Goal: Task Accomplishment & Management: Complete application form

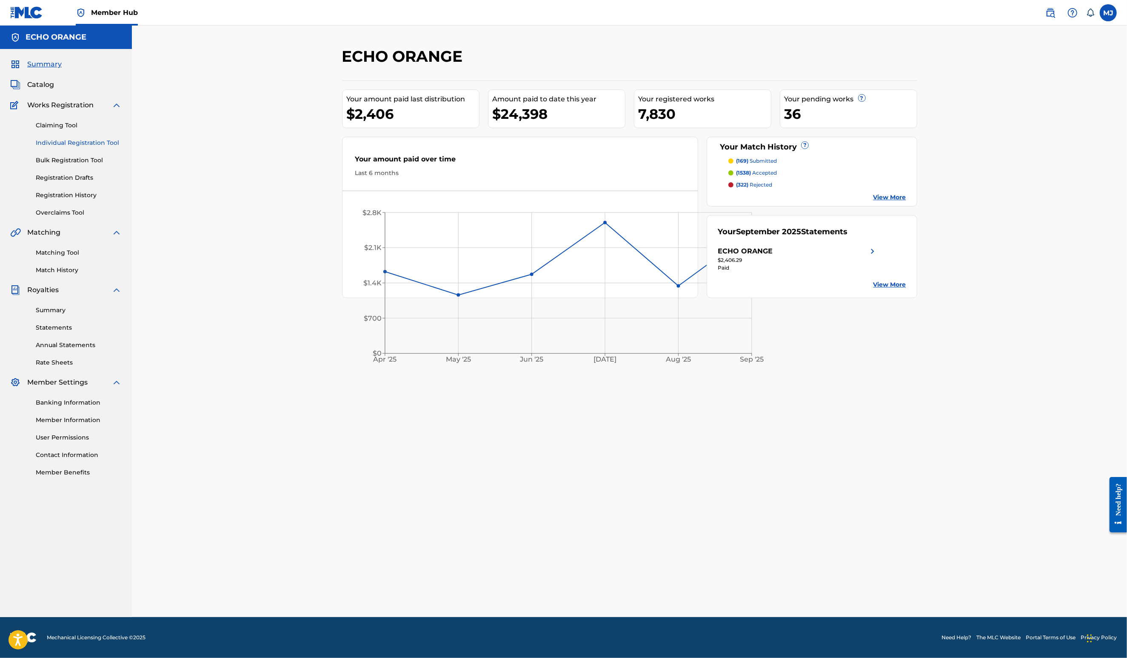
click at [96, 147] on link "Individual Registration Tool" at bounding box center [79, 142] width 86 height 9
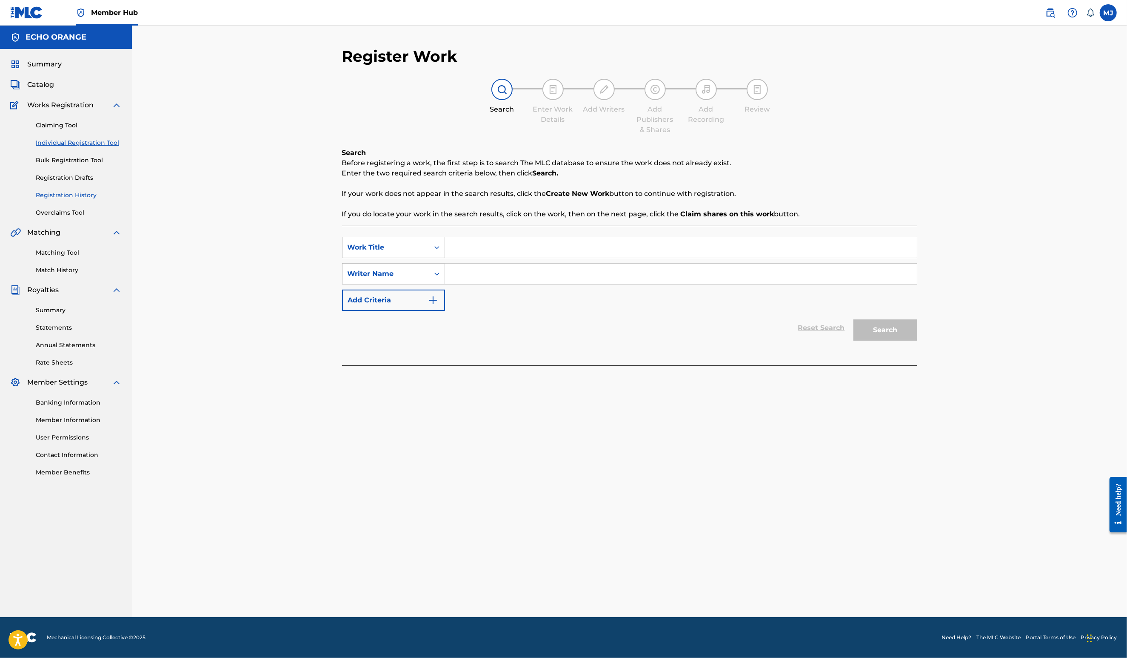
click at [85, 200] on link "Registration History" at bounding box center [79, 195] width 86 height 9
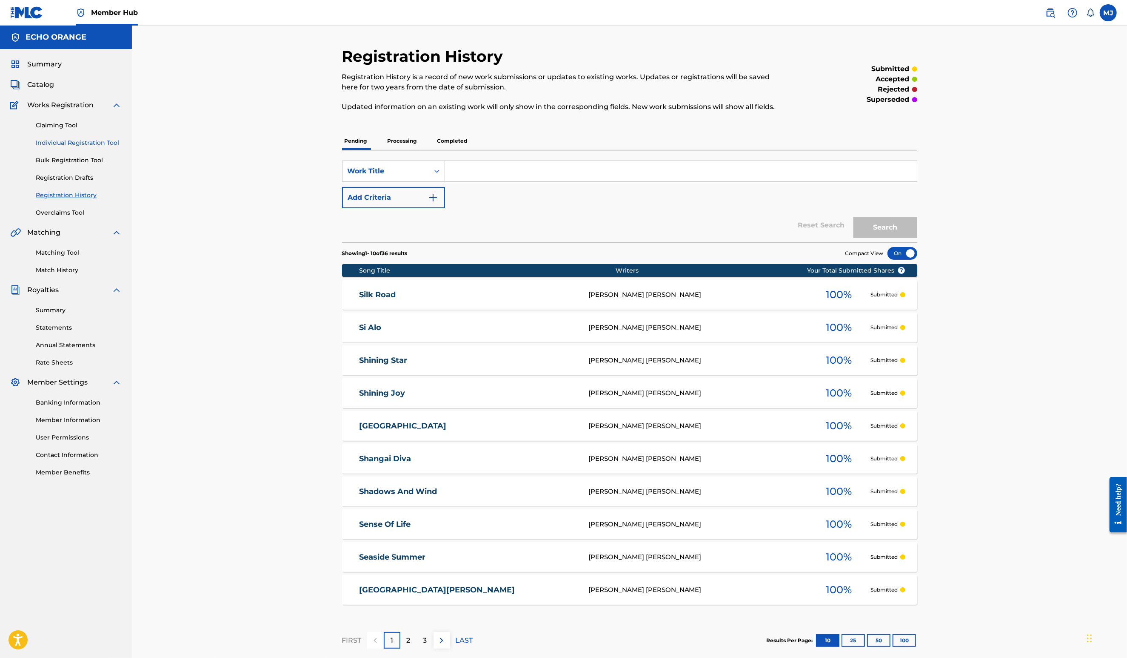
click at [83, 147] on link "Individual Registration Tool" at bounding box center [79, 142] width 86 height 9
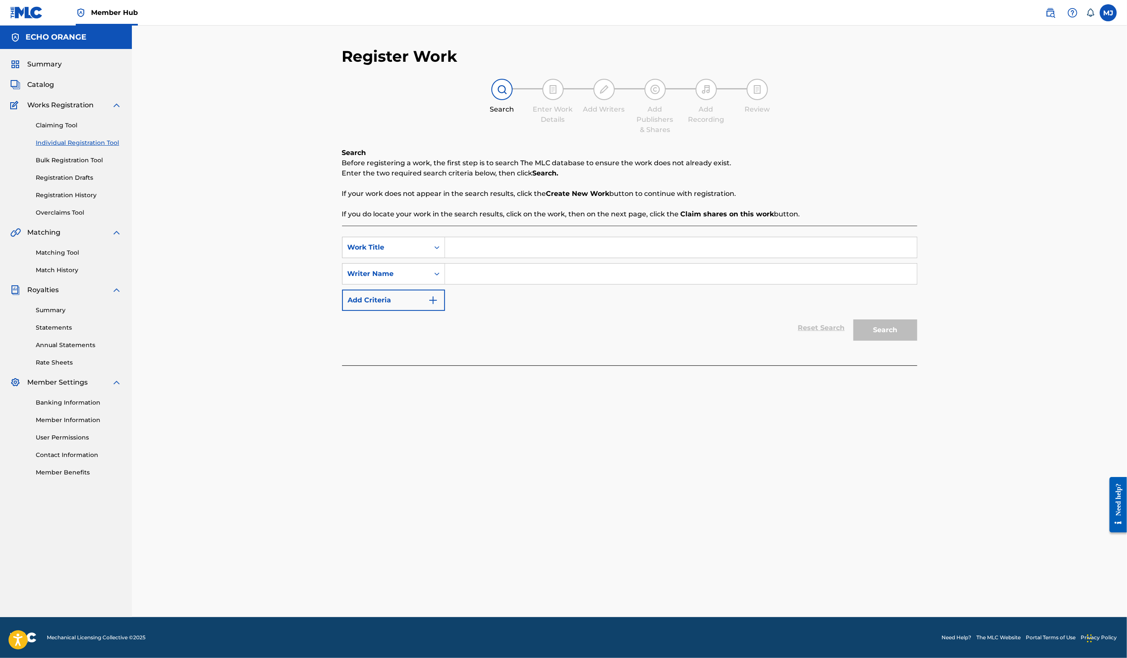
click at [524, 249] on div "SearchWithCriteria644e6e33-20bc-4cb6-b576-bae0781524f1 Work Title SearchWithCri…" at bounding box center [629, 296] width 575 height 140
click at [523, 253] on div "SearchWithCriteria644e6e33-20bc-4cb6-b576-bae0781524f1 Work Title SearchWithCri…" at bounding box center [629, 296] width 575 height 140
click at [521, 257] on input "Search Form" at bounding box center [681, 247] width 472 height 20
type input "Silken Dreams"
paste input "D"
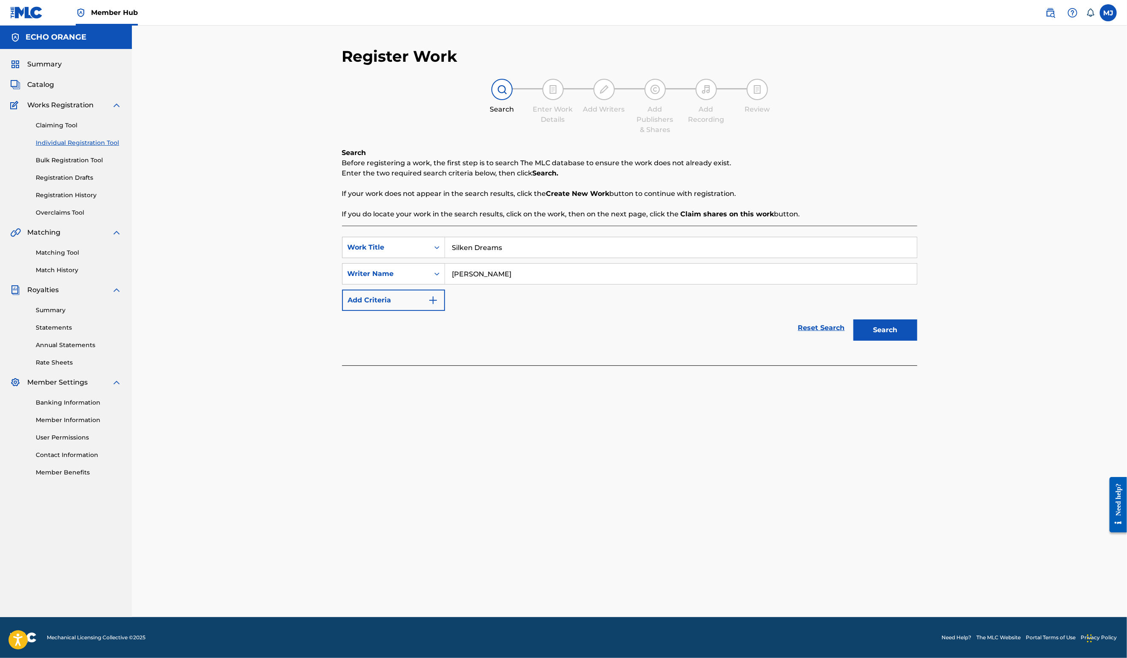
type input "Denis Hekimian"
click at [918, 340] on button "Search" at bounding box center [886, 329] width 64 height 21
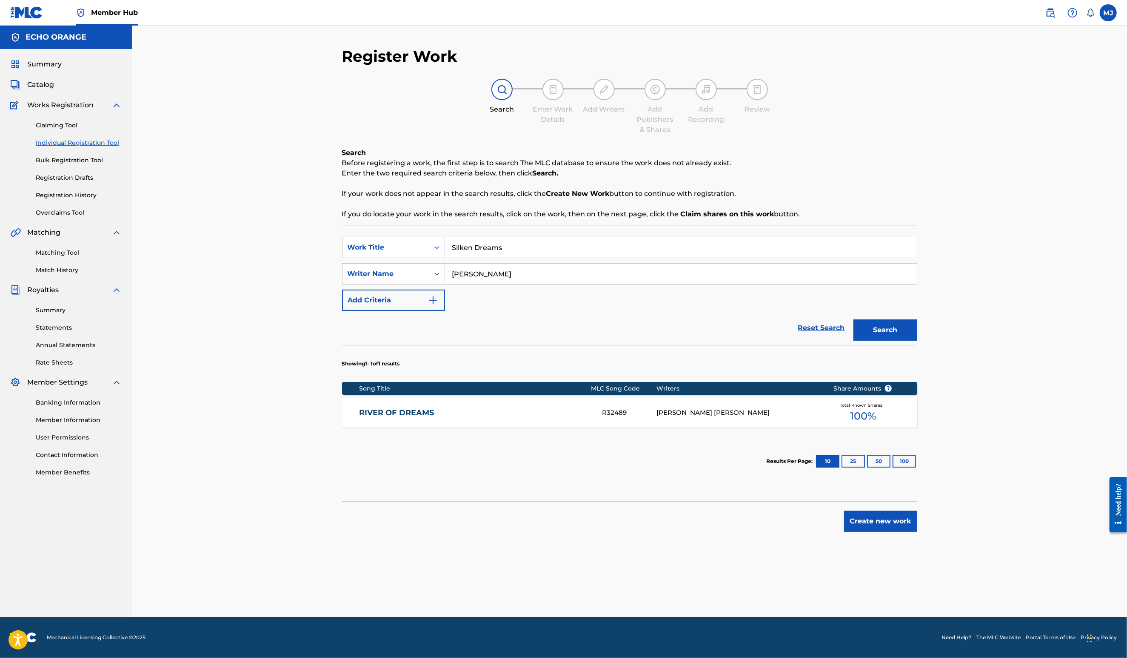
click at [529, 284] on input "Denis Hekimian" at bounding box center [681, 273] width 472 height 20
click at [918, 532] on button "Create new work" at bounding box center [880, 520] width 73 height 21
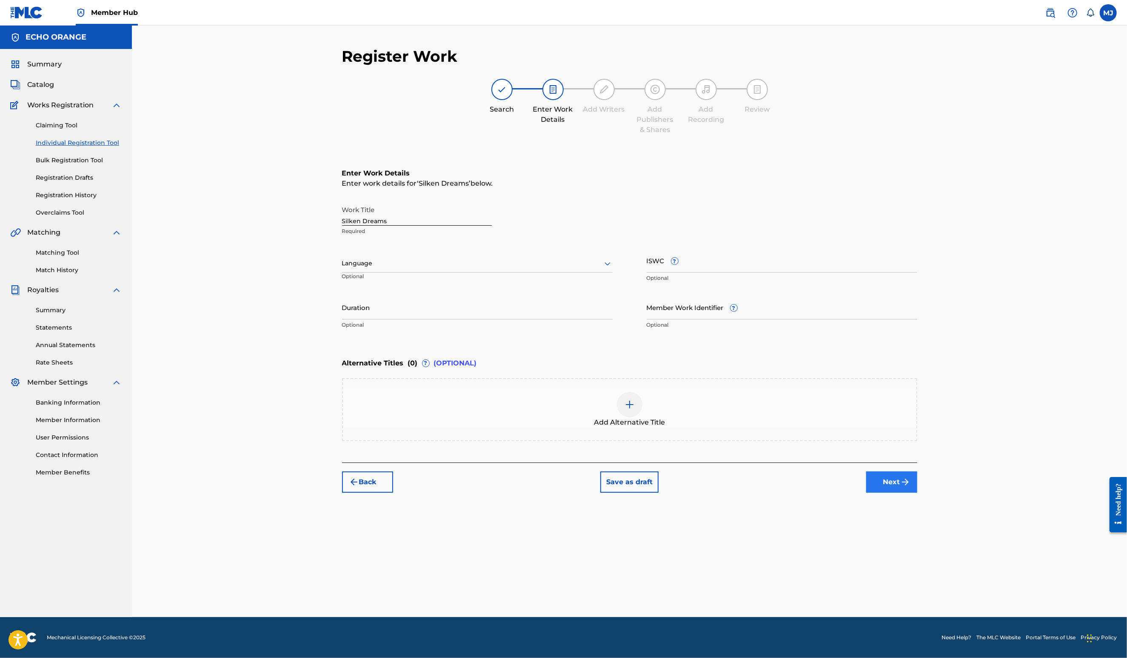
click at [928, 570] on div "Register Work Search Enter Work Details Add Writers Add Publishers & Shares Add…" at bounding box center [630, 332] width 596 height 570
click at [918, 492] on button "Next" at bounding box center [892, 481] width 51 height 21
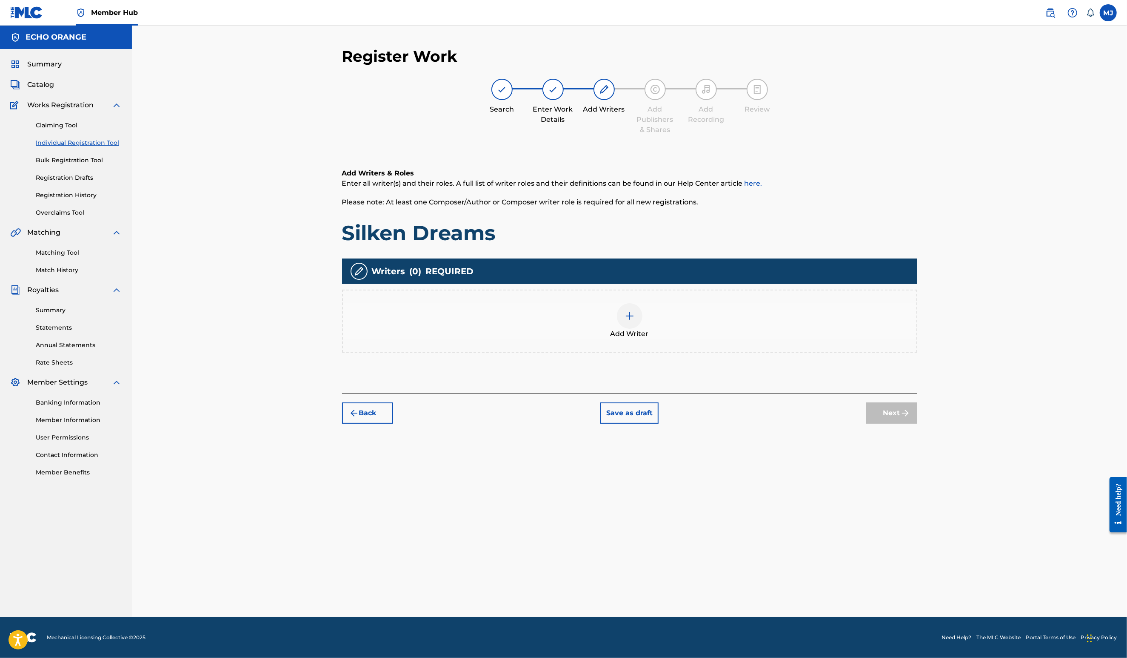
click at [758, 339] on div "Add Writer" at bounding box center [630, 321] width 574 height 36
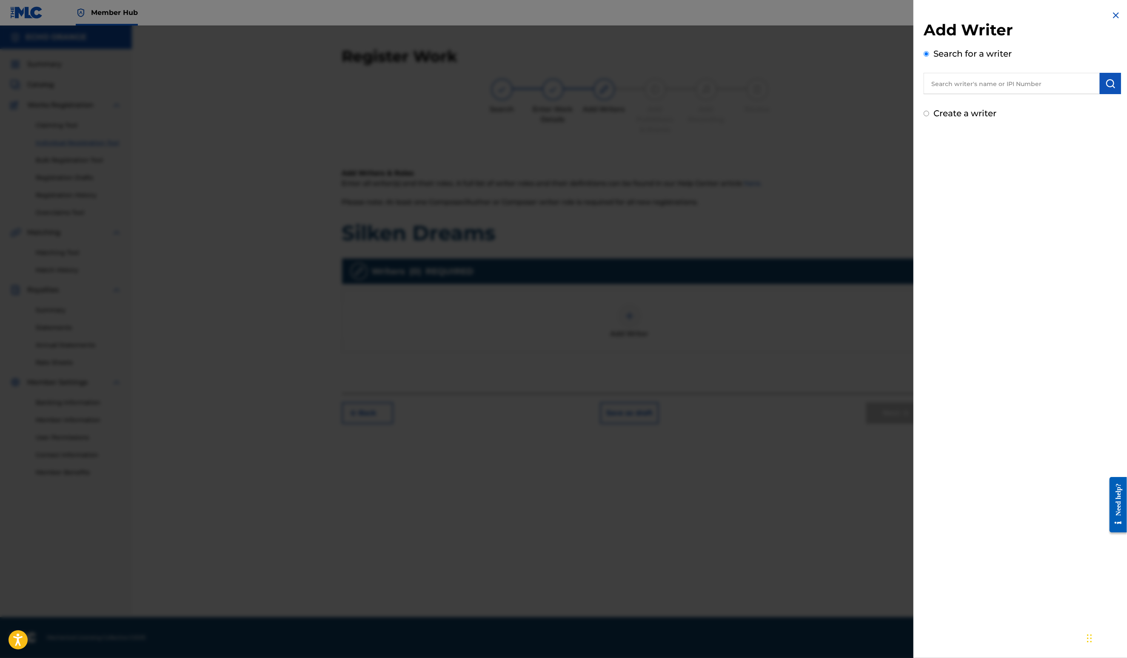
click at [959, 94] on input "text" at bounding box center [1012, 83] width 176 height 21
paste input "Denis Hekimian"
type input "Denis Hekimian"
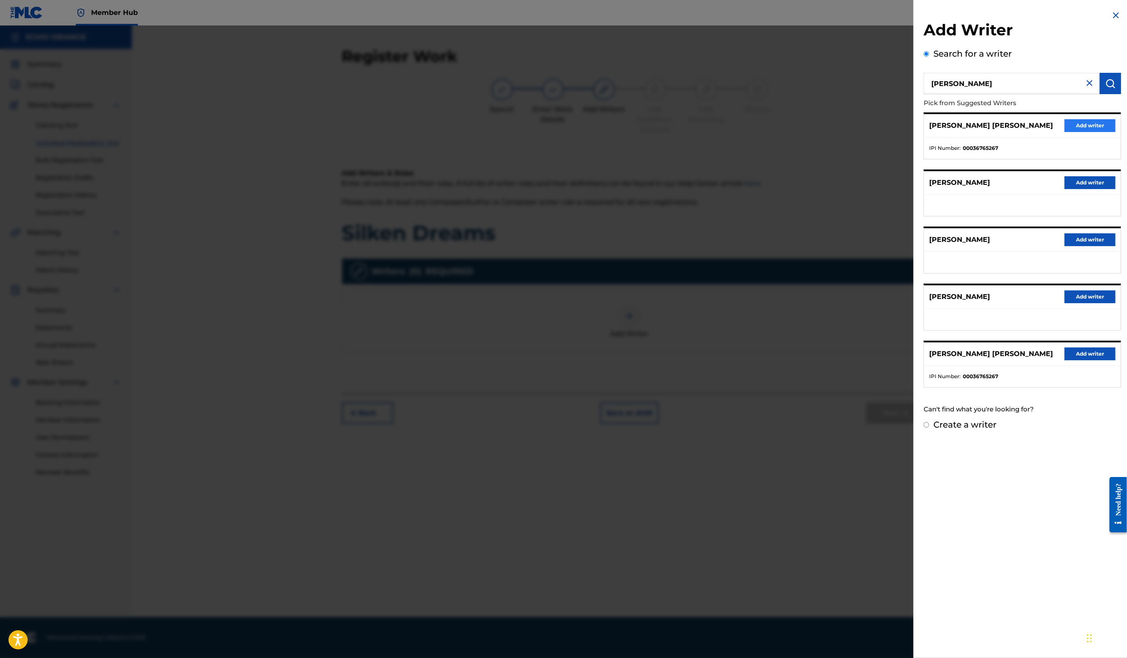
click at [1101, 132] on button "Add writer" at bounding box center [1090, 125] width 51 height 13
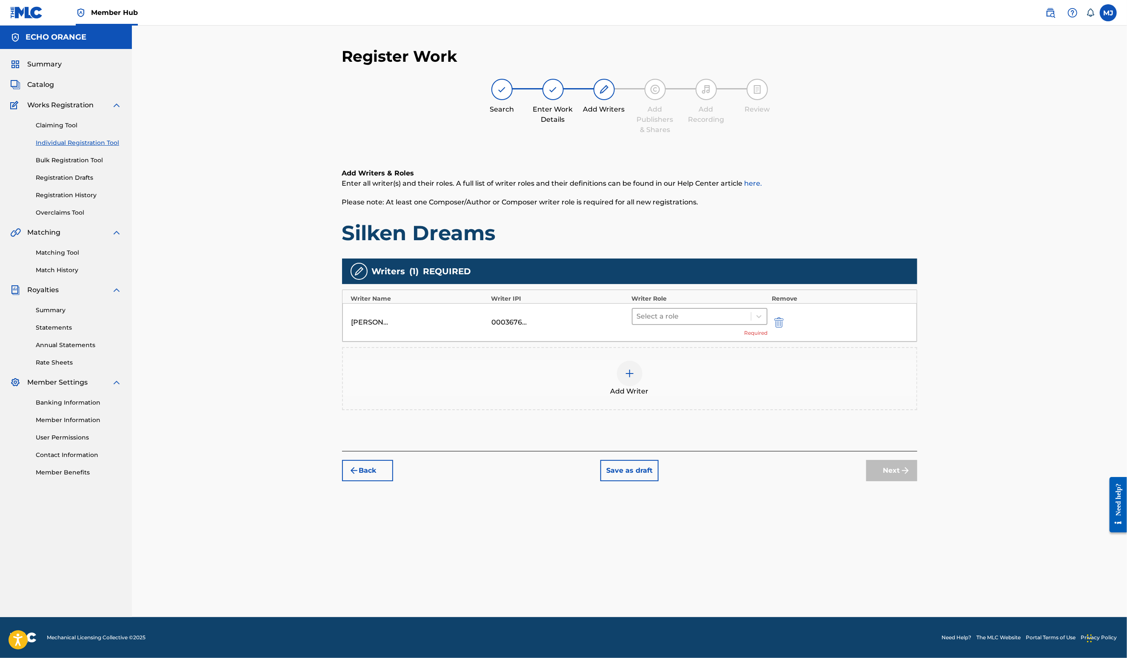
click at [747, 322] on div at bounding box center [692, 316] width 110 height 12
click at [697, 440] on div "Composer" at bounding box center [727, 439] width 164 height 17
click at [918, 468] on button "Next" at bounding box center [892, 457] width 51 height 21
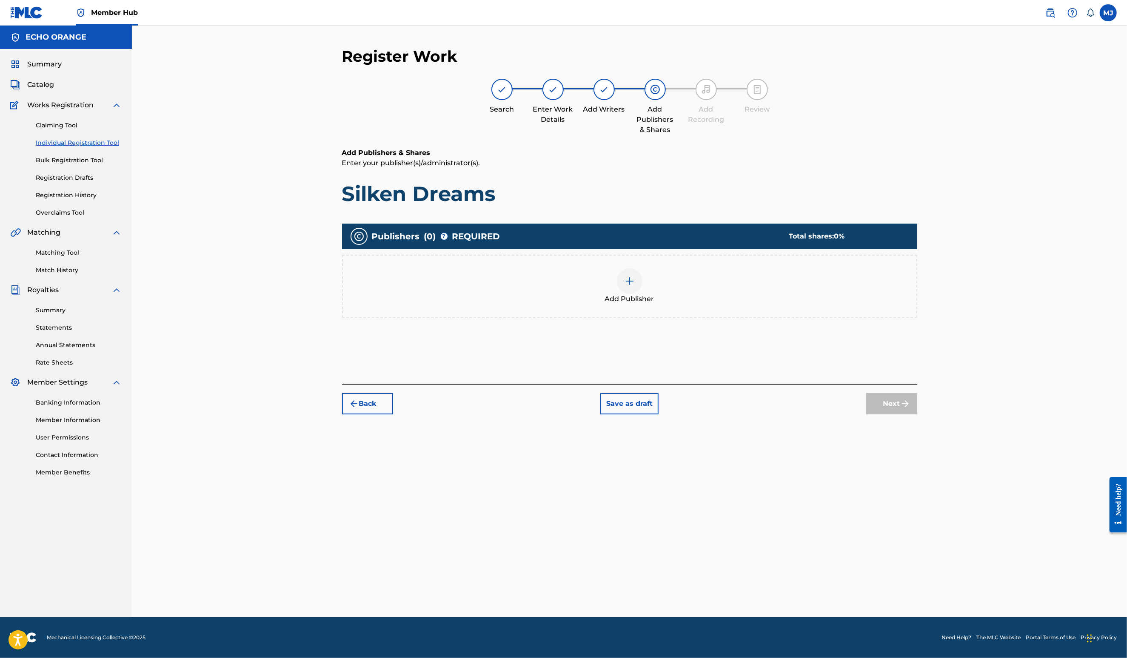
click at [736, 304] on div "Add Publisher" at bounding box center [630, 286] width 574 height 36
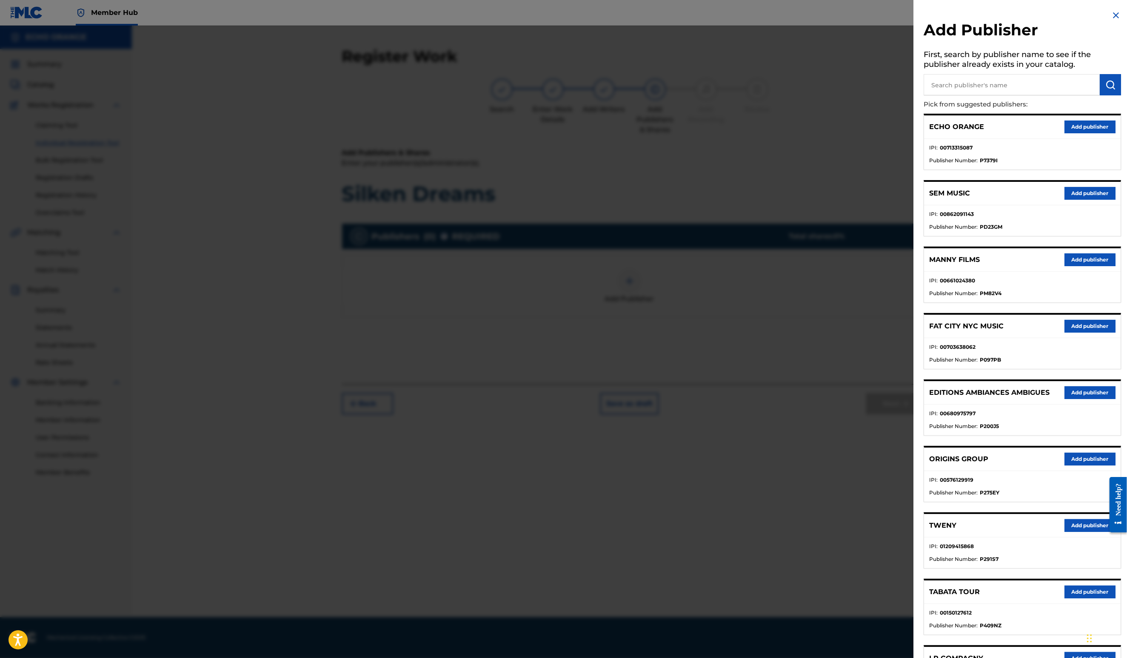
click at [1069, 465] on button "Add publisher" at bounding box center [1090, 458] width 51 height 13
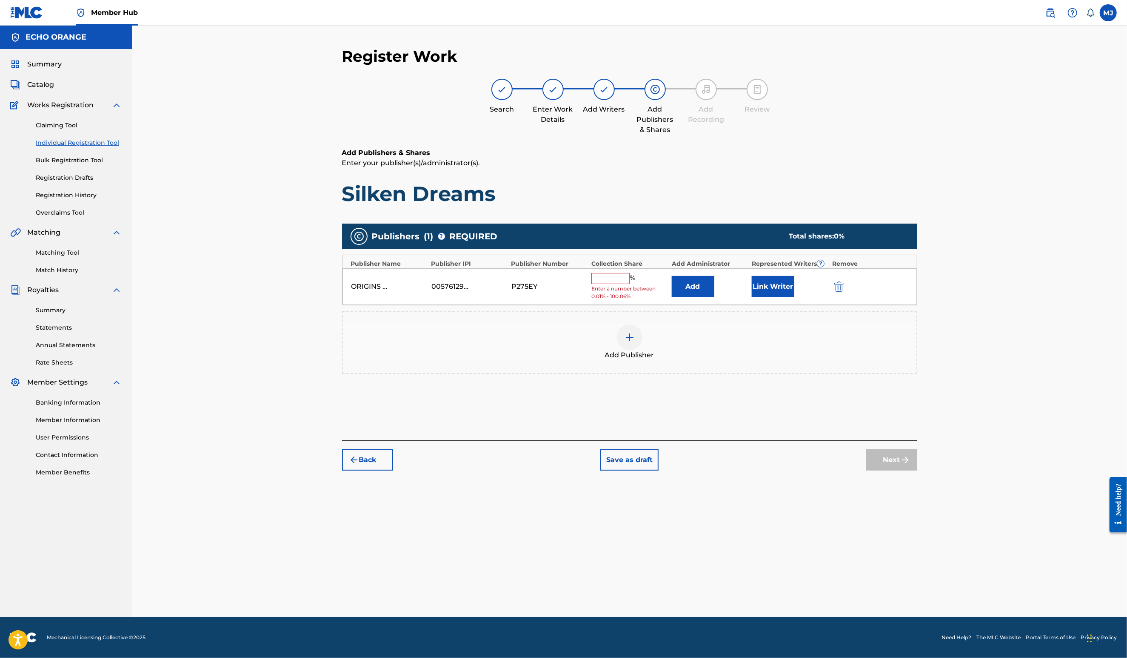
click at [724, 298] on div "ORIGINS GROUP 00576129919 P275EY % Enter a number between 0.01% - 100.06% Add L…" at bounding box center [630, 286] width 575 height 37
click at [715, 297] on button "Add" at bounding box center [693, 286] width 43 height 21
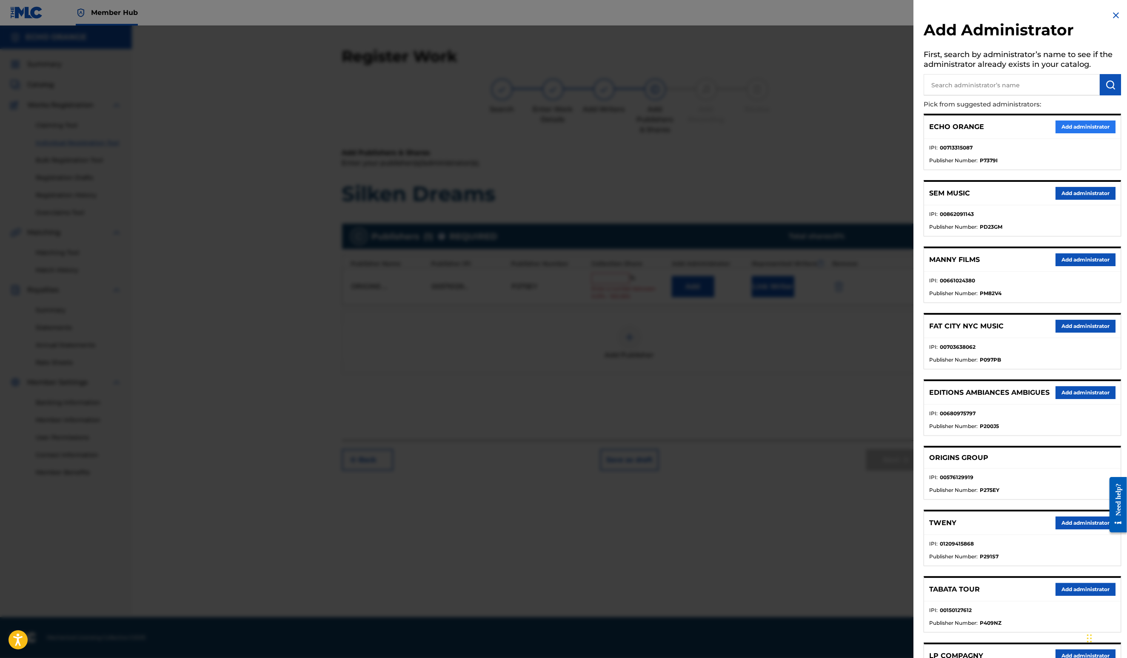
click at [1068, 133] on button "Add administrator" at bounding box center [1086, 126] width 60 height 13
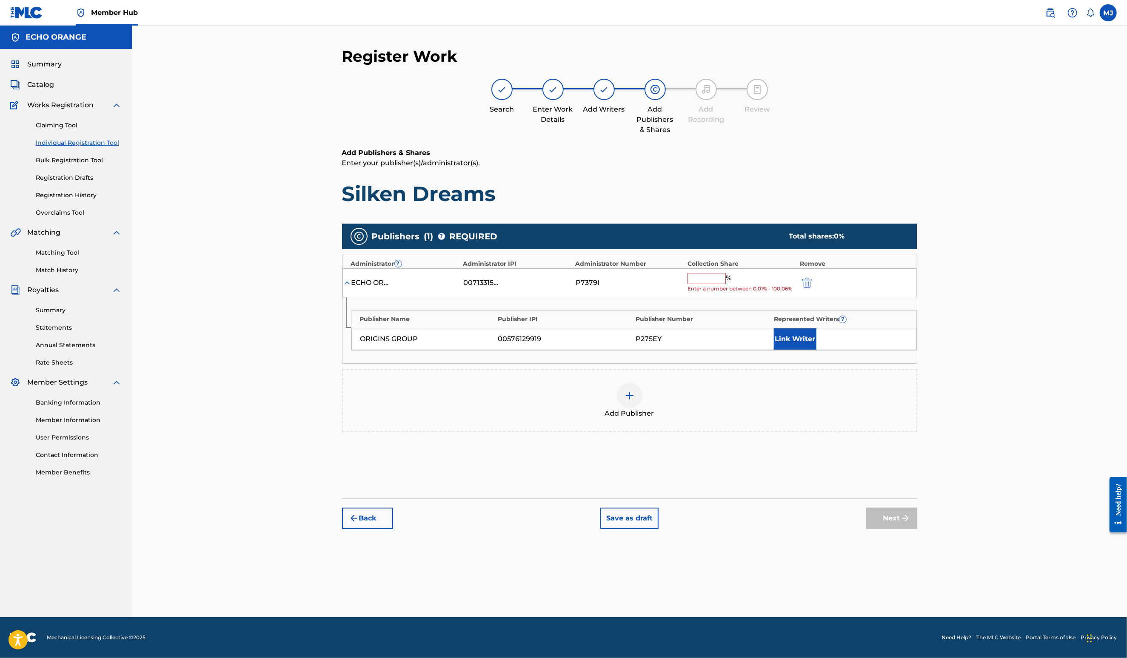
click at [726, 284] on input "text" at bounding box center [707, 278] width 38 height 11
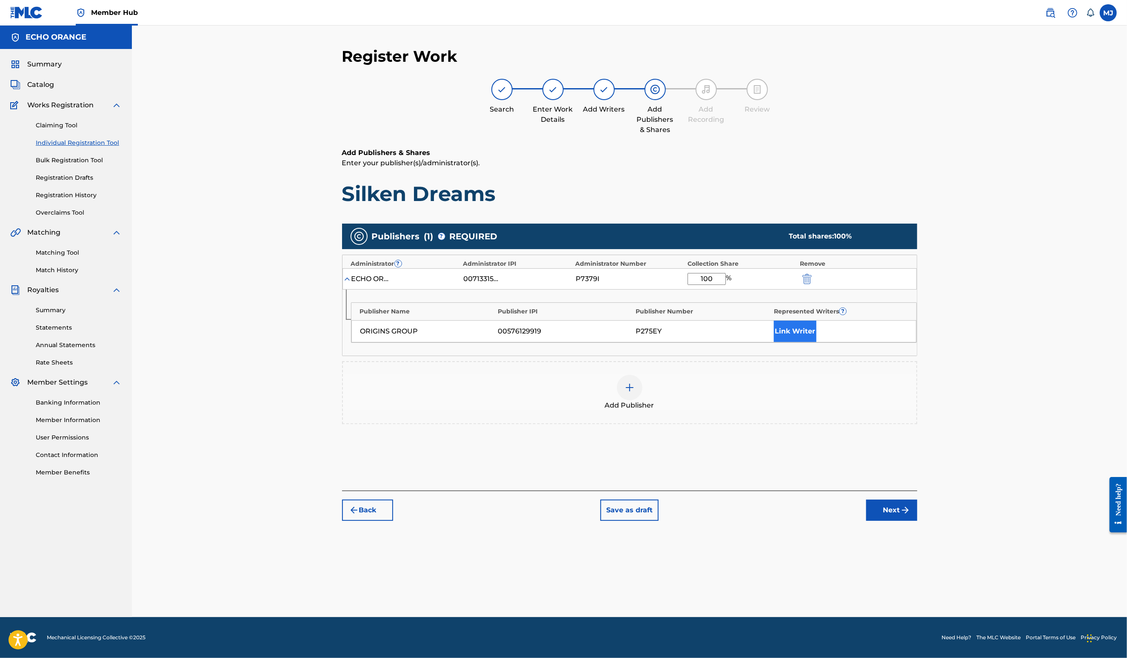
type input "100"
click at [817, 342] on button "Link Writer" at bounding box center [795, 330] width 43 height 21
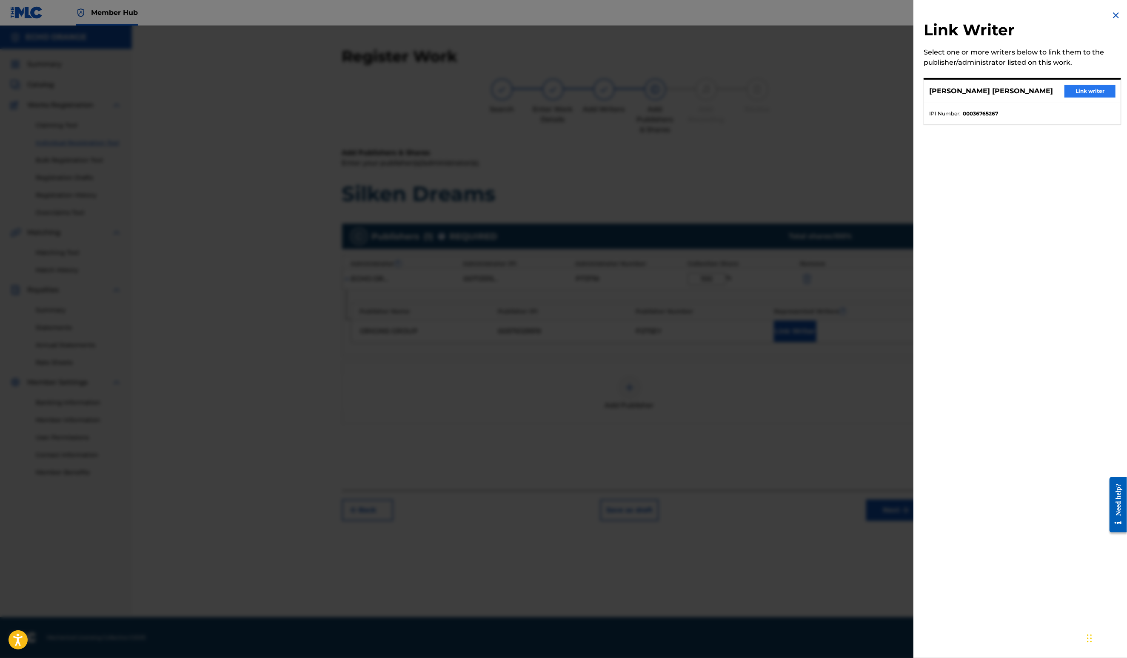
click at [1065, 97] on button "Link writer" at bounding box center [1090, 91] width 51 height 13
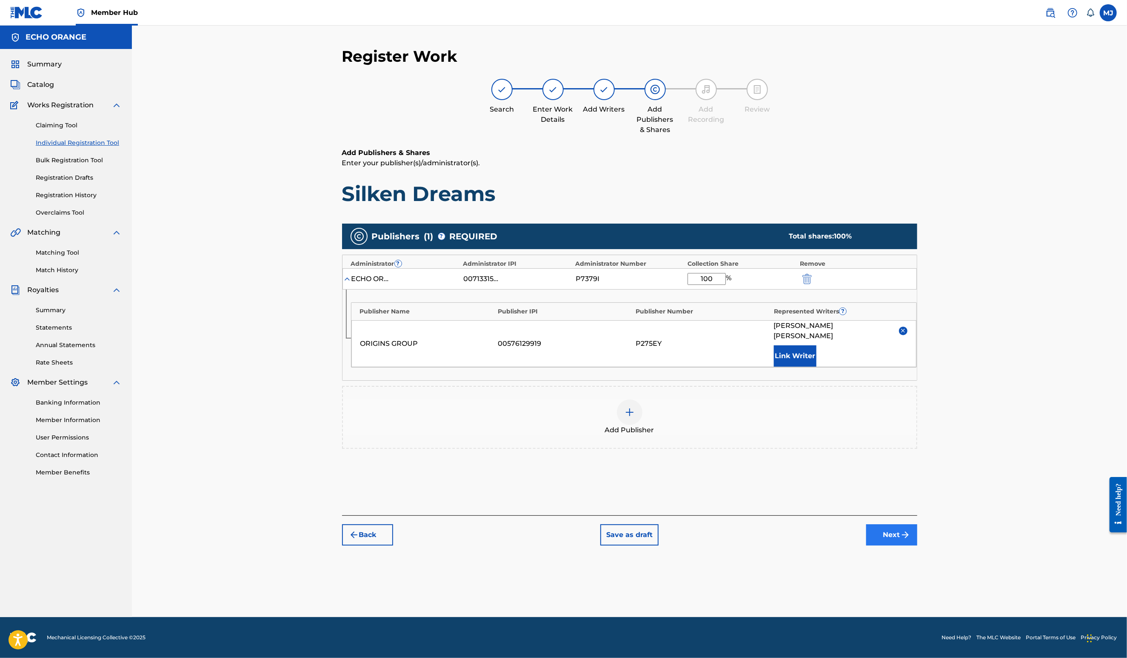
click at [918, 545] on button "Next" at bounding box center [892, 534] width 51 height 21
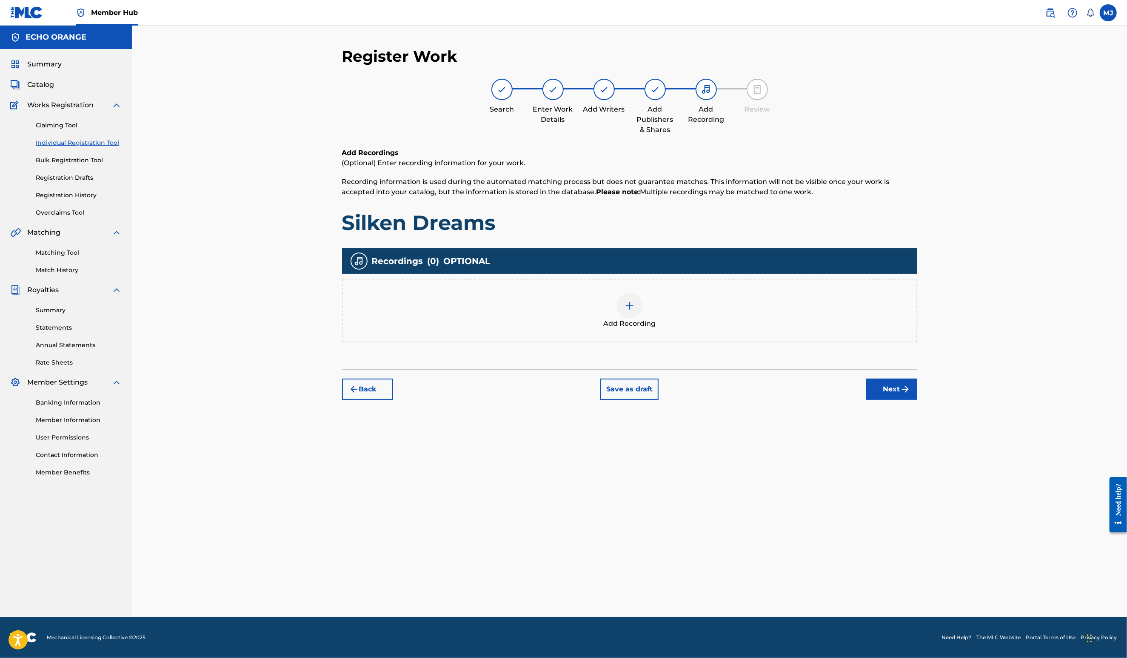
click at [928, 451] on div "Register Work Search Enter Work Details Add Writers Add Publishers & Shares Add…" at bounding box center [630, 332] width 596 height 570
click at [918, 400] on button "Next" at bounding box center [892, 388] width 51 height 21
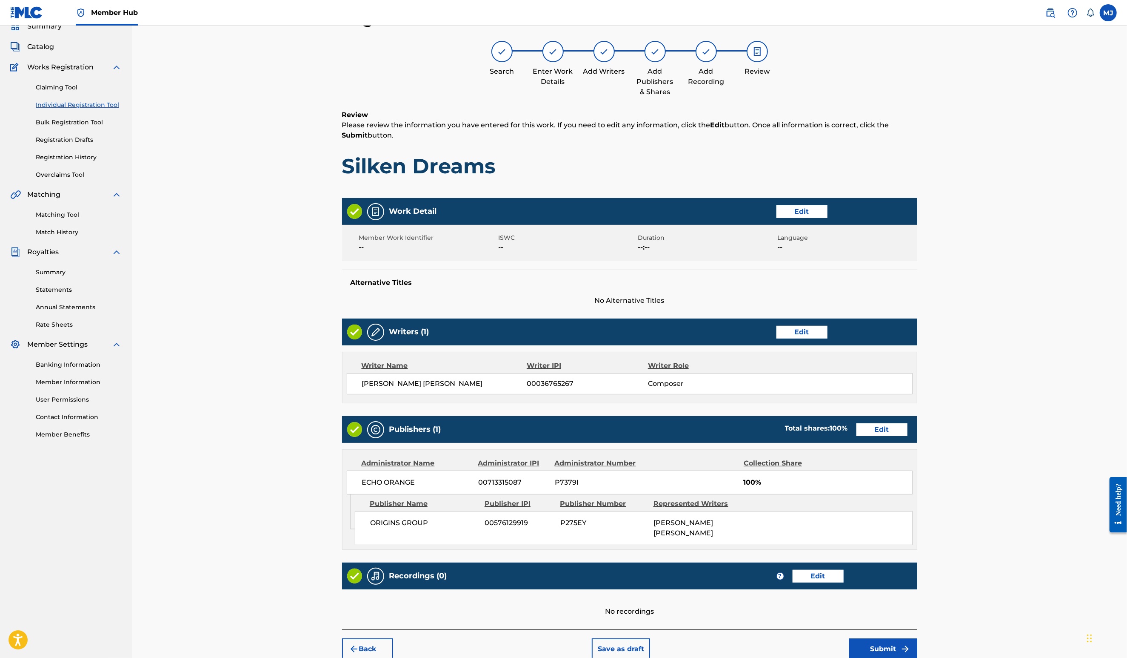
scroll to position [160, 0]
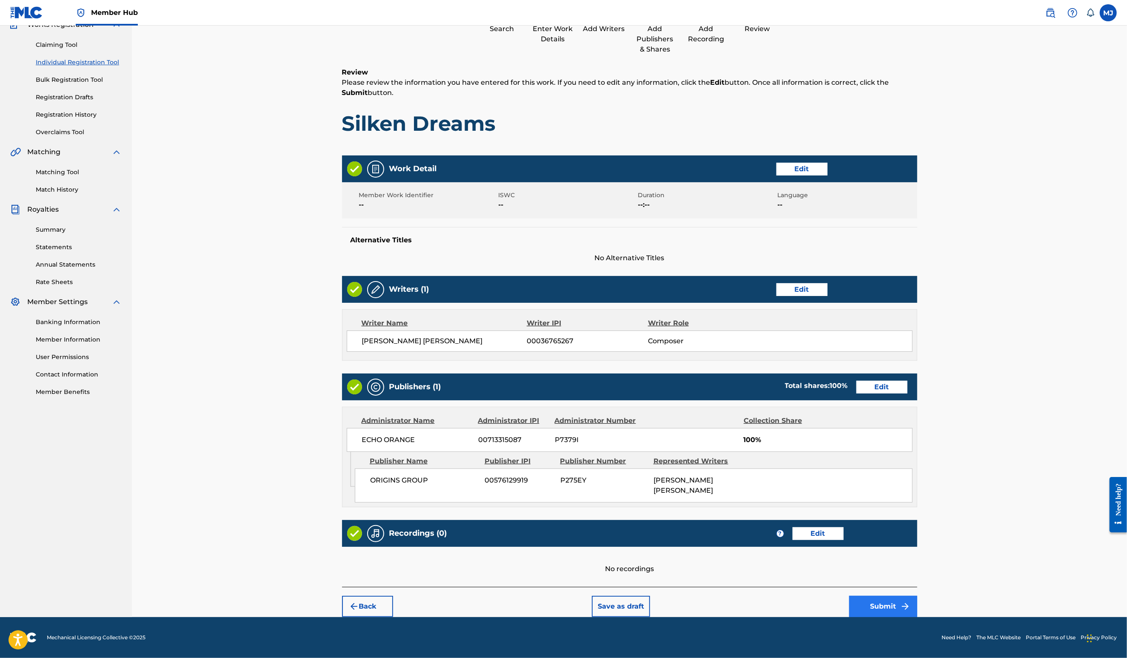
drag, startPoint x: 983, startPoint y: 580, endPoint x: 976, endPoint y: 585, distance: 8.2
click at [918, 586] on div "Back Save as draft Submit" at bounding box center [629, 601] width 575 height 30
click at [918, 595] on button "Submit" at bounding box center [883, 605] width 68 height 21
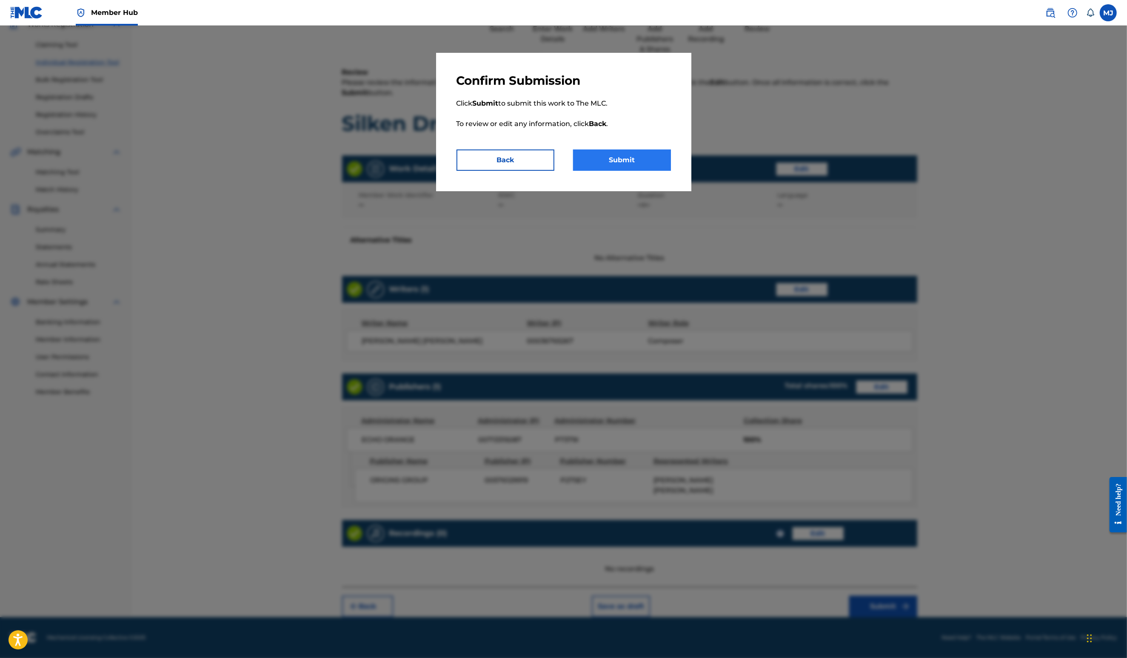
click at [651, 171] on button "Submit" at bounding box center [622, 159] width 98 height 21
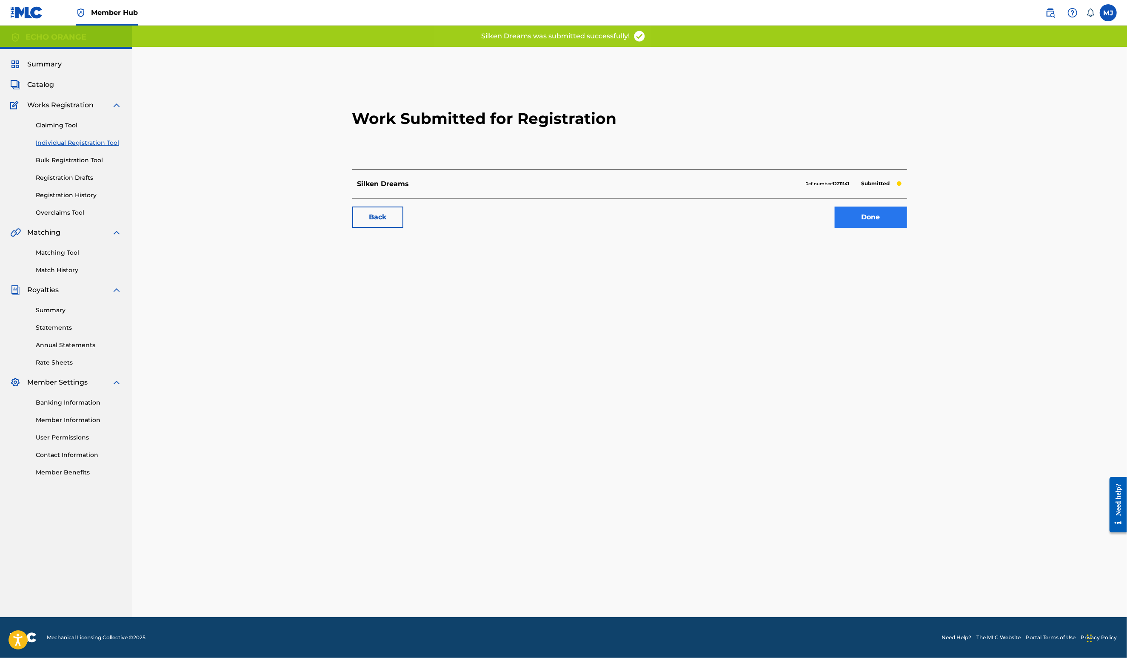
click at [907, 228] on link "Done" at bounding box center [871, 216] width 72 height 21
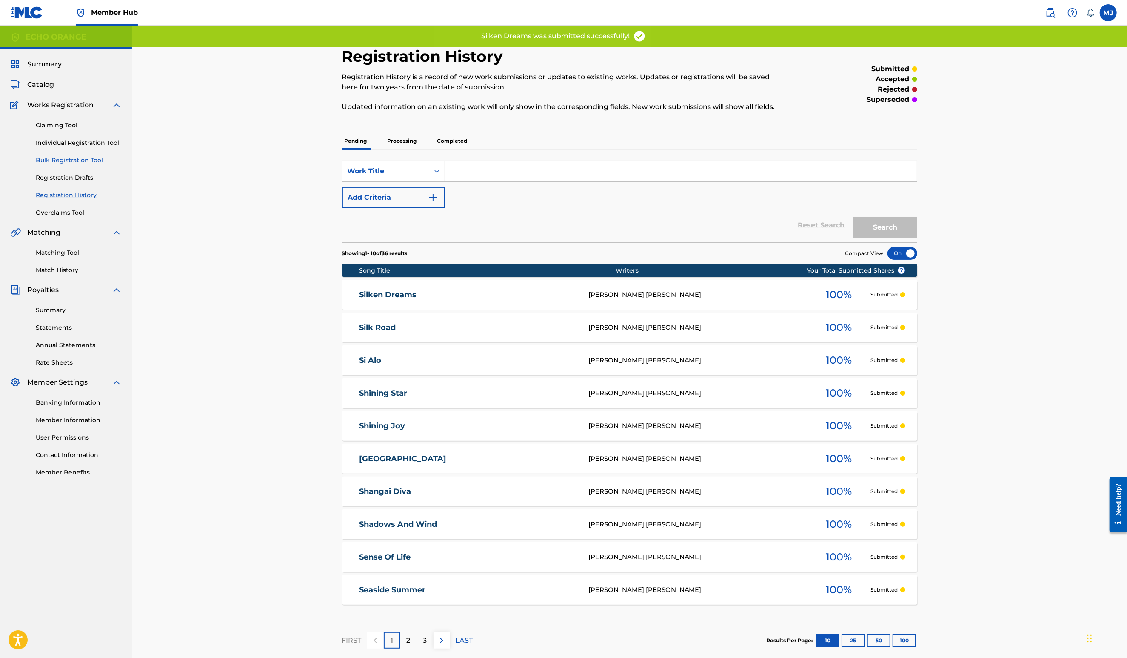
drag, startPoint x: 108, startPoint y: 168, endPoint x: 142, endPoint y: 188, distance: 39.3
click at [109, 147] on link "Individual Registration Tool" at bounding box center [79, 142] width 86 height 9
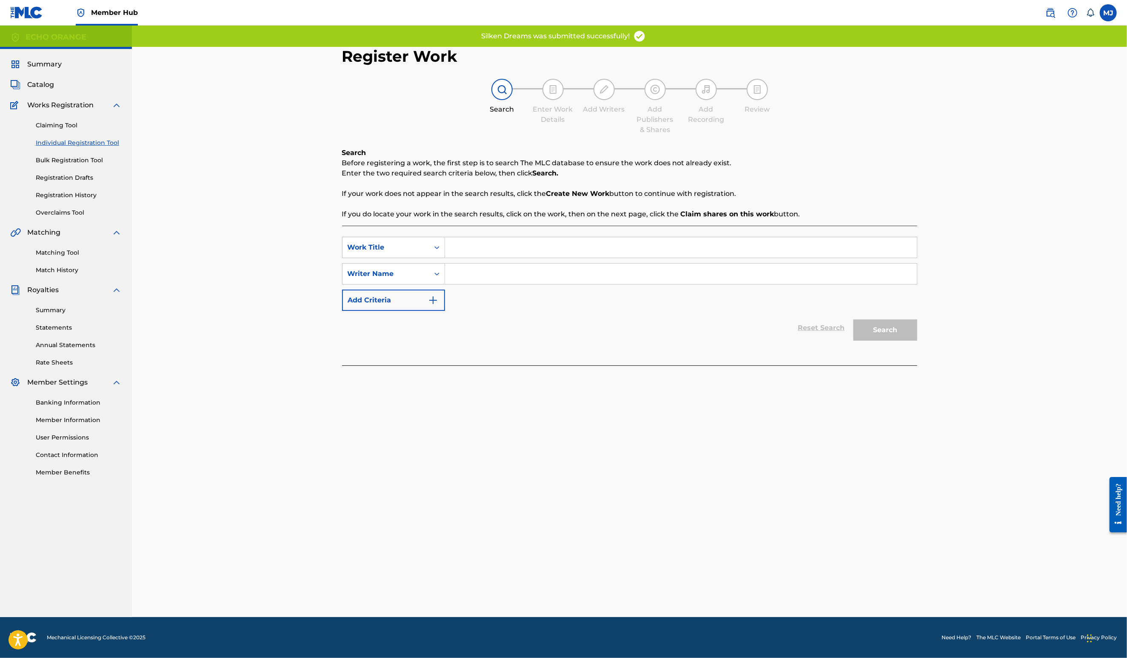
click at [455, 257] on input "Search Form" at bounding box center [681, 247] width 472 height 20
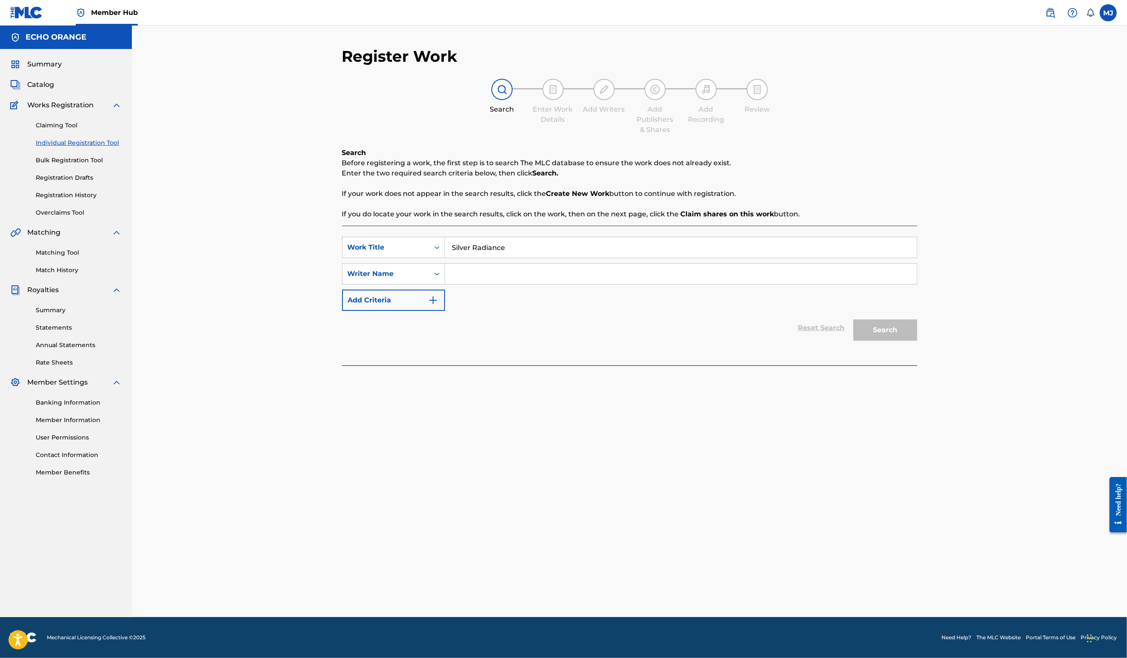
type input "Silver Radiance"
paste input "Denis Hekimian"
type input "Denis Hekimian"
click at [918, 340] on button "Search" at bounding box center [886, 329] width 64 height 21
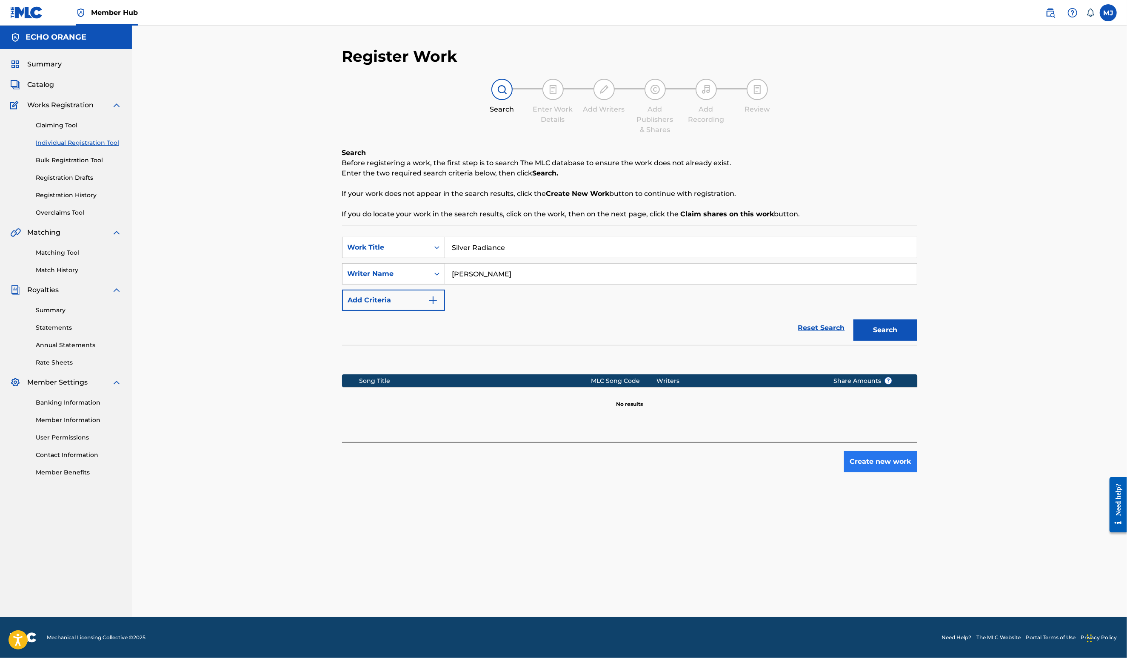
drag, startPoint x: 958, startPoint y: 546, endPoint x: 953, endPoint y: 511, distance: 36.0
click at [928, 534] on div "Register Work Search Enter Work Details Add Writers Add Publishers & Shares Add…" at bounding box center [630, 332] width 596 height 570
click at [918, 472] on button "Create new work" at bounding box center [880, 461] width 73 height 21
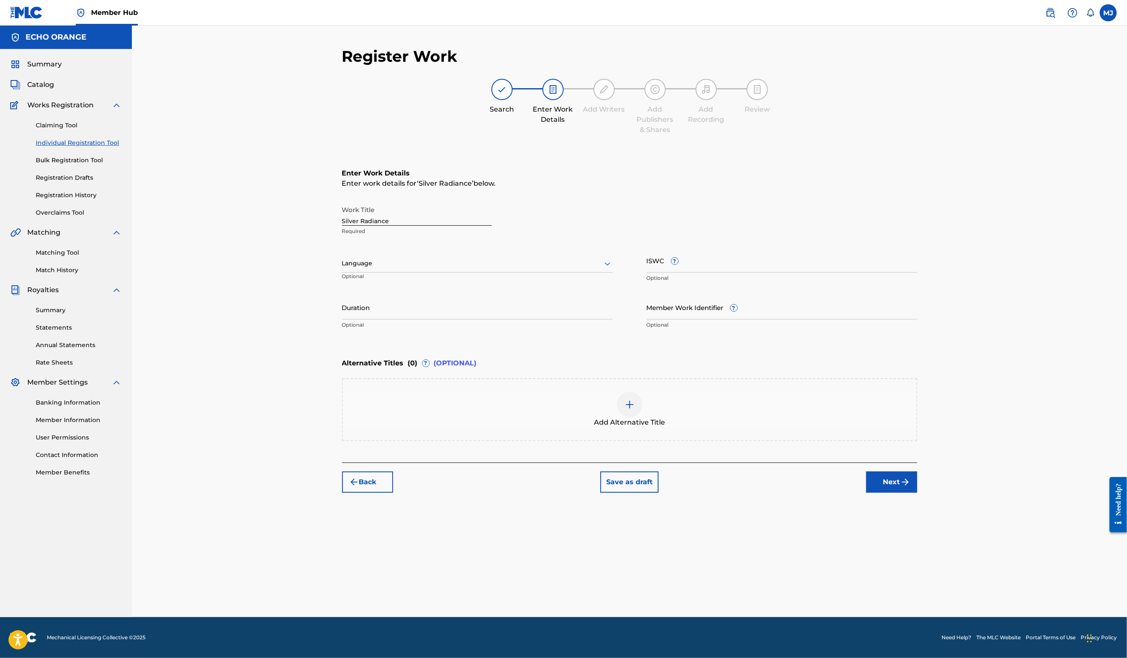
click at [911, 487] on img "submit" at bounding box center [906, 482] width 10 height 10
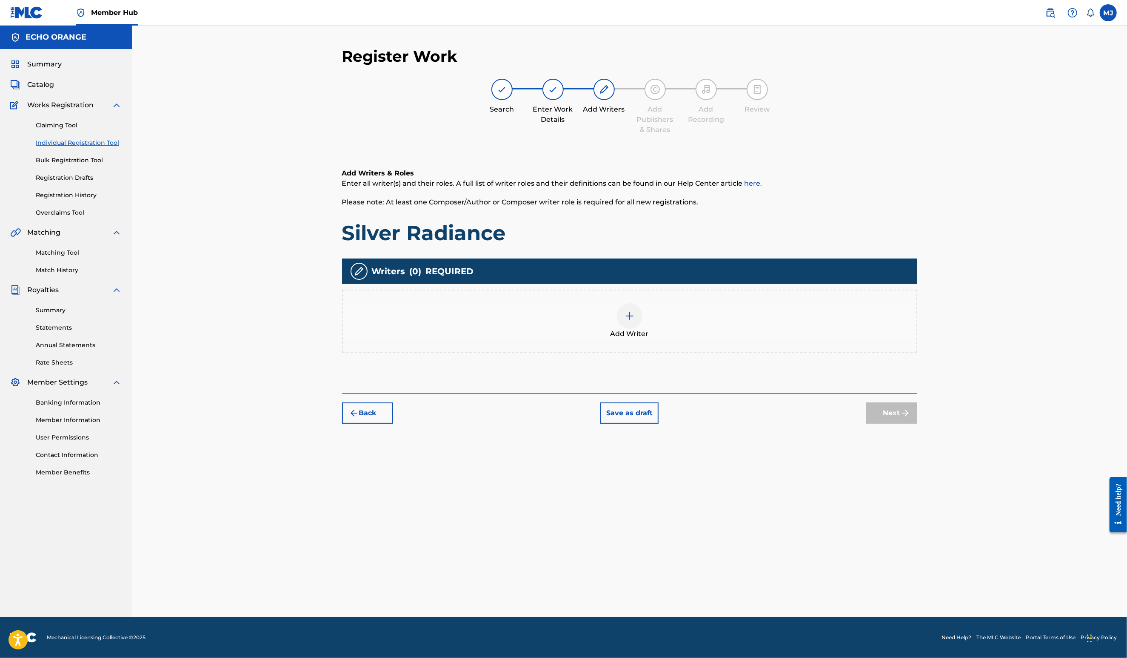
click at [730, 339] on div "Add Writer" at bounding box center [630, 321] width 574 height 36
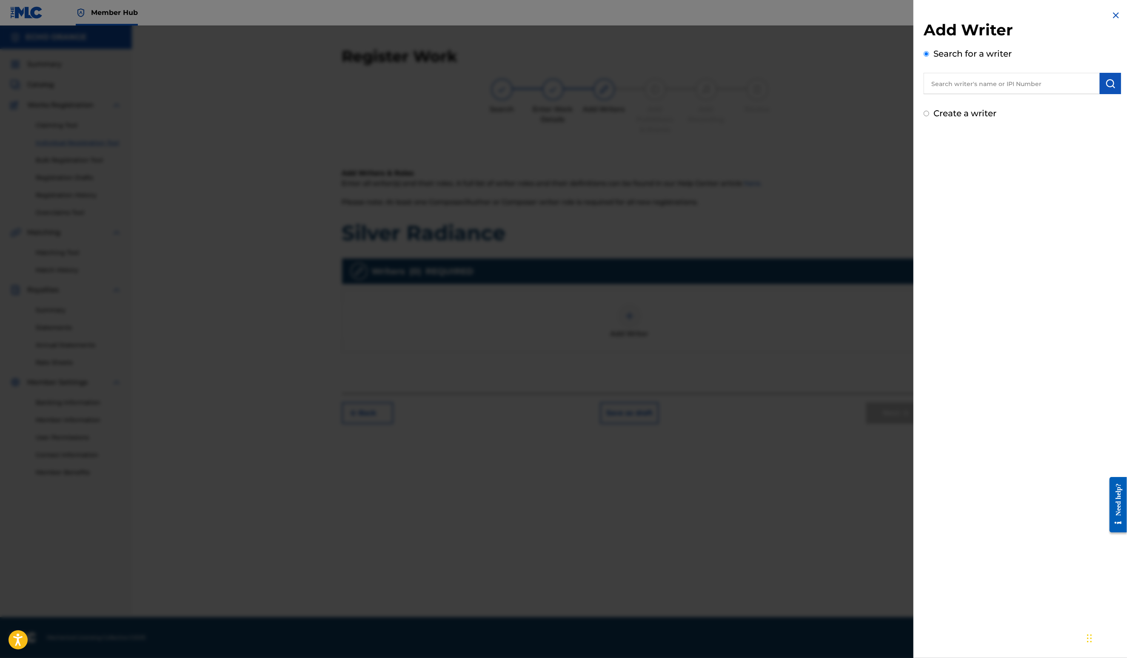
click at [966, 94] on input "text" at bounding box center [1012, 83] width 176 height 21
paste input "Denis Hekimian"
type input "Denis Hekimian"
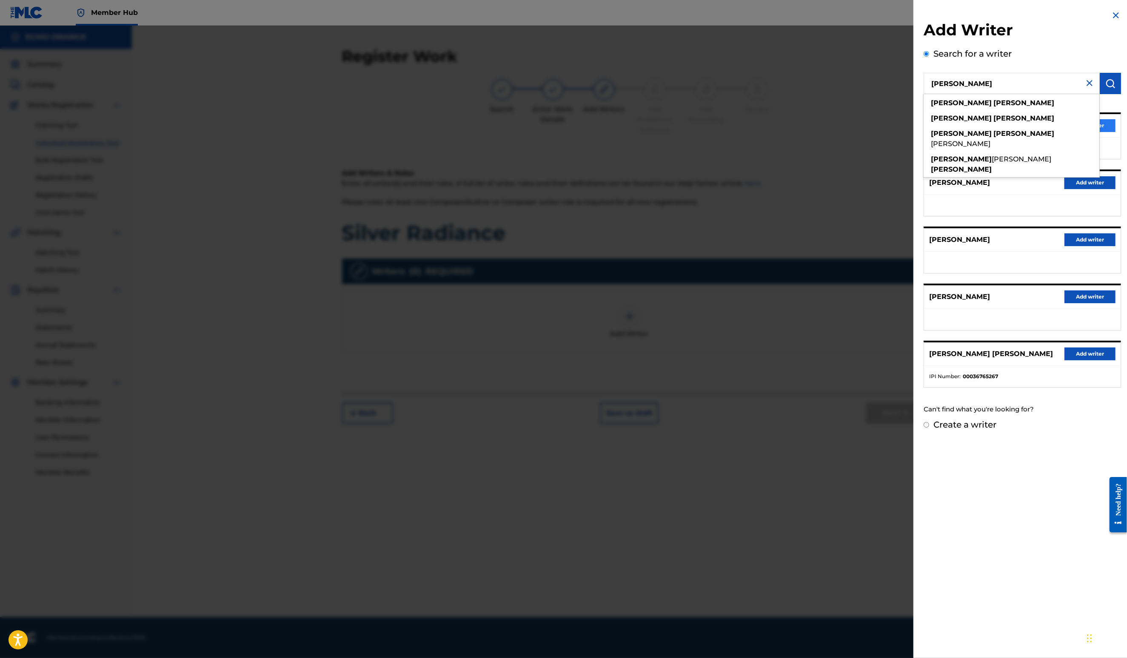
click at [1104, 132] on button "Add writer" at bounding box center [1090, 125] width 51 height 13
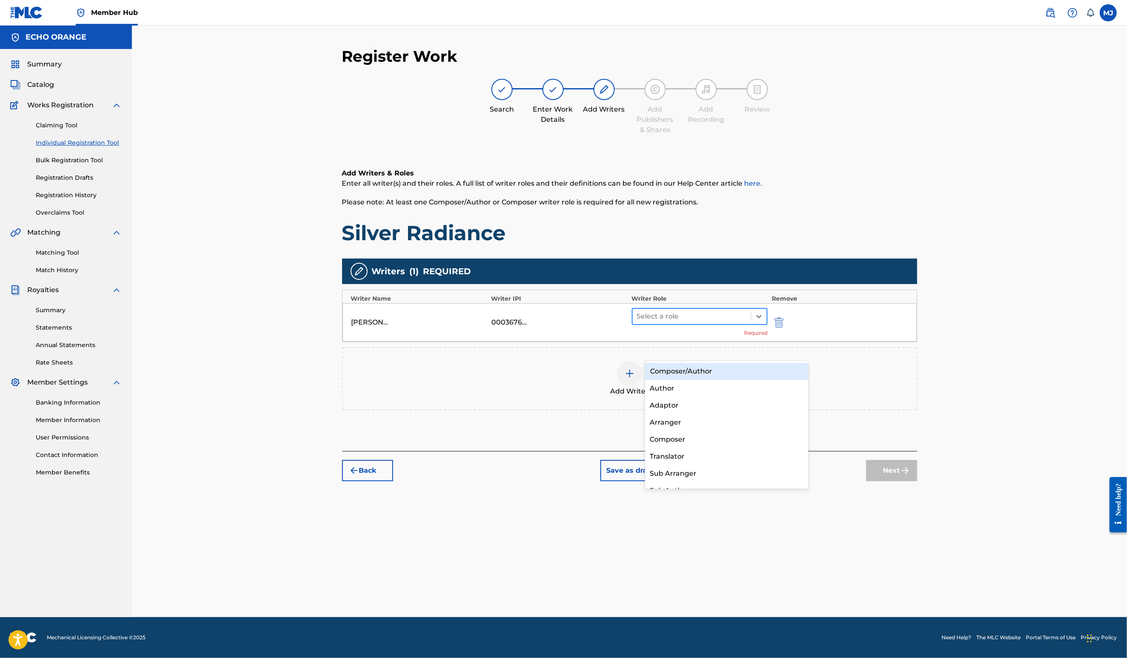
click at [752, 324] on div "Select a role" at bounding box center [692, 316] width 119 height 15
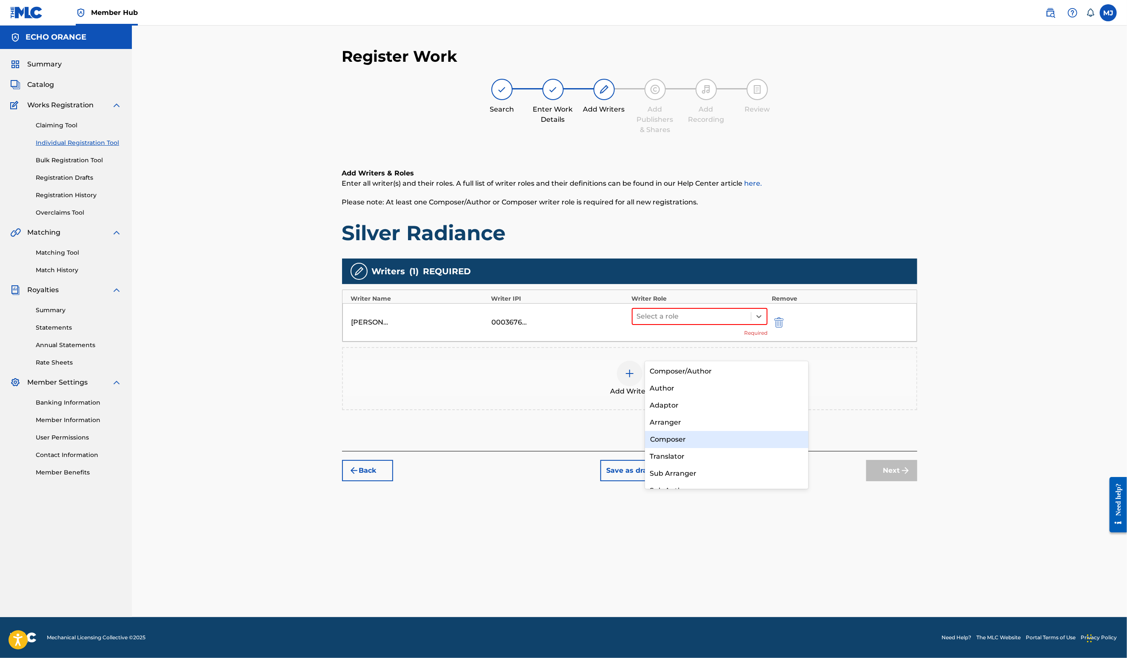
click at [718, 438] on div "Composer" at bounding box center [727, 439] width 164 height 17
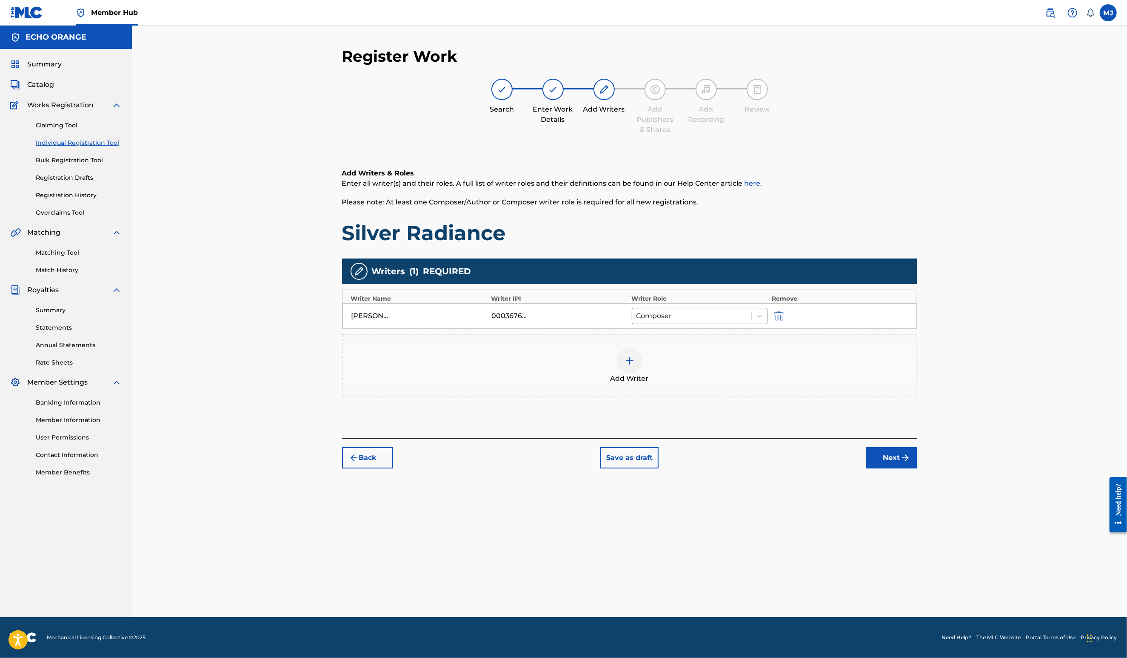
click at [918, 468] on button "Next" at bounding box center [892, 457] width 51 height 21
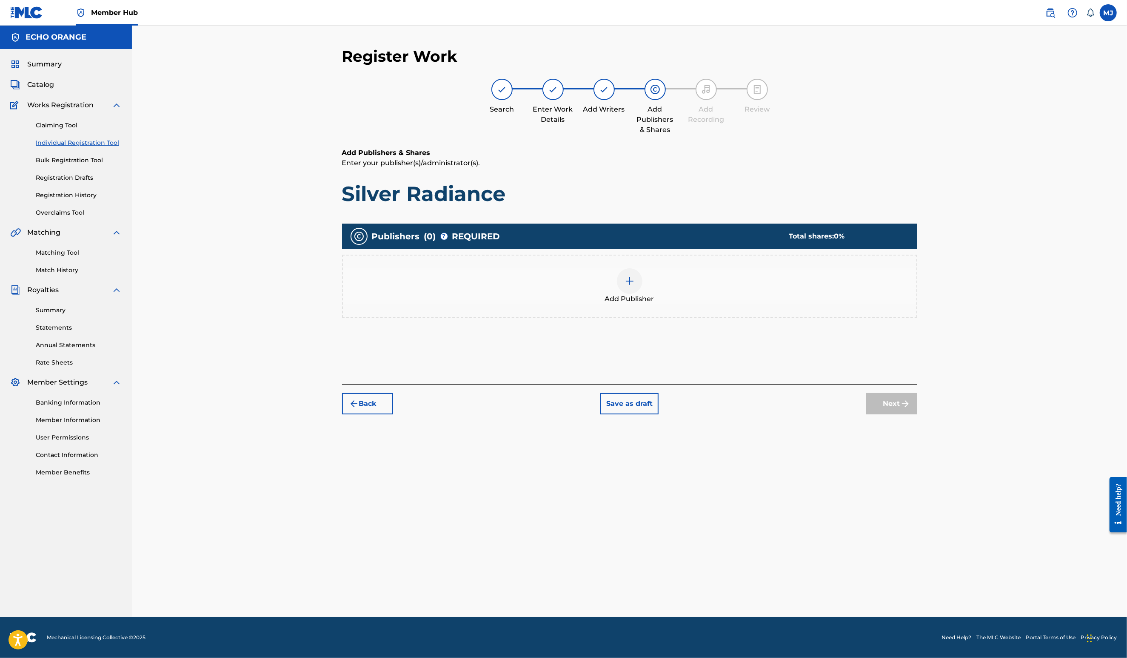
click at [533, 295] on div "Add Publisher" at bounding box center [629, 286] width 575 height 63
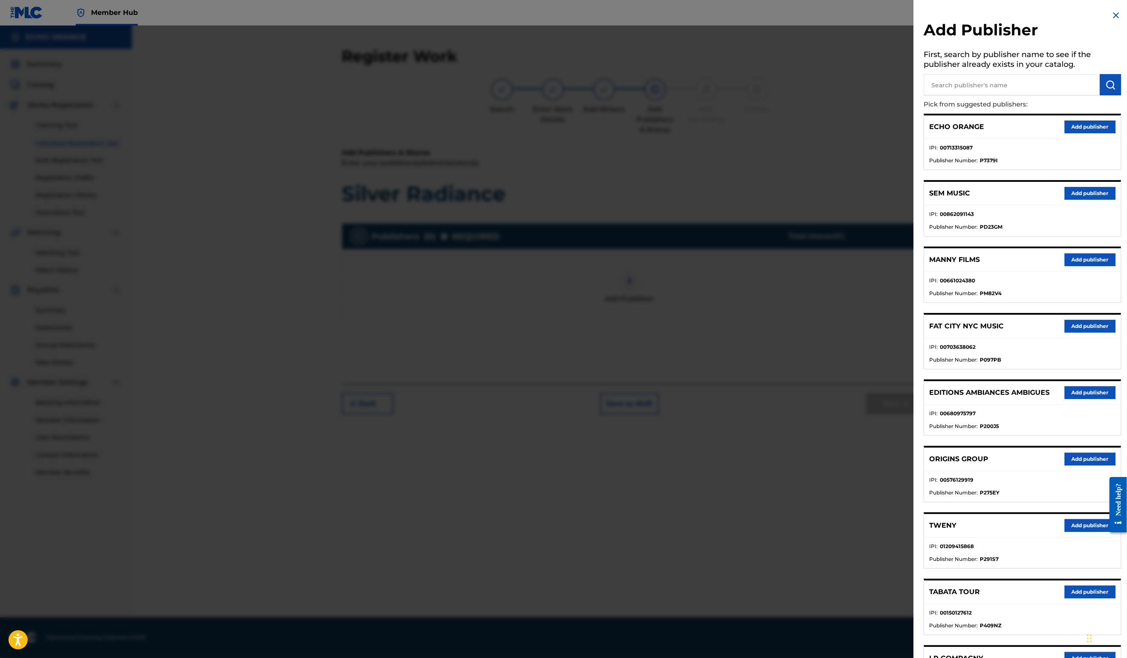
click at [1087, 471] on div "ORIGINS GROUP Add publisher" at bounding box center [1022, 458] width 197 height 23
click at [1083, 465] on button "Add publisher" at bounding box center [1090, 458] width 51 height 13
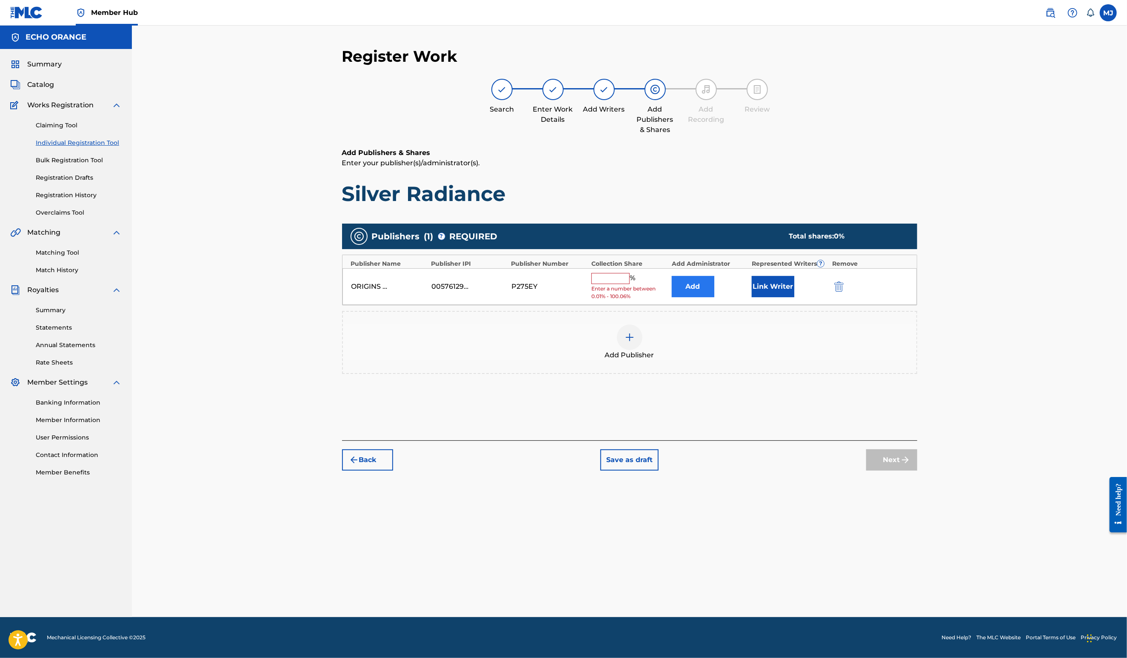
click at [715, 297] on button "Add" at bounding box center [693, 286] width 43 height 21
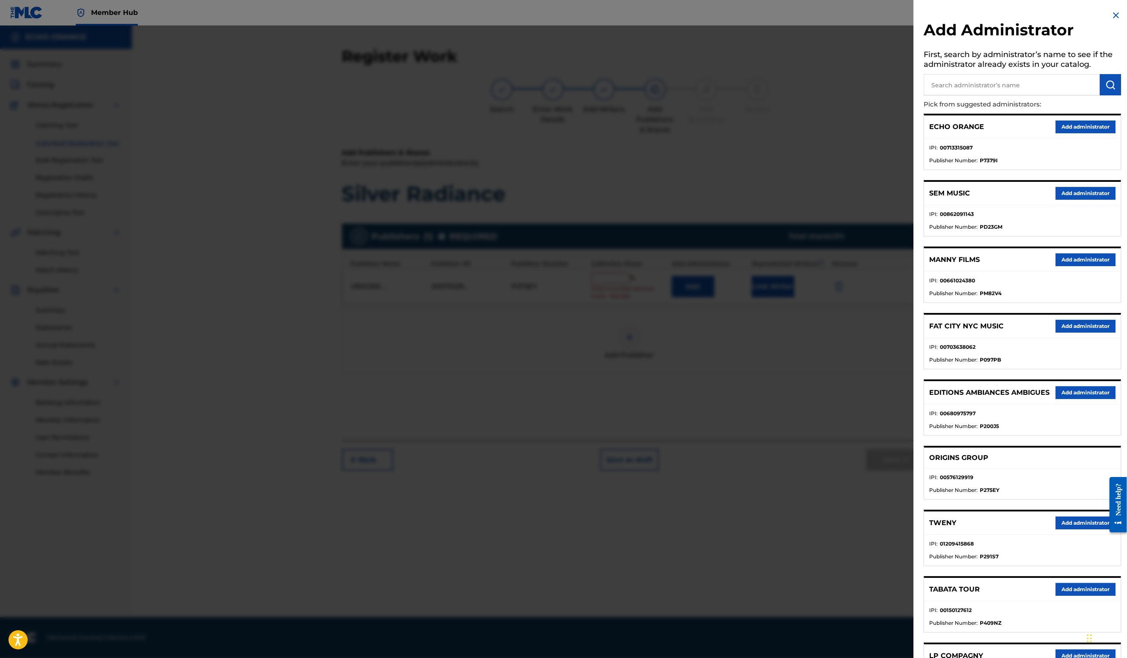
click at [1076, 133] on button "Add administrator" at bounding box center [1086, 126] width 60 height 13
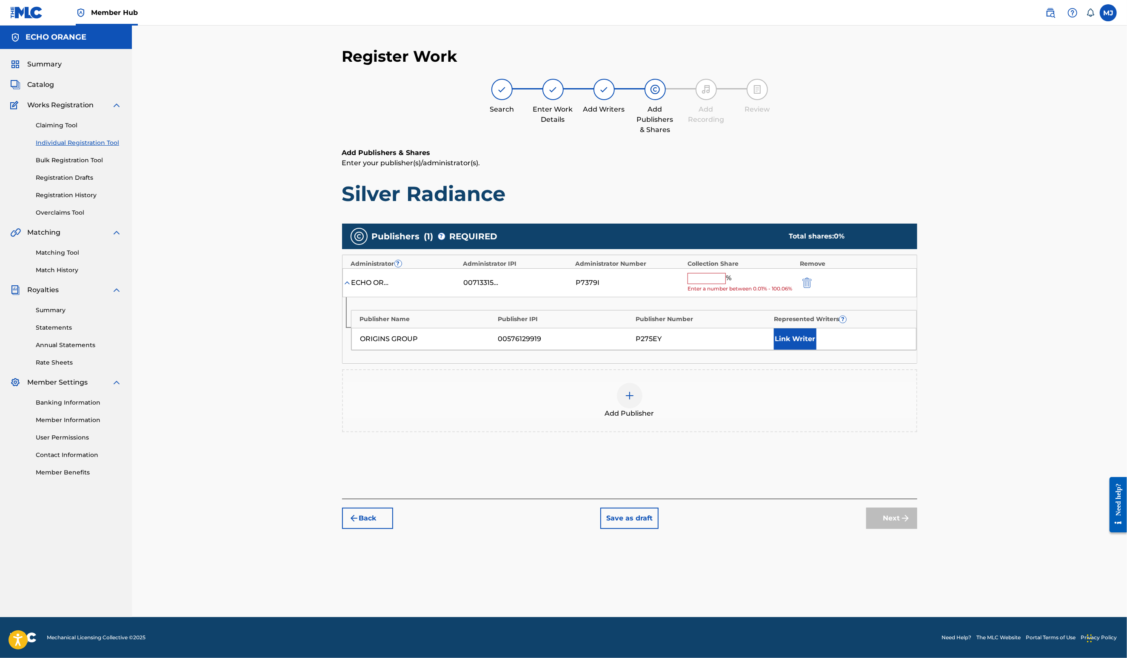
click at [723, 297] on div "ECHO ORANGE 00713315087 P7379I % Enter a number between 0.01% - 100.06%" at bounding box center [630, 282] width 575 height 29
click at [726, 284] on input "text" at bounding box center [707, 278] width 38 height 11
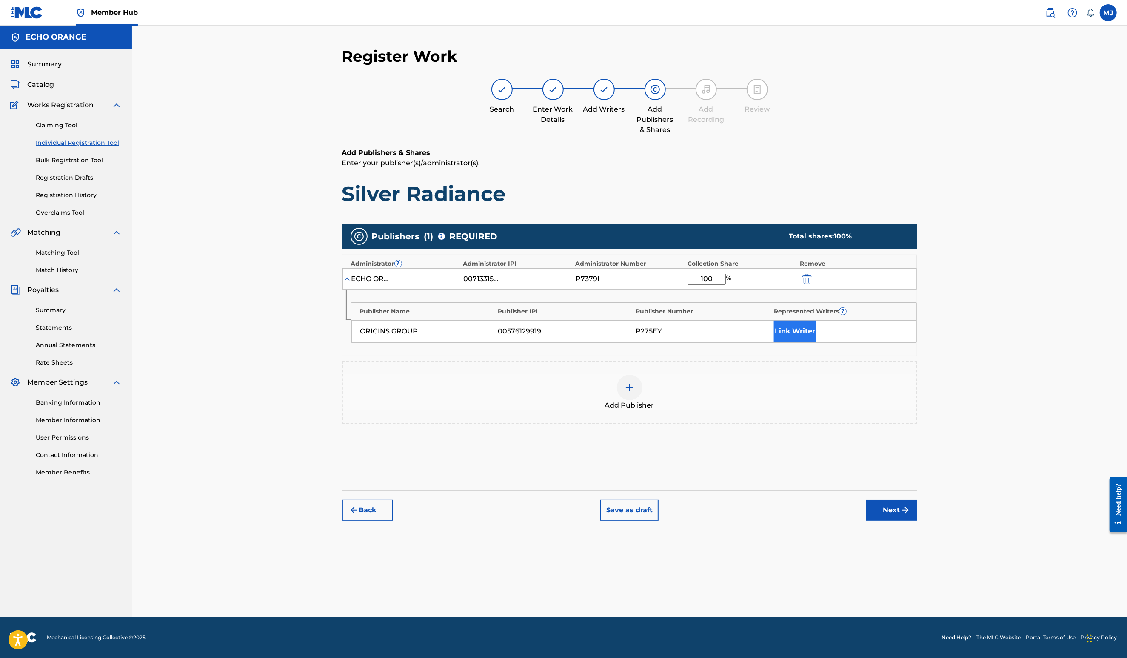
type input "100"
click at [817, 342] on button "Link Writer" at bounding box center [795, 330] width 43 height 21
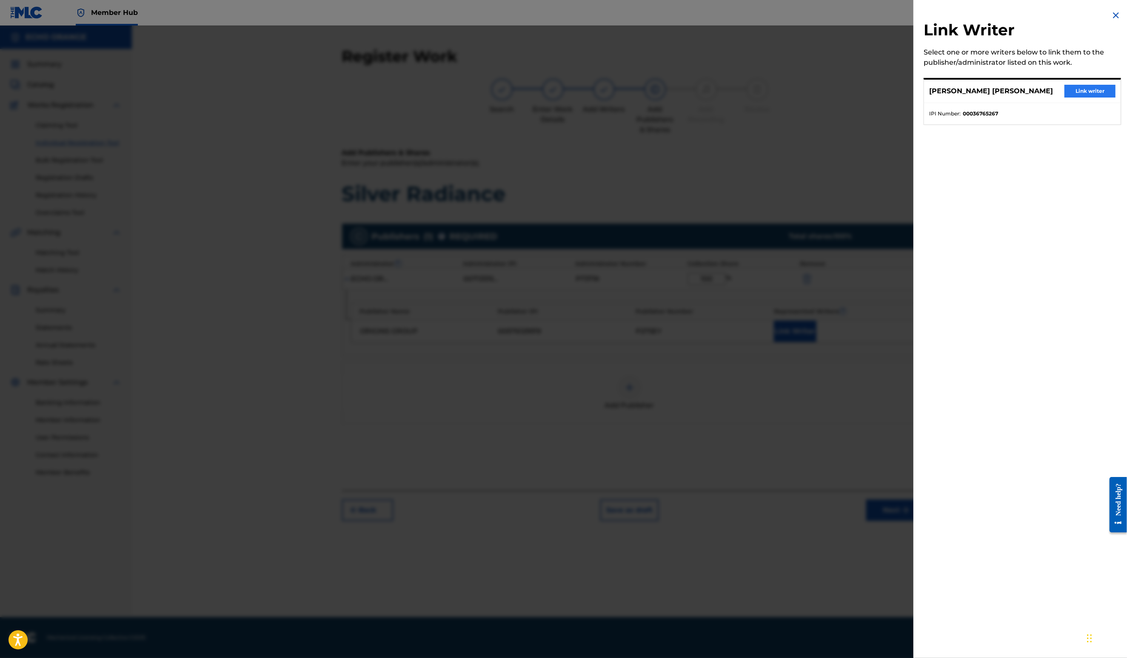
click at [1066, 97] on button "Link writer" at bounding box center [1090, 91] width 51 height 13
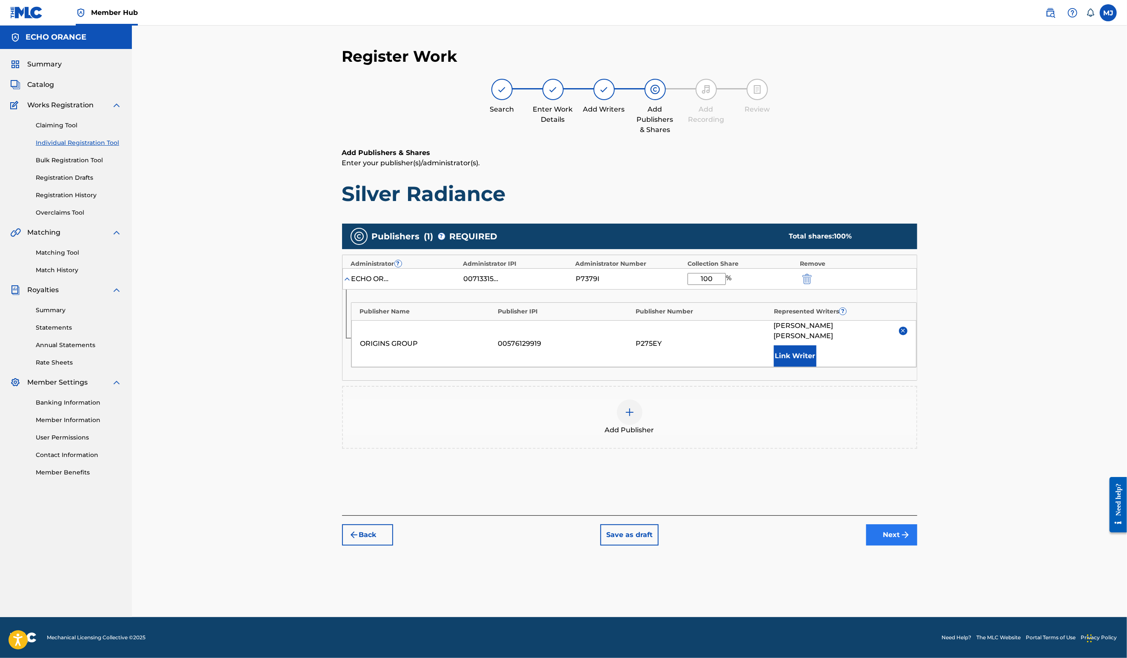
click at [918, 545] on button "Next" at bounding box center [892, 534] width 51 height 21
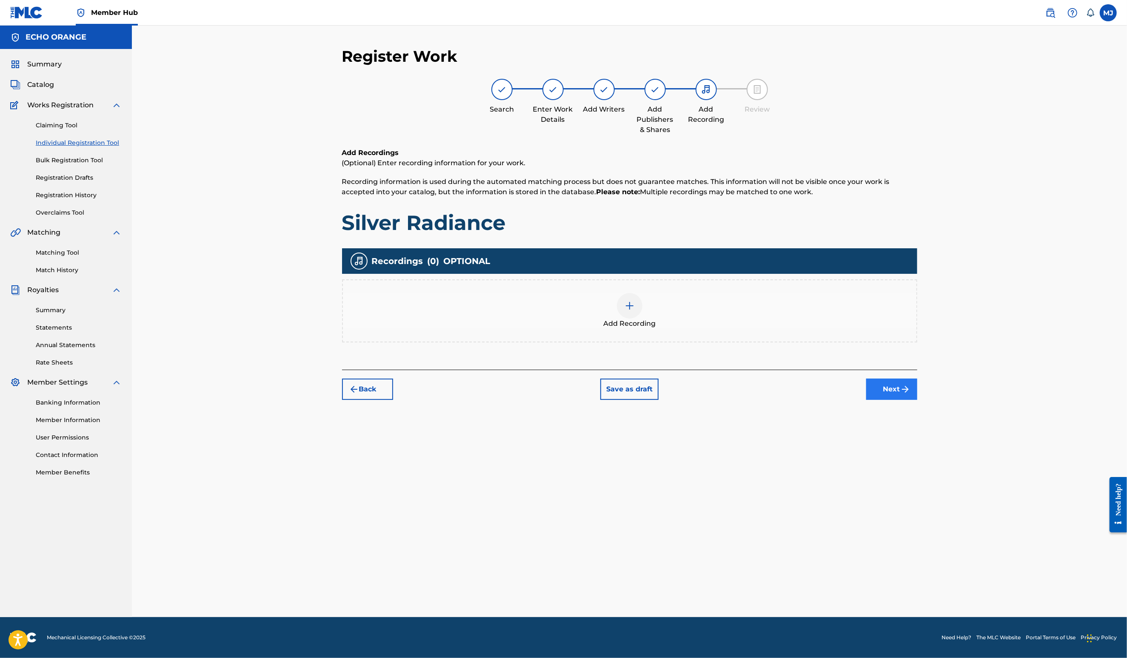
click at [918, 400] on button "Next" at bounding box center [892, 388] width 51 height 21
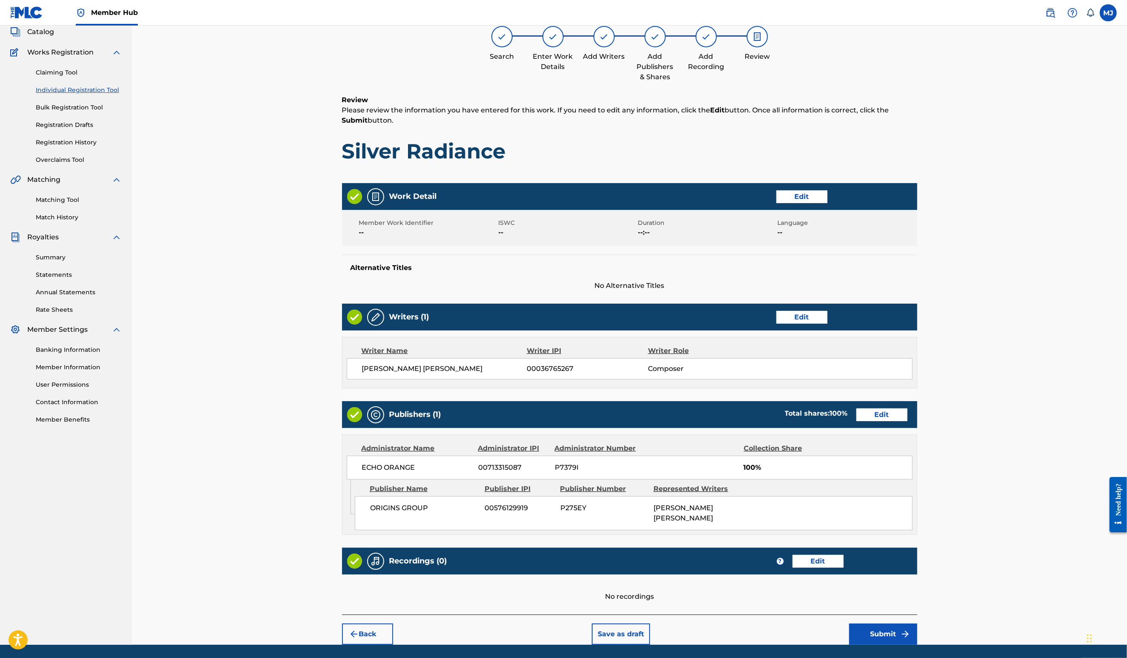
scroll to position [160, 0]
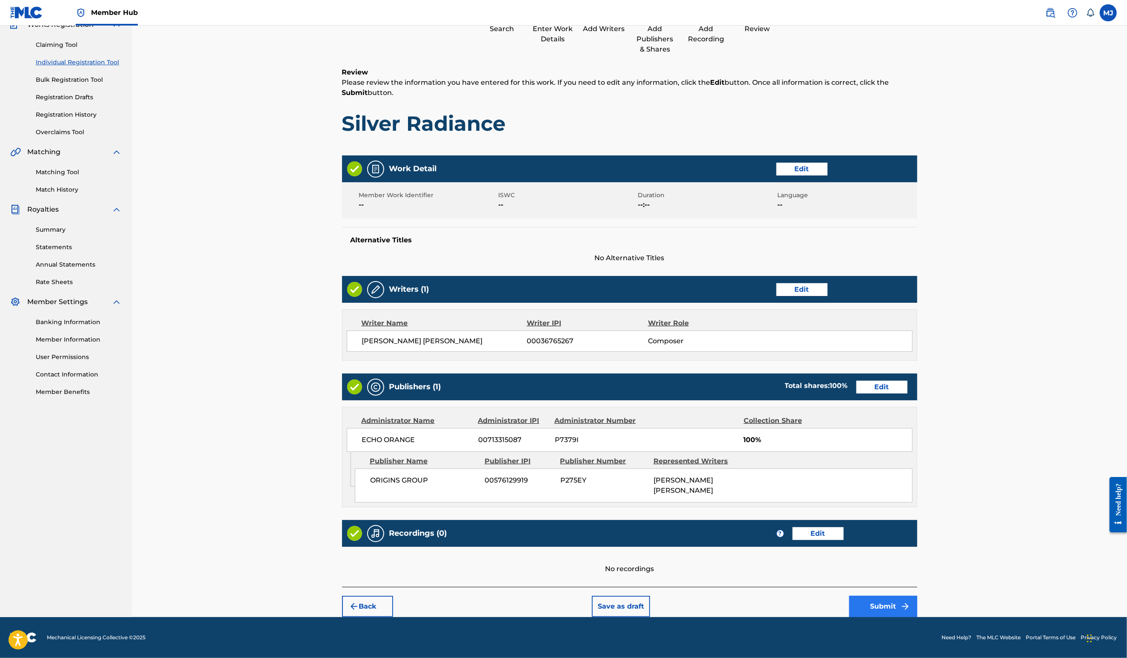
click at [918, 604] on button "Submit" at bounding box center [883, 605] width 68 height 21
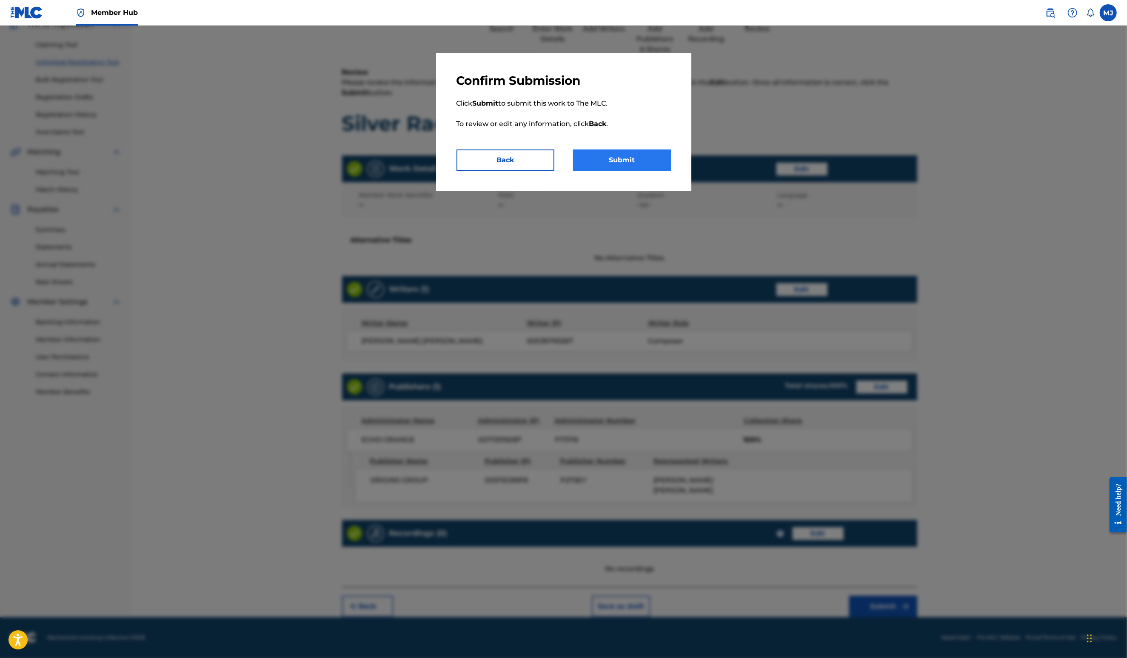
click at [634, 171] on button "Submit" at bounding box center [622, 159] width 98 height 21
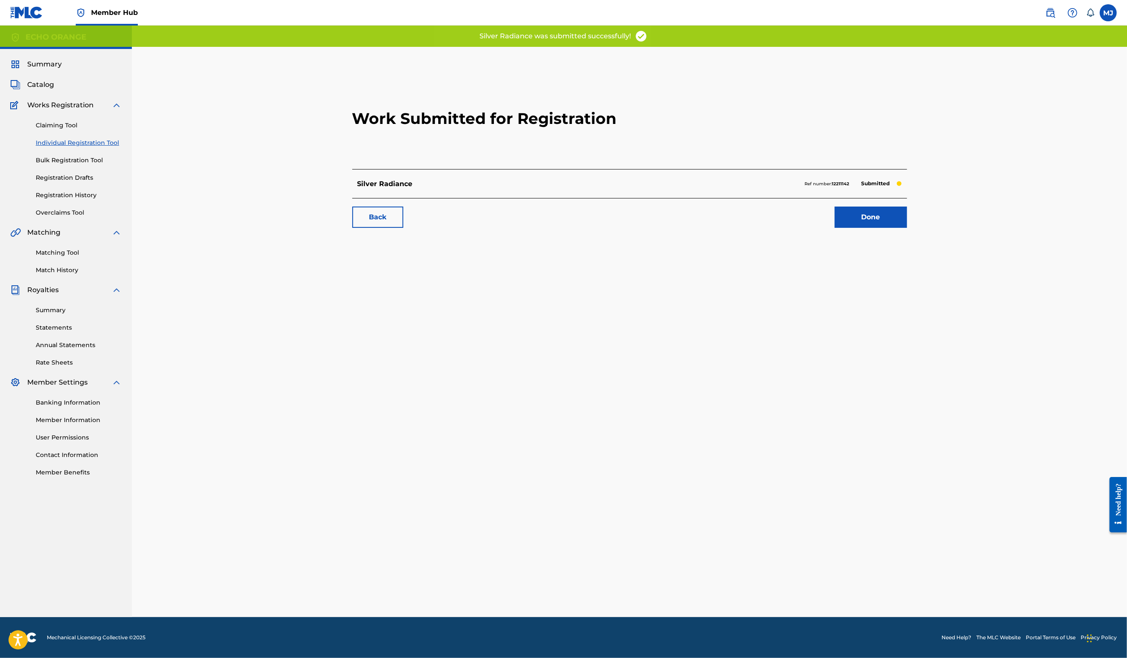
click at [916, 236] on div "Work Submitted for Registration Silver Radiance Ref number: 12211142 Submitted …" at bounding box center [629, 152] width 575 height 168
click at [907, 228] on link "Done" at bounding box center [871, 216] width 72 height 21
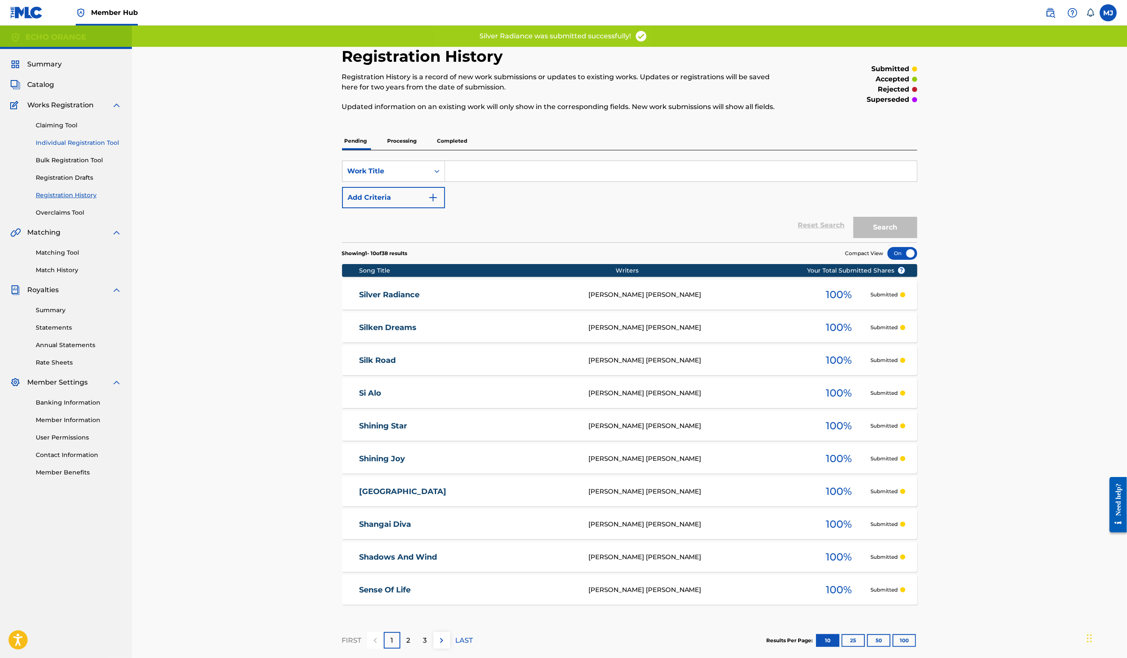
click at [77, 147] on link "Individual Registration Tool" at bounding box center [79, 142] width 86 height 9
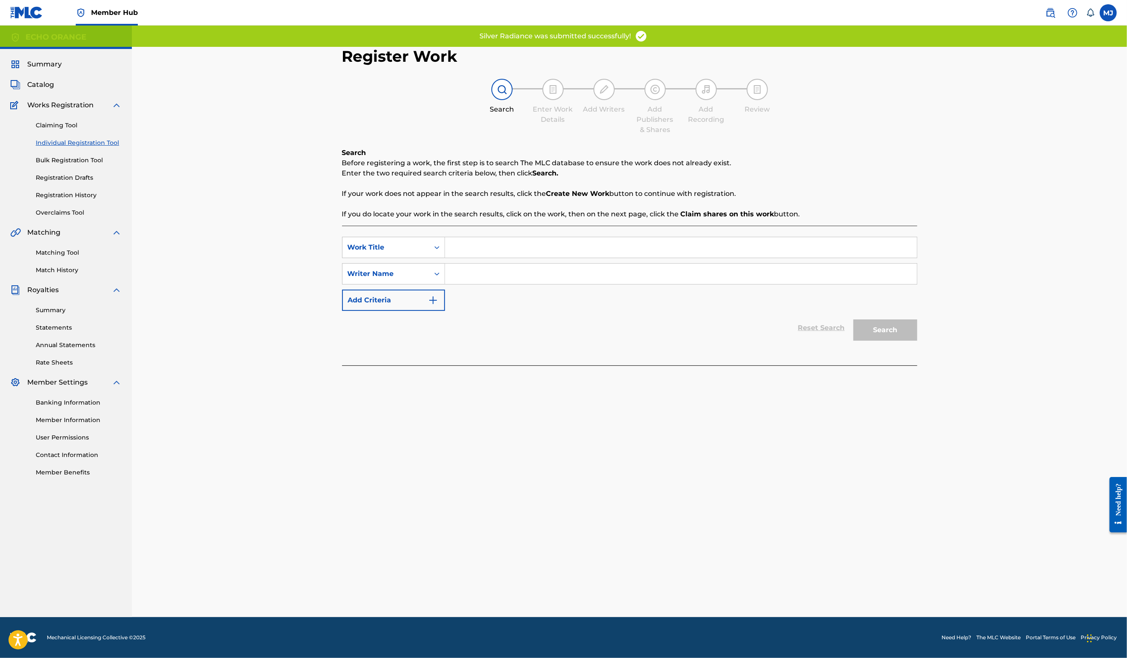
click at [472, 257] on input "Search Form" at bounding box center [681, 247] width 472 height 20
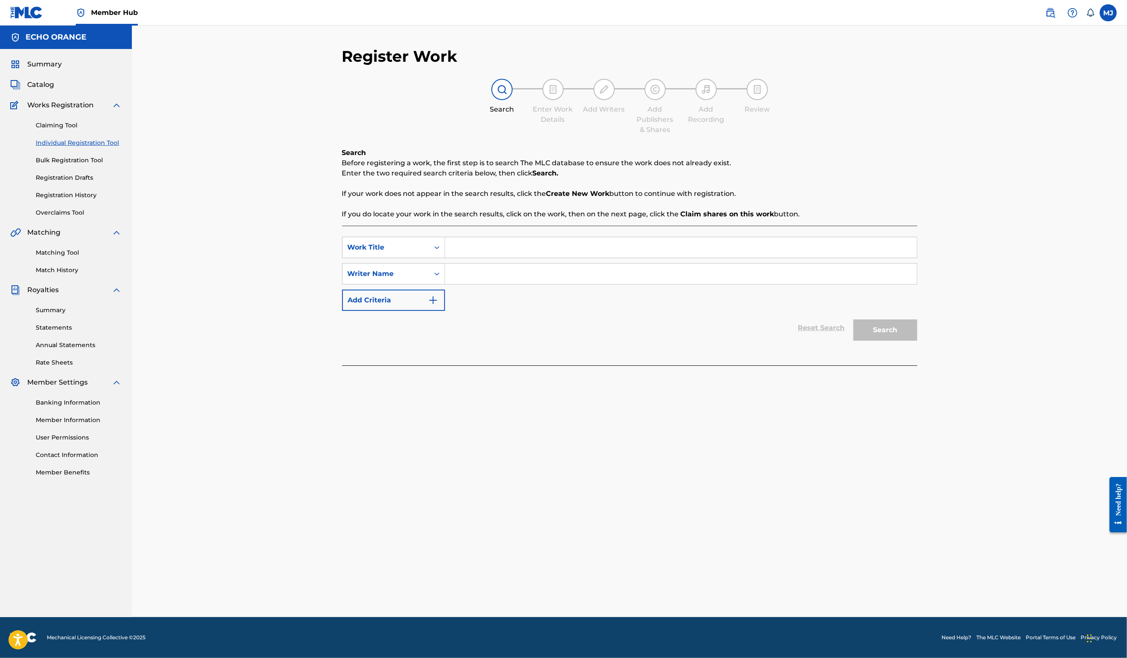
click at [529, 257] on input "Search Form" at bounding box center [681, 247] width 472 height 20
type input "Simple Sourire Simple Smile"
paste input "Denis Hekimian"
type input "Denis Hekimian"
click at [918, 340] on button "Search" at bounding box center [886, 329] width 64 height 21
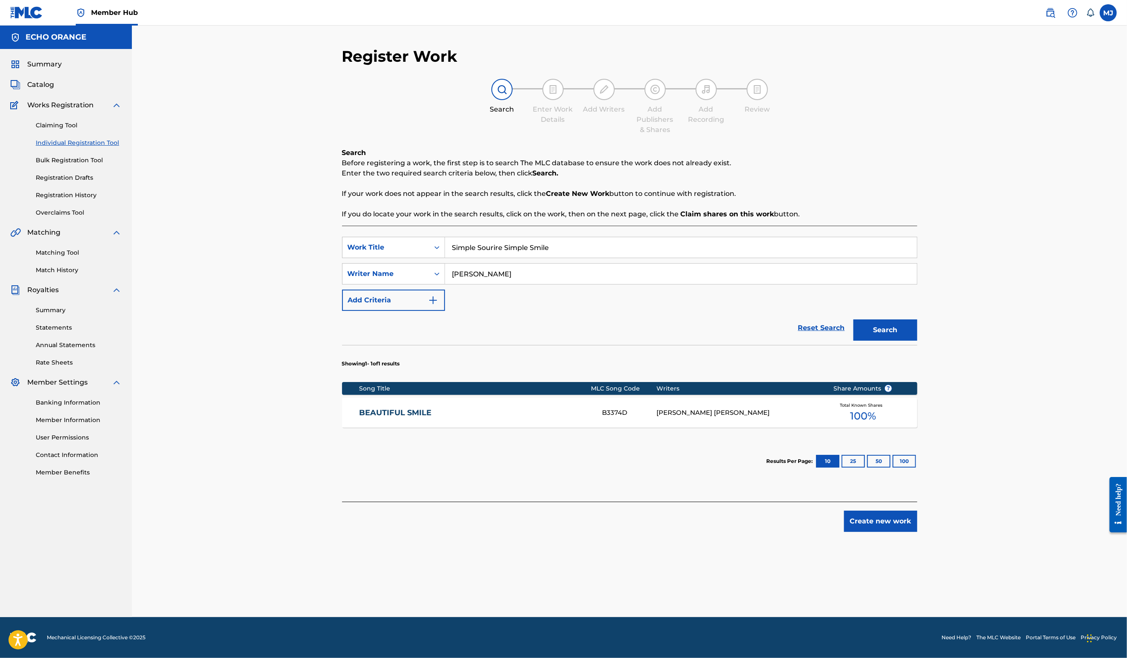
click at [920, 606] on div "Register Work Search Enter Work Details Add Writers Add Publishers & Shares Add…" at bounding box center [630, 332] width 596 height 570
click at [918, 532] on button "Create new work" at bounding box center [880, 520] width 73 height 21
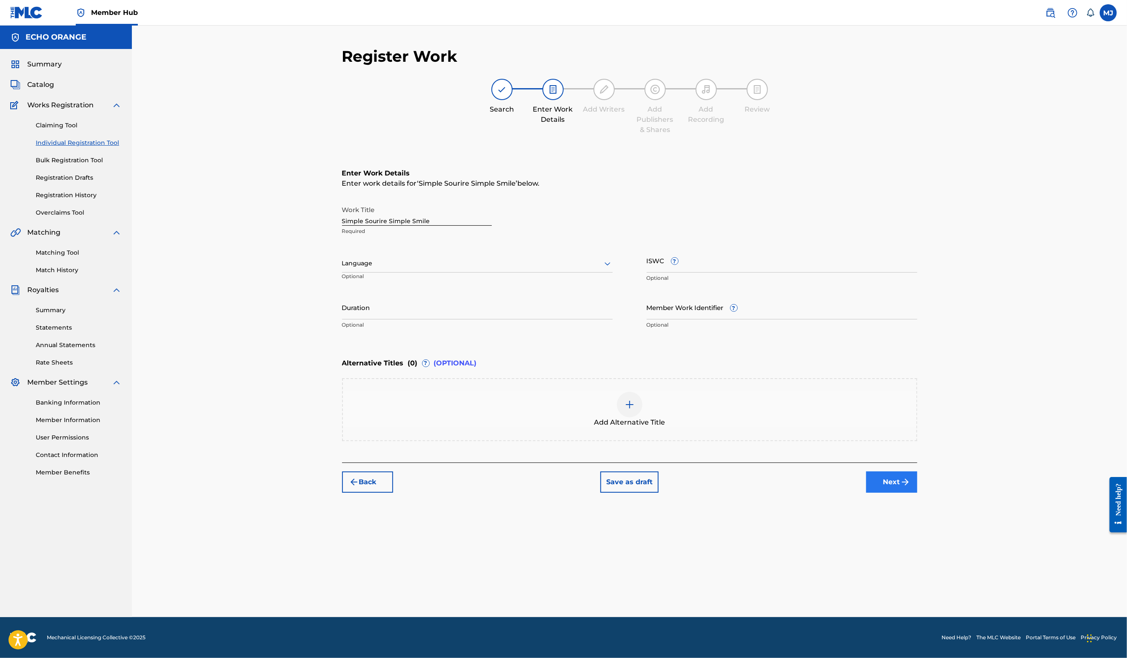
click at [918, 492] on button "Next" at bounding box center [892, 481] width 51 height 21
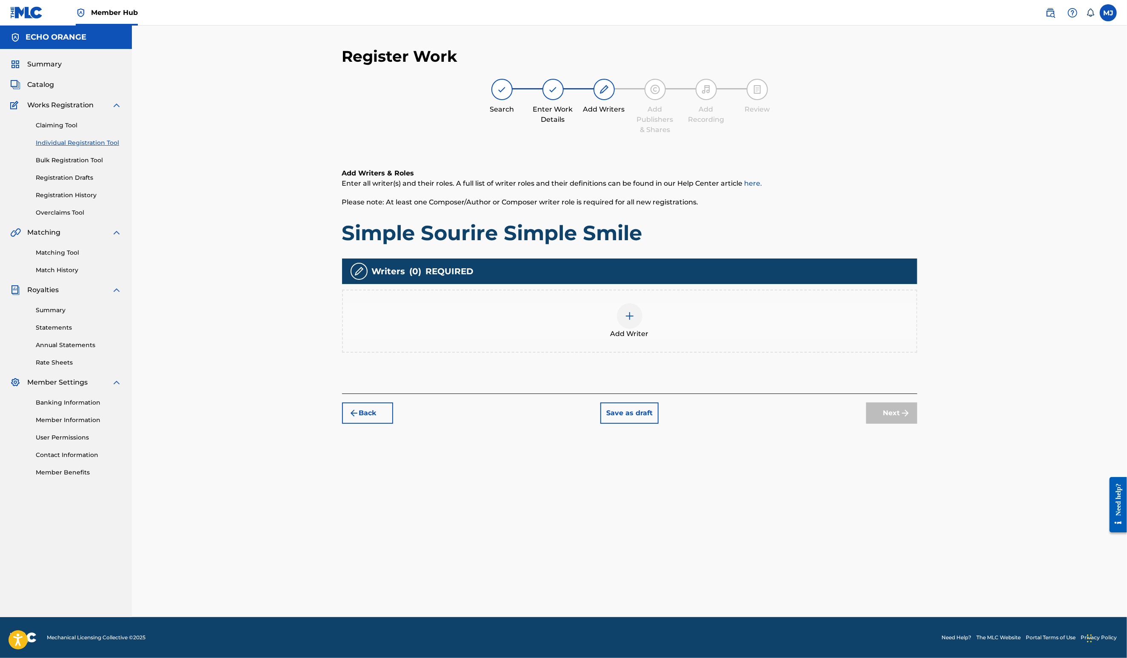
click at [787, 352] on div "Add Writer" at bounding box center [629, 320] width 575 height 63
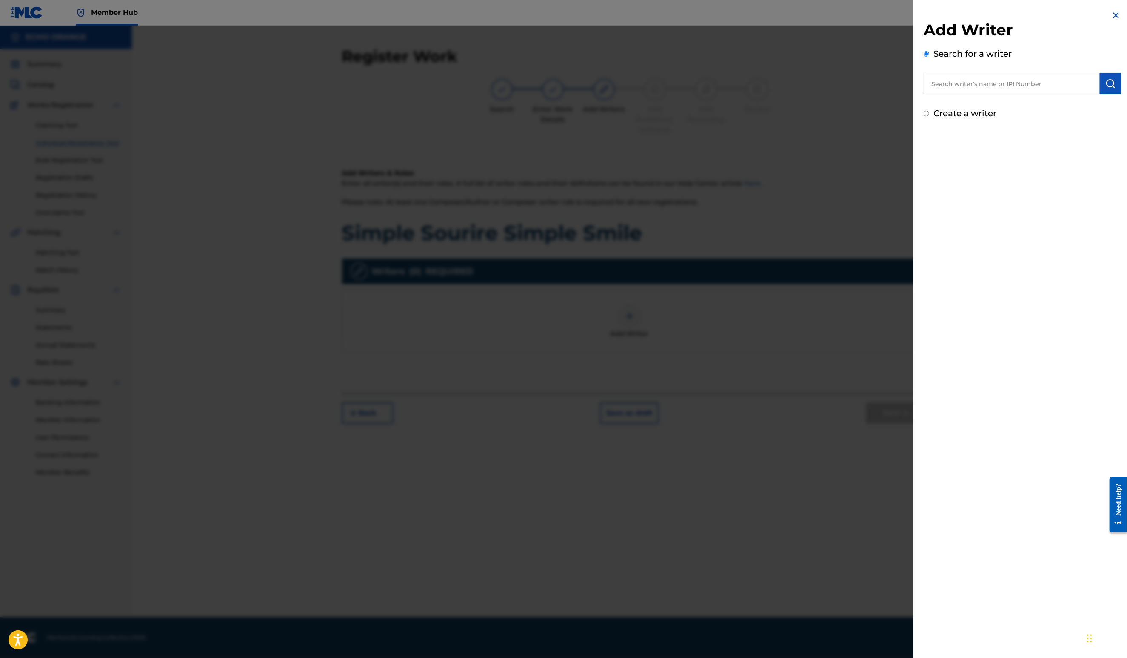
click at [1017, 84] on input "text" at bounding box center [1012, 83] width 176 height 21
paste input "Denis Hekimian"
type input "Denis Hekimian"
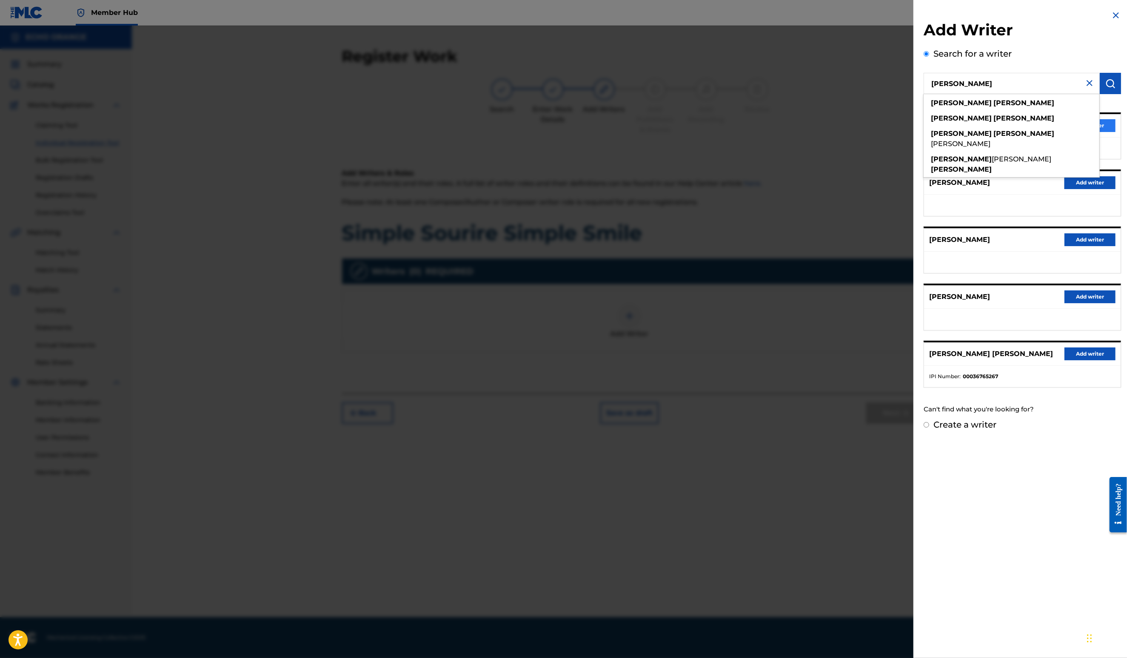
click at [1100, 132] on button "Add writer" at bounding box center [1090, 125] width 51 height 13
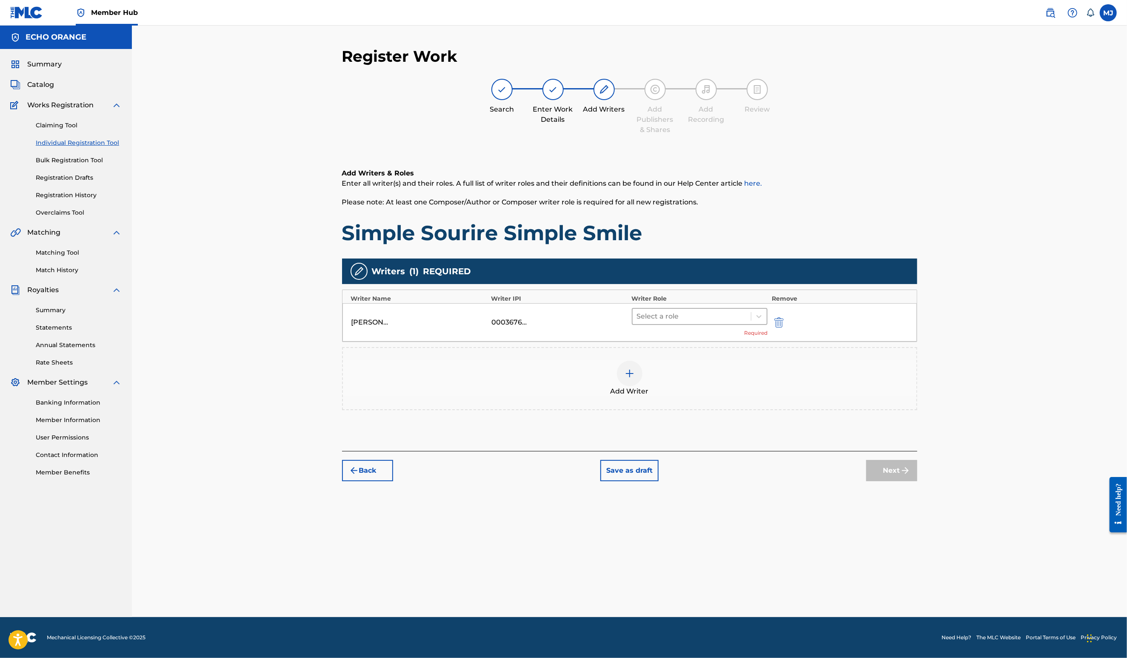
click at [706, 322] on div at bounding box center [692, 316] width 110 height 12
drag, startPoint x: 684, startPoint y: 420, endPoint x: 685, endPoint y: 431, distance: 11.1
click at [685, 431] on div "Composer/Author Author Adaptor Arranger Composer Translator Sub Arranger Sub Au…" at bounding box center [727, 425] width 164 height 128
click at [685, 432] on div "Composer" at bounding box center [727, 439] width 164 height 17
click at [918, 468] on button "Next" at bounding box center [892, 457] width 51 height 21
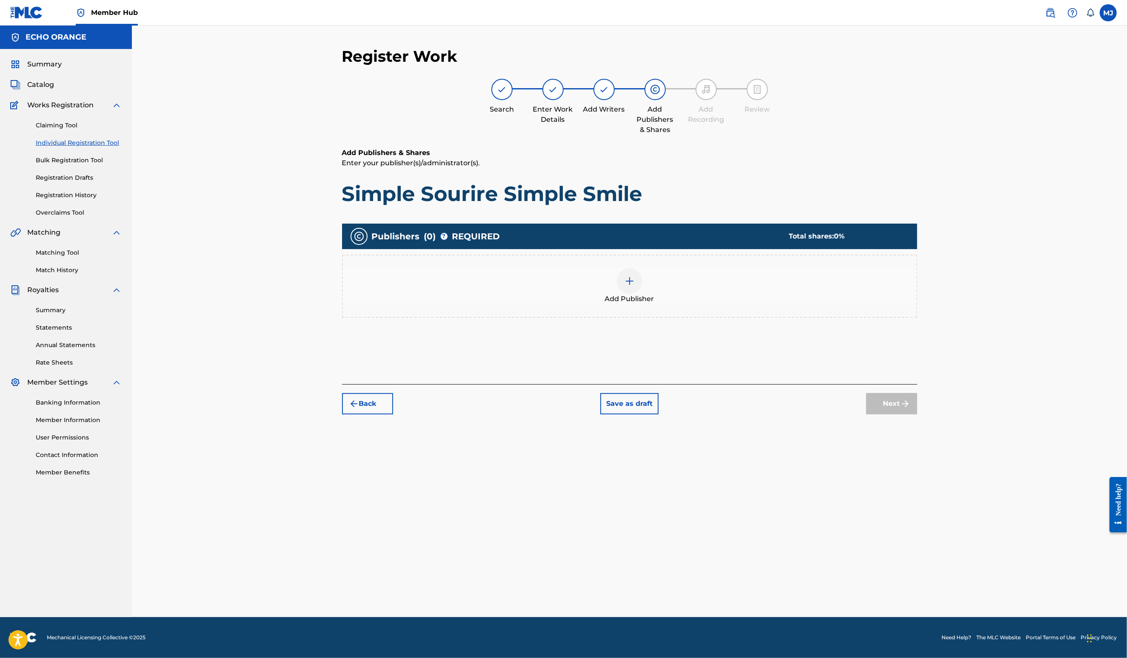
click at [643, 294] on div at bounding box center [630, 281] width 26 height 26
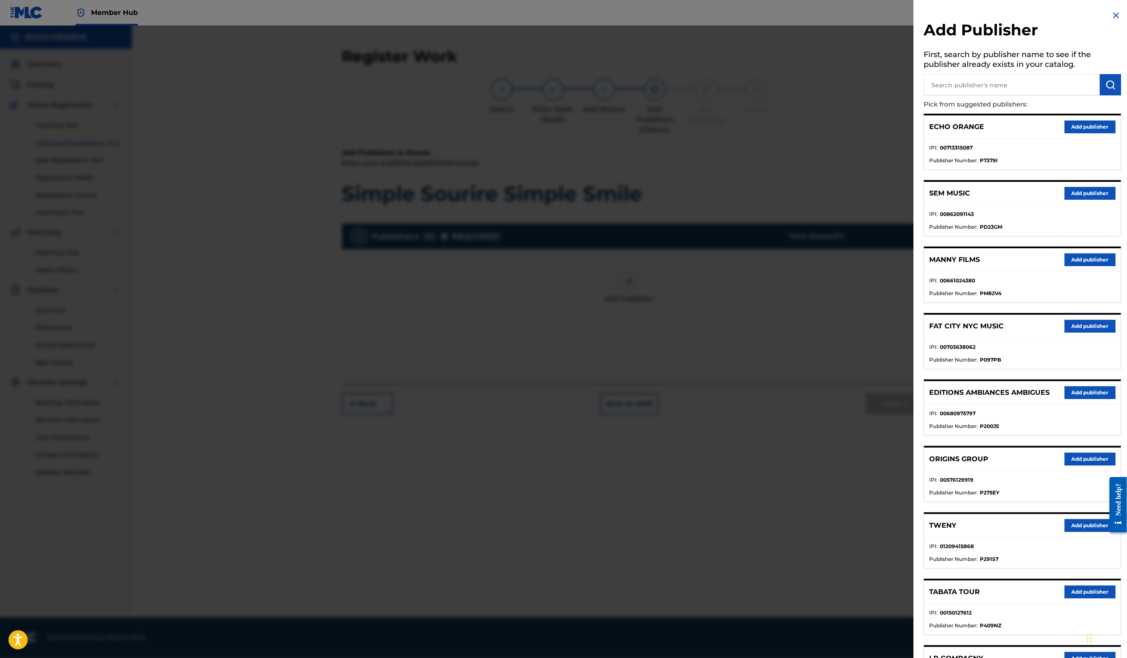
click at [1075, 471] on div "ORIGINS GROUP Add publisher" at bounding box center [1022, 458] width 197 height 23
click at [1078, 465] on button "Add publisher" at bounding box center [1090, 458] width 51 height 13
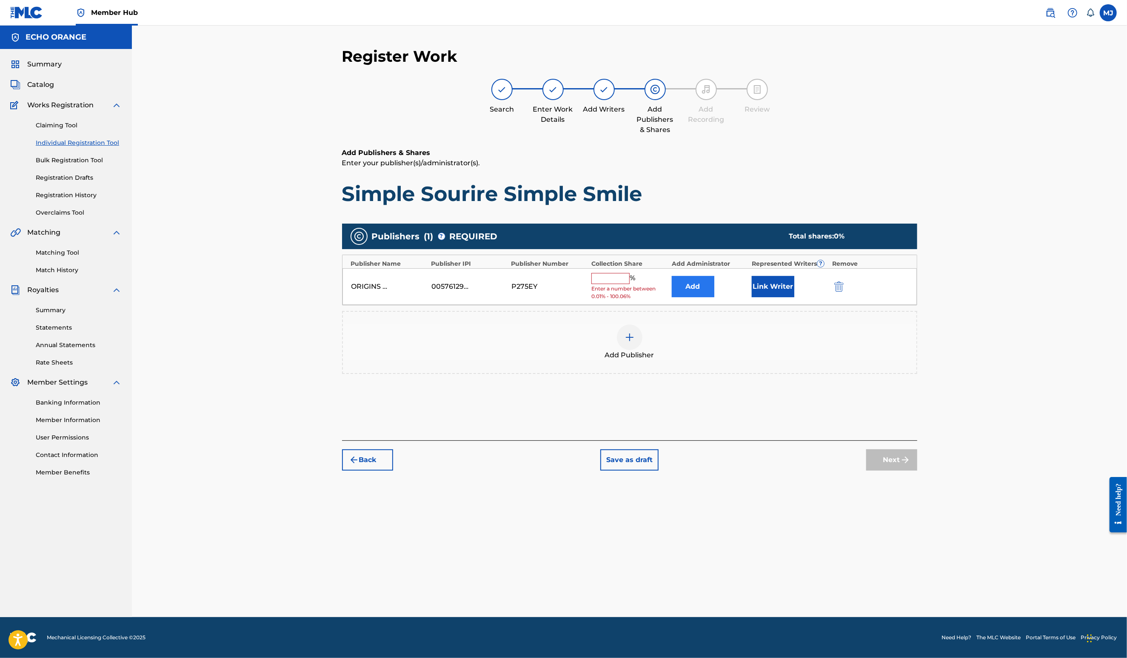
click at [715, 297] on button "Add" at bounding box center [693, 286] width 43 height 21
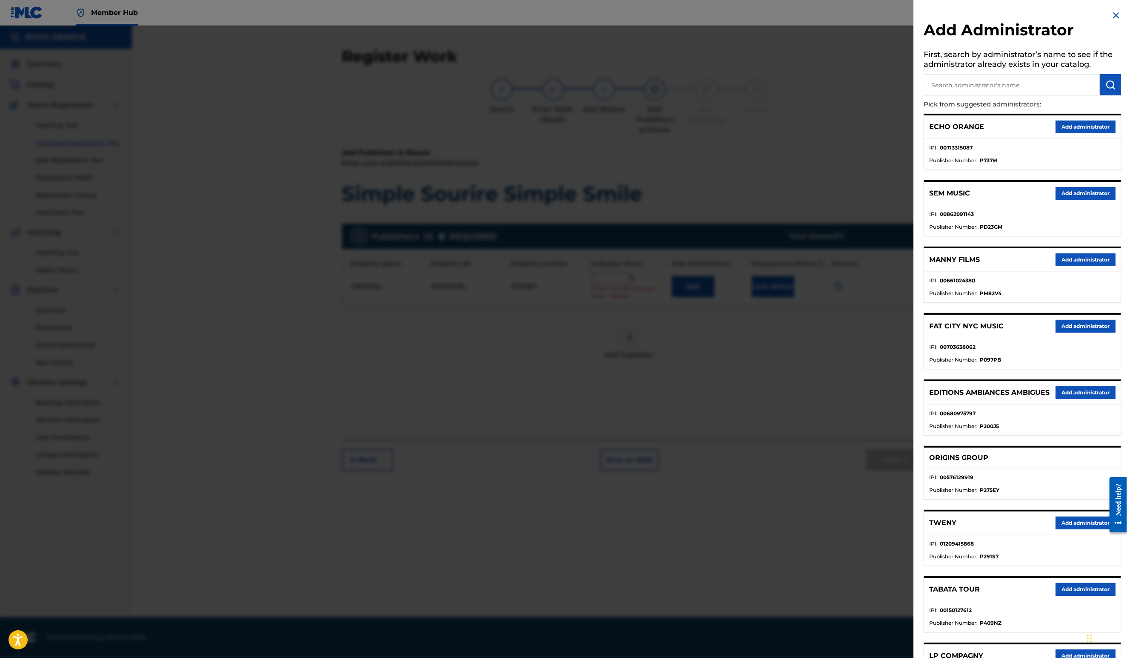
drag, startPoint x: 1074, startPoint y: 137, endPoint x: 1071, endPoint y: 142, distance: 5.9
click at [1072, 133] on button "Add administrator" at bounding box center [1086, 126] width 60 height 13
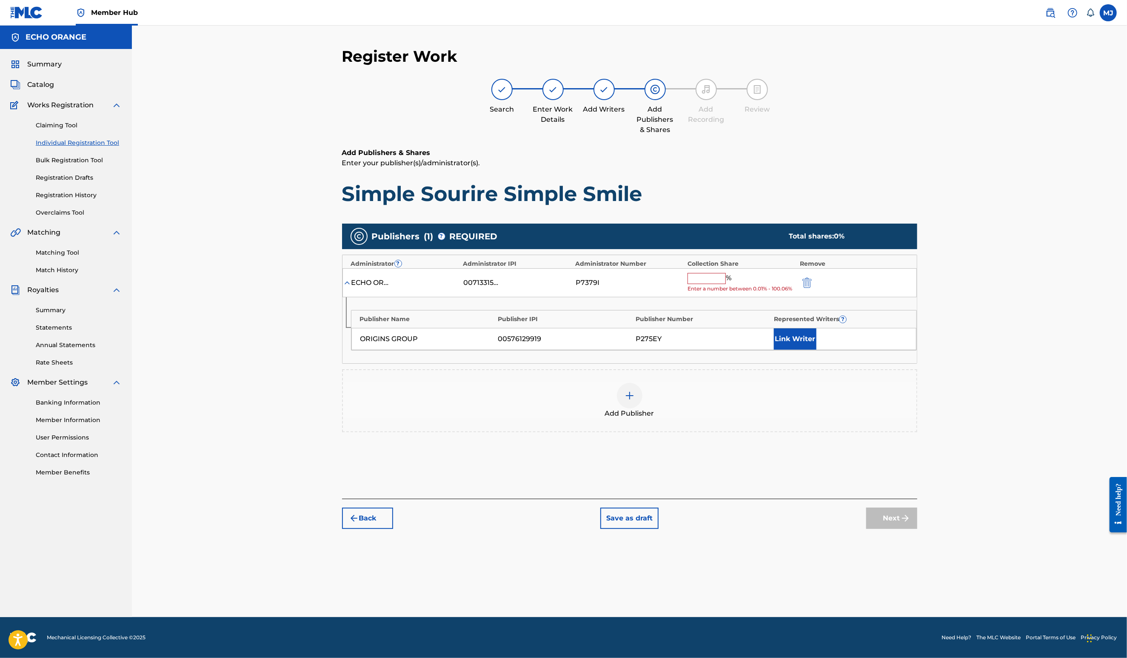
click at [751, 297] on div "ECHO ORANGE 00713315087 P7379I % Enter a number between 0.01% - 100.06%" at bounding box center [630, 282] width 575 height 29
click at [726, 284] on input "text" at bounding box center [707, 278] width 38 height 11
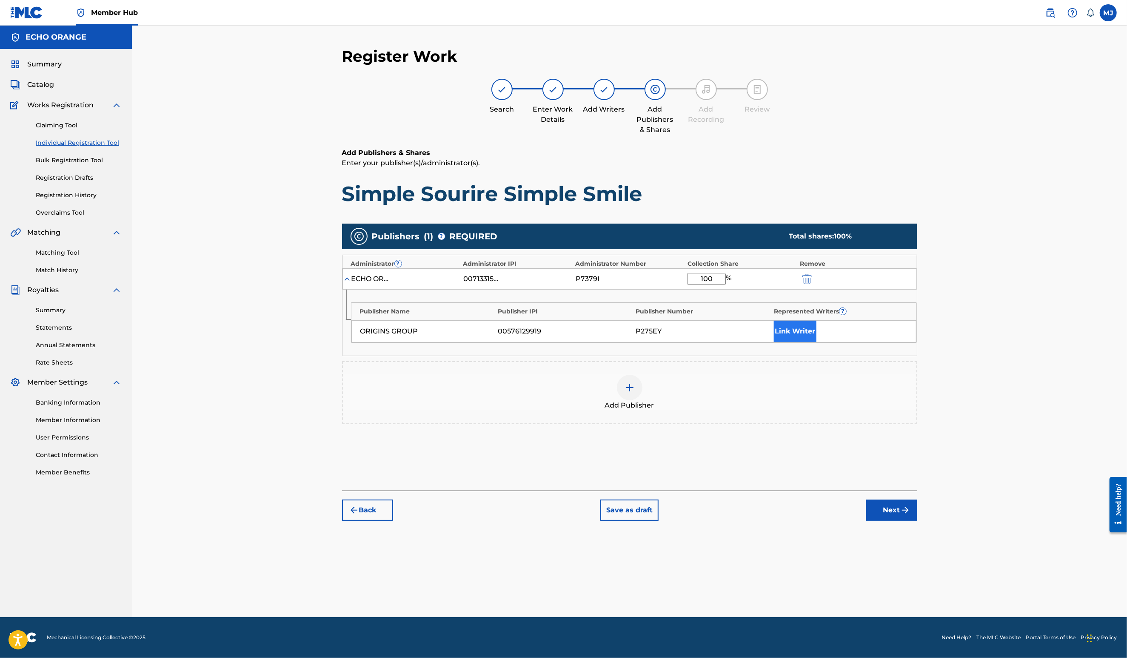
type input "100"
drag, startPoint x: 848, startPoint y: 366, endPoint x: 841, endPoint y: 366, distance: 6.8
click at [817, 342] on button "Link Writer" at bounding box center [795, 330] width 43 height 21
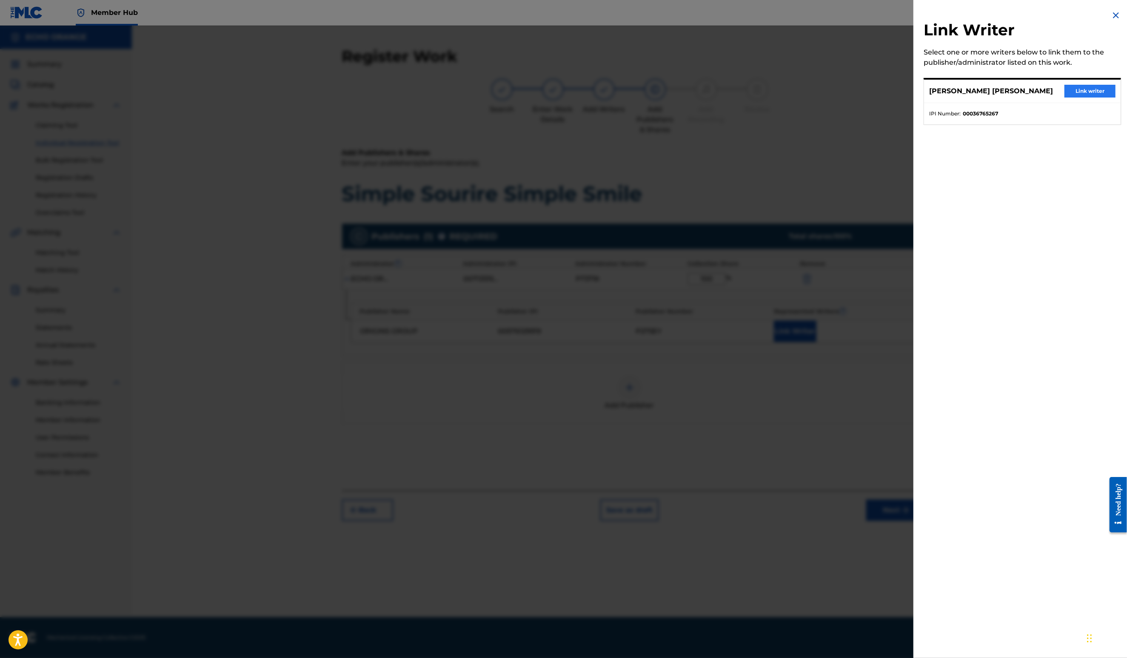
click at [1078, 97] on button "Link writer" at bounding box center [1090, 91] width 51 height 13
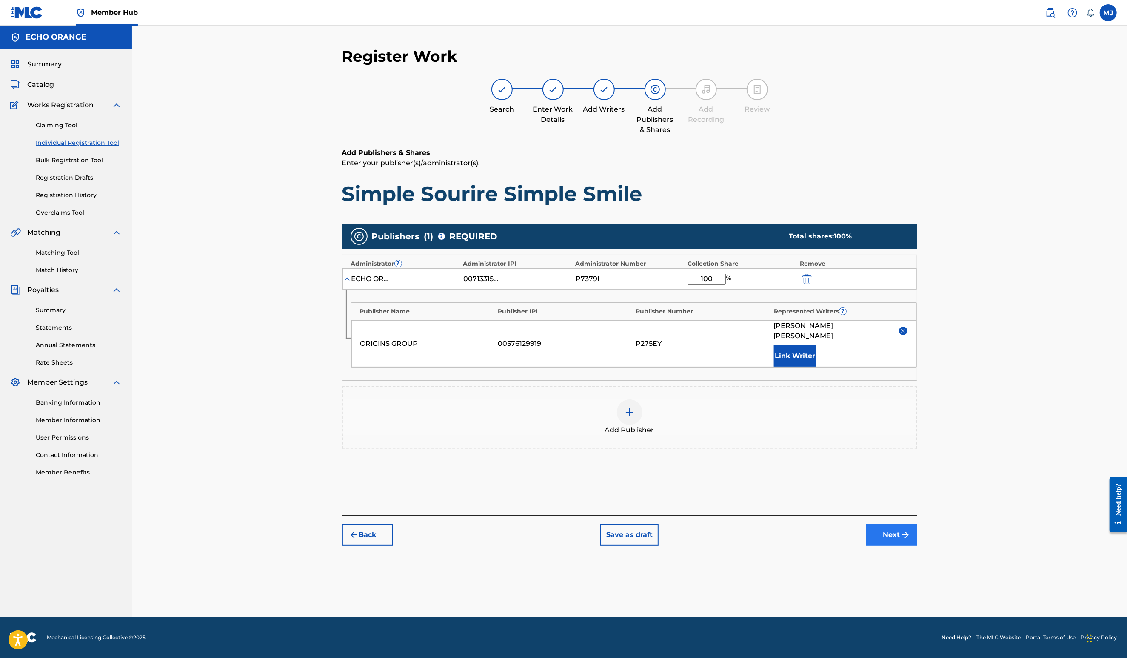
click at [918, 545] on button "Next" at bounding box center [892, 534] width 51 height 21
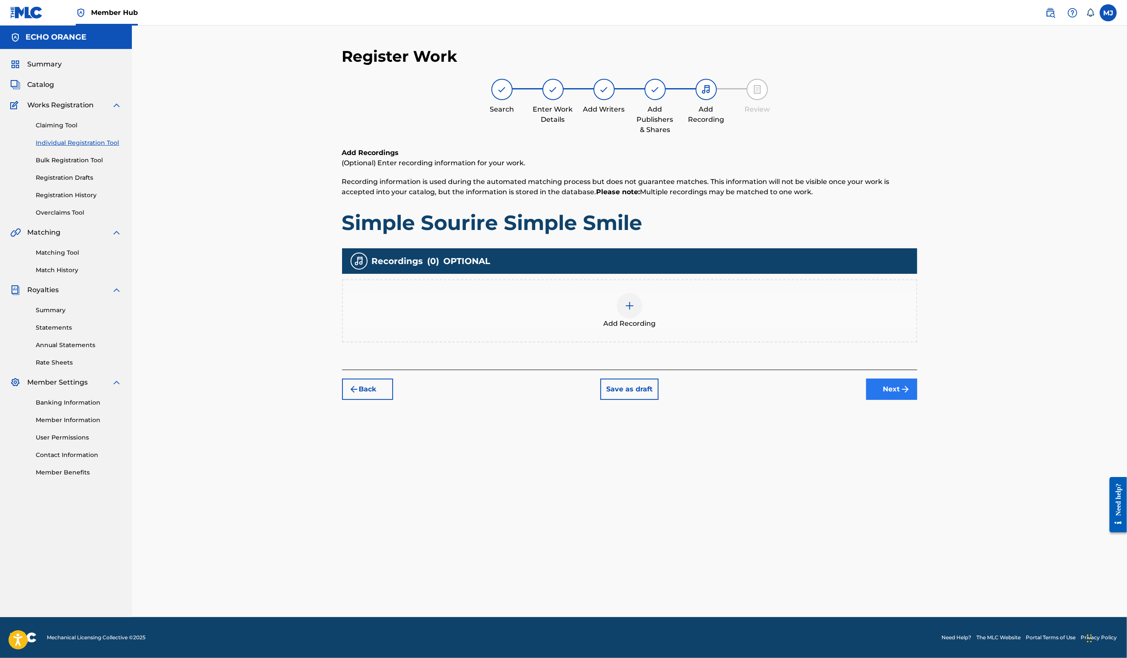
click at [918, 400] on button "Next" at bounding box center [892, 388] width 51 height 21
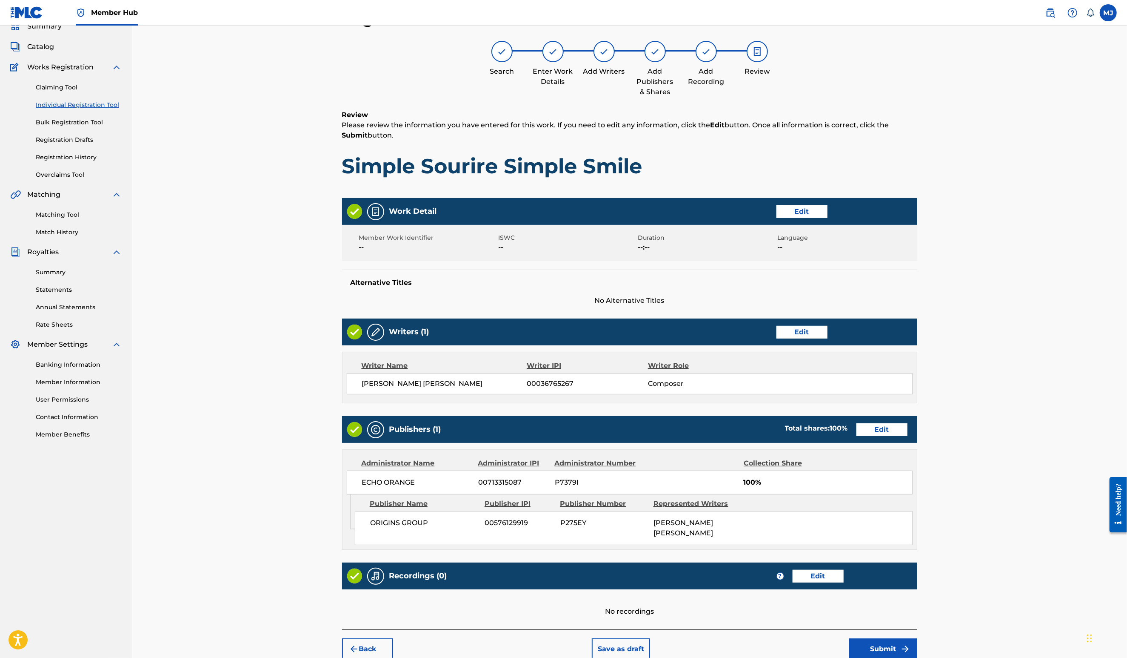
scroll to position [160, 0]
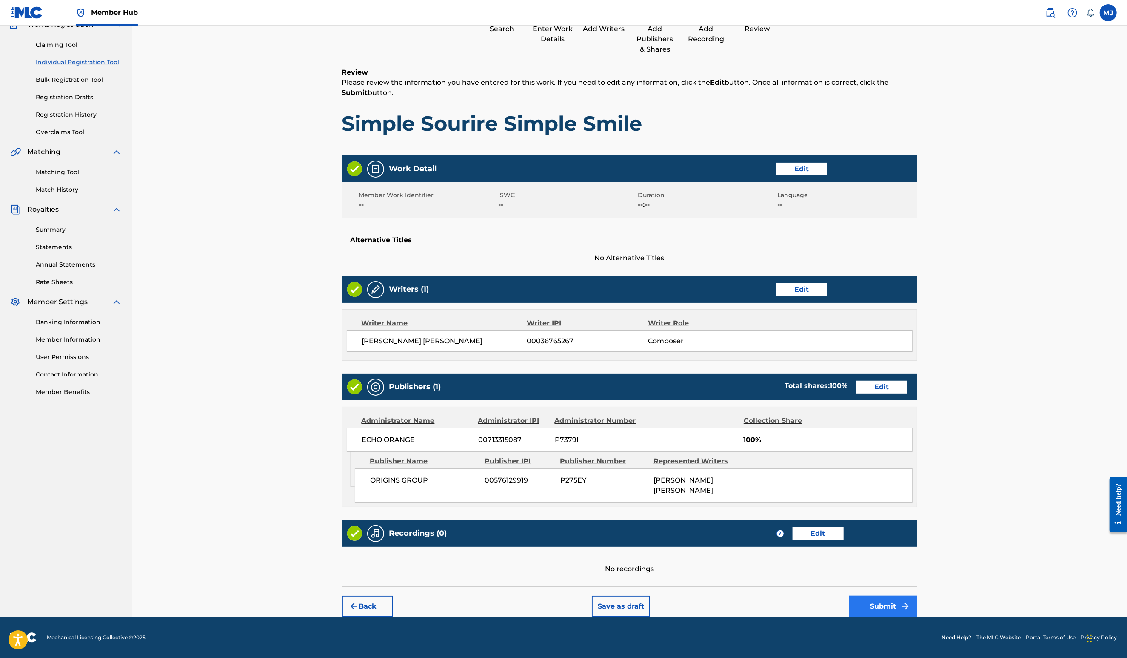
click at [918, 605] on button "Submit" at bounding box center [883, 605] width 68 height 21
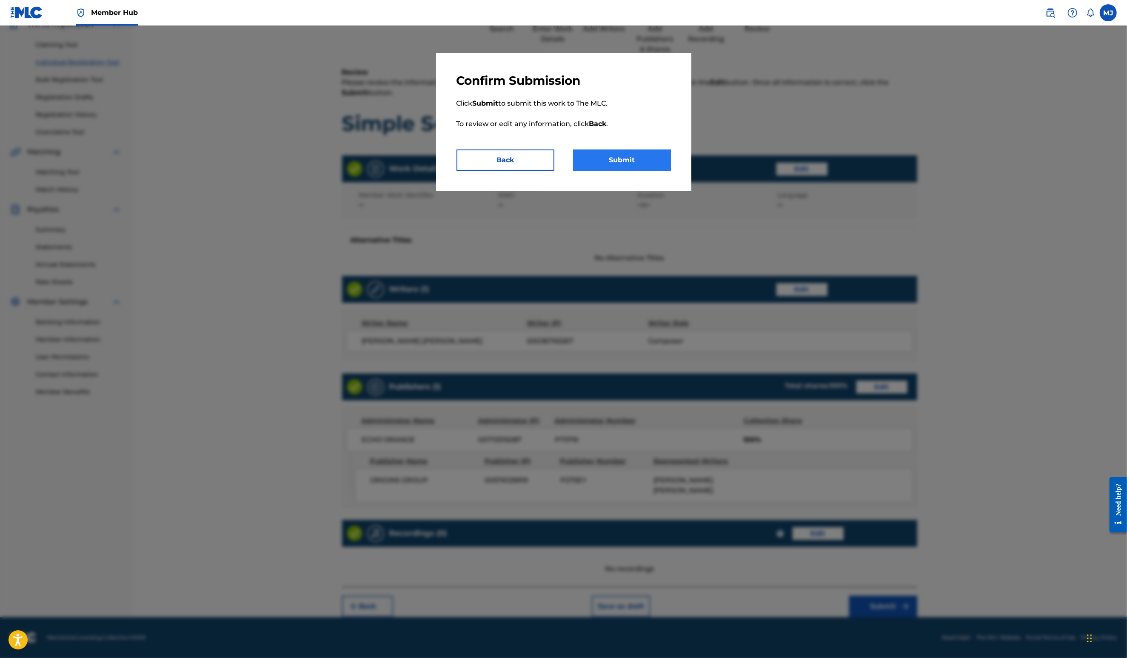
click at [653, 171] on button "Submit" at bounding box center [622, 159] width 98 height 21
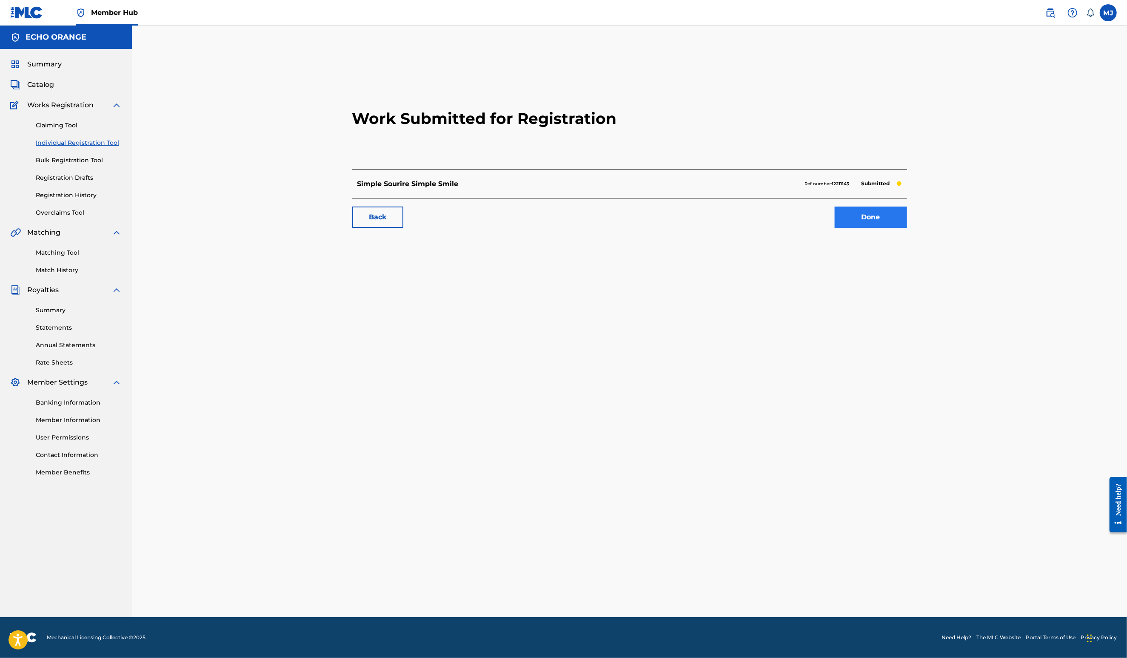
click at [905, 228] on link "Done" at bounding box center [871, 216] width 72 height 21
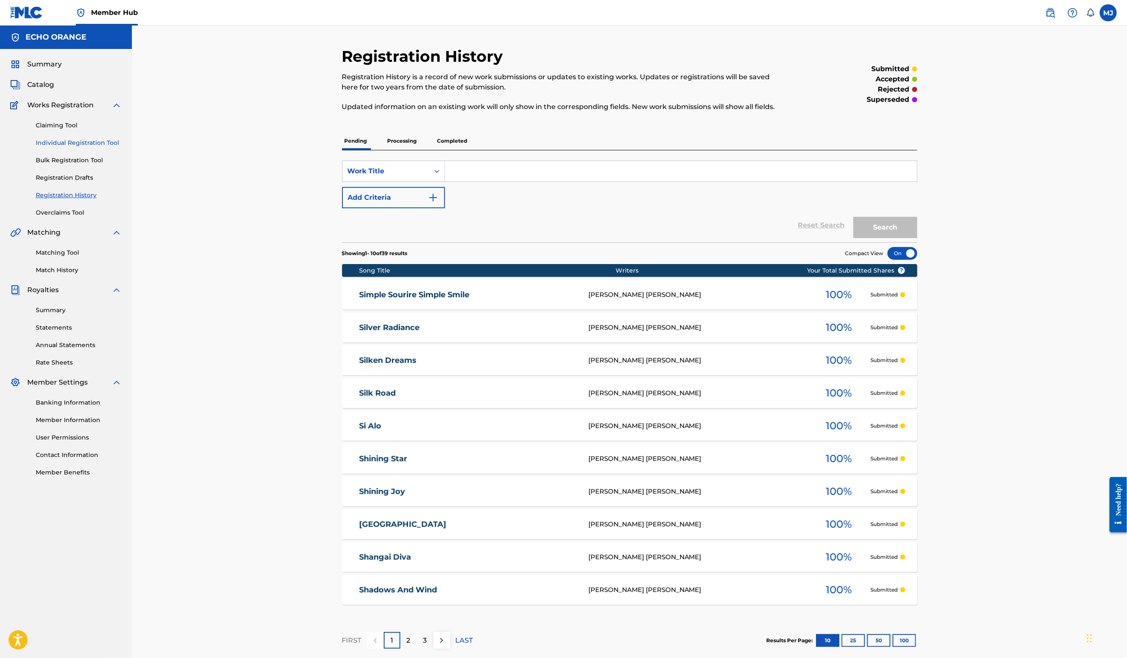
click at [94, 147] on link "Individual Registration Tool" at bounding box center [79, 142] width 86 height 9
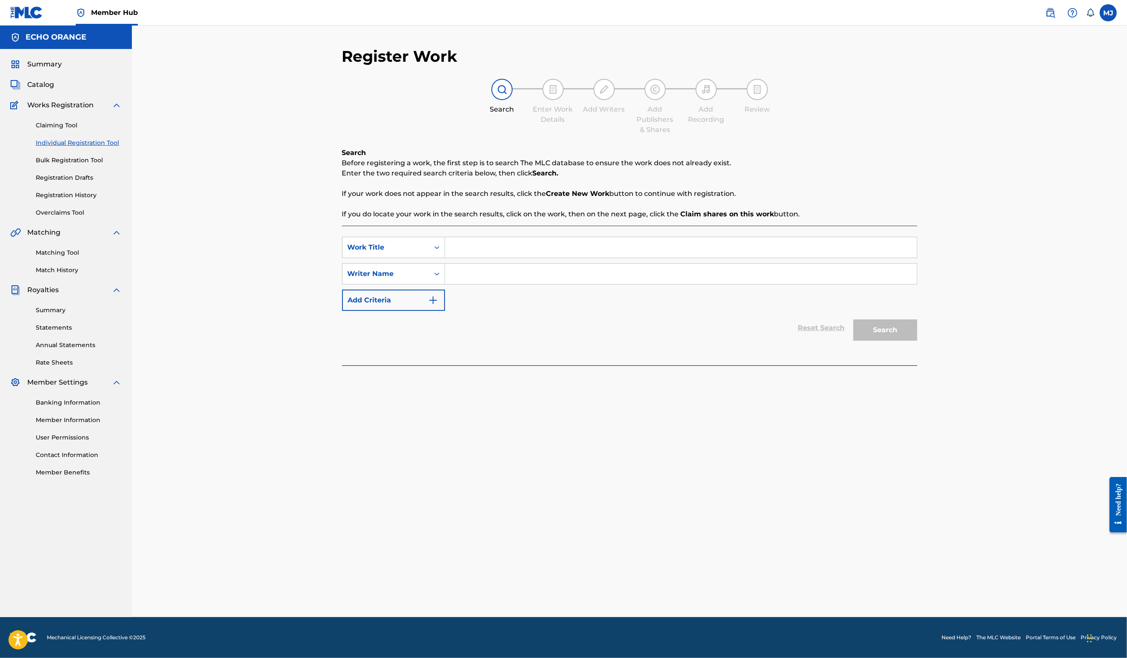
click at [532, 257] on input "Search Form" at bounding box center [681, 247] width 472 height 20
click at [445, 257] on input "Search Form" at bounding box center [681, 247] width 472 height 20
type input "s"
type input "Simply Love"
paste input "Denis Hekimian"
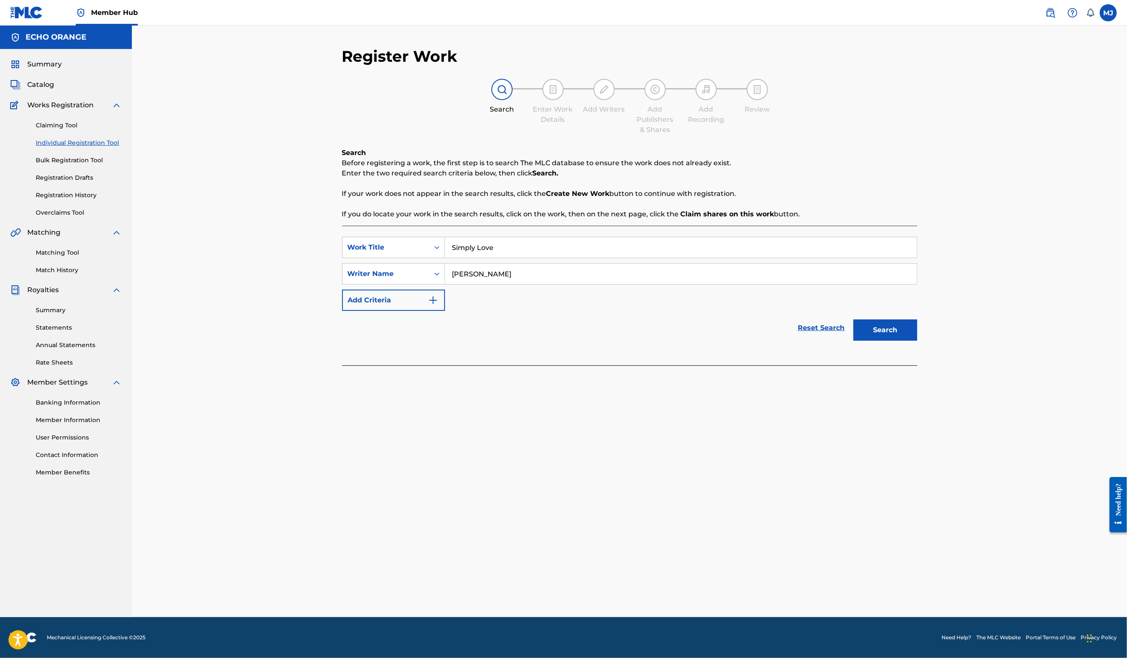
type input "Denis Hekimian"
click at [918, 340] on button "Search" at bounding box center [886, 329] width 64 height 21
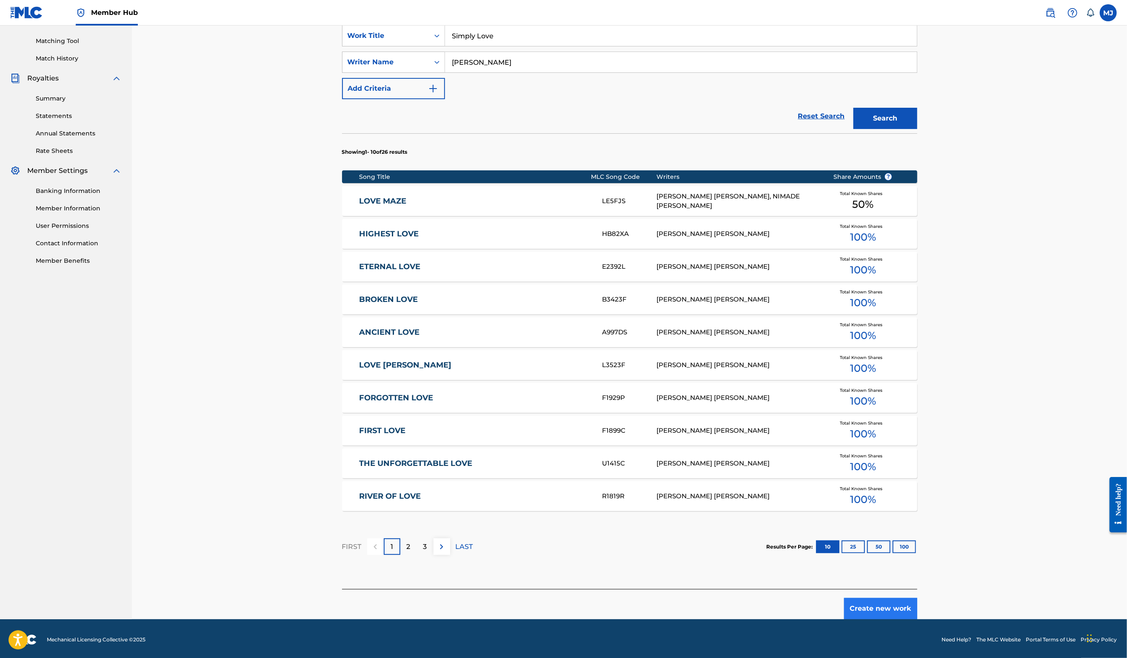
scroll to position [287, 0]
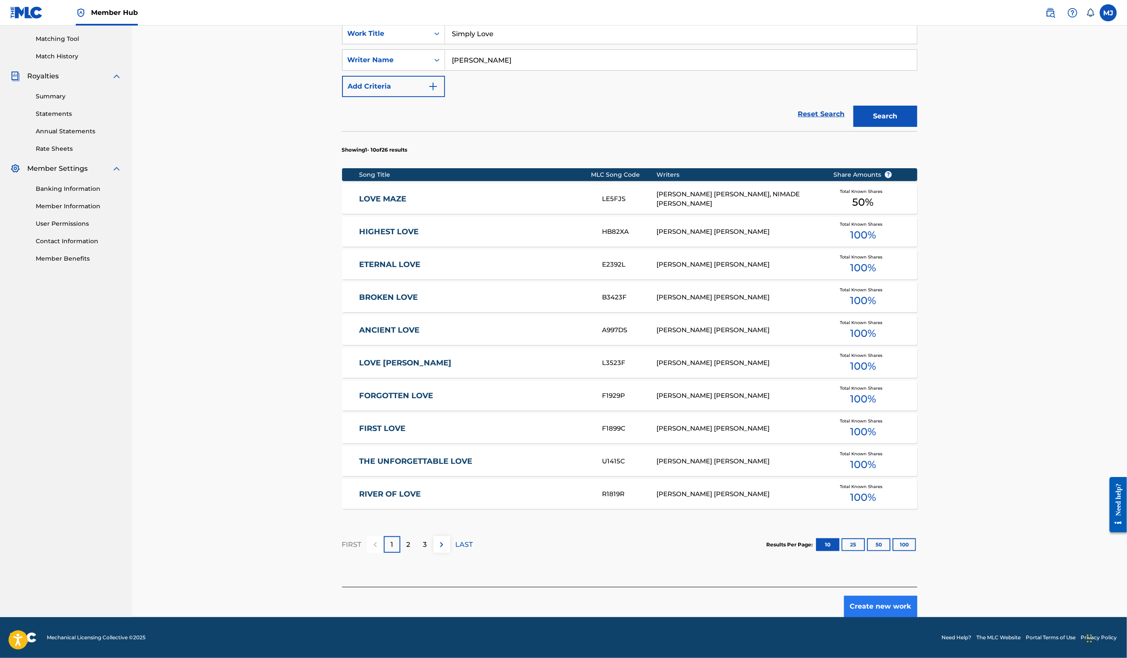
click at [918, 606] on button "Create new work" at bounding box center [880, 605] width 73 height 21
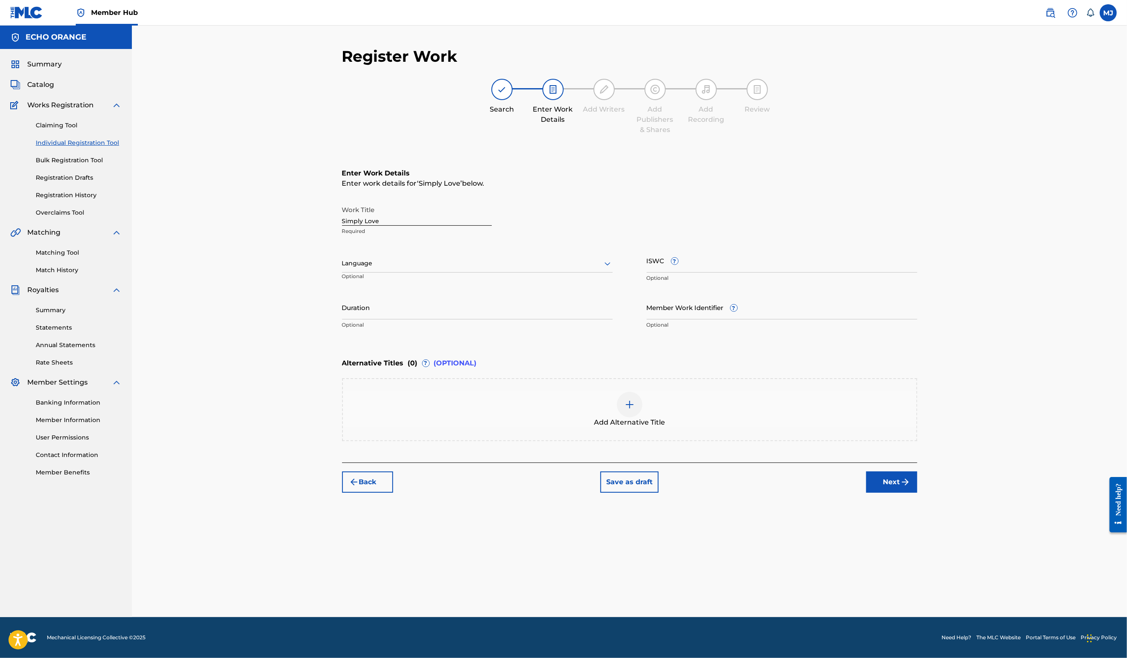
click at [928, 578] on div "Register Work Search Enter Work Details Add Writers Add Publishers & Shares Add…" at bounding box center [630, 332] width 596 height 570
click at [918, 492] on button "Next" at bounding box center [892, 481] width 51 height 21
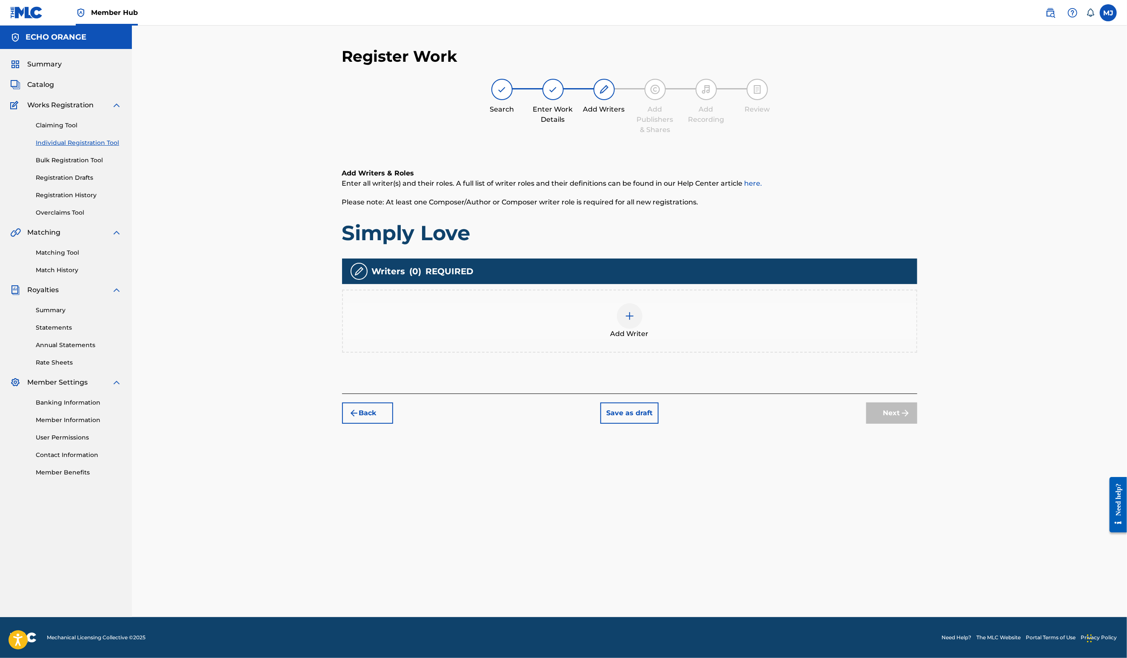
click at [755, 339] on div "Add Writer" at bounding box center [630, 321] width 574 height 36
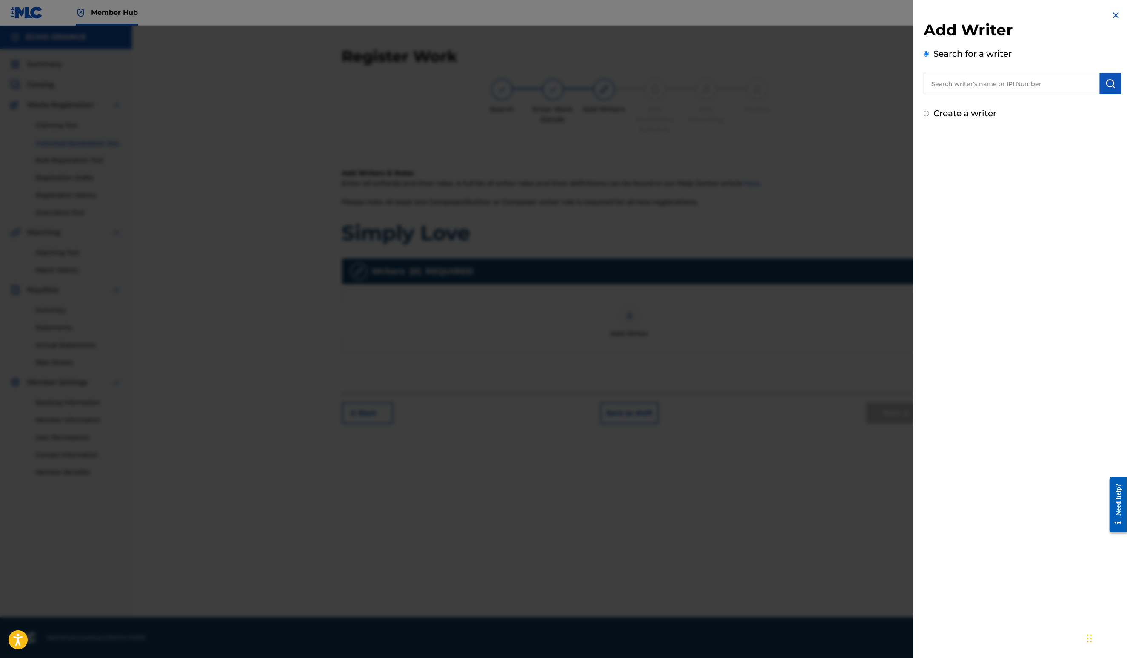
click at [933, 91] on input "text" at bounding box center [1012, 83] width 176 height 21
paste input "Denis Hekimian"
type input "Denis Hekimian"
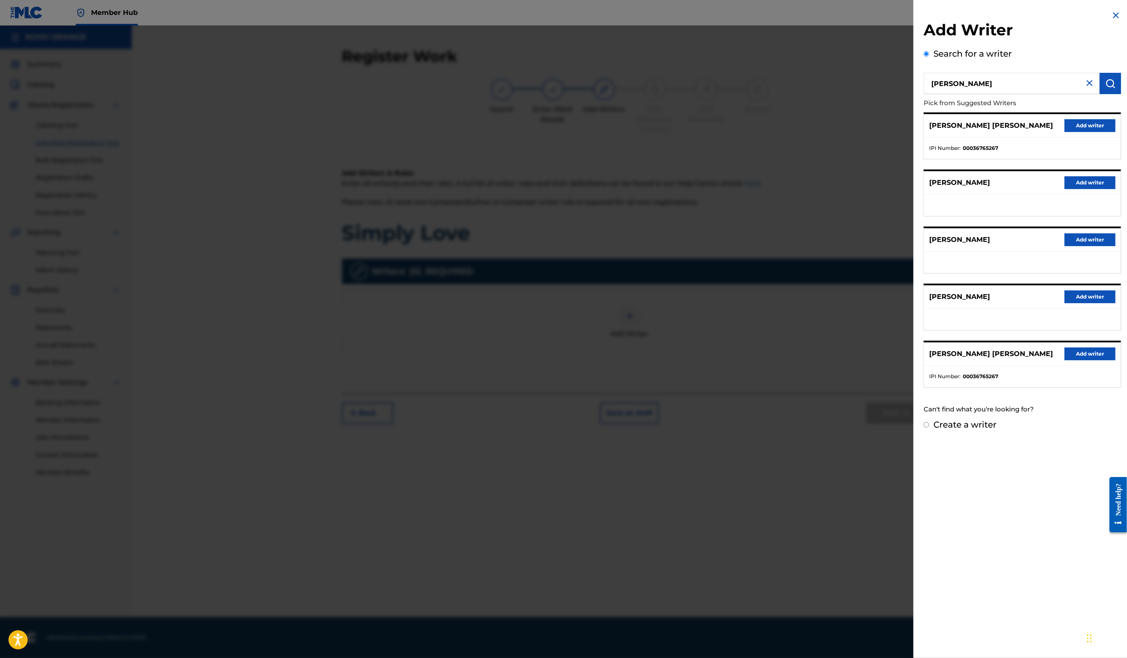
click at [1073, 137] on div "DENIS MARCEL HEKIMIAN Add writer" at bounding box center [1022, 125] width 197 height 23
click at [1109, 124] on div "Denis Hekimian Pick from Suggested Writers DENIS MARCEL HEKIMIAN Add writer IPI…" at bounding box center [1022, 230] width 197 height 315
click at [1095, 132] on button "Add writer" at bounding box center [1090, 125] width 51 height 13
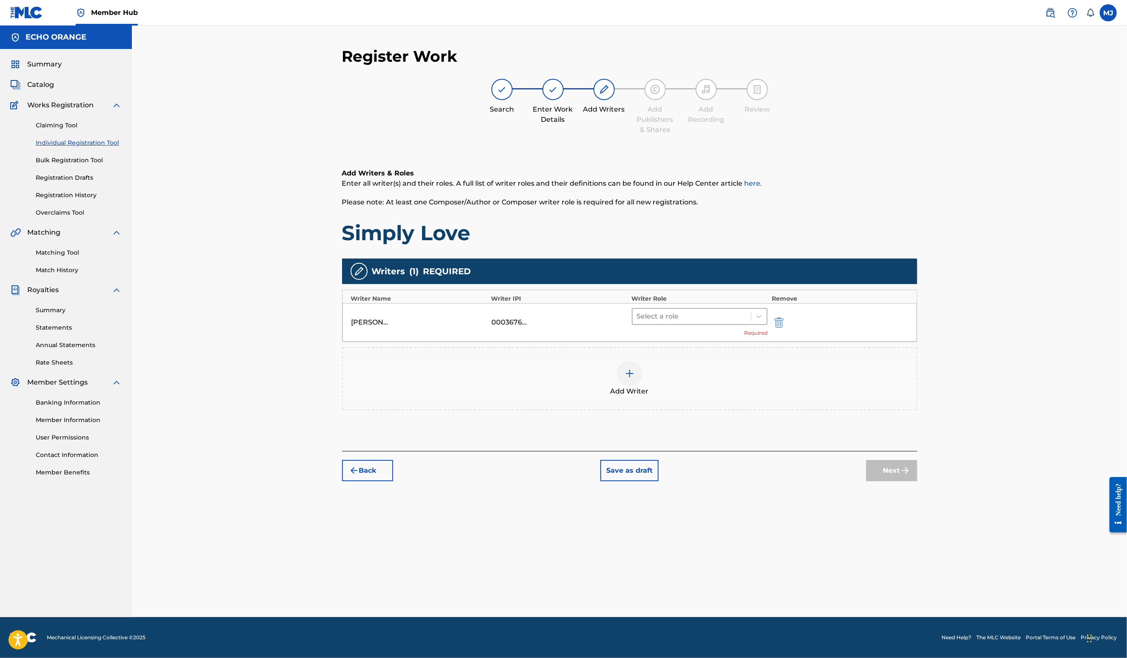
click at [705, 322] on div at bounding box center [692, 316] width 110 height 12
click at [705, 428] on div "Arranger" at bounding box center [727, 422] width 164 height 17
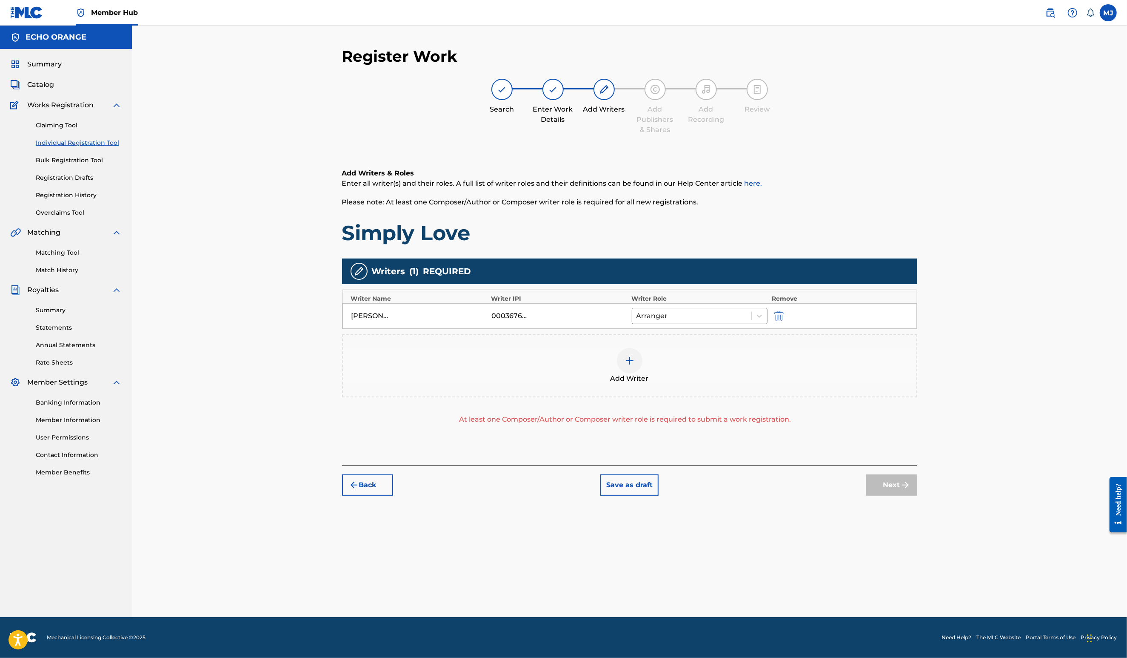
click at [716, 329] on div "DENIS MARCEL HEKIMIAN 00036765267 Arranger" at bounding box center [630, 316] width 575 height 26
drag, startPoint x: 727, startPoint y: 338, endPoint x: 727, endPoint y: 344, distance: 6.0
click at [727, 329] on div "DENIS MARCEL HEKIMIAN 00036765267 Arranger" at bounding box center [630, 316] width 575 height 26
click at [719, 329] on div "DENIS MARCEL HEKIMIAN 00036765267 Arranger" at bounding box center [630, 316] width 575 height 26
click at [719, 324] on div "Arranger" at bounding box center [700, 316] width 136 height 16
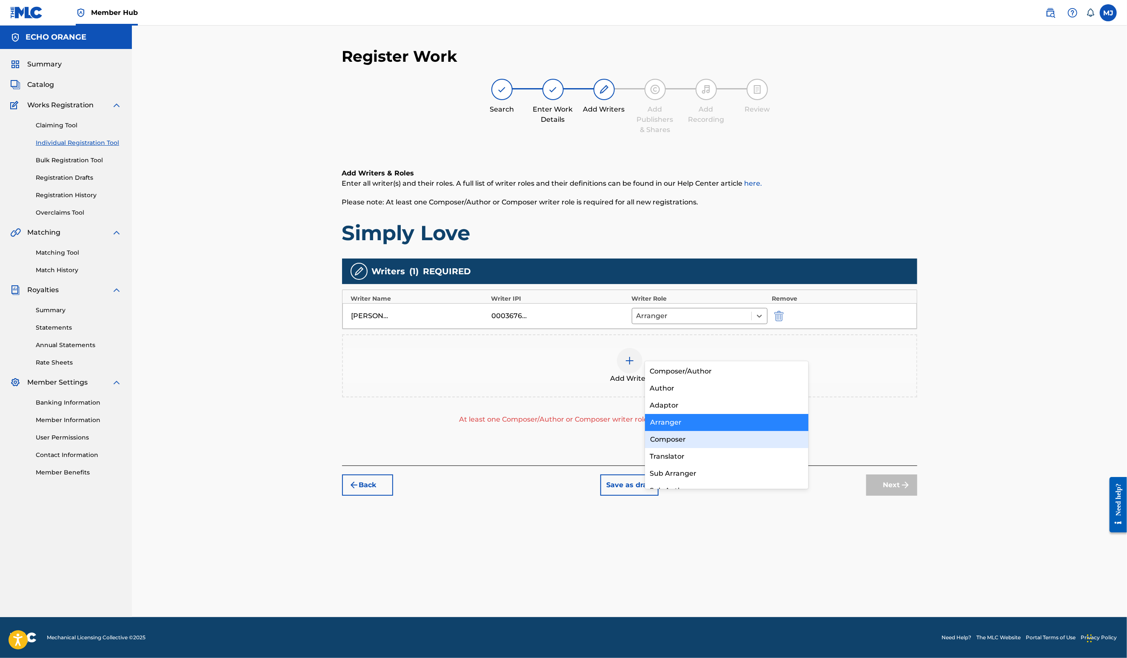
click at [697, 433] on div "Composer" at bounding box center [727, 439] width 164 height 17
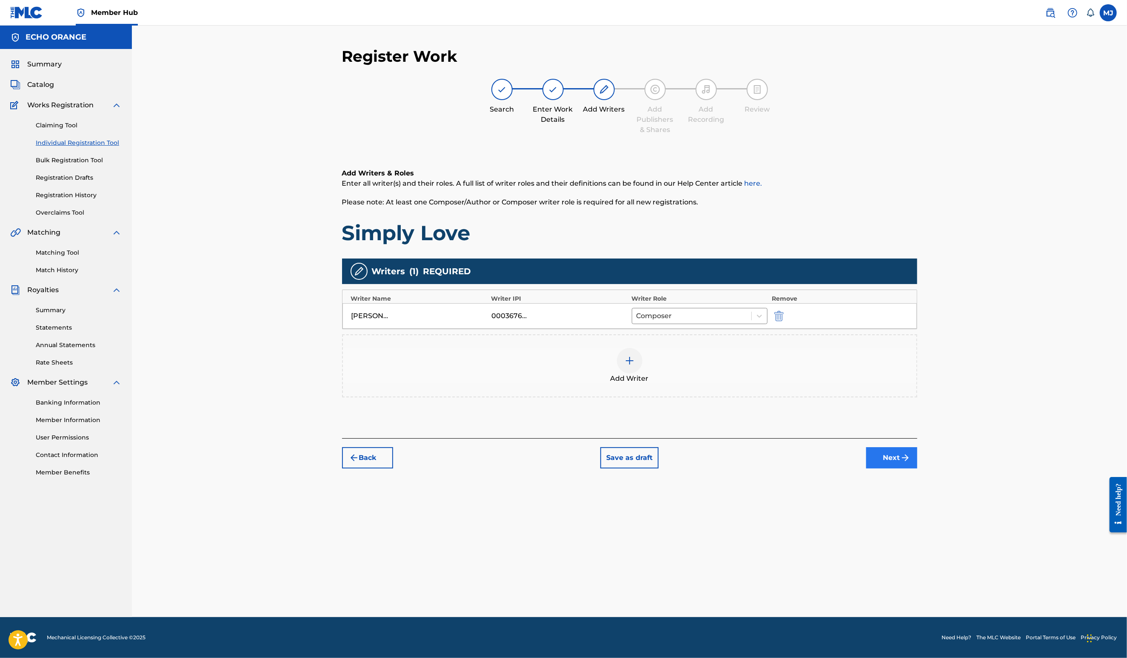
click at [918, 468] on button "Next" at bounding box center [892, 457] width 51 height 21
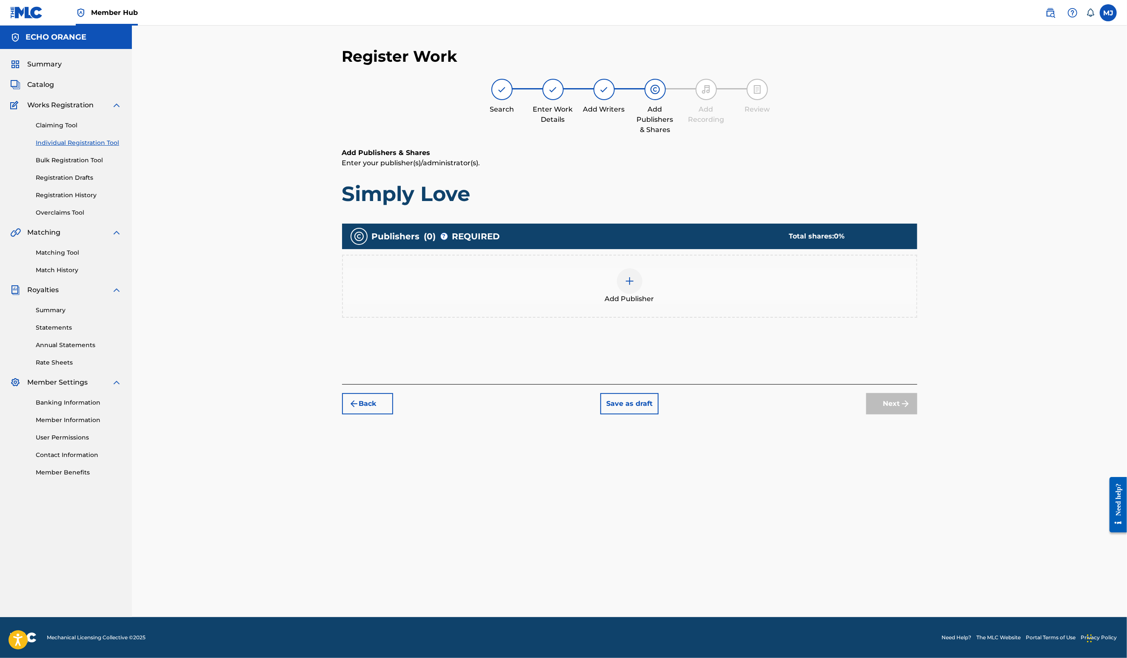
click at [760, 317] on div "Add Publisher" at bounding box center [629, 286] width 575 height 63
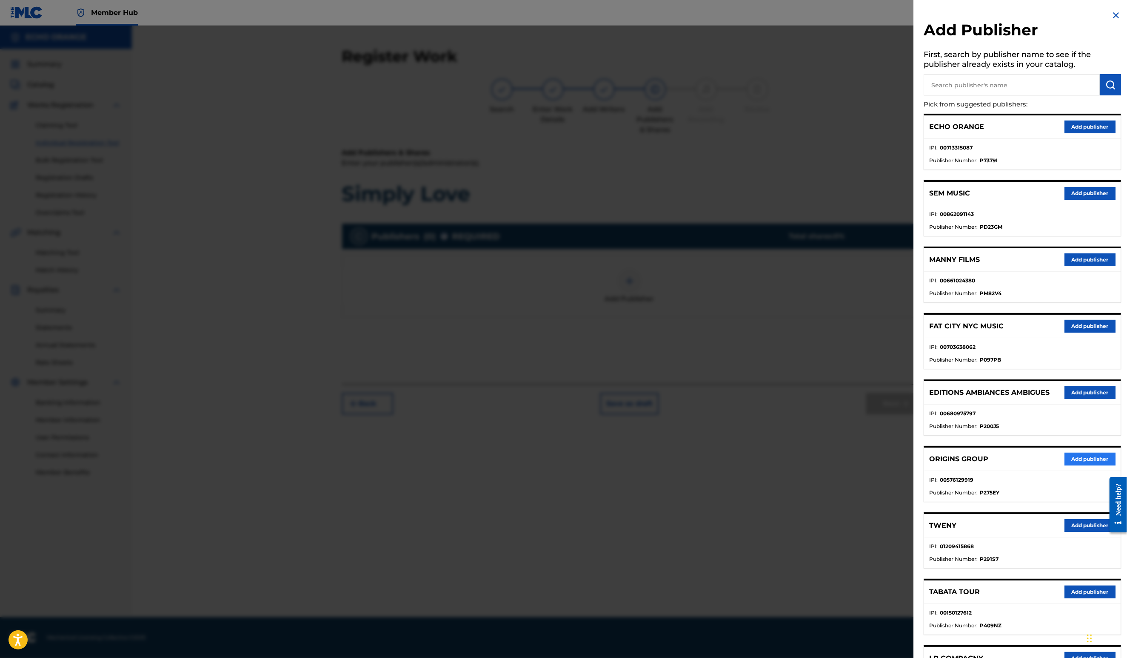
click at [1065, 465] on button "Add publisher" at bounding box center [1090, 458] width 51 height 13
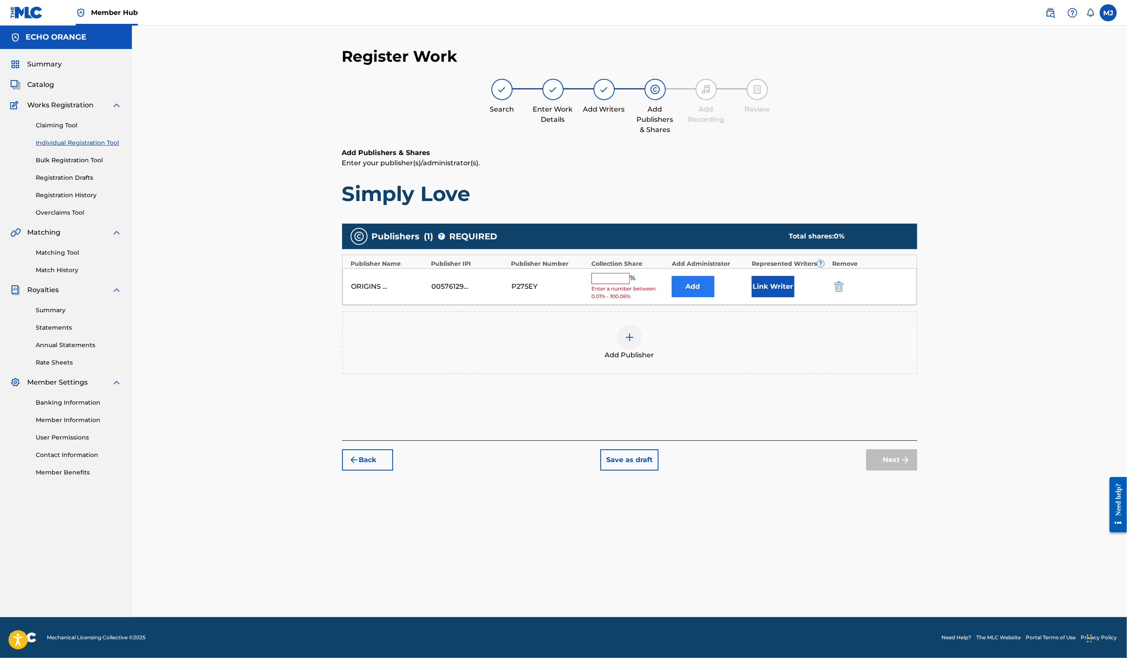
drag, startPoint x: 702, startPoint y: 336, endPoint x: 724, endPoint y: 316, distance: 29.2
click at [702, 336] on div "Publishers ( 1 ) ? REQUIRED Total shares: 0 % Publisher Name Publisher IPI Publ…" at bounding box center [629, 298] width 575 height 150
click at [715, 297] on button "Add" at bounding box center [693, 286] width 43 height 21
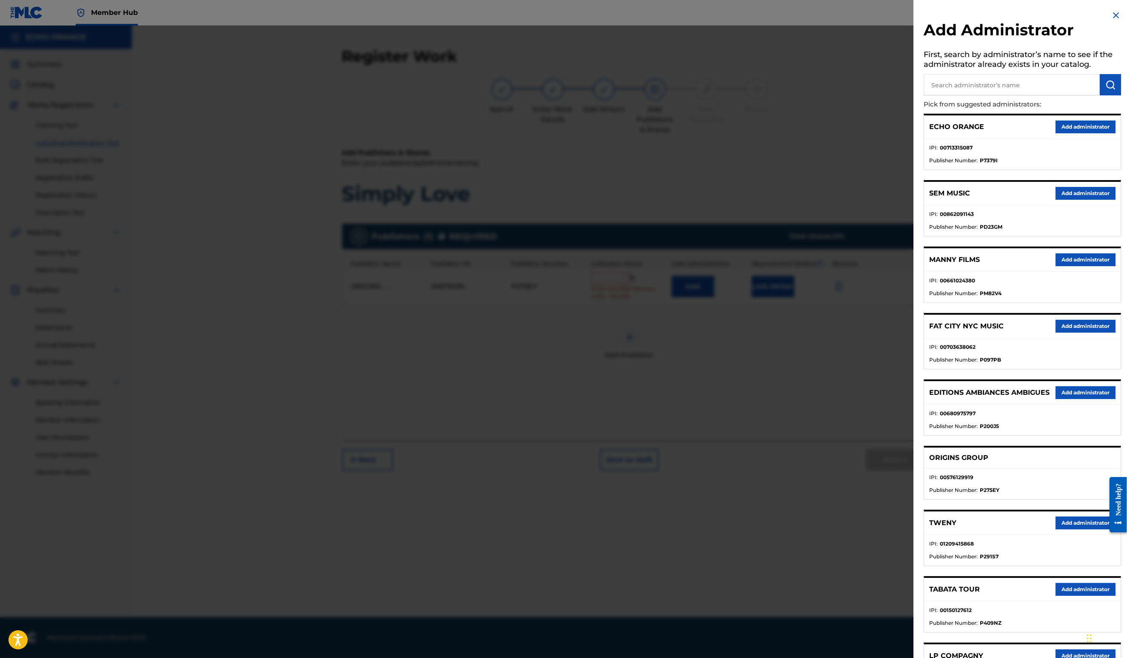
click at [941, 111] on p "Pick from suggested administrators:" at bounding box center [998, 104] width 149 height 18
click at [1073, 133] on button "Add administrator" at bounding box center [1086, 126] width 60 height 13
click at [1073, 134] on div "Register Work Search Enter Work Details Add Writers Add Publishers & Shares Add…" at bounding box center [629, 321] width 995 height 591
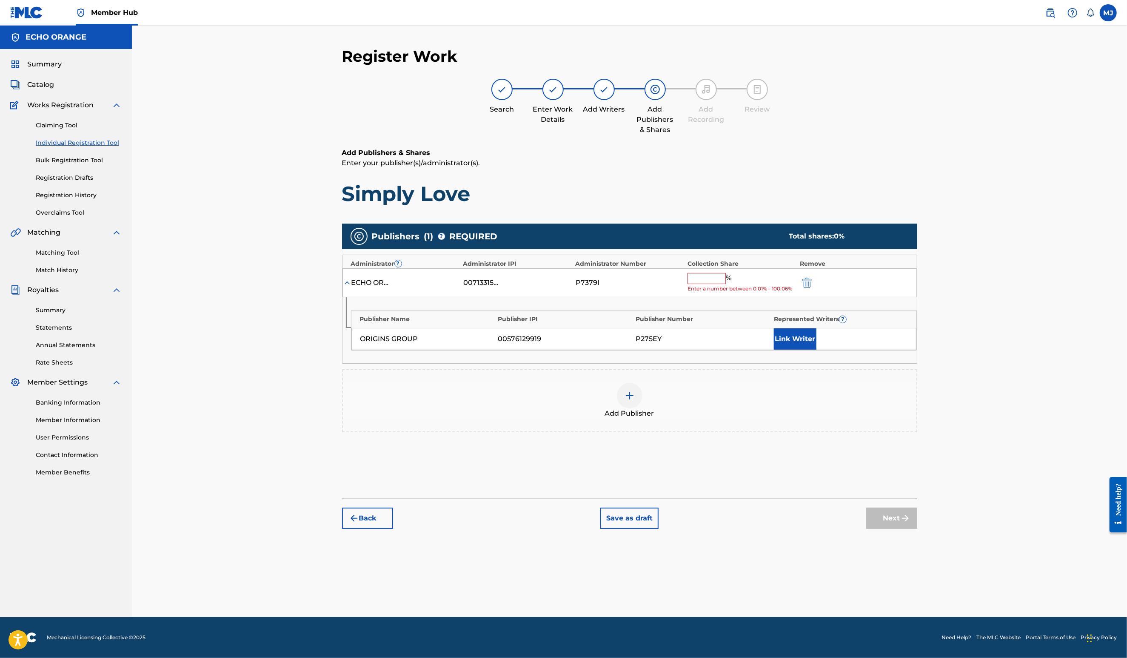
click at [726, 284] on input "text" at bounding box center [707, 278] width 38 height 11
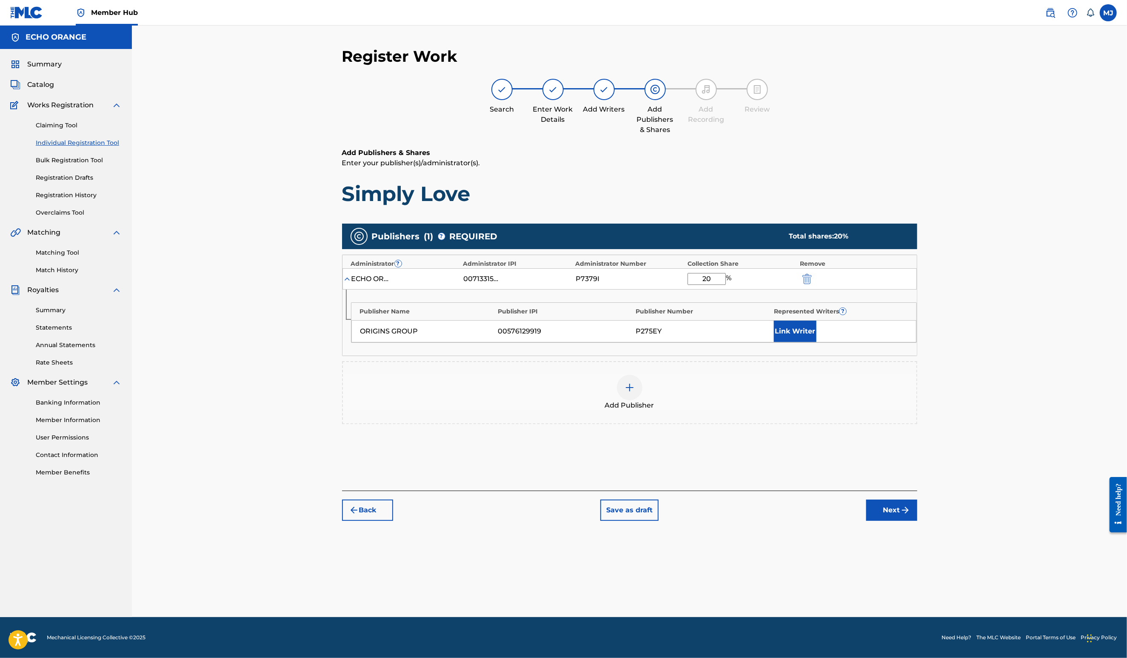
type input "2"
type input "100"
click at [826, 355] on div "Publisher Name Publisher IPI Publisher Number Represented Writers ? ORIGINS GRO…" at bounding box center [630, 322] width 575 height 66
click at [817, 342] on button "Link Writer" at bounding box center [795, 330] width 43 height 21
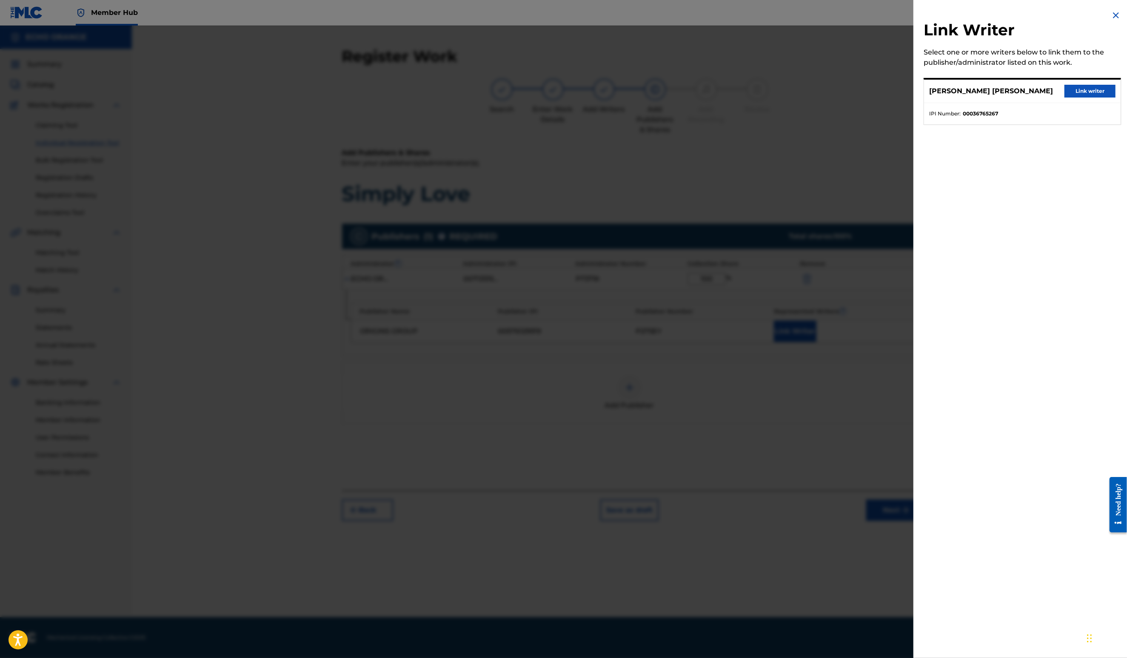
click at [1073, 84] on div "Link Writer Select one or more writers below to link them to the publisher/admi…" at bounding box center [1023, 72] width 218 height 145
click at [1074, 91] on div "DENIS MARCEL HEKIMIAN Link writer" at bounding box center [1022, 91] width 197 height 23
click at [1072, 97] on button "Link writer" at bounding box center [1090, 91] width 51 height 13
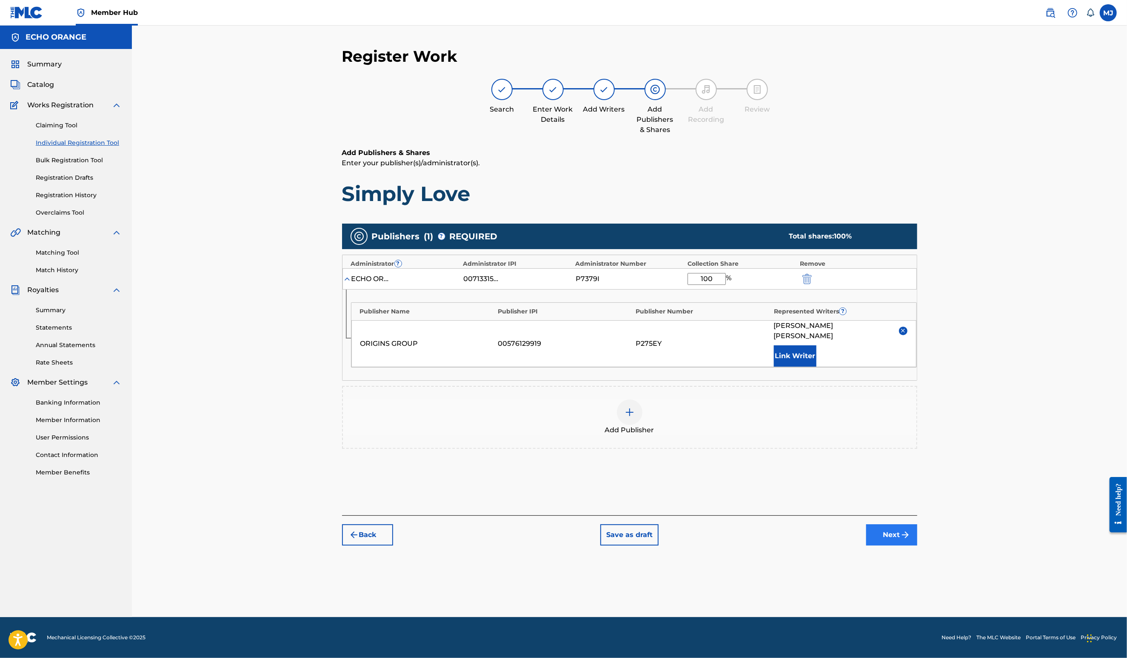
click at [918, 545] on button "Next" at bounding box center [892, 534] width 51 height 21
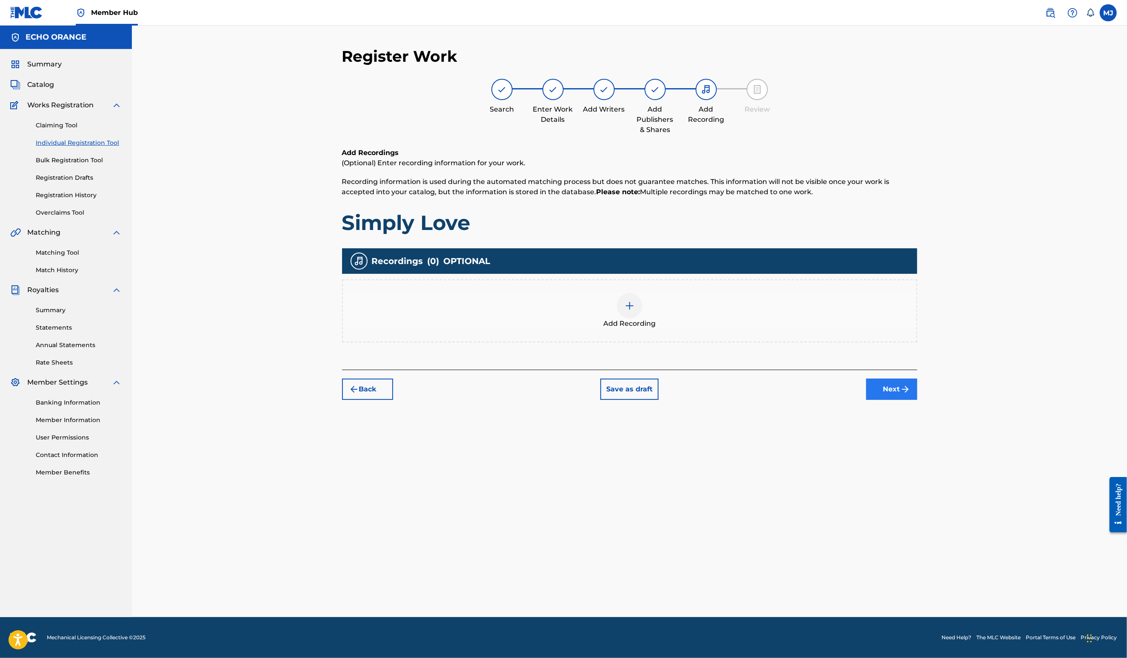
click at [918, 400] on button "Next" at bounding box center [892, 388] width 51 height 21
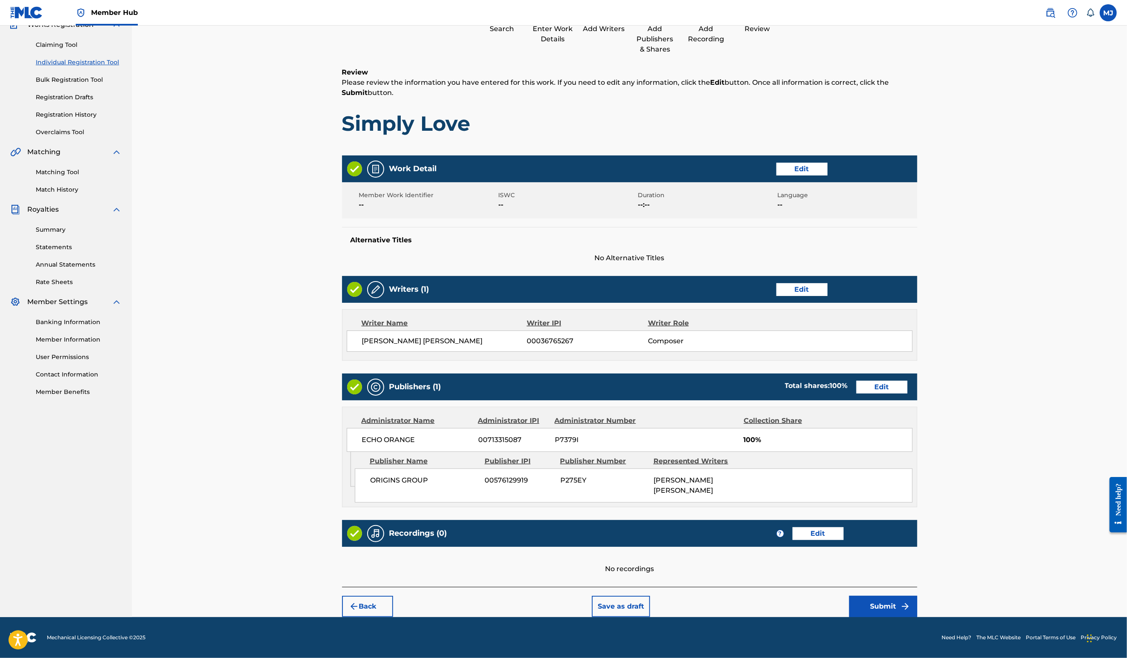
scroll to position [160, 0]
drag, startPoint x: 933, startPoint y: 581, endPoint x: 937, endPoint y: 589, distance: 9.6
click at [918, 586] on div "Back Save as draft Submit" at bounding box center [629, 601] width 575 height 30
click at [918, 595] on button "Submit" at bounding box center [883, 605] width 68 height 21
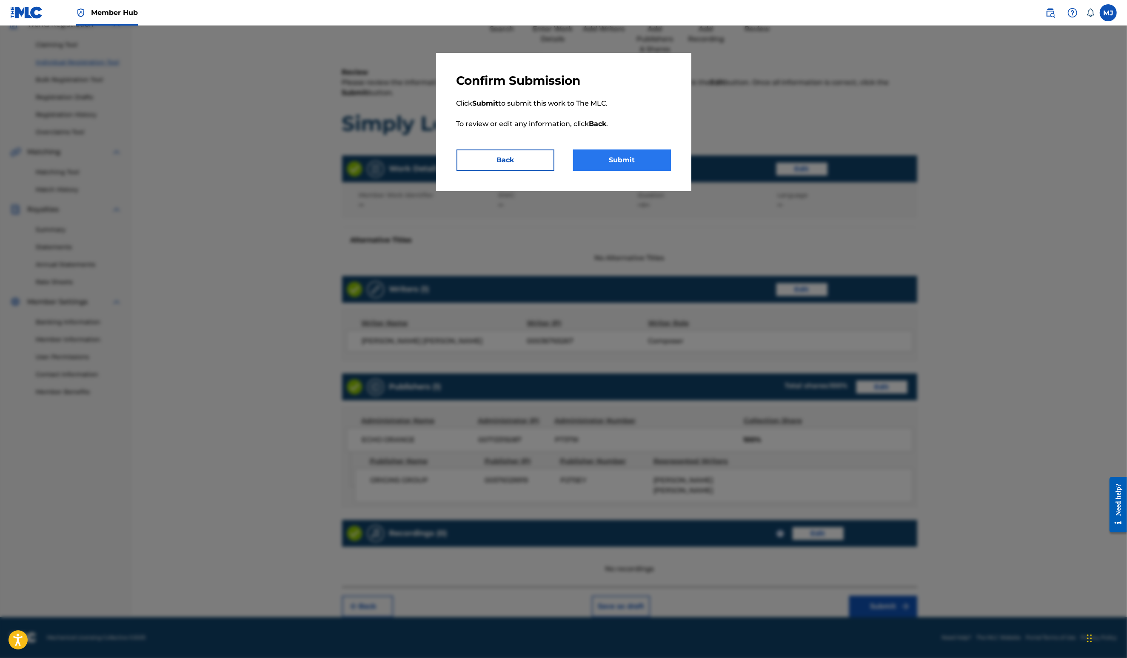
click at [629, 171] on button "Submit" at bounding box center [622, 159] width 98 height 21
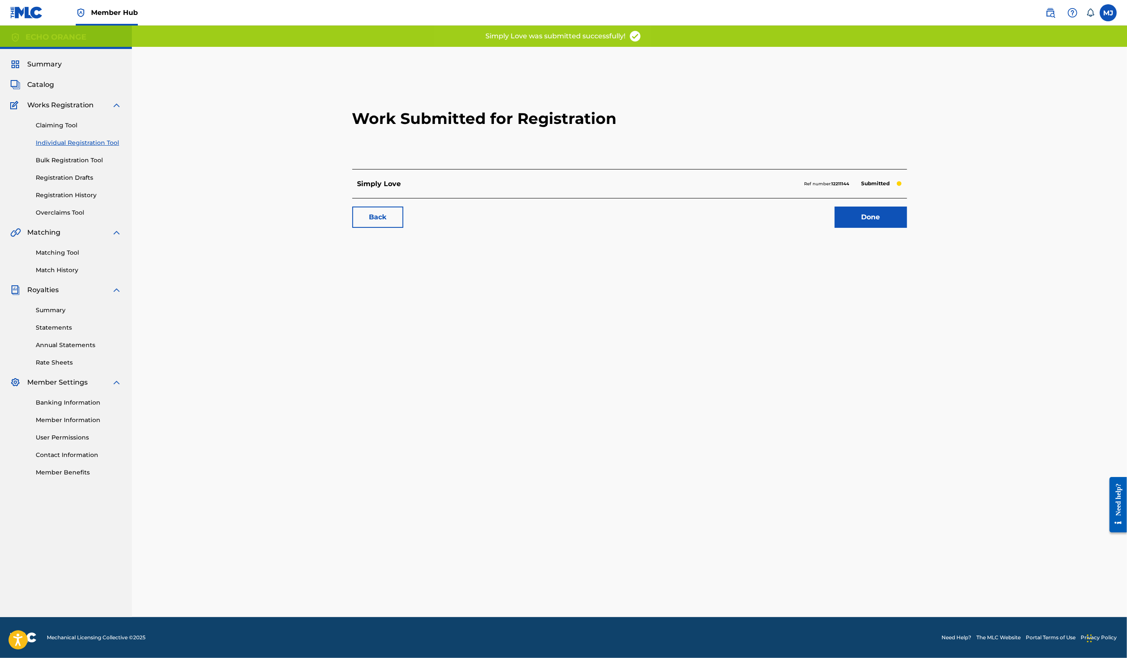
click at [907, 228] on div "Back Done" at bounding box center [629, 213] width 555 height 30
click at [907, 228] on link "Done" at bounding box center [871, 216] width 72 height 21
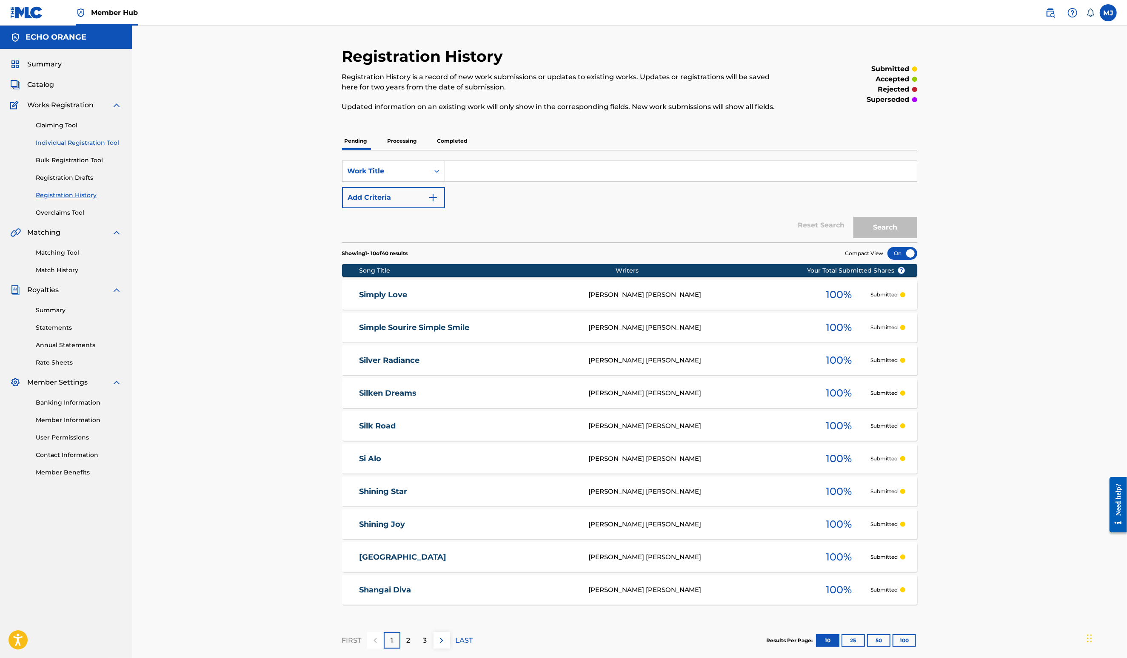
click at [108, 147] on link "Individual Registration Tool" at bounding box center [79, 142] width 86 height 9
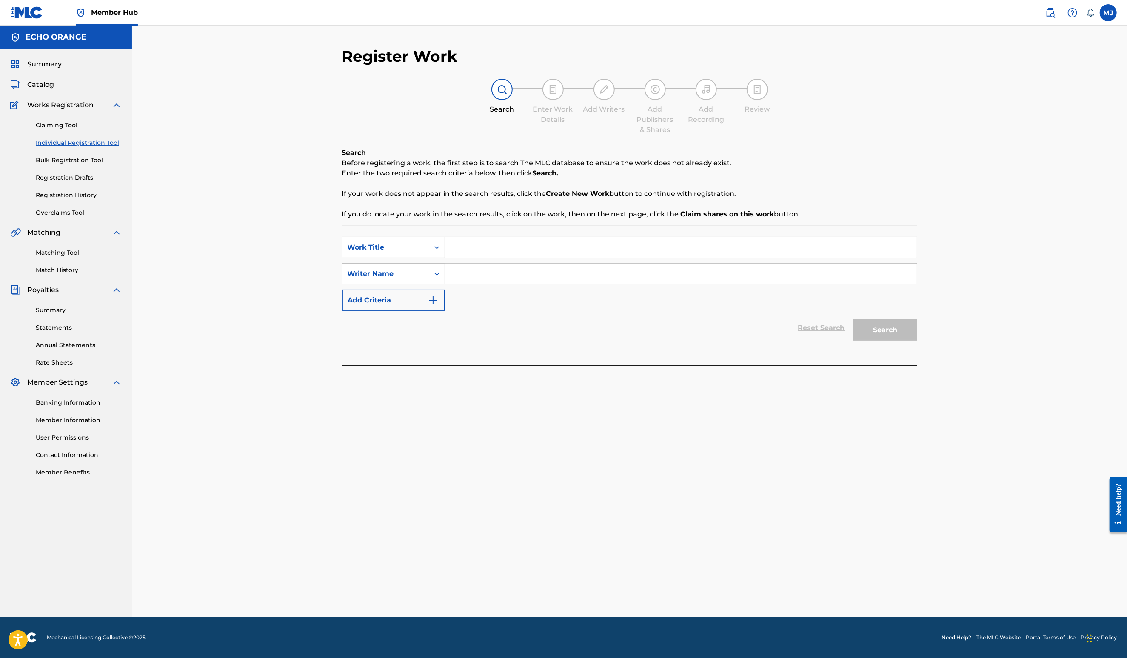
click at [455, 257] on input "Search Form" at bounding box center [681, 247] width 472 height 20
type input "Sincerely"
type input "a"
paste input "Denis Hekimian"
type input "Denis Hekimian"
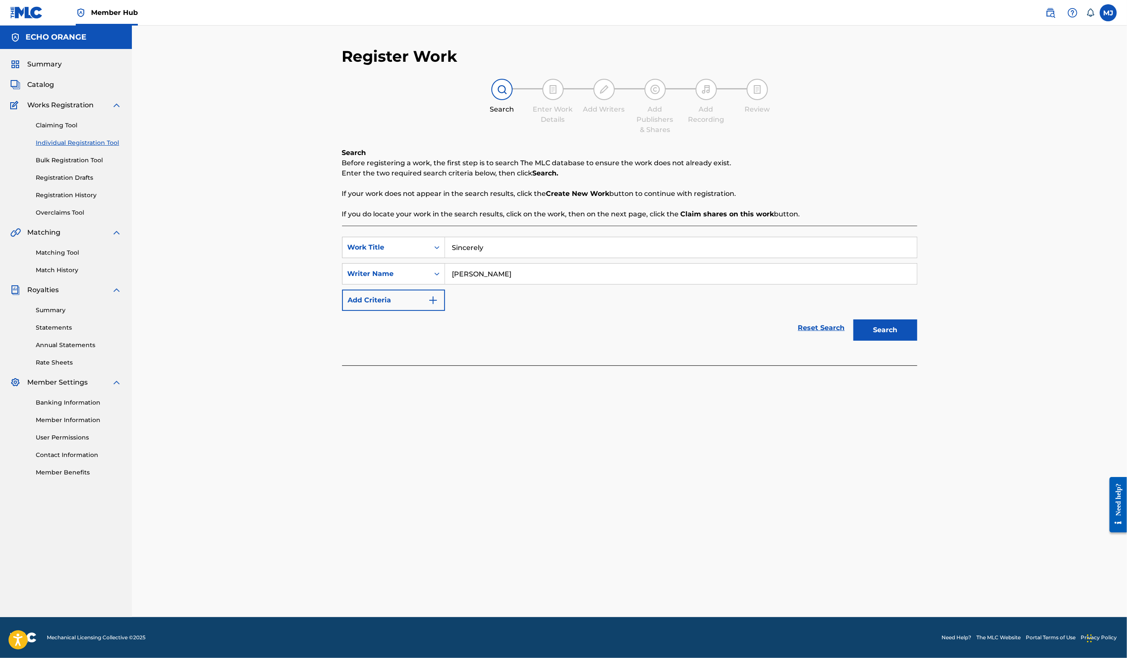
click at [918, 340] on button "Search" at bounding box center [886, 329] width 64 height 21
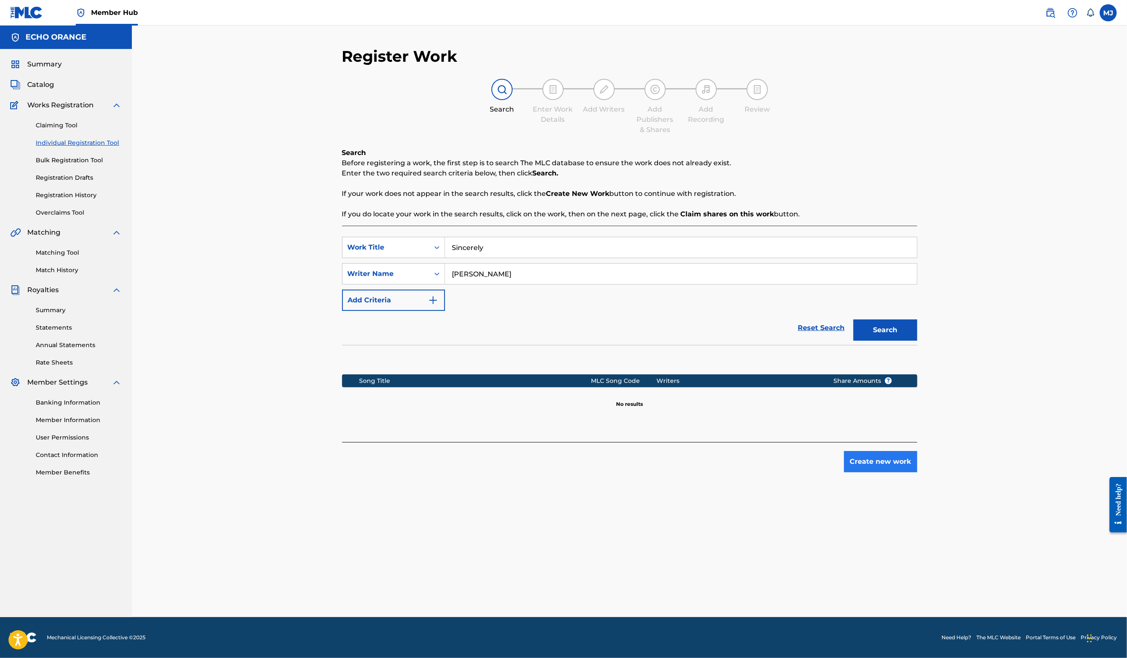
click at [918, 472] on button "Create new work" at bounding box center [880, 461] width 73 height 21
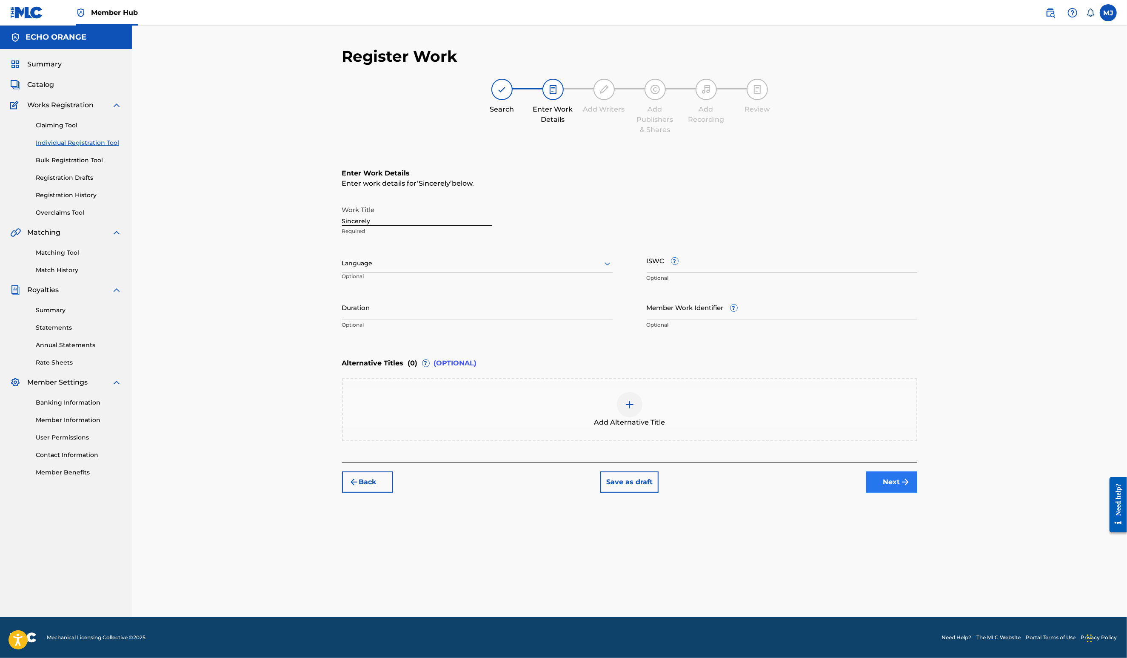
click at [918, 492] on button "Next" at bounding box center [892, 481] width 51 height 21
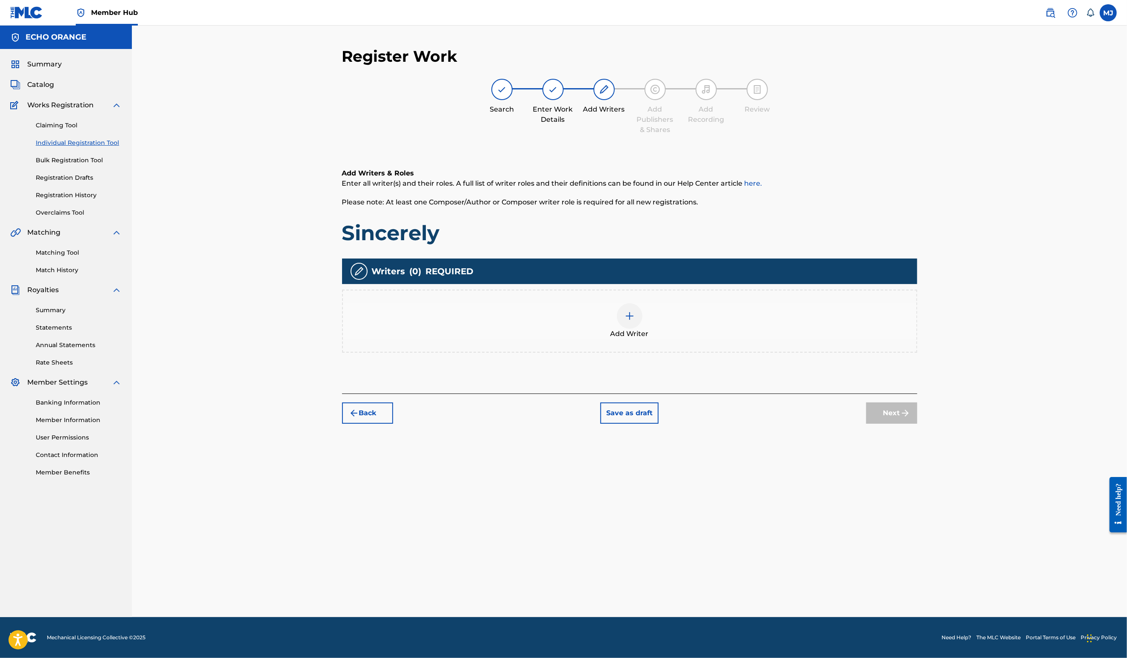
click at [741, 339] on div "Add Writer" at bounding box center [630, 321] width 574 height 36
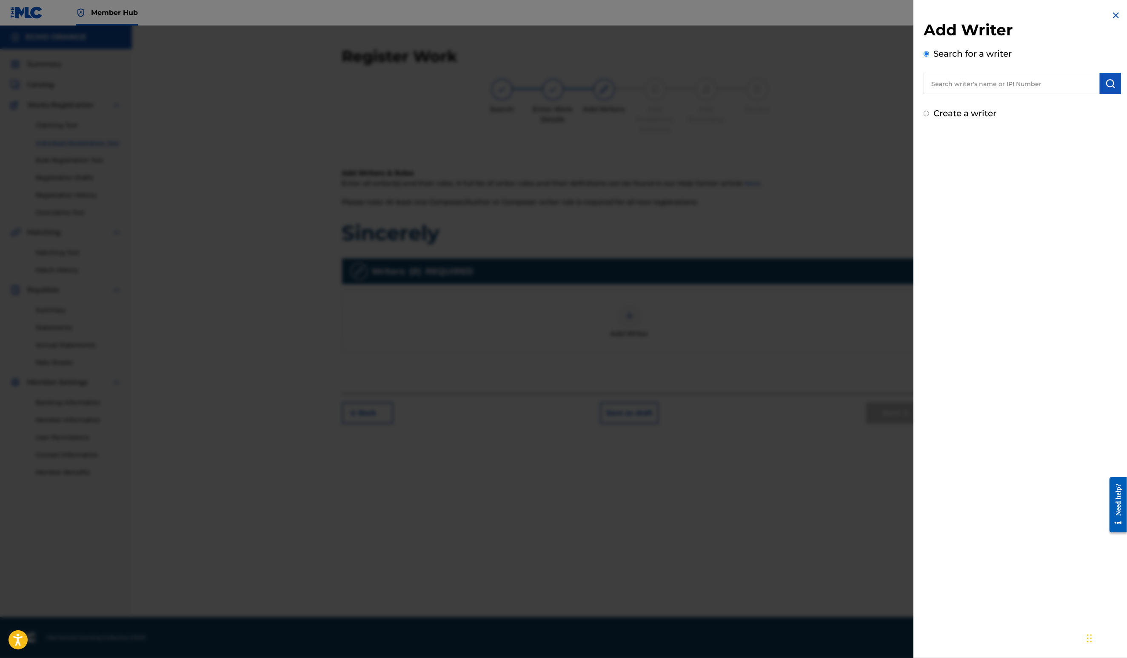
click at [940, 94] on input "text" at bounding box center [1012, 83] width 176 height 21
paste input "Denis Hekimian"
type input "Denis Hekimian"
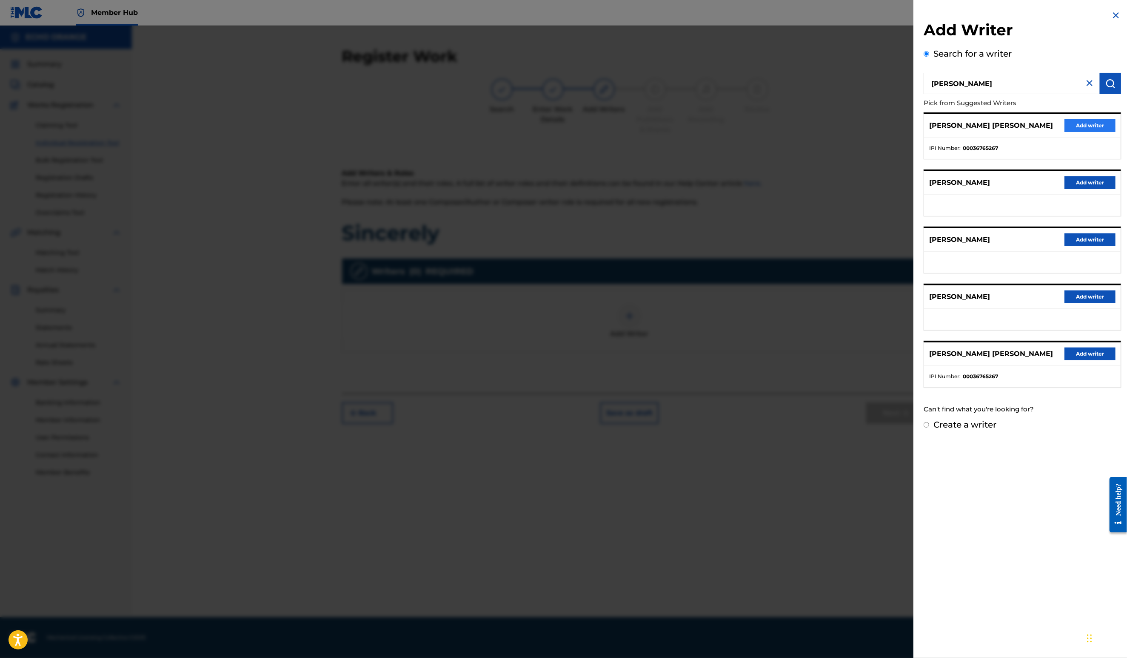
click at [1073, 132] on button "Add writer" at bounding box center [1090, 125] width 51 height 13
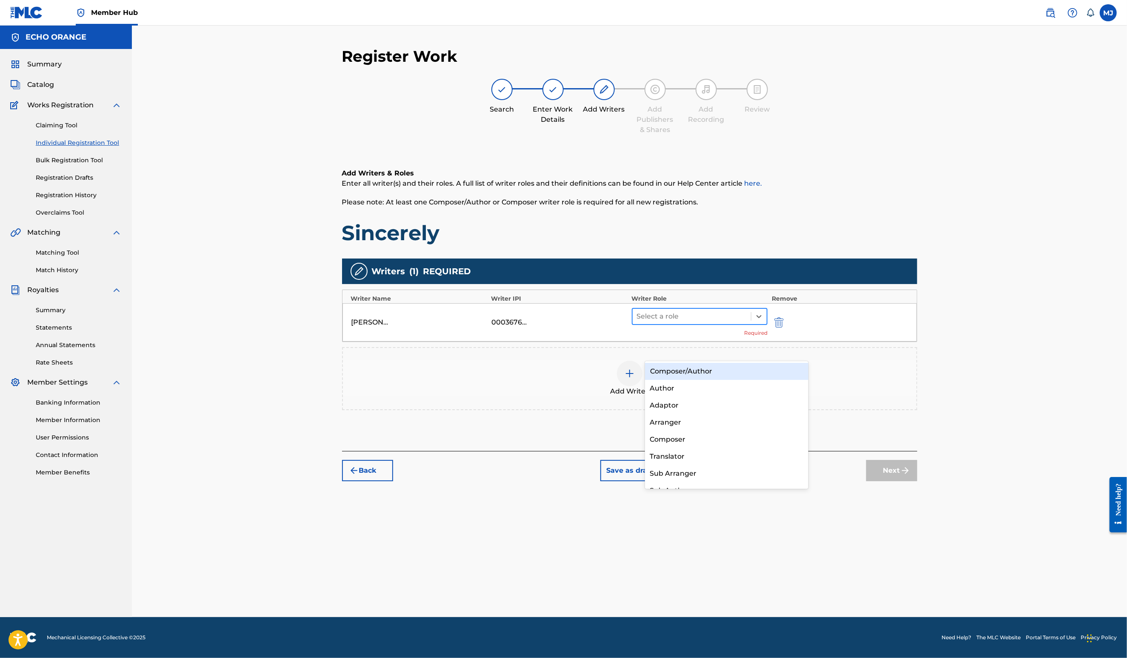
click at [752, 324] on div "Select a role" at bounding box center [692, 316] width 119 height 15
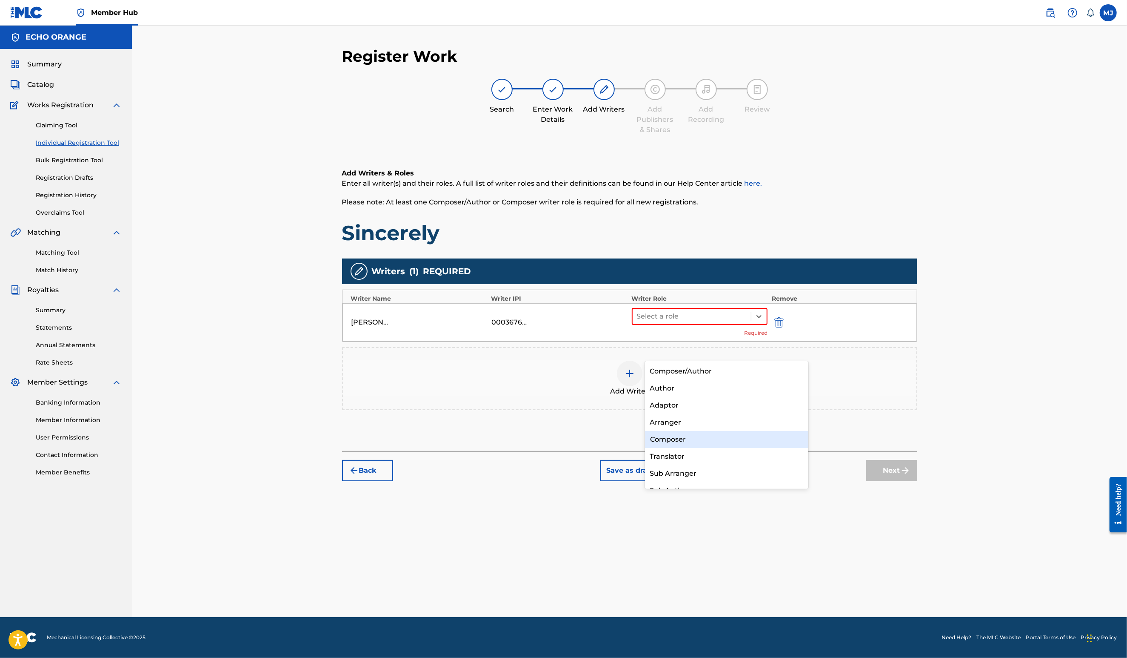
click at [734, 439] on div "Composer" at bounding box center [727, 439] width 164 height 17
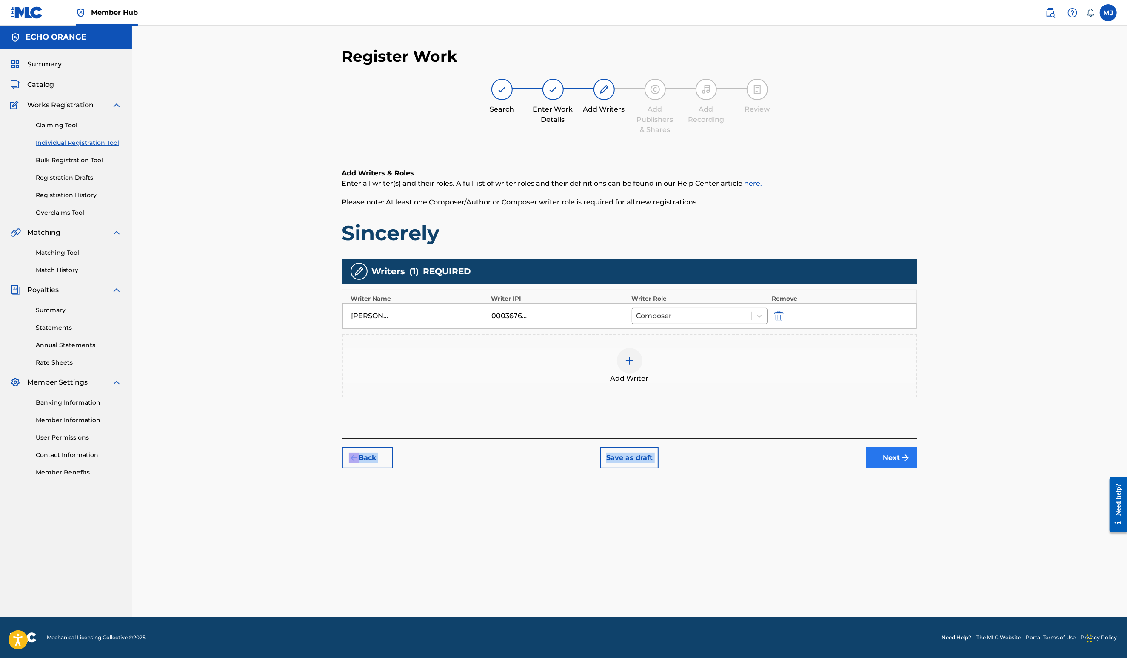
drag, startPoint x: 935, startPoint y: 488, endPoint x: 959, endPoint y: 513, distance: 34.6
click at [918, 468] on div "Register Work Search Enter Work Details Add Writers Add Publishers & Shares Add…" at bounding box center [629, 257] width 575 height 421
click at [918, 468] on button "Next" at bounding box center [892, 457] width 51 height 21
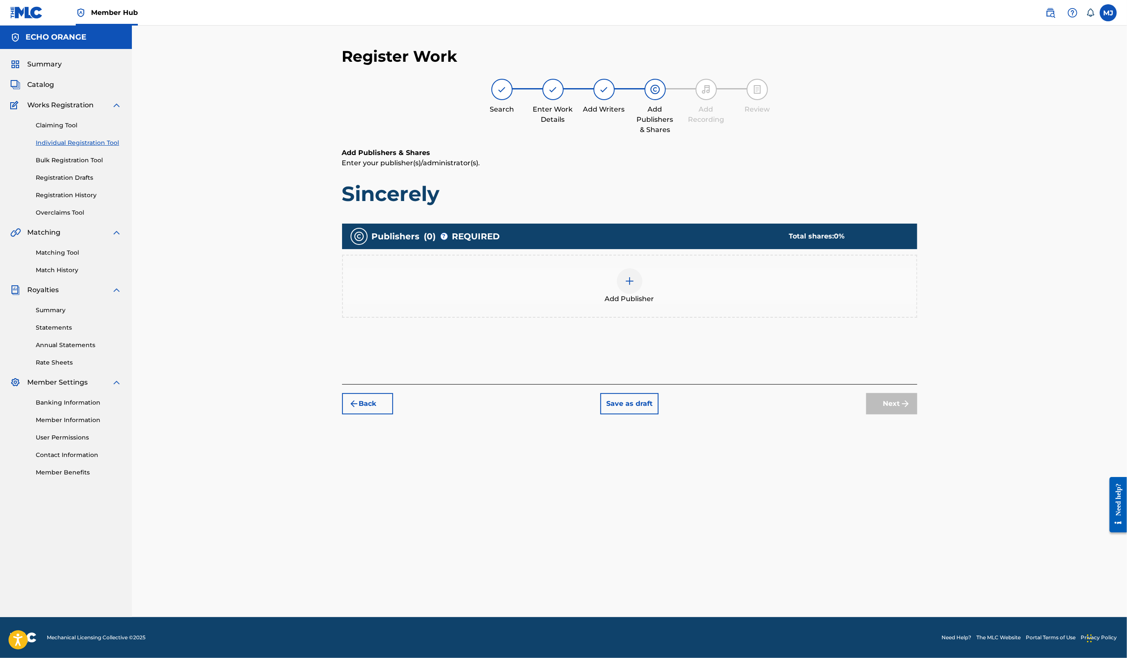
click at [736, 346] on div "Publishers ( 0 ) ? REQUIRED Total shares: 0 % Add Publisher" at bounding box center [629, 282] width 575 height 127
click at [737, 304] on div "Add Publisher" at bounding box center [630, 286] width 574 height 36
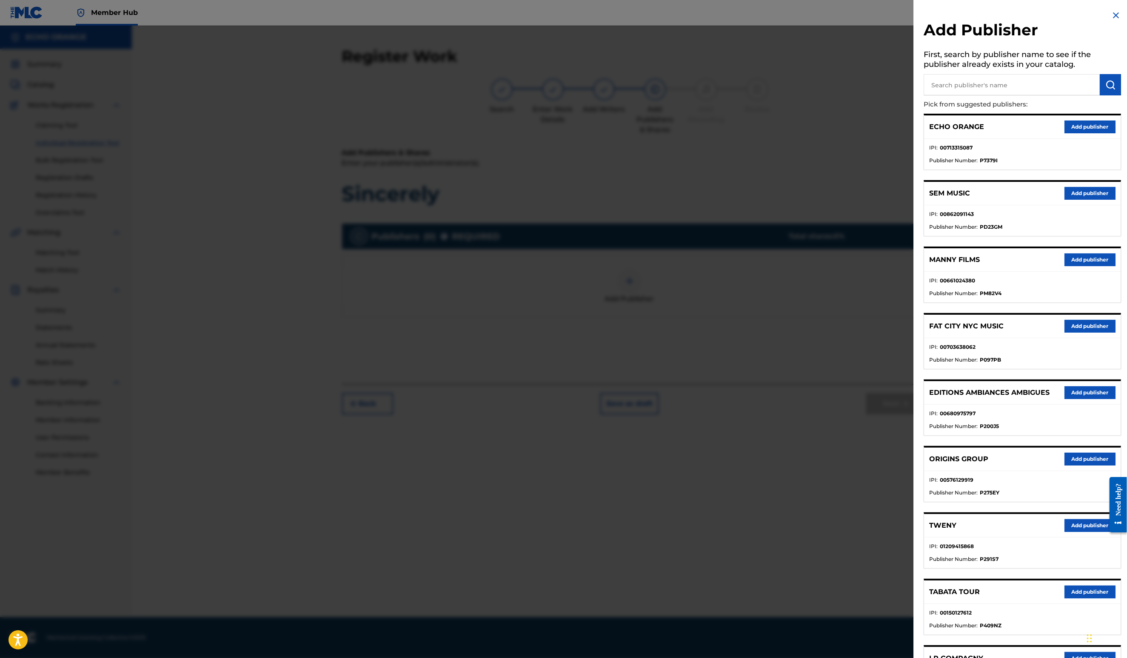
click at [1071, 471] on div "ORIGINS GROUP Add publisher" at bounding box center [1022, 458] width 197 height 23
click at [1052, 471] on div "ORIGINS GROUP Add publisher" at bounding box center [1022, 458] width 197 height 23
click at [1065, 465] on button "Add publisher" at bounding box center [1090, 458] width 51 height 13
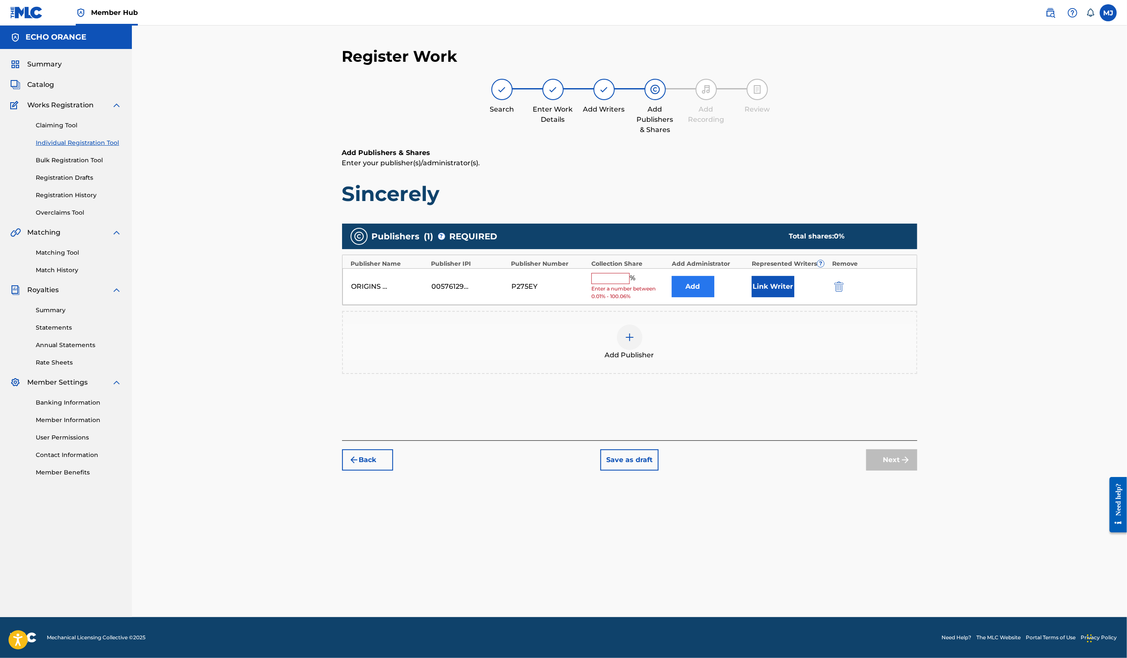
click at [715, 297] on button "Add" at bounding box center [693, 286] width 43 height 21
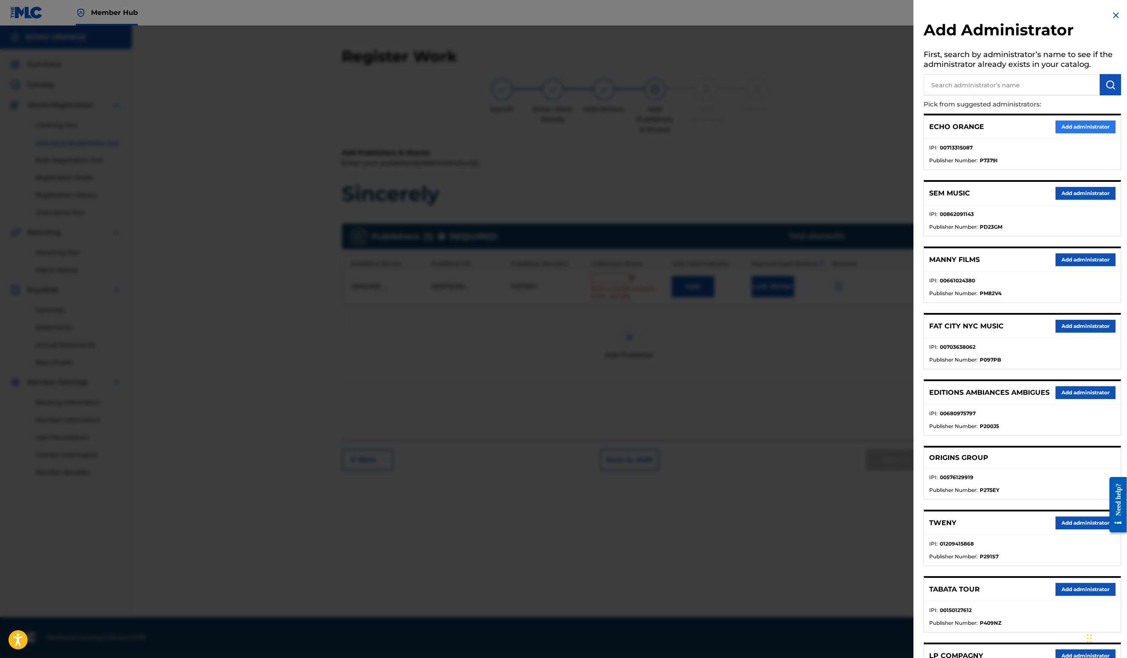
click at [1084, 133] on button "Add administrator" at bounding box center [1086, 126] width 60 height 13
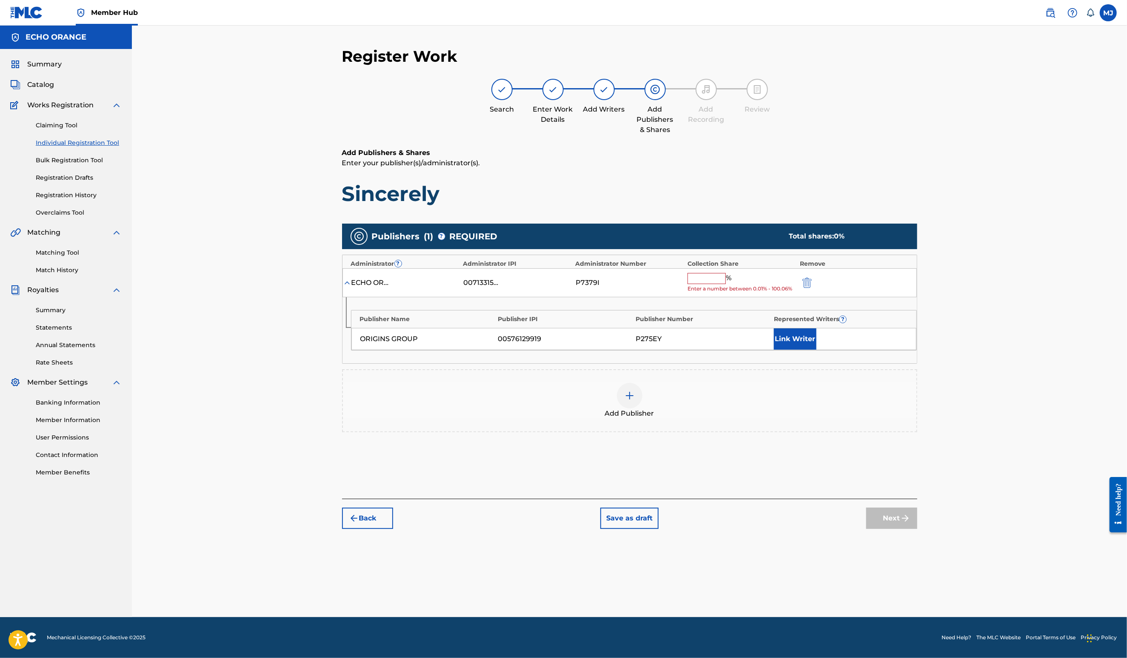
click at [726, 284] on input "text" at bounding box center [707, 278] width 38 height 11
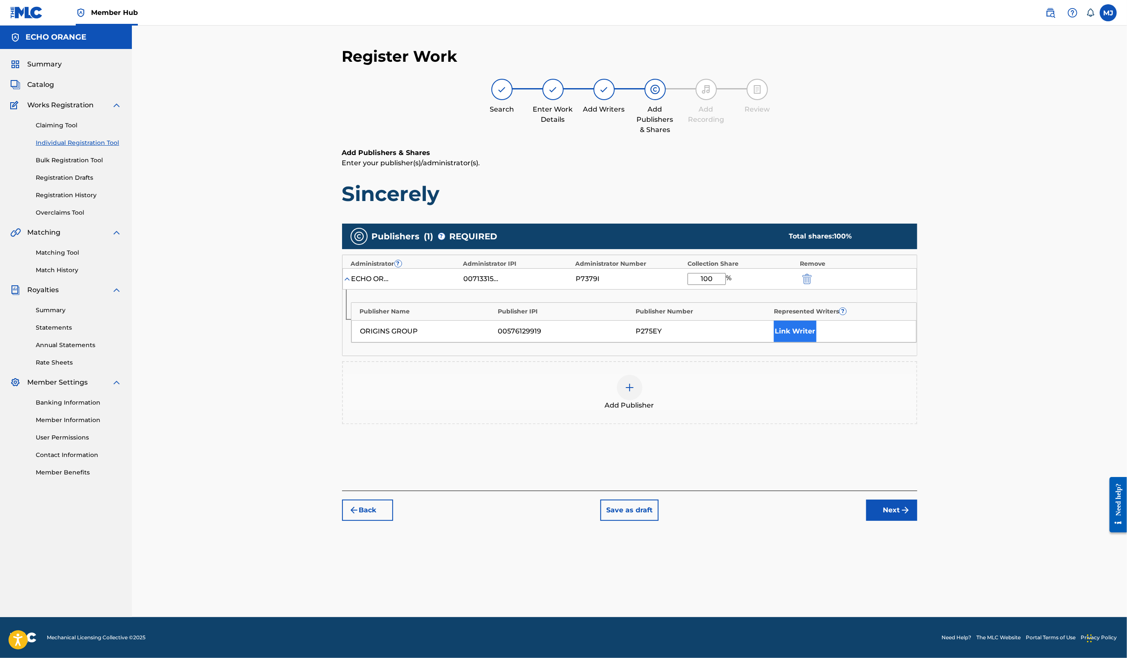
type input "100"
click at [817, 342] on button "Link Writer" at bounding box center [795, 330] width 43 height 21
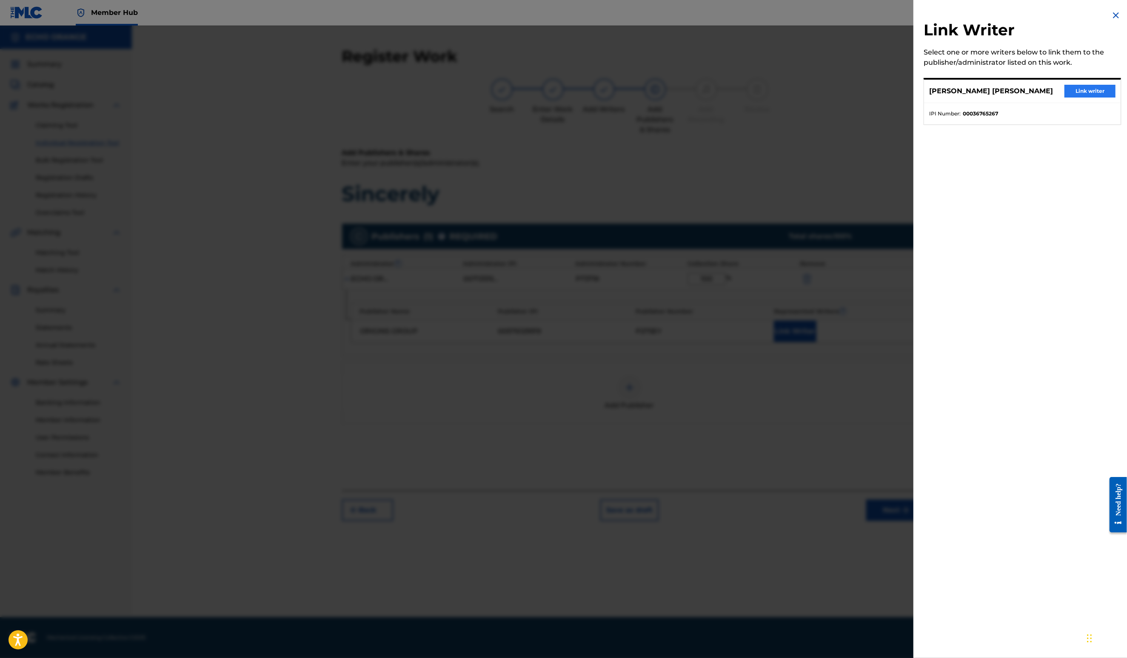
click at [1074, 97] on button "Link writer" at bounding box center [1090, 91] width 51 height 13
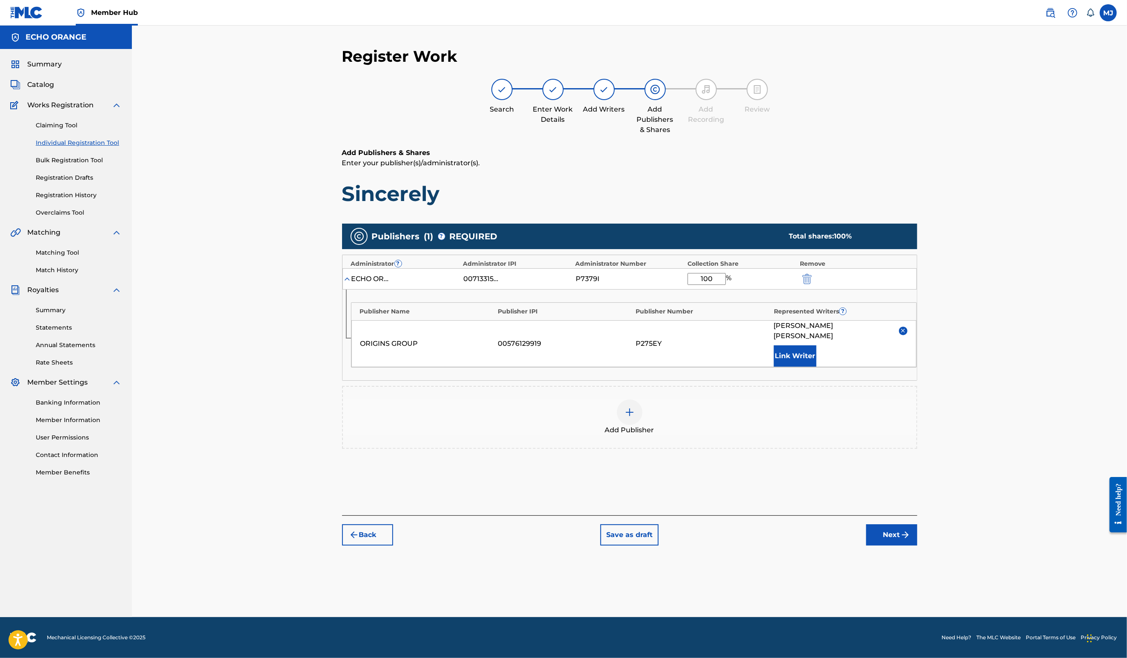
click at [918, 545] on button "Next" at bounding box center [892, 534] width 51 height 21
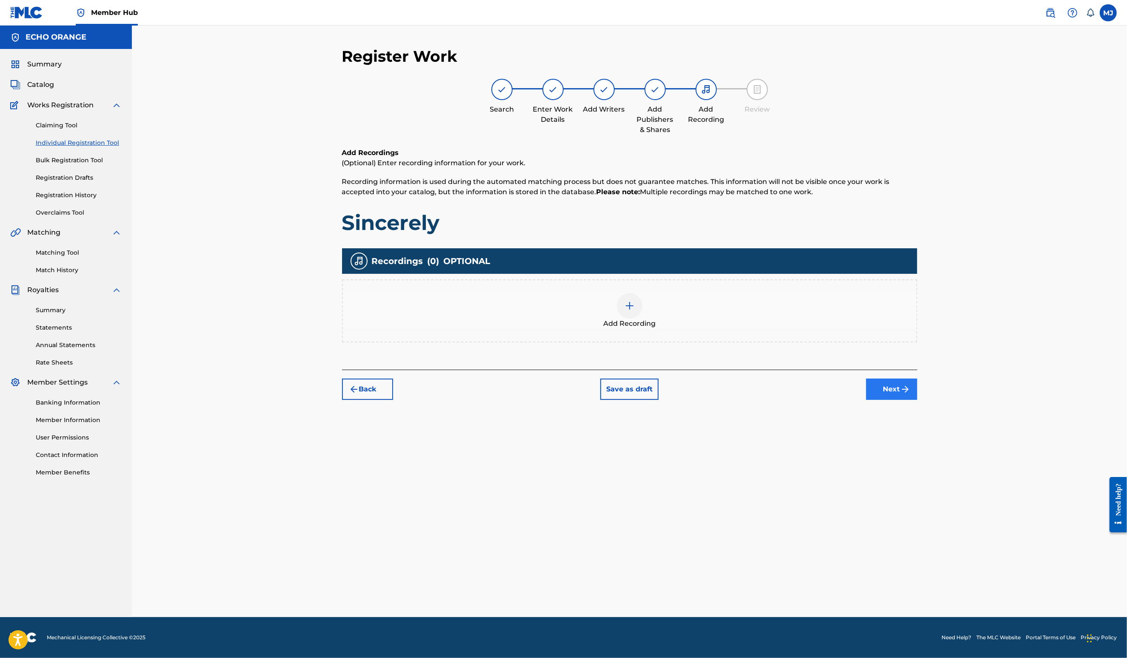
click at [918, 400] on button "Next" at bounding box center [892, 388] width 51 height 21
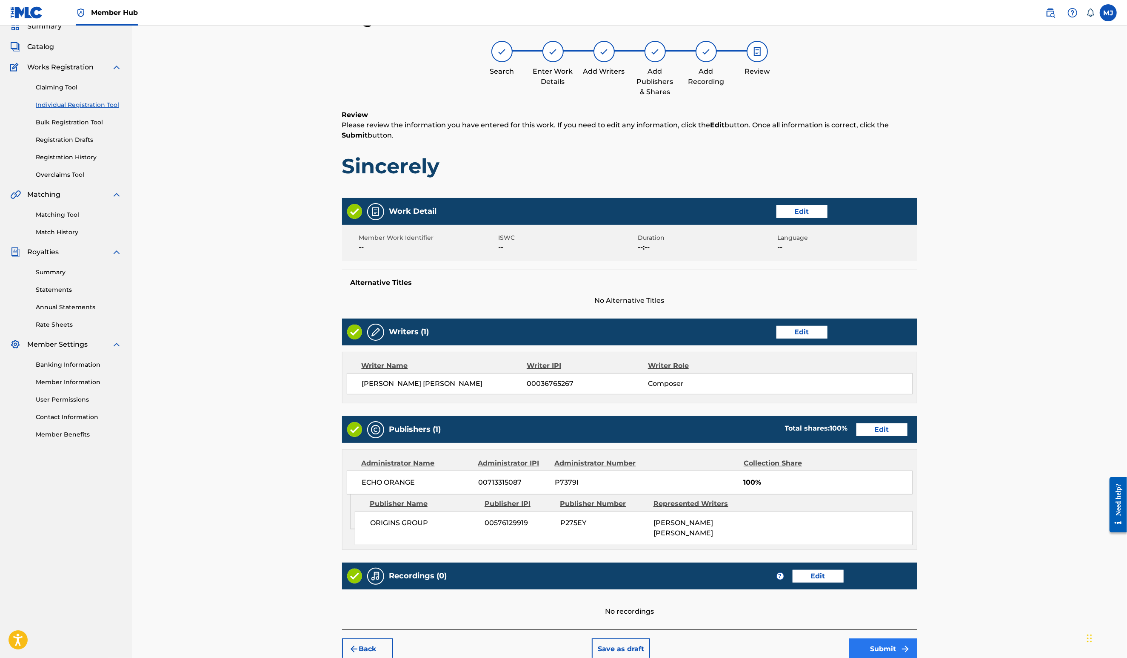
scroll to position [160, 0]
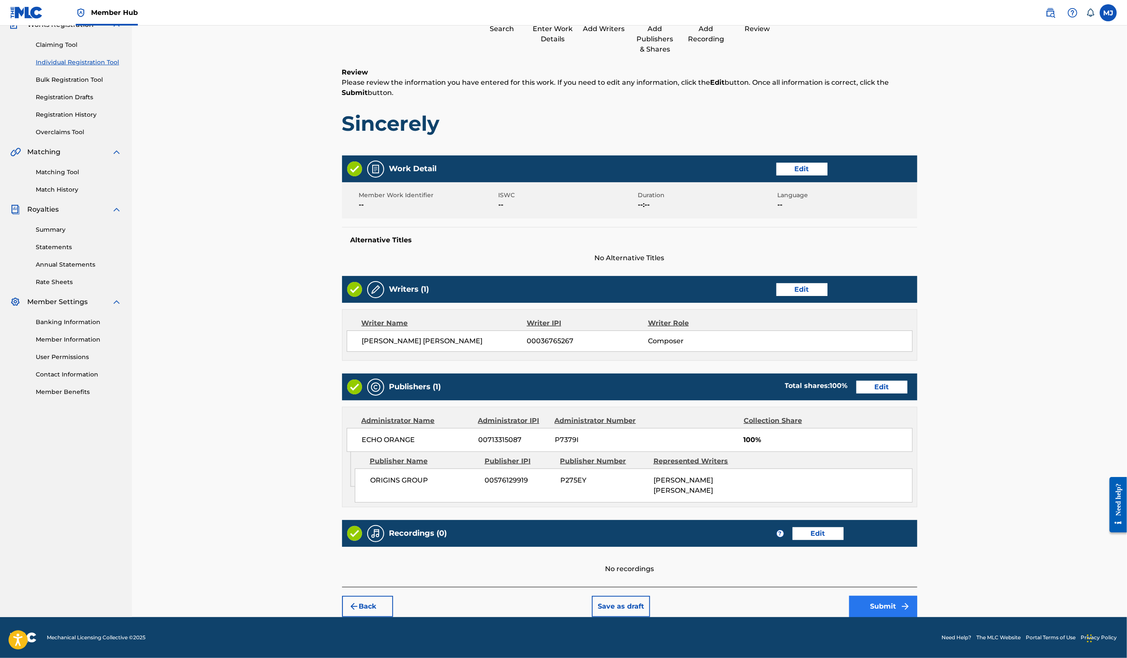
click at [918, 596] on button "Submit" at bounding box center [883, 605] width 68 height 21
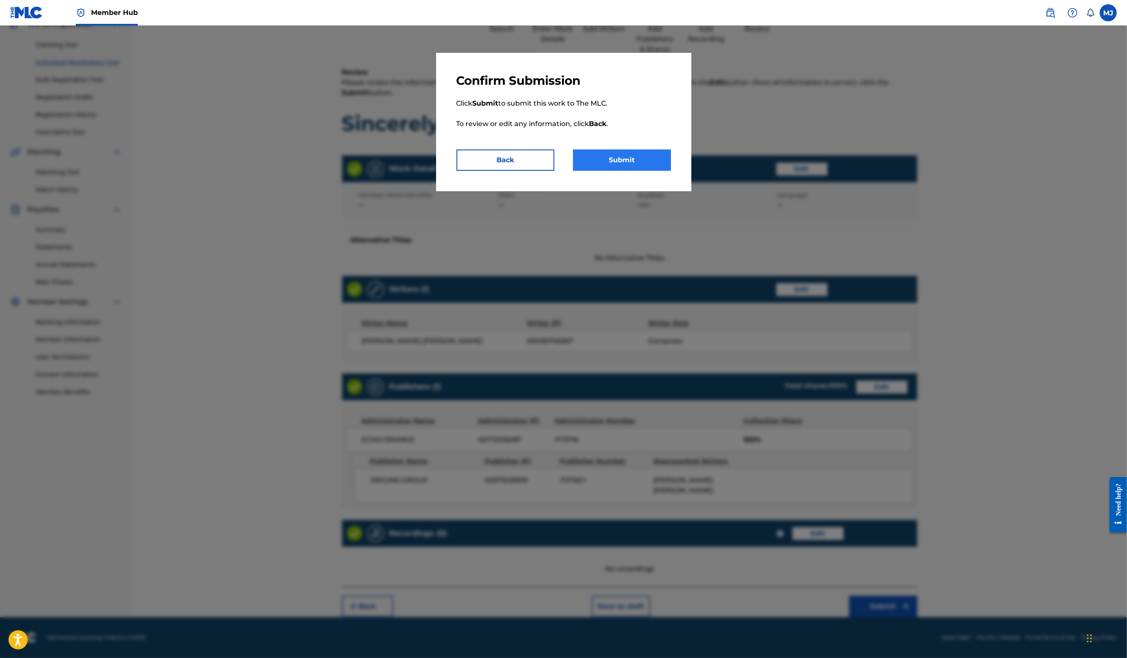
click at [609, 171] on button "Submit" at bounding box center [622, 159] width 98 height 21
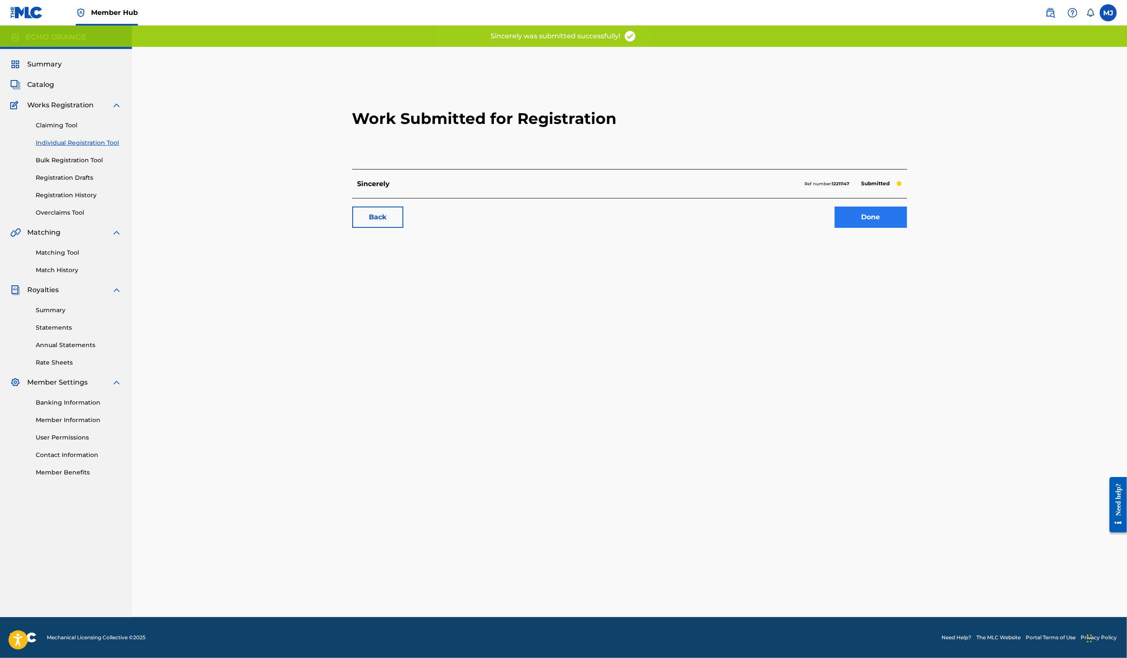
click at [907, 228] on link "Done" at bounding box center [871, 216] width 72 height 21
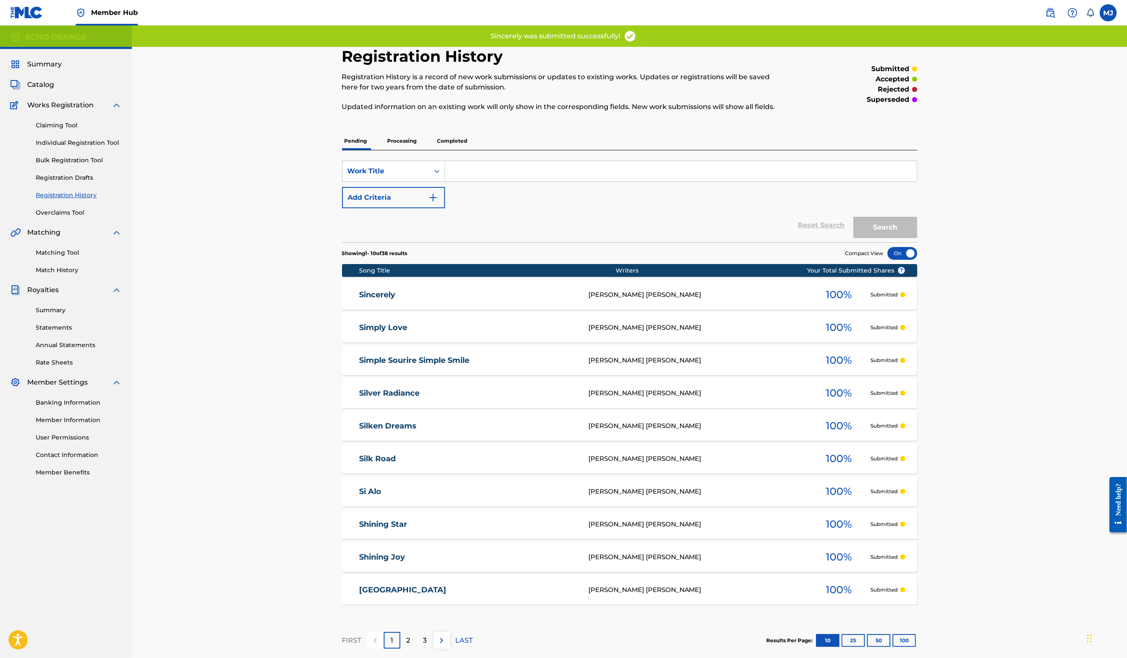
click at [93, 160] on div "Claiming Tool Individual Registration Tool Bulk Registration Tool Registration …" at bounding box center [66, 163] width 112 height 107
click at [92, 147] on link "Individual Registration Tool" at bounding box center [79, 142] width 86 height 9
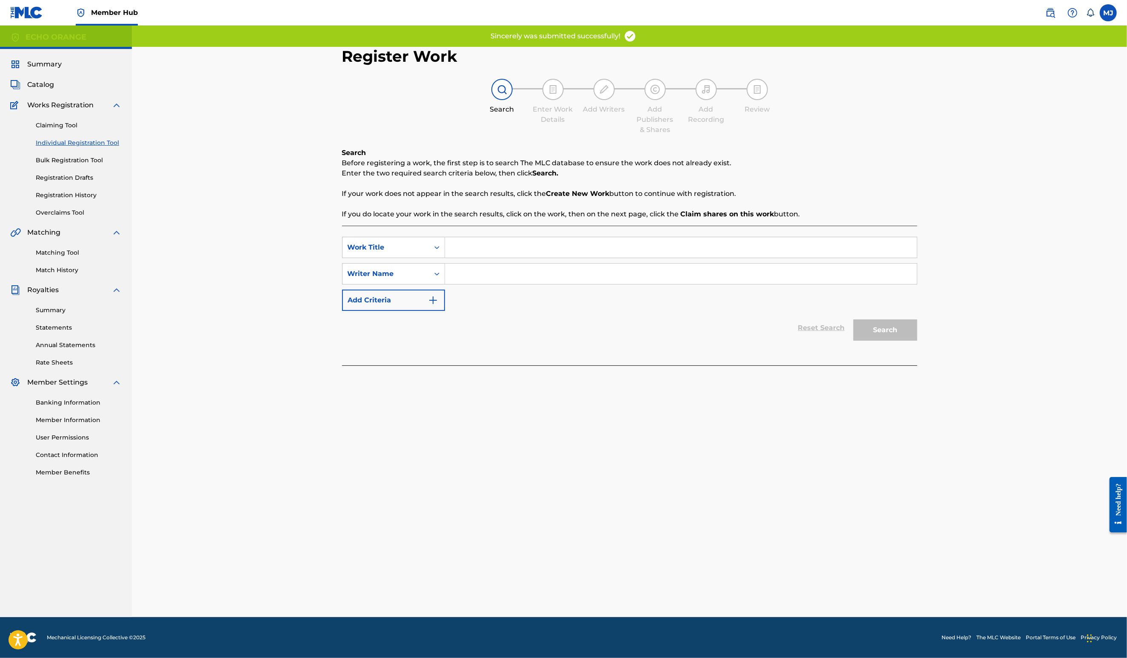
click at [456, 257] on input "Search Form" at bounding box center [681, 247] width 472 height 20
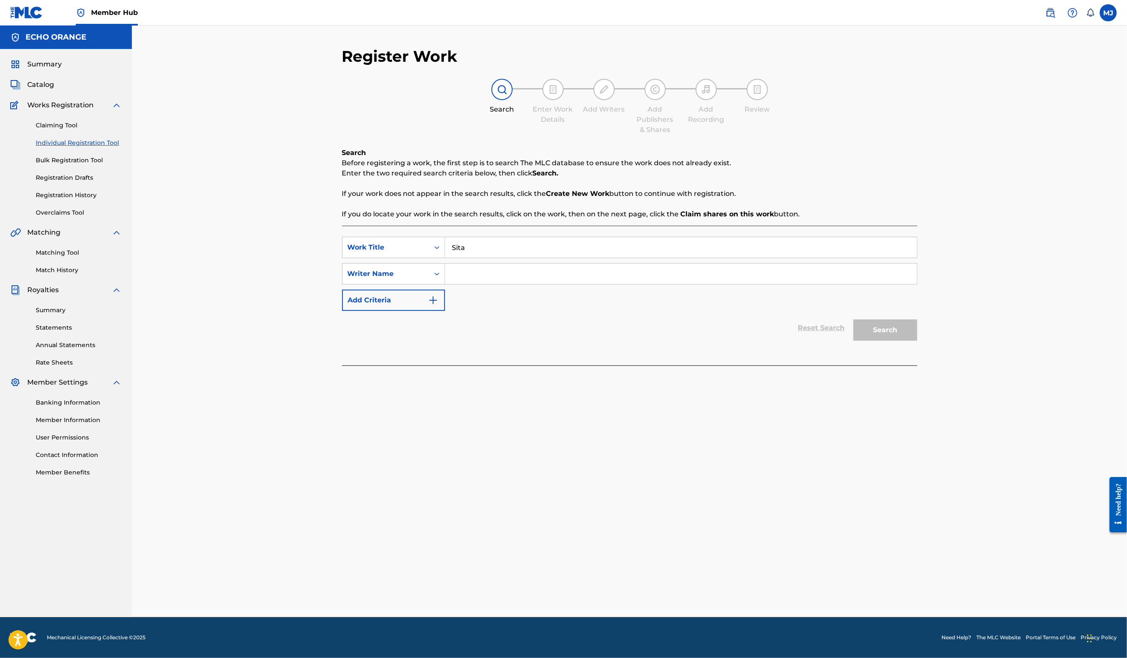
type input "Sita"
paste input "Denis Hekimian"
type input "Denis Hekimian"
click at [918, 340] on button "Search" at bounding box center [886, 329] width 64 height 21
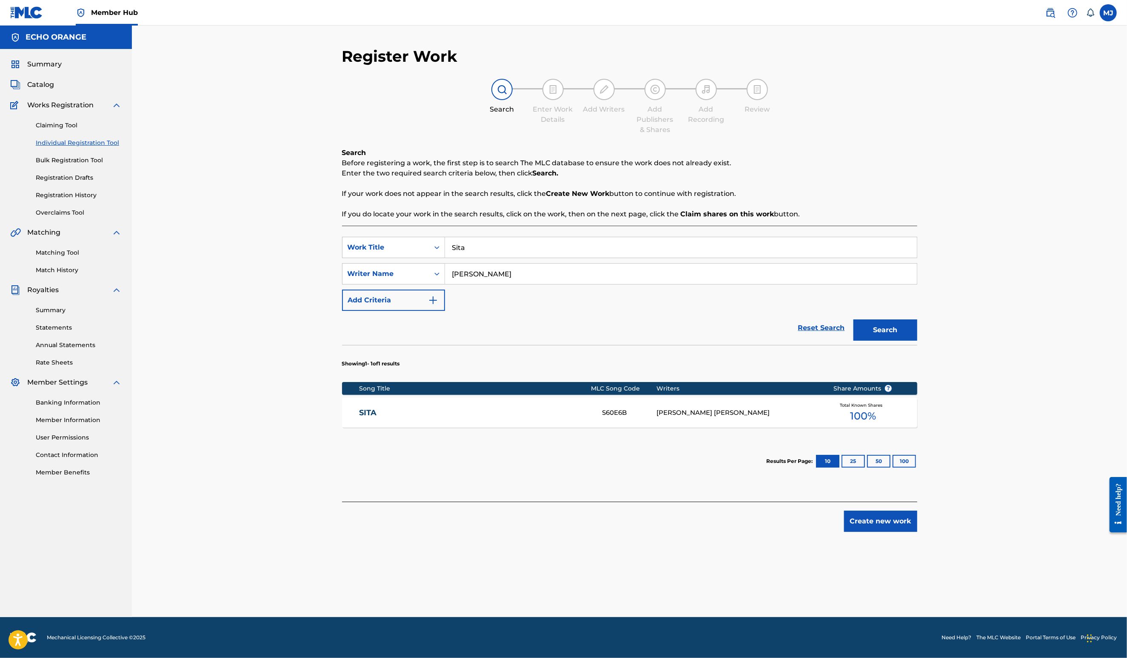
click at [72, 275] on div "Matching Tool Match History" at bounding box center [66, 255] width 112 height 37
click at [74, 257] on link "Matching Tool" at bounding box center [79, 252] width 86 height 9
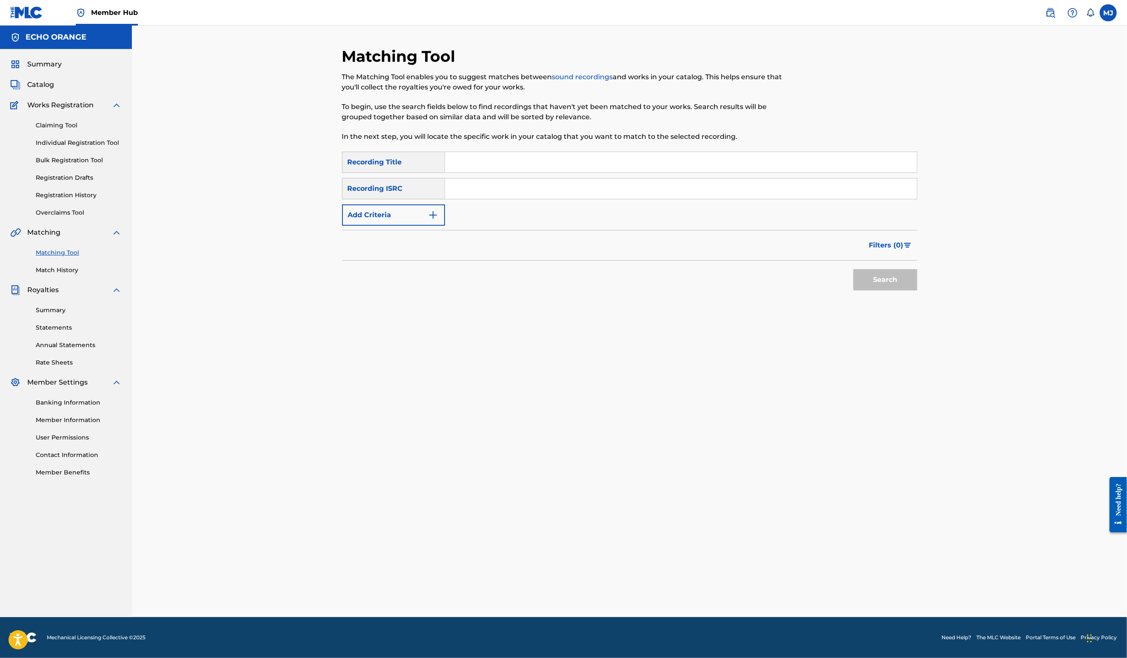
click at [450, 172] on input "Search Form" at bounding box center [681, 162] width 472 height 20
type input "Sita"
click at [385, 226] on button "Add Criteria" at bounding box center [393, 214] width 103 height 21
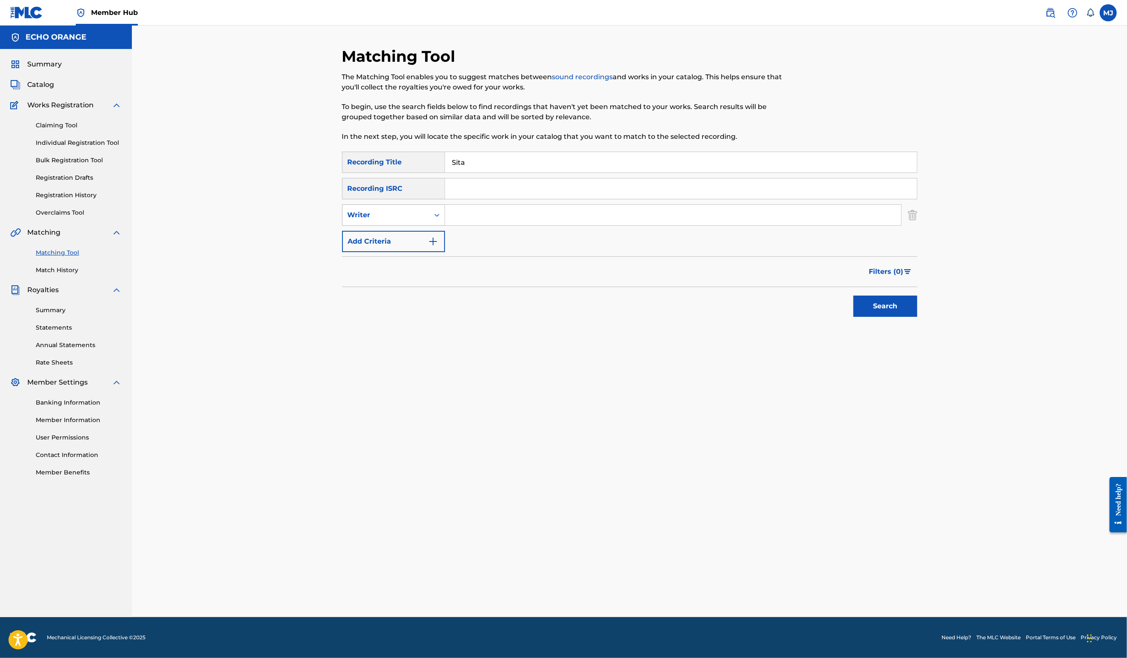
click at [394, 220] on div "Writer" at bounding box center [386, 215] width 77 height 10
click at [399, 247] on div "Recording Artist" at bounding box center [394, 236] width 102 height 21
click at [450, 225] on input "Search Form" at bounding box center [673, 215] width 456 height 20
type input "Jaya"
click at [918, 317] on button "Search" at bounding box center [886, 305] width 64 height 21
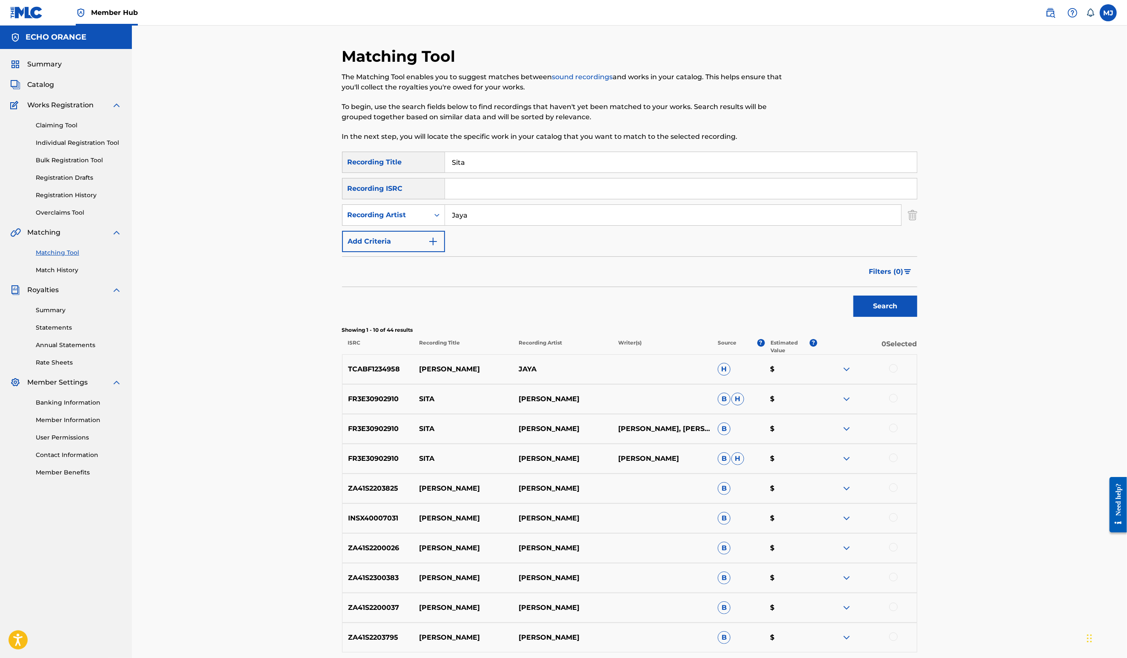
scroll to position [117, 0]
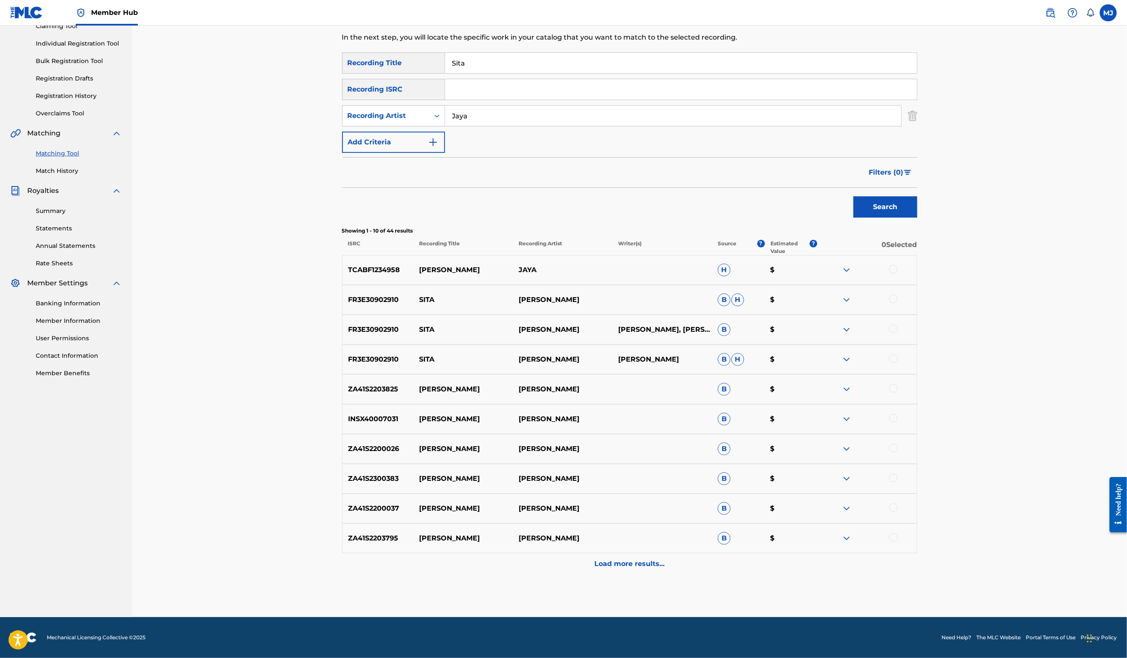
click at [898, 303] on div at bounding box center [894, 299] width 9 height 9
click at [898, 333] on div at bounding box center [894, 328] width 9 height 9
click at [898, 363] on div at bounding box center [894, 358] width 9 height 9
click at [645, 578] on button "Match 3 Groups" at bounding box center [598, 588] width 94 height 21
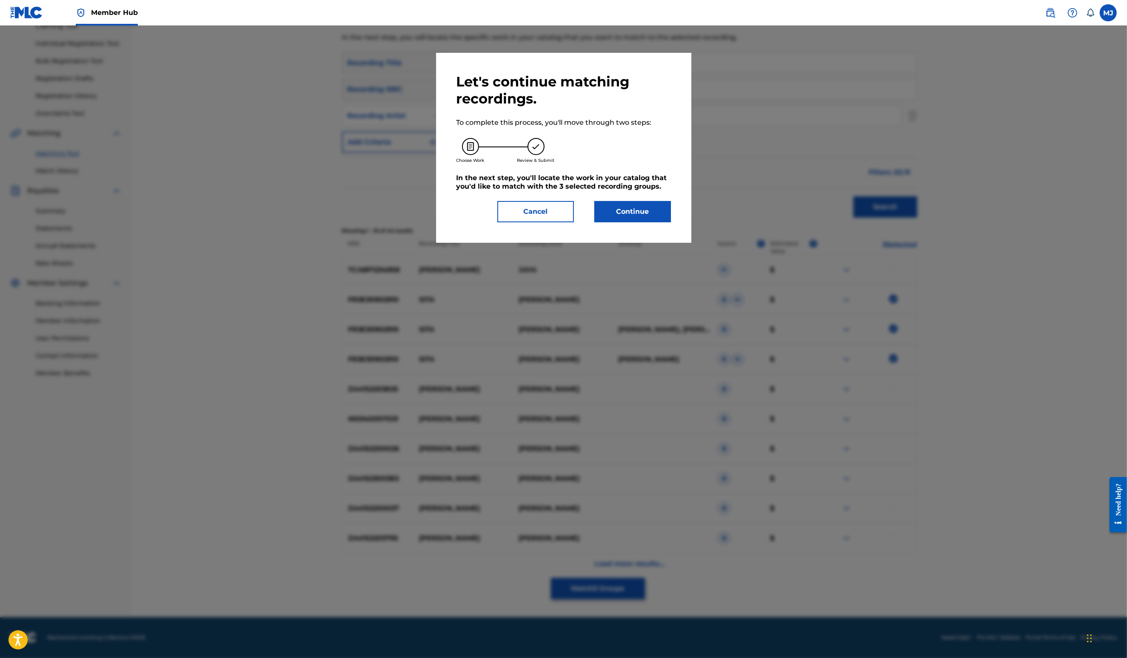
click at [624, 219] on div "Let's continue matching recordings. To complete this process, you'll move throu…" at bounding box center [564, 147] width 215 height 149
click at [627, 222] on button "Continue" at bounding box center [633, 211] width 77 height 21
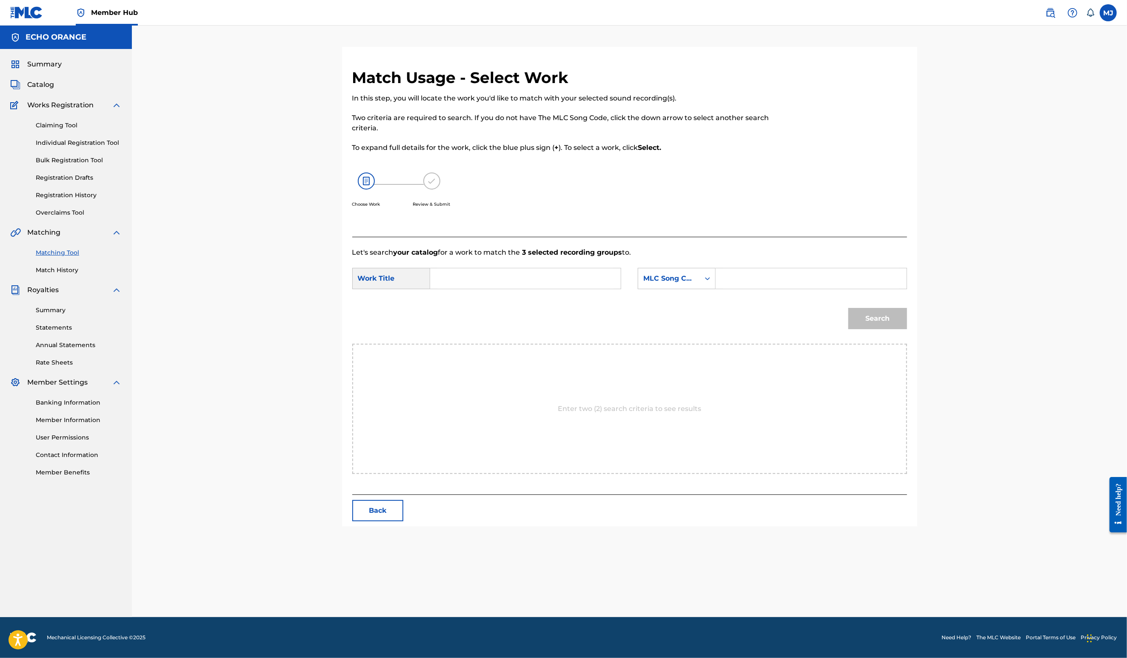
click at [522, 289] on input "Search Form" at bounding box center [526, 278] width 176 height 20
type input "Sita"
click at [684, 283] on div "MLC Song Code" at bounding box center [669, 278] width 51 height 10
click at [682, 343] on div "Publisher Name" at bounding box center [676, 331] width 77 height 21
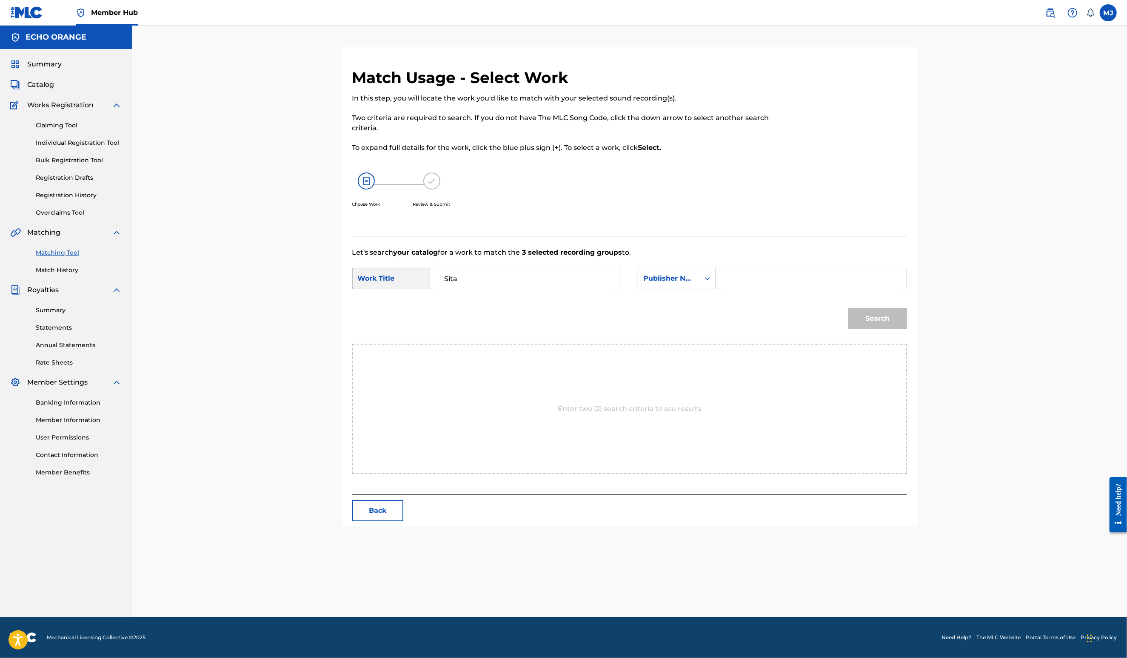
click at [785, 294] on div "SearchWithCriteria644e6e33-20bc-4cb6-b576-bae0781524f1 Work Title Sita SearchWi…" at bounding box center [629, 281] width 555 height 26
click at [799, 289] on input "Search Form" at bounding box center [811, 278] width 176 height 20
click at [907, 329] on button "Search" at bounding box center [878, 318] width 59 height 21
drag, startPoint x: 978, startPoint y: 360, endPoint x: 936, endPoint y: 366, distance: 42.1
click at [918, 361] on div "Match Usage - Select Work In this step, you will locate the work you'd like to …" at bounding box center [629, 230] width 575 height 325
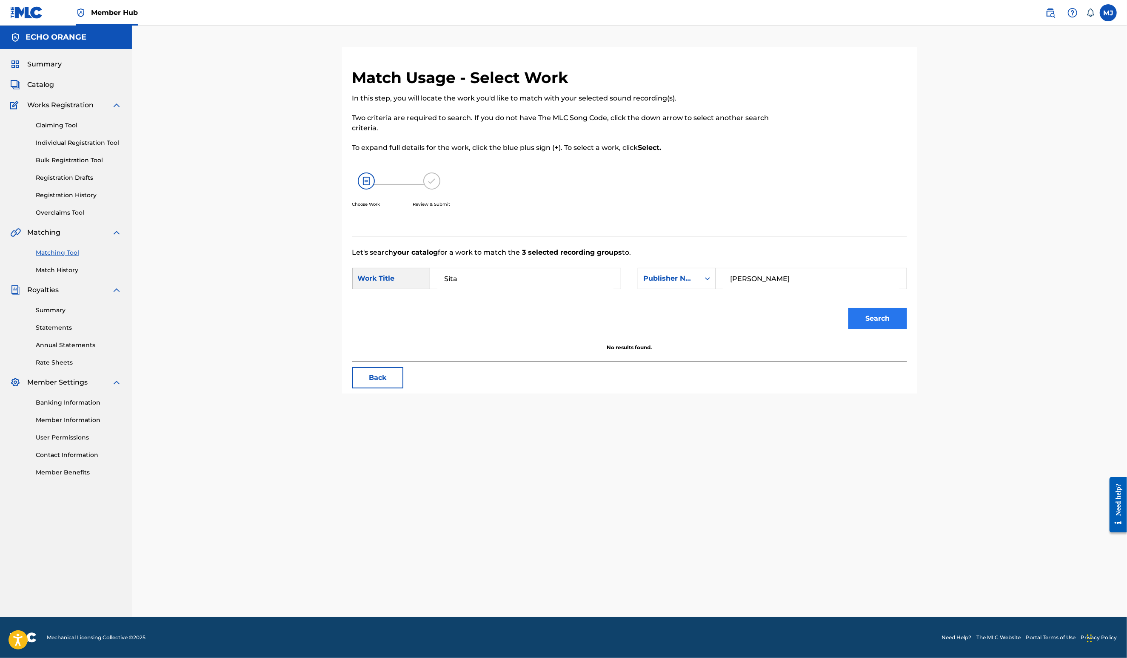
click at [907, 329] on button "Search" at bounding box center [878, 318] width 59 height 21
click at [792, 294] on div "SearchWithCriteria644e6e33-20bc-4cb6-b576-bae0781524f1 Work Title Sita SearchWi…" at bounding box center [629, 281] width 555 height 26
click at [798, 289] on input "Jaya Satria" at bounding box center [811, 278] width 176 height 20
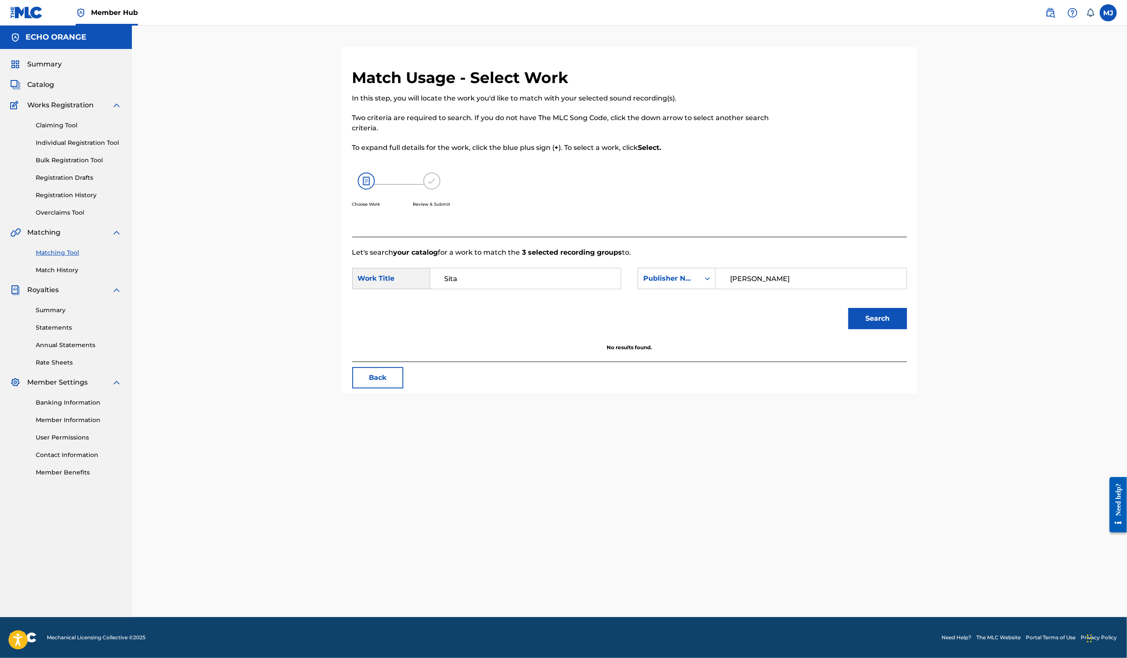
click at [798, 289] on input "Jaya Satria" at bounding box center [811, 278] width 176 height 20
type input "origins"
click at [907, 329] on button "Search" at bounding box center [878, 318] width 59 height 21
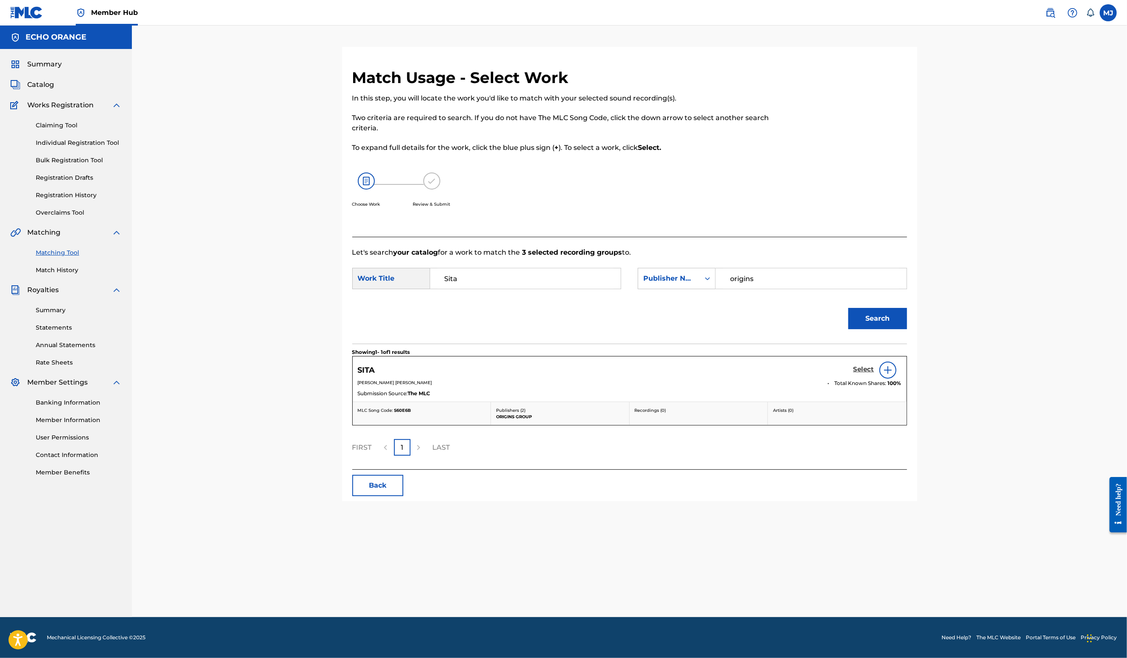
click at [875, 373] on h5 "Select" at bounding box center [864, 369] width 21 height 8
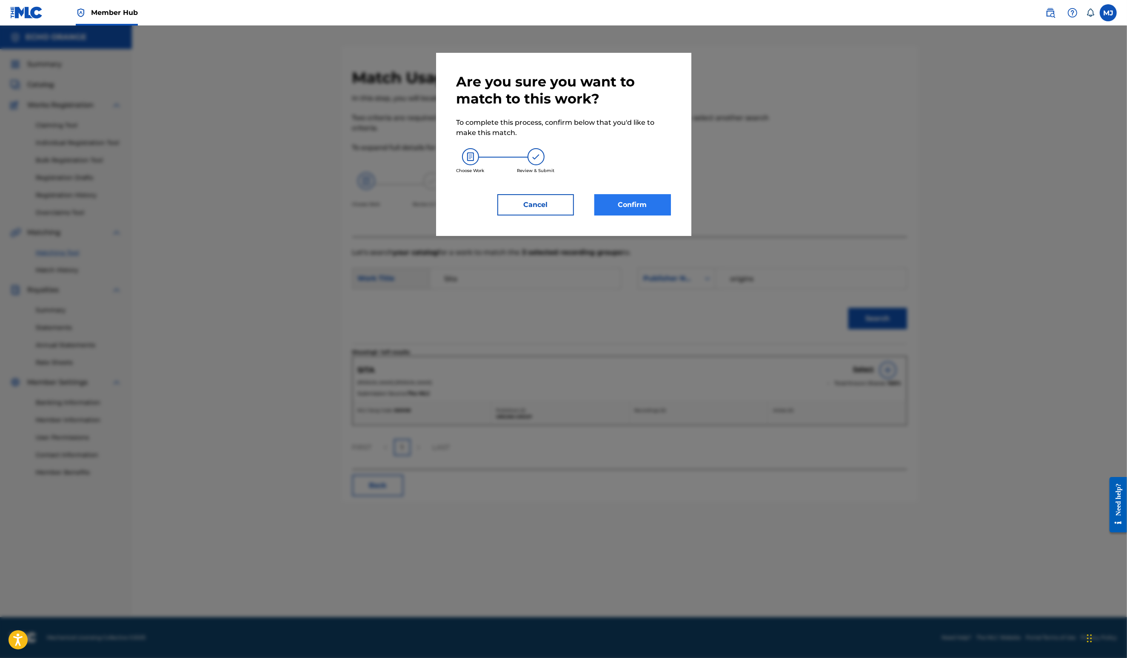
click at [662, 215] on button "Confirm" at bounding box center [633, 204] width 77 height 21
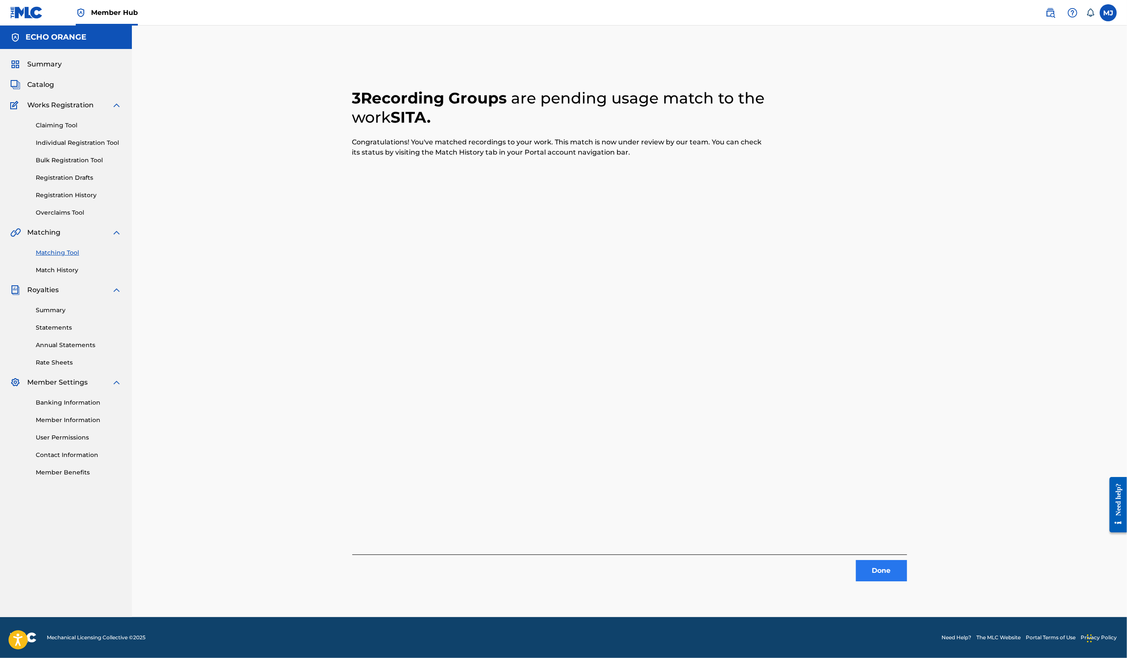
drag, startPoint x: 942, startPoint y: 563, endPoint x: 943, endPoint y: 569, distance: 6.1
click at [907, 563] on div "Done" at bounding box center [629, 567] width 555 height 27
click at [907, 571] on button "Done" at bounding box center [881, 570] width 51 height 21
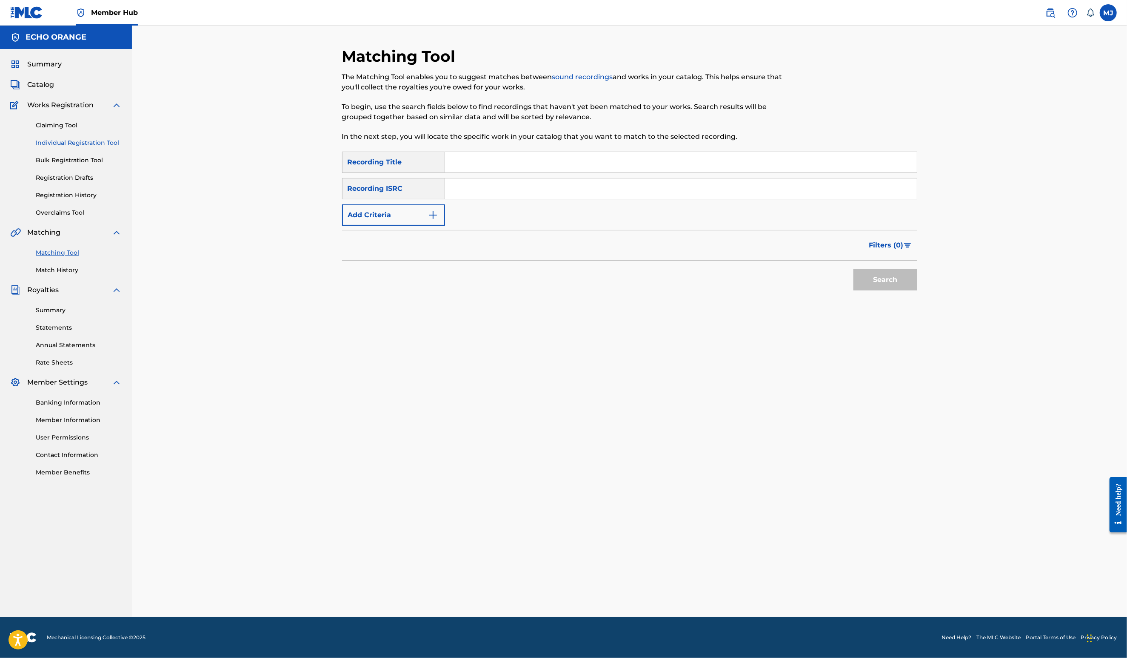
click at [109, 147] on link "Individual Registration Tool" at bounding box center [79, 142] width 86 height 9
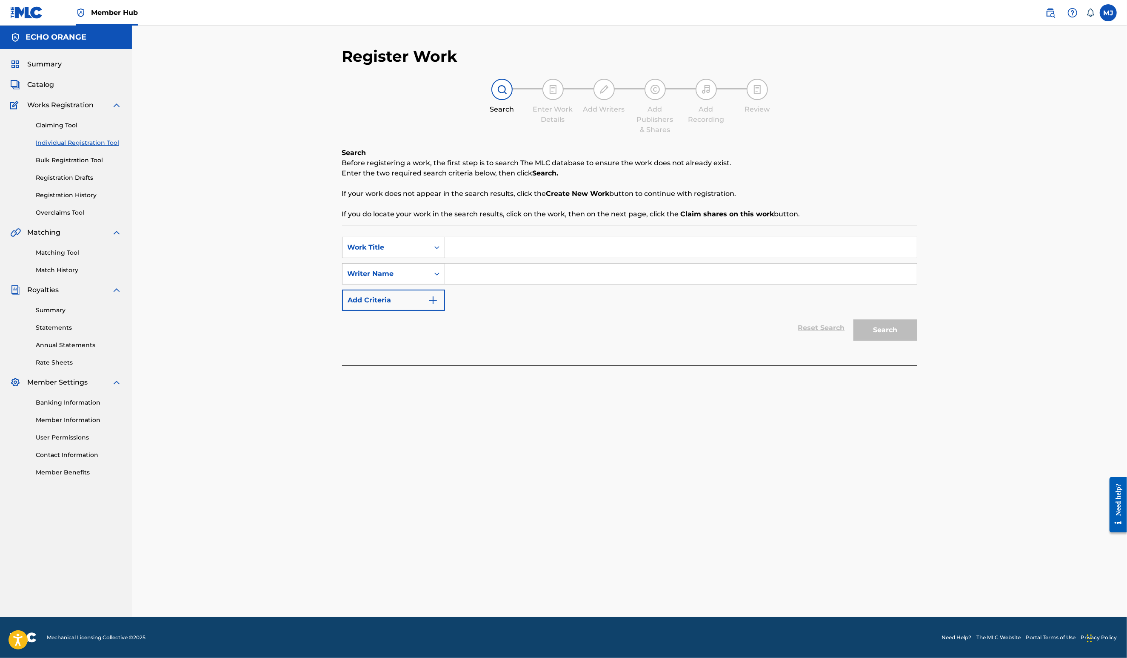
click at [463, 257] on input "Search Form" at bounding box center [681, 247] width 472 height 20
type input "Sky Lounge"
paste input "Denis Hekimian"
type input "Denis Hekimian"
click at [918, 340] on button "Search" at bounding box center [886, 329] width 64 height 21
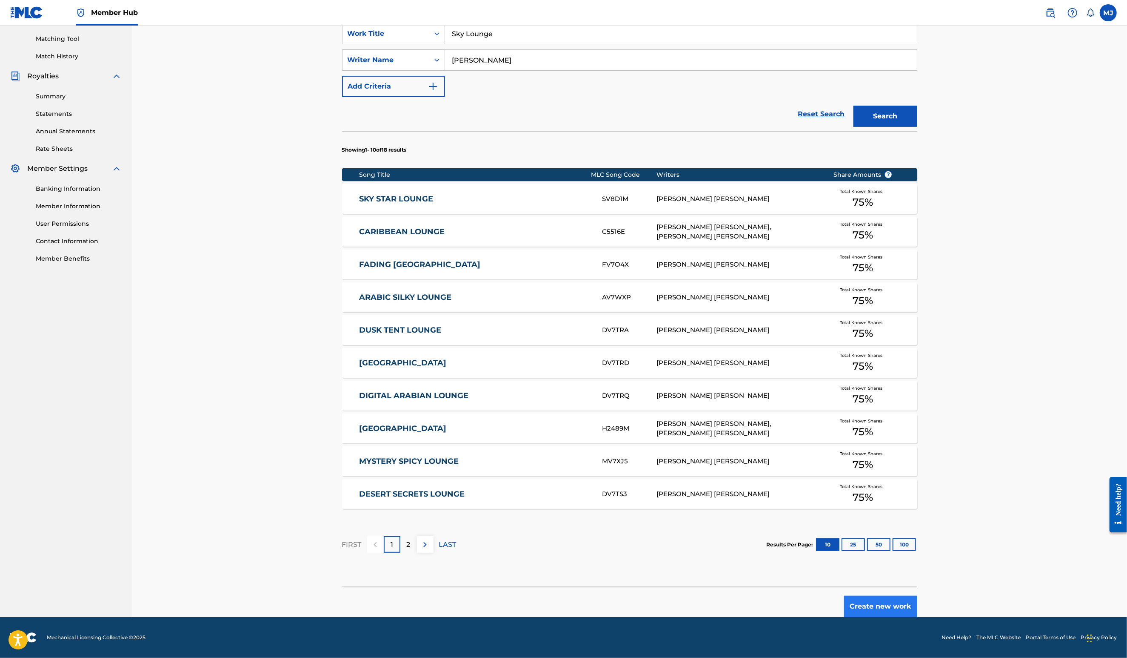
scroll to position [254, 0]
click at [928, 617] on div "Register Work Search Enter Work Details Add Writers Add Publishers & Shares Add…" at bounding box center [630, 225] width 596 height 784
click at [918, 617] on button "Create new work" at bounding box center [880, 605] width 73 height 21
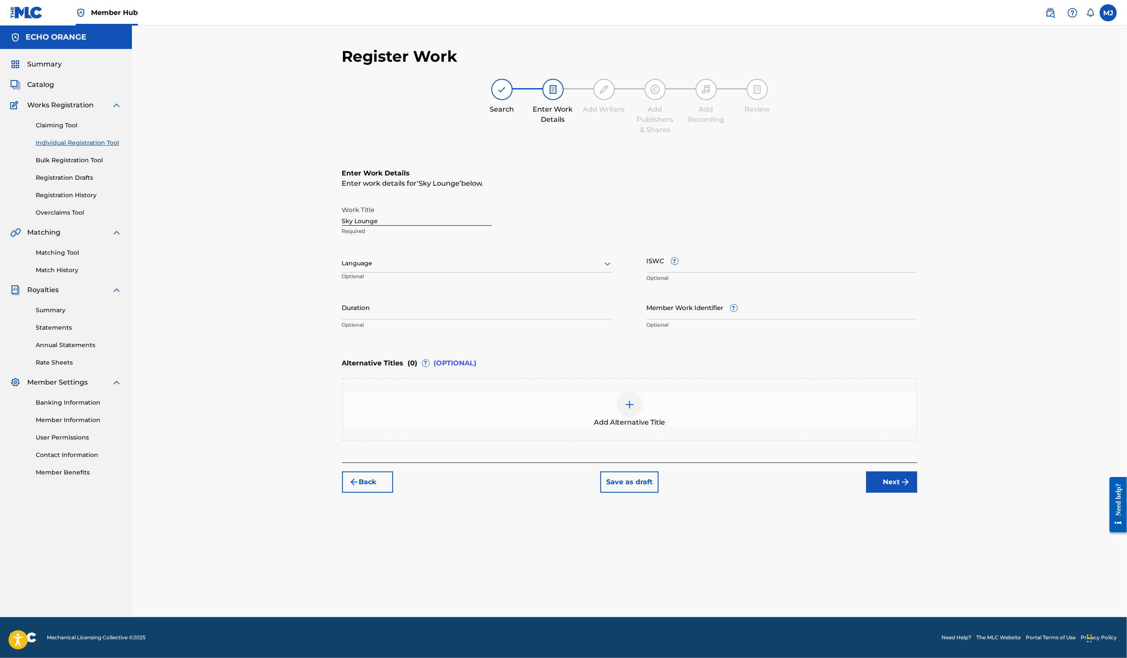
scroll to position [0, 0]
click at [918, 492] on button "Next" at bounding box center [892, 481] width 51 height 21
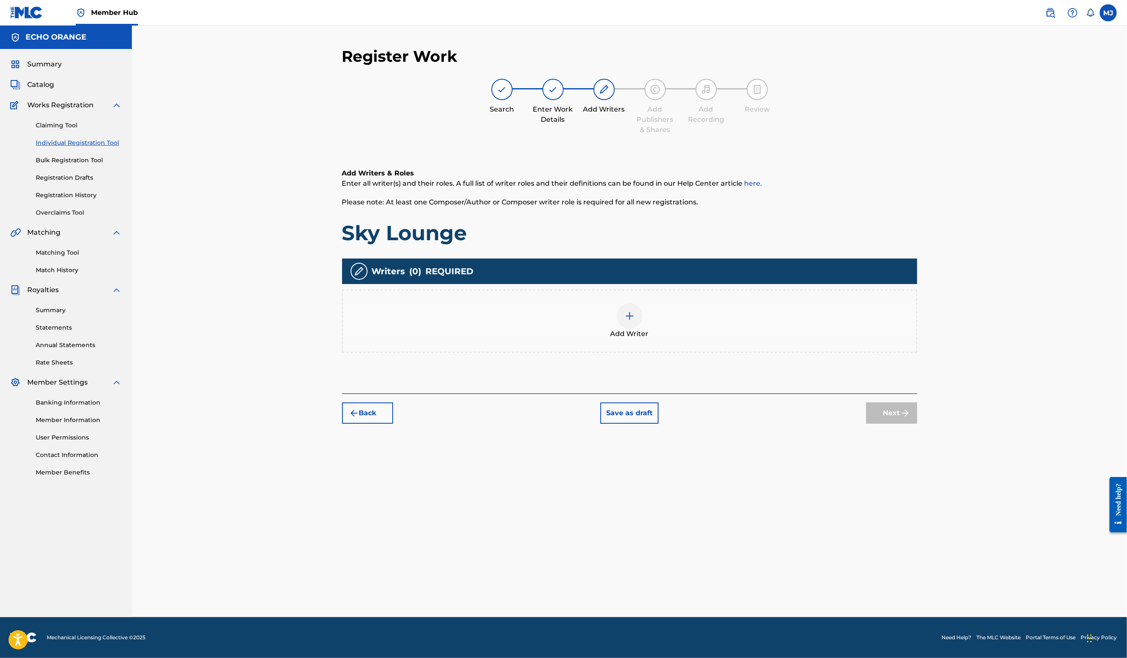
click at [741, 339] on div "Add Writer" at bounding box center [630, 321] width 574 height 36
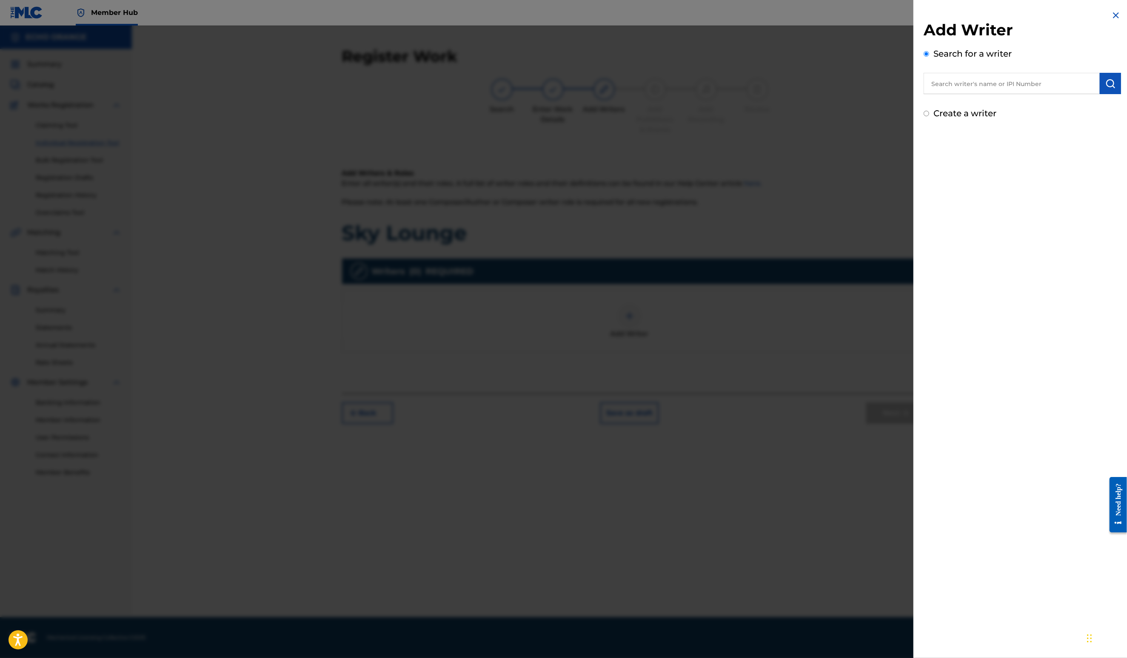
click at [981, 94] on input "text" at bounding box center [1012, 83] width 176 height 21
paste input "Denis Hekimian"
type input "Denis Hekimian"
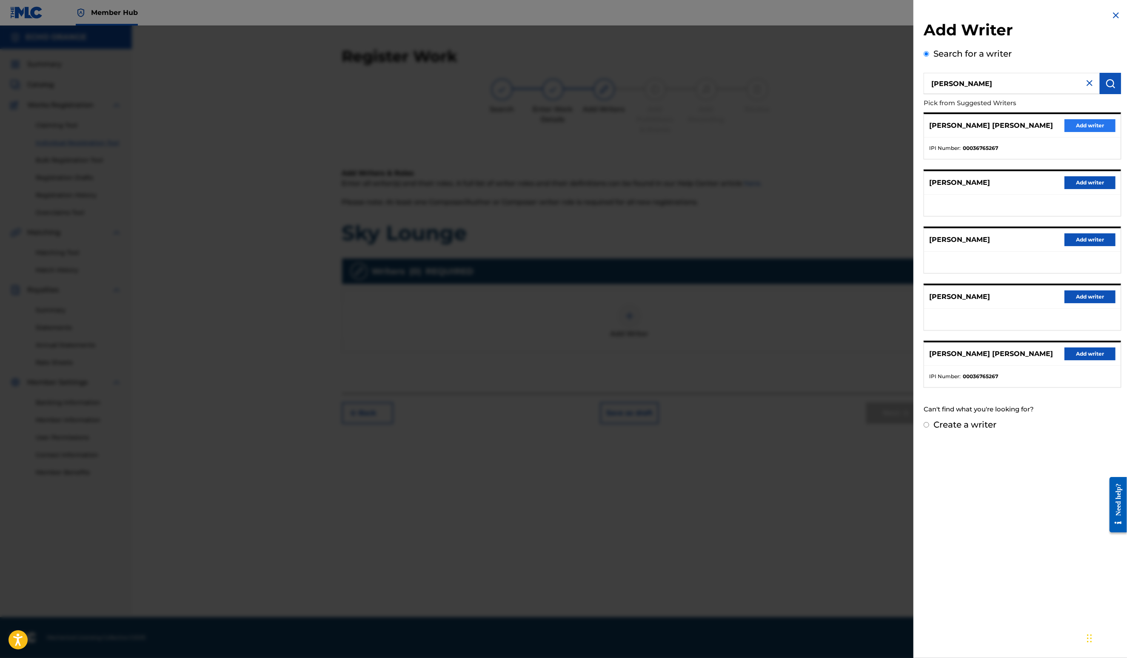
click at [1065, 132] on button "Add writer" at bounding box center [1090, 125] width 51 height 13
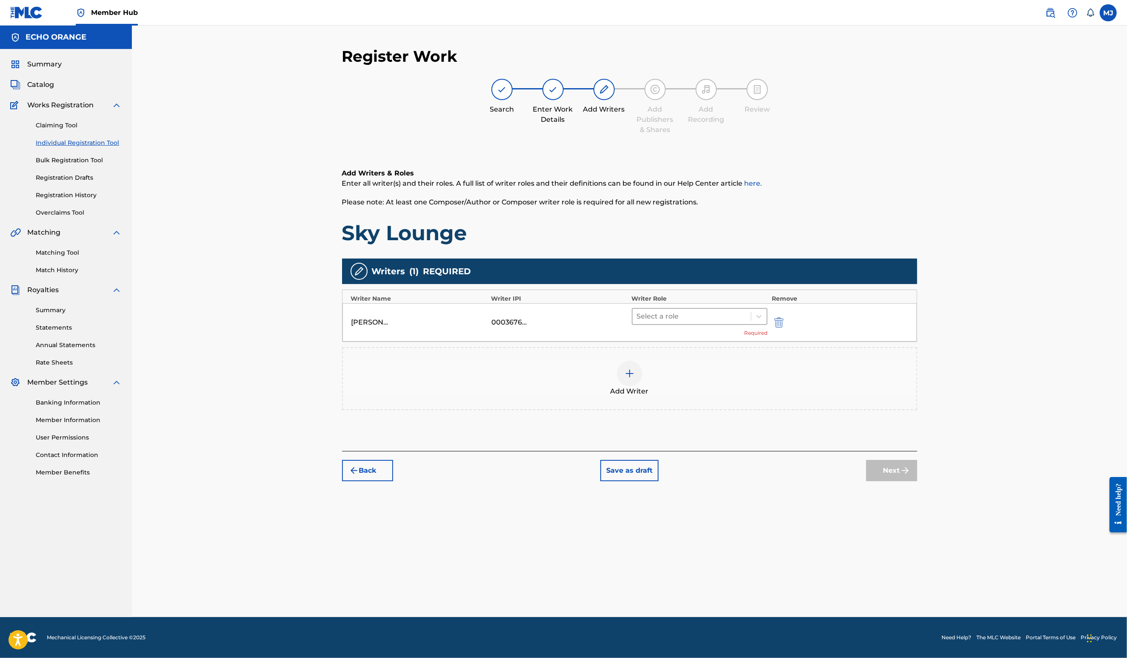
click at [732, 322] on div at bounding box center [692, 316] width 110 height 12
click at [709, 443] on div "Composer" at bounding box center [727, 439] width 164 height 17
click at [918, 468] on button "Next" at bounding box center [892, 457] width 51 height 21
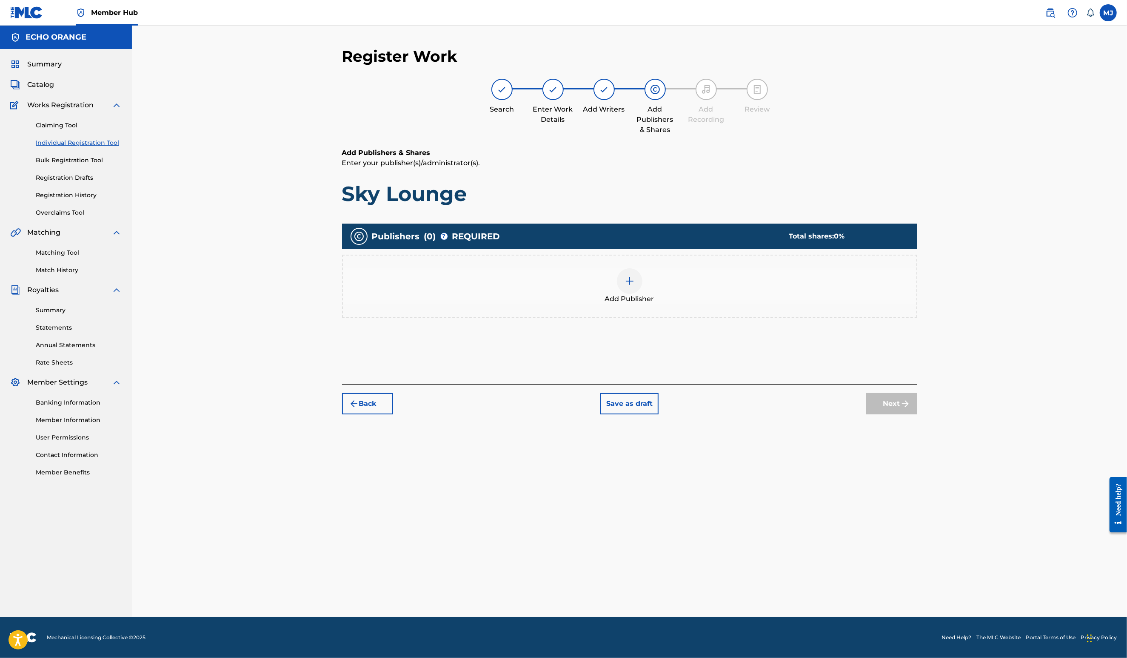
click at [675, 317] on div "Add Publisher" at bounding box center [629, 286] width 575 height 63
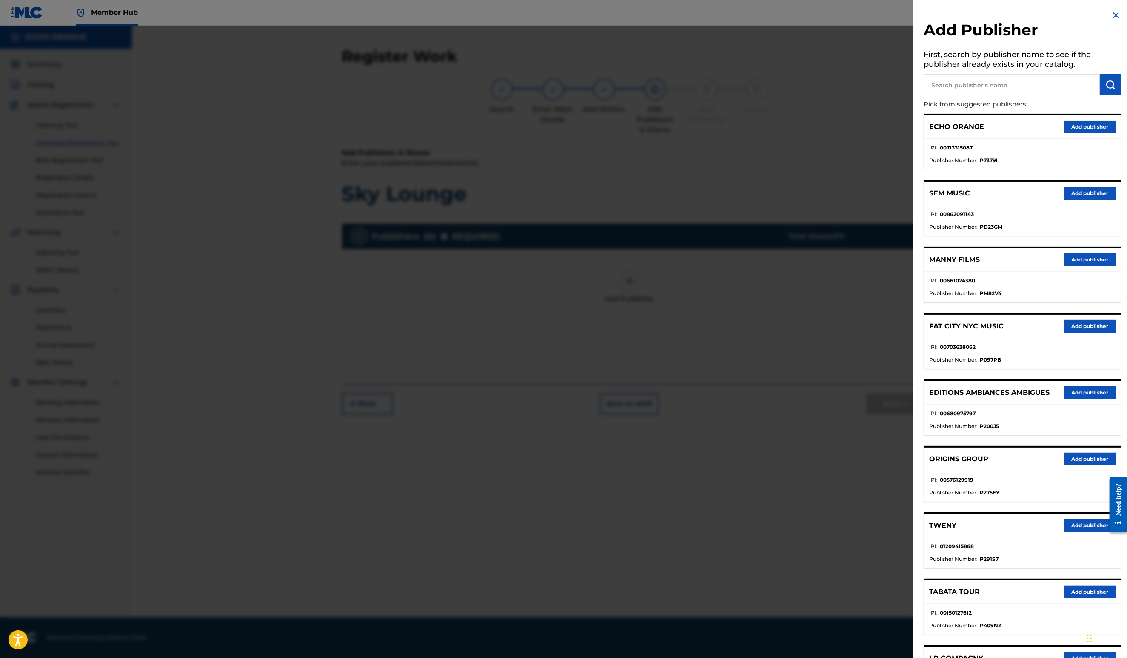
click at [1048, 471] on div "ORIGINS GROUP Add publisher" at bounding box center [1022, 458] width 197 height 23
click at [1065, 465] on button "Add publisher" at bounding box center [1090, 458] width 51 height 13
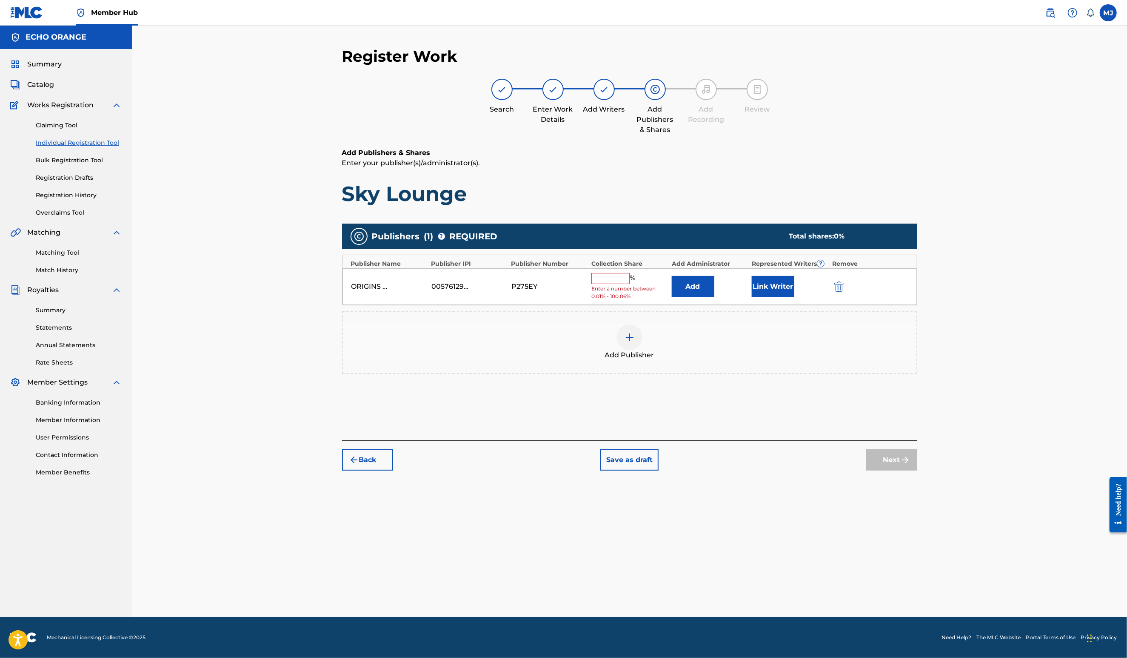
click at [710, 305] on div "ORIGINS GROUP 00576129919 P275EY % Enter a number between 0.01% - 100.06% Add L…" at bounding box center [630, 286] width 575 height 37
click at [714, 305] on div "ORIGINS GROUP 00576129919 P275EY % Enter a number between 0.01% - 100.06% Add L…" at bounding box center [630, 286] width 575 height 37
click at [715, 297] on button "Add" at bounding box center [693, 286] width 43 height 21
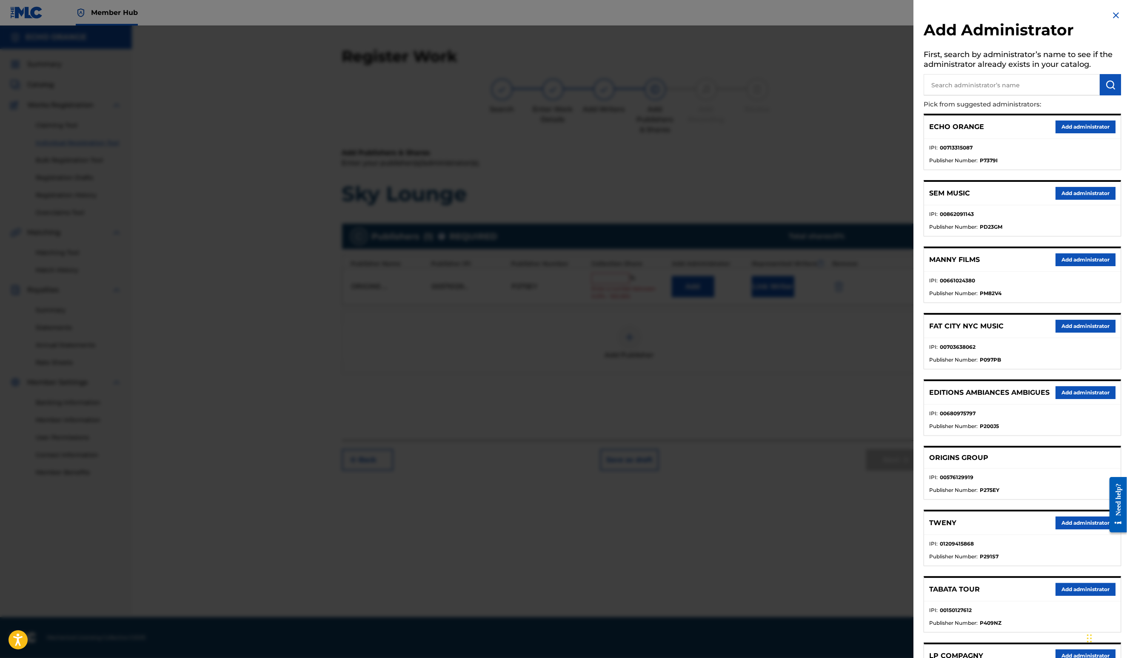
click at [1078, 156] on ul "IPI : 00713315087 Publisher Number : P7379I" at bounding box center [1022, 154] width 197 height 31
click at [1083, 133] on button "Add administrator" at bounding box center [1086, 126] width 60 height 13
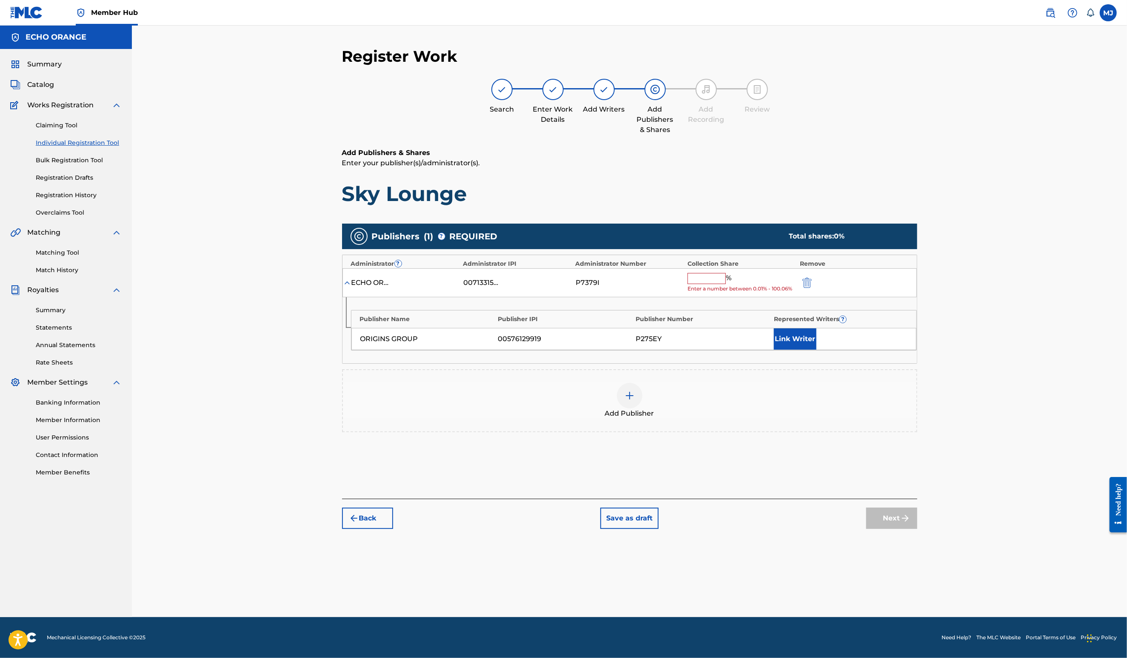
click at [726, 284] on input "text" at bounding box center [707, 278] width 38 height 11
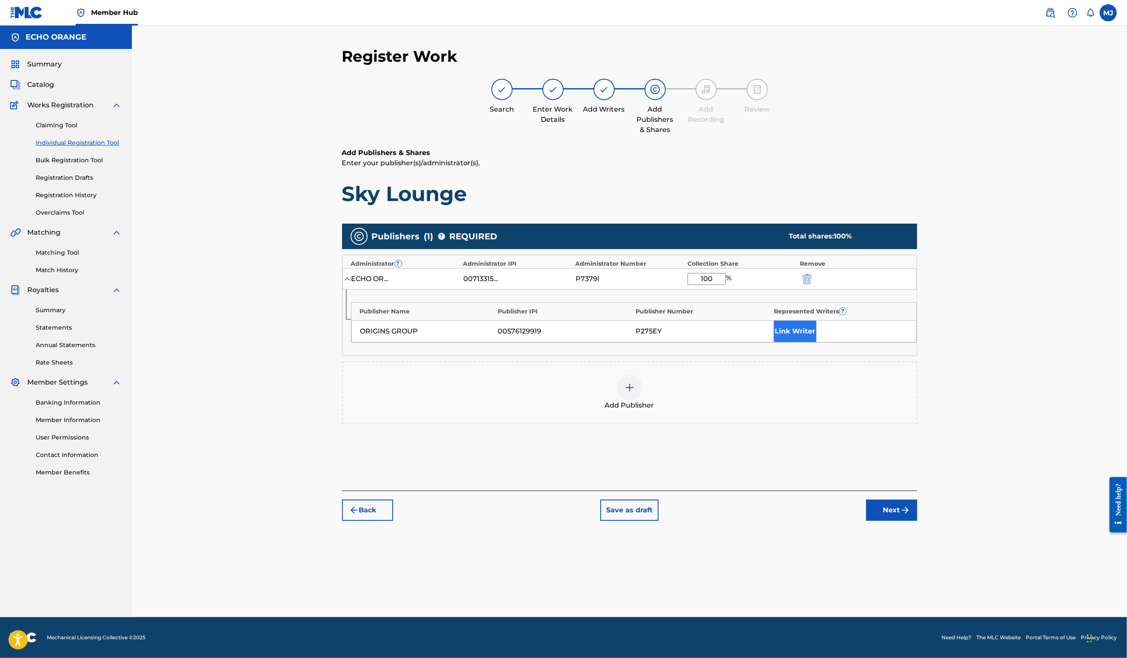
type input "100"
click at [822, 342] on div "ORIGINS GROUP 00576129919 P275EY Link Writer" at bounding box center [634, 331] width 565 height 22
click at [851, 342] on div "ORIGINS GROUP 00576129919 P275EY Link Writer" at bounding box center [634, 331] width 565 height 22
click at [819, 355] on div "Publisher Name Publisher IPI Publisher Number Represented Writers ? ORIGINS GRO…" at bounding box center [630, 322] width 575 height 66
click at [817, 342] on button "Link Writer" at bounding box center [795, 330] width 43 height 21
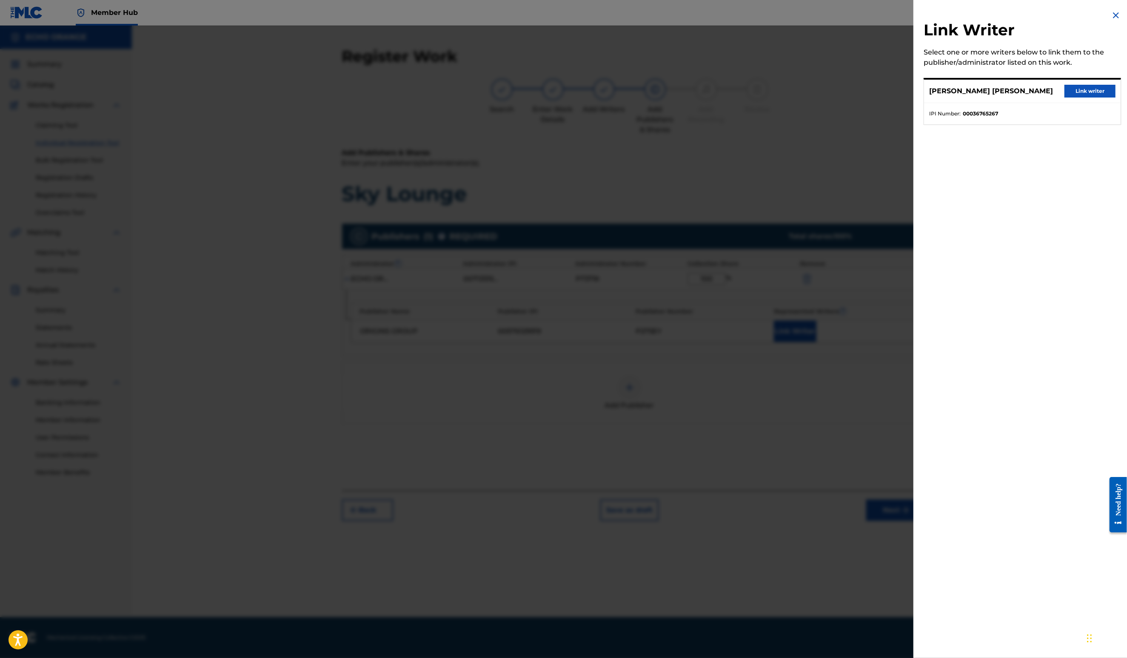
click at [1087, 90] on div "DENIS MARCEL HEKIMIAN Link writer" at bounding box center [1022, 91] width 197 height 23
click at [1087, 94] on button "Link writer" at bounding box center [1090, 91] width 51 height 13
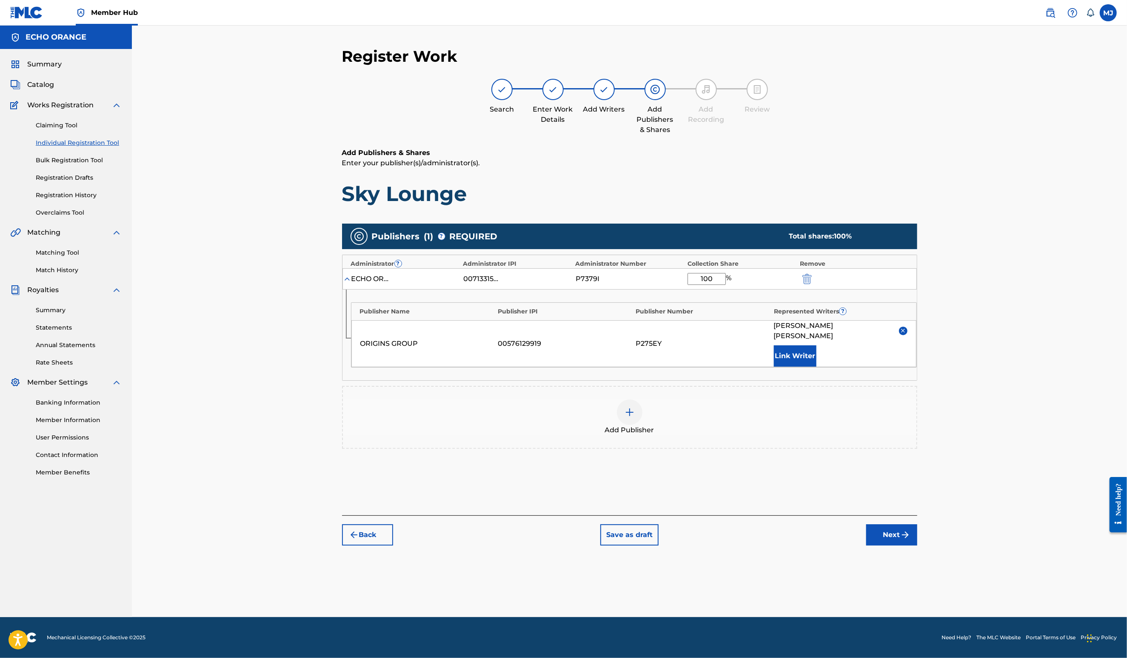
click at [941, 617] on footer "Mechanical Licensing Collective © 2025 Need Help? The MLC Website Portal Terms …" at bounding box center [563, 637] width 1127 height 41
click at [918, 545] on button "Next" at bounding box center [892, 534] width 51 height 21
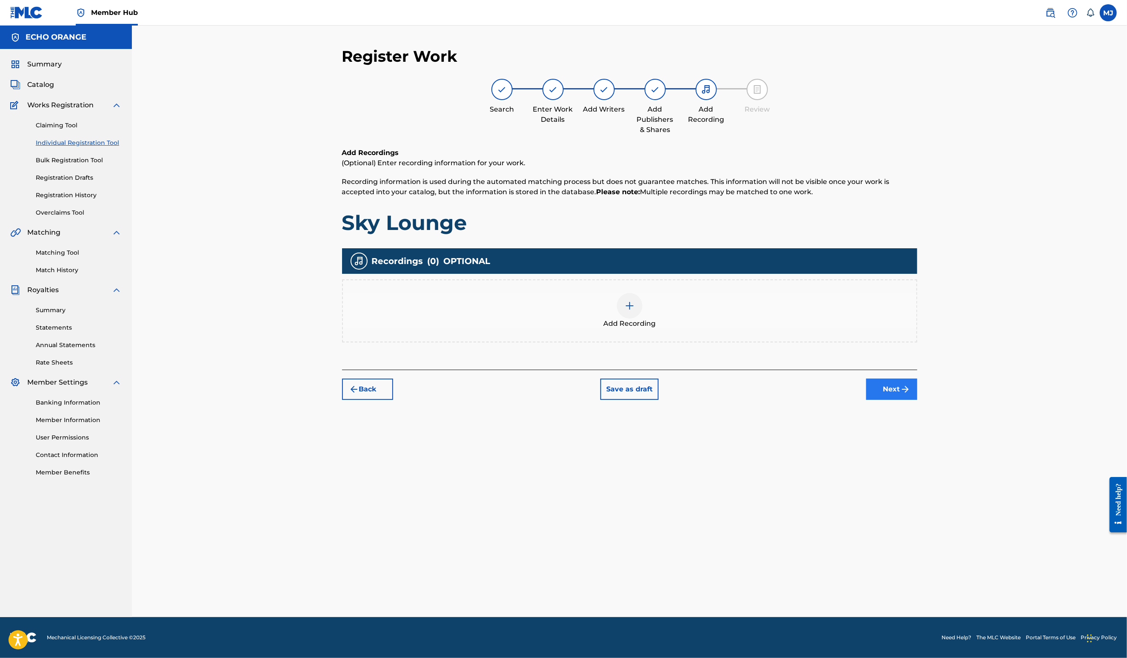
drag, startPoint x: 955, startPoint y: 470, endPoint x: 957, endPoint y: 438, distance: 31.5
click at [928, 470] on div "Register Work Search Enter Work Details Add Writers Add Publishers & Shares Add…" at bounding box center [630, 332] width 596 height 570
click at [918, 400] on button "Next" at bounding box center [892, 388] width 51 height 21
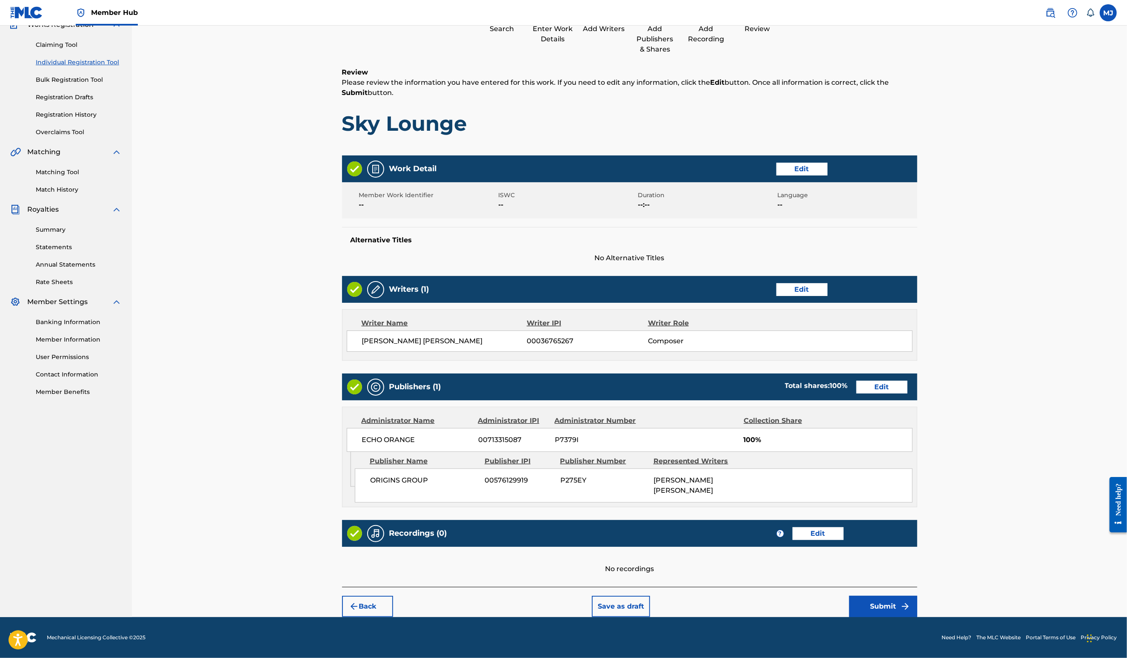
scroll to position [160, 0]
click at [918, 600] on button "Submit" at bounding box center [883, 605] width 68 height 21
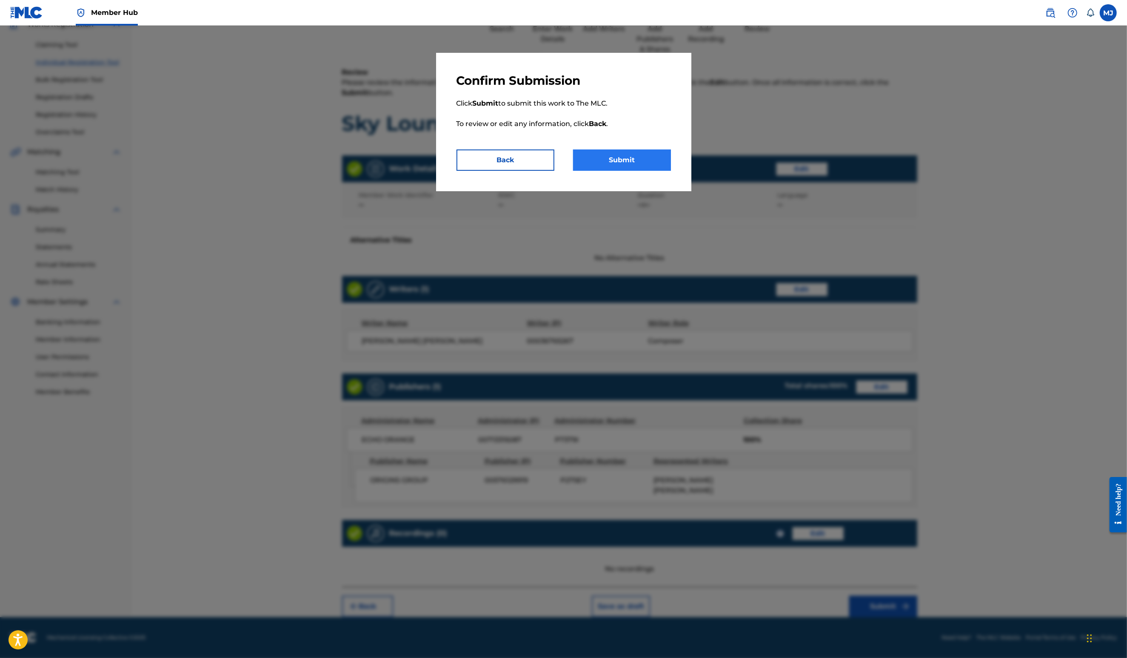
click at [663, 171] on button "Submit" at bounding box center [622, 159] width 98 height 21
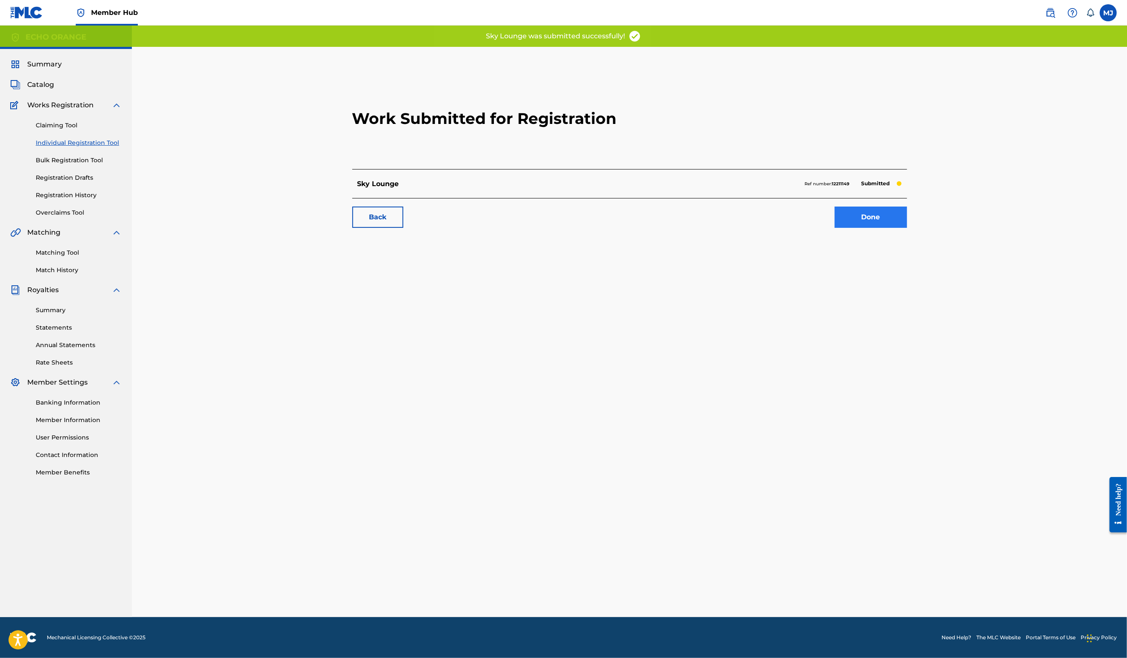
click at [904, 228] on link "Done" at bounding box center [871, 216] width 72 height 21
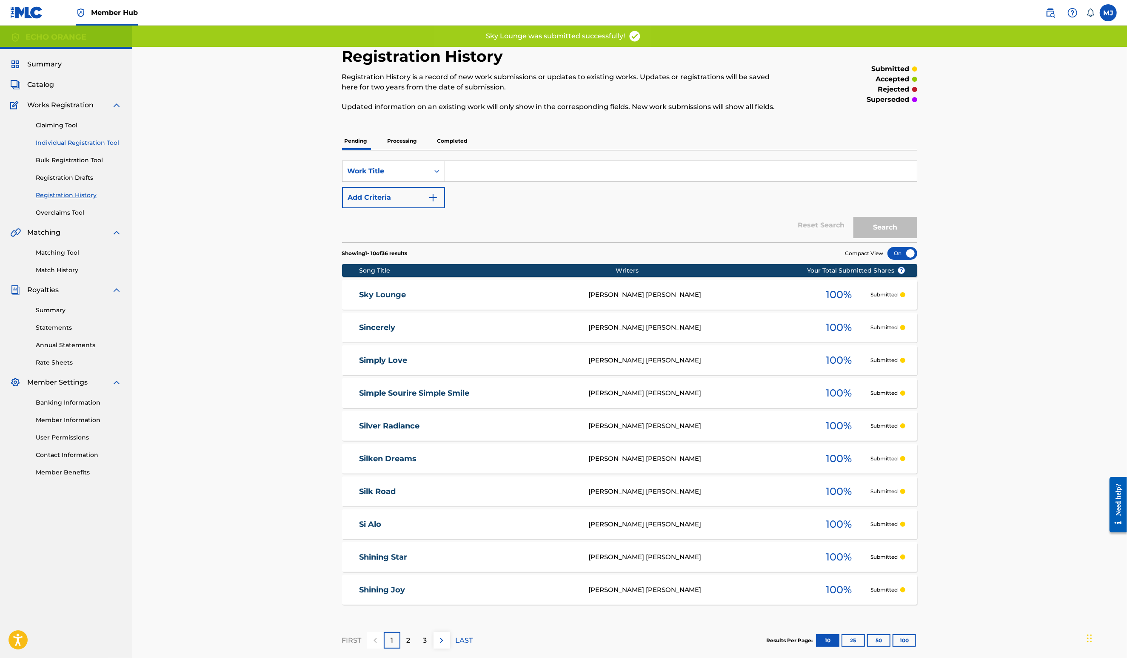
click at [106, 147] on link "Individual Registration Tool" at bounding box center [79, 142] width 86 height 9
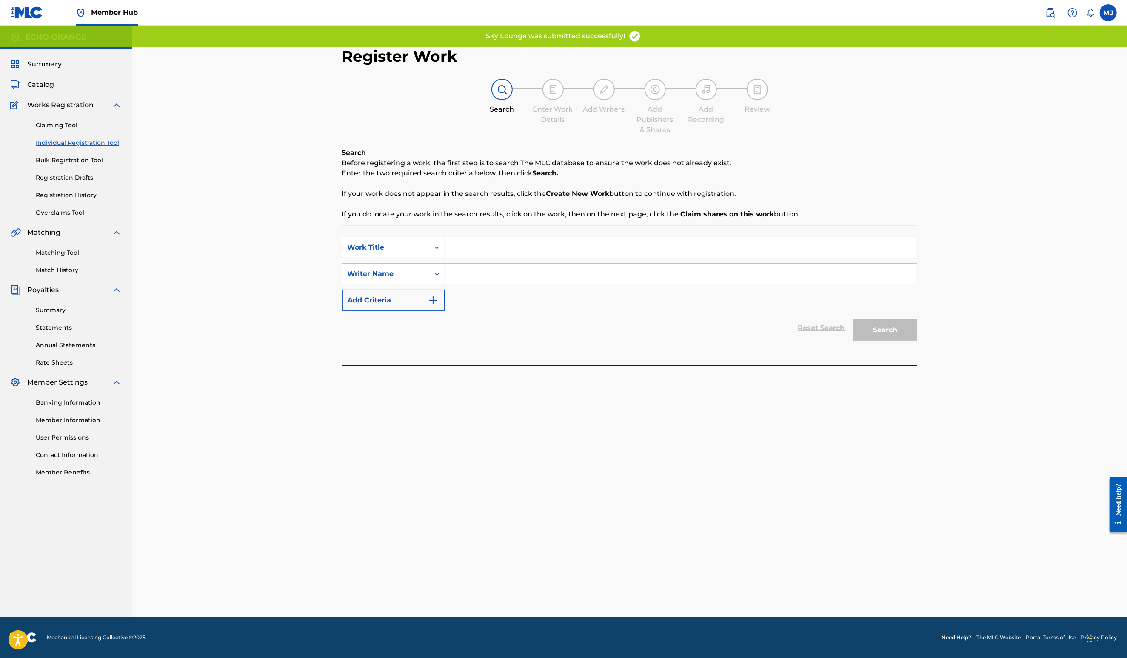
click at [450, 257] on input "Search Form" at bounding box center [681, 247] width 472 height 20
click at [446, 257] on input "Search Form" at bounding box center [681, 247] width 472 height 20
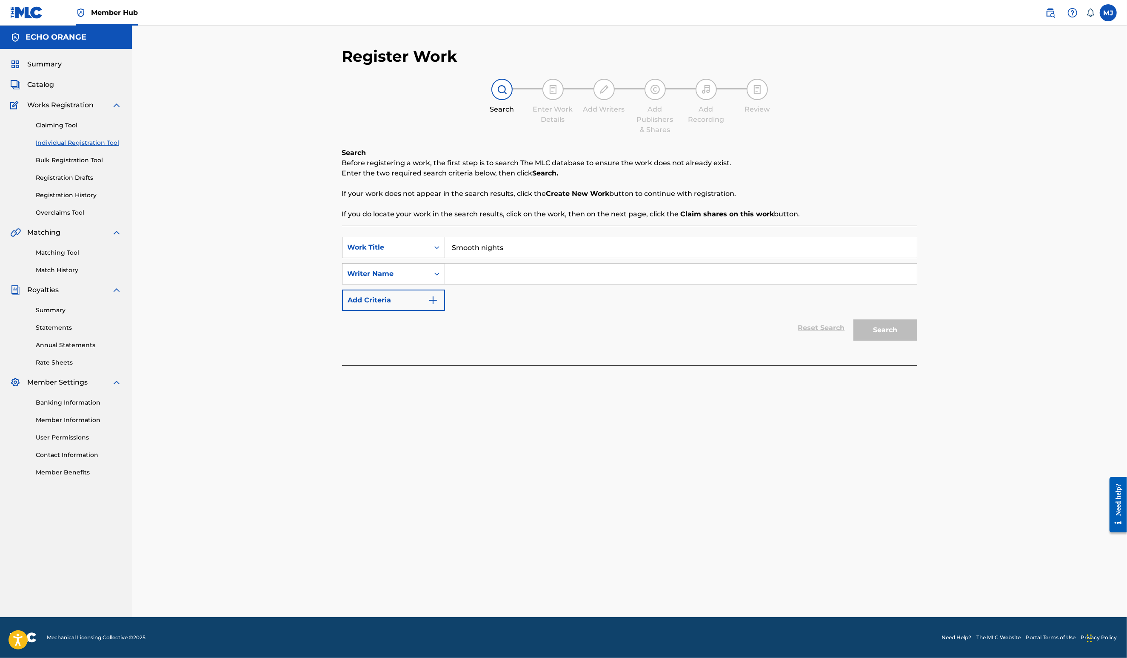
type input "Smooth nights"
paste input "Denis Hekimian"
type input "Denis Hekimian"
click at [918, 340] on button "Search" at bounding box center [886, 329] width 64 height 21
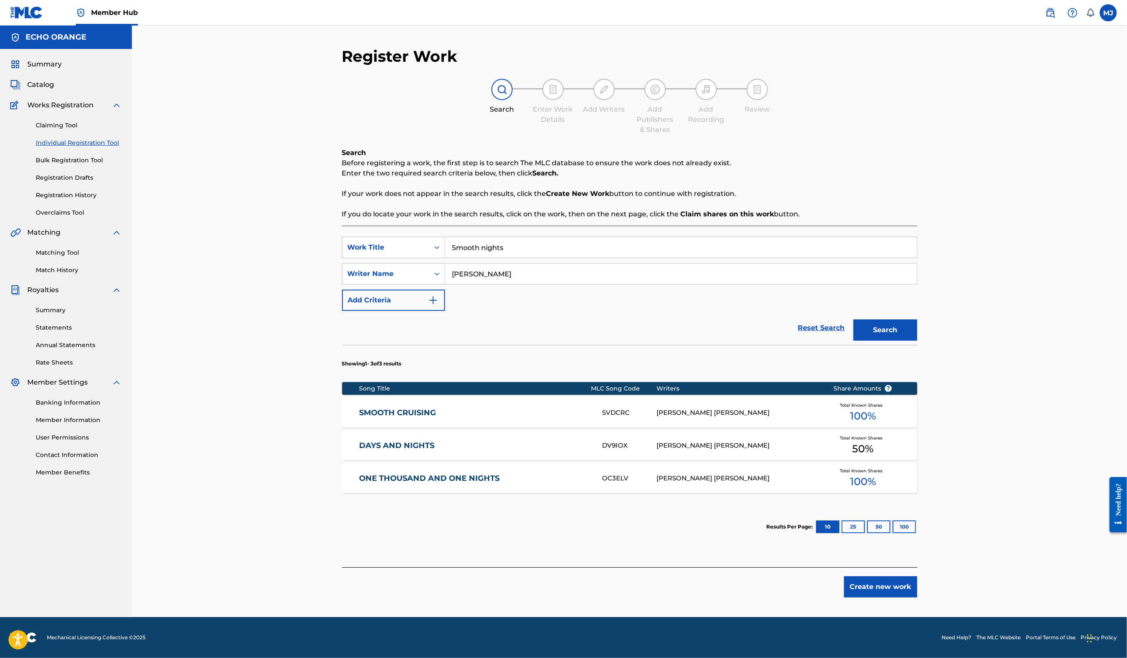
scroll to position [53, 0]
click at [918, 590] on button "Create new work" at bounding box center [880, 586] width 73 height 21
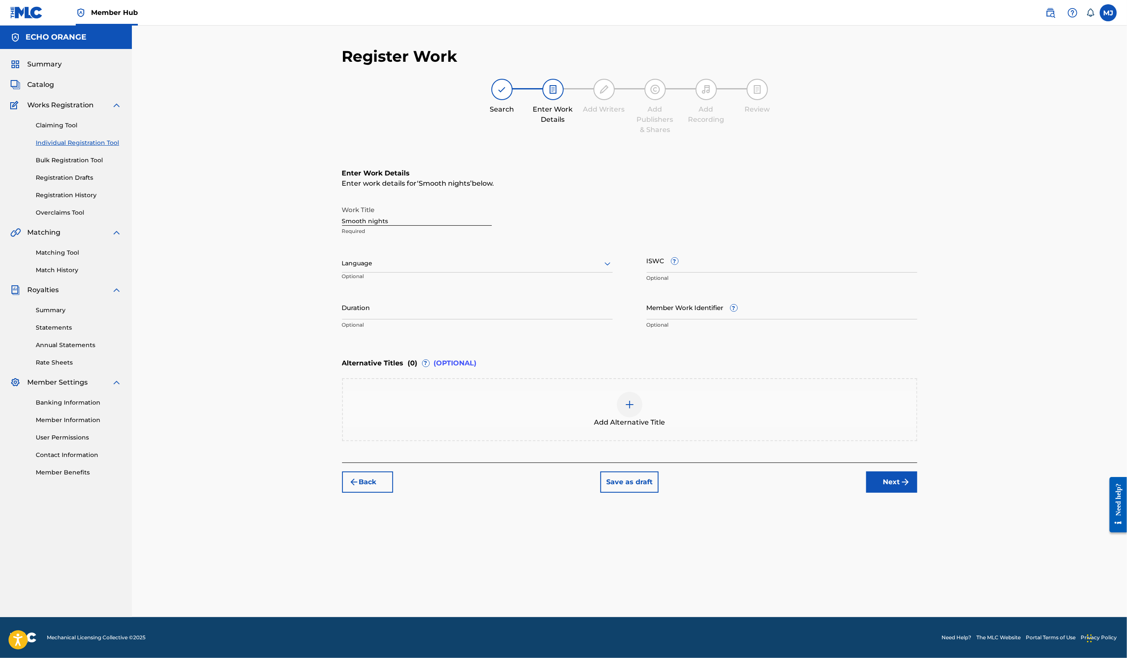
click at [918, 492] on div "Back Save as draft Next" at bounding box center [629, 477] width 575 height 30
click at [918, 492] on button "Next" at bounding box center [892, 481] width 51 height 21
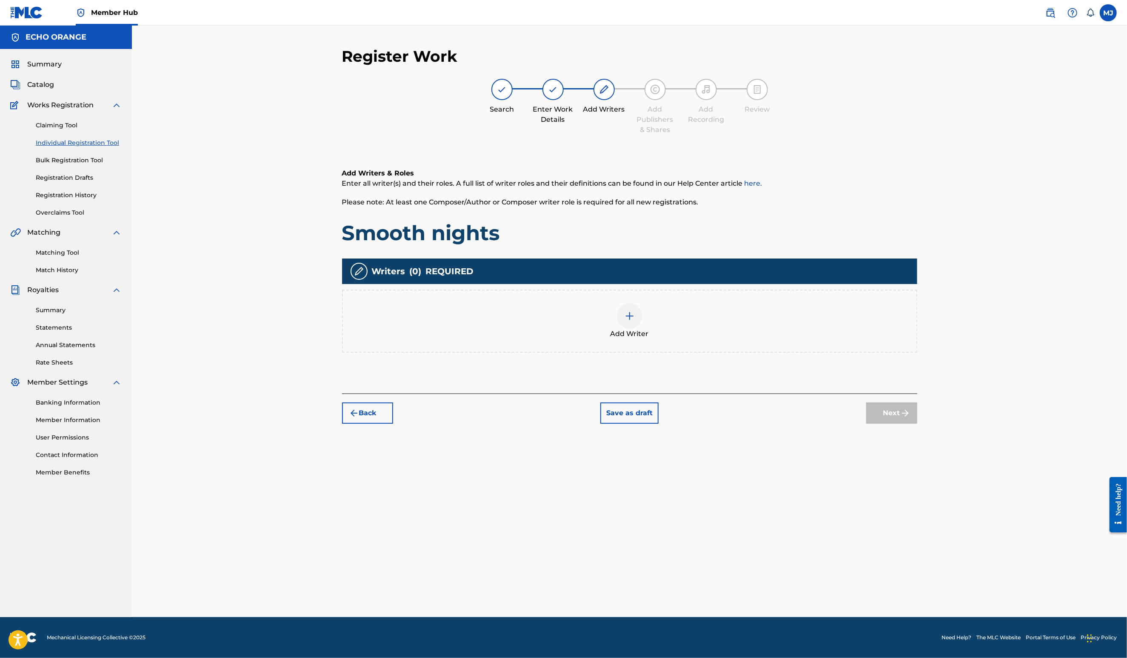
click at [790, 331] on div "Add Writer" at bounding box center [629, 320] width 575 height 63
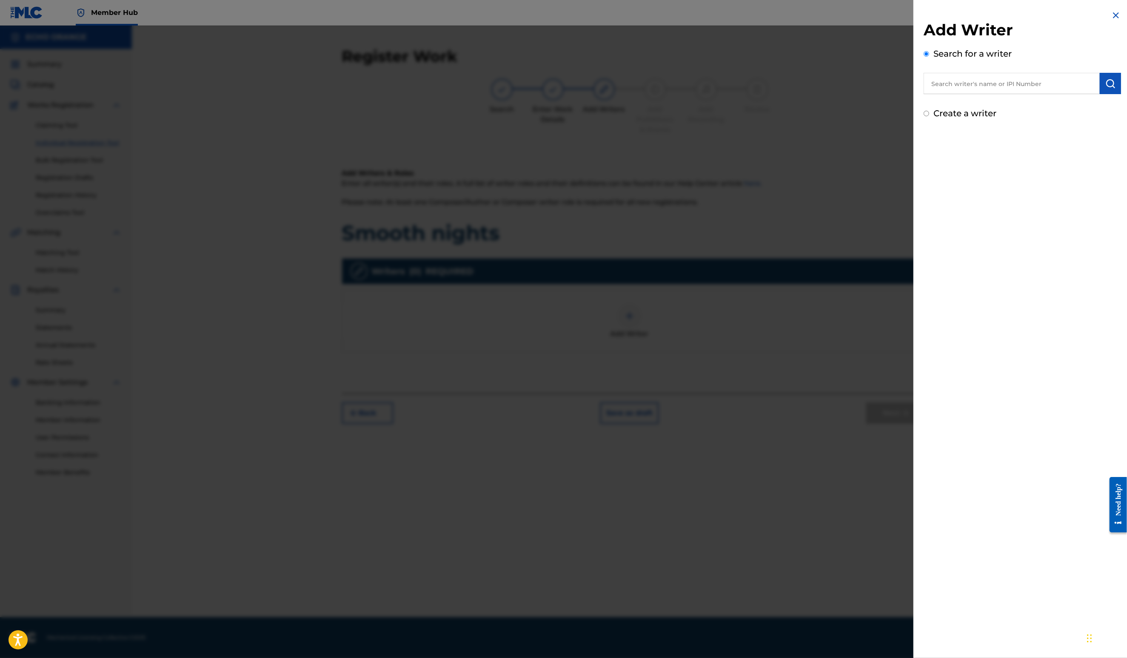
click at [983, 74] on div "Search for a writer" at bounding box center [1022, 70] width 197 height 47
click at [987, 91] on input "text" at bounding box center [1012, 83] width 176 height 21
paste input "Denis Hekimian"
type input "Denis Hekimian"
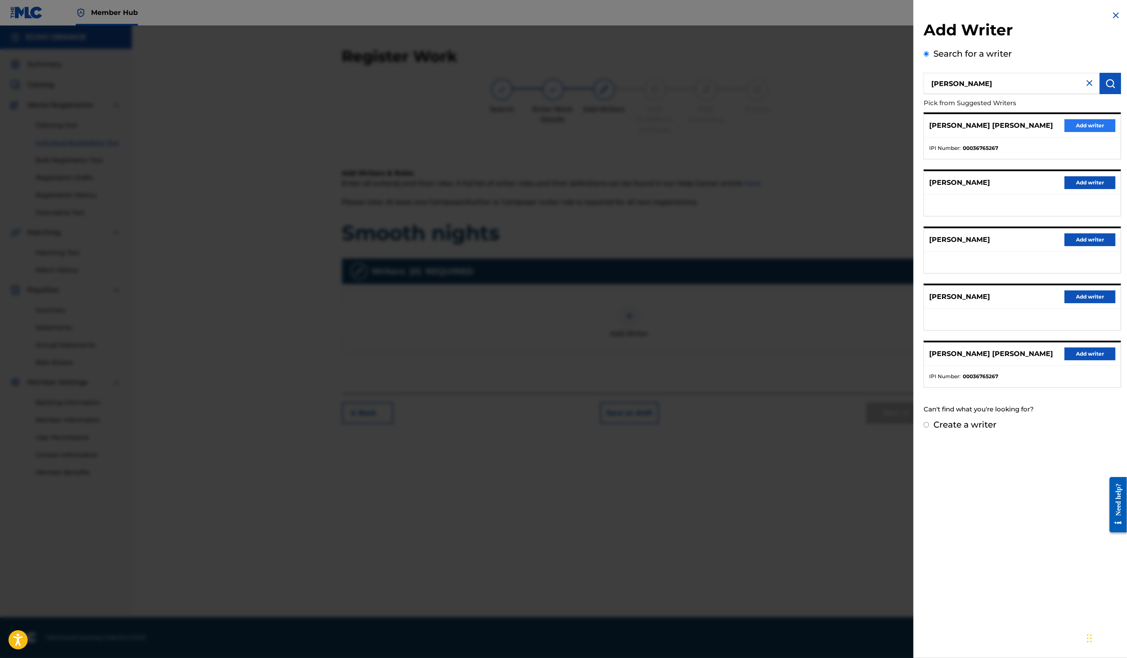
click at [1105, 132] on button "Add writer" at bounding box center [1090, 125] width 51 height 13
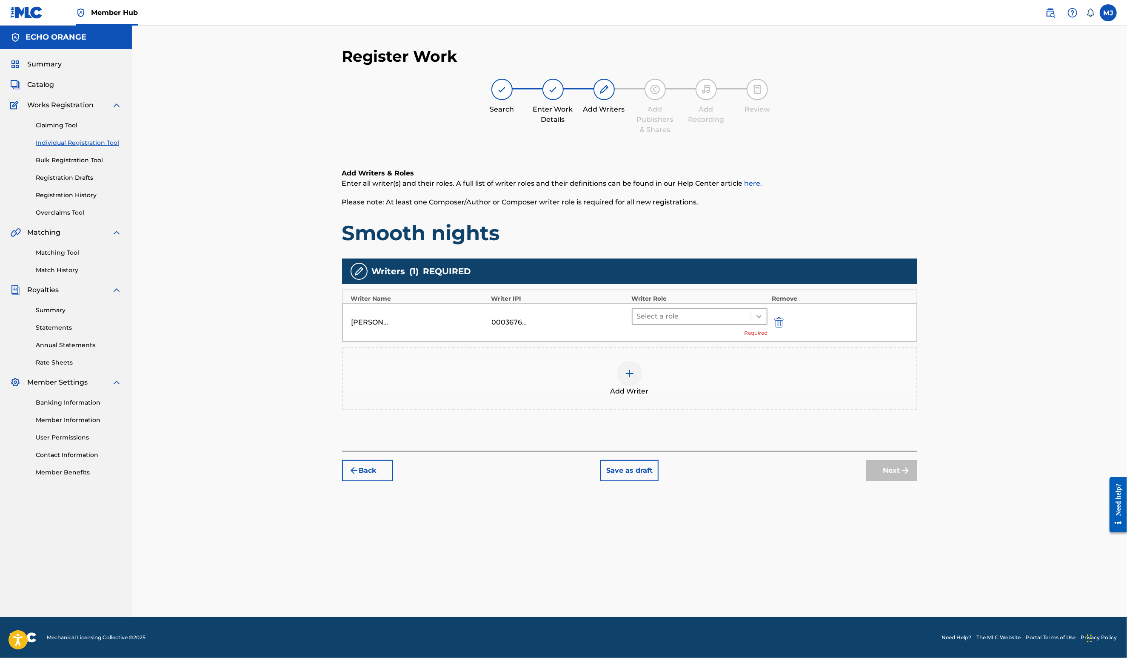
click at [767, 324] on div at bounding box center [759, 316] width 15 height 15
click at [724, 432] on div "Composer" at bounding box center [727, 439] width 164 height 17
click at [918, 468] on div "Back Save as draft Next" at bounding box center [629, 453] width 575 height 30
click at [918, 468] on button "Next" at bounding box center [892, 457] width 51 height 21
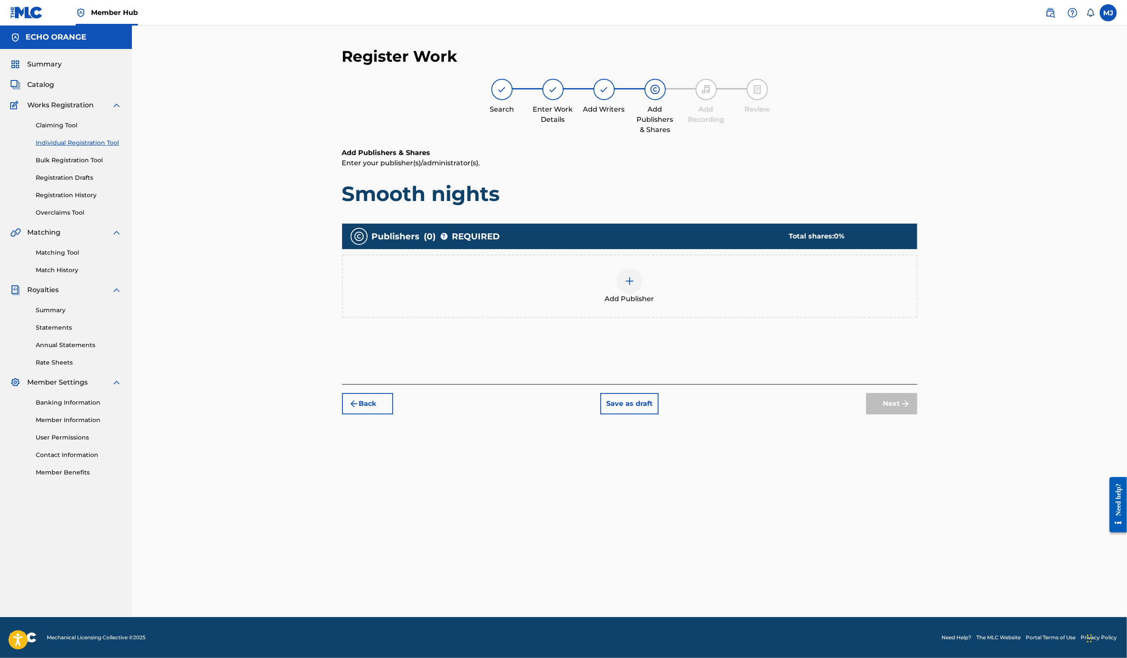
click at [773, 304] on div "Add Publisher" at bounding box center [630, 286] width 574 height 36
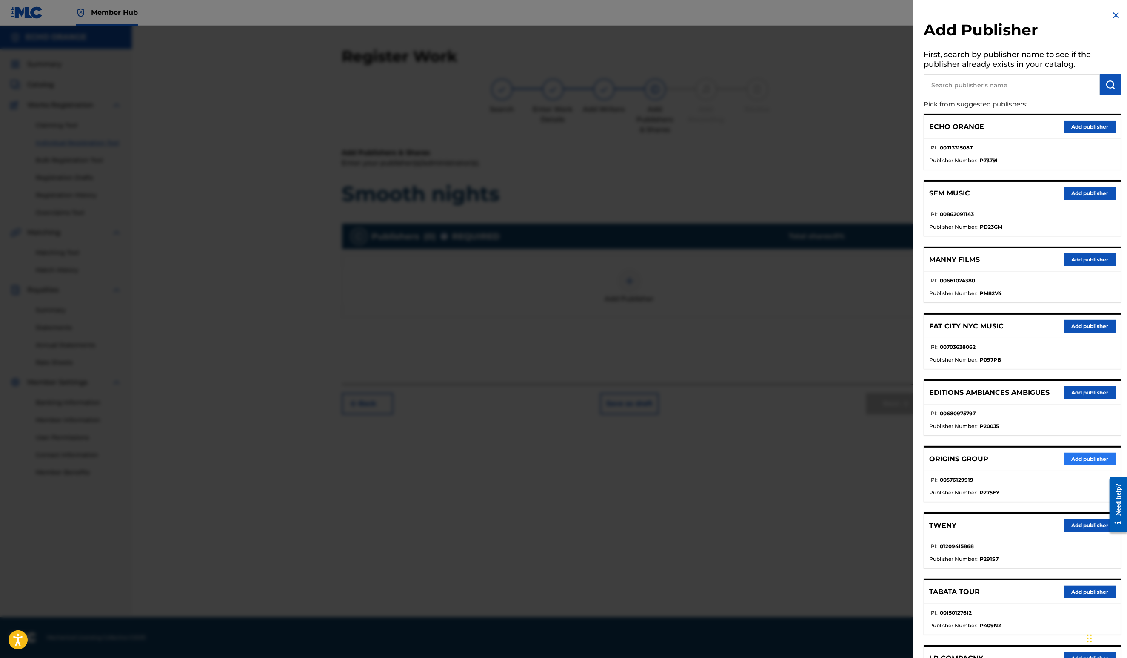
click at [1065, 465] on button "Add publisher" at bounding box center [1090, 458] width 51 height 13
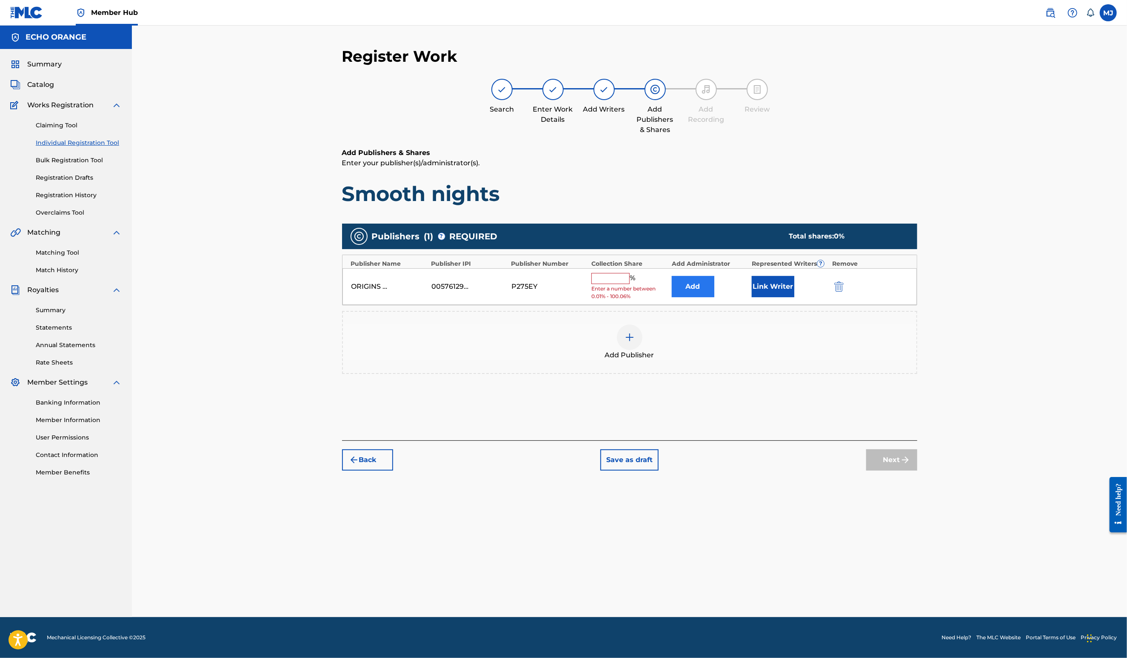
click at [715, 297] on button "Add" at bounding box center [693, 286] width 43 height 21
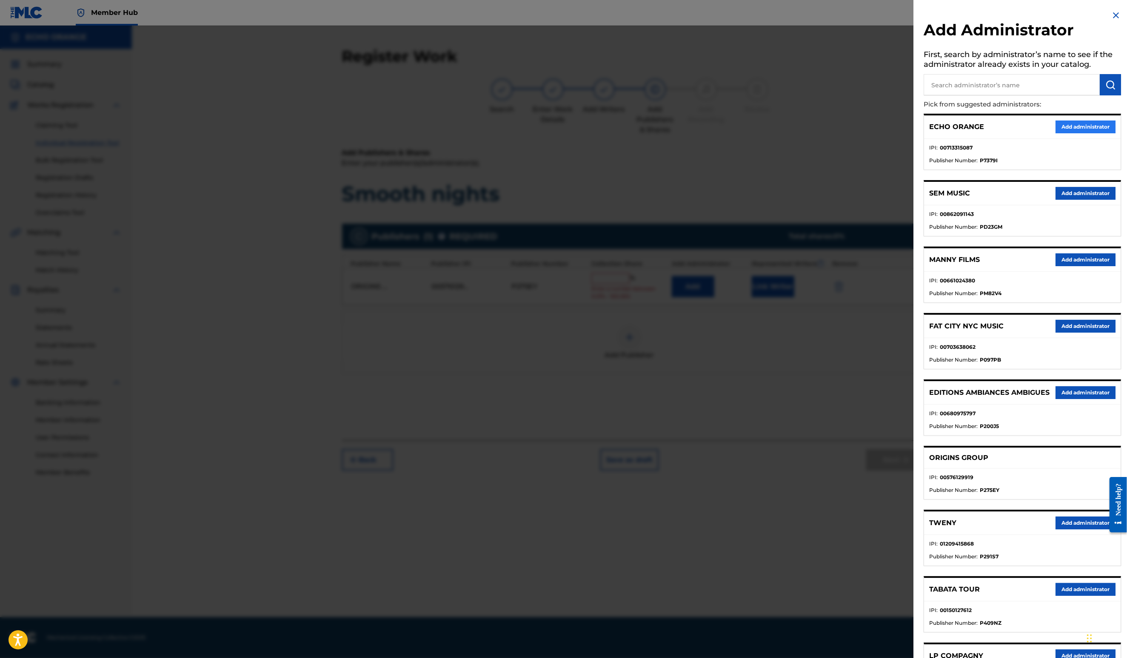
click at [1076, 133] on button "Add administrator" at bounding box center [1086, 126] width 60 height 13
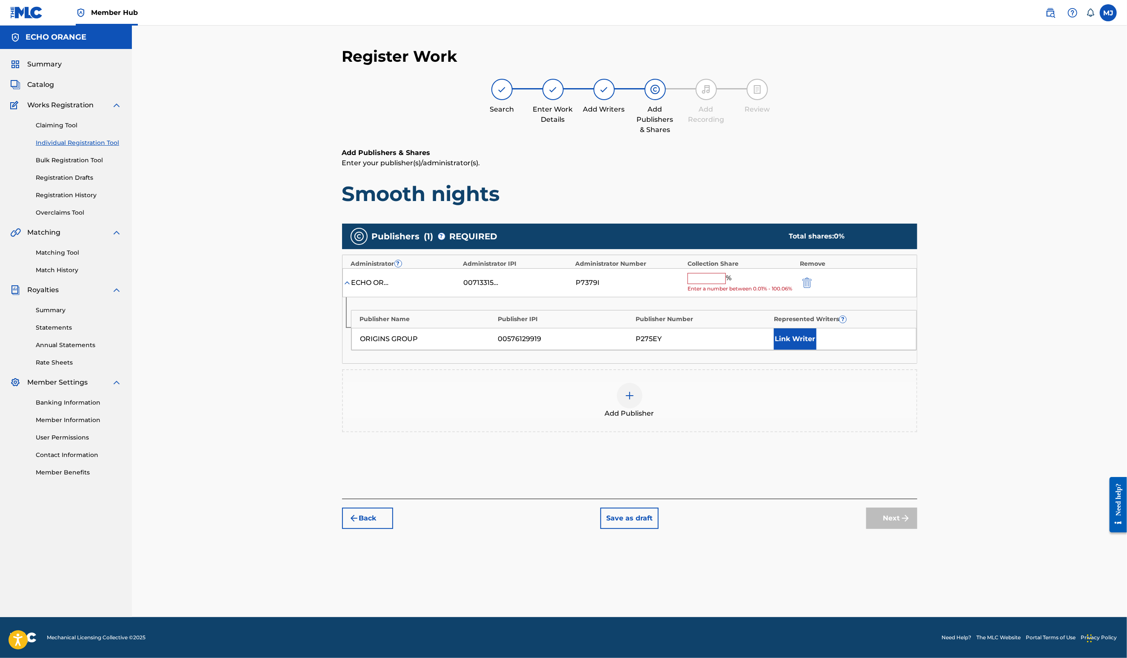
click at [726, 284] on input "text" at bounding box center [707, 278] width 38 height 11
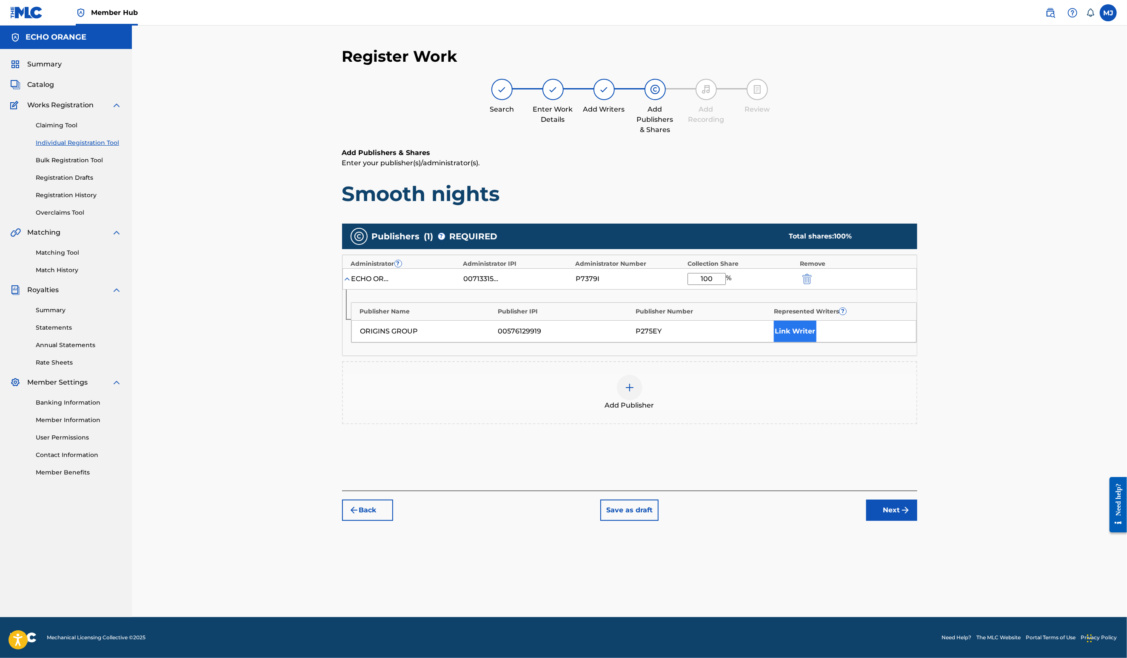
type input "100"
click at [817, 342] on button "Link Writer" at bounding box center [795, 330] width 43 height 21
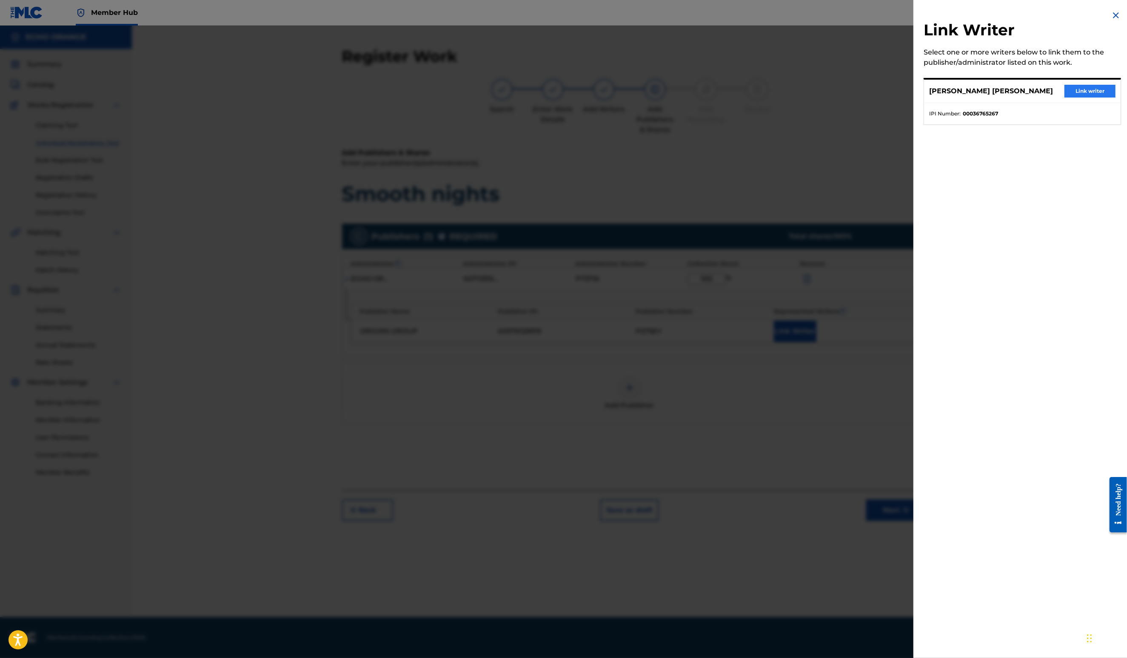
click at [1081, 97] on button "Link writer" at bounding box center [1090, 91] width 51 height 13
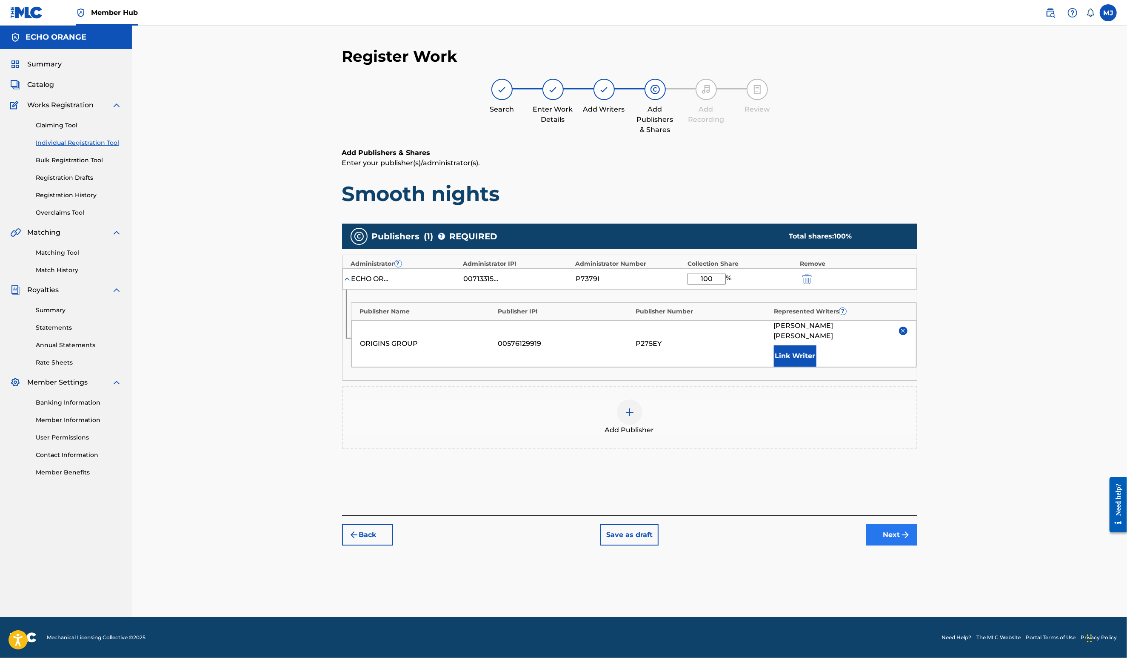
drag, startPoint x: 944, startPoint y: 583, endPoint x: 951, endPoint y: 595, distance: 13.4
click at [918, 545] on div "Back Save as draft Next" at bounding box center [629, 530] width 575 height 30
click at [918, 545] on button "Next" at bounding box center [892, 534] width 51 height 21
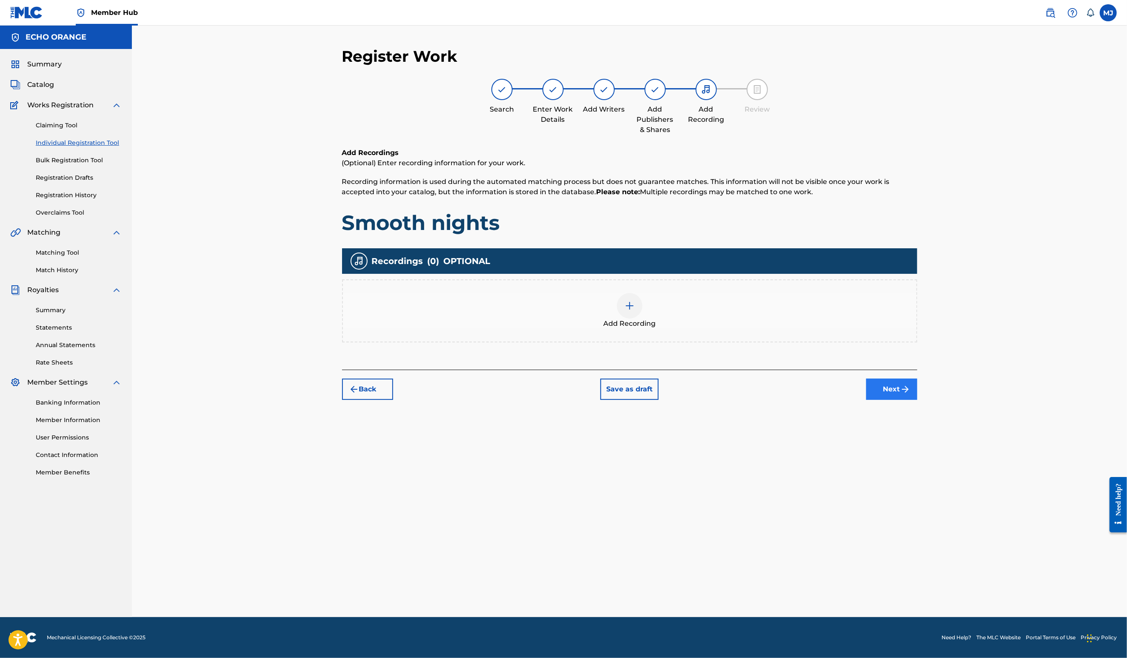
click at [918, 400] on button "Next" at bounding box center [892, 388] width 51 height 21
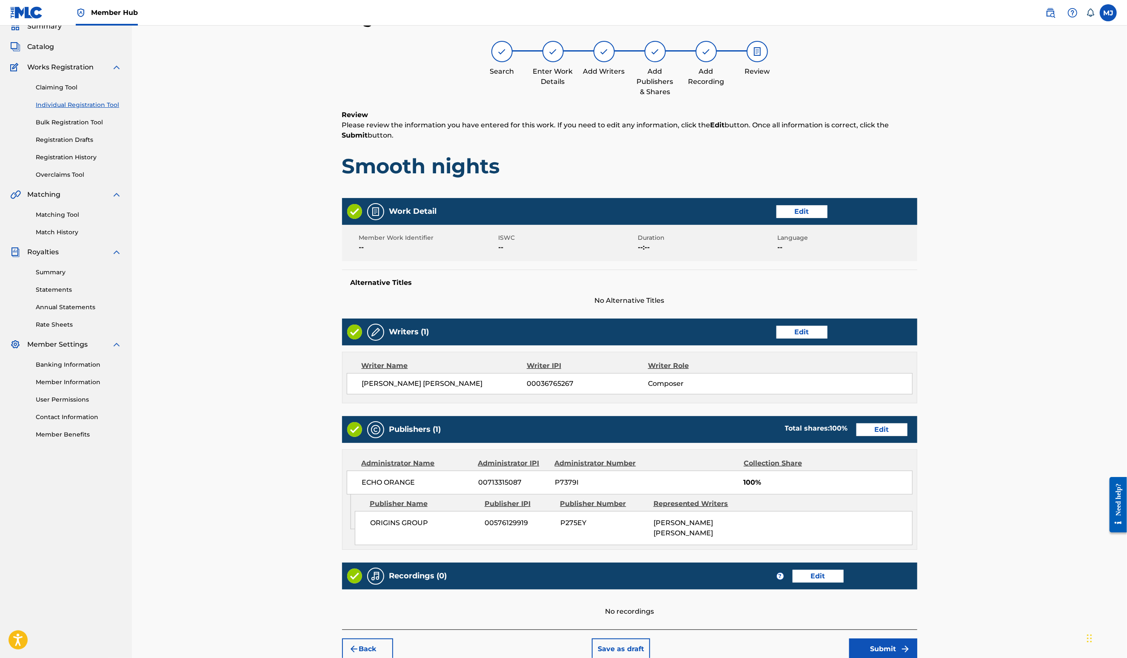
scroll to position [160, 0]
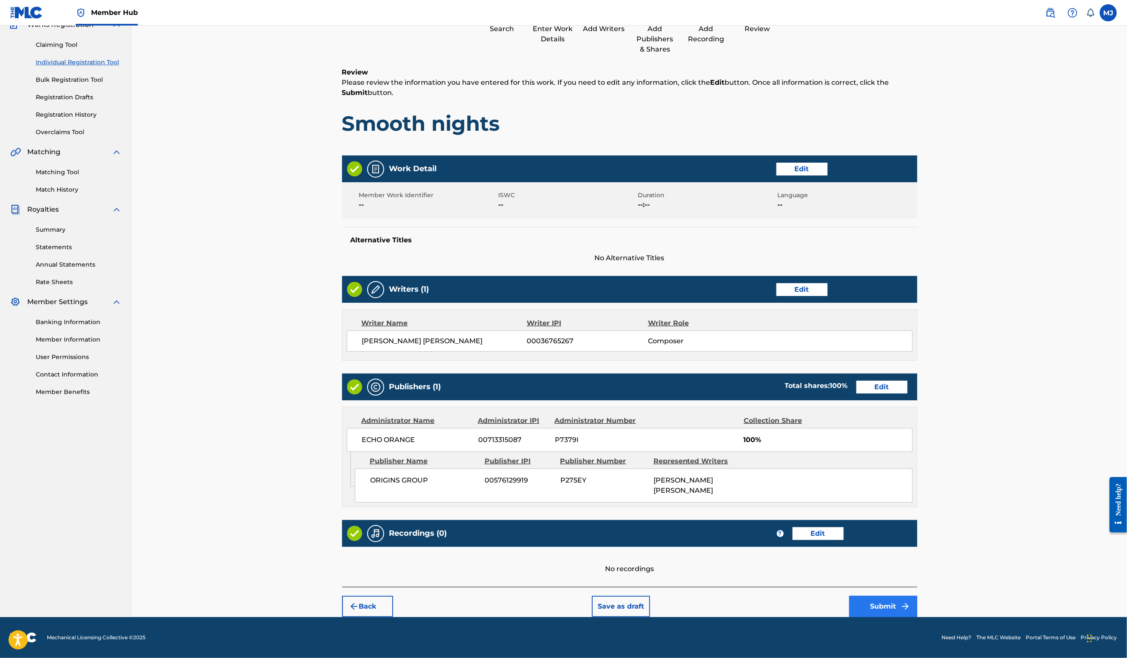
click at [918, 602] on button "Submit" at bounding box center [883, 605] width 68 height 21
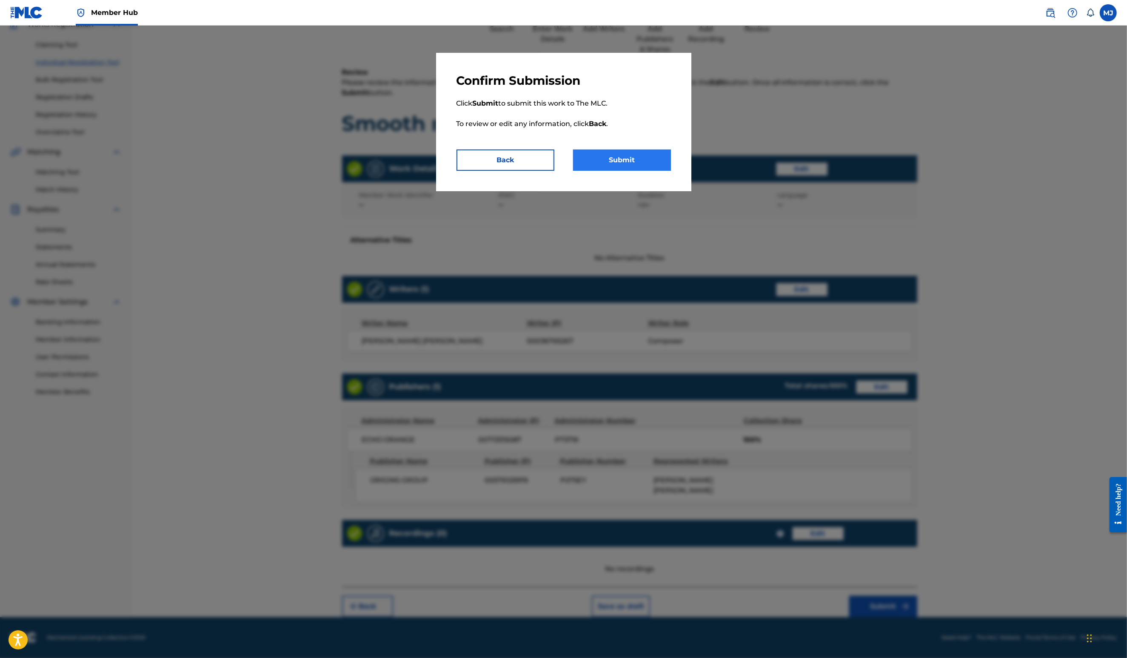
click at [611, 171] on button "Submit" at bounding box center [622, 159] width 98 height 21
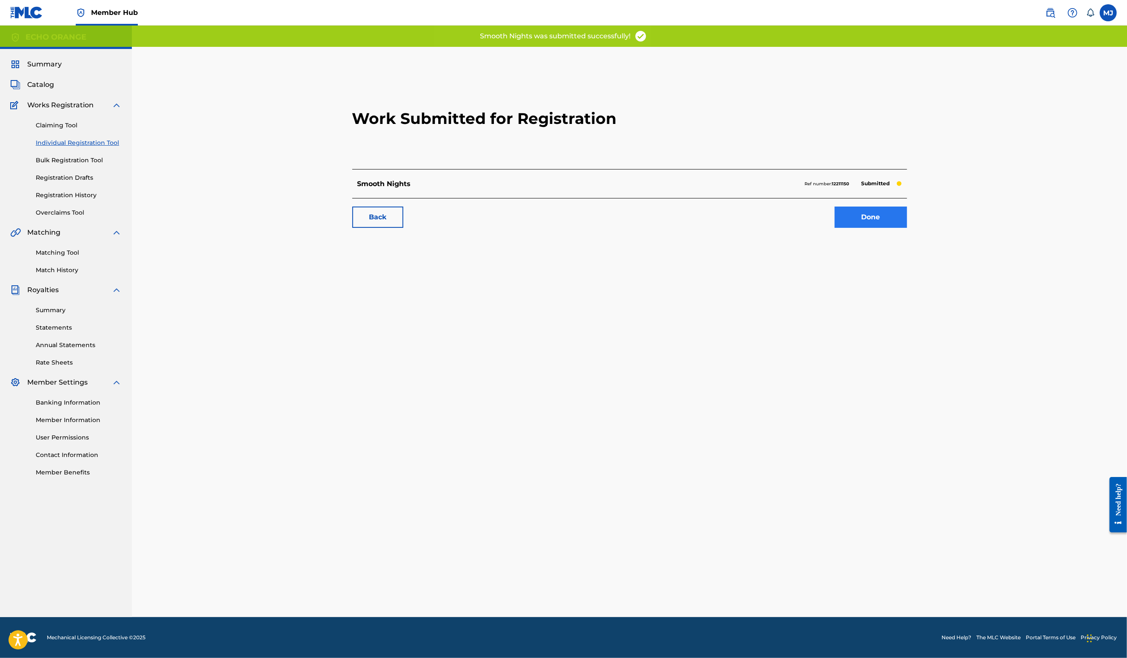
click at [907, 228] on link "Done" at bounding box center [871, 216] width 72 height 21
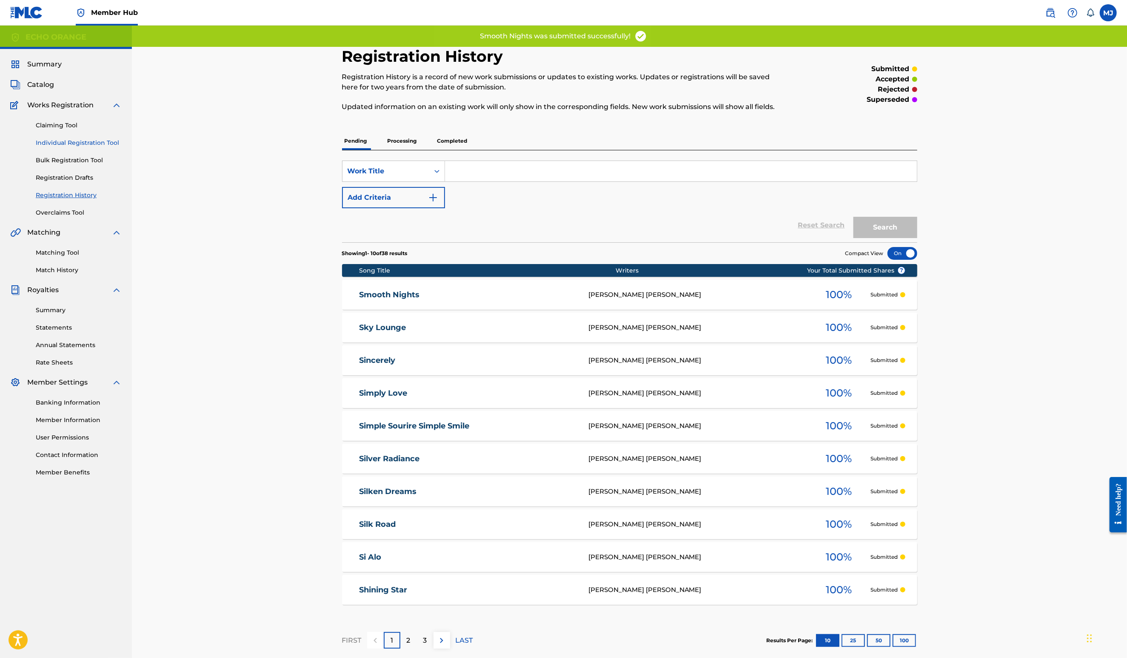
click at [89, 147] on link "Individual Registration Tool" at bounding box center [79, 142] width 86 height 9
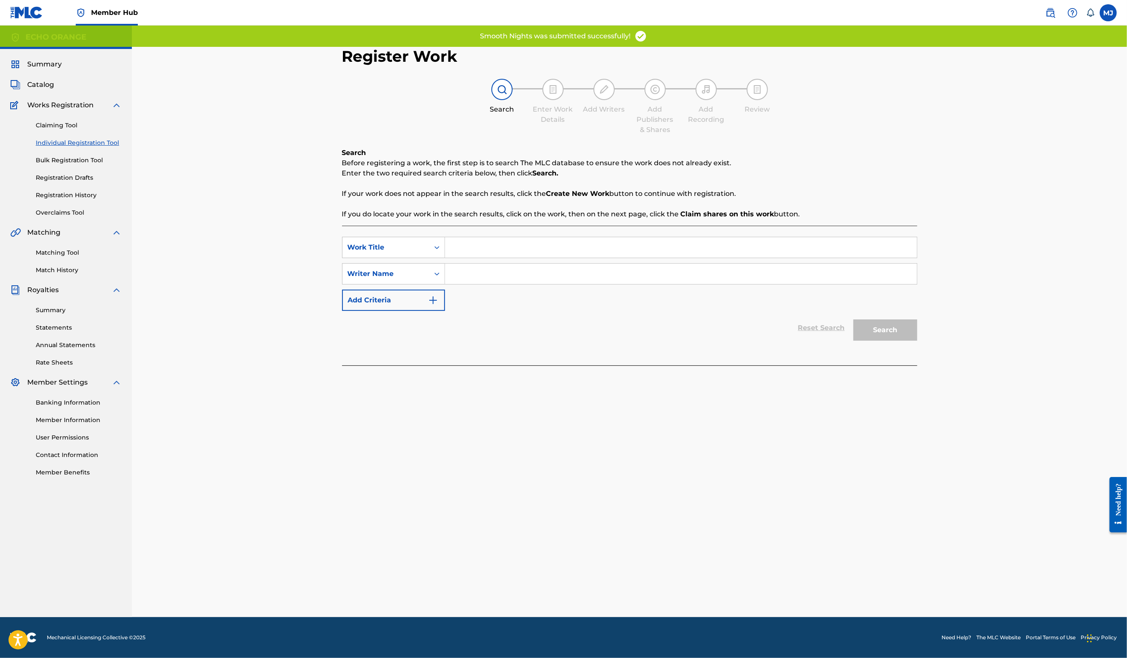
click at [445, 257] on input "Search Form" at bounding box center [681, 247] width 472 height 20
click at [460, 257] on input "Search Form" at bounding box center [681, 247] width 472 height 20
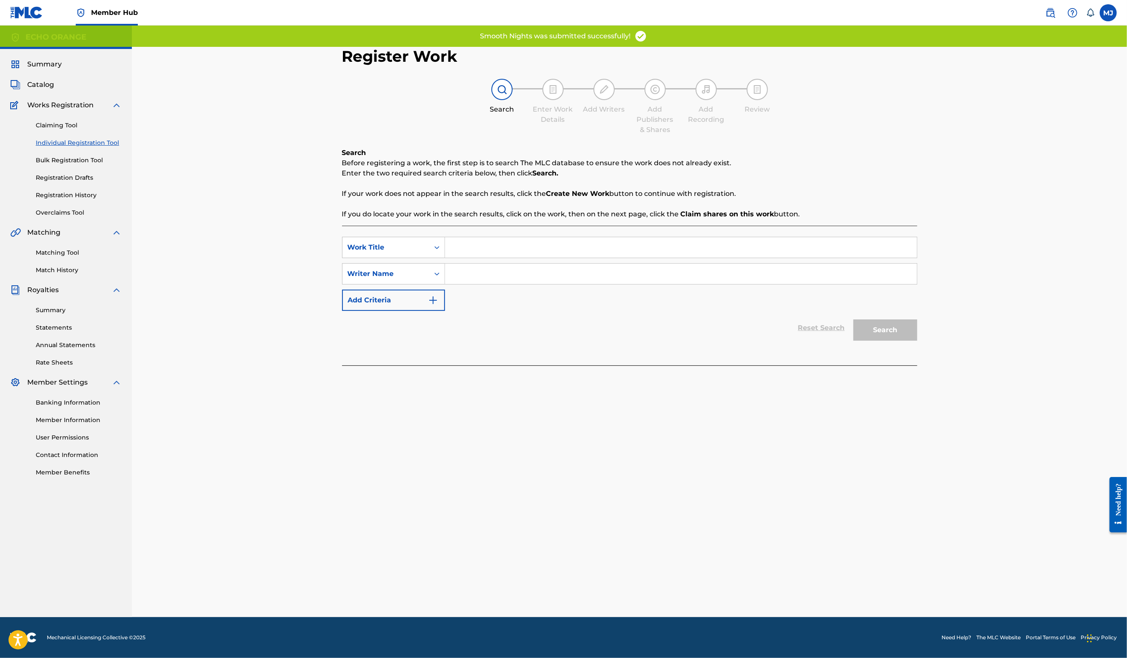
click at [460, 257] on input "Search Form" at bounding box center [681, 247] width 472 height 20
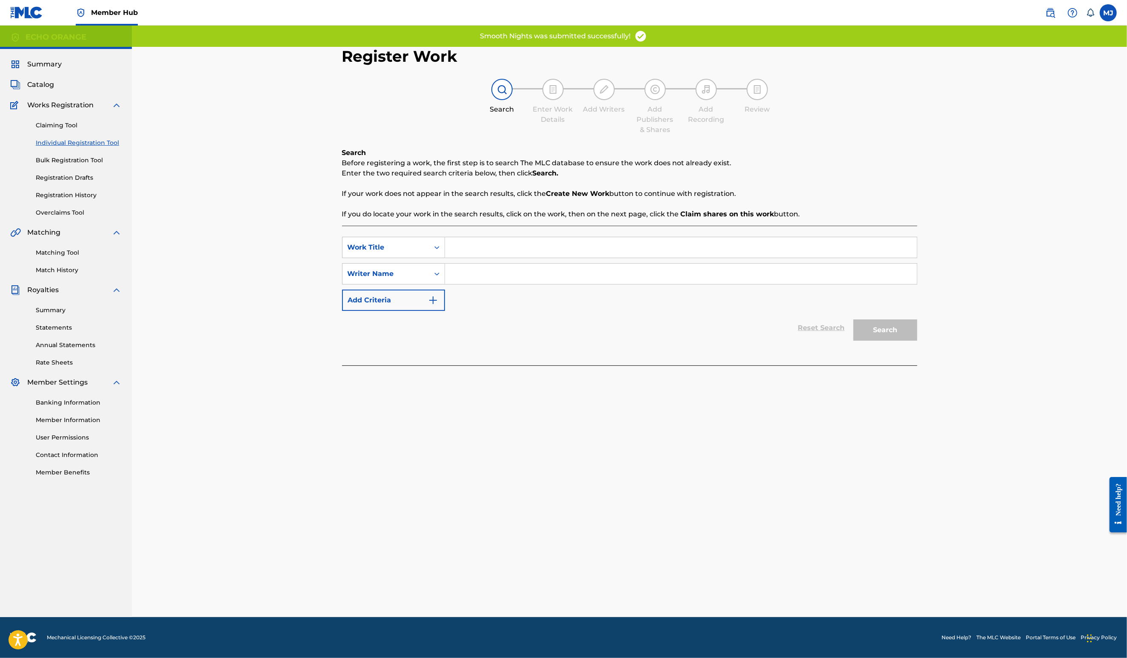
click at [460, 257] on input "Search Form" at bounding box center [681, 247] width 472 height 20
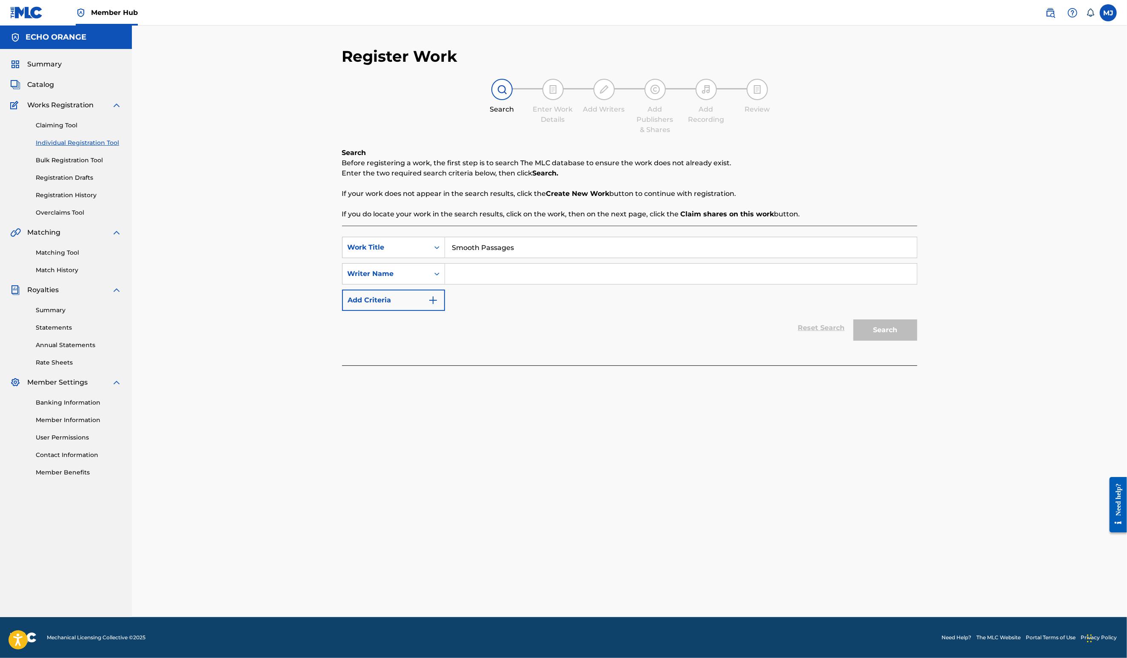
type input "Smooth Passages"
paste input "Denis Hekimian"
type input "Denis Hekimian"
click at [918, 340] on button "Search" at bounding box center [886, 329] width 64 height 21
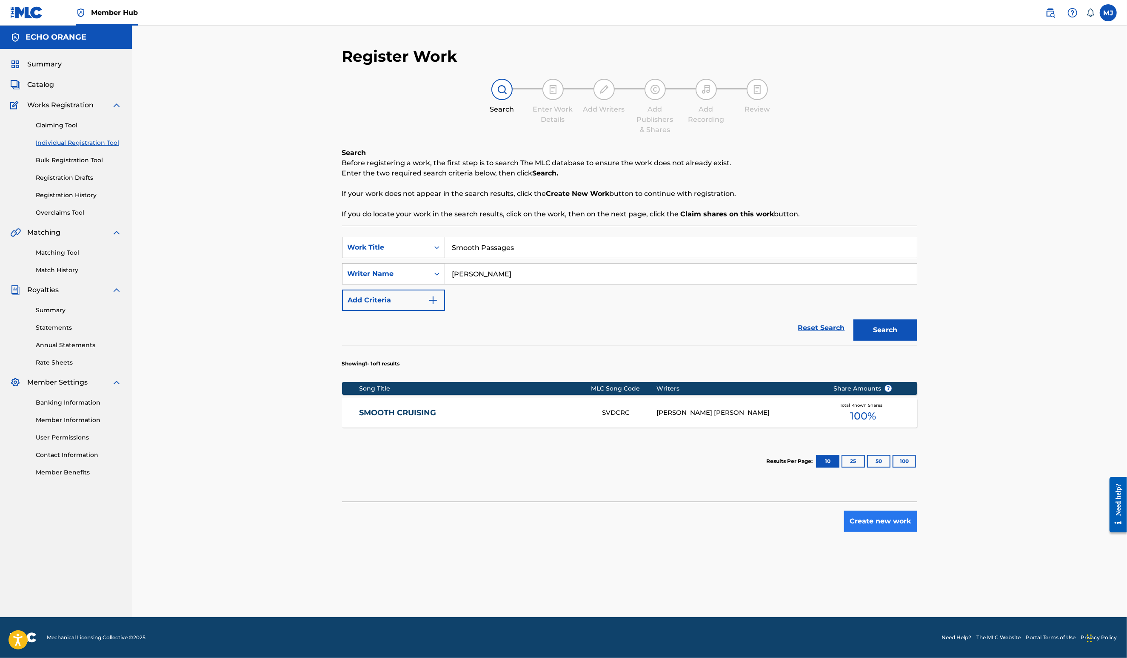
click at [918, 532] on button "Create new work" at bounding box center [880, 520] width 73 height 21
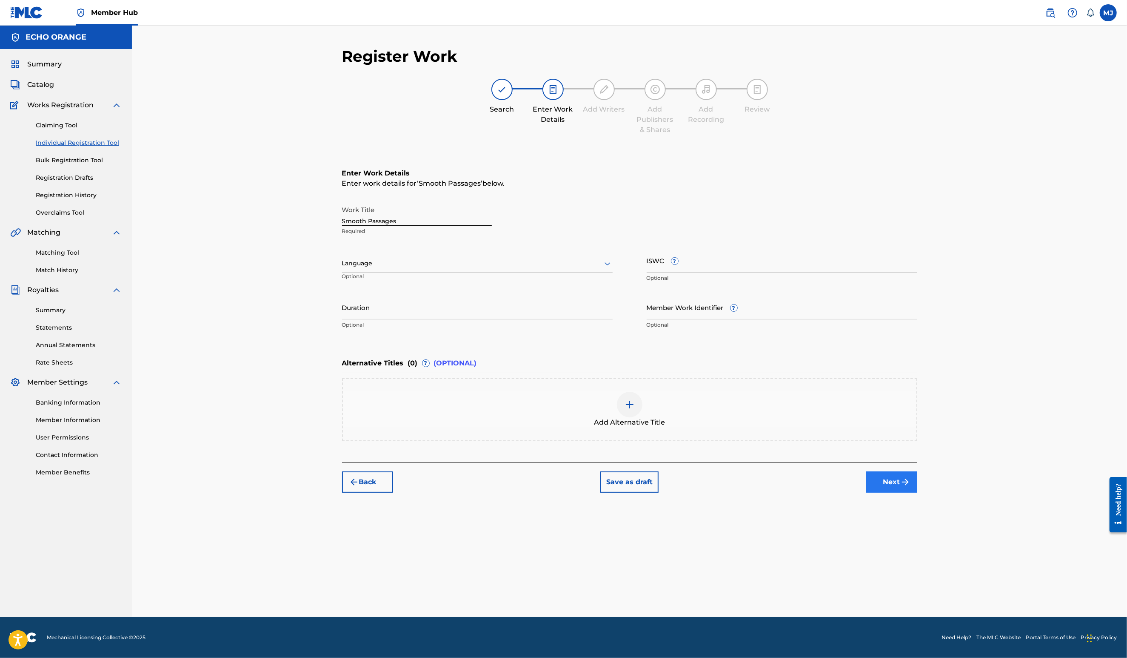
click at [918, 492] on button "Next" at bounding box center [892, 481] width 51 height 21
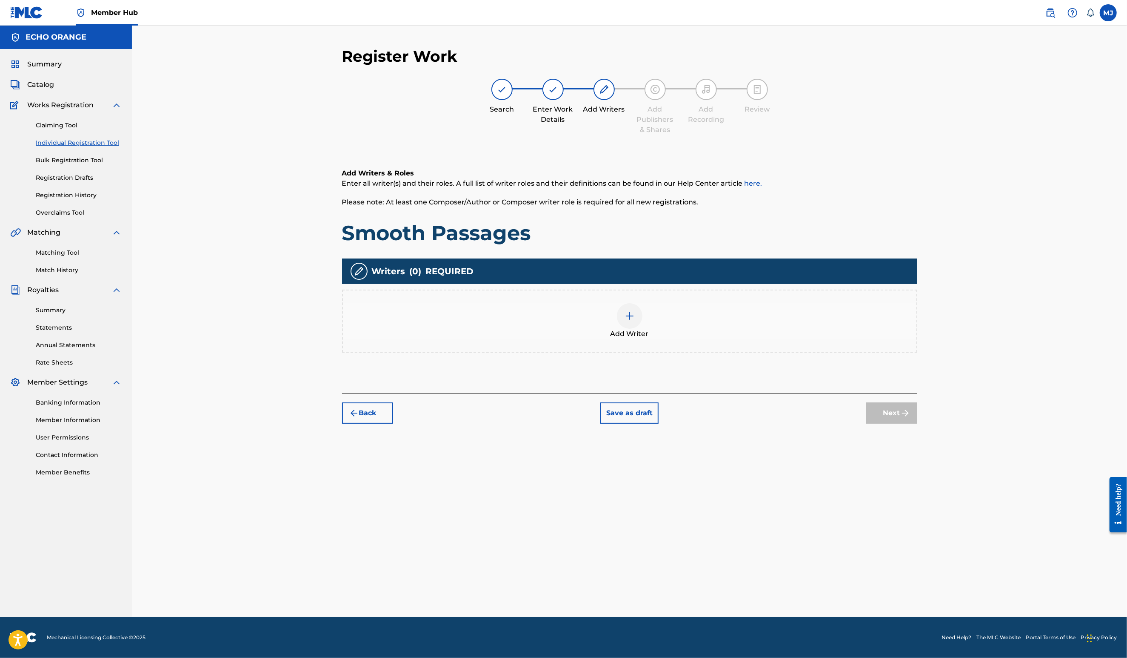
drag, startPoint x: 778, startPoint y: 363, endPoint x: 769, endPoint y: 363, distance: 9.8
click at [769, 339] on div "Add Writer" at bounding box center [630, 321] width 574 height 36
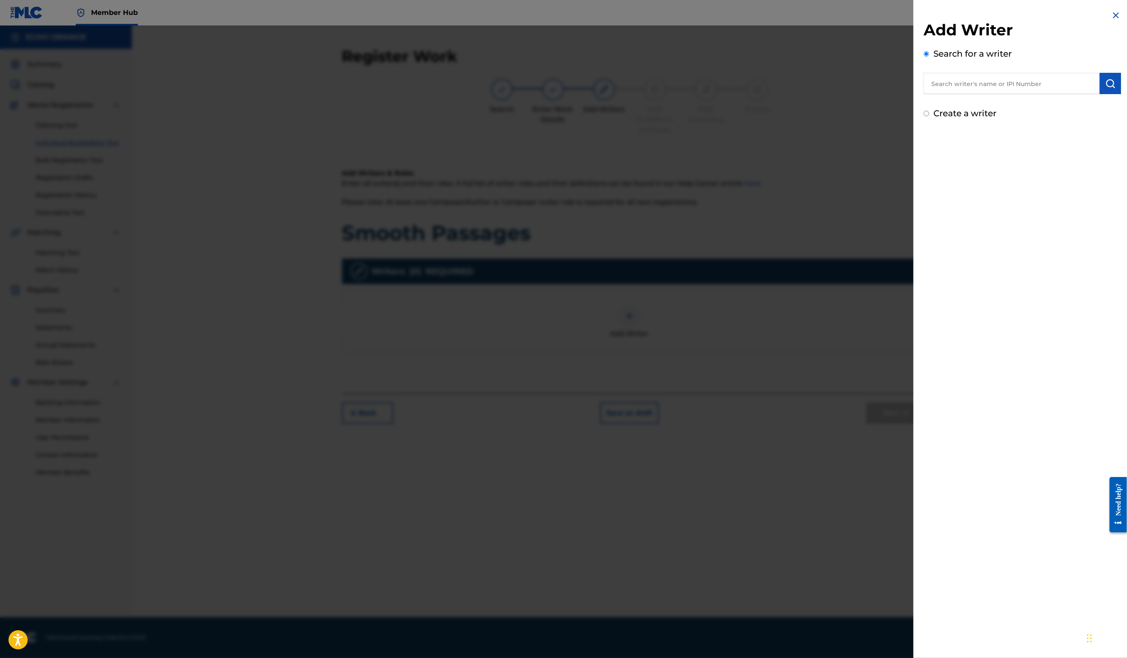
click at [1094, 75] on div "Search for a writer" at bounding box center [1022, 70] width 197 height 47
click at [1071, 91] on input "text" at bounding box center [1012, 83] width 176 height 21
paste input "Denis Hekimian"
type input "Denis Hekimian"
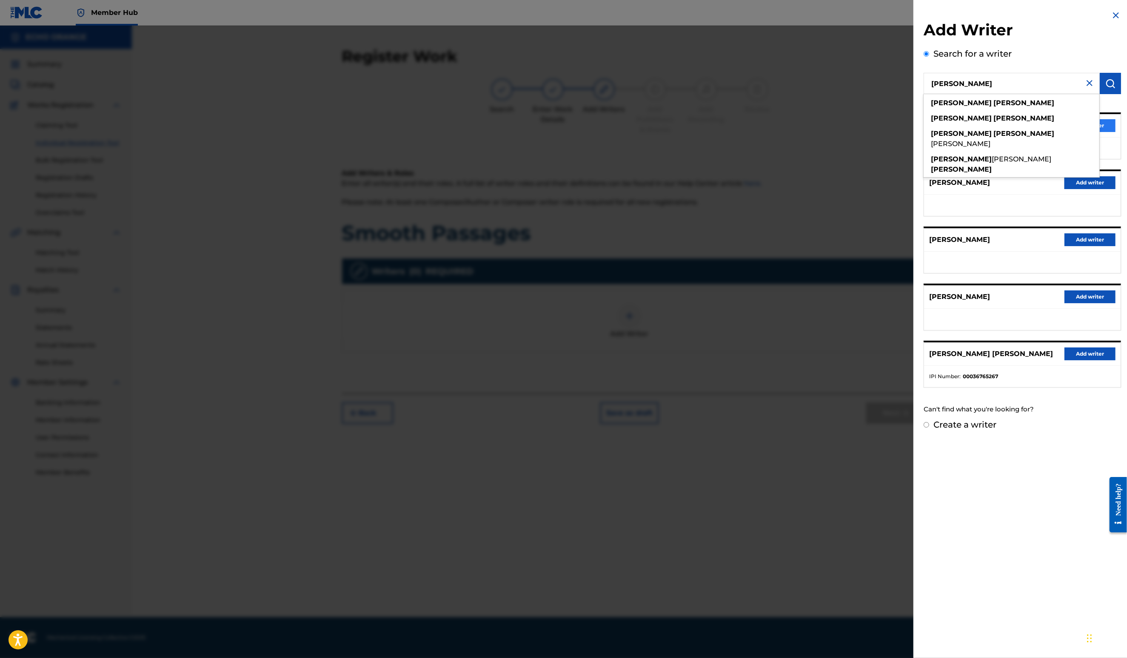
click at [1097, 132] on button "Add writer" at bounding box center [1090, 125] width 51 height 13
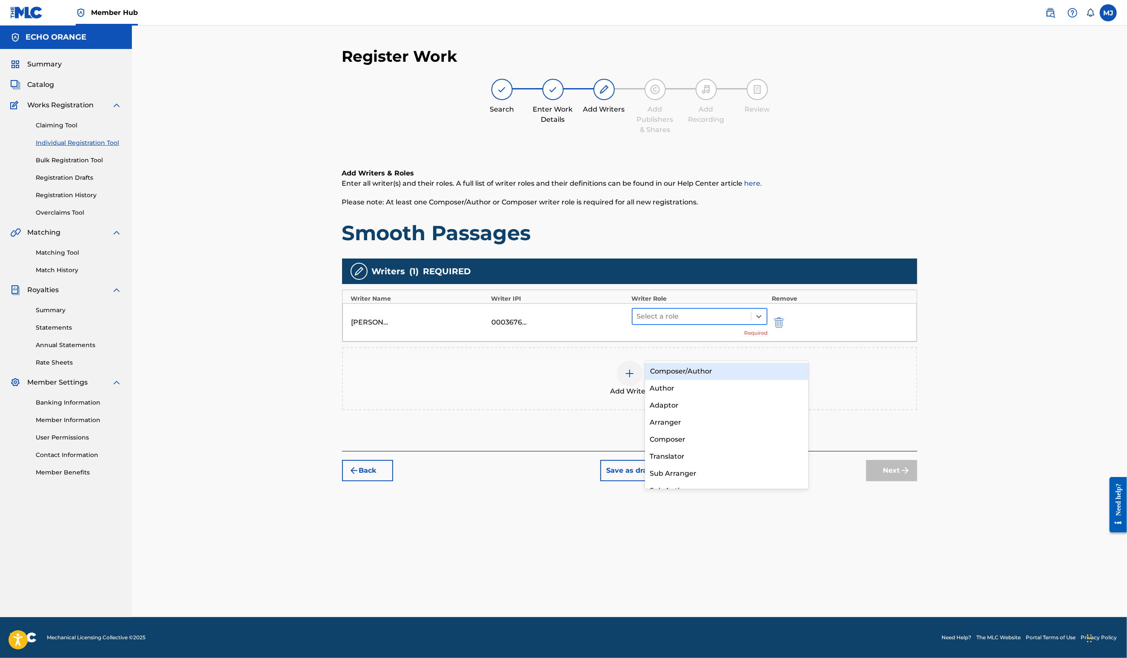
click at [685, 322] on div at bounding box center [692, 316] width 110 height 12
click at [676, 435] on div "Composer" at bounding box center [727, 439] width 164 height 17
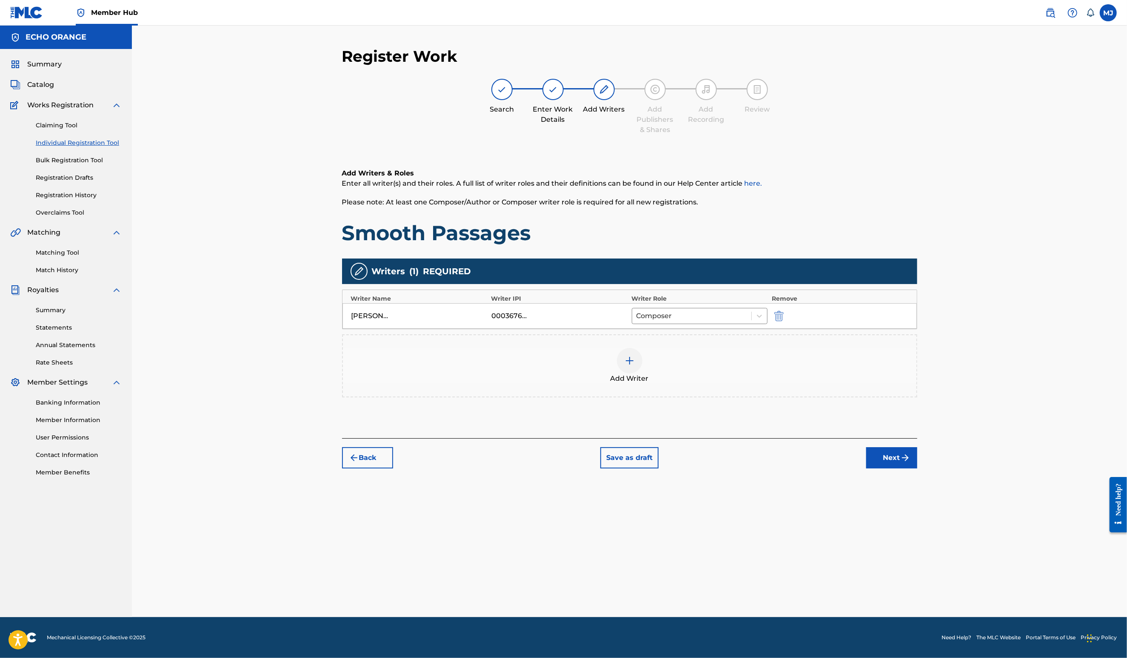
click at [918, 468] on button "Next" at bounding box center [892, 457] width 51 height 21
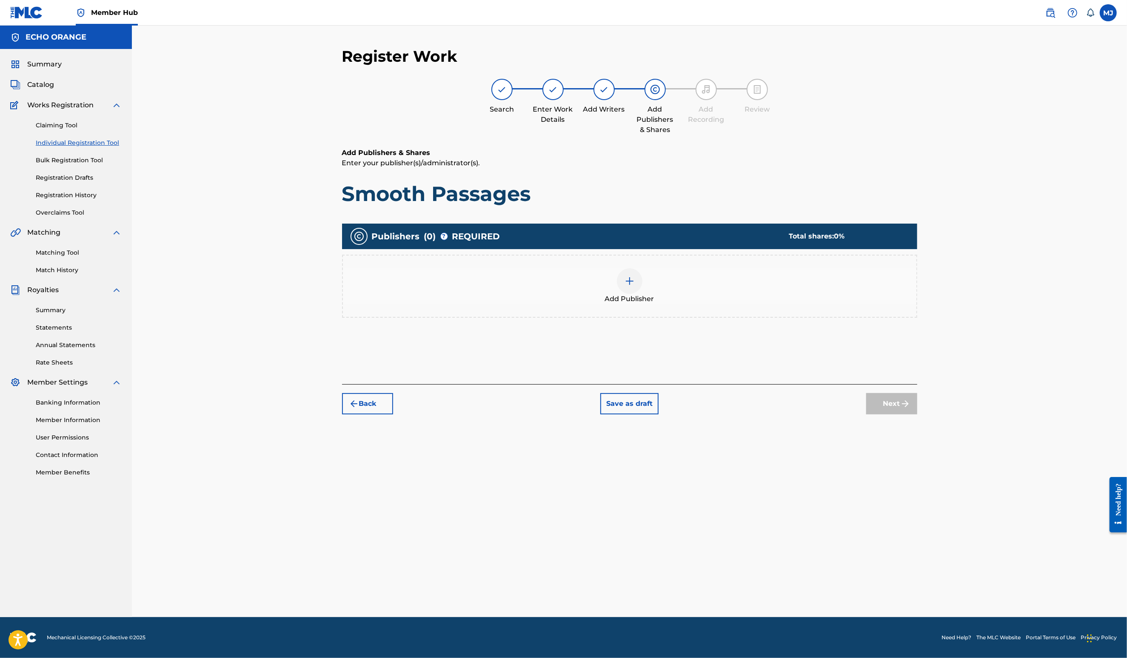
click at [799, 304] on div "Add Publisher" at bounding box center [630, 286] width 574 height 36
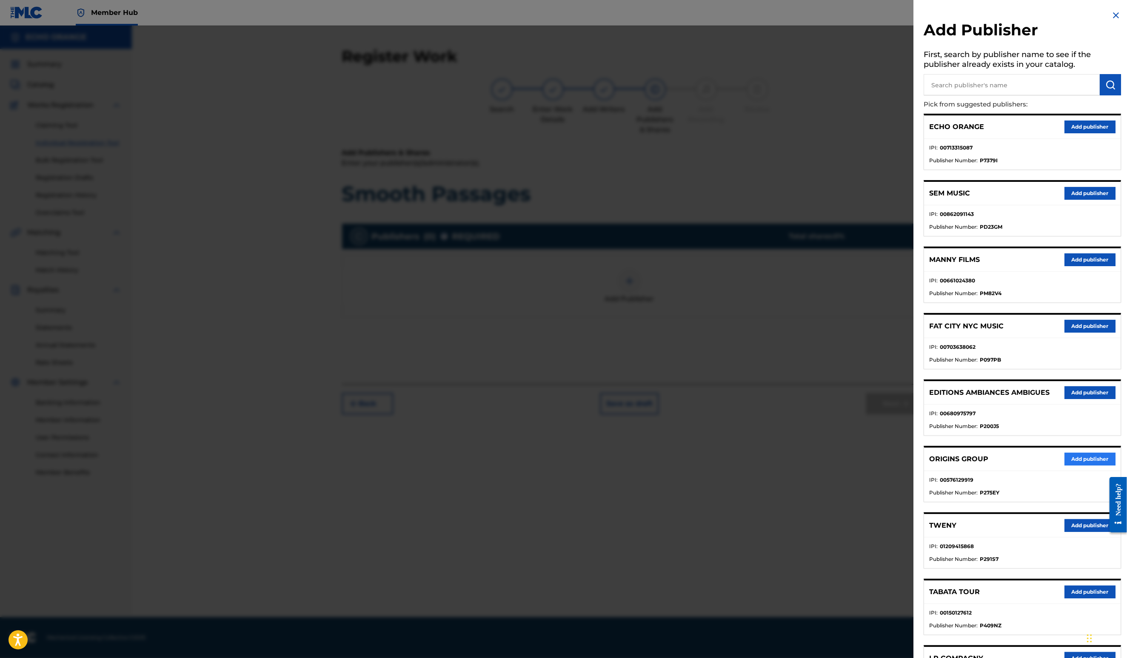
click at [1065, 465] on button "Add publisher" at bounding box center [1090, 458] width 51 height 13
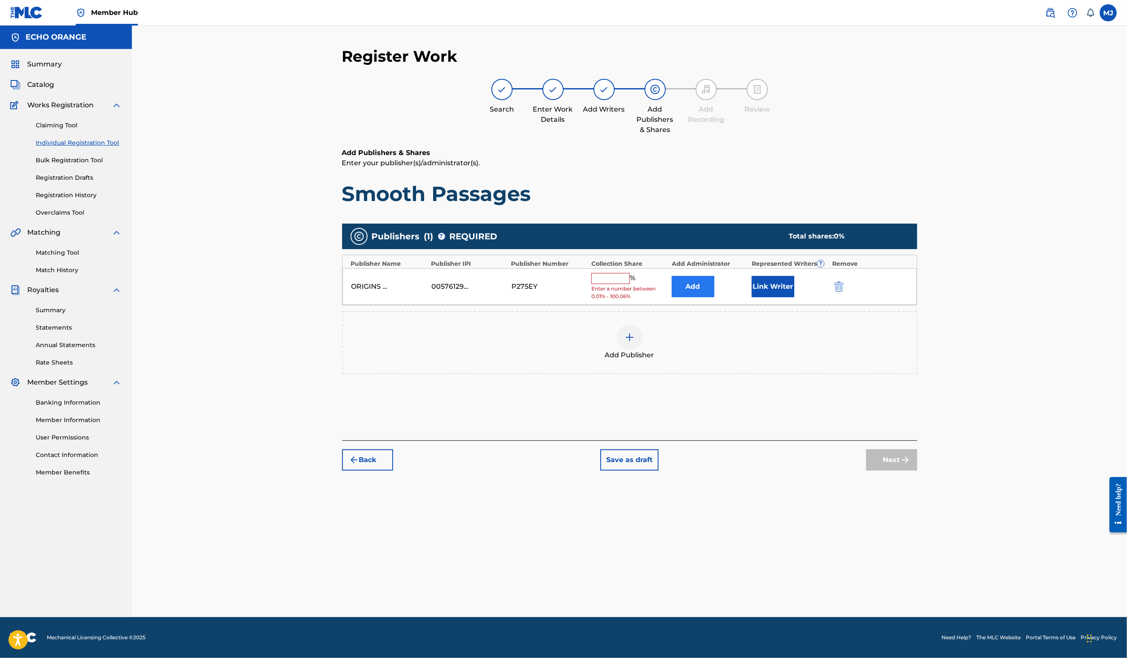
click at [712, 297] on button "Add" at bounding box center [693, 286] width 43 height 21
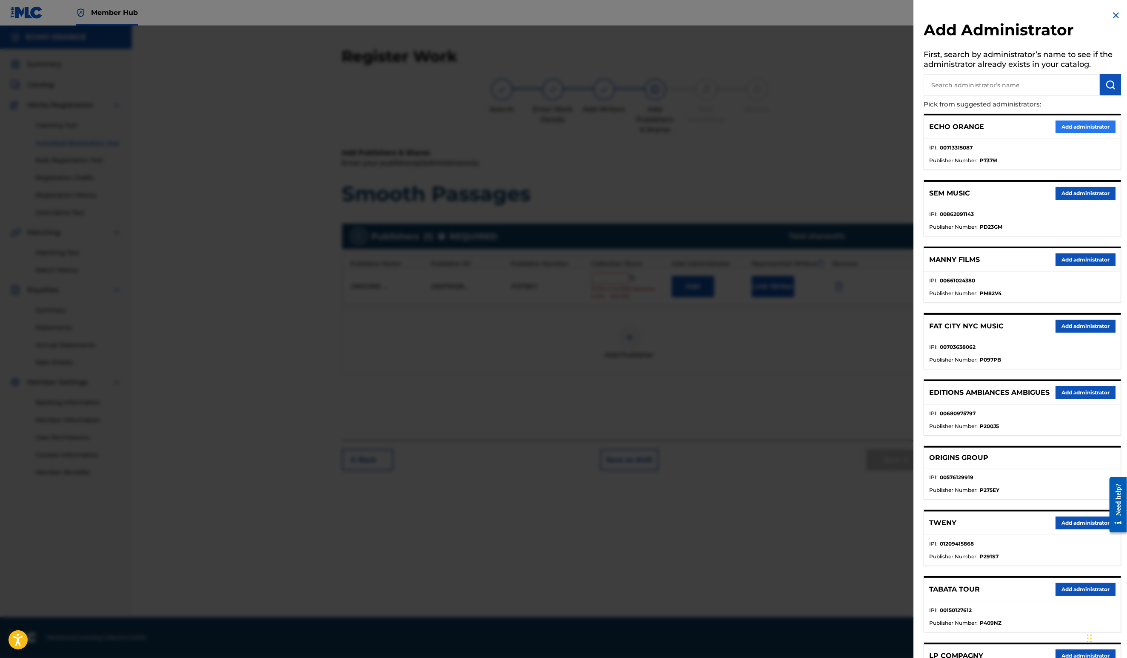
click at [1085, 133] on button "Add administrator" at bounding box center [1086, 126] width 60 height 13
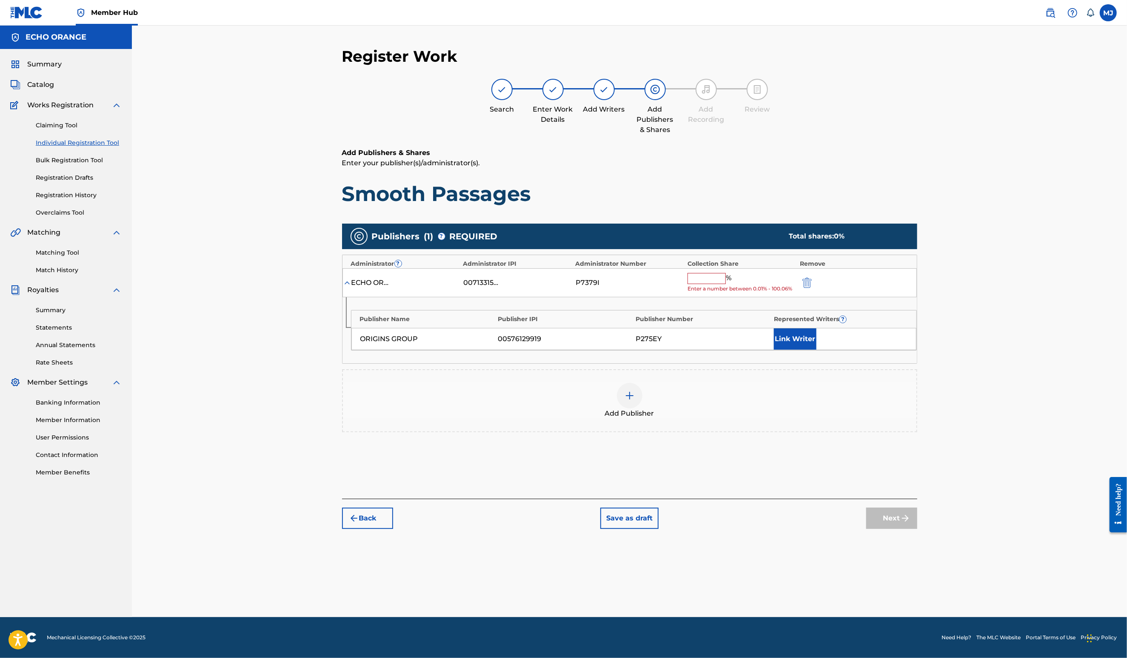
click at [725, 284] on input "text" at bounding box center [707, 278] width 38 height 11
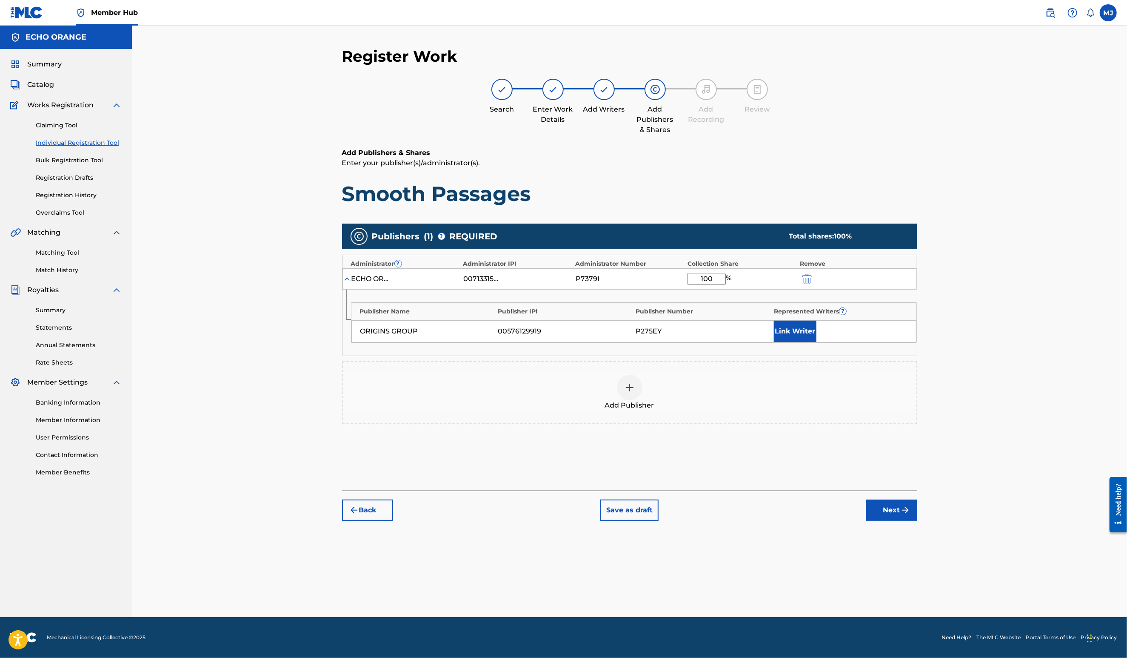
type input "100"
drag, startPoint x: 872, startPoint y: 342, endPoint x: 838, endPoint y: 368, distance: 42.5
click at [837, 343] on div "Publisher Name Publisher IPI Publisher Number Represented Writers ? ORIGINS GRO…" at bounding box center [634, 322] width 566 height 40
click at [817, 342] on button "Link Writer" at bounding box center [795, 330] width 43 height 21
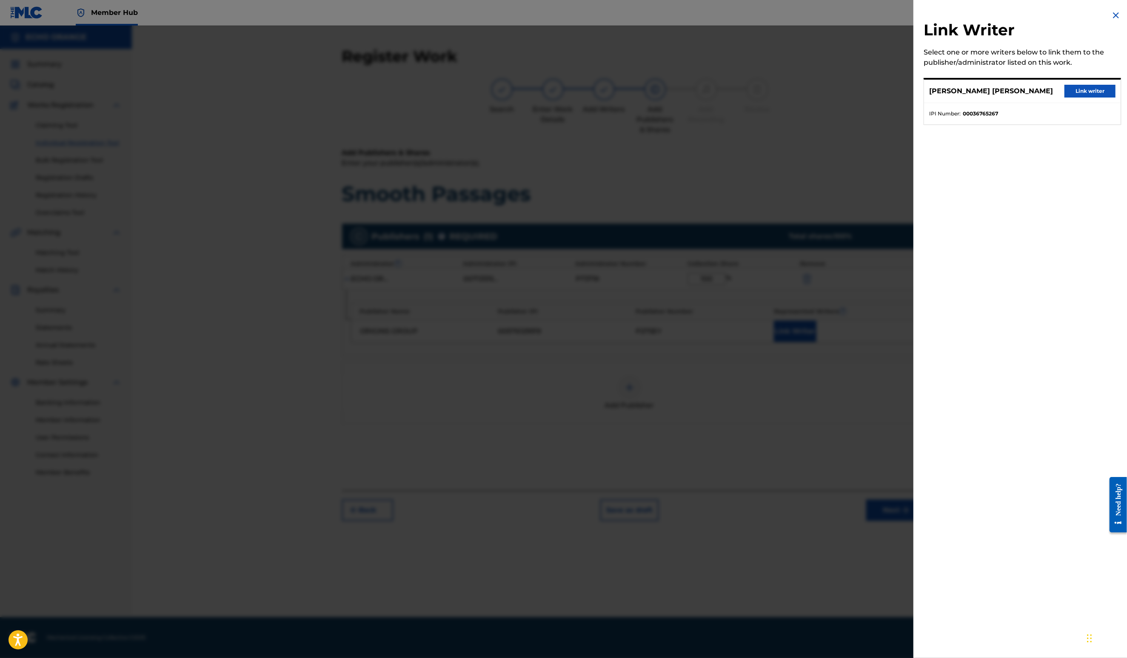
click at [1073, 103] on div "DENIS MARCEL HEKIMIAN Link writer" at bounding box center [1022, 91] width 197 height 23
click at [1087, 96] on button "Link writer" at bounding box center [1090, 91] width 51 height 13
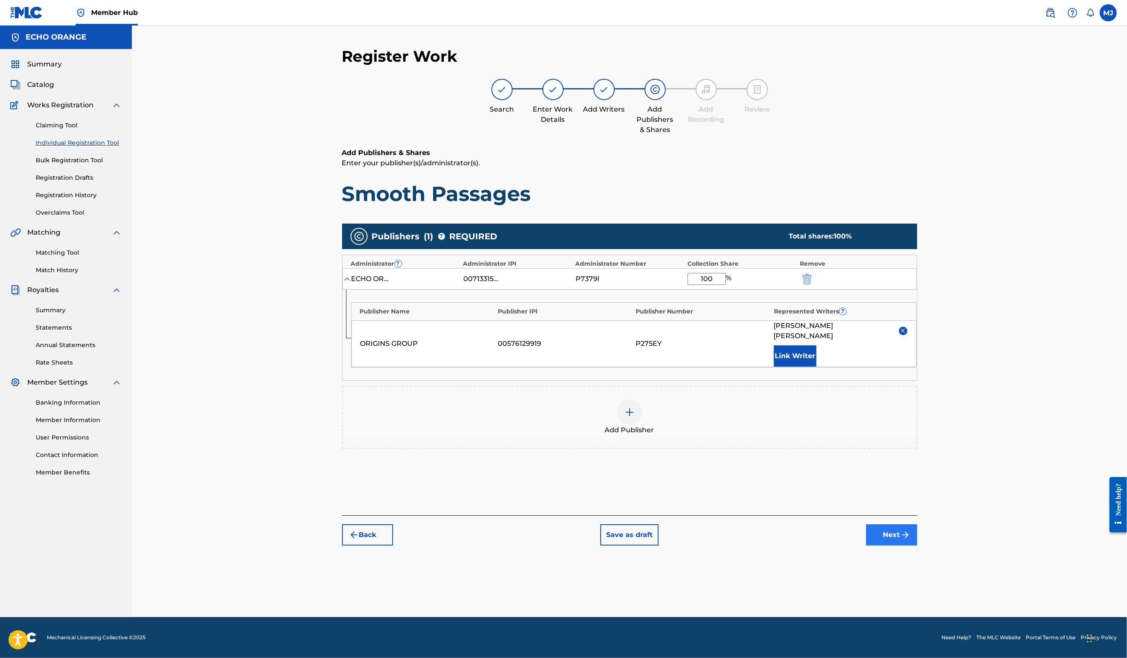
click at [918, 545] on div "Back Save as draft Next" at bounding box center [629, 530] width 575 height 30
drag, startPoint x: 969, startPoint y: 588, endPoint x: 973, endPoint y: 576, distance: 12.7
click at [918, 545] on button "Next" at bounding box center [892, 534] width 51 height 21
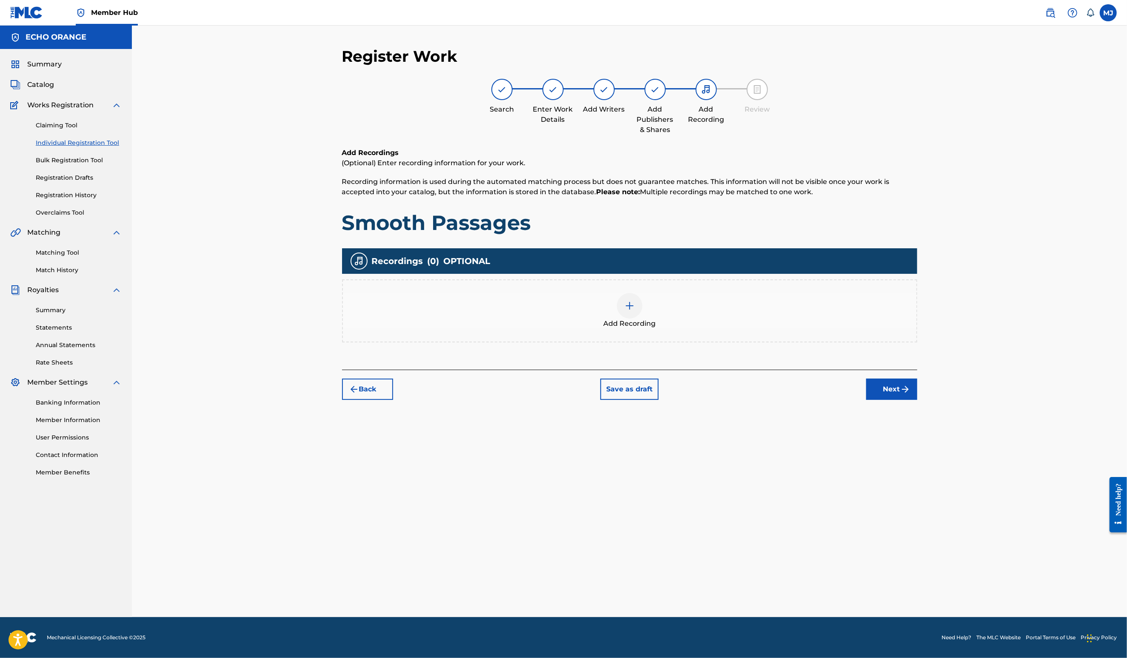
click at [918, 400] on div "Back Save as draft Next" at bounding box center [629, 384] width 575 height 30
click at [918, 400] on button "Next" at bounding box center [892, 388] width 51 height 21
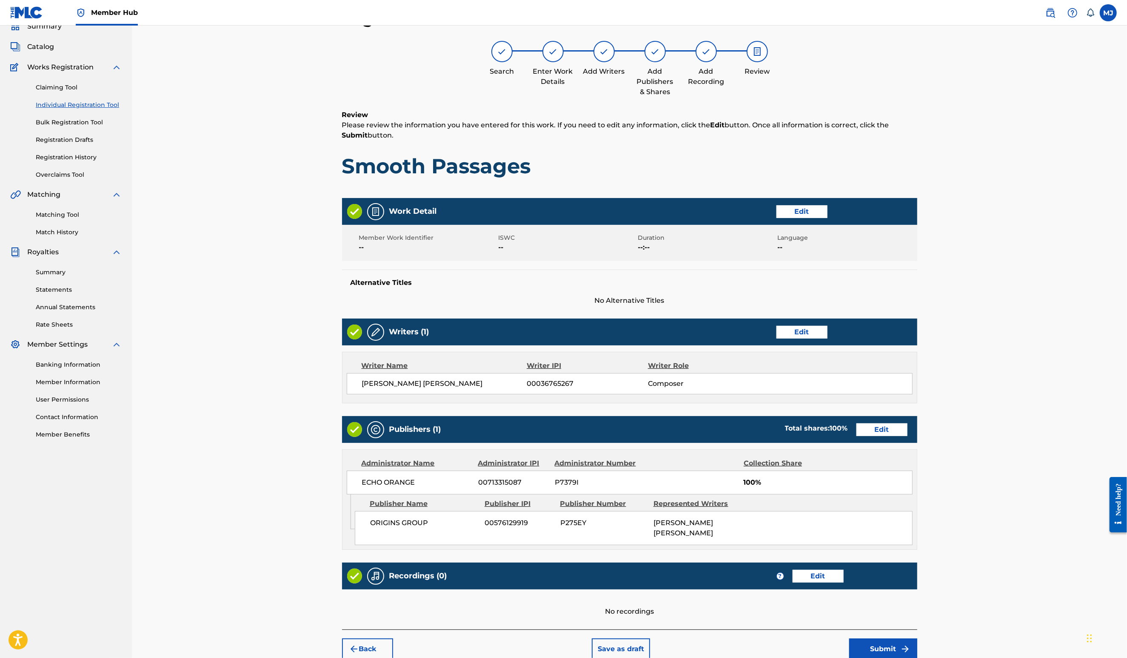
scroll to position [160, 0]
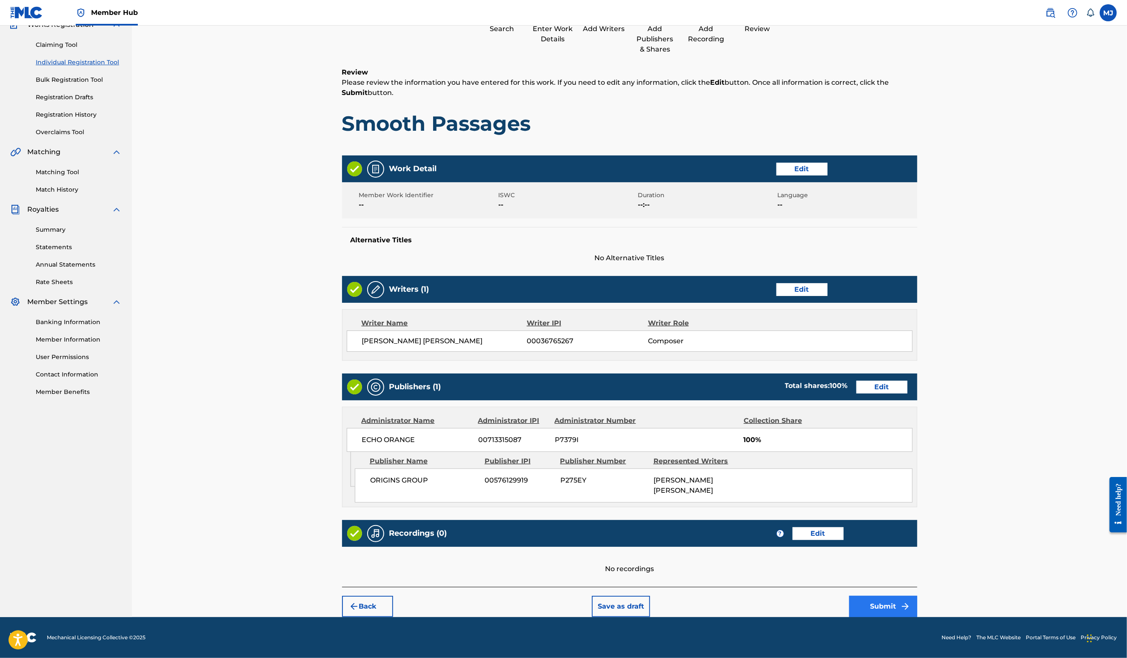
click at [918, 595] on button "Submit" at bounding box center [883, 605] width 68 height 21
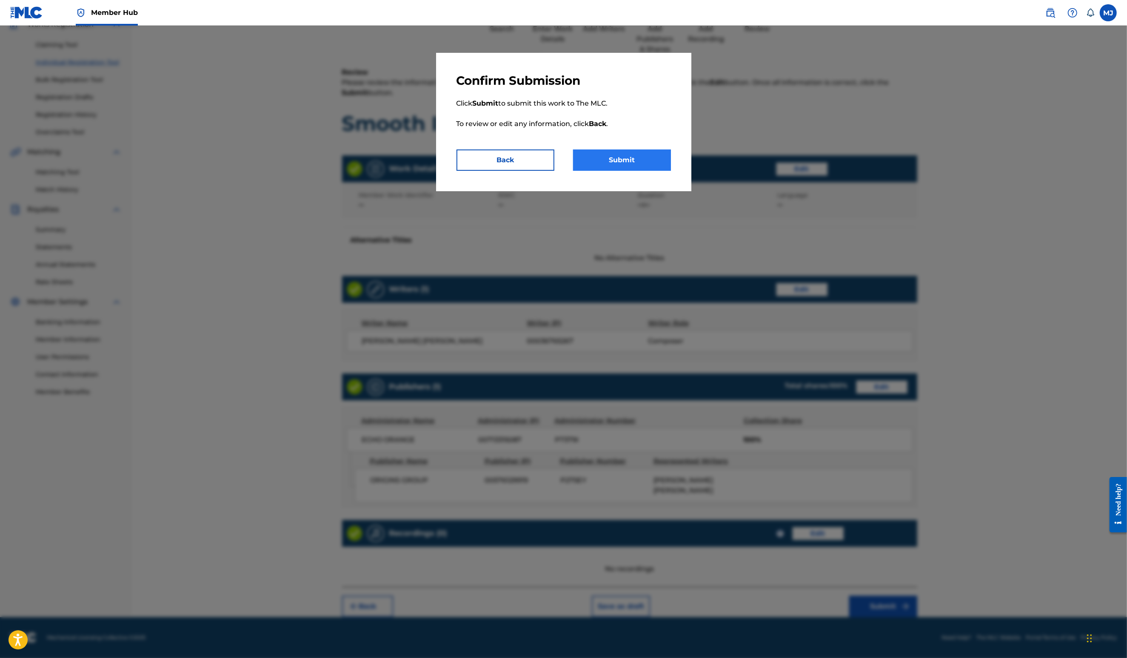
click at [651, 171] on button "Submit" at bounding box center [622, 159] width 98 height 21
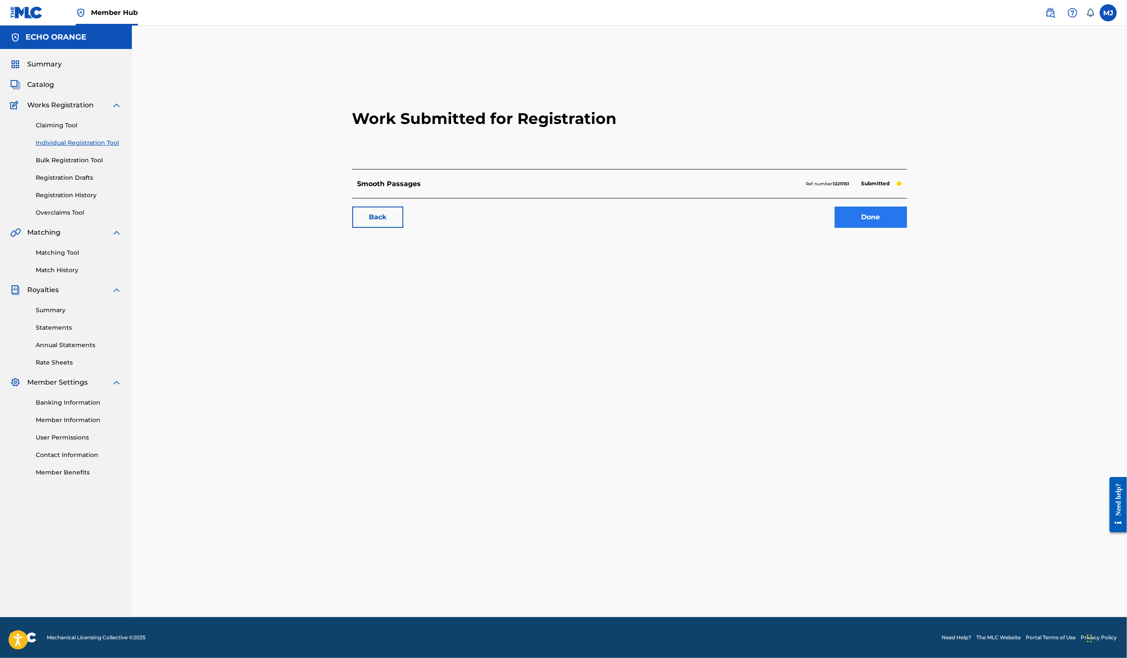
click at [907, 228] on link "Done" at bounding box center [871, 216] width 72 height 21
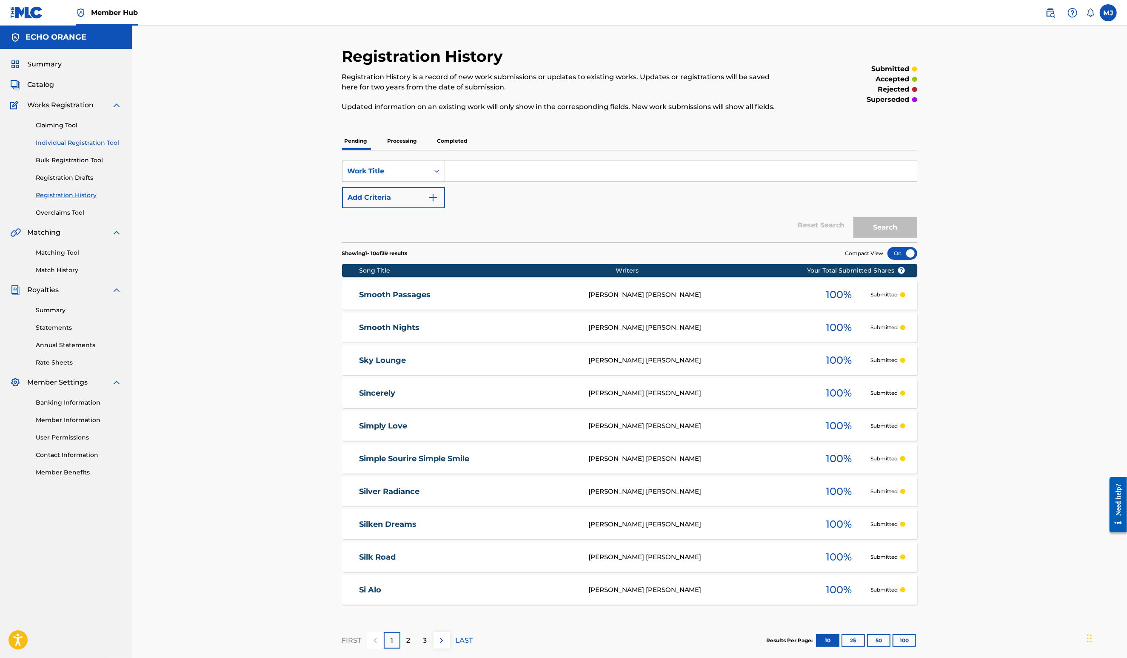
click at [77, 147] on link "Individual Registration Tool" at bounding box center [79, 142] width 86 height 9
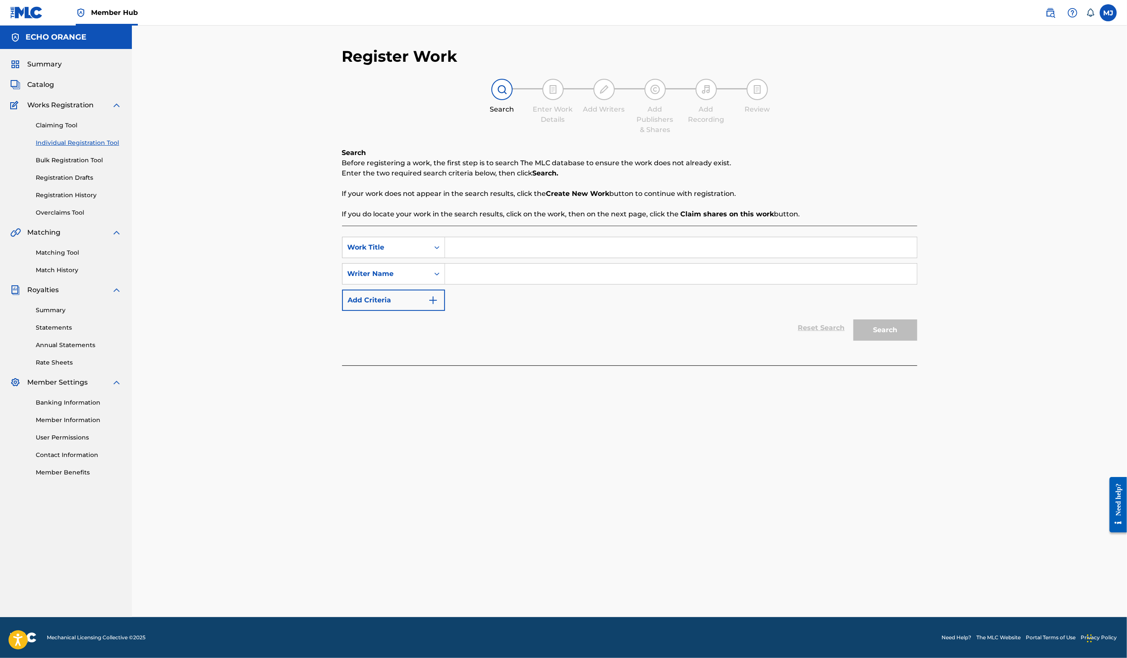
click at [536, 257] on input "Search Form" at bounding box center [681, 247] width 472 height 20
type input "Snow Dream"
paste input "Denis Hekimian"
type input "Denis Hekimian"
click at [918, 340] on button "Search" at bounding box center [886, 329] width 64 height 21
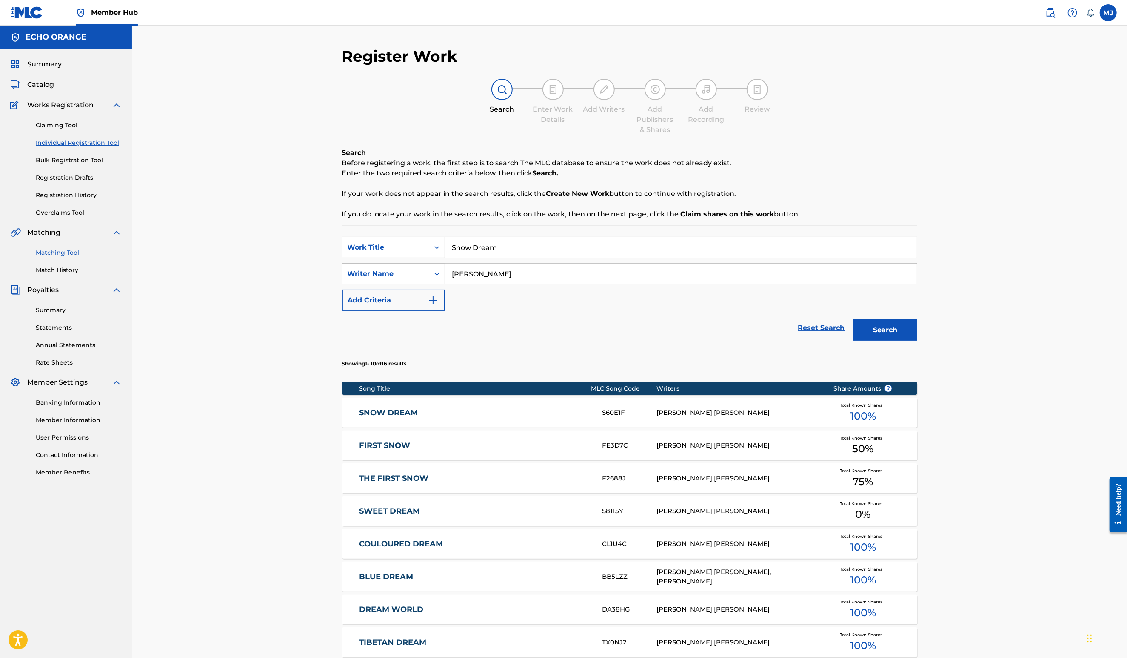
click at [68, 257] on link "Matching Tool" at bounding box center [79, 252] width 86 height 9
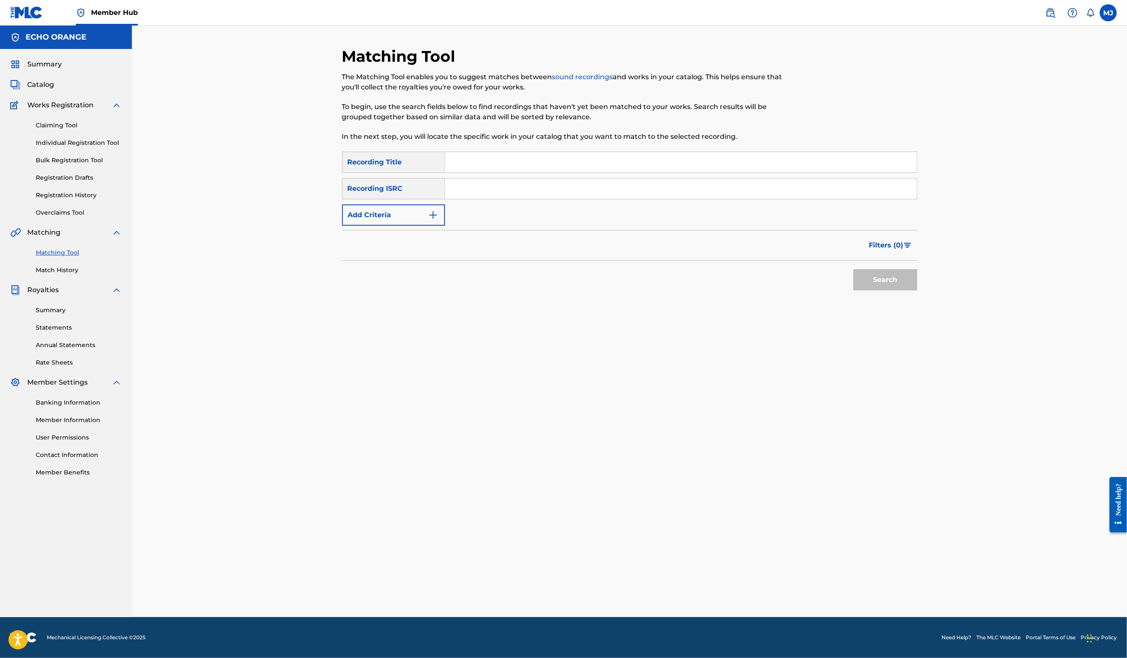
click at [494, 193] on div "SearchWithCriteriac7518831-292f-42eb-91d3-3d9a25f0a03b Recording Title SearchWi…" at bounding box center [629, 189] width 575 height 74
click at [495, 172] on input "Search Form" at bounding box center [681, 162] width 472 height 20
type input "snow dream"
click at [356, 226] on button "Add Criteria" at bounding box center [393, 214] width 103 height 21
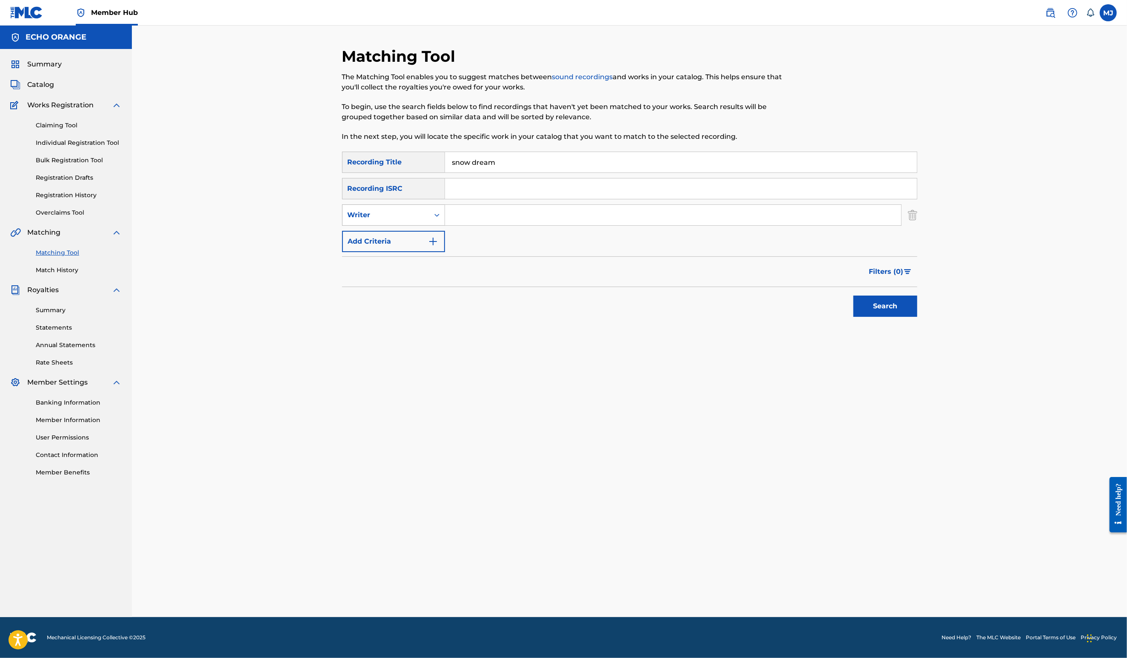
click at [356, 226] on div "Writer" at bounding box center [393, 214] width 103 height 21
click at [355, 247] on div "Recording Artist" at bounding box center [394, 236] width 102 height 21
click at [466, 225] on input "Search Form" at bounding box center [673, 215] width 456 height 20
type input "jaya"
click at [918, 317] on button "Search" at bounding box center [886, 305] width 64 height 21
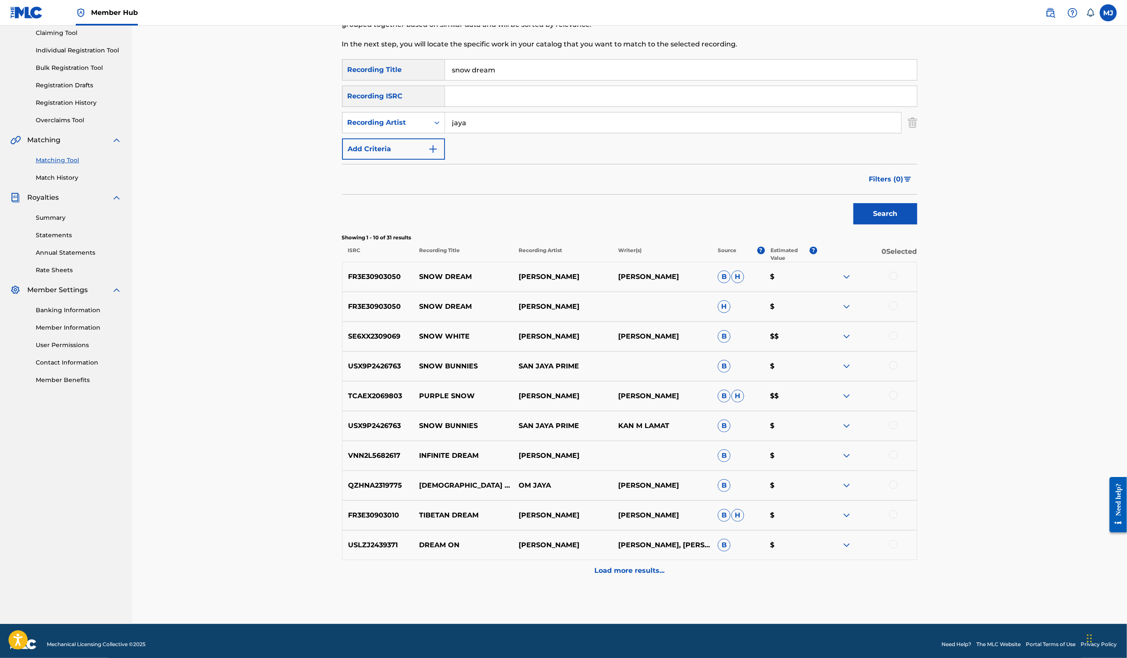
scroll to position [151, 0]
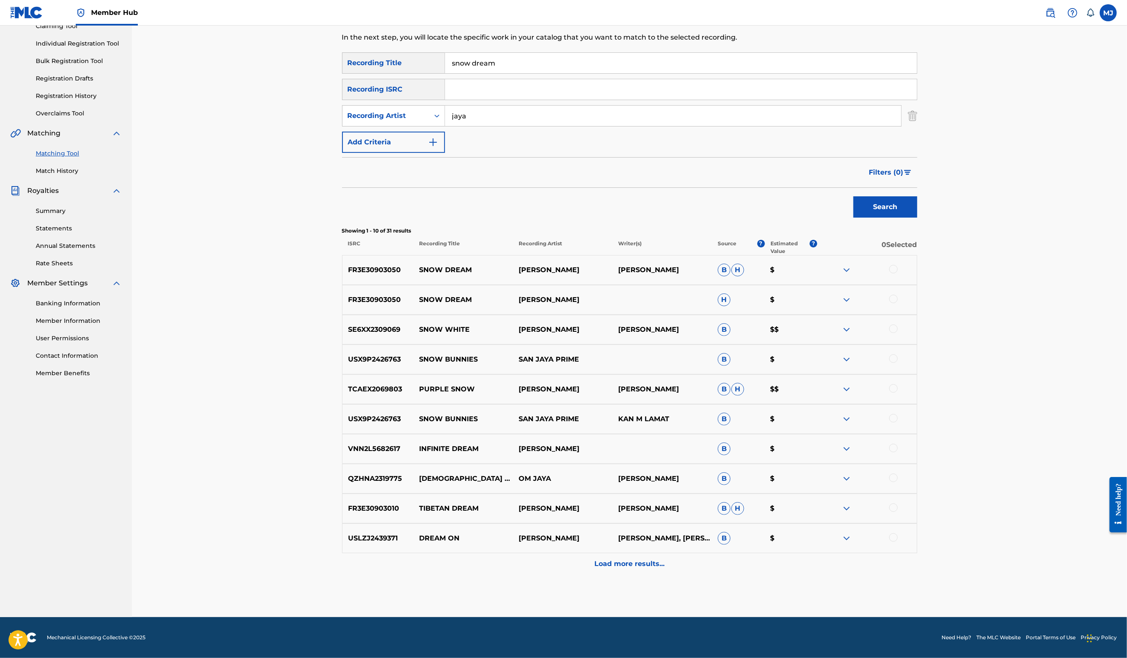
click at [917, 265] on div at bounding box center [868, 270] width 100 height 10
click at [898, 268] on div at bounding box center [894, 269] width 9 height 9
click at [898, 300] on div at bounding box center [894, 299] width 9 height 9
click at [645, 578] on button "Match 2 Groups" at bounding box center [598, 588] width 94 height 21
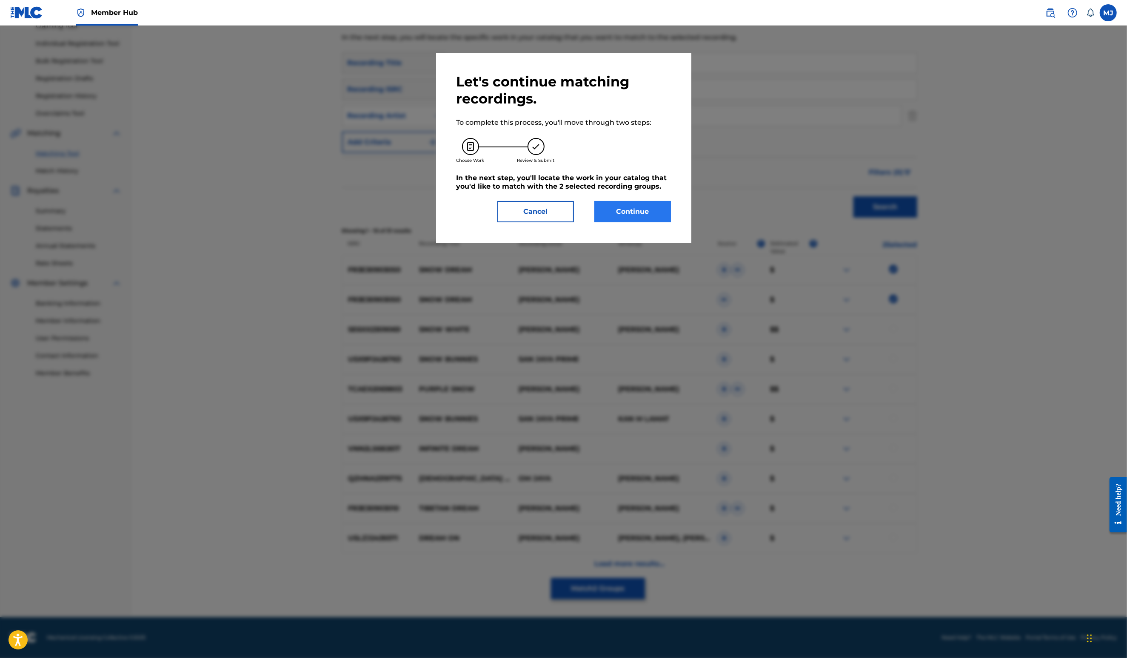
click at [655, 222] on button "Continue" at bounding box center [633, 211] width 77 height 21
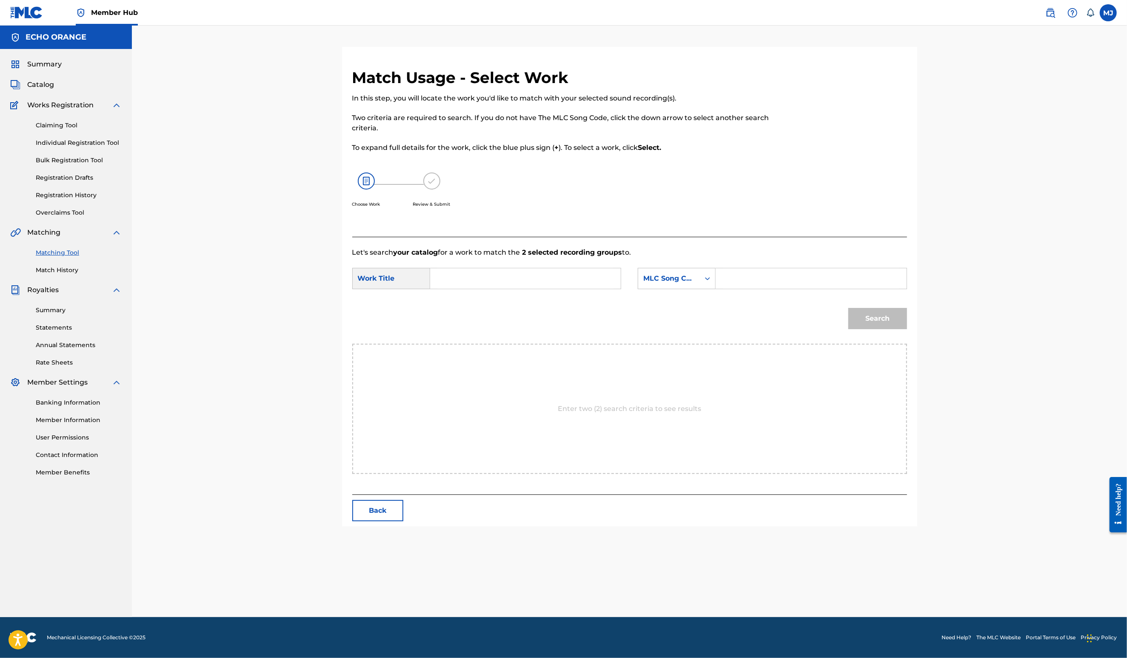
scroll to position [0, 0]
click at [521, 289] on input "Search Form" at bounding box center [526, 278] width 176 height 20
type input "snow dream"
paste input "Denis Hekimian"
type input "Denis Hekimian"
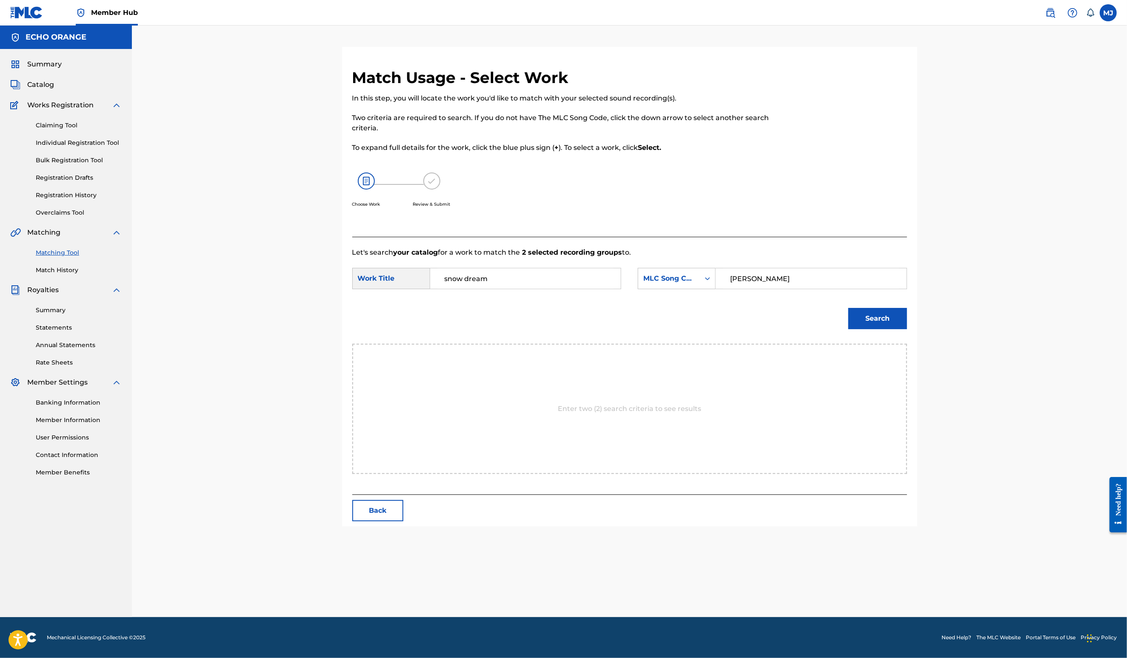
click at [907, 329] on button "Search" at bounding box center [878, 318] width 59 height 21
click at [793, 289] on input "Denis Hekimian" at bounding box center [811, 278] width 176 height 20
click at [695, 294] on div "SearchWithCriteria644e6e33-20bc-4cb6-b576-bae0781524f1 Work Title snow dream Se…" at bounding box center [629, 281] width 555 height 26
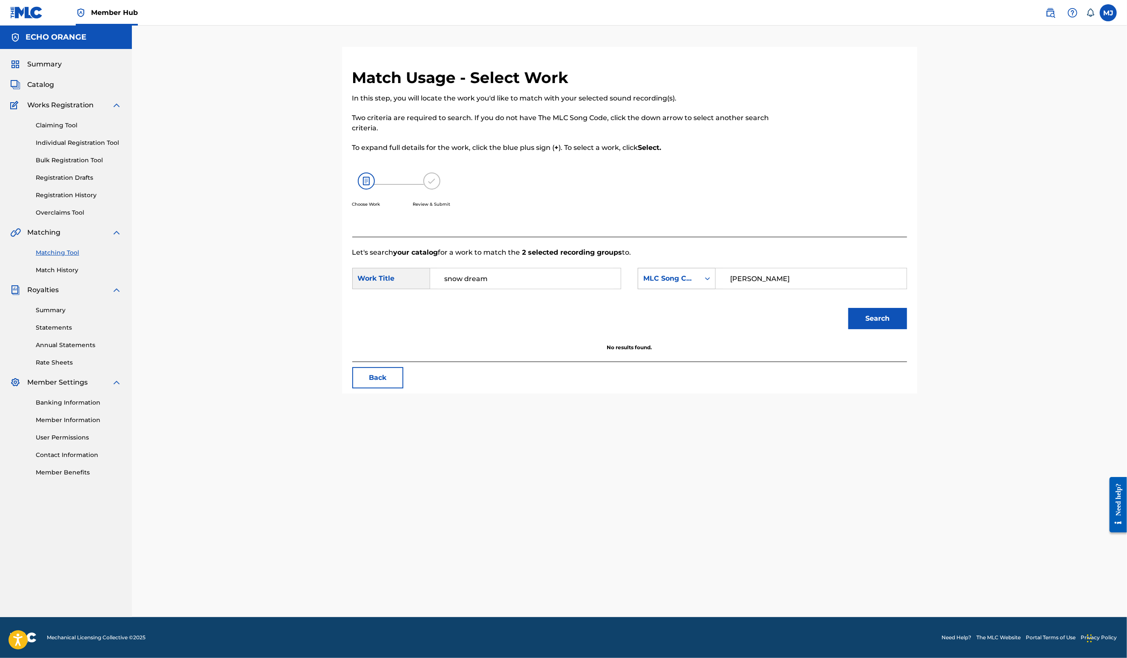
click at [698, 289] on div "MLC Song Code" at bounding box center [677, 278] width 78 height 21
click at [693, 343] on div "Publisher Name" at bounding box center [676, 331] width 77 height 21
click at [763, 289] on input "Search Form" at bounding box center [811, 278] width 176 height 20
type input "origins"
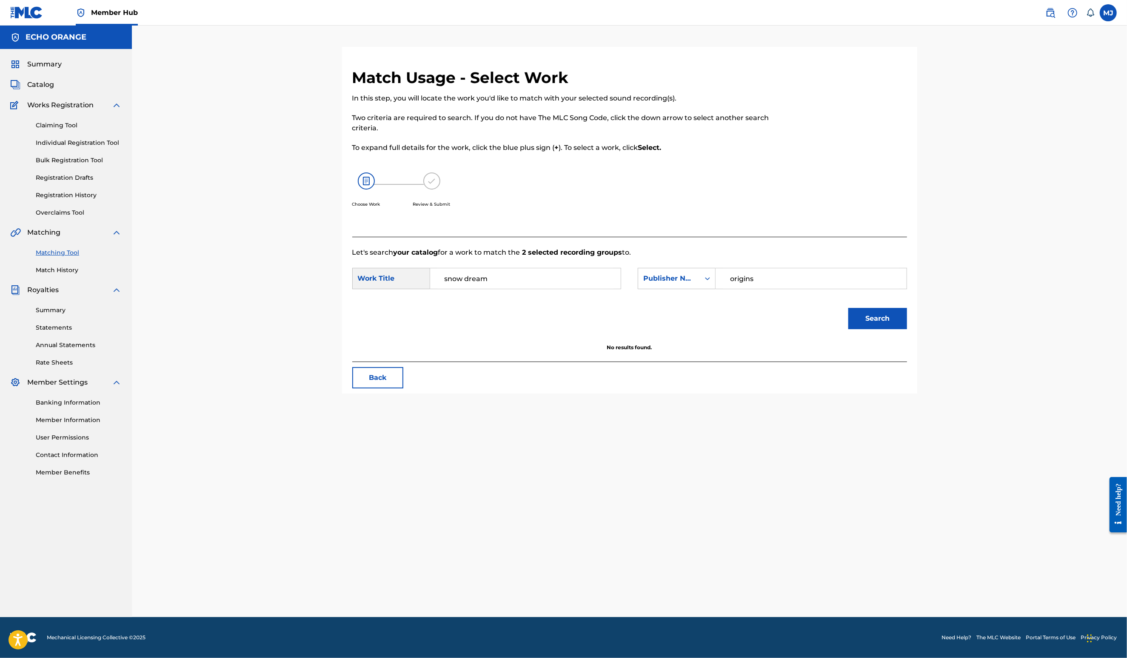
click at [907, 329] on button "Search" at bounding box center [878, 318] width 59 height 21
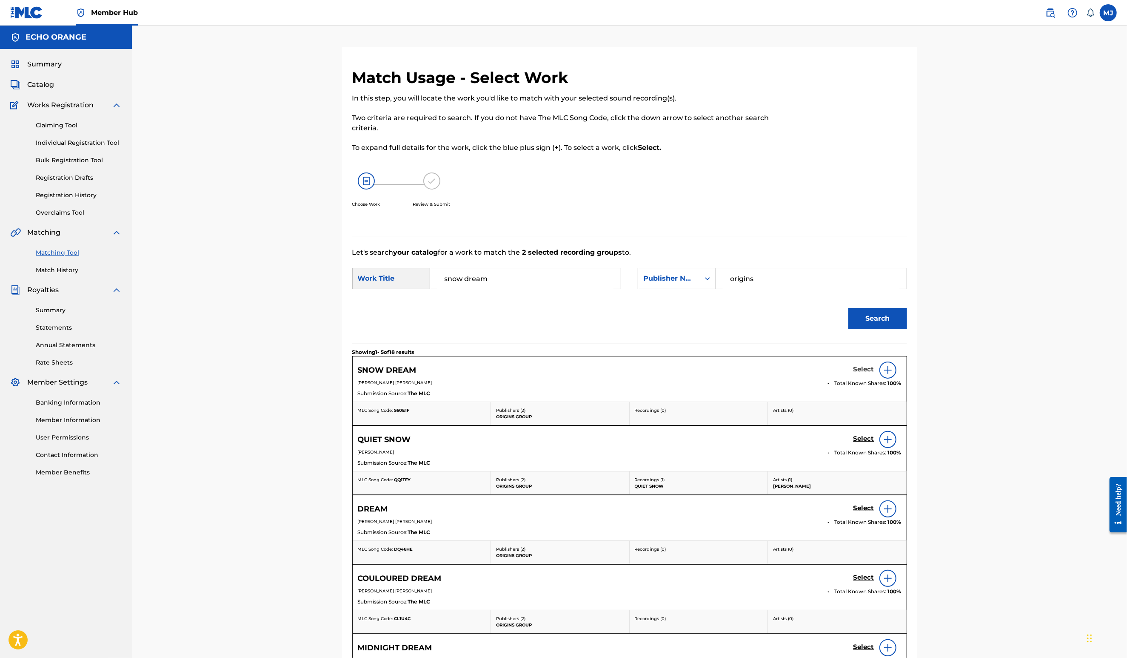
click at [875, 373] on h5 "Select" at bounding box center [864, 369] width 21 height 8
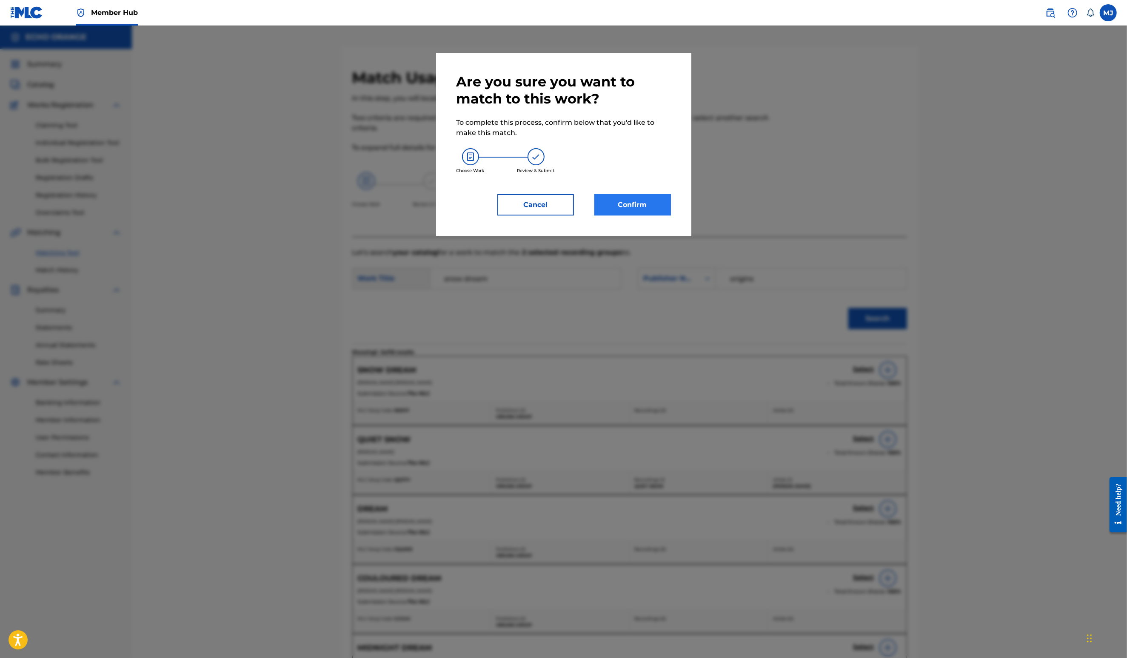
click at [626, 215] on button "Confirm" at bounding box center [633, 204] width 77 height 21
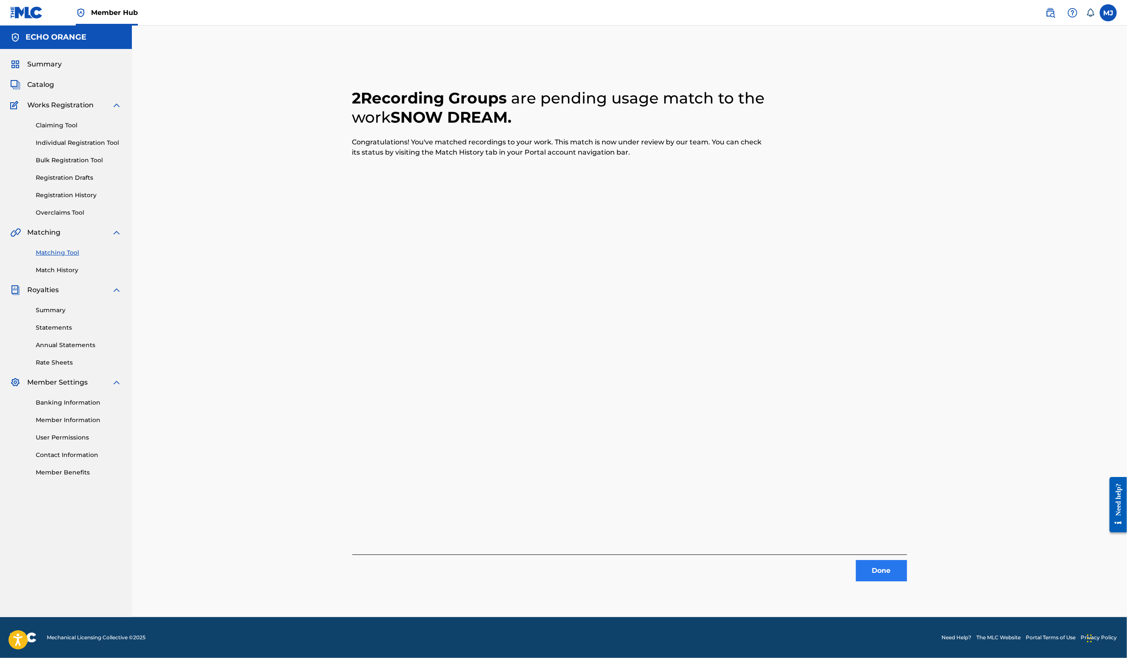
drag, startPoint x: 904, startPoint y: 558, endPoint x: 918, endPoint y: 581, distance: 26.7
click at [905, 561] on div "2 Recording Groups are pending usage match to the work SNOW DREAM . Congratulat…" at bounding box center [629, 324] width 555 height 513
click at [907, 581] on button "Done" at bounding box center [881, 570] width 51 height 21
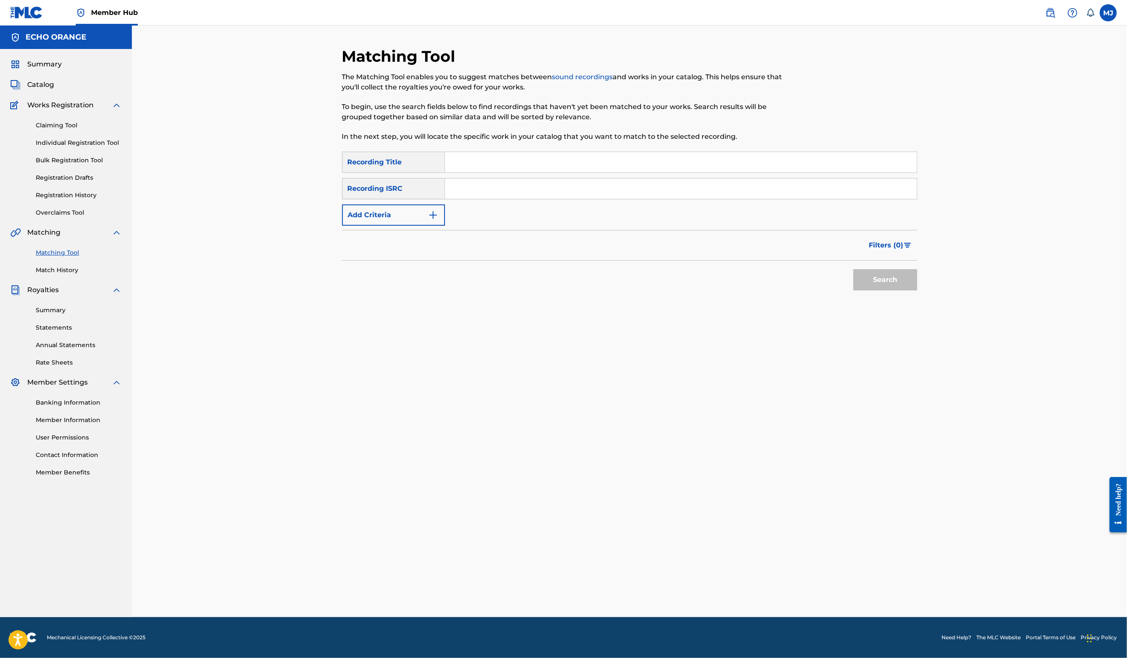
click at [503, 172] on input "Search Form" at bounding box center [681, 162] width 472 height 20
click at [445, 172] on input "KSoft Dance" at bounding box center [681, 162] width 472 height 20
type input "Soft Dance"
click at [455, 199] on input "Search Form" at bounding box center [681, 188] width 472 height 20
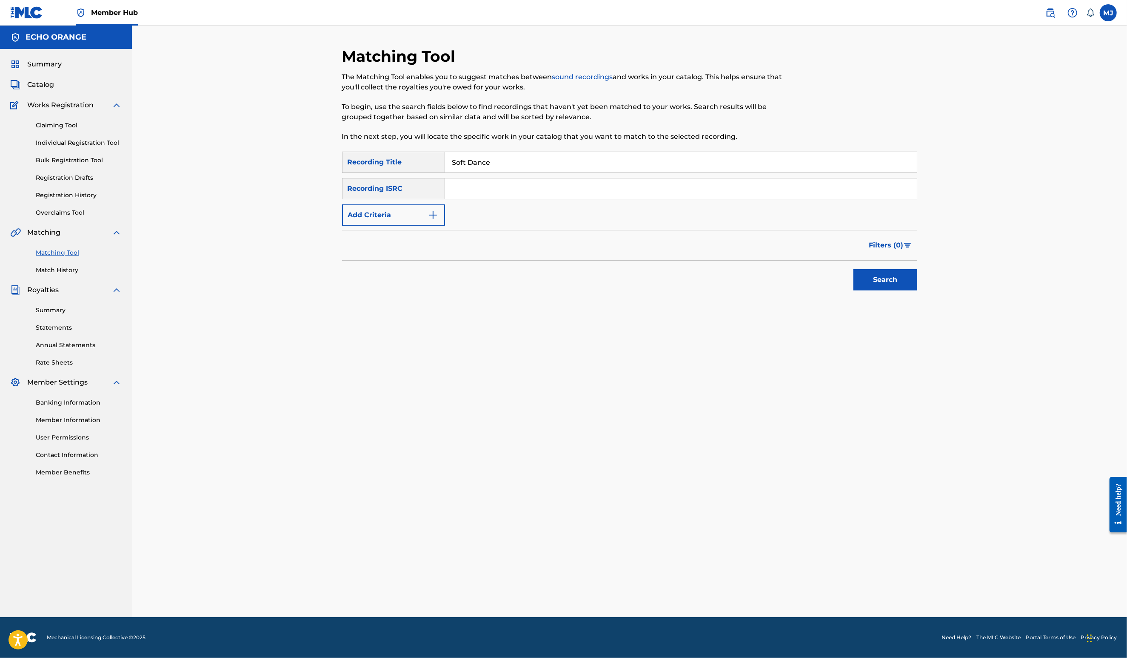
click at [342, 226] on div "SearchWithCriteriac7518831-292f-42eb-91d3-3d9a25f0a03b Recording Title Soft Dan…" at bounding box center [629, 189] width 575 height 74
click at [342, 226] on button "Add Criteria" at bounding box center [393, 214] width 103 height 21
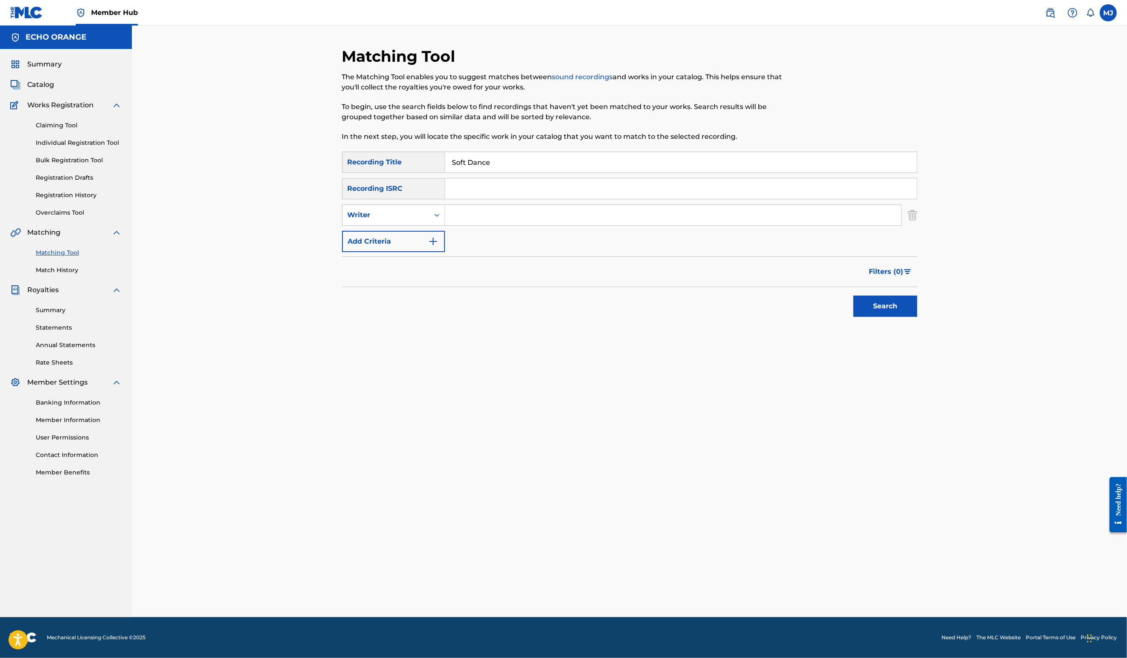
click at [453, 252] on div "SearchWithCriteriac7518831-292f-42eb-91d3-3d9a25f0a03b Recording Title Soft Dan…" at bounding box center [629, 202] width 575 height 100
click at [461, 225] on input "Search Form" at bounding box center [673, 215] width 456 height 20
paste input "Denis Hekimian"
type input "Denis Hekimian"
click at [918, 317] on button "Search" at bounding box center [886, 305] width 64 height 21
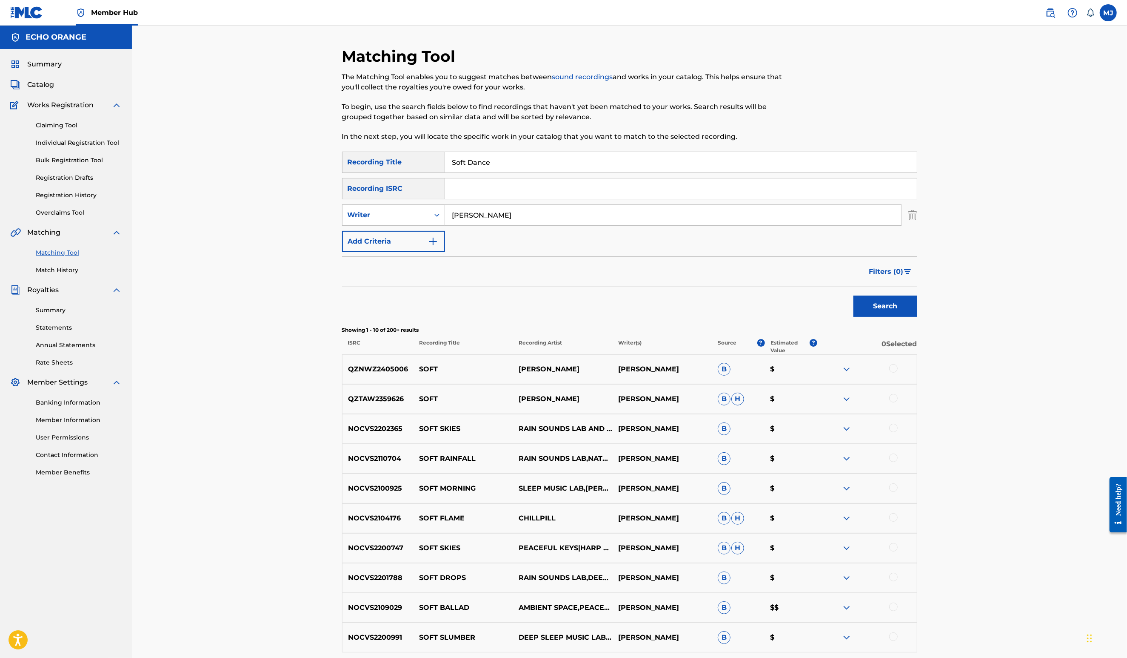
click at [503, 225] on input "Denis Hekimian" at bounding box center [673, 215] width 456 height 20
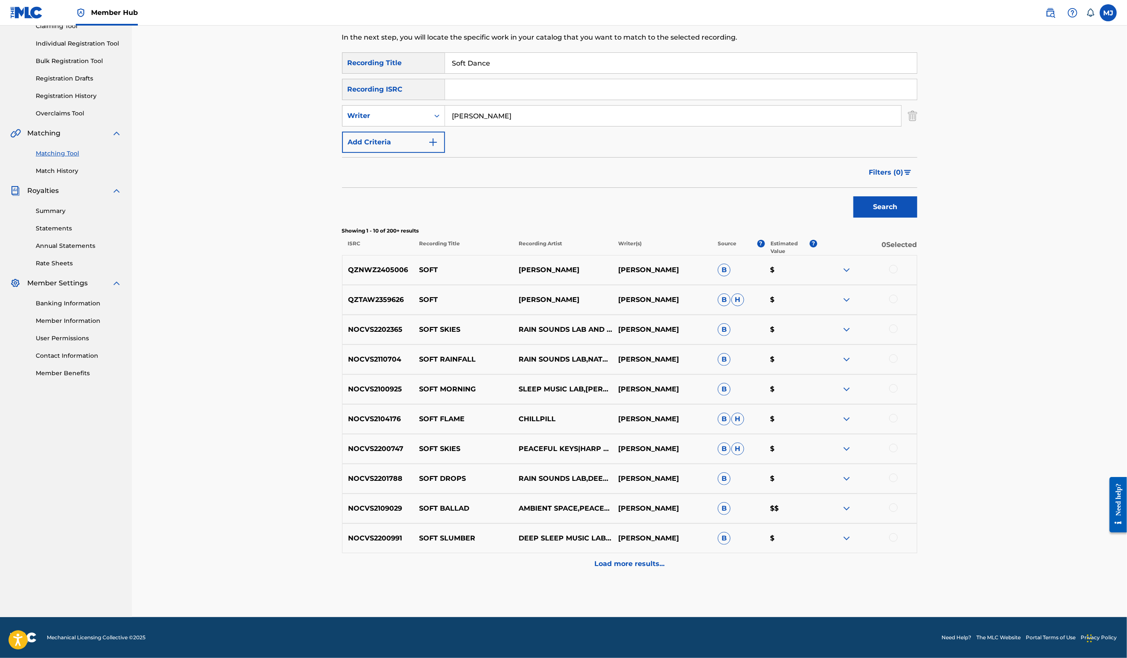
scroll to position [0, 0]
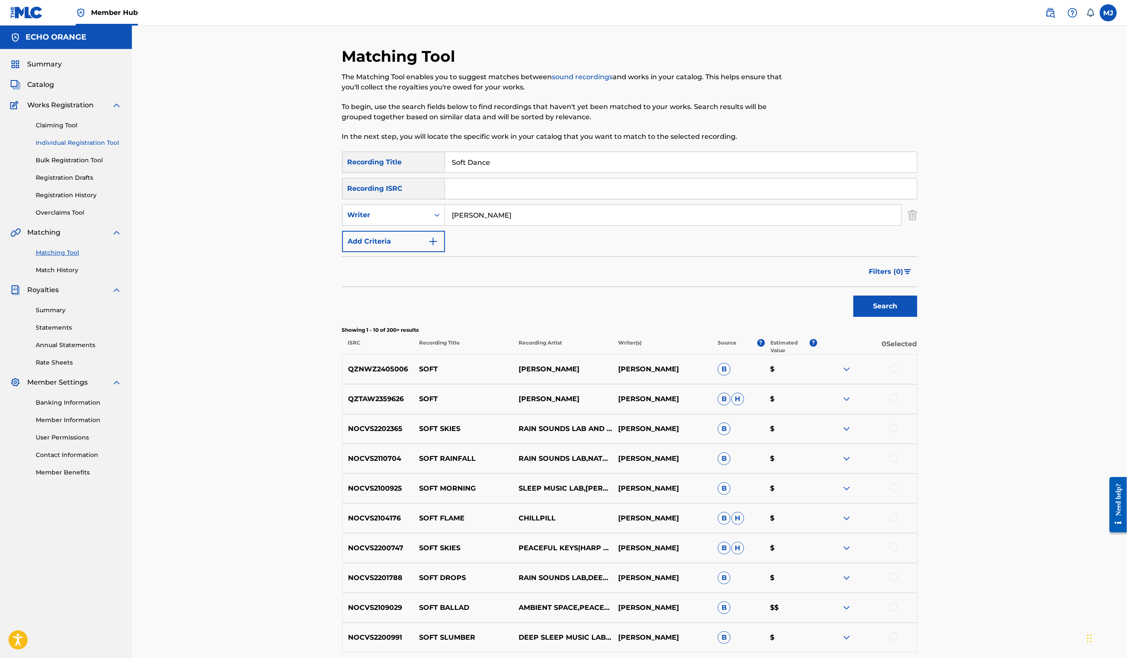
click at [71, 147] on link "Individual Registration Tool" at bounding box center [79, 142] width 86 height 9
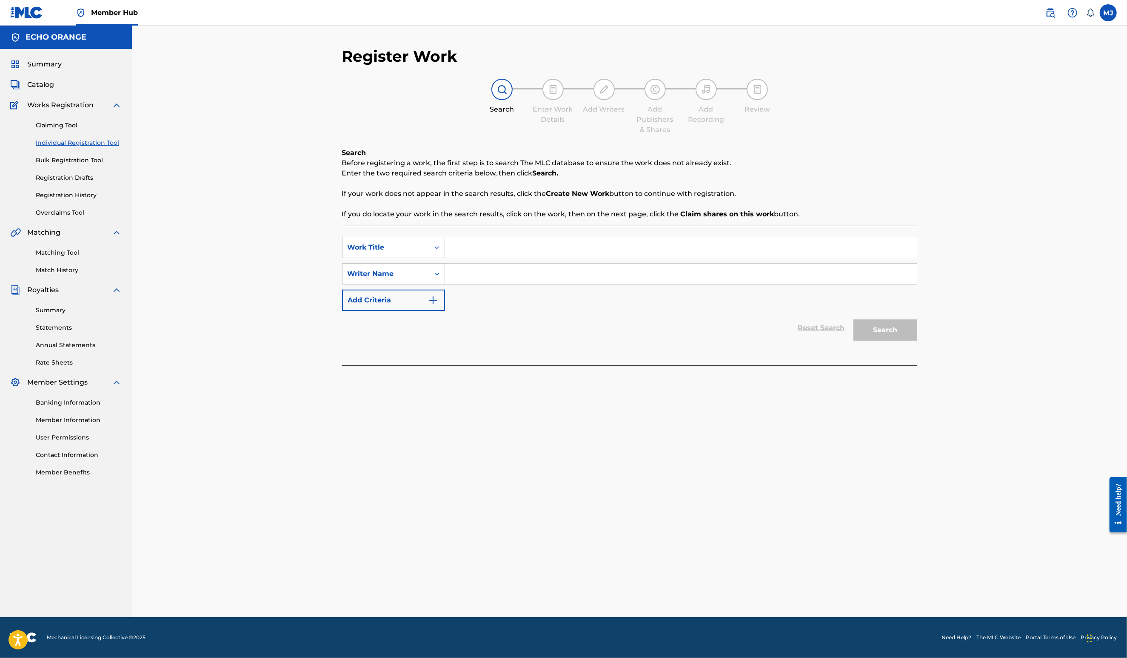
click at [483, 283] on div "SearchWithCriteria644e6e33-20bc-4cb6-b576-bae0781524f1 Work Title SearchWithCri…" at bounding box center [629, 274] width 575 height 74
click at [484, 257] on input "Search Form" at bounding box center [681, 247] width 472 height 20
type input "Soft Dance"
click at [455, 283] on div "SearchWithCriteria644e6e33-20bc-4cb6-b576-bae0781524f1 Work Title Soft Dance Se…" at bounding box center [629, 274] width 575 height 74
click at [457, 284] on input "Search Form" at bounding box center [681, 273] width 472 height 20
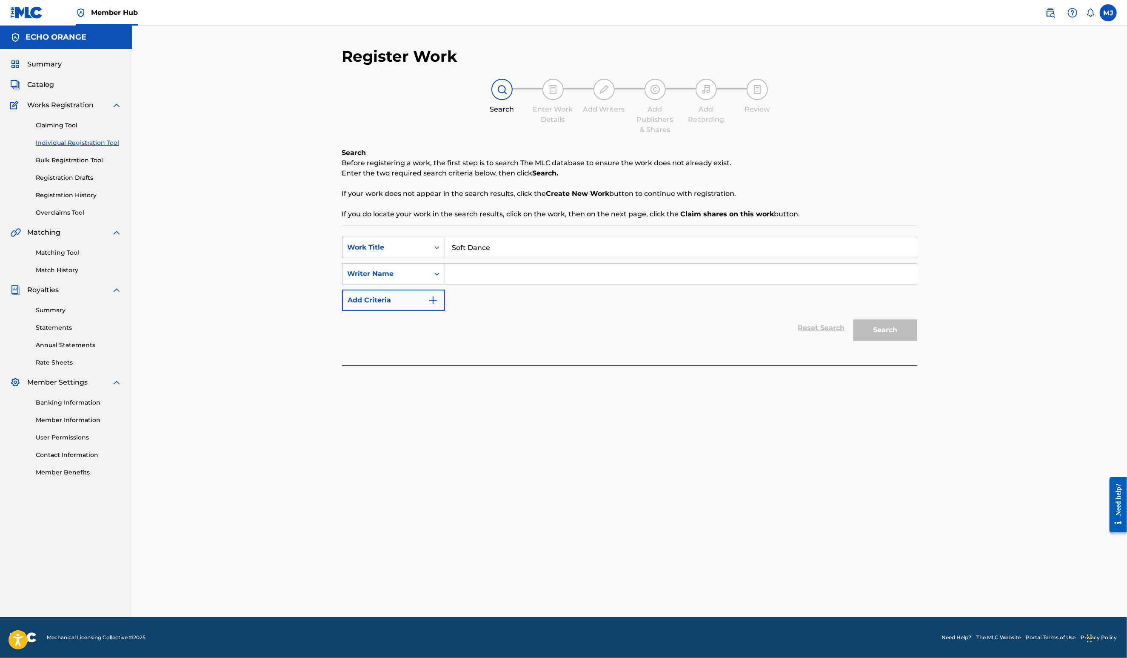
paste input "Denis Hekimian"
type input "Denis Hekimian"
click at [918, 340] on button "Search" at bounding box center [886, 329] width 64 height 21
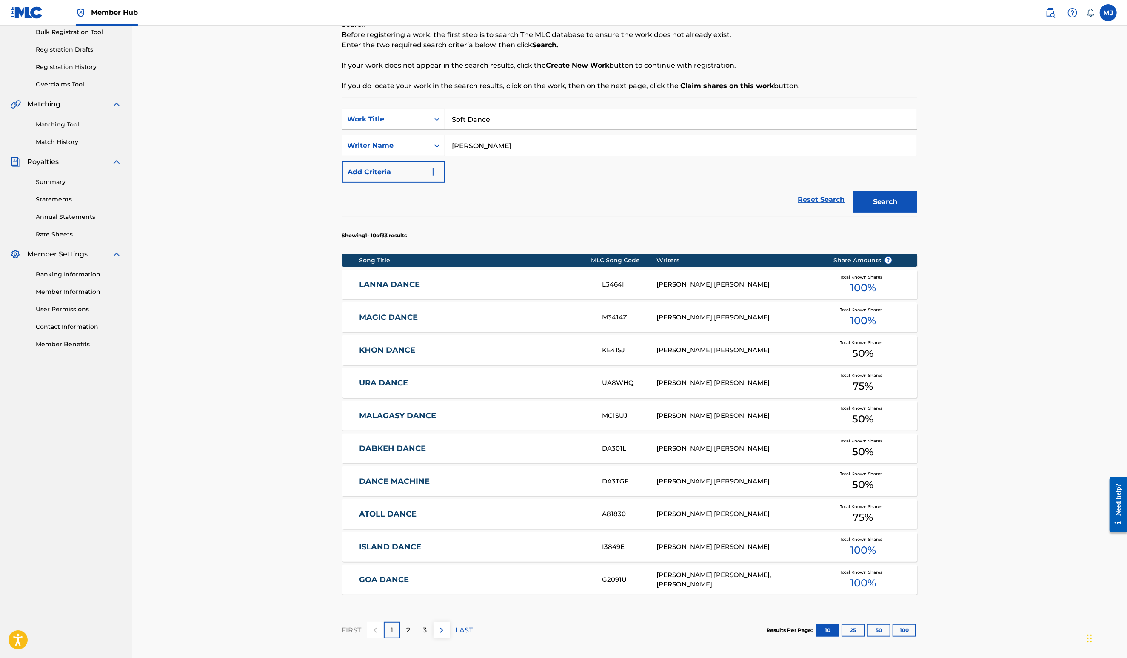
scroll to position [287, 0]
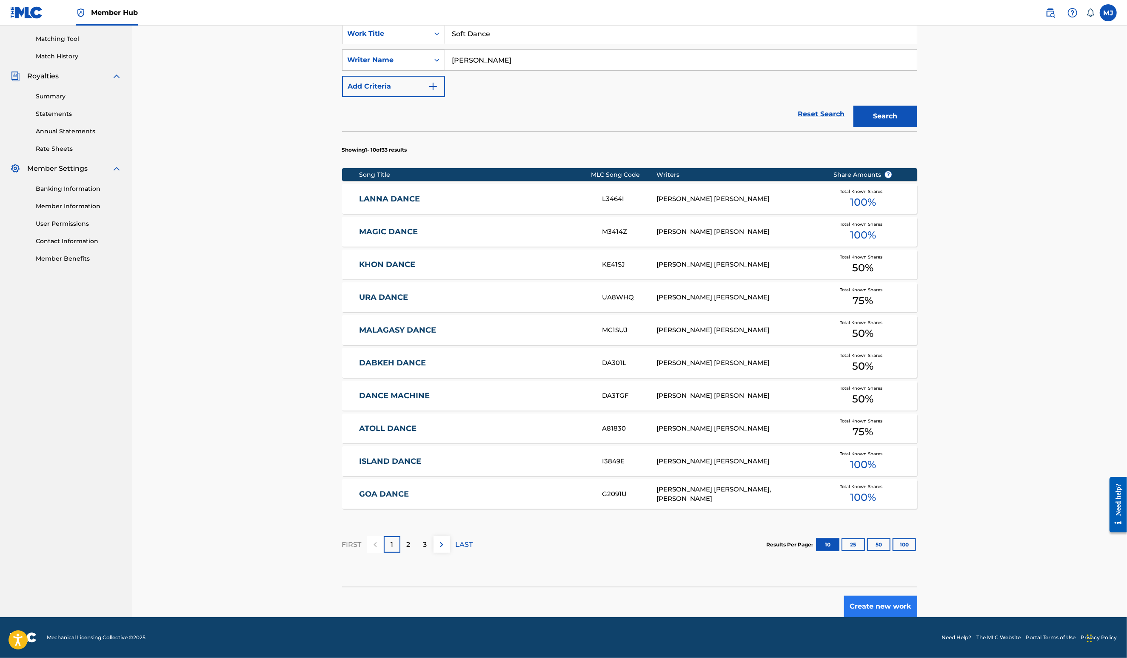
click at [918, 595] on button "Create new work" at bounding box center [880, 605] width 73 height 21
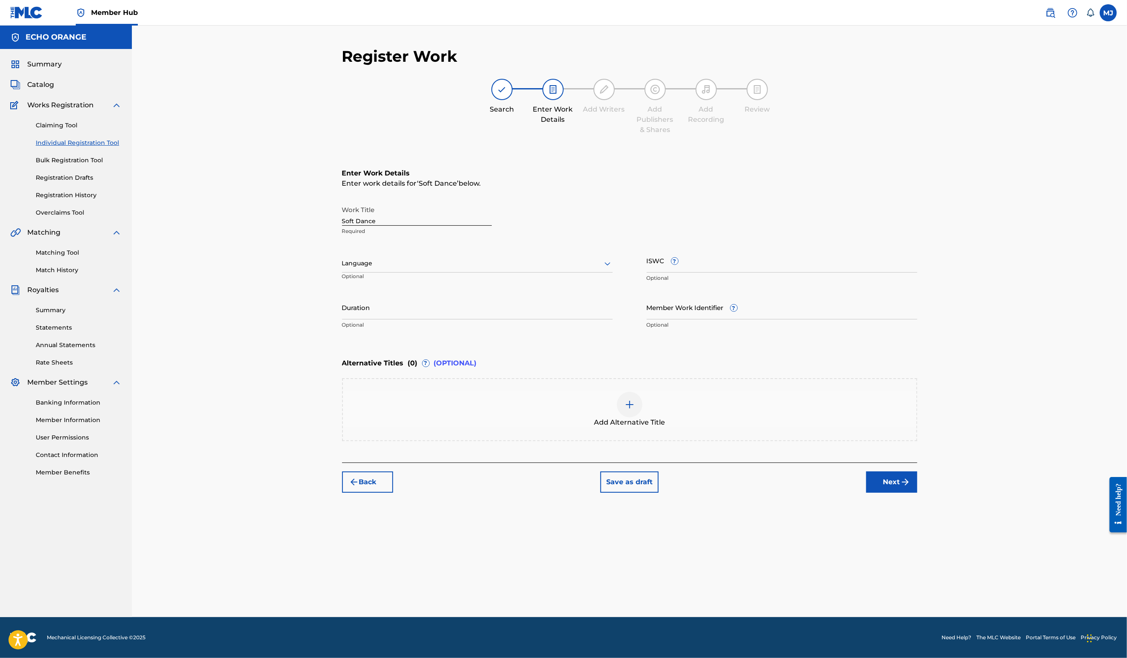
scroll to position [0, 0]
click at [918, 492] on button "Next" at bounding box center [892, 481] width 51 height 21
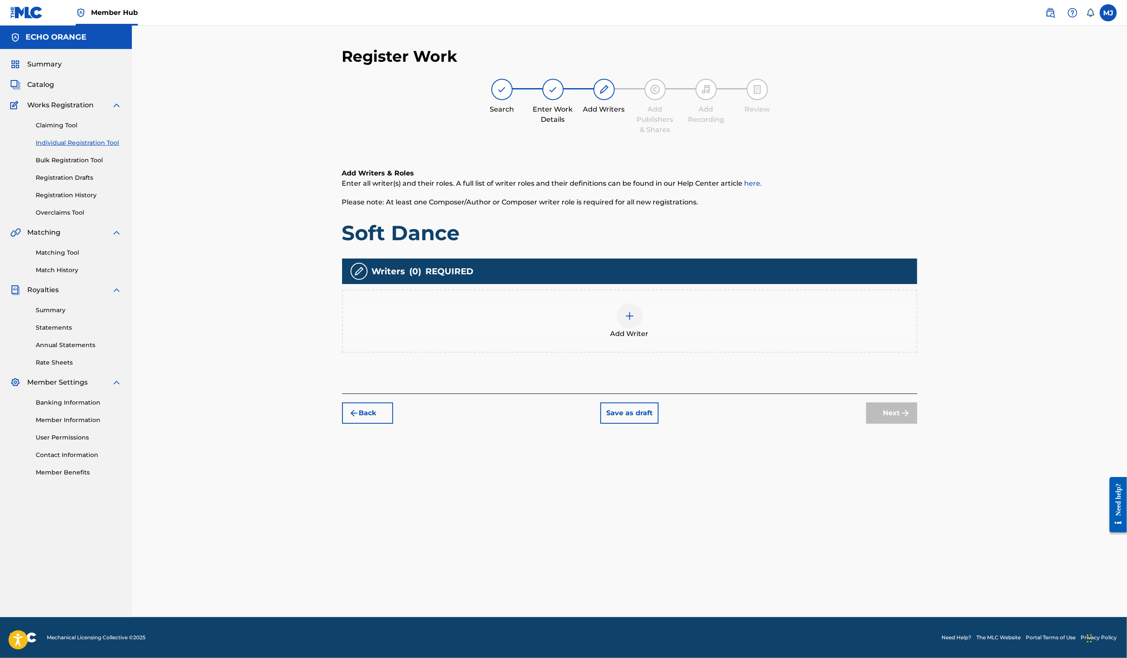
click at [554, 284] on div "Add Writers & Roles Enter all writer(s) and their roles. A full list of writer …" at bounding box center [629, 271] width 575 height 246
click at [603, 339] on div "Add Writer" at bounding box center [630, 321] width 574 height 36
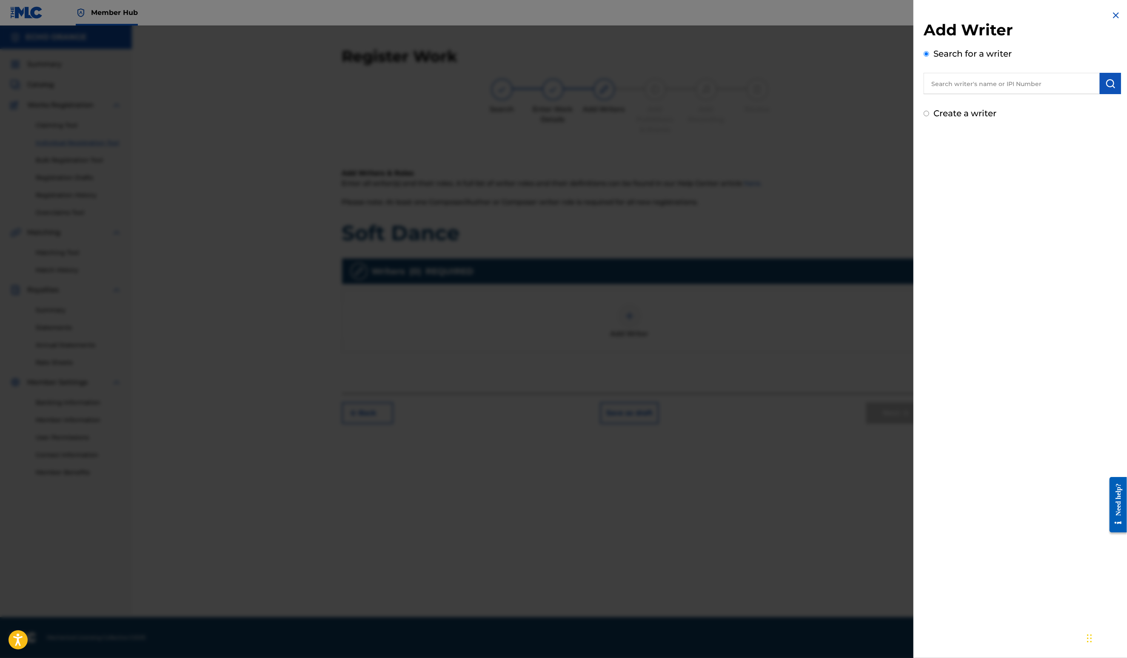
click at [956, 87] on input "text" at bounding box center [1012, 83] width 176 height 21
paste input "Denis Hekimian"
type input "Denis Hekimian"
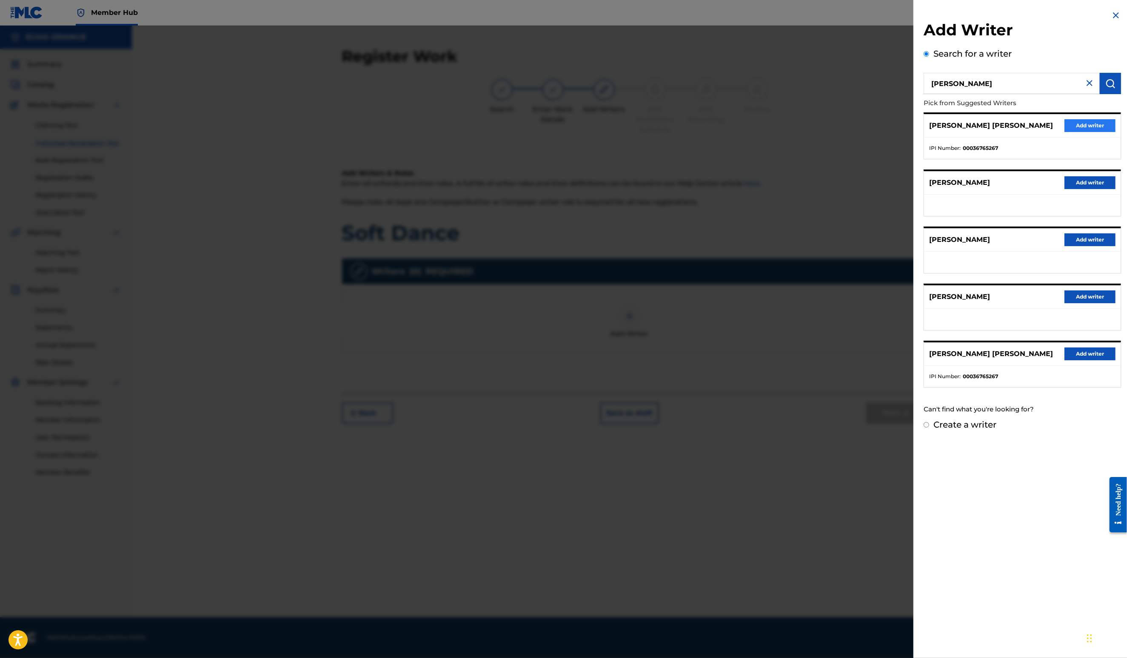
click at [1081, 132] on button "Add writer" at bounding box center [1090, 125] width 51 height 13
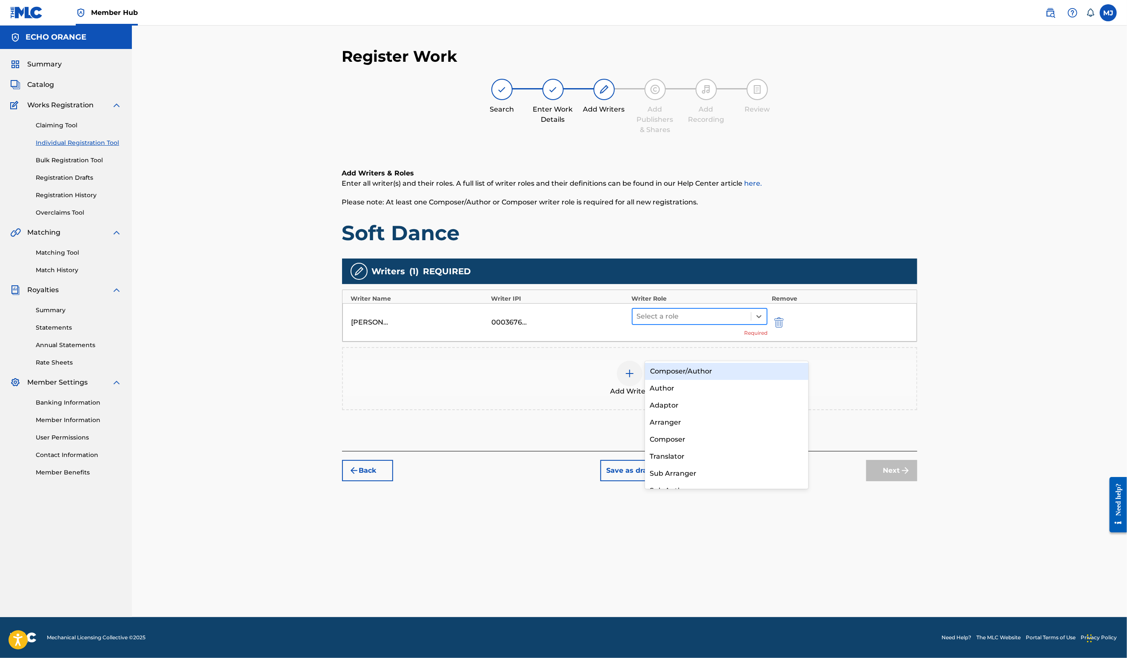
click at [727, 324] on div "Select a role" at bounding box center [692, 316] width 119 height 15
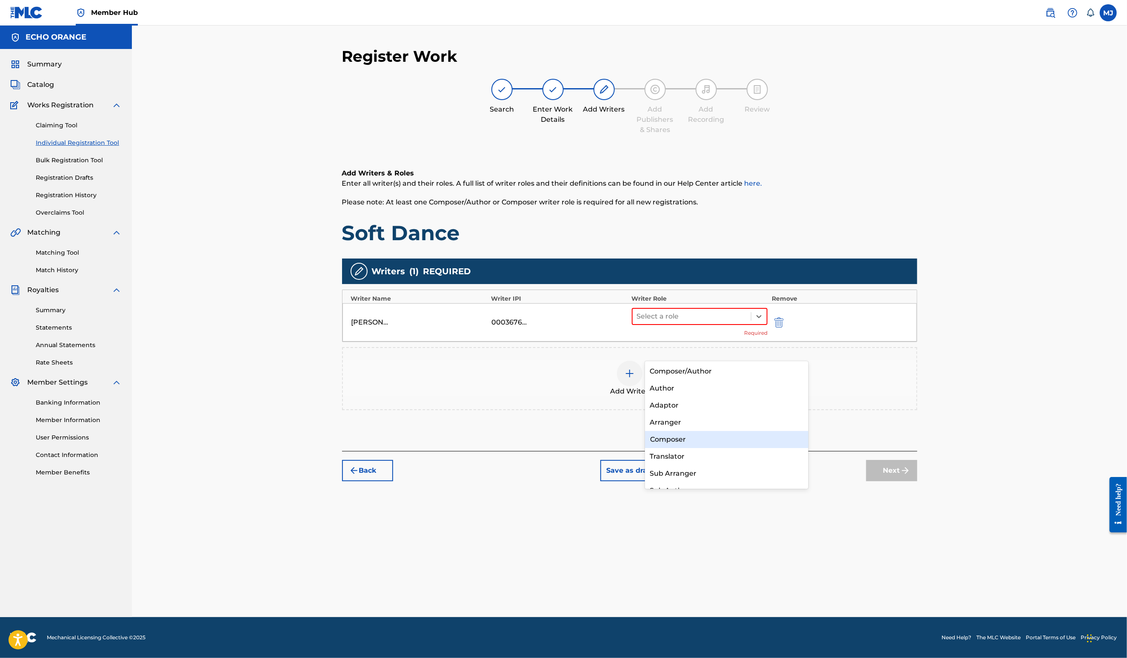
drag, startPoint x: 709, startPoint y: 443, endPoint x: 780, endPoint y: 462, distance: 73.1
click at [709, 443] on div "Composer" at bounding box center [727, 439] width 164 height 17
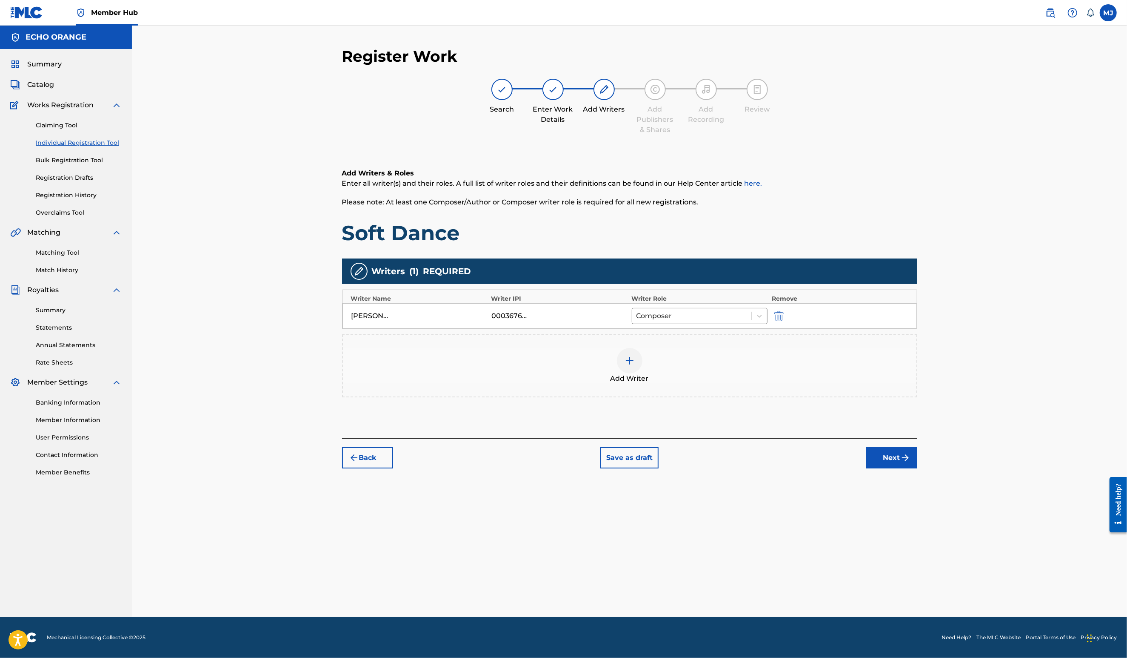
click at [918, 438] on div "Add Writers & Roles Enter all writer(s) and their roles. A full list of writer …" at bounding box center [629, 293] width 575 height 290
click at [918, 468] on div "Back Save as draft Next" at bounding box center [629, 453] width 575 height 30
click at [918, 468] on button "Next" at bounding box center [892, 457] width 51 height 21
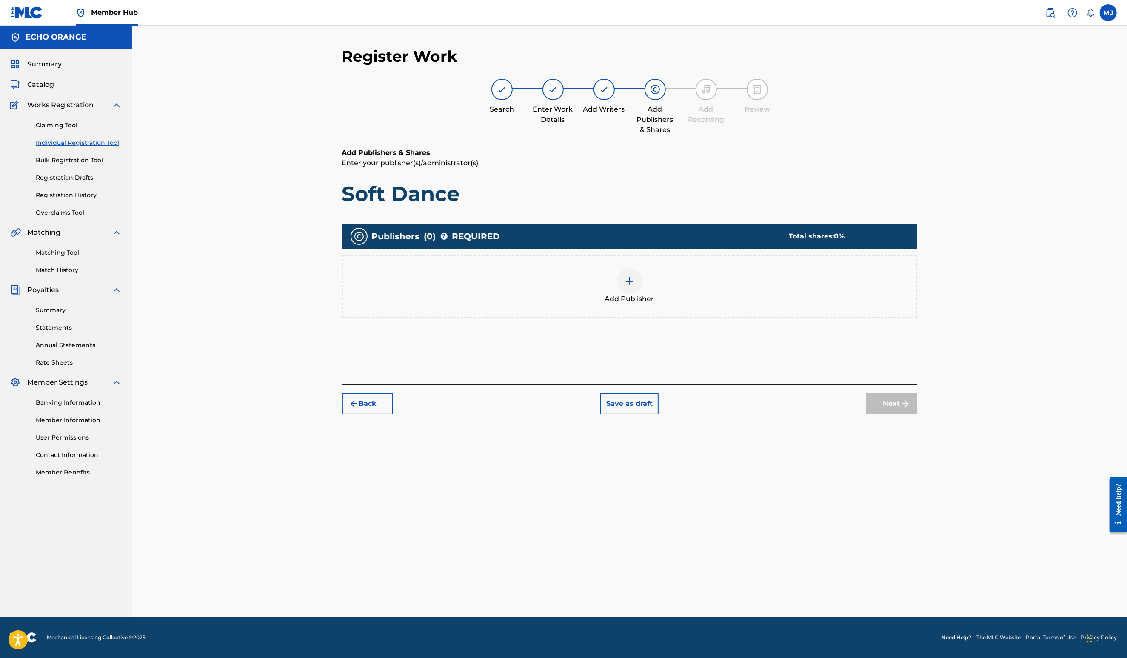
click at [649, 326] on div "Publishers ( 0 ) ? REQUIRED Total shares: 0 % Add Publisher" at bounding box center [629, 274] width 575 height 103
click at [731, 301] on div "Add Publisher" at bounding box center [630, 286] width 574 height 36
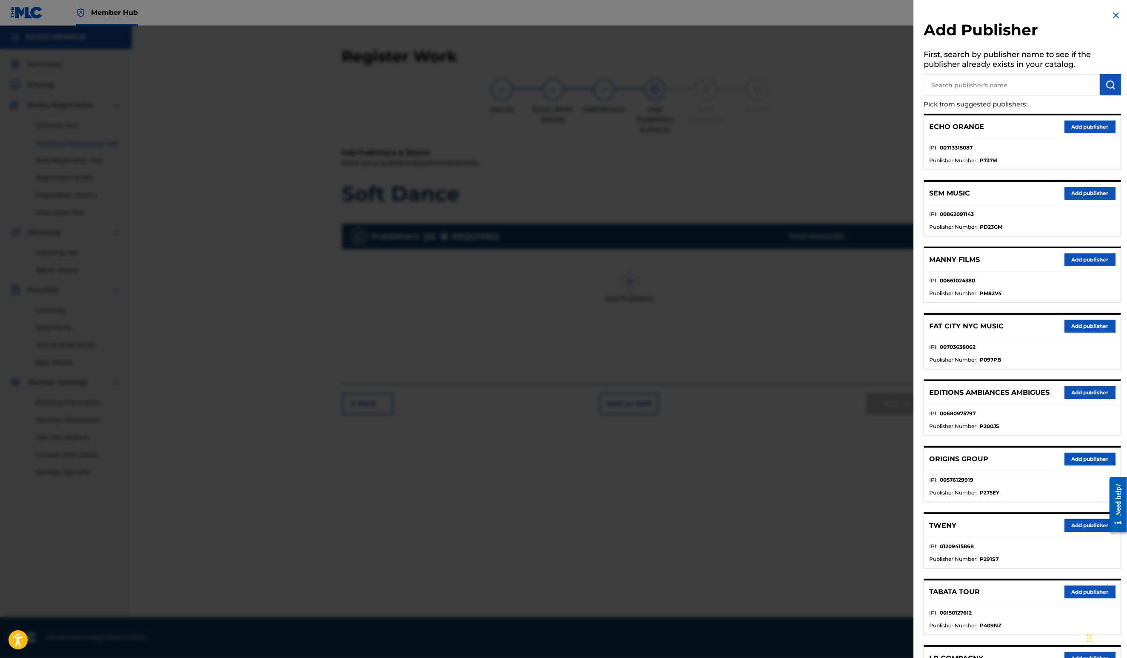
click at [926, 80] on input "text" at bounding box center [1012, 84] width 176 height 21
click at [1067, 471] on div "ORIGINS GROUP Add publisher" at bounding box center [1022, 458] width 197 height 23
click at [1070, 465] on button "Add publisher" at bounding box center [1090, 458] width 51 height 13
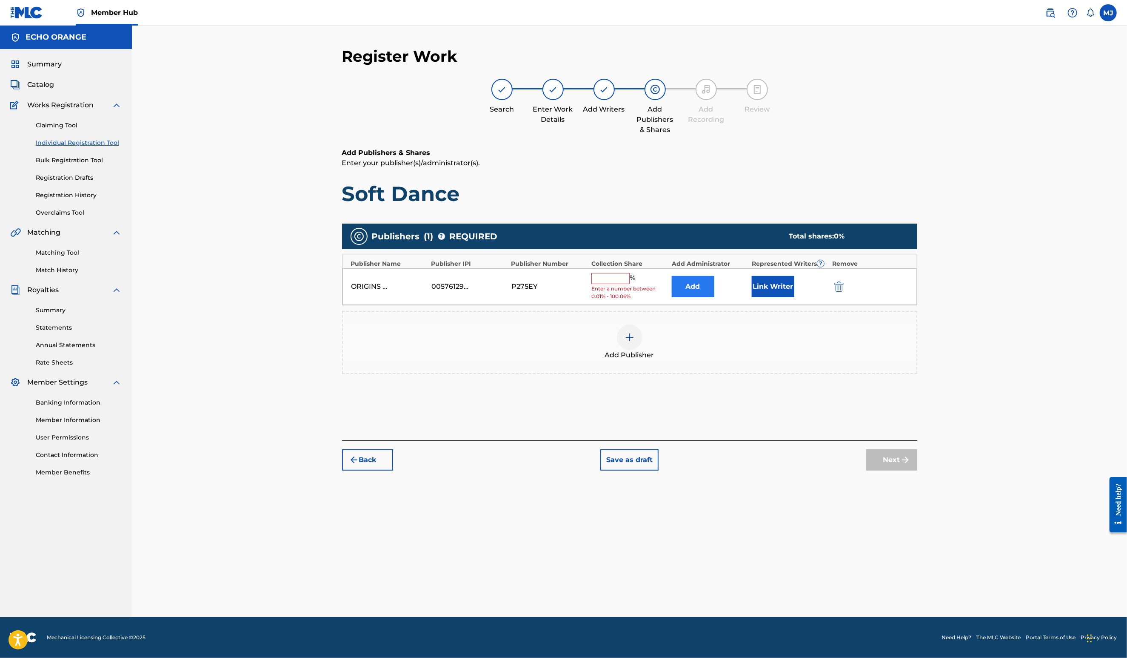
click at [715, 297] on button "Add" at bounding box center [693, 286] width 43 height 21
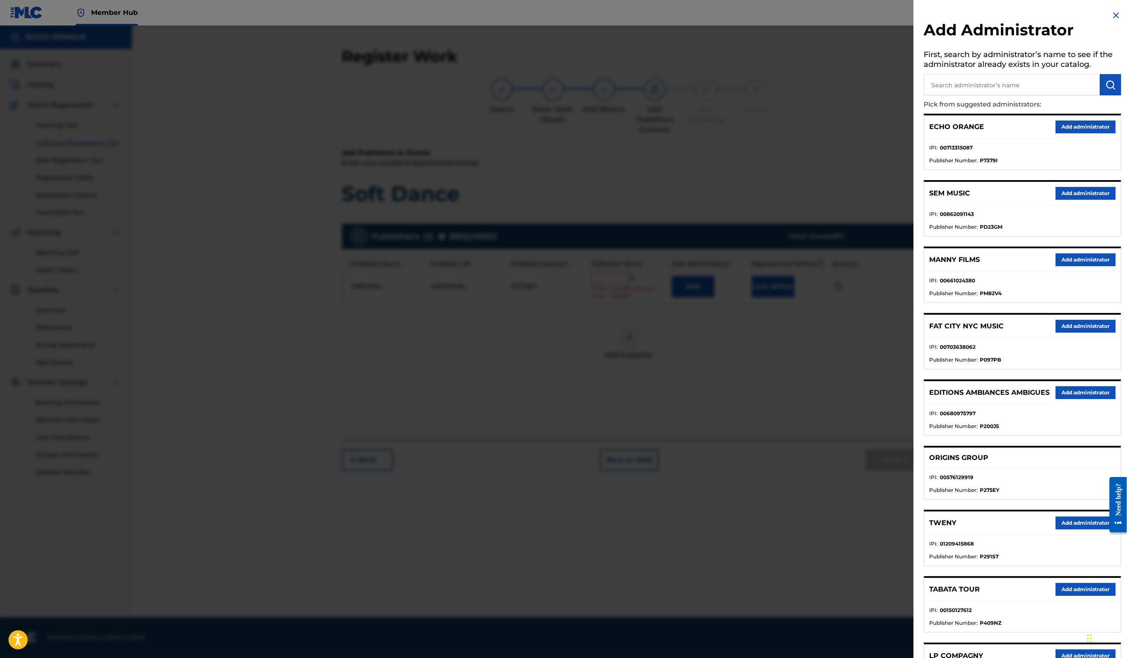
click at [1048, 139] on div "ECHO ORANGE Add administrator" at bounding box center [1022, 126] width 197 height 23
click at [1063, 133] on button "Add administrator" at bounding box center [1086, 126] width 60 height 13
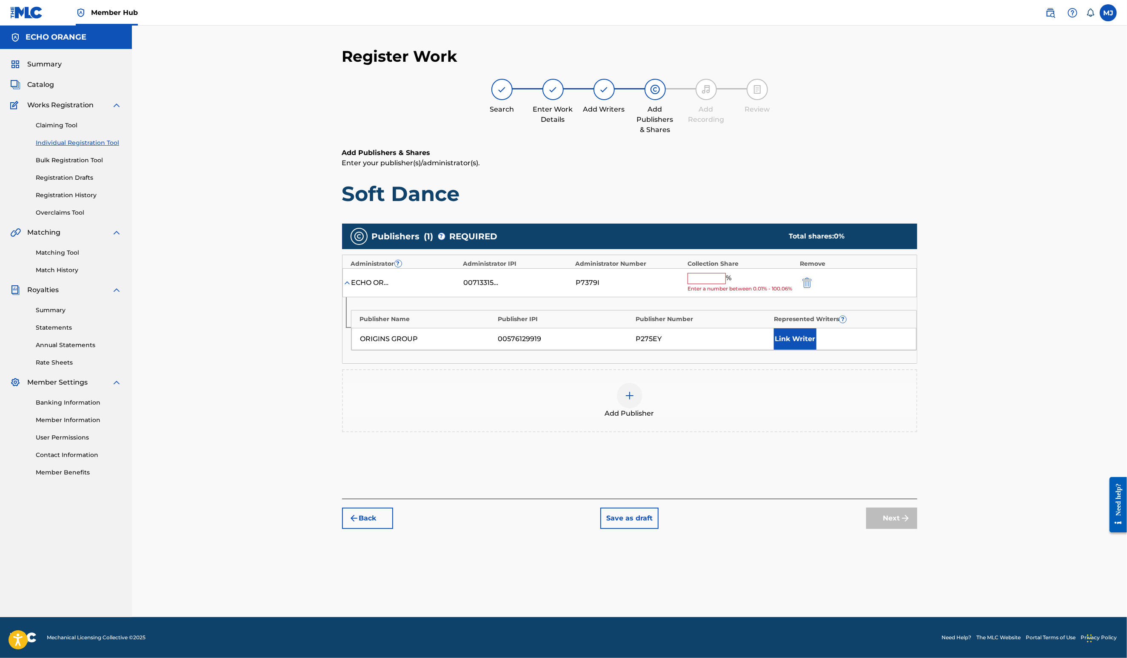
click at [726, 284] on input "text" at bounding box center [707, 278] width 38 height 11
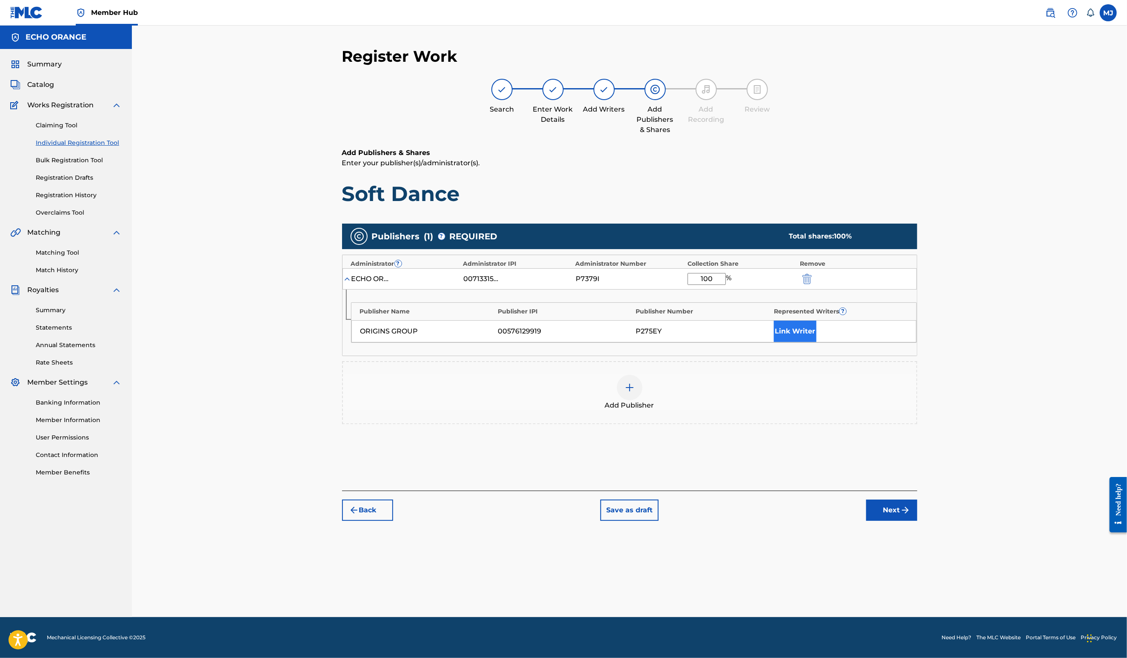
type input "100"
click at [817, 342] on button "Link Writer" at bounding box center [795, 330] width 43 height 21
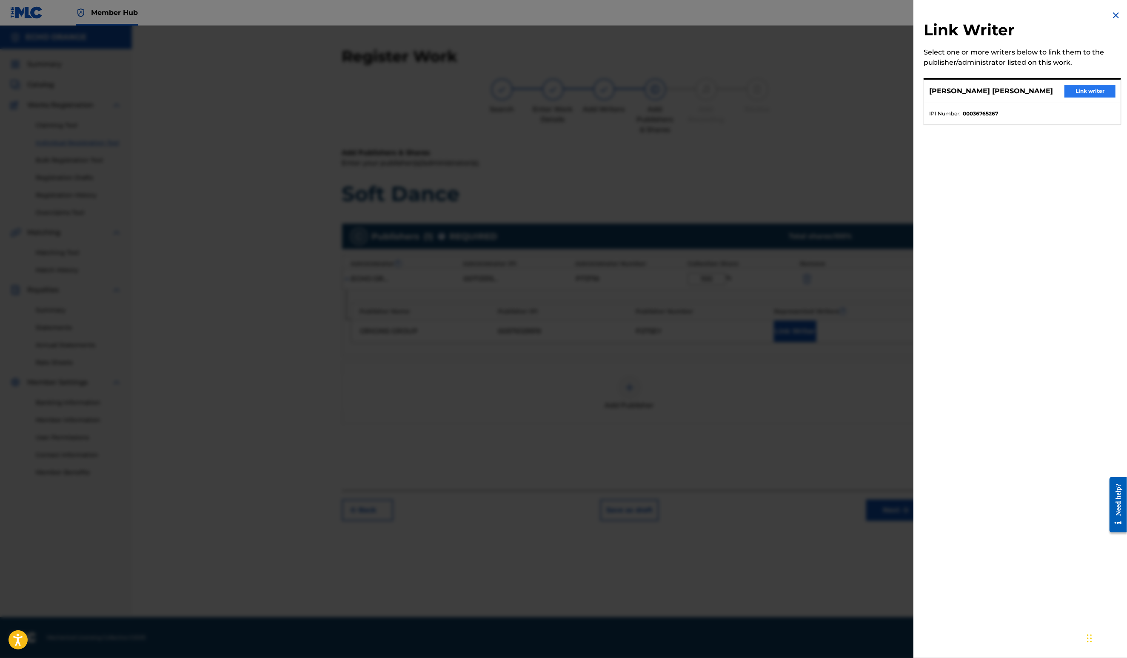
click at [1073, 95] on button "Link writer" at bounding box center [1090, 91] width 51 height 13
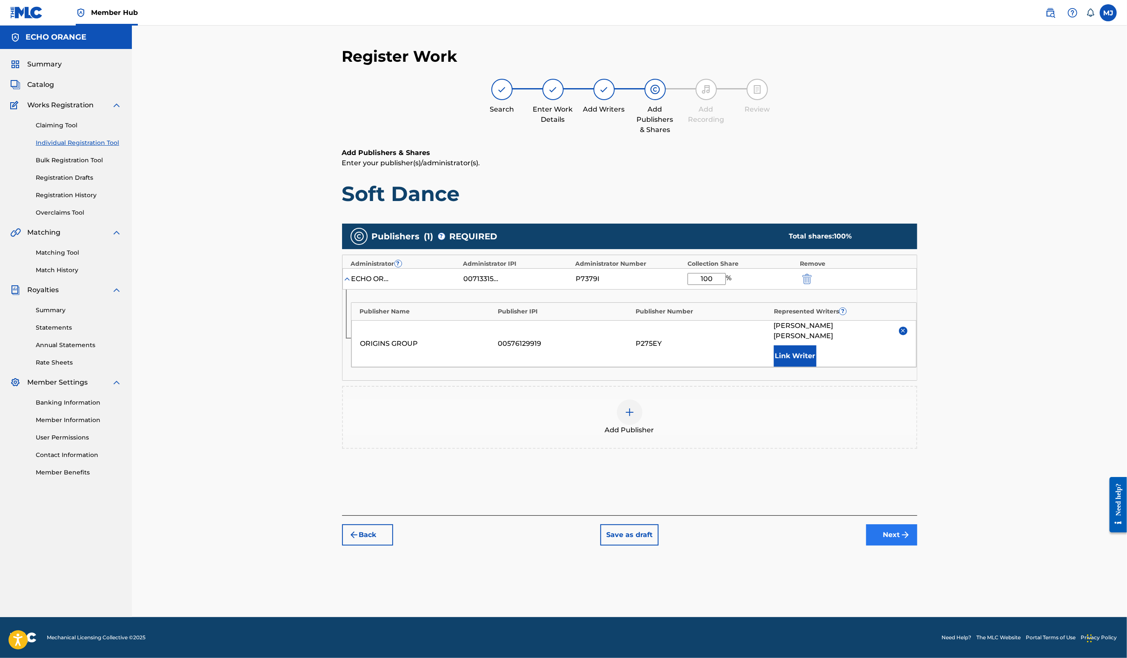
click at [918, 545] on button "Next" at bounding box center [892, 534] width 51 height 21
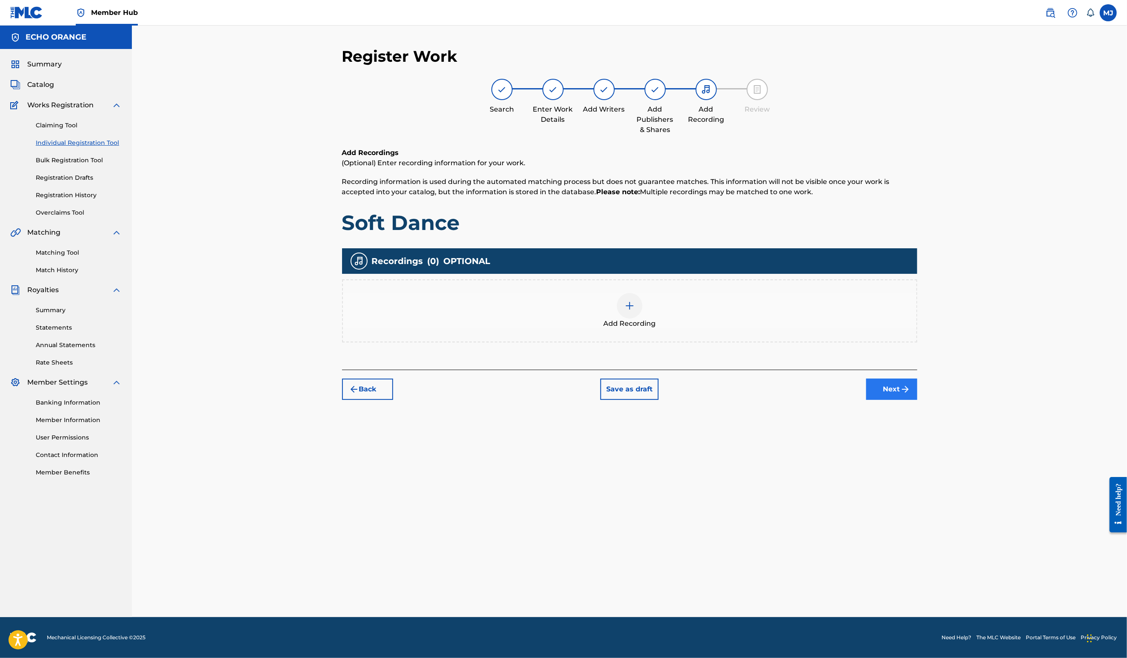
click at [918, 400] on button "Next" at bounding box center [892, 388] width 51 height 21
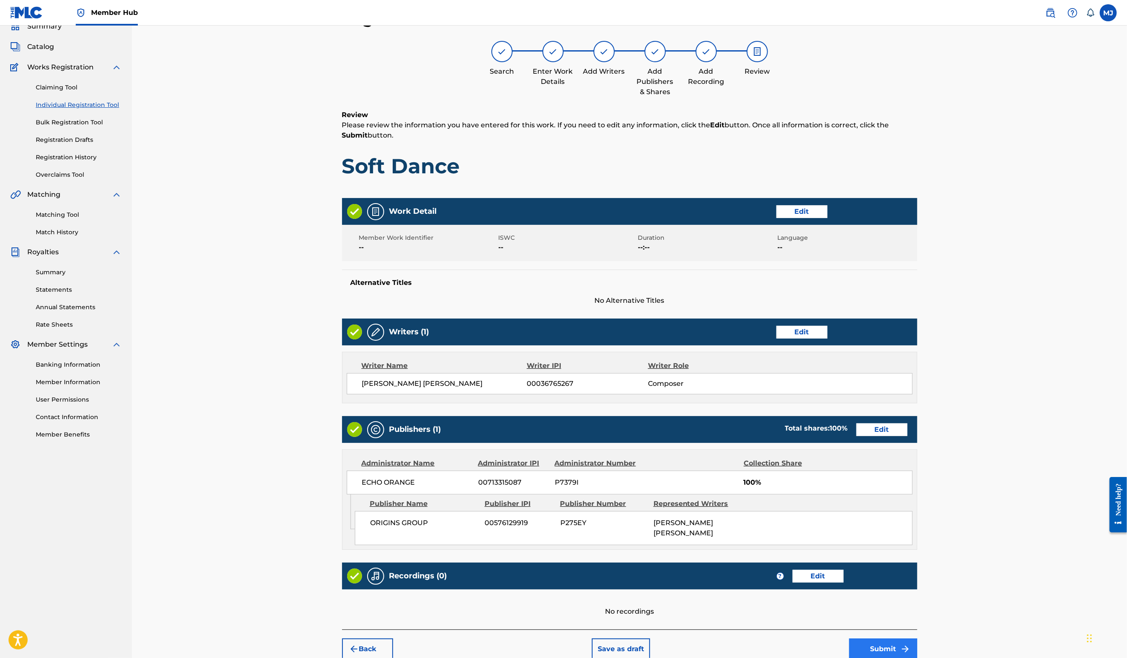
scroll to position [160, 0]
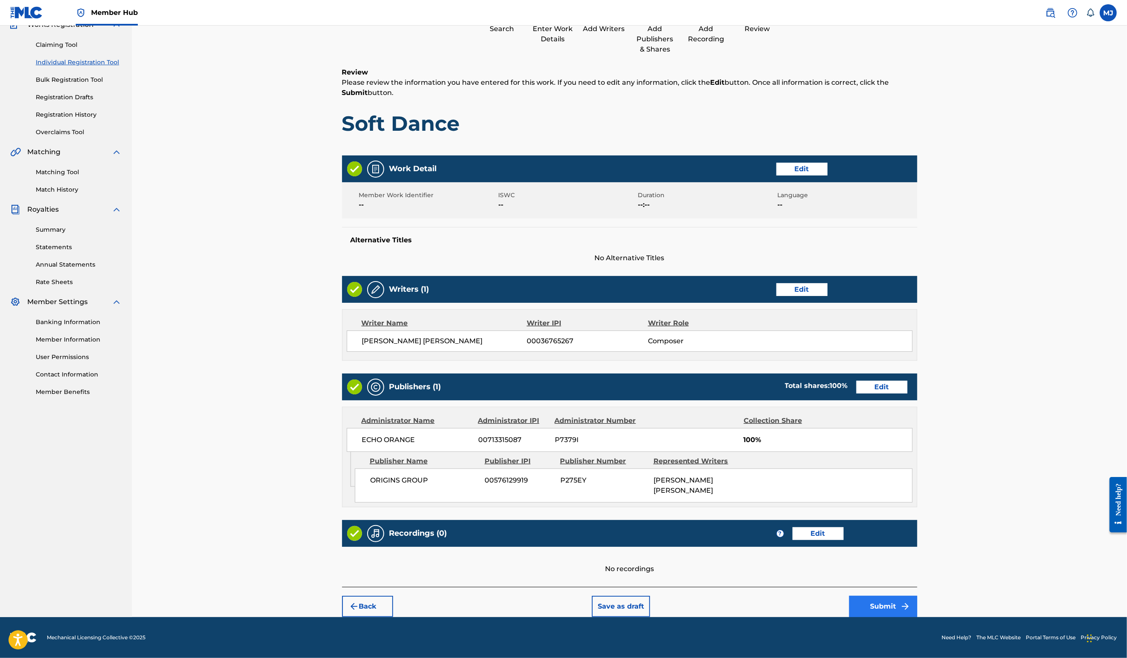
click at [918, 602] on button "Submit" at bounding box center [883, 605] width 68 height 21
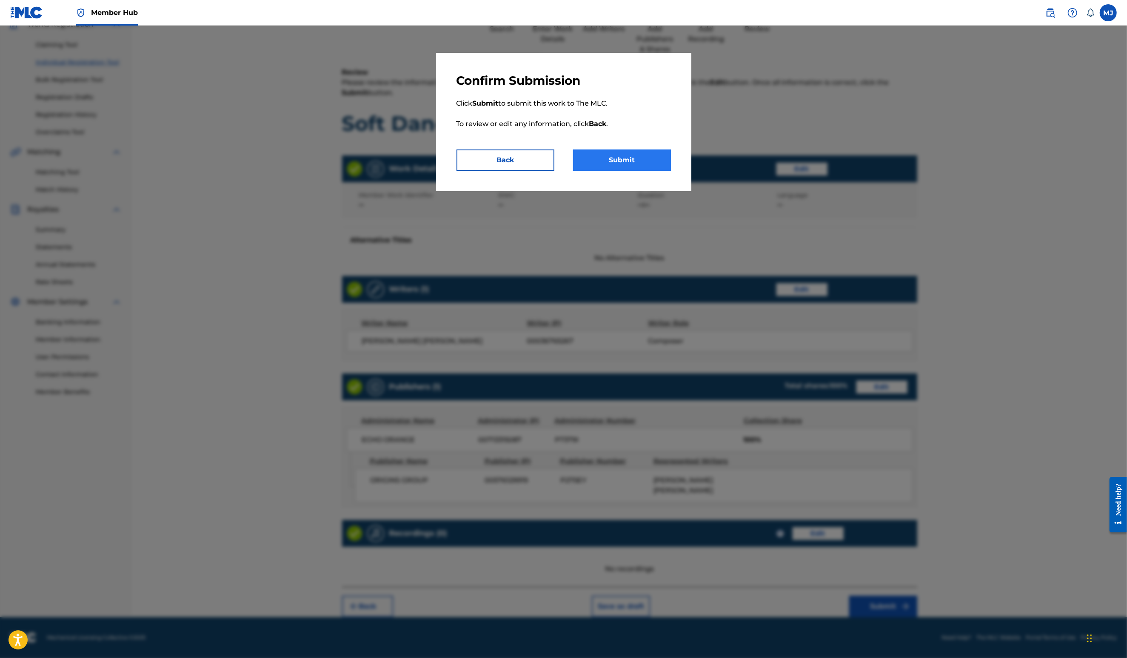
click at [647, 171] on button "Submit" at bounding box center [622, 159] width 98 height 21
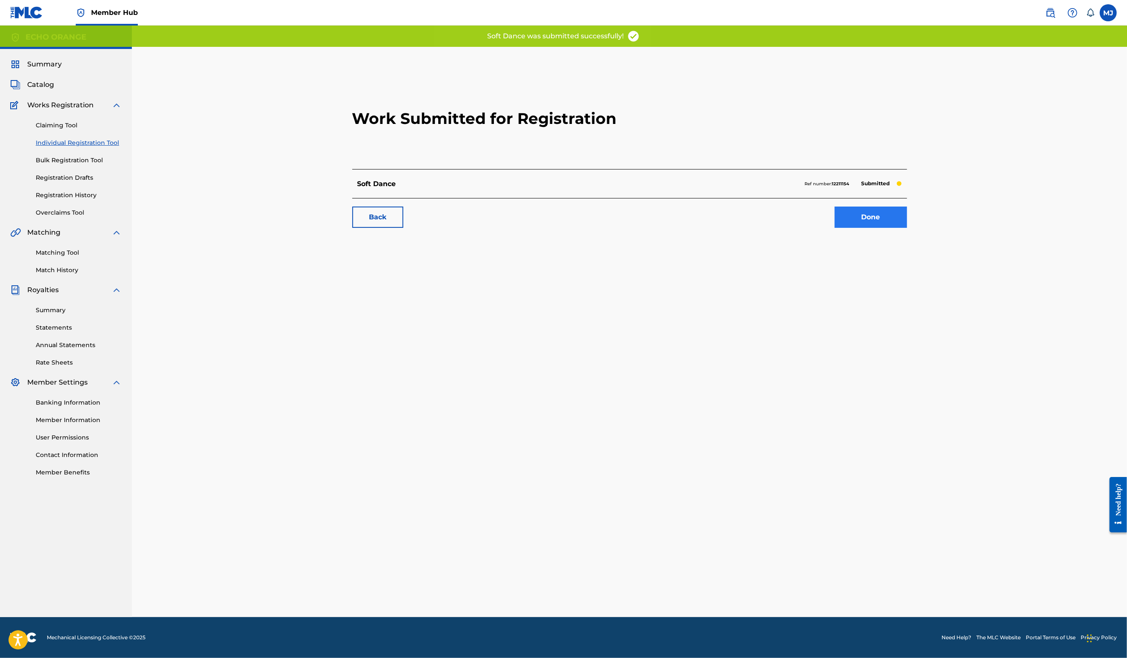
click at [907, 228] on link "Done" at bounding box center [871, 216] width 72 height 21
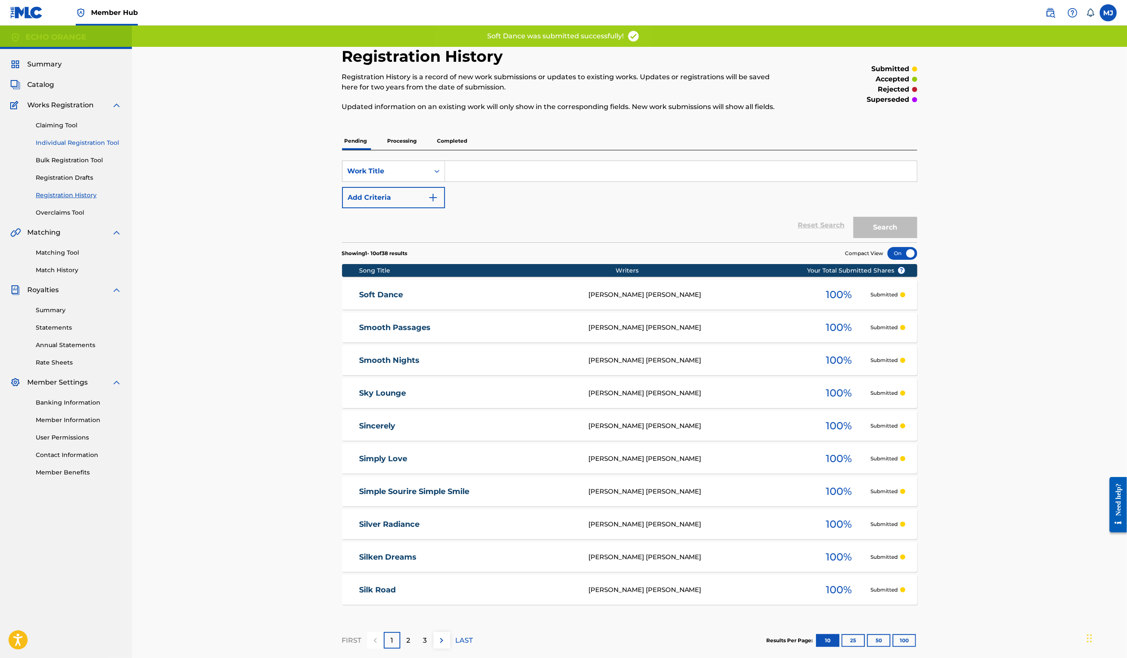
click at [112, 147] on link "Individual Registration Tool" at bounding box center [79, 142] width 86 height 9
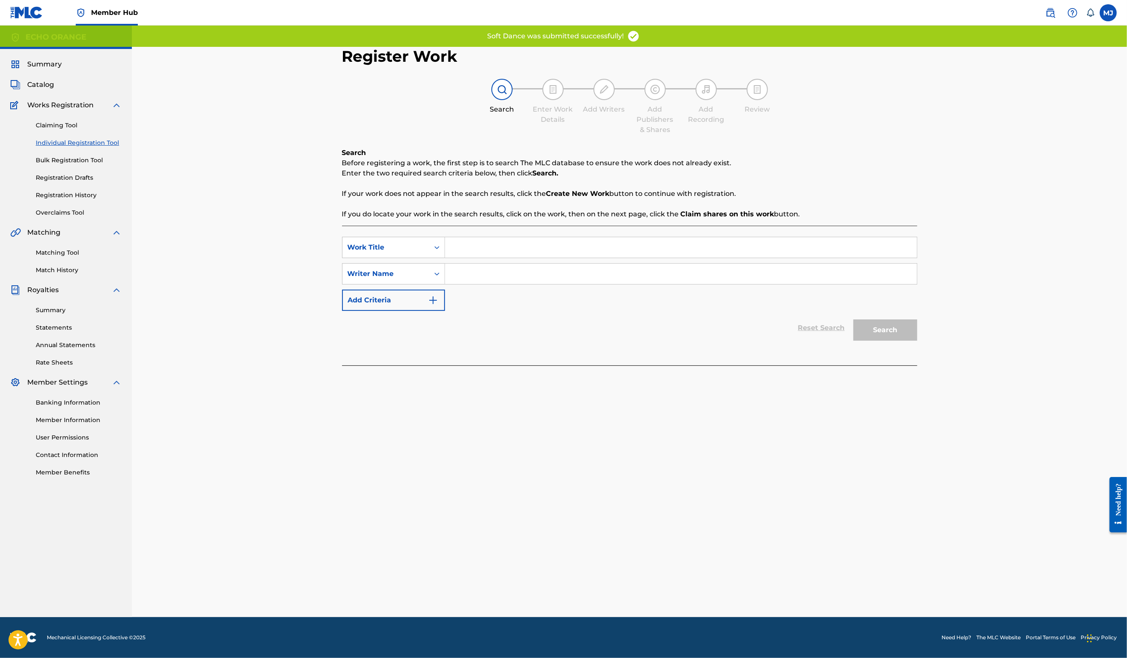
click at [448, 255] on div "SearchWithCriteria644e6e33-20bc-4cb6-b576-bae0781524f1 Work Title SearchWithCri…" at bounding box center [629, 296] width 575 height 140
click at [461, 257] on input "Search Form" at bounding box center [681, 247] width 472 height 20
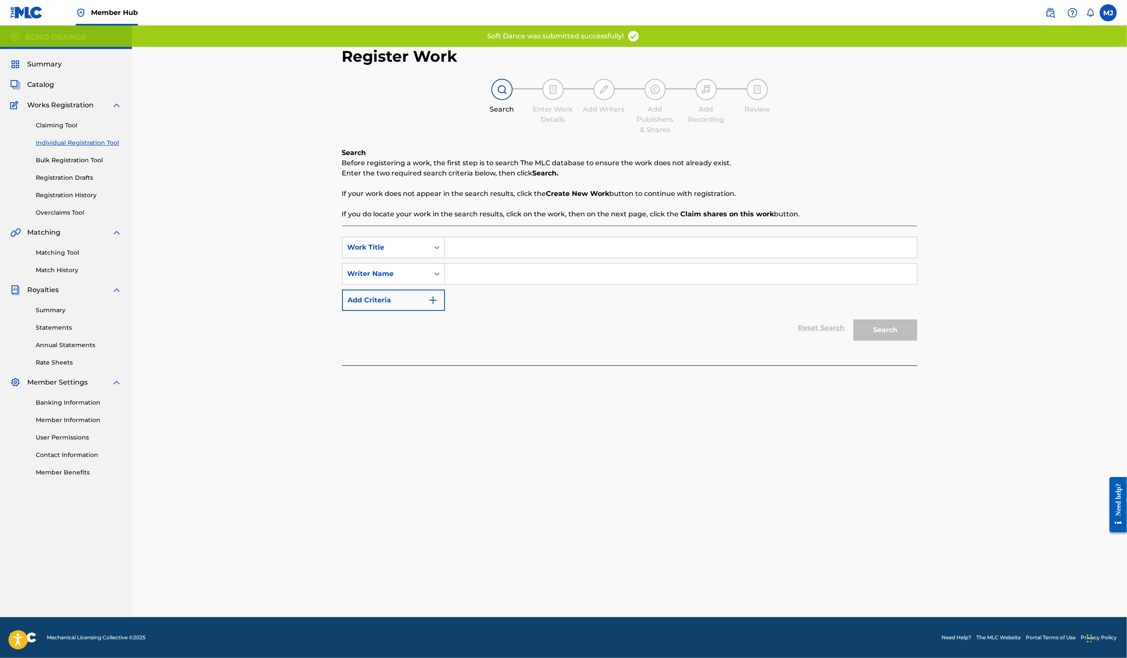
click at [461, 257] on input "Search Form" at bounding box center [681, 247] width 472 height 20
click at [460, 257] on input "Search Form" at bounding box center [681, 247] width 472 height 20
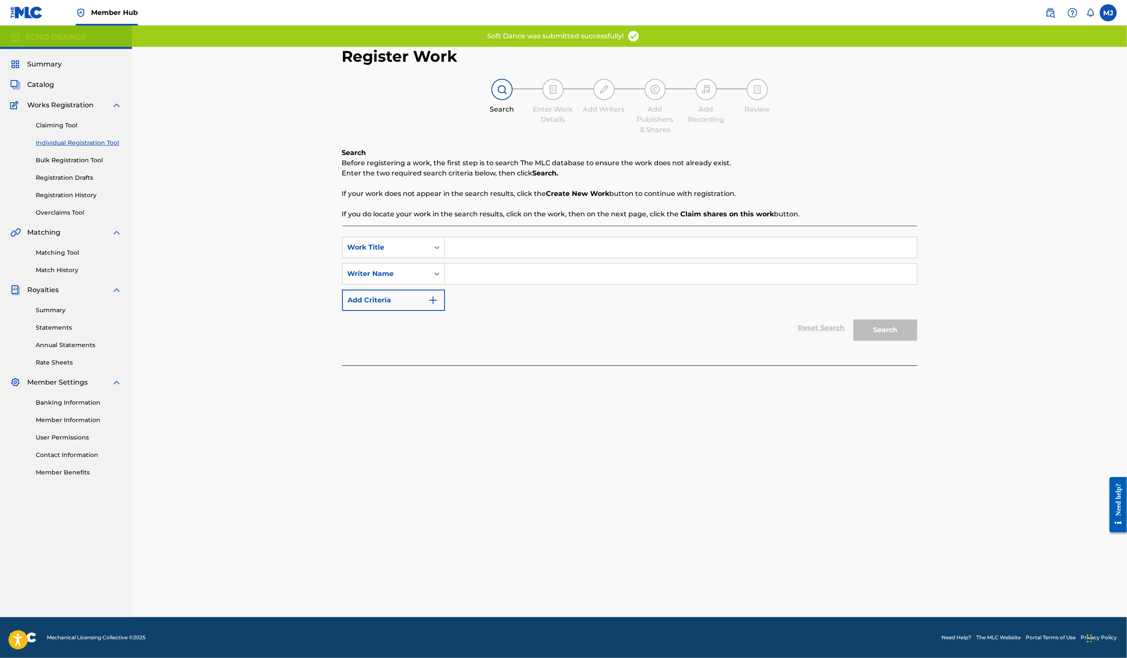
click at [457, 257] on input "Search Form" at bounding box center [681, 247] width 472 height 20
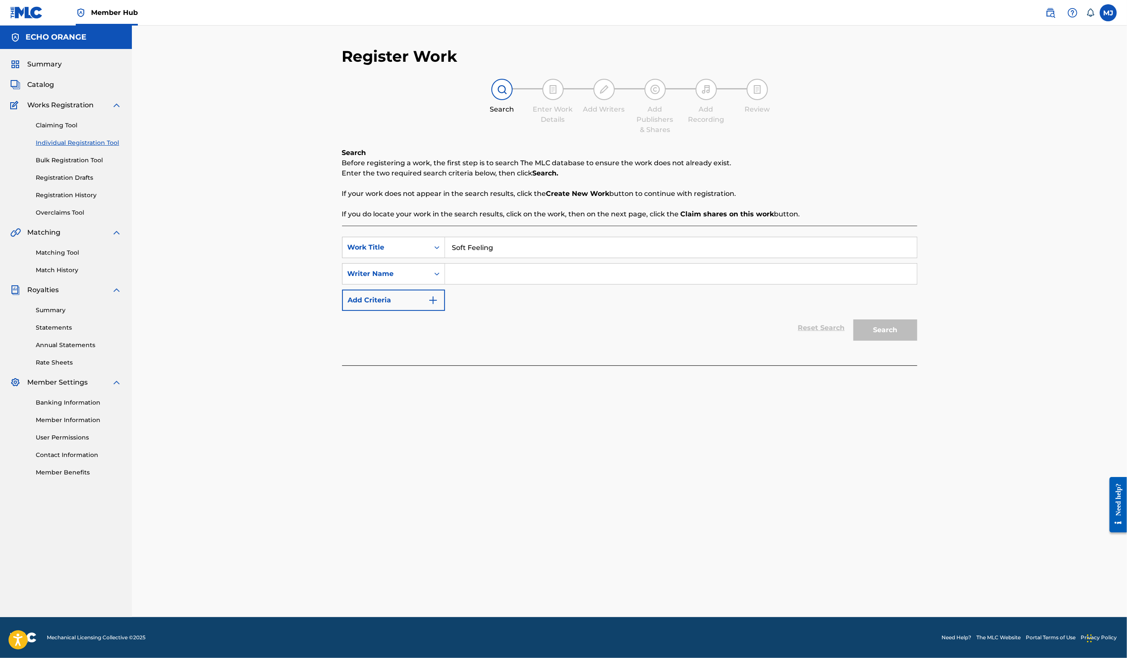
type input "Soft Feeling"
paste input "Denis Hekimian"
type input "Denis Hekimian"
click at [918, 340] on button "Search" at bounding box center [886, 329] width 64 height 21
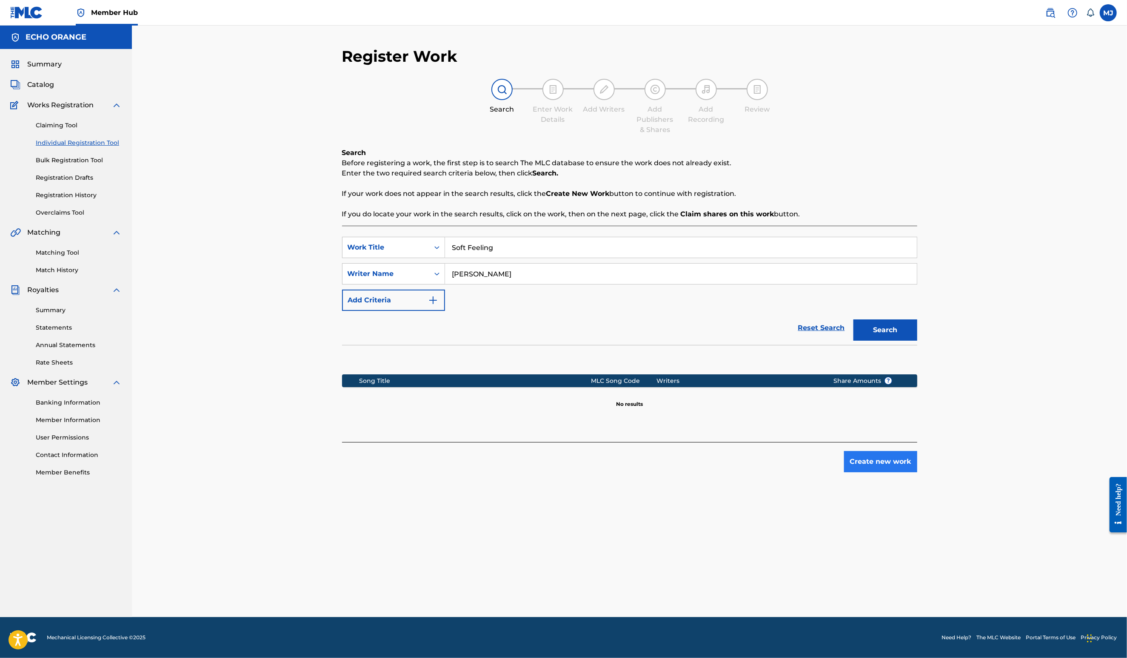
click at [918, 472] on button "Create new work" at bounding box center [880, 461] width 73 height 21
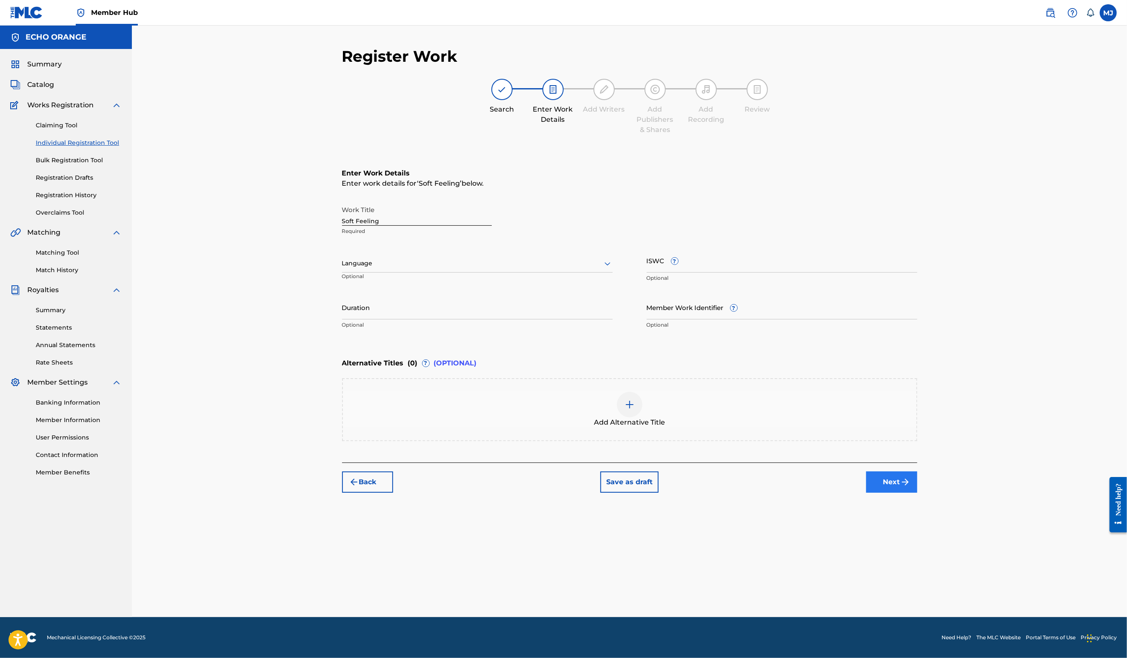
click at [918, 492] on button "Next" at bounding box center [892, 481] width 51 height 21
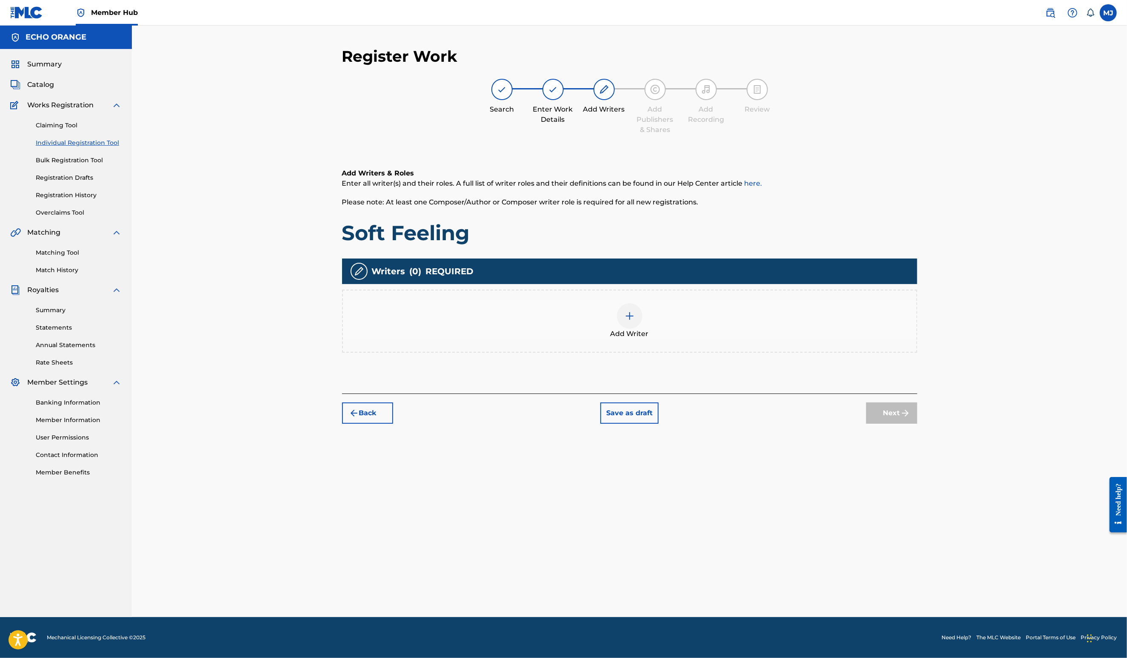
click at [775, 352] on div "Add Writer" at bounding box center [629, 320] width 575 height 63
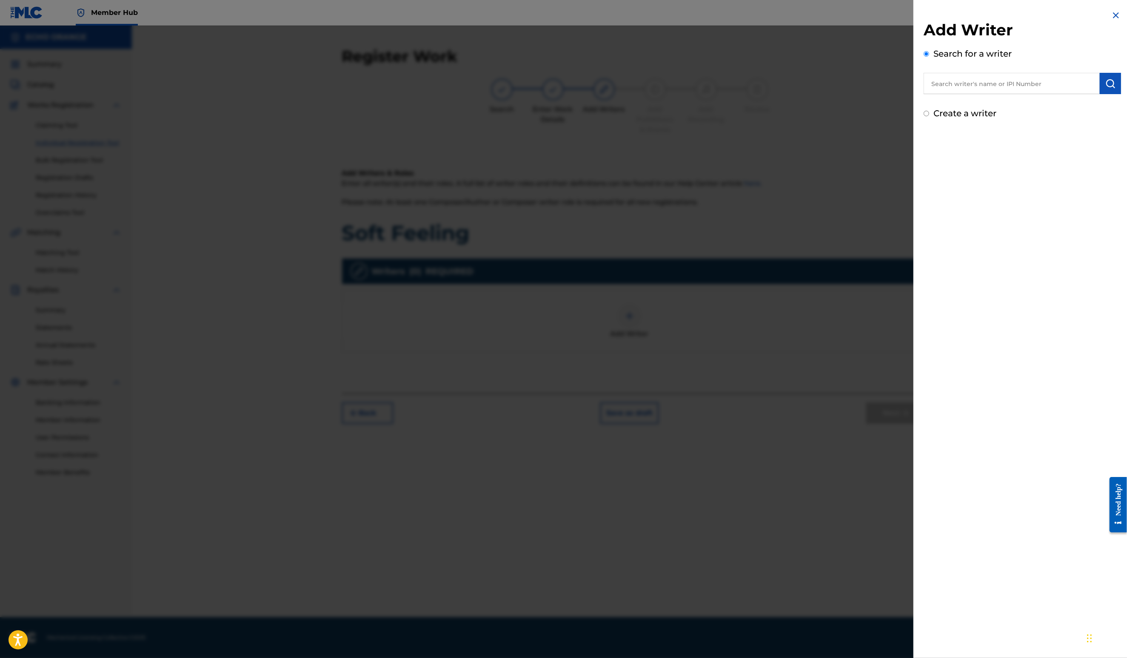
click at [948, 89] on input "text" at bounding box center [1012, 83] width 176 height 21
paste input "Denis Hekimian"
type input "Denis Hekimian"
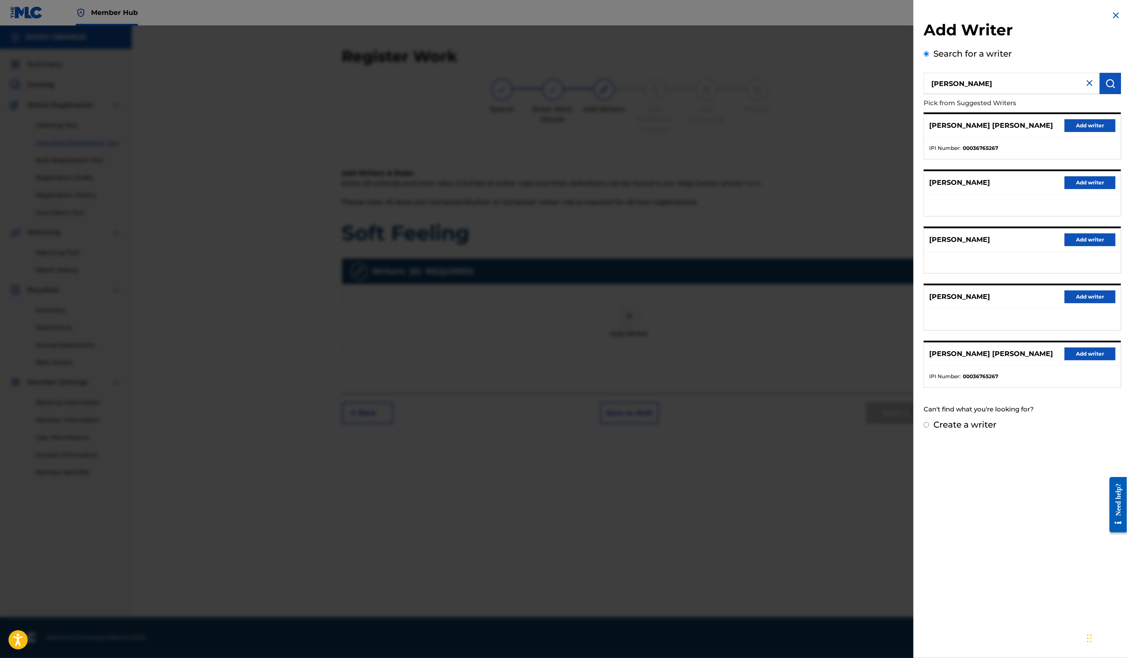
click at [1082, 137] on div "DENIS MARCEL HEKIMIAN Add writer" at bounding box center [1022, 125] width 197 height 23
click at [1070, 132] on button "Add writer" at bounding box center [1090, 125] width 51 height 13
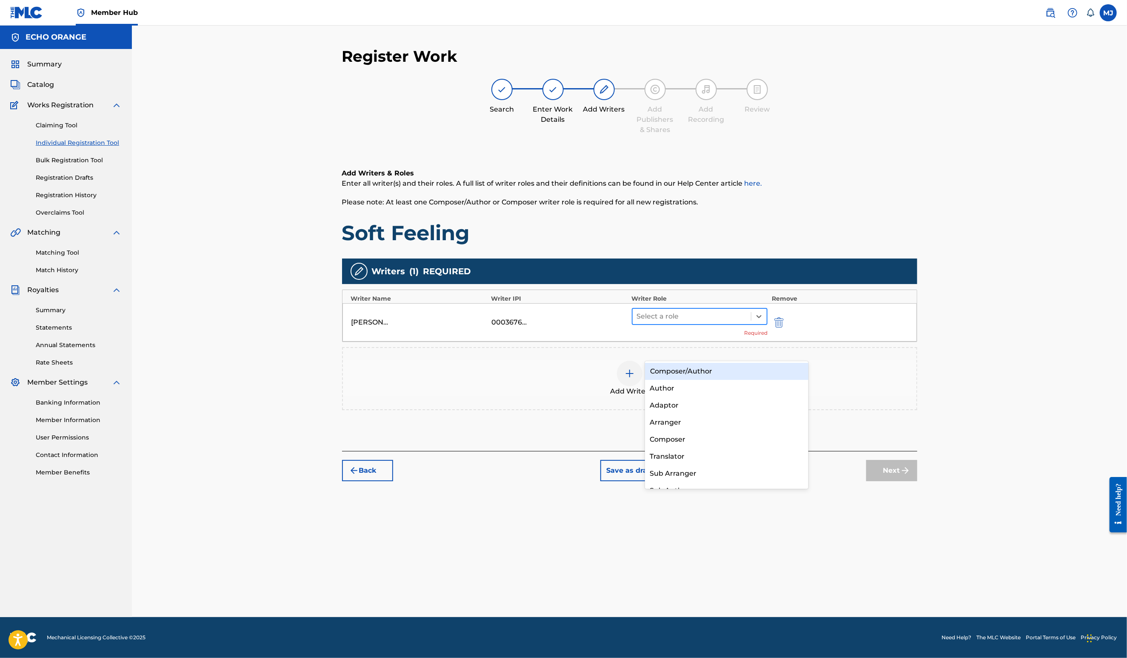
click at [721, 322] on div at bounding box center [692, 316] width 110 height 12
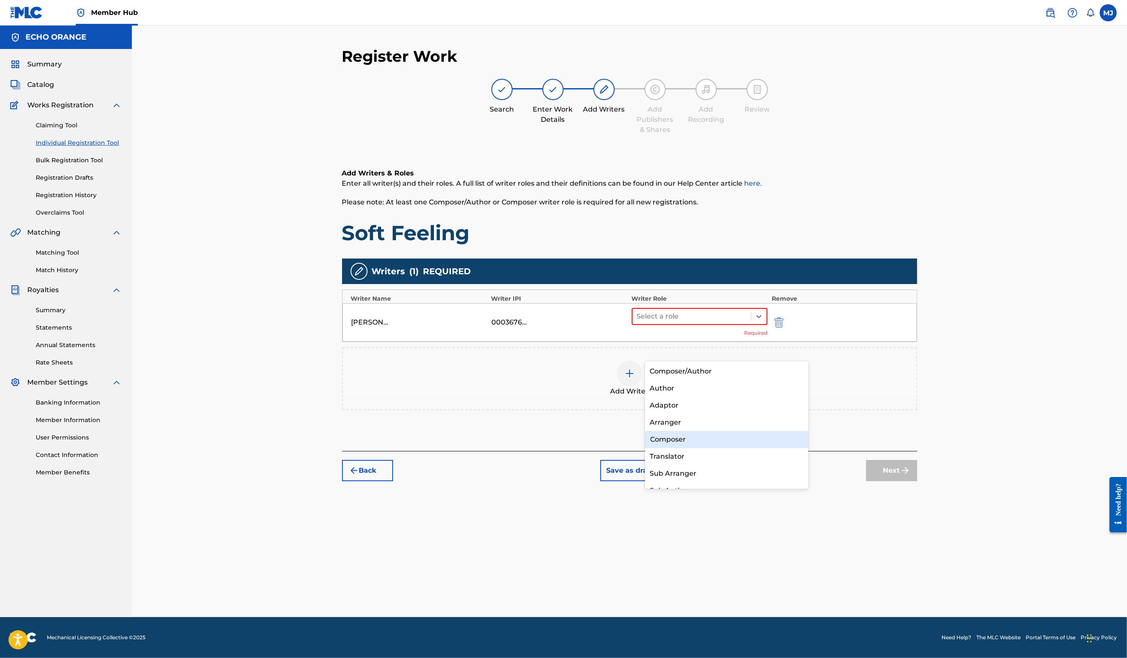
click at [701, 443] on div "Composer" at bounding box center [727, 439] width 164 height 17
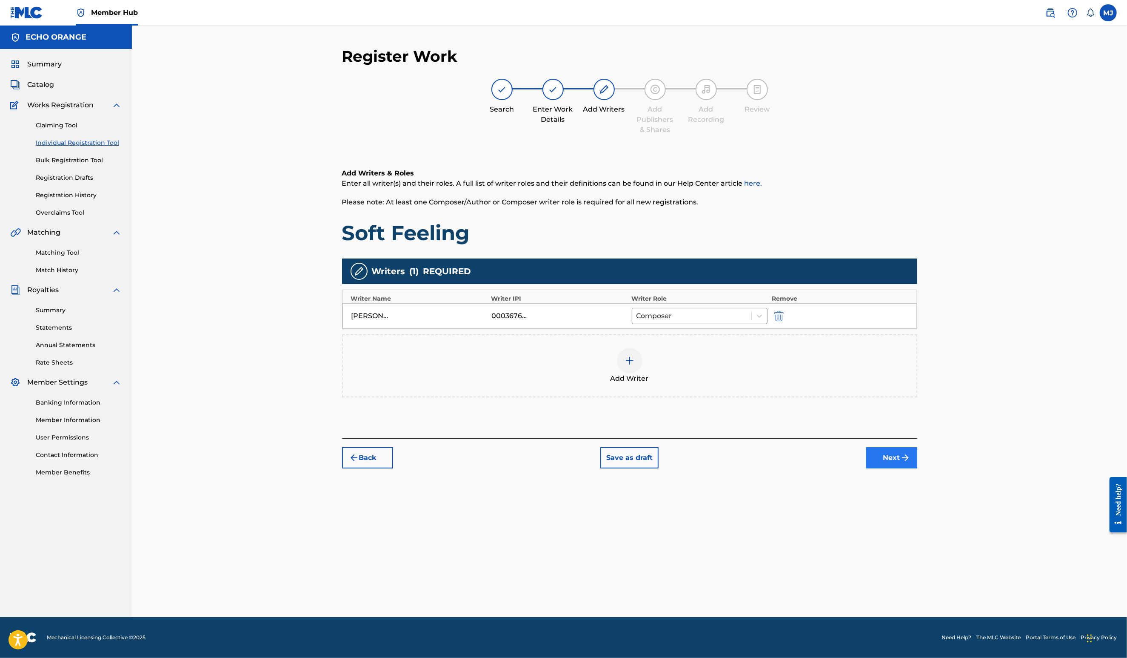
click at [918, 468] on button "Next" at bounding box center [892, 457] width 51 height 21
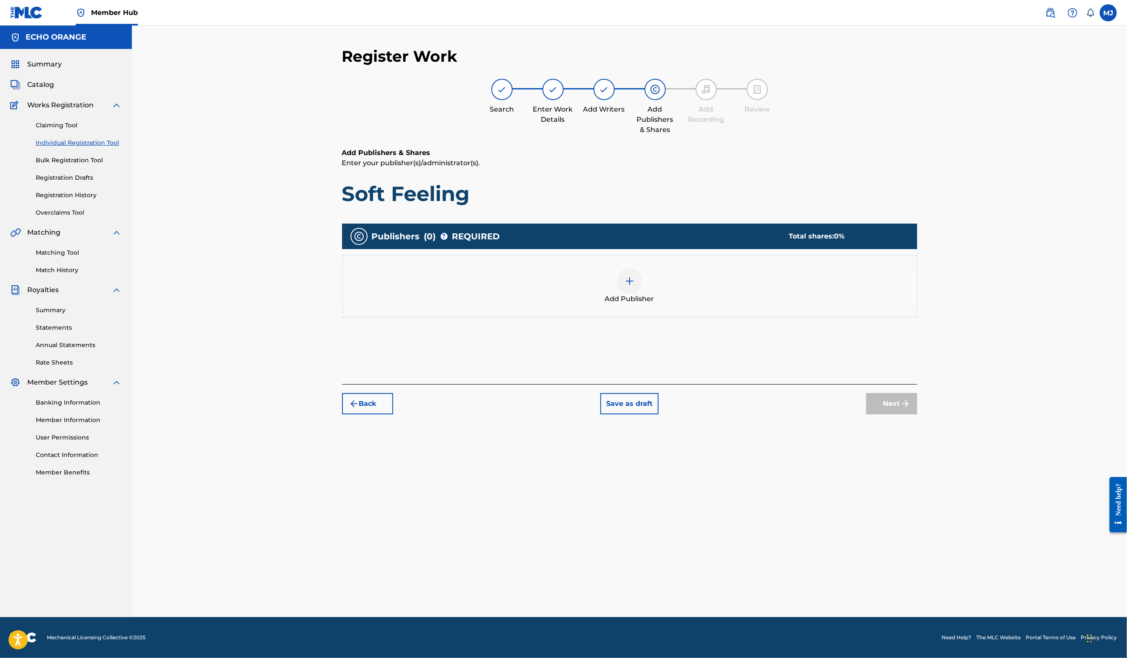
click at [697, 346] on div "Publishers ( 0 ) ? REQUIRED Total shares: 0 % Add Publisher" at bounding box center [629, 282] width 575 height 127
click at [705, 317] on div "Add Publisher" at bounding box center [629, 286] width 575 height 63
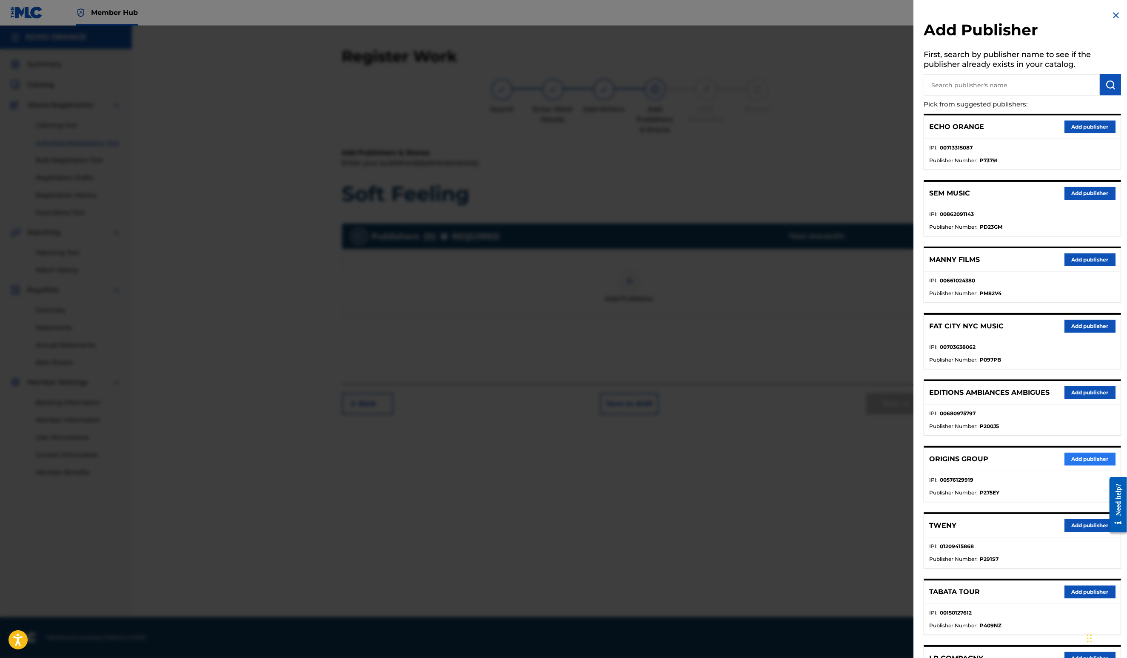
click at [1076, 465] on button "Add publisher" at bounding box center [1090, 458] width 51 height 13
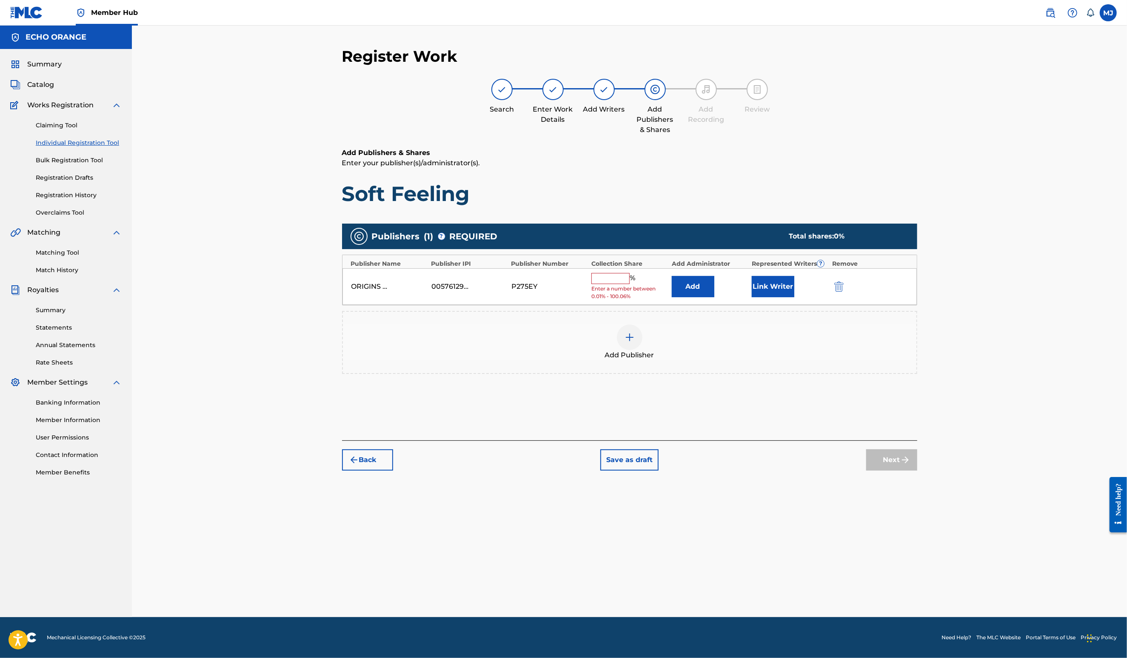
click at [683, 300] on div "ORIGINS GROUP 00576129919 P275EY % Enter a number between 0.01% - 100.06% Add L…" at bounding box center [630, 286] width 575 height 37
click at [712, 297] on button "Add" at bounding box center [693, 286] width 43 height 21
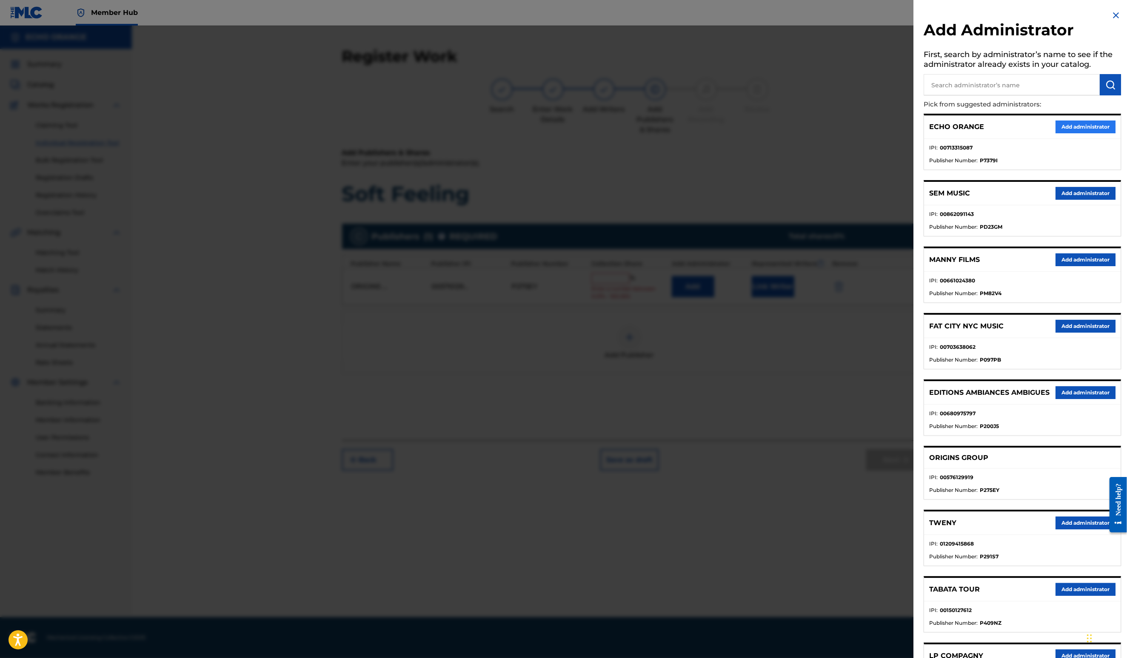
click at [1083, 133] on button "Add administrator" at bounding box center [1086, 126] width 60 height 13
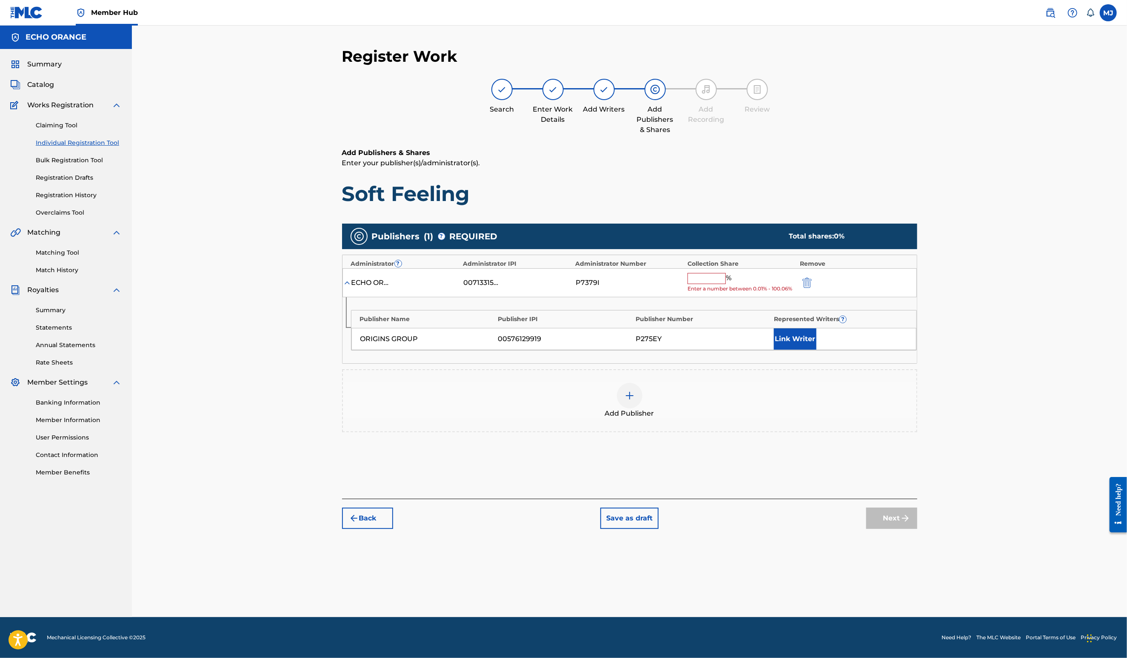
click at [726, 284] on input "text" at bounding box center [707, 278] width 38 height 11
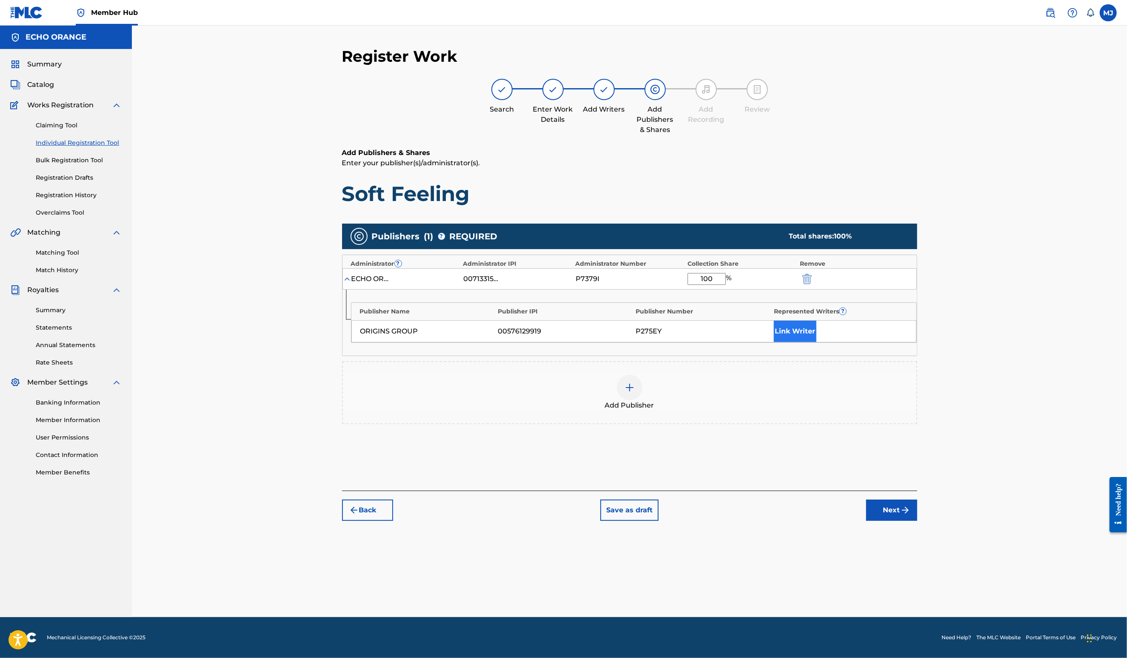
type input "100"
click at [817, 342] on button "Link Writer" at bounding box center [795, 330] width 43 height 21
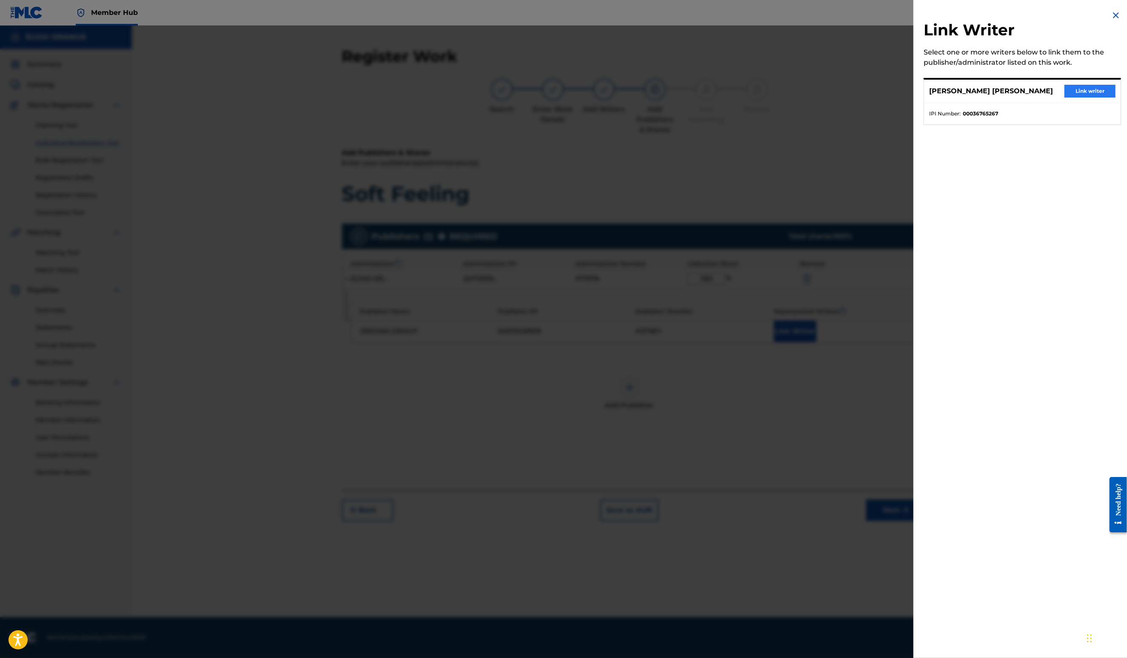
click at [1065, 97] on button "Link writer" at bounding box center [1090, 91] width 51 height 13
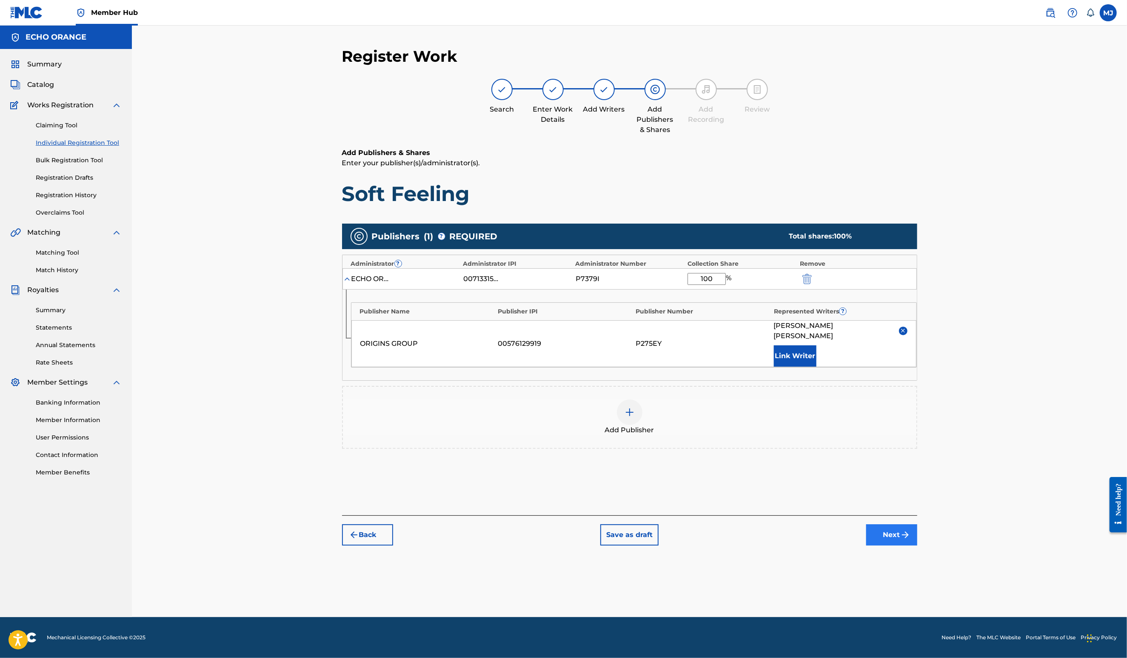
click at [918, 545] on button "Next" at bounding box center [892, 534] width 51 height 21
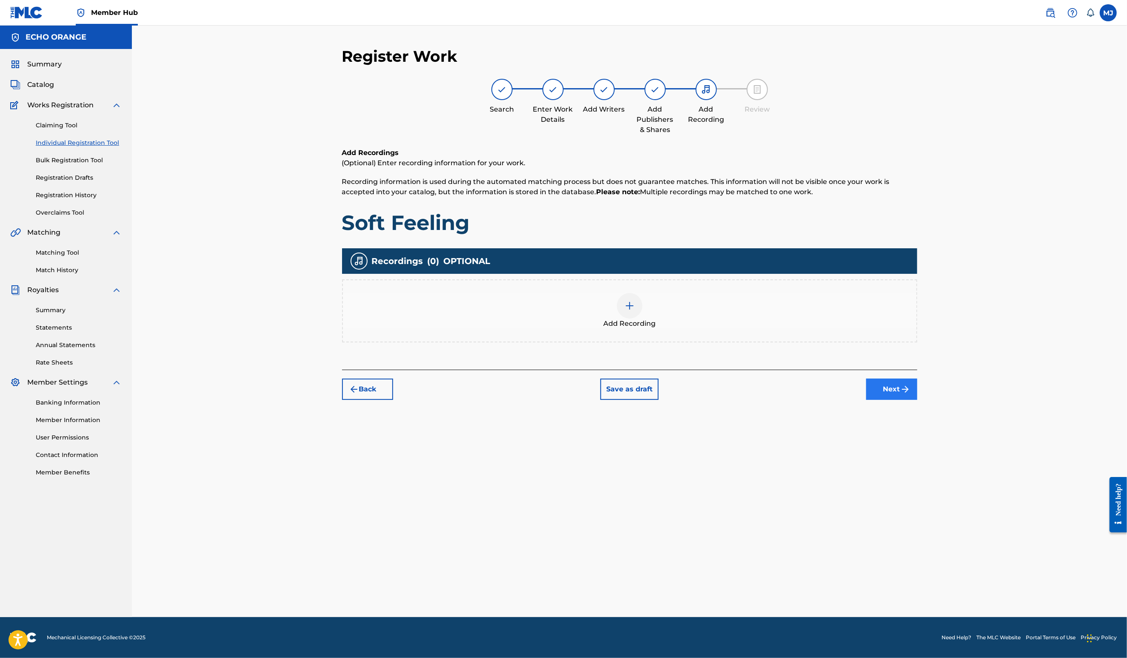
click at [918, 400] on button "Next" at bounding box center [892, 388] width 51 height 21
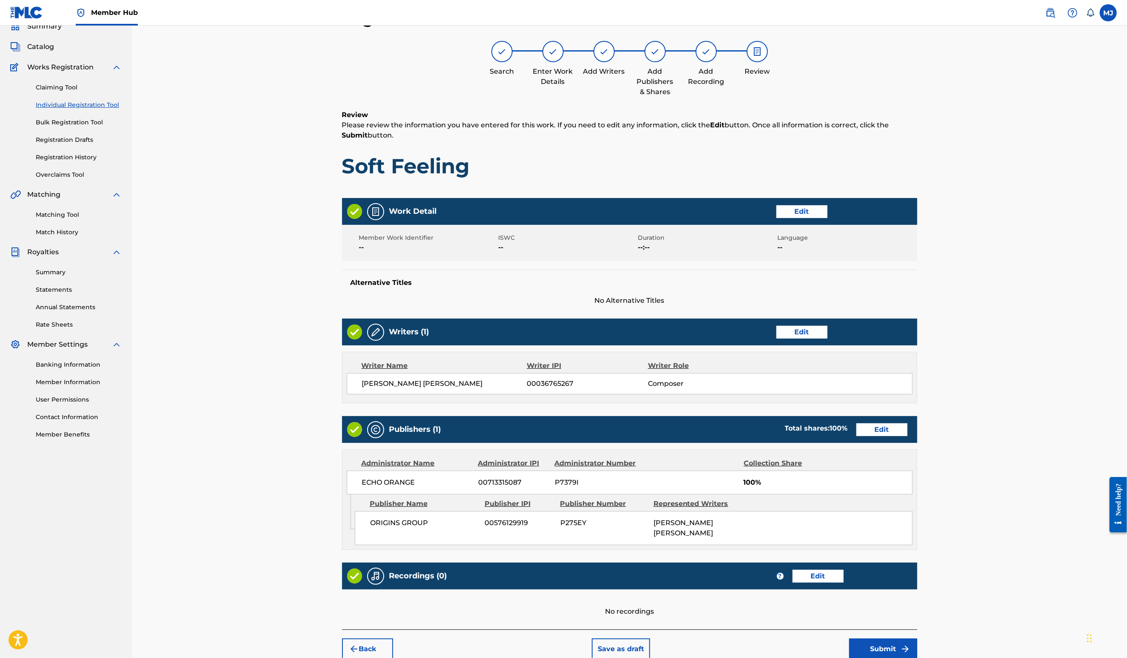
scroll to position [160, 0]
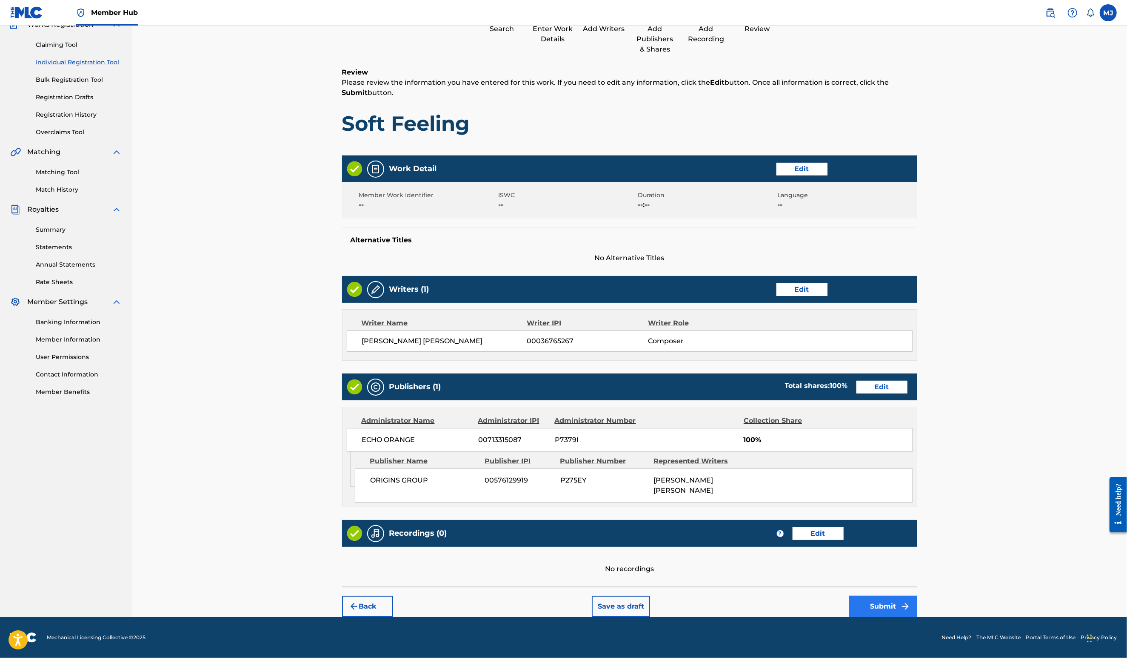
click at [918, 606] on button "Submit" at bounding box center [883, 605] width 68 height 21
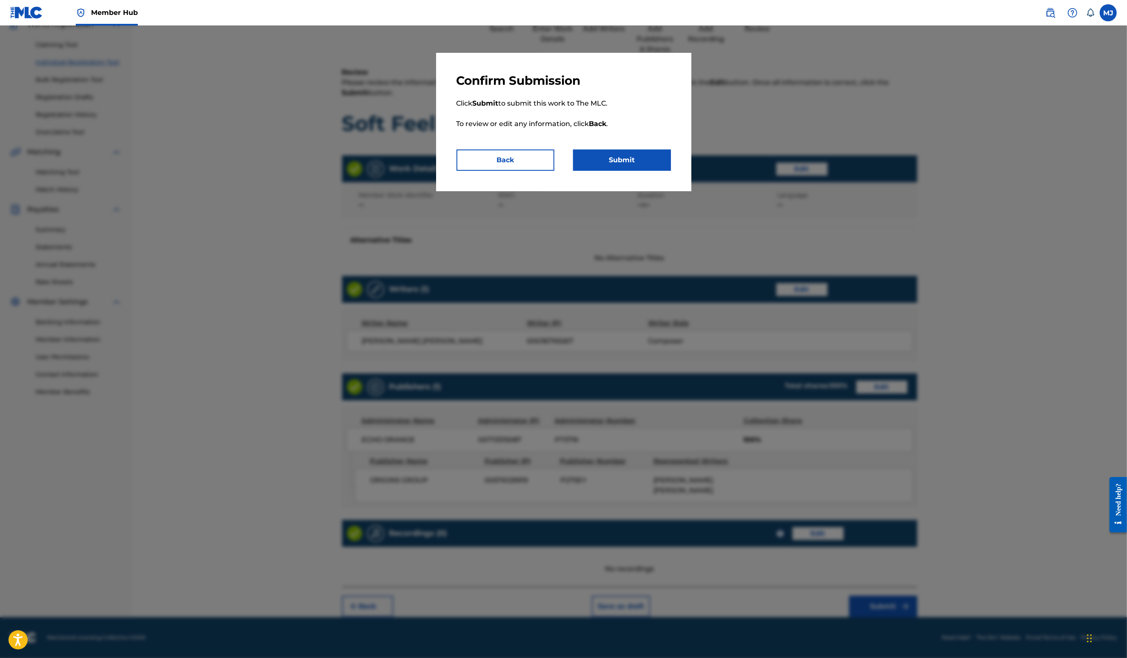
click at [617, 149] on p "Click Submit to submit this work to The MLC. To review or edit any information,…" at bounding box center [564, 118] width 215 height 61
click at [622, 171] on button "Submit" at bounding box center [622, 159] width 98 height 21
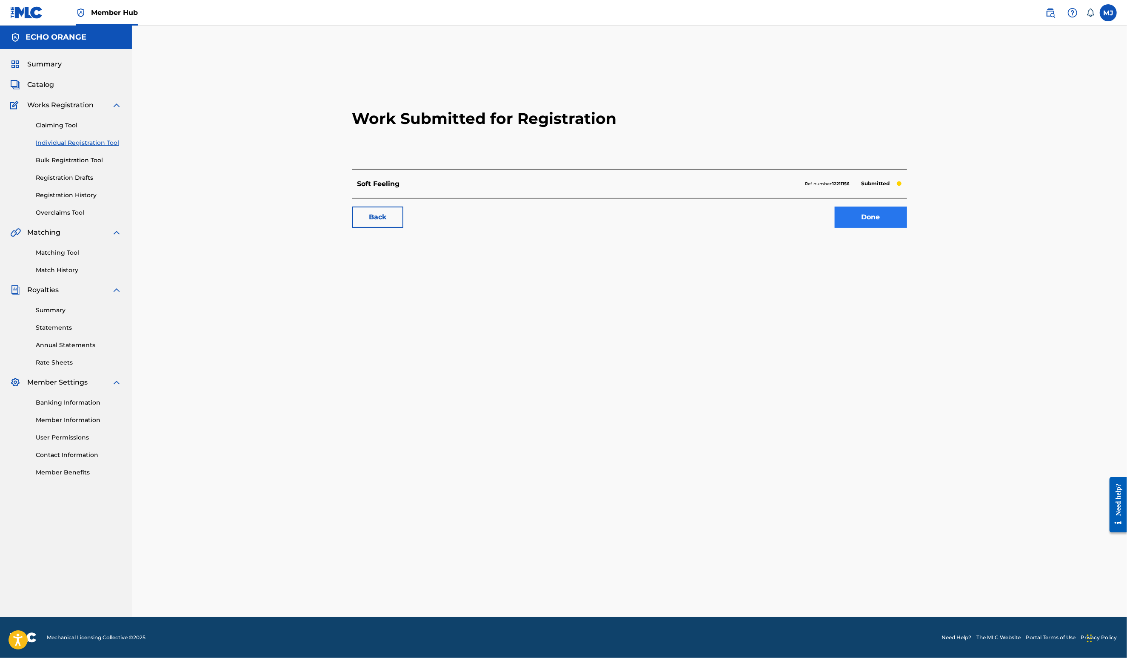
click at [907, 228] on link "Done" at bounding box center [871, 216] width 72 height 21
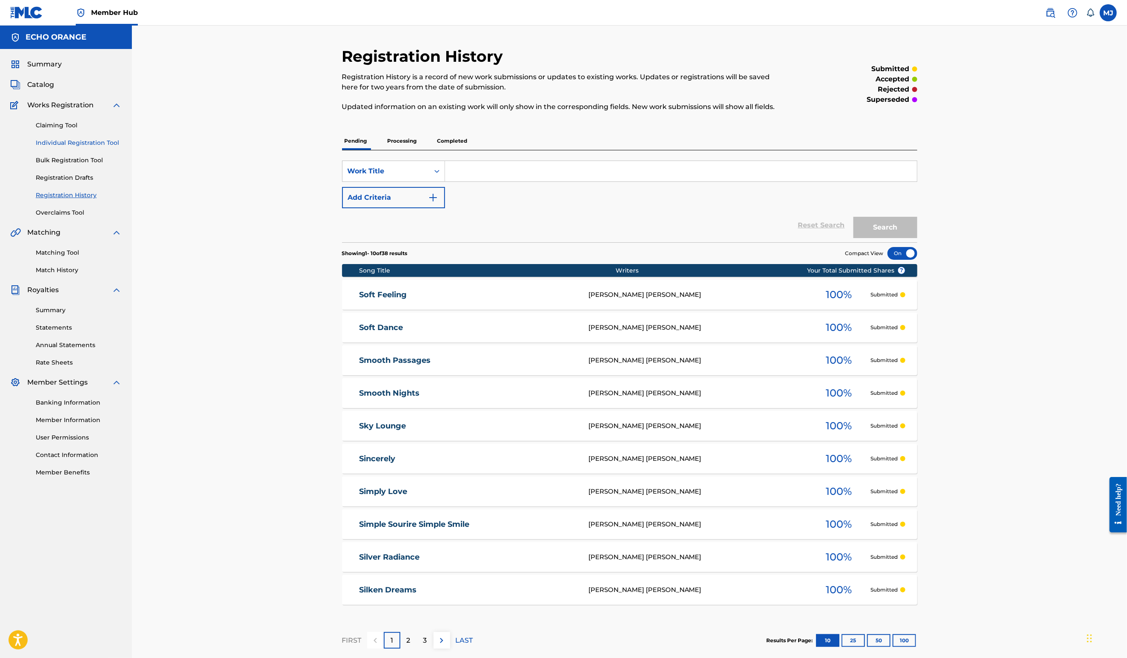
click at [75, 147] on link "Individual Registration Tool" at bounding box center [79, 142] width 86 height 9
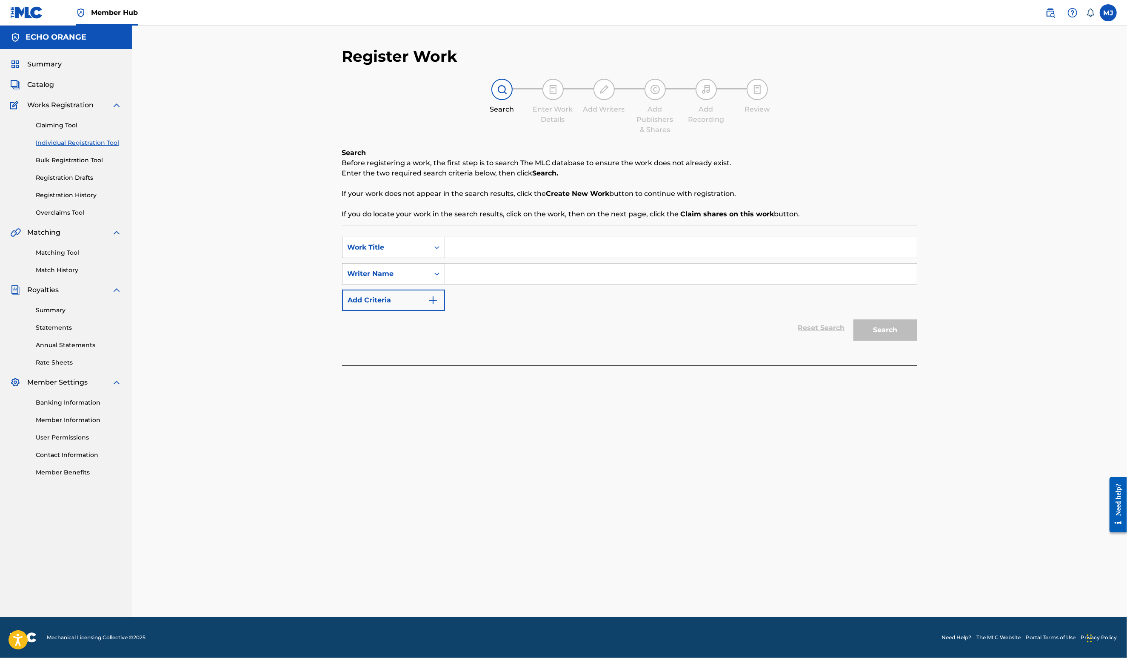
click at [455, 257] on input "Search Form" at bounding box center [681, 247] width 472 height 20
type input "Soft Gong"
paste input "Denis Hekimian"
type input "Denis Hekimian"
click at [918, 340] on button "Search" at bounding box center [886, 329] width 64 height 21
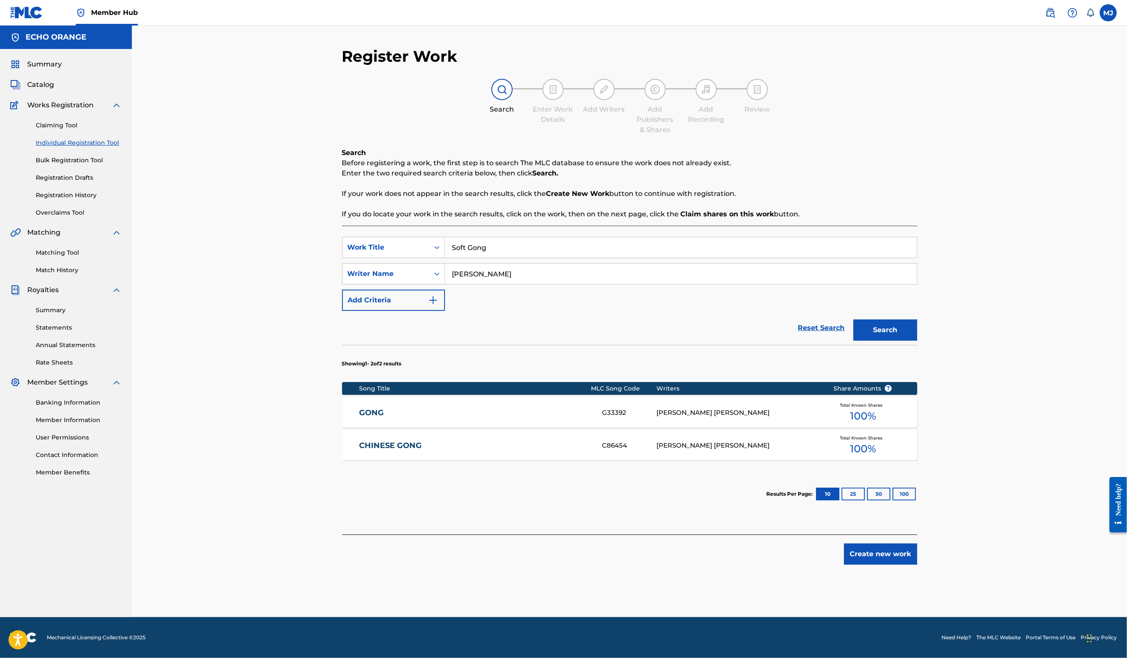
scroll to position [20, 0]
click at [918, 564] on button "Create new work" at bounding box center [880, 553] width 73 height 21
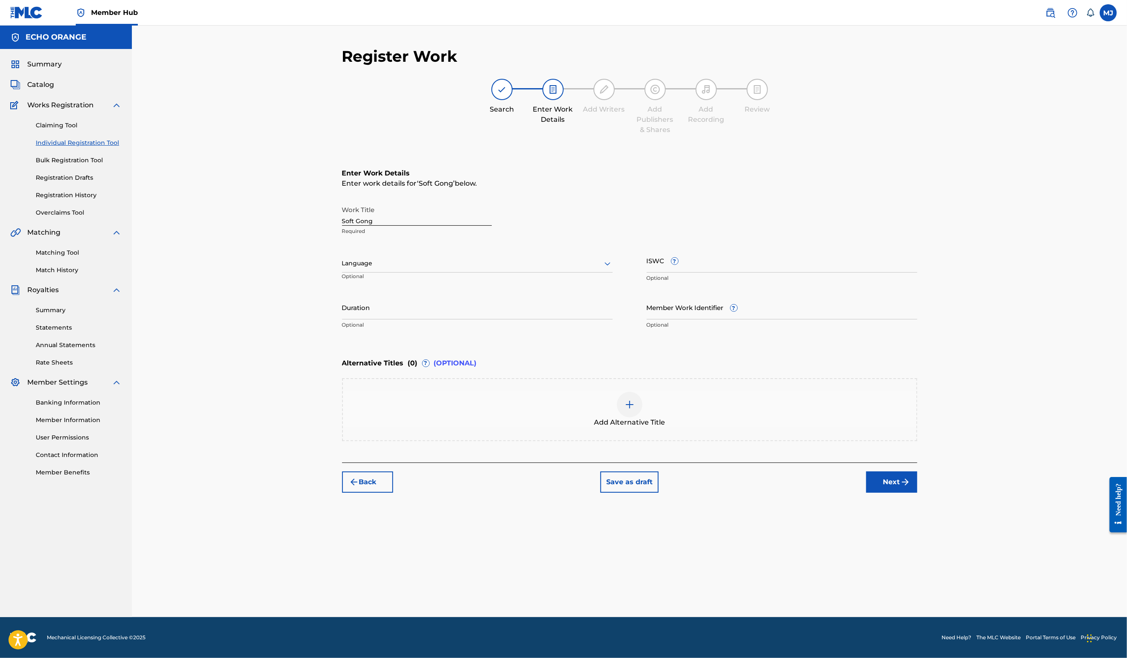
scroll to position [0, 0]
click at [918, 492] on button "Next" at bounding box center [892, 481] width 51 height 21
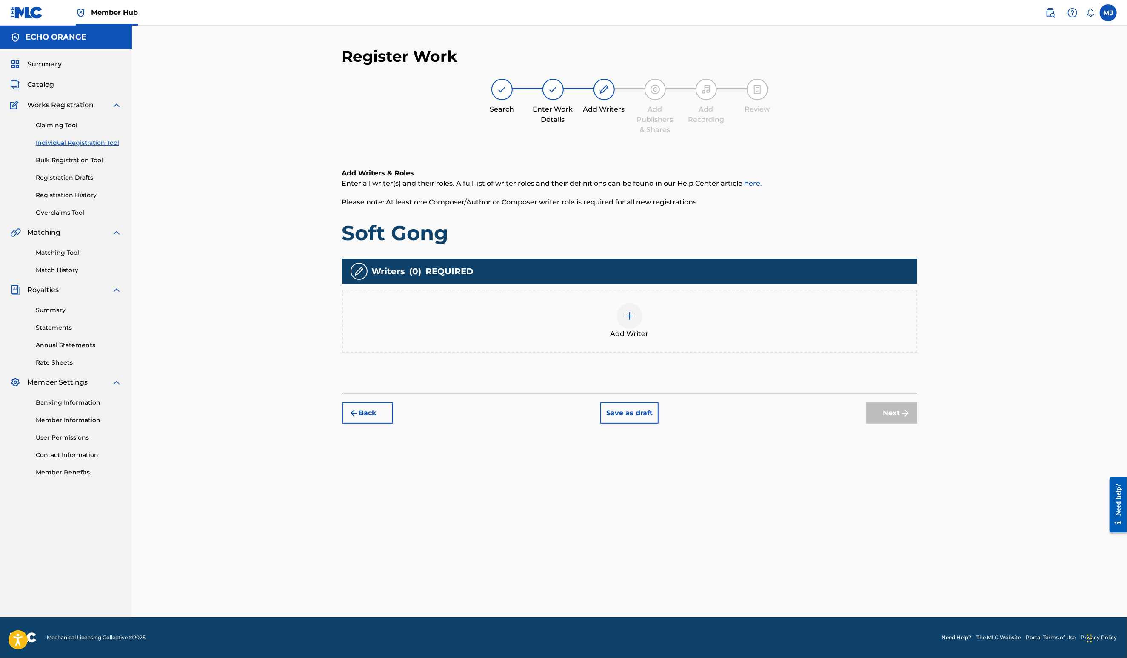
click at [637, 333] on div "Add Writer" at bounding box center [629, 320] width 575 height 63
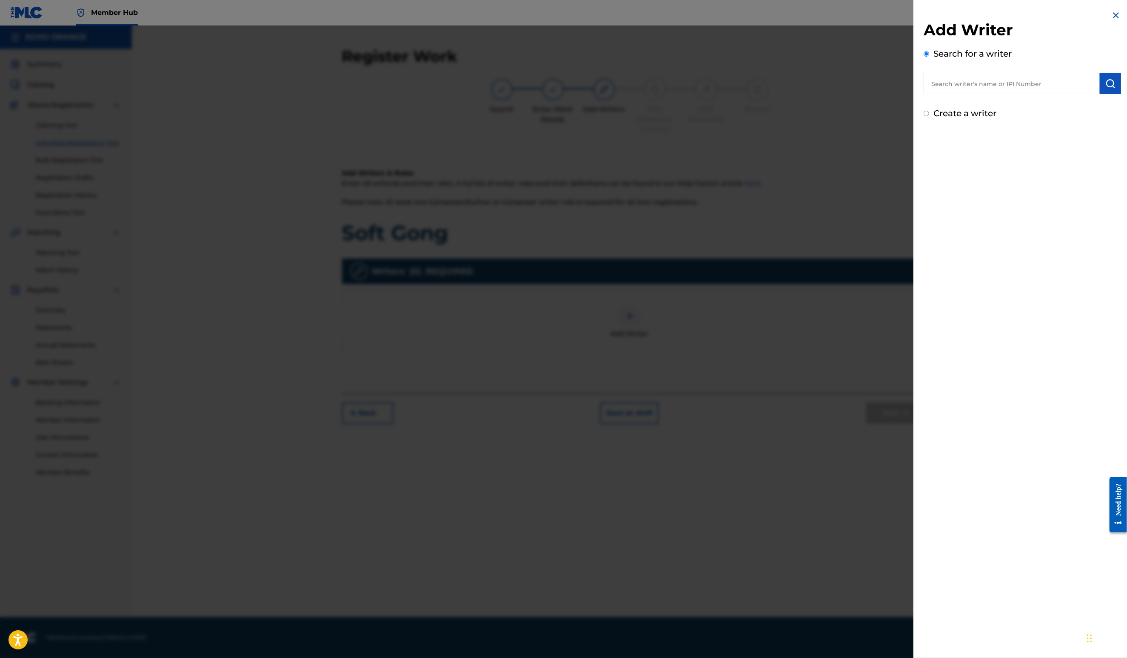
click at [950, 84] on input "text" at bounding box center [1012, 83] width 176 height 21
paste input "Denis Hekimian"
type input "Denis Hekimian"
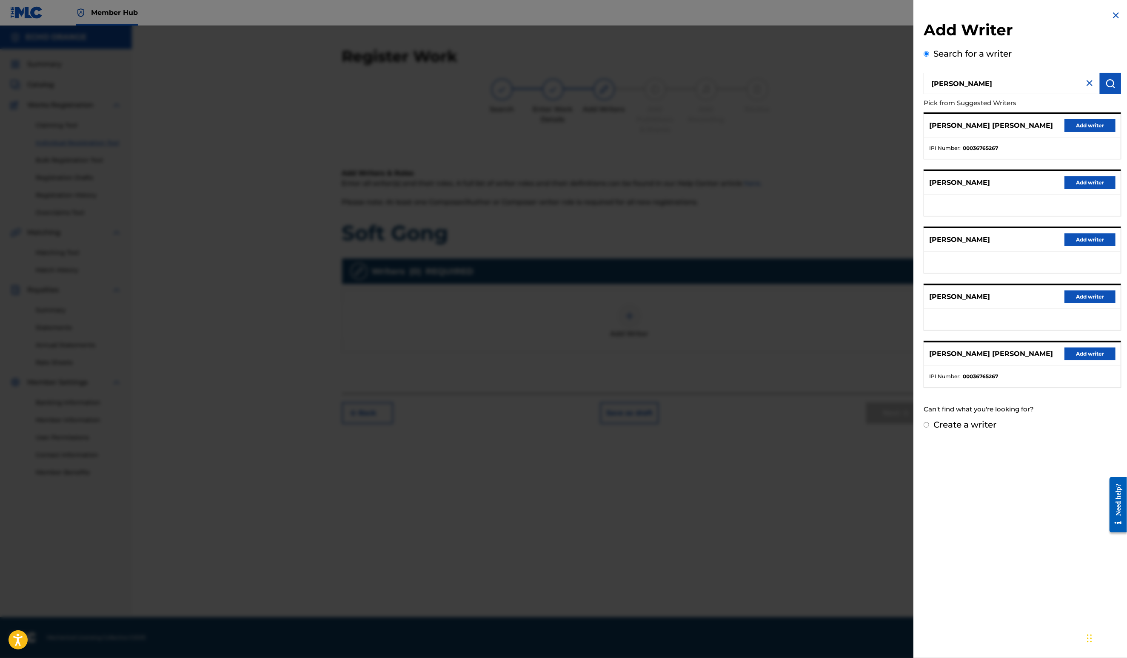
click at [1086, 131] on div "DENIS MARCEL HEKIMIAN Add writer" at bounding box center [1022, 125] width 197 height 23
click at [1087, 132] on button "Add writer" at bounding box center [1090, 125] width 51 height 13
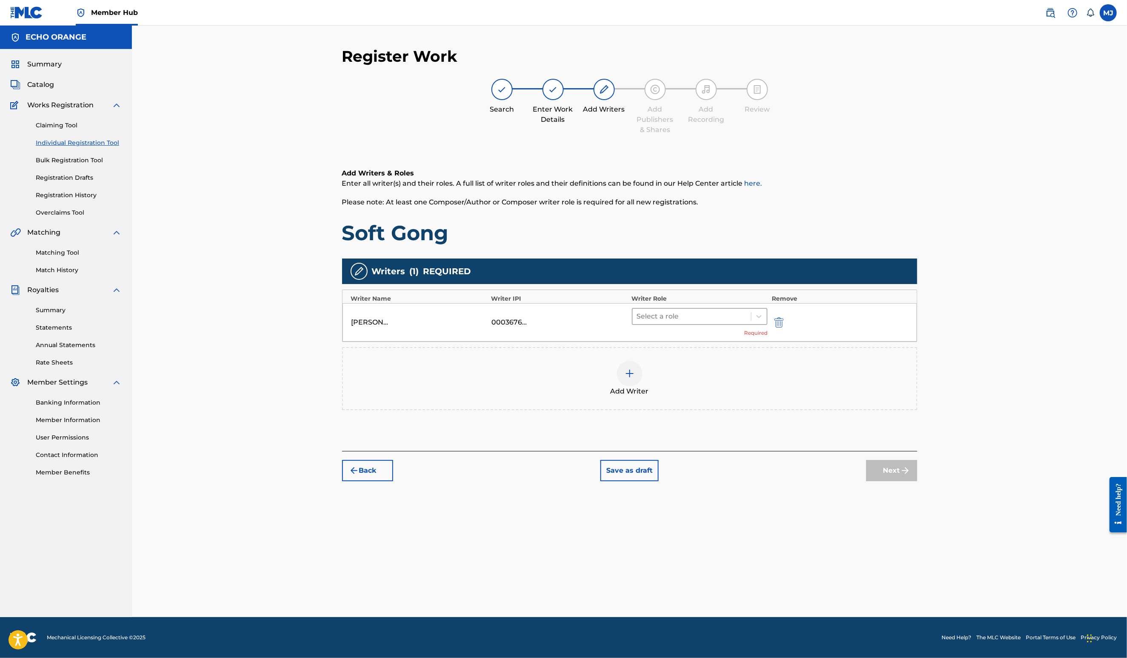
click at [747, 322] on div at bounding box center [692, 316] width 110 height 12
click at [731, 445] on div "Composer" at bounding box center [727, 439] width 164 height 17
click at [918, 468] on div "Back Save as draft Next" at bounding box center [629, 453] width 575 height 30
click at [918, 468] on button "Next" at bounding box center [892, 457] width 51 height 21
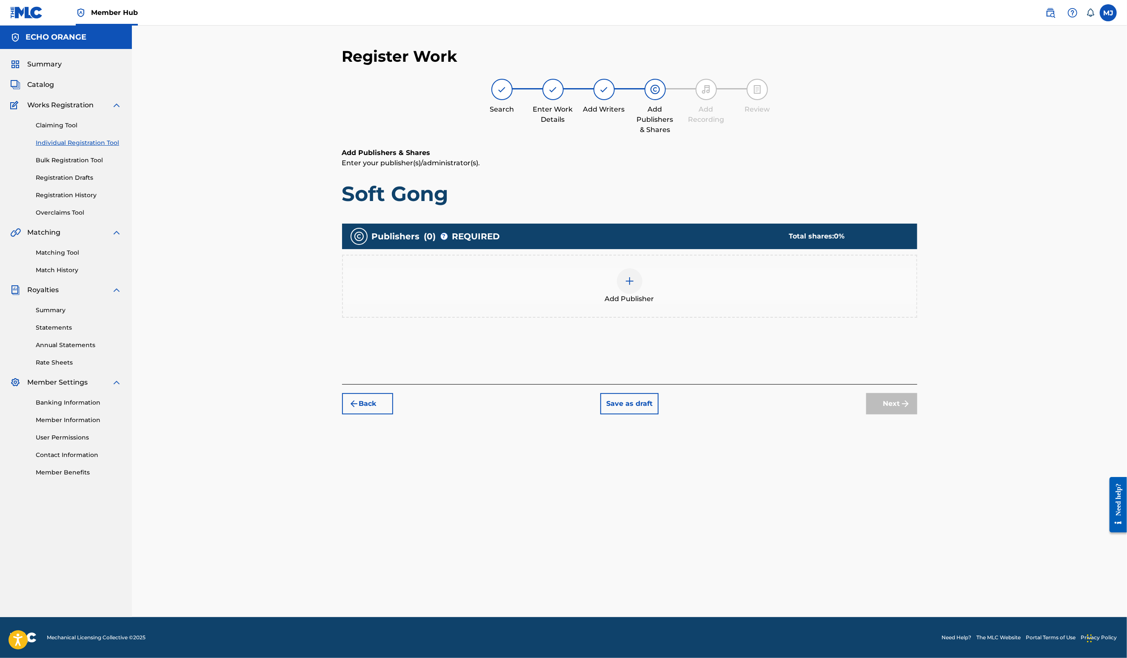
click at [709, 346] on div "Publishers ( 0 ) ? REQUIRED Total shares: 0 % Add Publisher" at bounding box center [629, 282] width 575 height 127
click at [714, 317] on div "Add Publisher" at bounding box center [629, 286] width 575 height 63
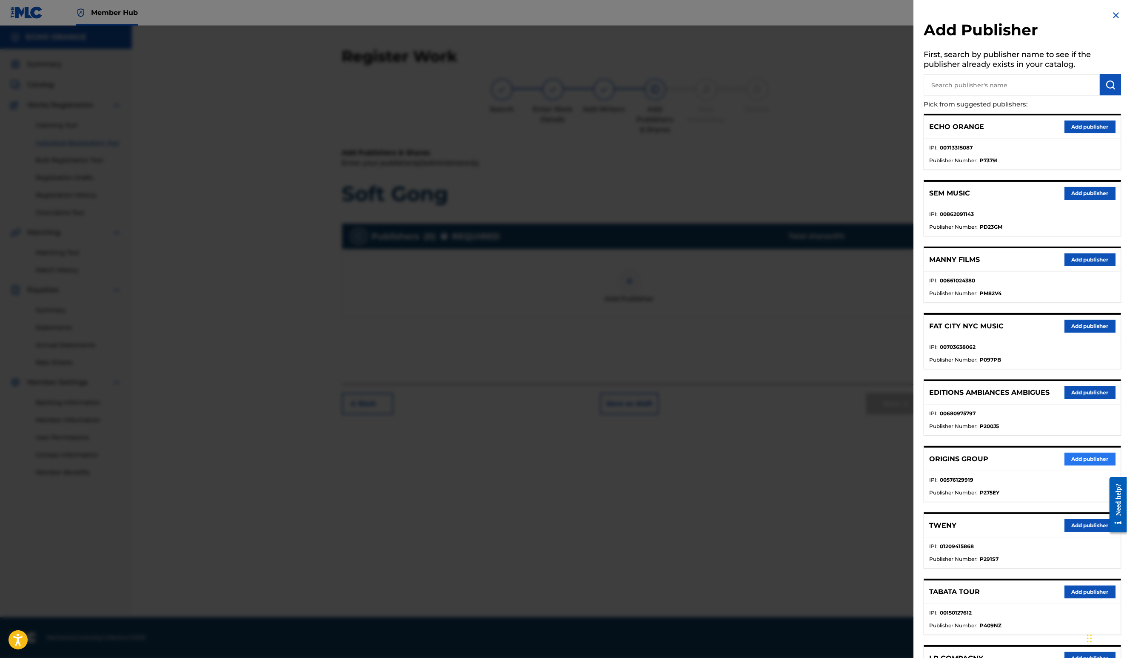
click at [1065, 465] on button "Add publisher" at bounding box center [1090, 458] width 51 height 13
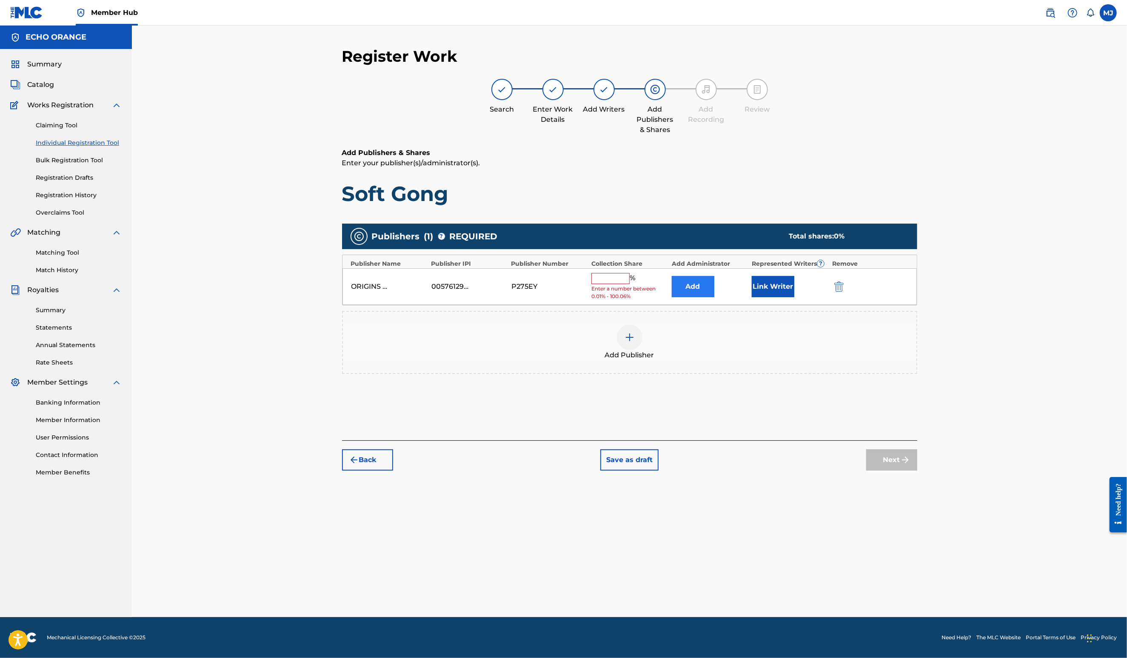
click at [714, 297] on button "Add" at bounding box center [693, 286] width 43 height 21
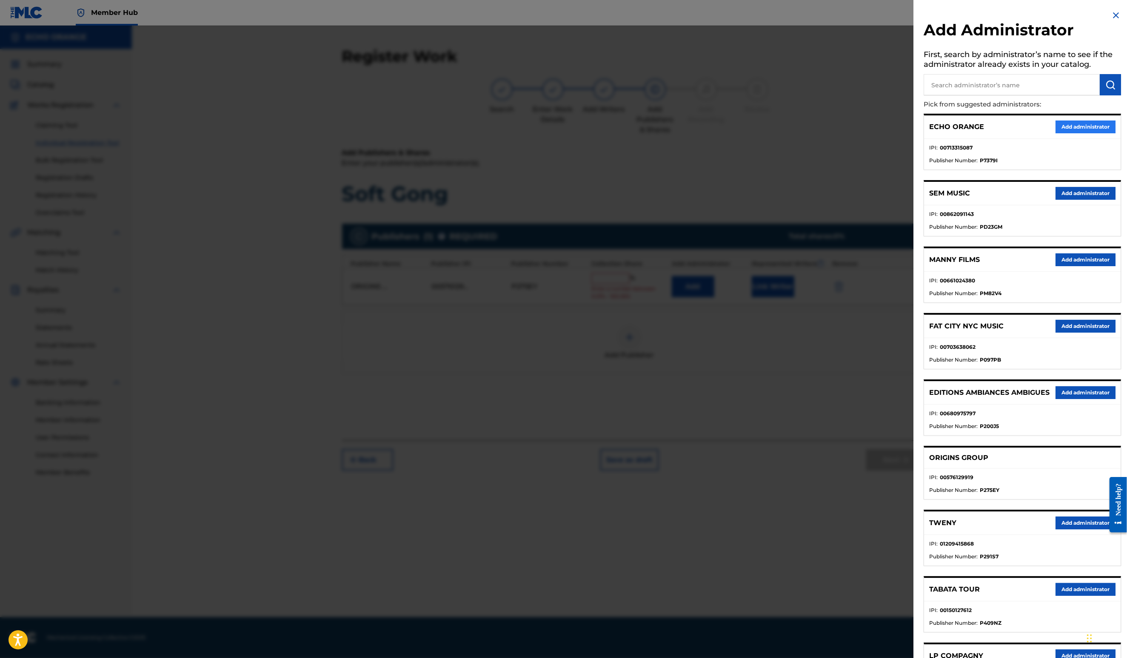
click at [1086, 133] on button "Add administrator" at bounding box center [1086, 126] width 60 height 13
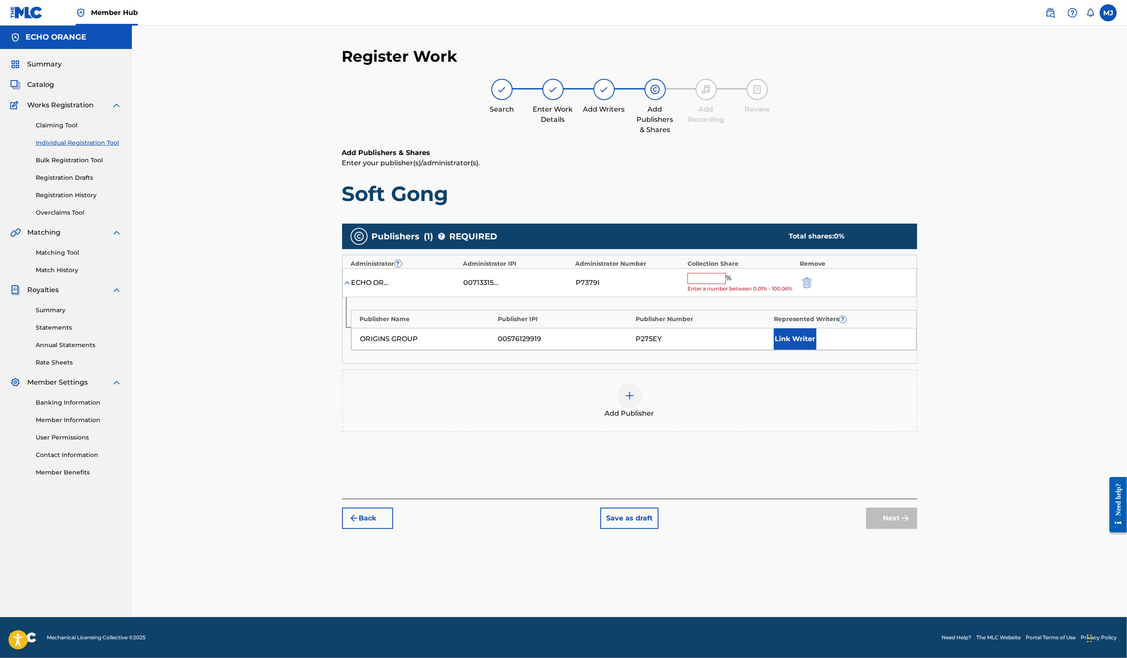
click at [728, 293] on div "% Enter a number between 0.01% - 100.06%" at bounding box center [742, 283] width 108 height 20
click at [726, 284] on input "text" at bounding box center [707, 278] width 38 height 11
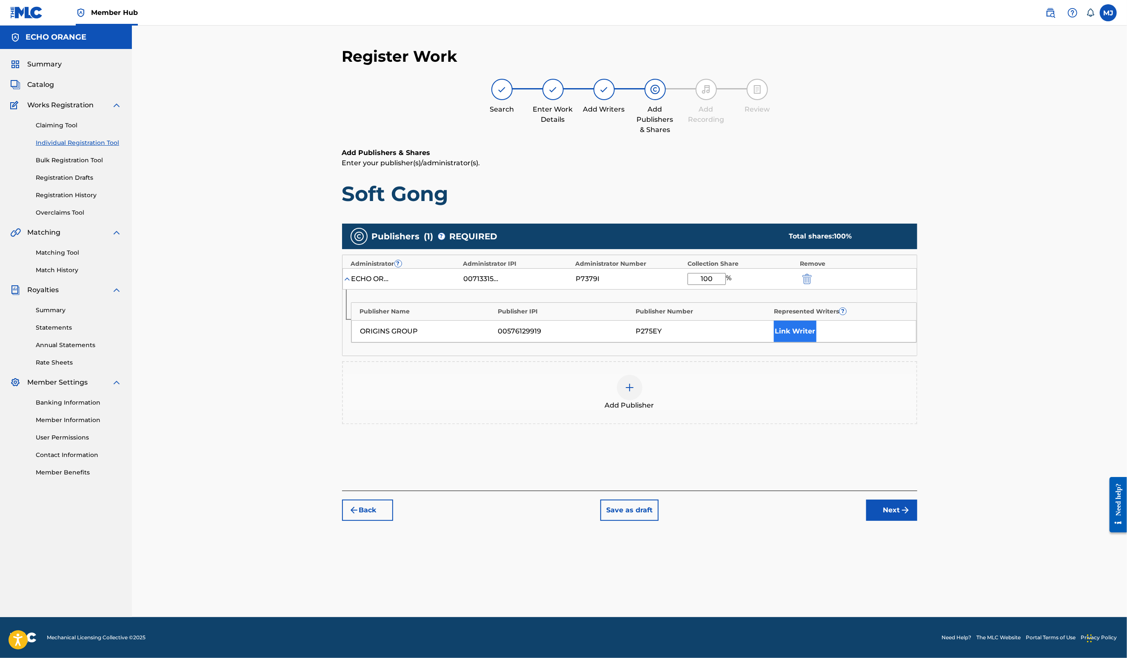
type input "100"
click at [817, 342] on button "Link Writer" at bounding box center [795, 330] width 43 height 21
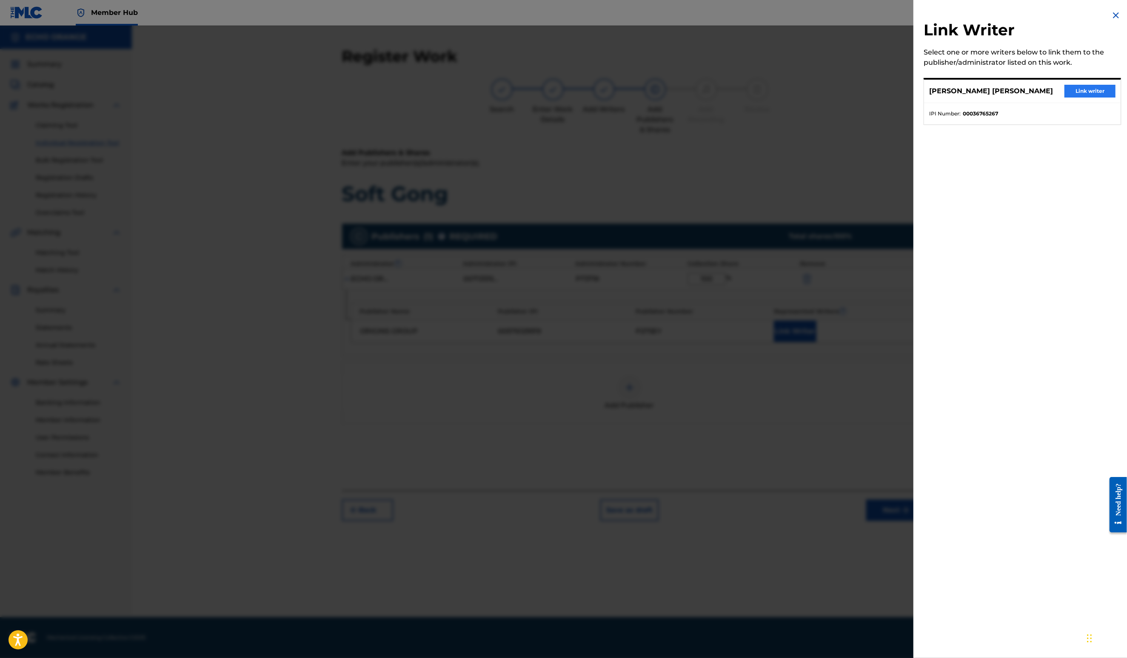
click at [1065, 97] on button "Link writer" at bounding box center [1090, 91] width 51 height 13
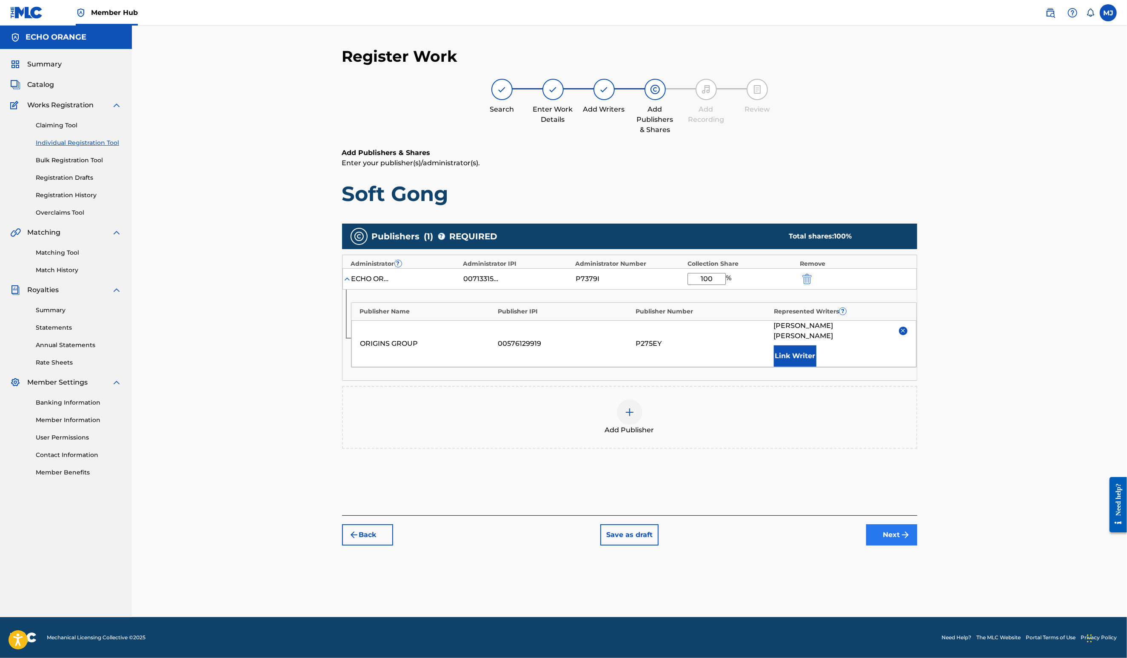
click at [918, 545] on button "Next" at bounding box center [892, 534] width 51 height 21
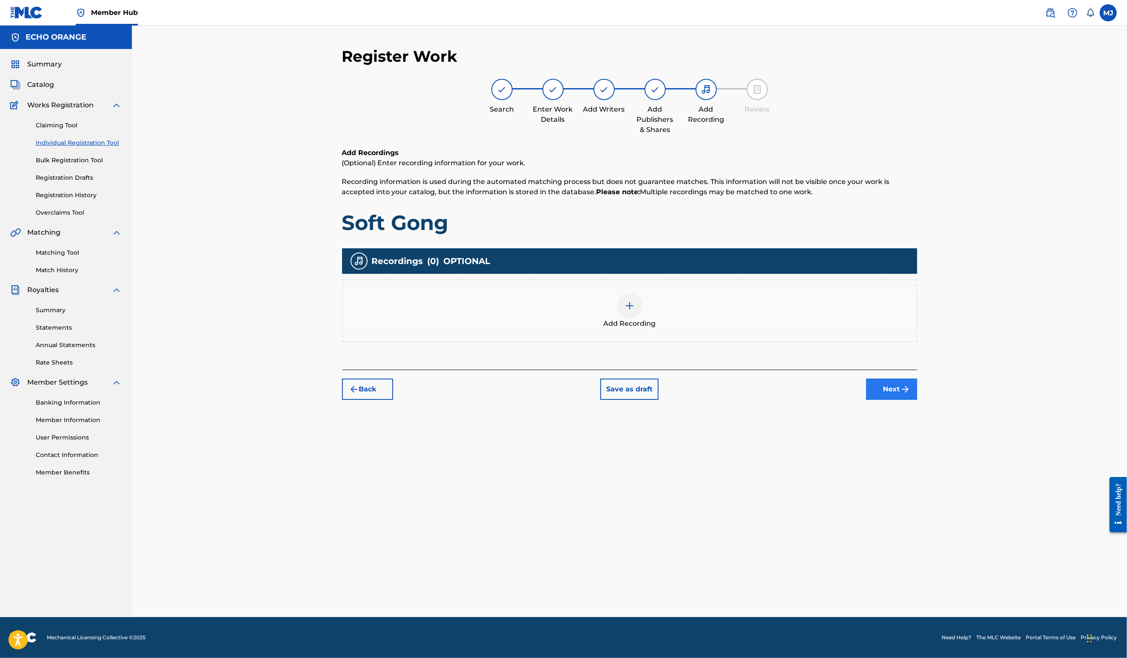
drag, startPoint x: 972, startPoint y: 453, endPoint x: 970, endPoint y: 445, distance: 7.8
click at [928, 445] on div "Register Work Search Enter Work Details Add Writers Add Publishers & Shares Add…" at bounding box center [630, 332] width 596 height 570
click at [918, 400] on button "Next" at bounding box center [892, 388] width 51 height 21
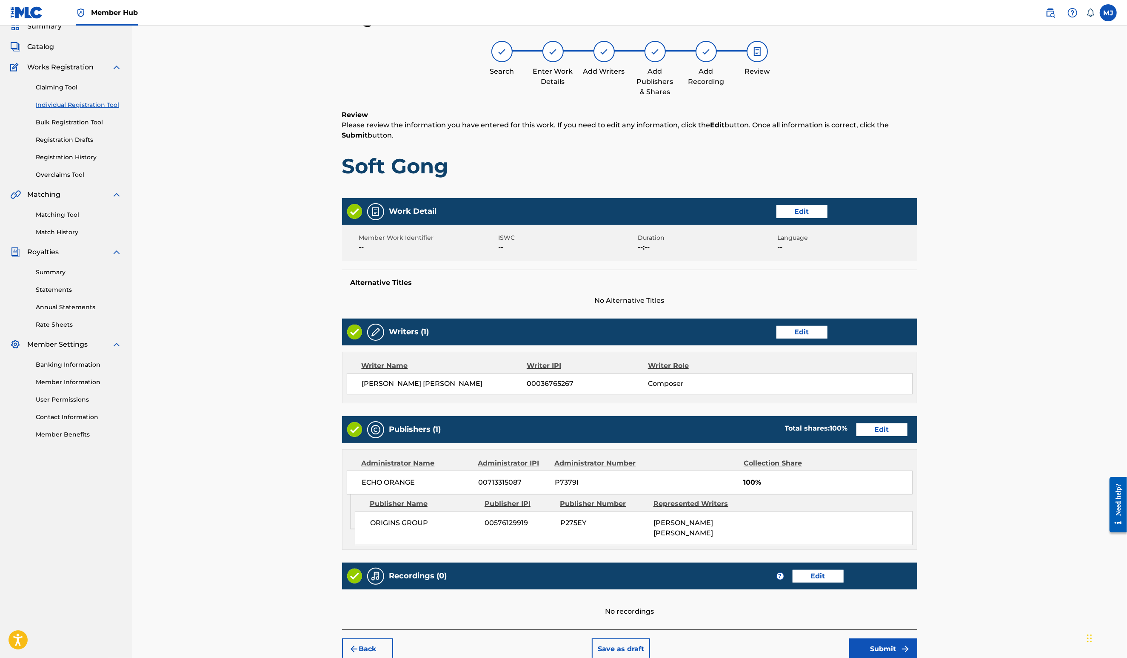
scroll to position [160, 0]
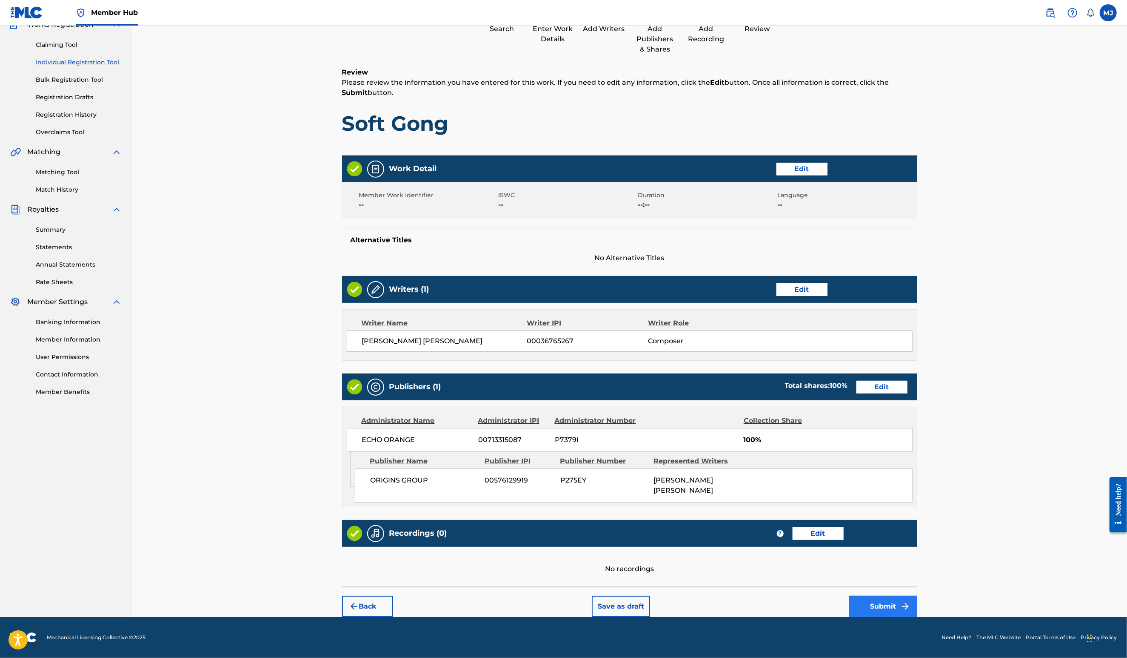
click at [918, 598] on button "Submit" at bounding box center [883, 605] width 68 height 21
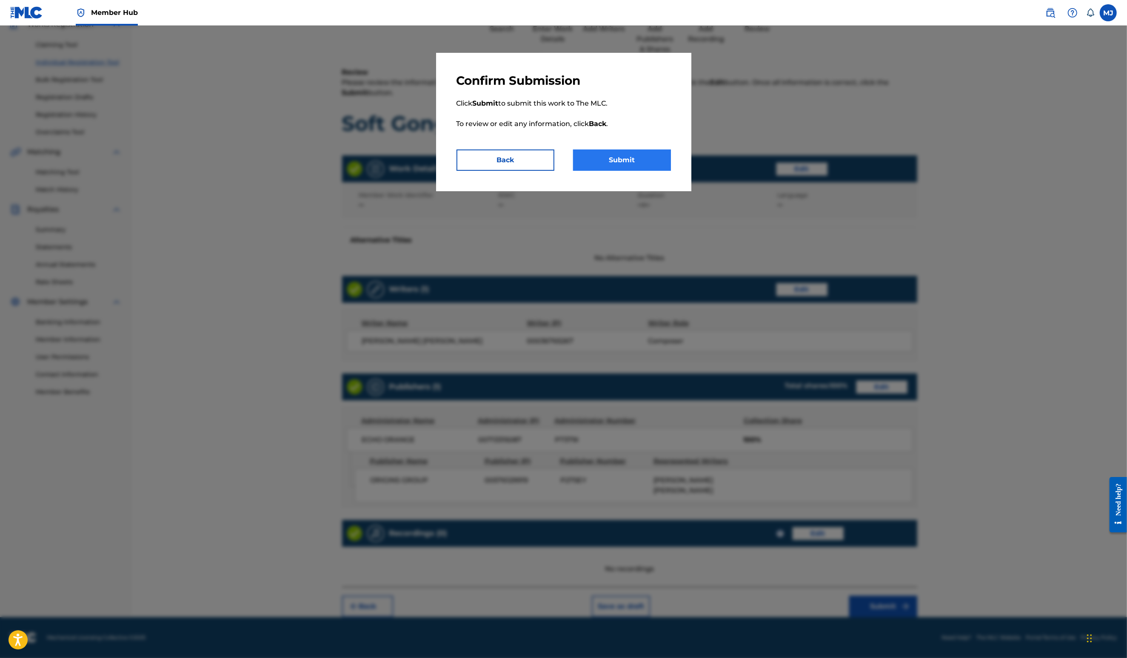
click at [627, 171] on button "Submit" at bounding box center [622, 159] width 98 height 21
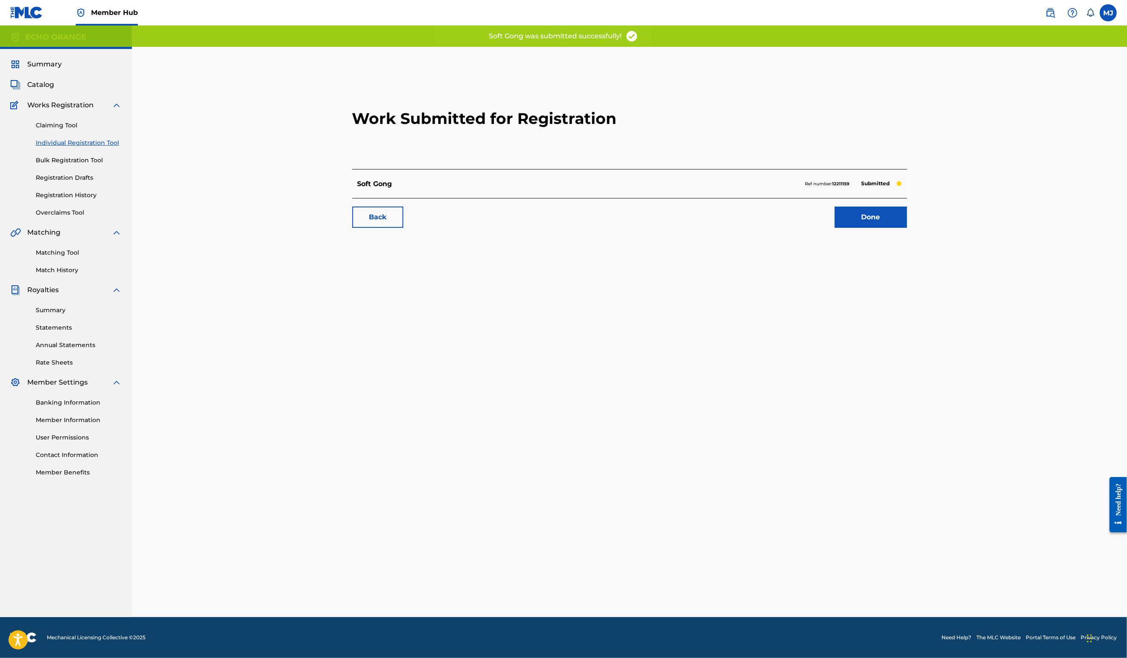
click at [888, 228] on div "Done" at bounding box center [866, 216] width 83 height 21
click at [903, 228] on link "Done" at bounding box center [871, 216] width 72 height 21
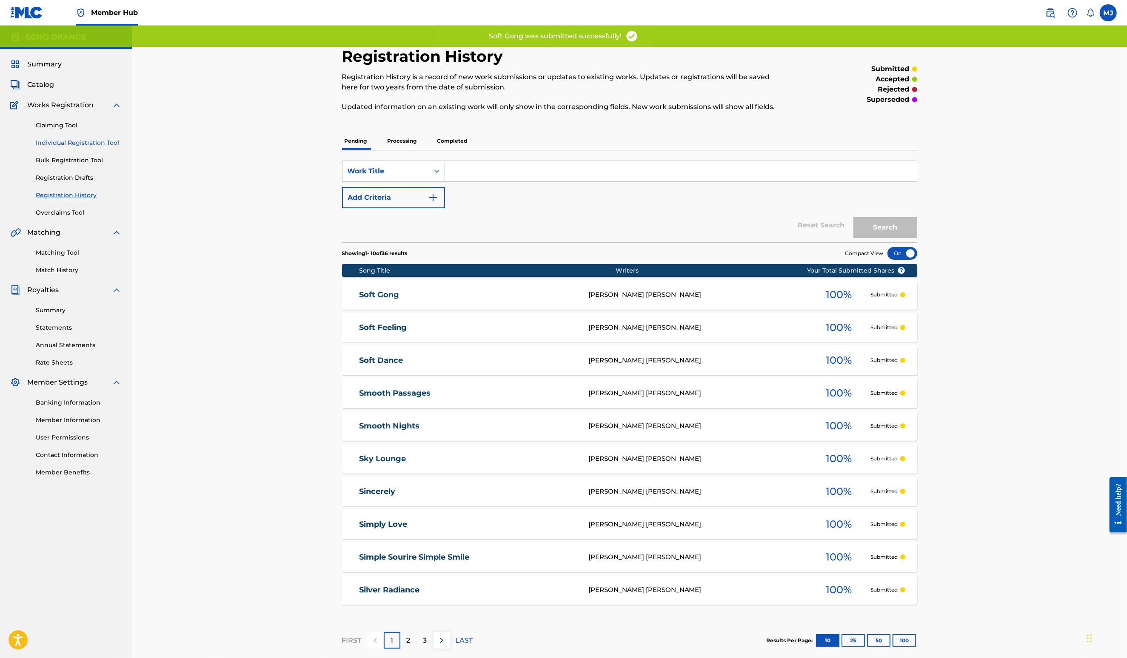
click at [97, 147] on link "Individual Registration Tool" at bounding box center [79, 142] width 86 height 9
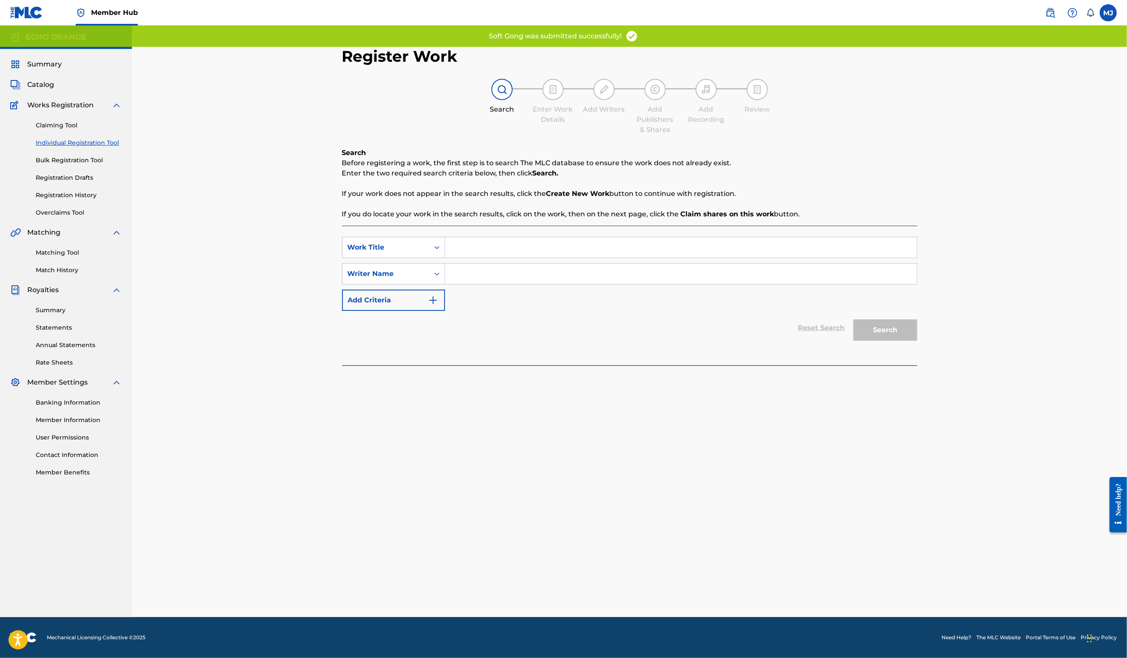
click at [498, 257] on input "Search Form" at bounding box center [681, 247] width 472 height 20
click at [496, 257] on input "Search Form" at bounding box center [681, 247] width 472 height 20
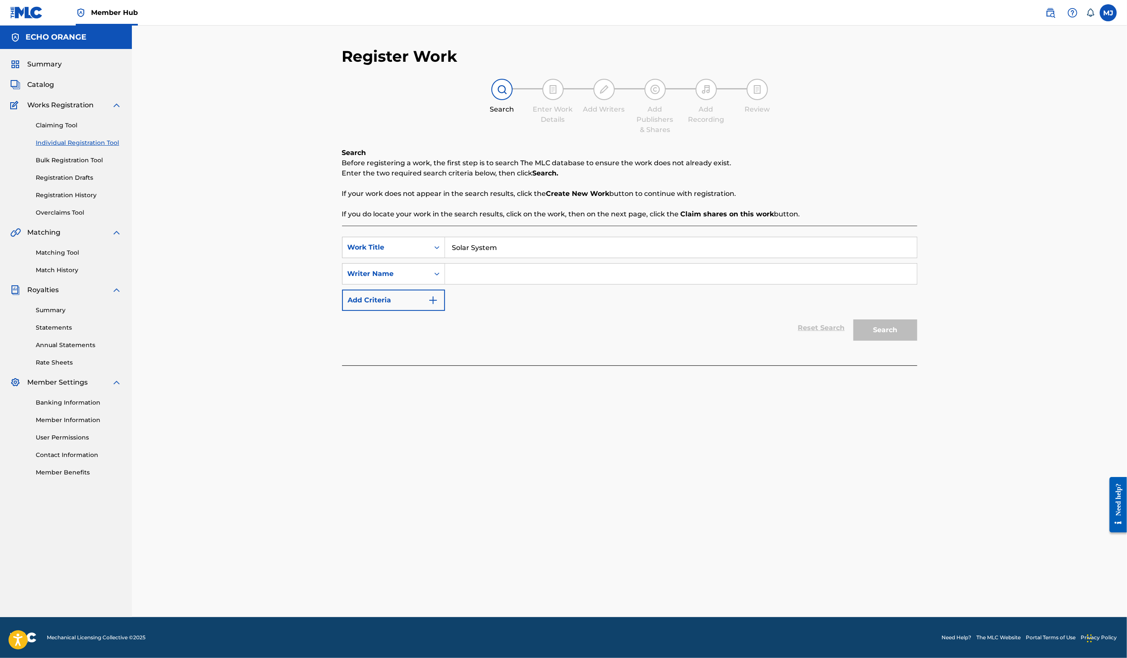
type input "Solar System"
paste input "Denis Hekimian"
type input "Denis Hekimian"
click at [918, 340] on button "Search" at bounding box center [886, 329] width 64 height 21
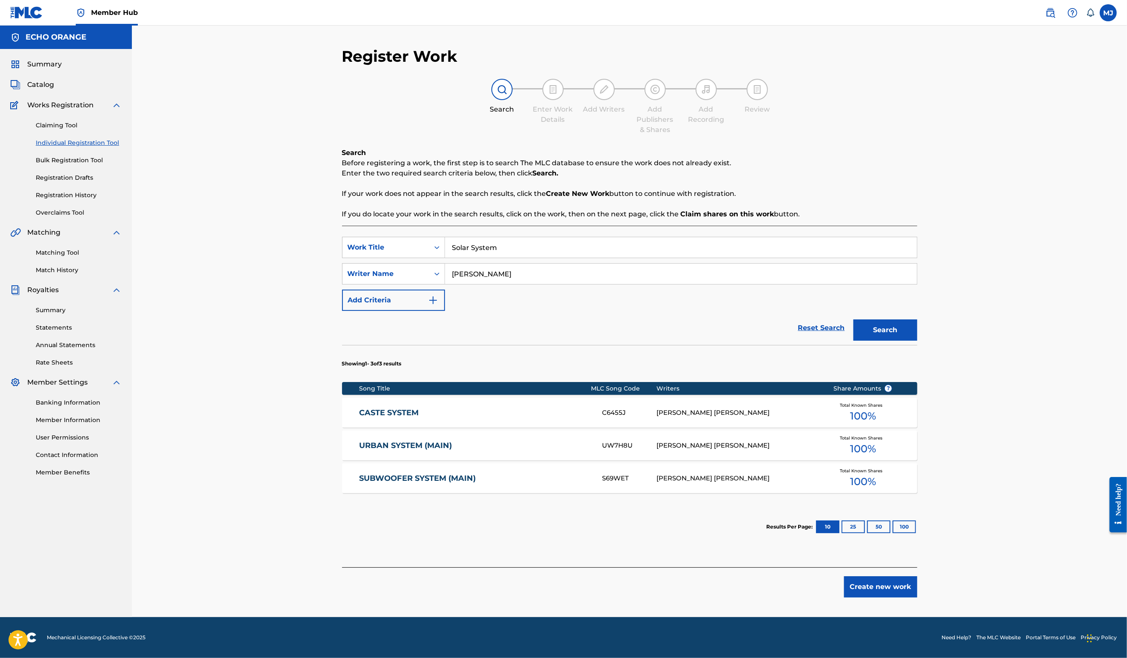
scroll to position [53, 0]
click at [918, 586] on button "Create new work" at bounding box center [880, 586] width 73 height 21
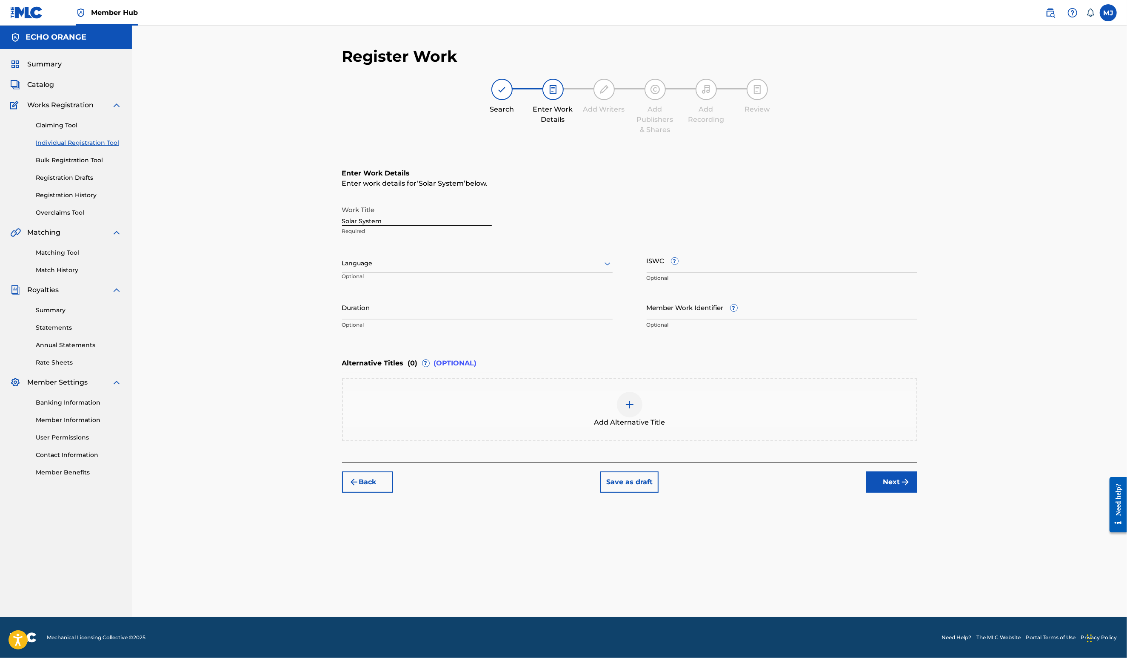
scroll to position [0, 0]
click at [918, 492] on button "Next" at bounding box center [892, 481] width 51 height 21
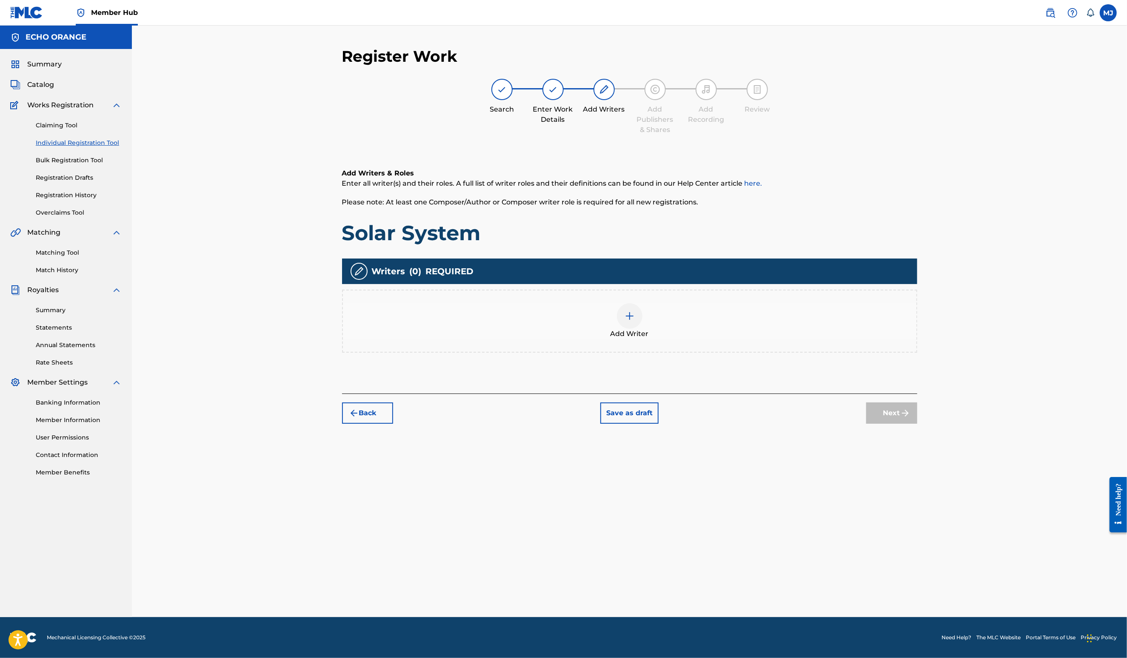
click at [724, 339] on div "Add Writer" at bounding box center [630, 321] width 574 height 36
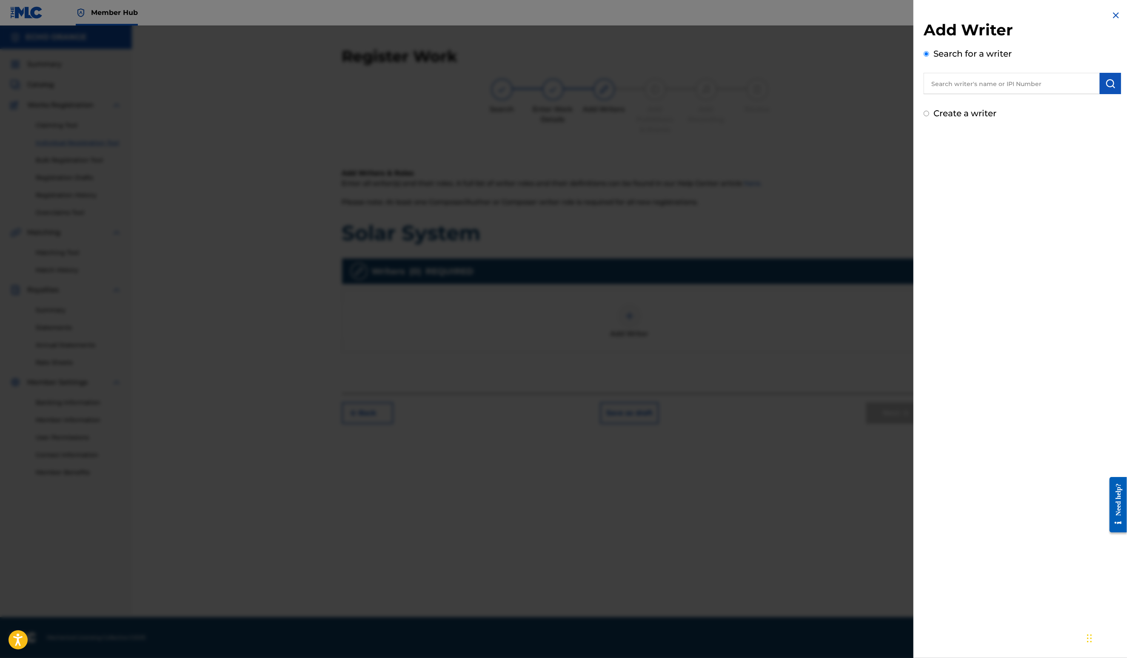
click at [952, 94] on input "text" at bounding box center [1012, 83] width 176 height 21
paste input "Denis Hekimian"
type input "Denis Hekimian"
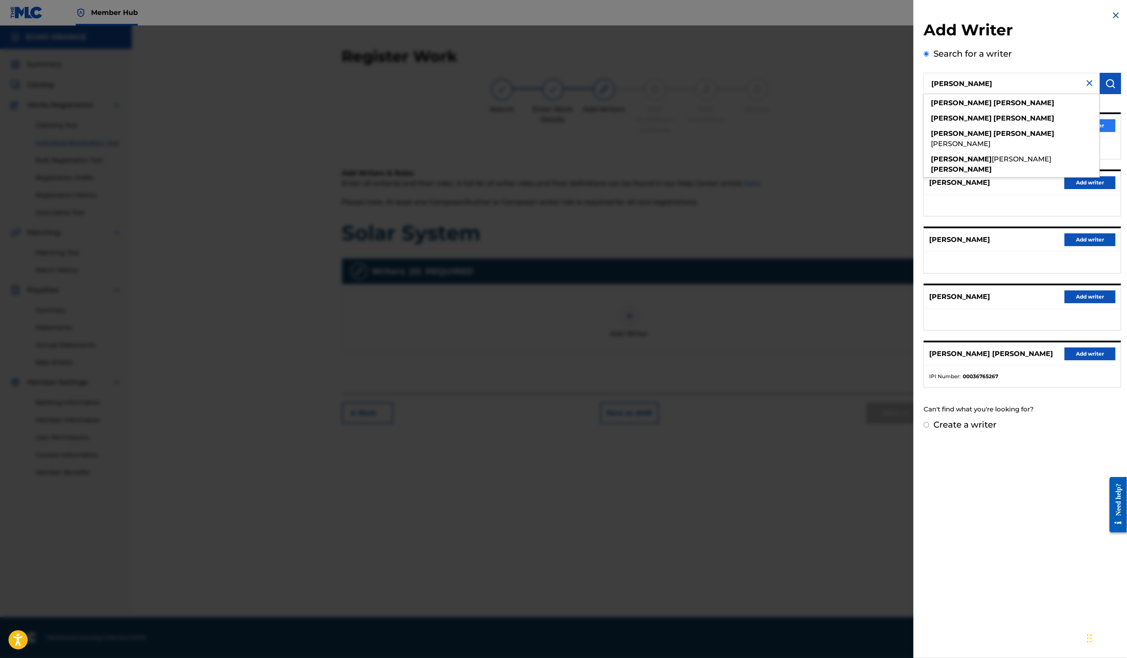
click at [1105, 132] on button "Add writer" at bounding box center [1090, 125] width 51 height 13
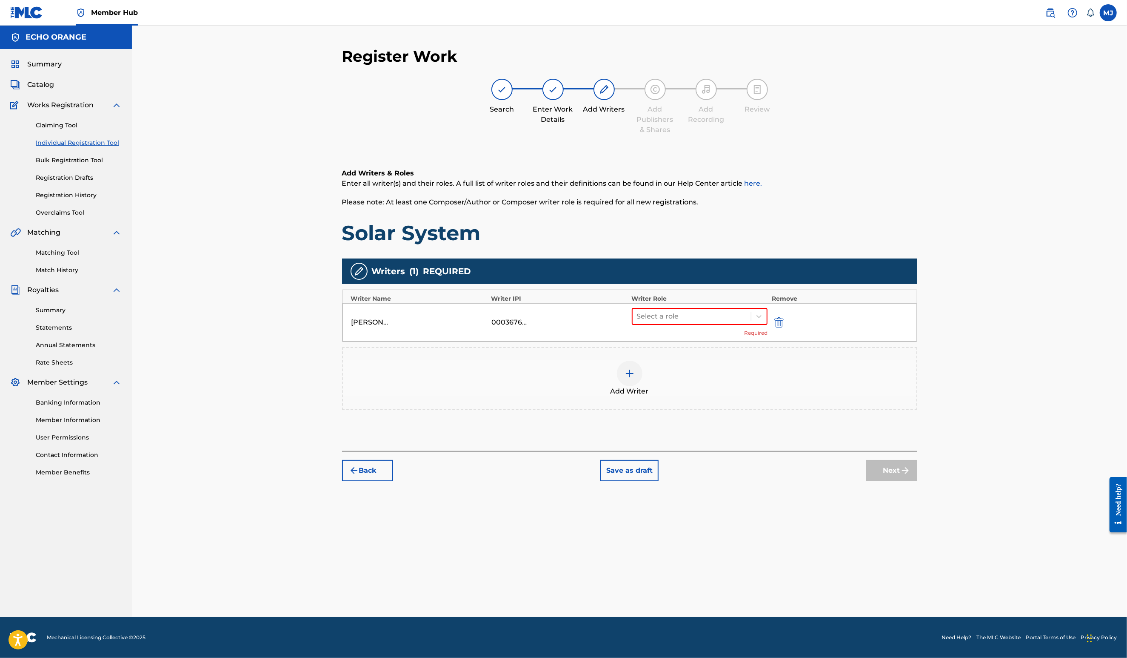
click at [684, 338] on div "DENIS MARCEL HEKIMIAN 00036765267 Select a role Required" at bounding box center [630, 322] width 575 height 38
click at [684, 322] on div at bounding box center [692, 316] width 110 height 12
click at [680, 431] on div "Composer" at bounding box center [727, 439] width 164 height 17
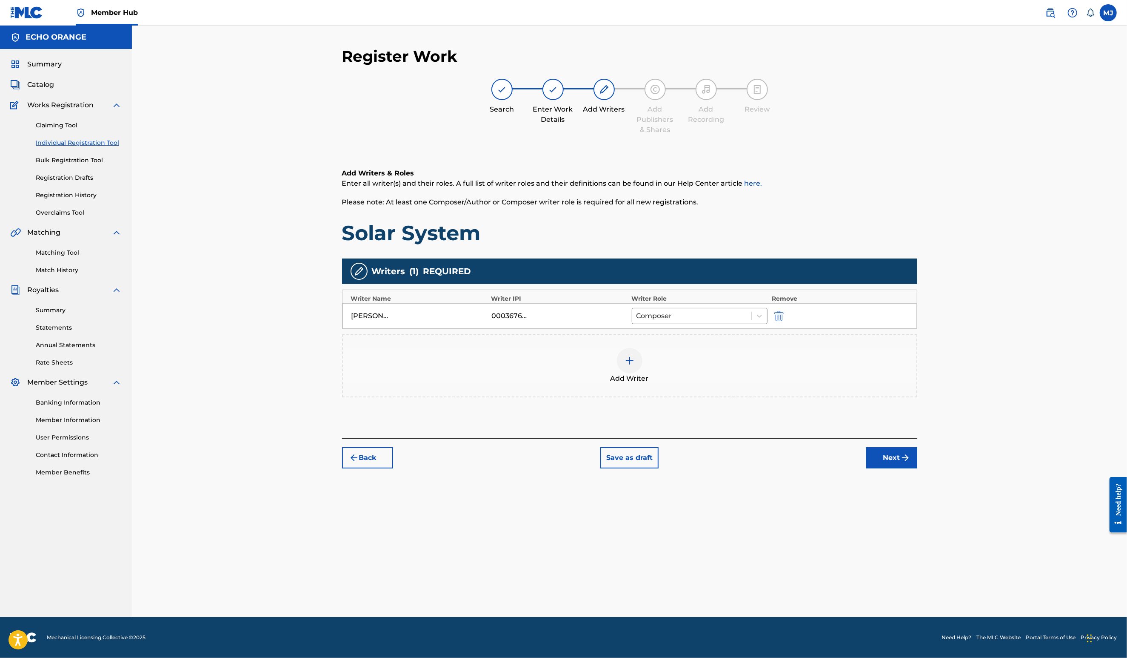
click at [918, 468] on button "Next" at bounding box center [892, 457] width 51 height 21
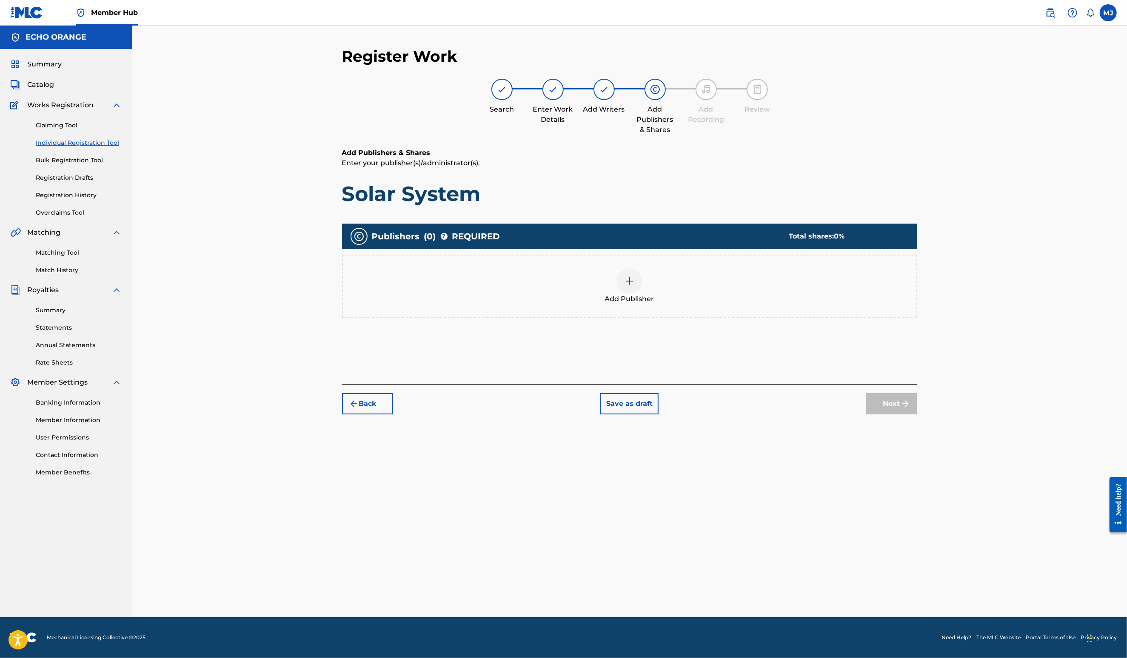
click at [613, 304] on div "Add Publisher" at bounding box center [630, 286] width 574 height 36
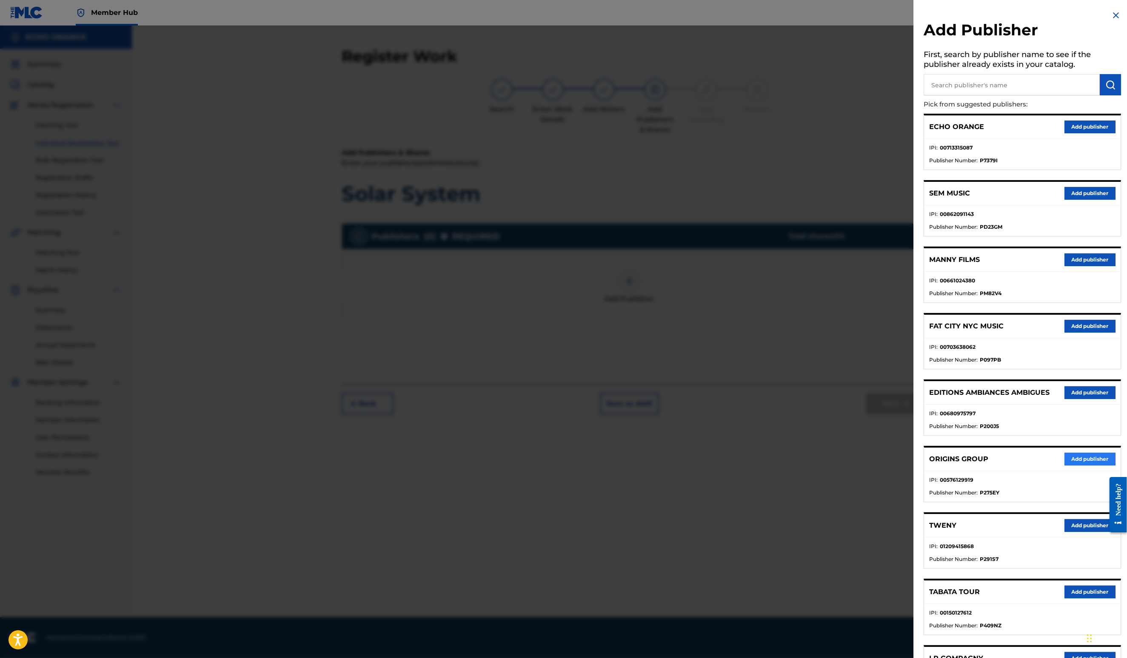
click at [1076, 465] on button "Add publisher" at bounding box center [1090, 458] width 51 height 13
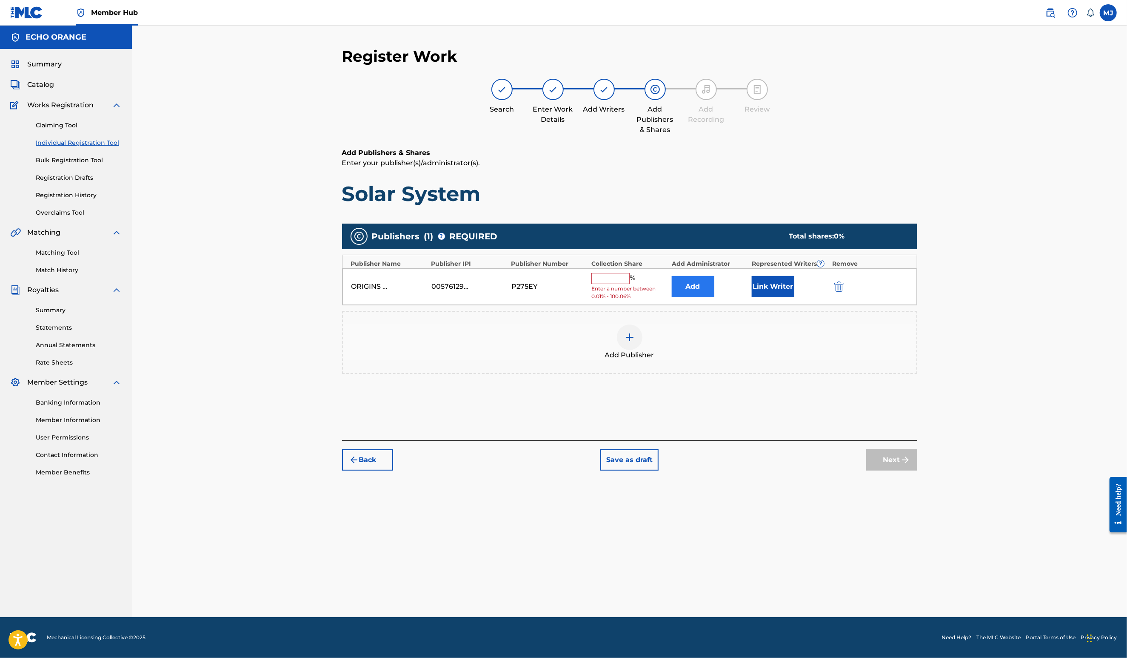
click at [715, 297] on button "Add" at bounding box center [693, 286] width 43 height 21
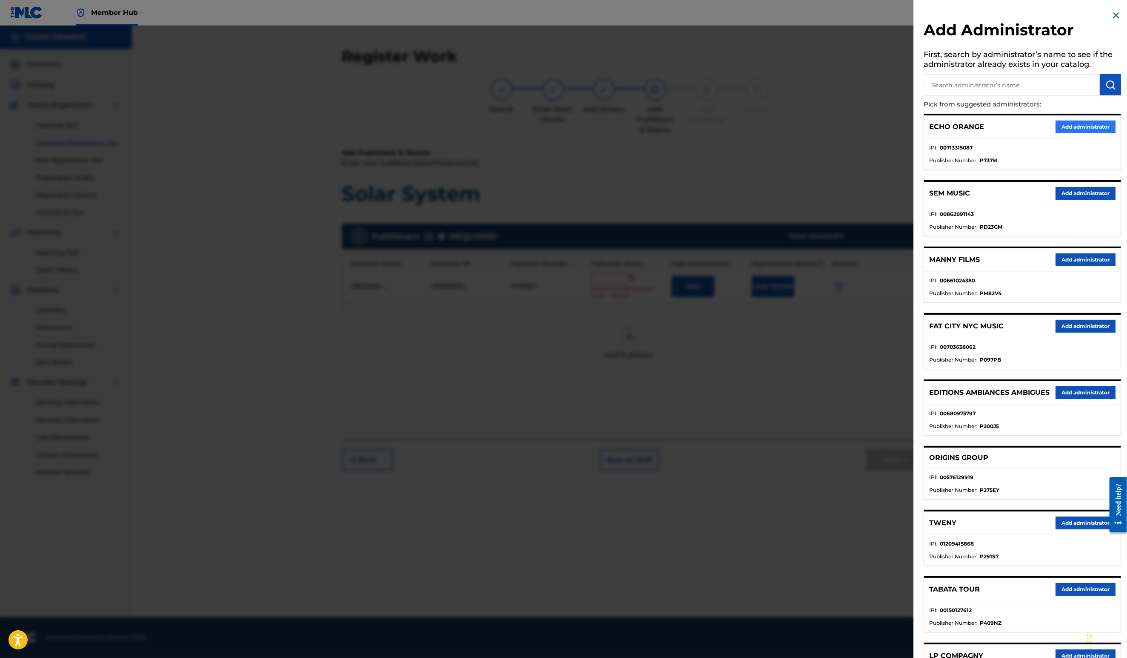
click at [1080, 133] on button "Add administrator" at bounding box center [1086, 126] width 60 height 13
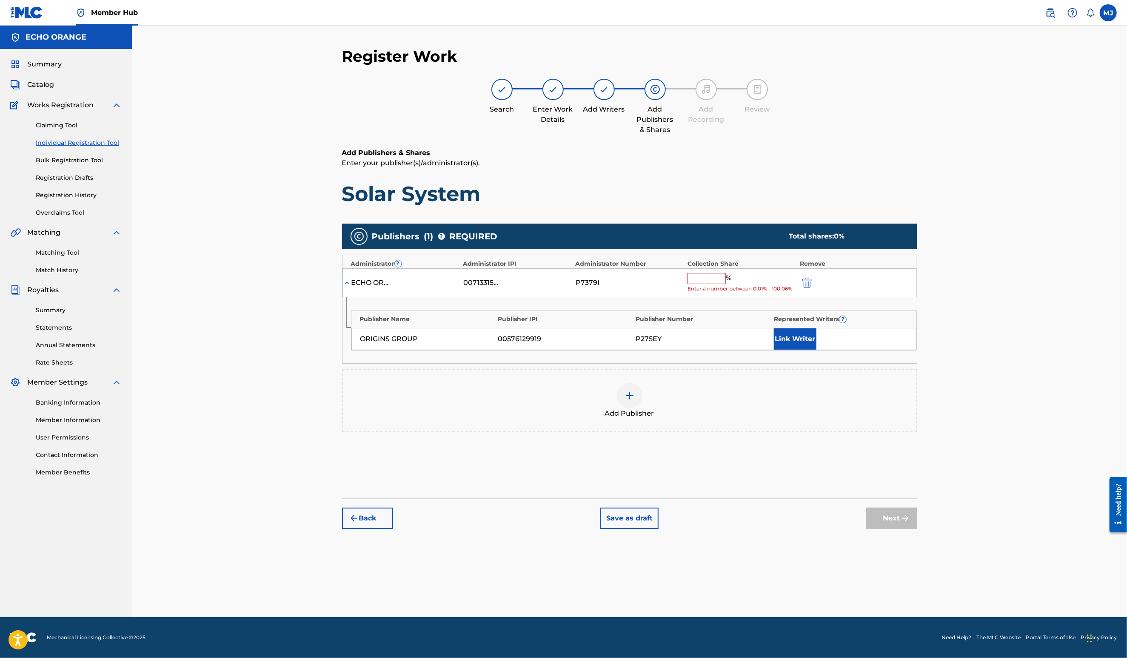
click at [726, 297] on div "ECHO ORANGE 00713315087 P7379I % Enter a number between 0.01% - 100.06%" at bounding box center [630, 282] width 575 height 29
click at [726, 284] on input "text" at bounding box center [707, 278] width 38 height 11
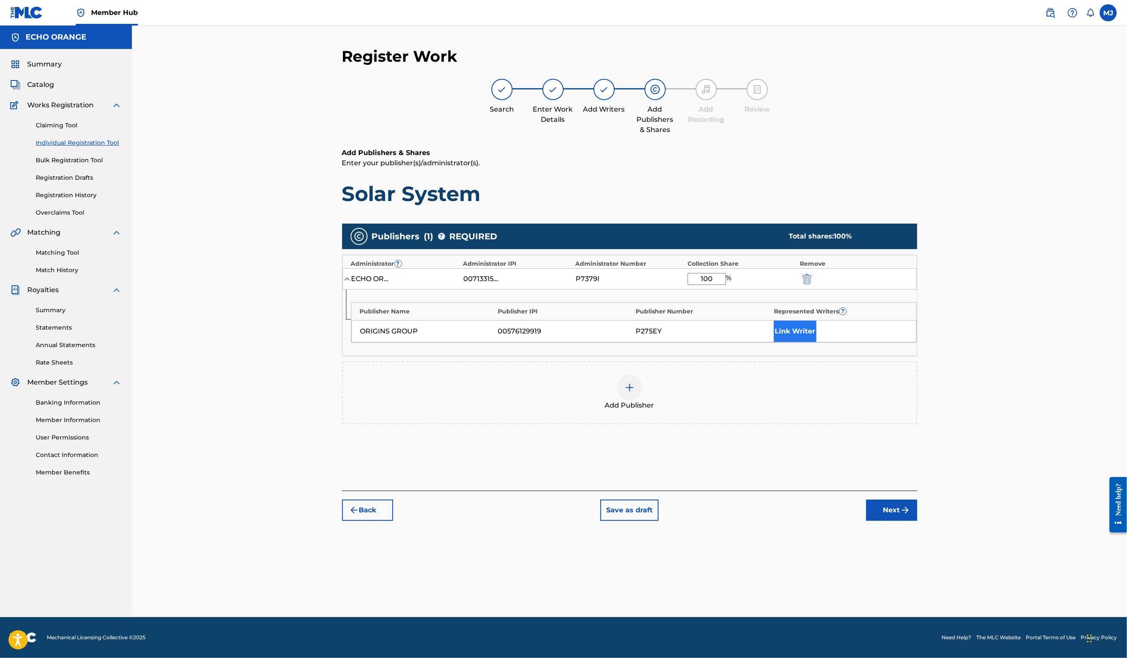
type input "100"
click at [817, 342] on button "Link Writer" at bounding box center [795, 330] width 43 height 21
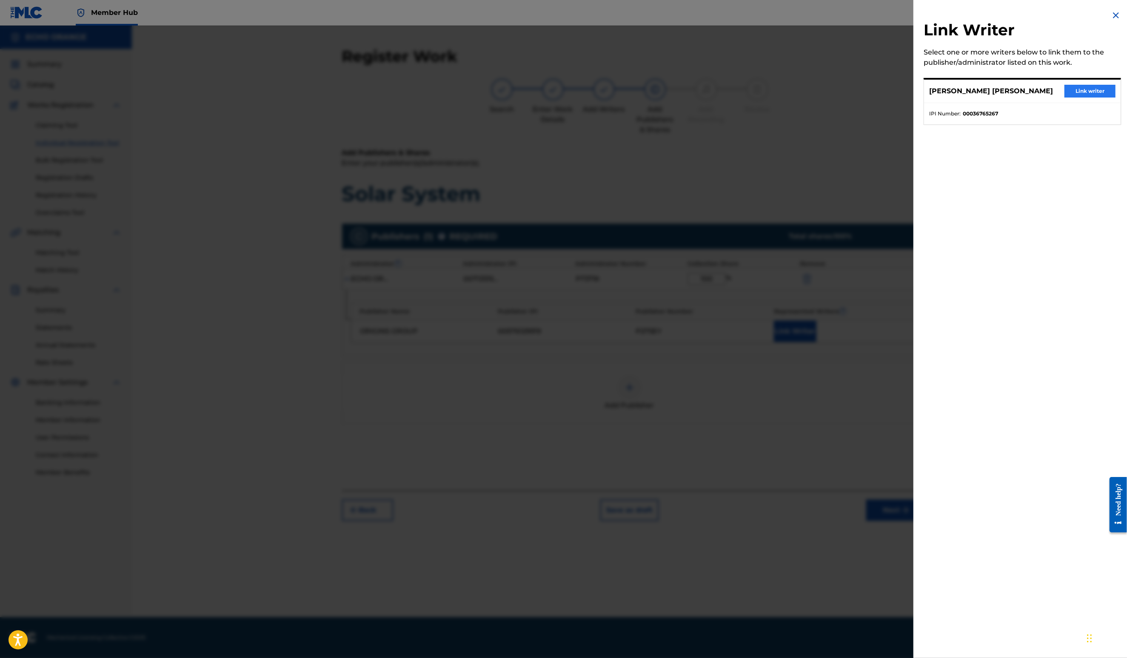
click at [1071, 97] on button "Link writer" at bounding box center [1090, 91] width 51 height 13
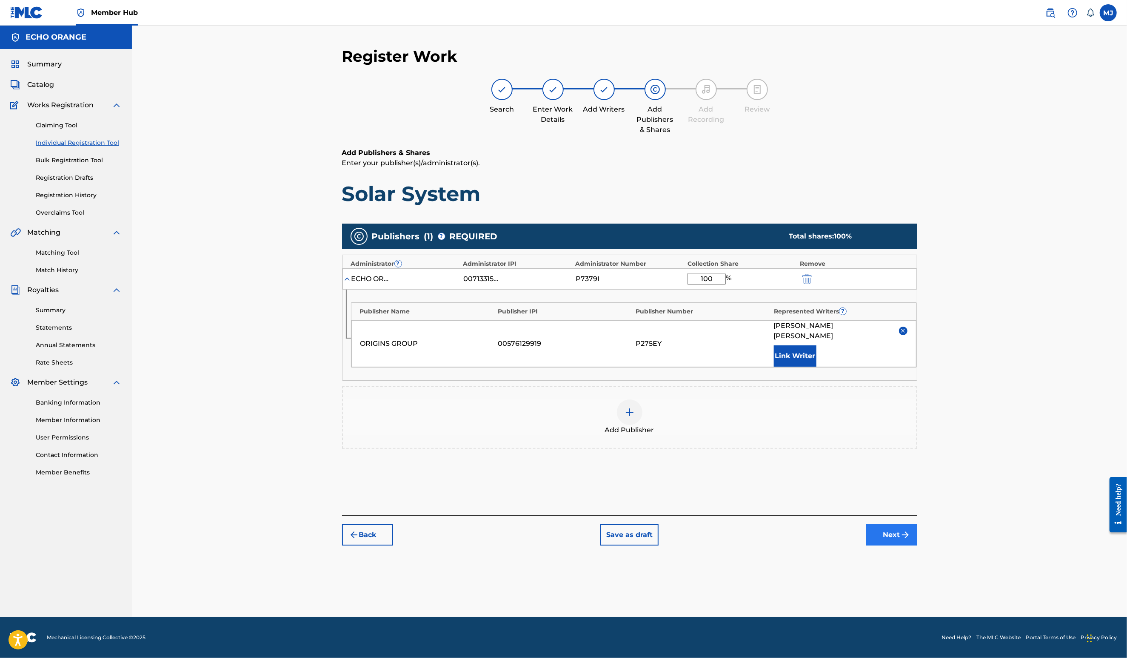
click at [918, 545] on div "Back Save as draft Next" at bounding box center [629, 530] width 575 height 30
click at [918, 545] on button "Next" at bounding box center [892, 534] width 51 height 21
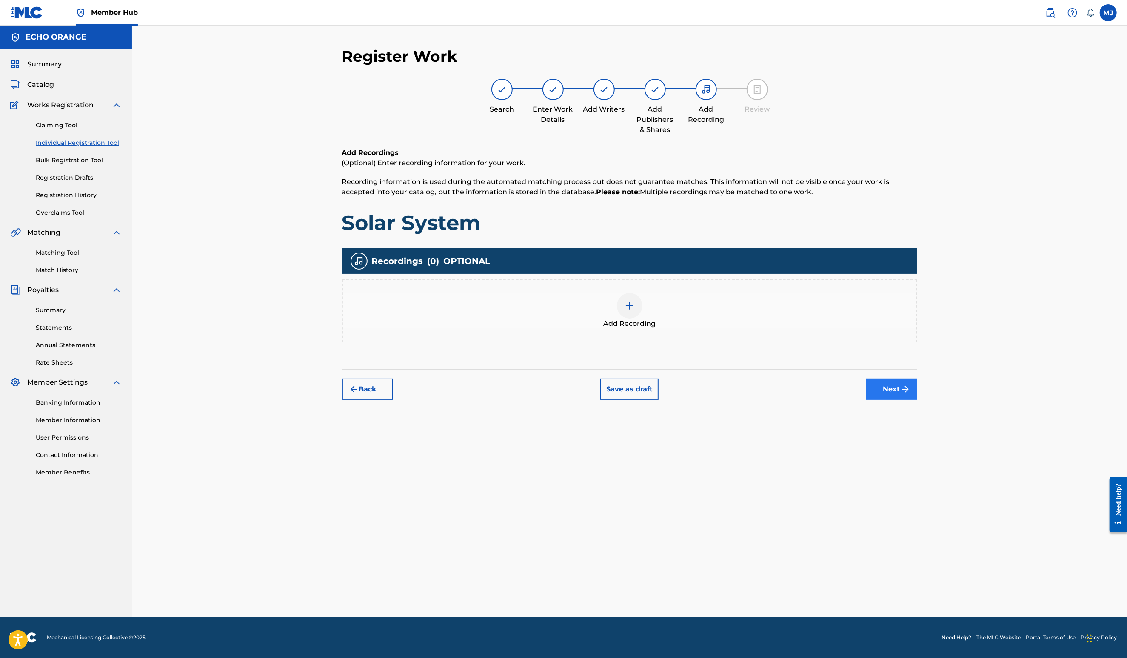
click at [918, 400] on button "Next" at bounding box center [892, 388] width 51 height 21
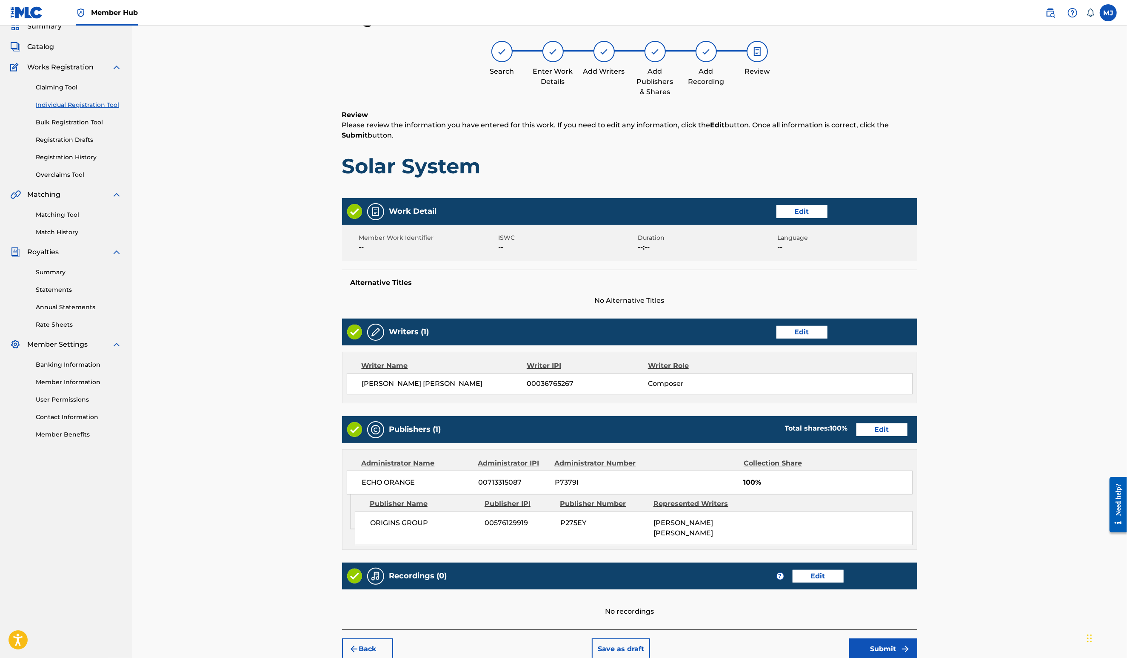
scroll to position [160, 0]
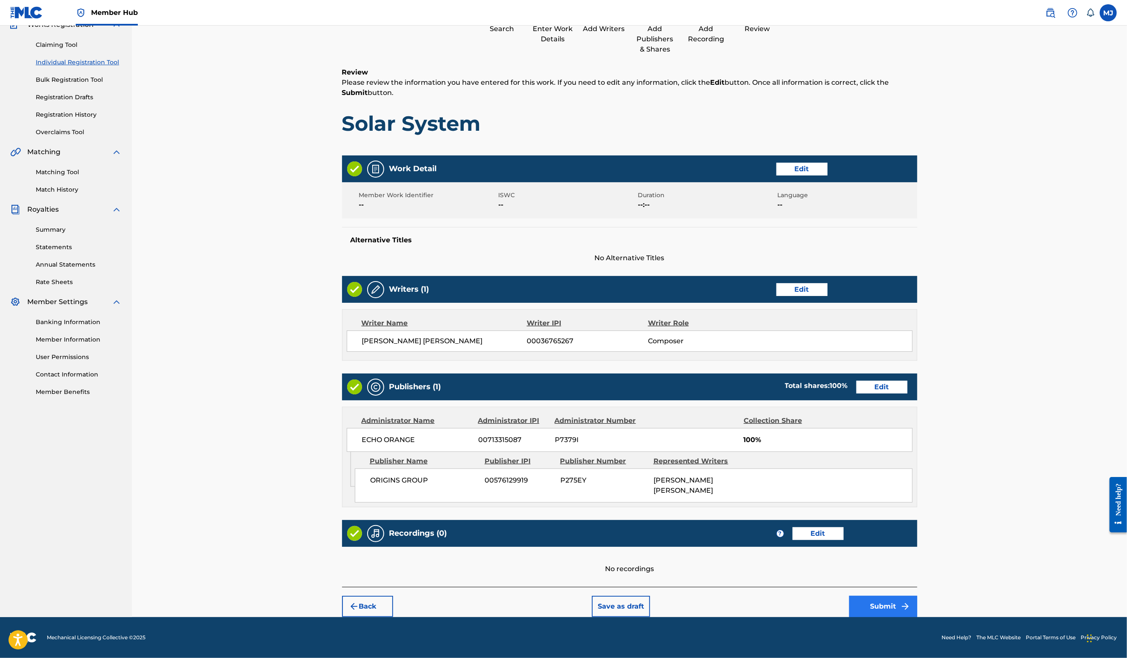
click at [918, 595] on button "Submit" at bounding box center [883, 605] width 68 height 21
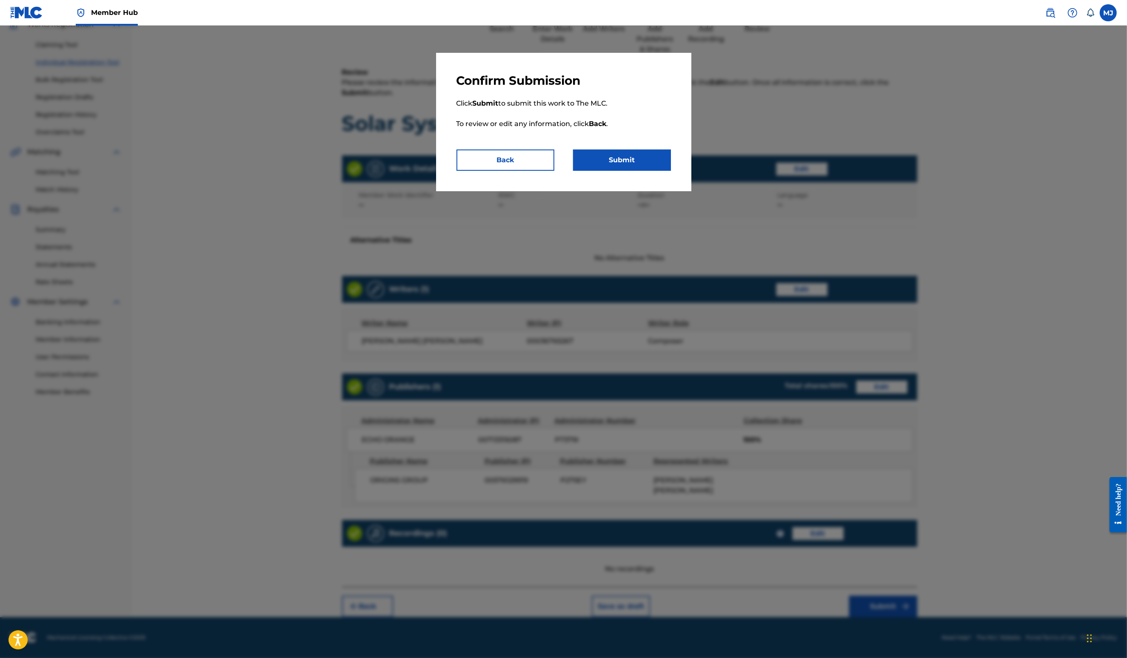
click at [642, 191] on div "Confirm Submission Click Submit to submit this work to The MLC. To review or ed…" at bounding box center [563, 122] width 255 height 138
click at [644, 171] on button "Submit" at bounding box center [622, 159] width 98 height 21
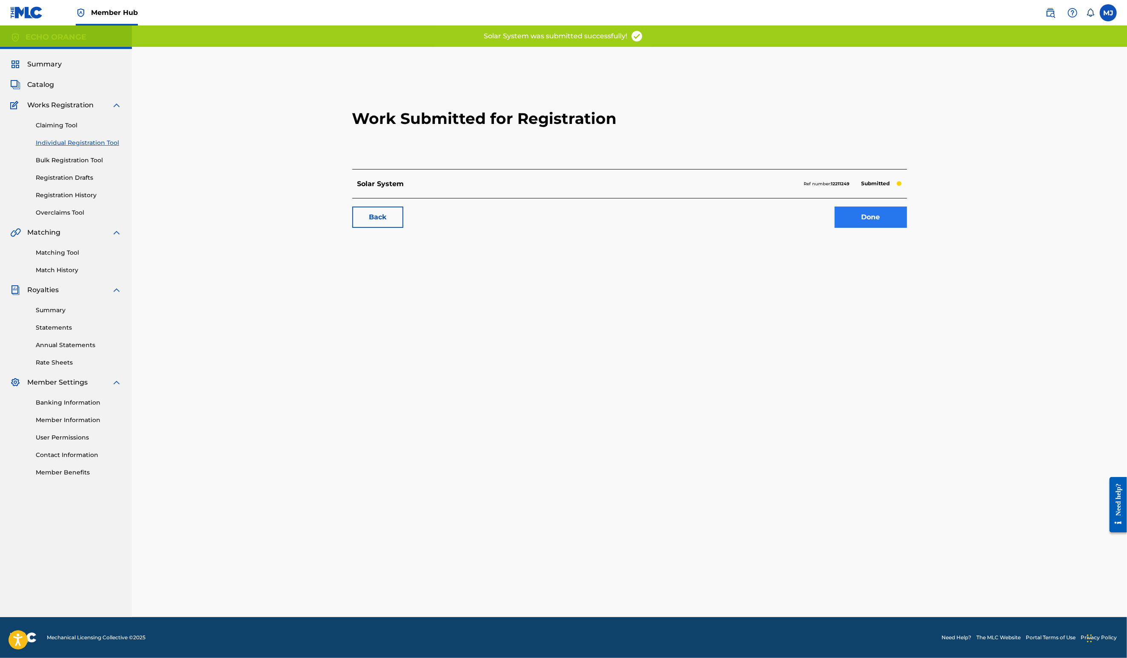
click at [907, 228] on link "Done" at bounding box center [871, 216] width 72 height 21
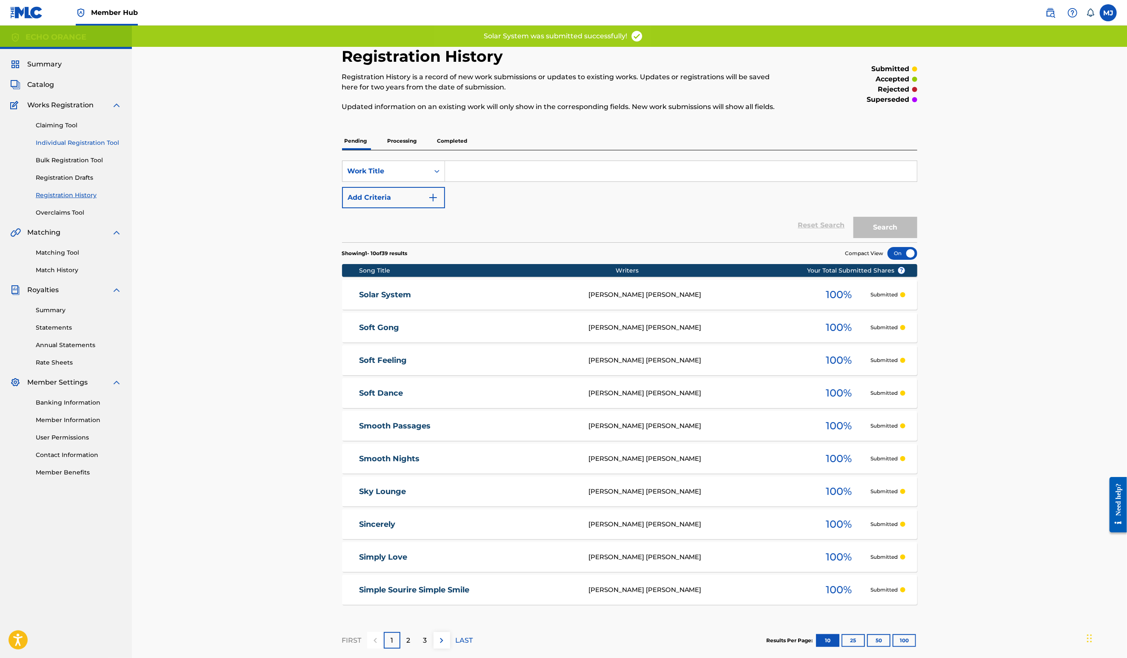
click at [104, 147] on link "Individual Registration Tool" at bounding box center [79, 142] width 86 height 9
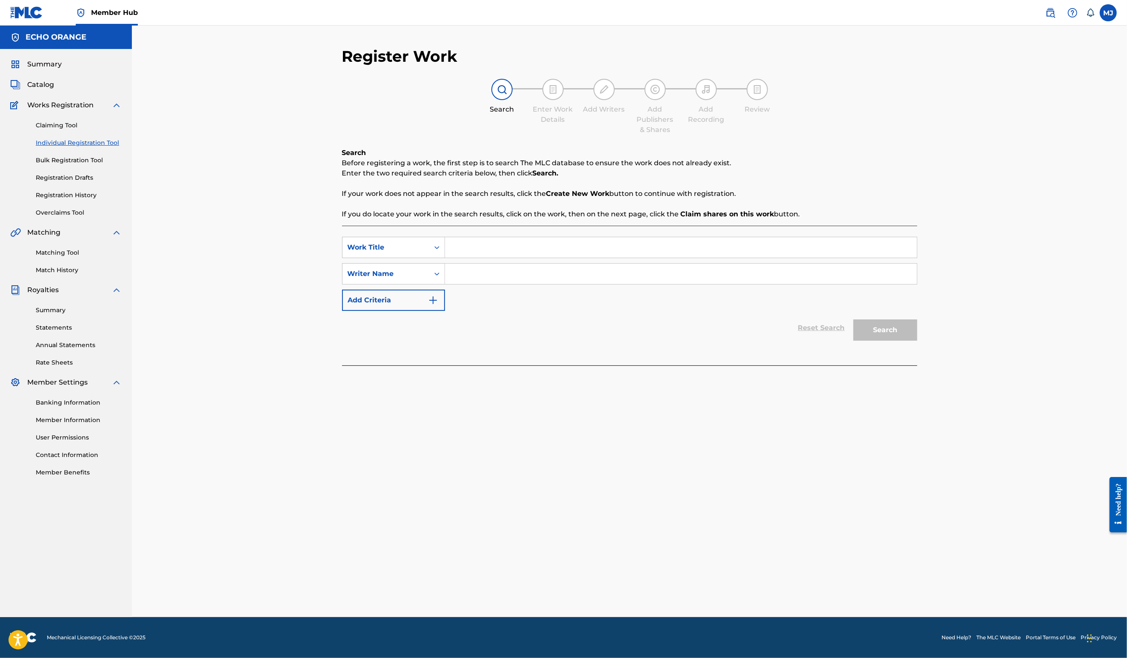
click at [89, 147] on link "Individual Registration Tool" at bounding box center [79, 142] width 86 height 9
click at [495, 284] on input "Search Form" at bounding box center [681, 273] width 472 height 20
click at [486, 257] on input "Search Form" at bounding box center [681, 247] width 472 height 20
click at [484, 257] on input "Search Form" at bounding box center [681, 247] width 472 height 20
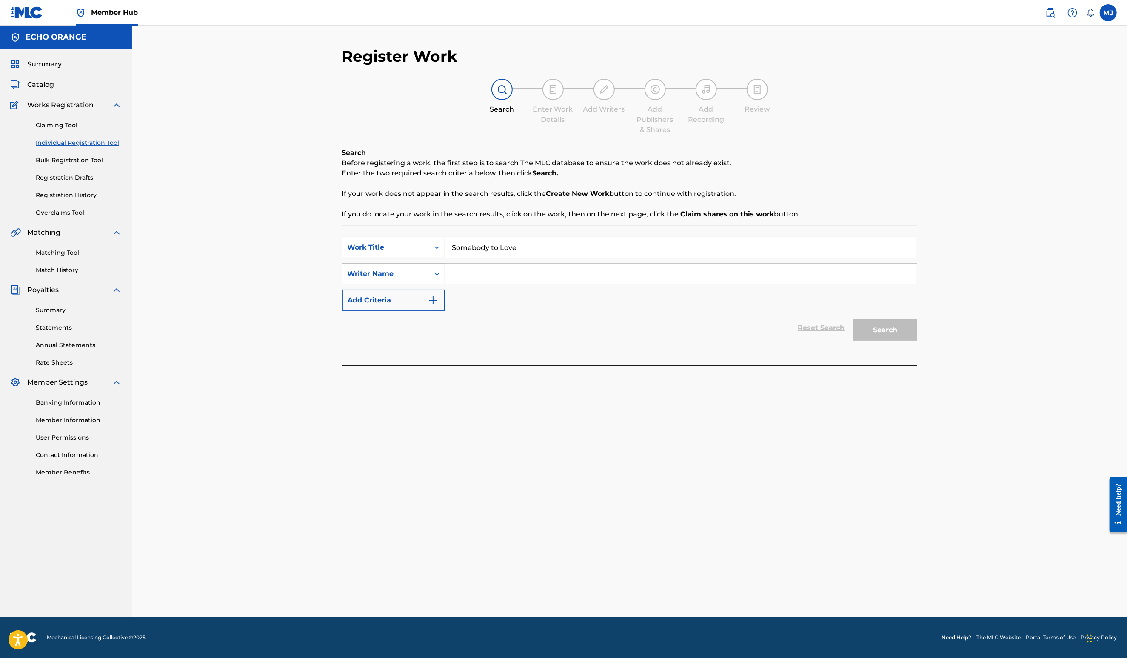
type input "Somebody to Love"
paste input "Denis Hekimian"
type input "Denis Hekimian"
click at [918, 340] on button "Search" at bounding box center [886, 329] width 64 height 21
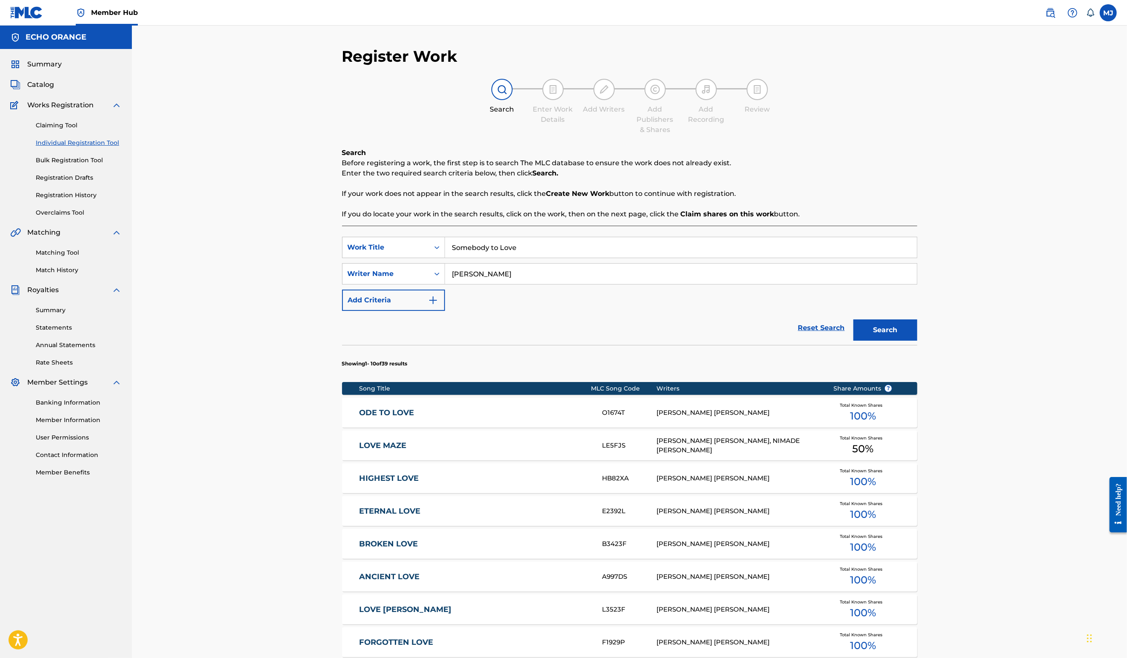
scroll to position [287, 0]
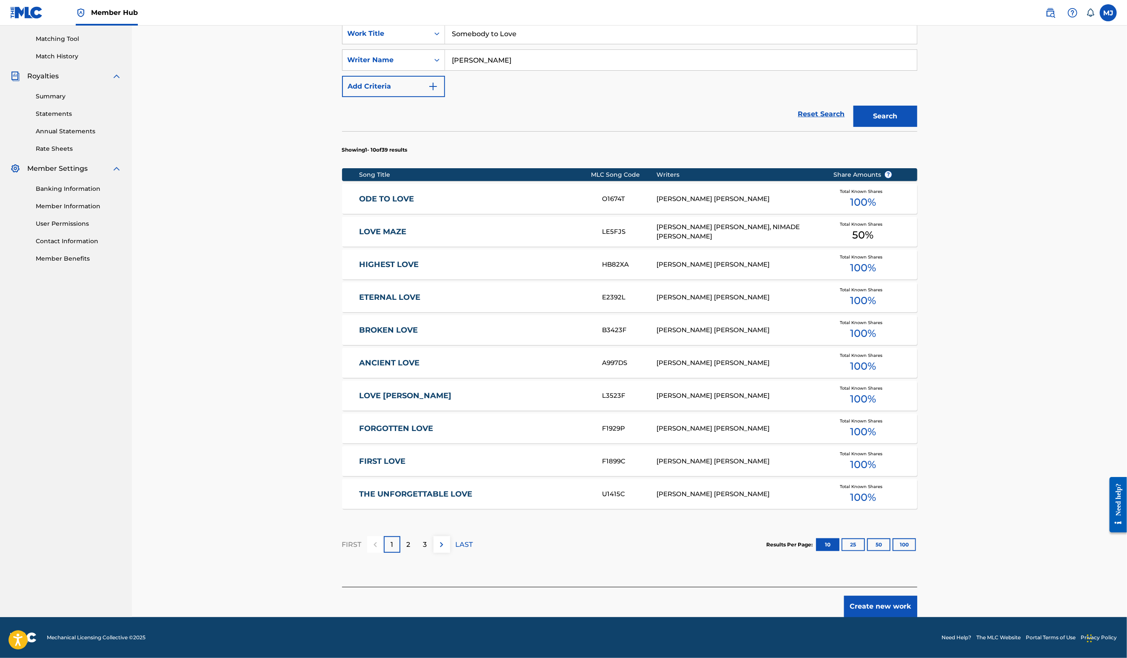
click at [972, 617] on footer "Mechanical Licensing Collective © 2025 Need Help? The MLC Website Portal Terms …" at bounding box center [563, 637] width 1127 height 41
click at [918, 597] on button "Create new work" at bounding box center [880, 605] width 73 height 21
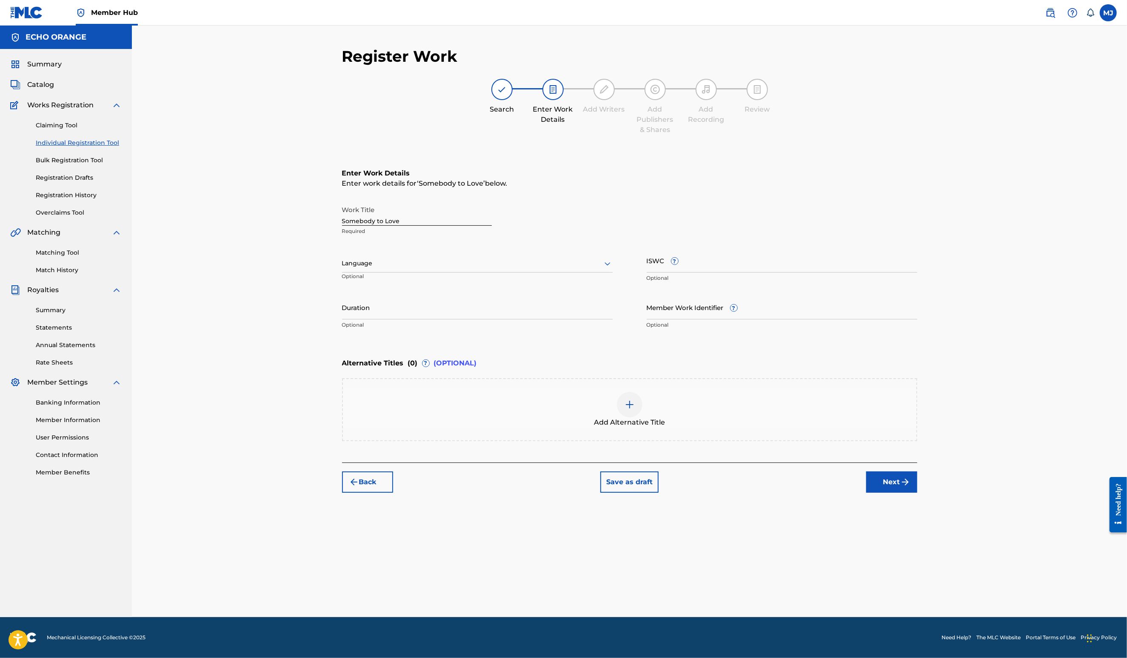
scroll to position [0, 0]
click at [918, 492] on button "Next" at bounding box center [892, 481] width 51 height 21
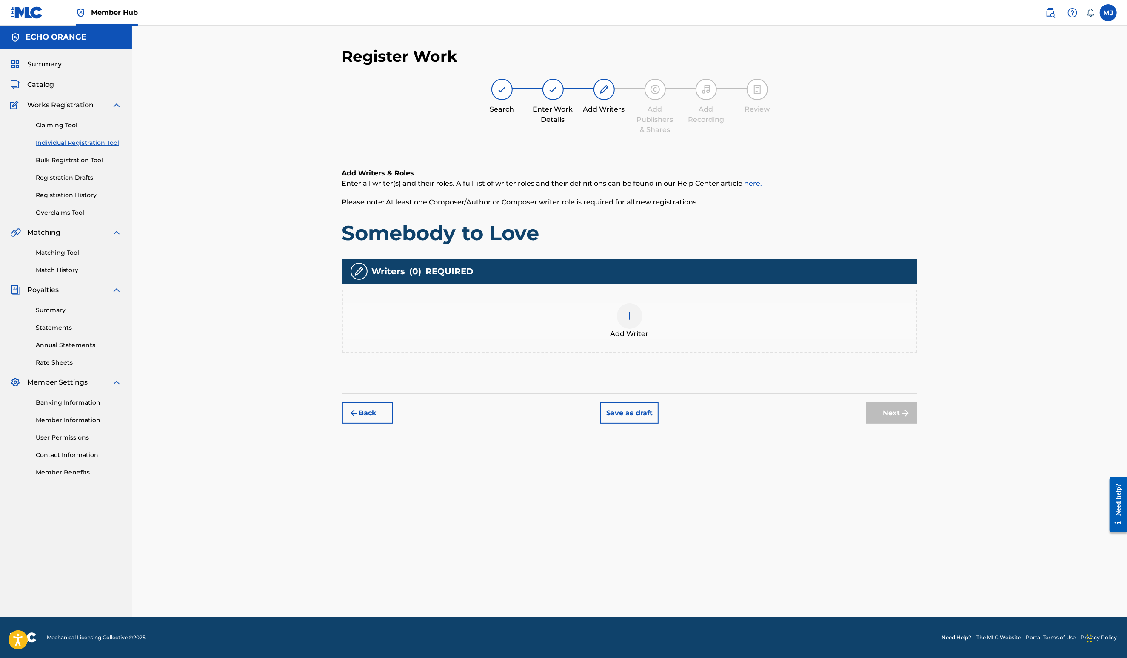
click at [720, 339] on div "Add Writer" at bounding box center [630, 321] width 574 height 36
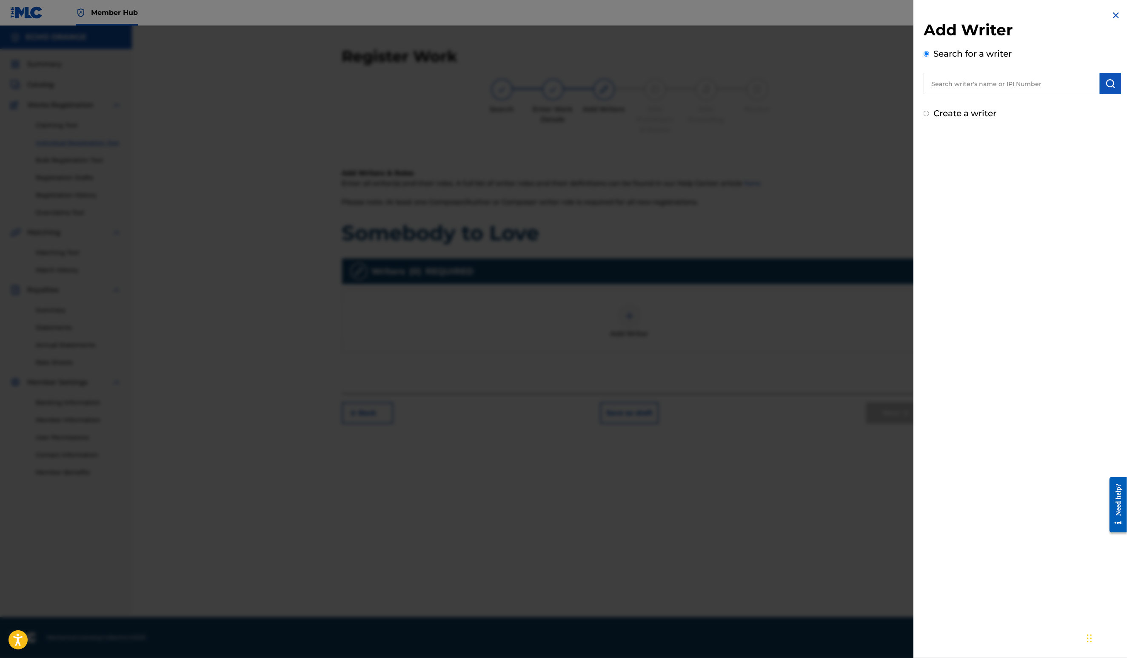
click at [947, 79] on div "Search for a writer" at bounding box center [1022, 70] width 197 height 47
click at [943, 89] on input "text" at bounding box center [1012, 83] width 176 height 21
click at [945, 89] on input "text" at bounding box center [1012, 83] width 176 height 21
paste input "Denis Hekimian"
type input "Denis Hekimian"
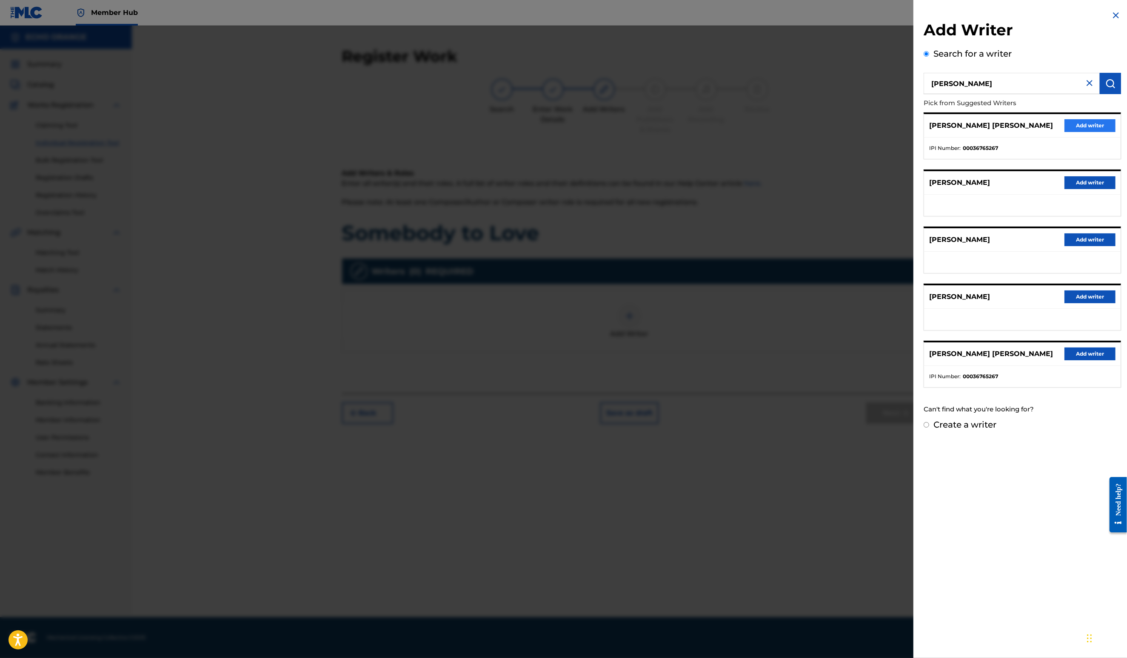
click at [1049, 137] on div "DENIS MARCEL HEKIMIAN Add writer" at bounding box center [1022, 125] width 197 height 23
click at [1065, 132] on button "Add writer" at bounding box center [1090, 125] width 51 height 13
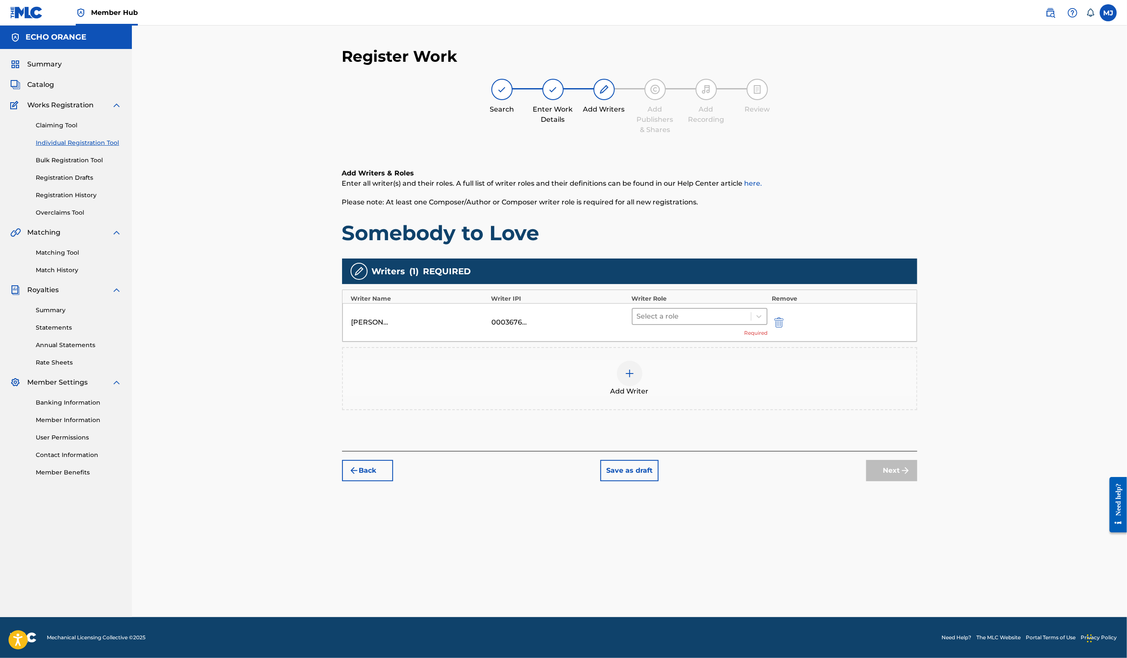
click at [723, 322] on div at bounding box center [692, 316] width 110 height 12
click at [683, 440] on div "Composer" at bounding box center [727, 439] width 164 height 17
click at [918, 468] on button "Next" at bounding box center [892, 457] width 51 height 21
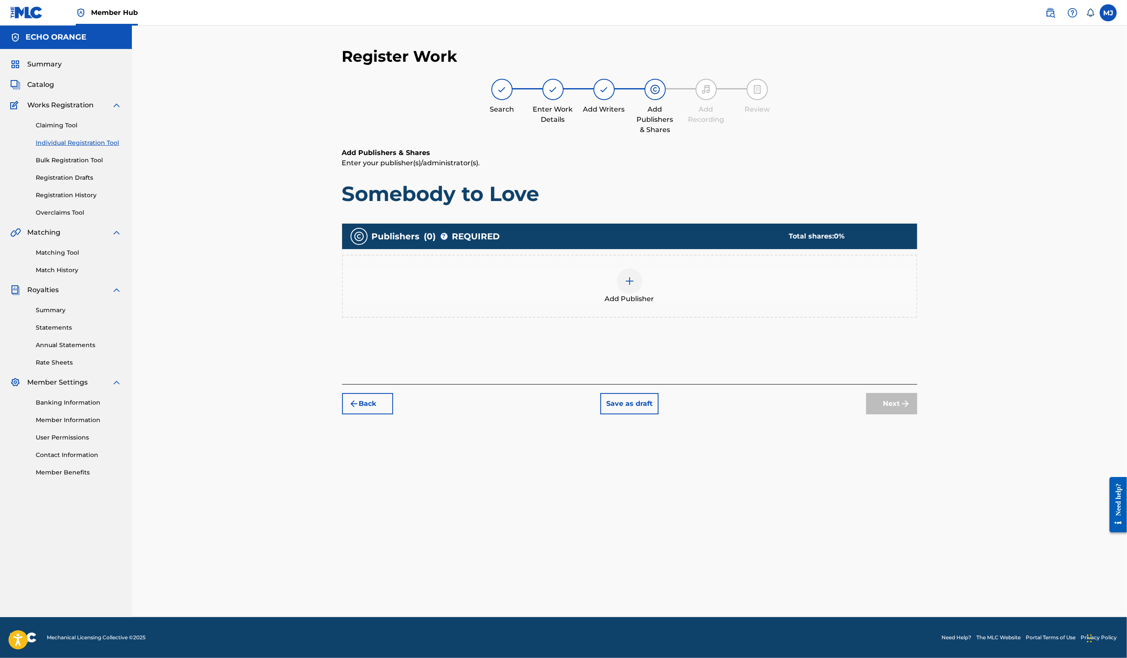
click at [628, 304] on div "Add Publisher" at bounding box center [630, 286] width 574 height 36
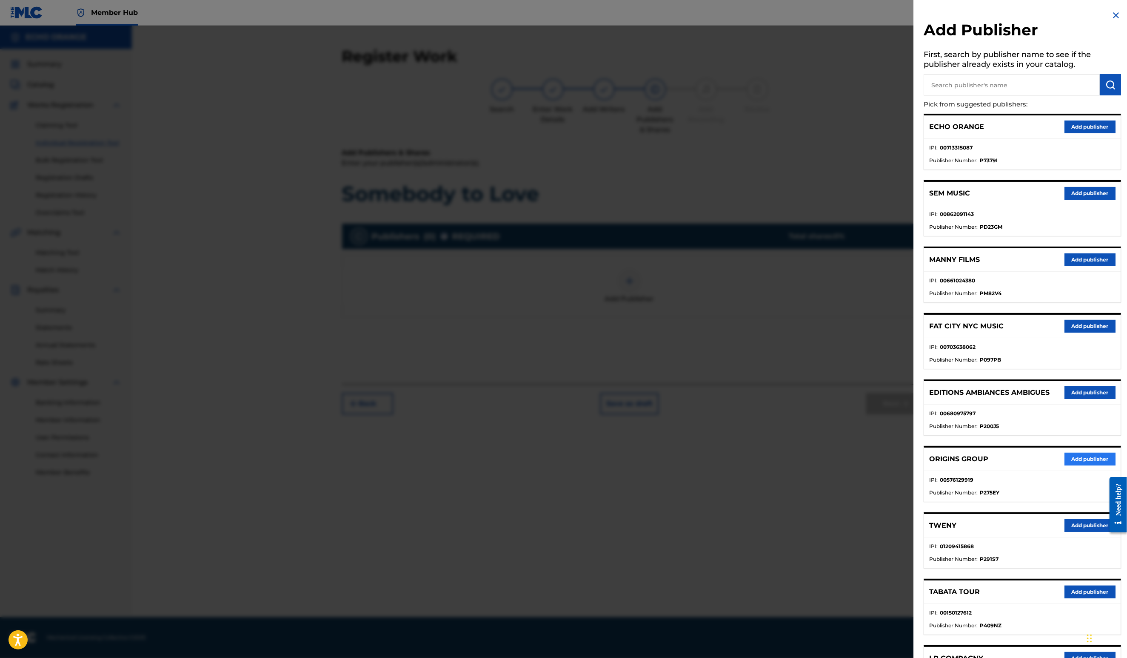
click at [1067, 465] on button "Add publisher" at bounding box center [1090, 458] width 51 height 13
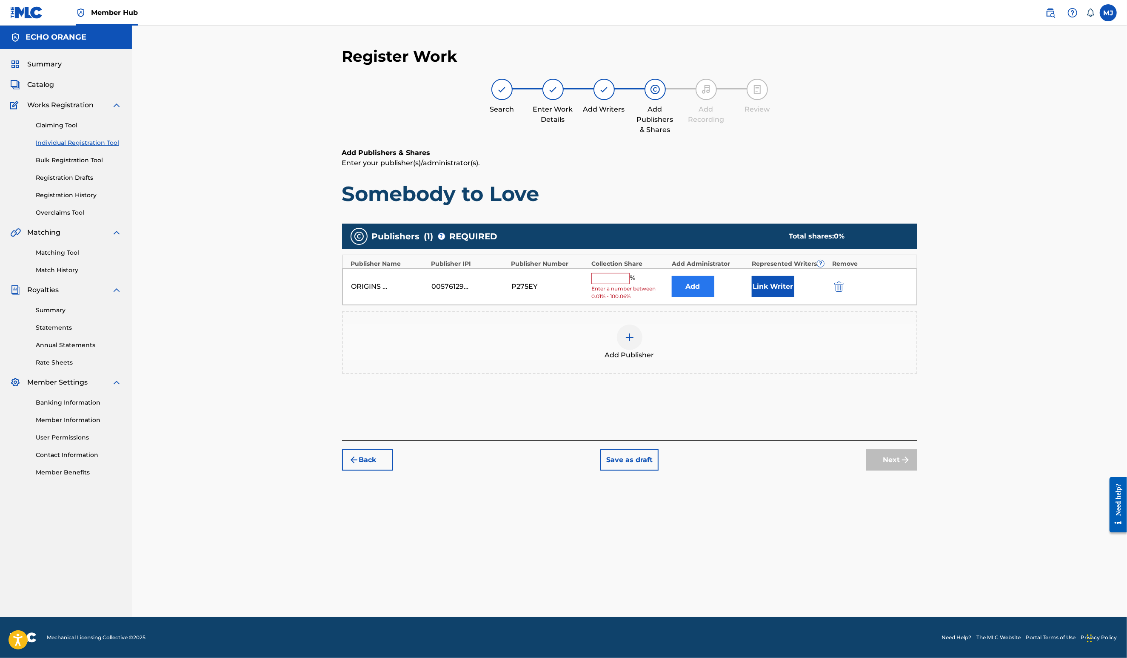
click at [715, 297] on button "Add" at bounding box center [693, 286] width 43 height 21
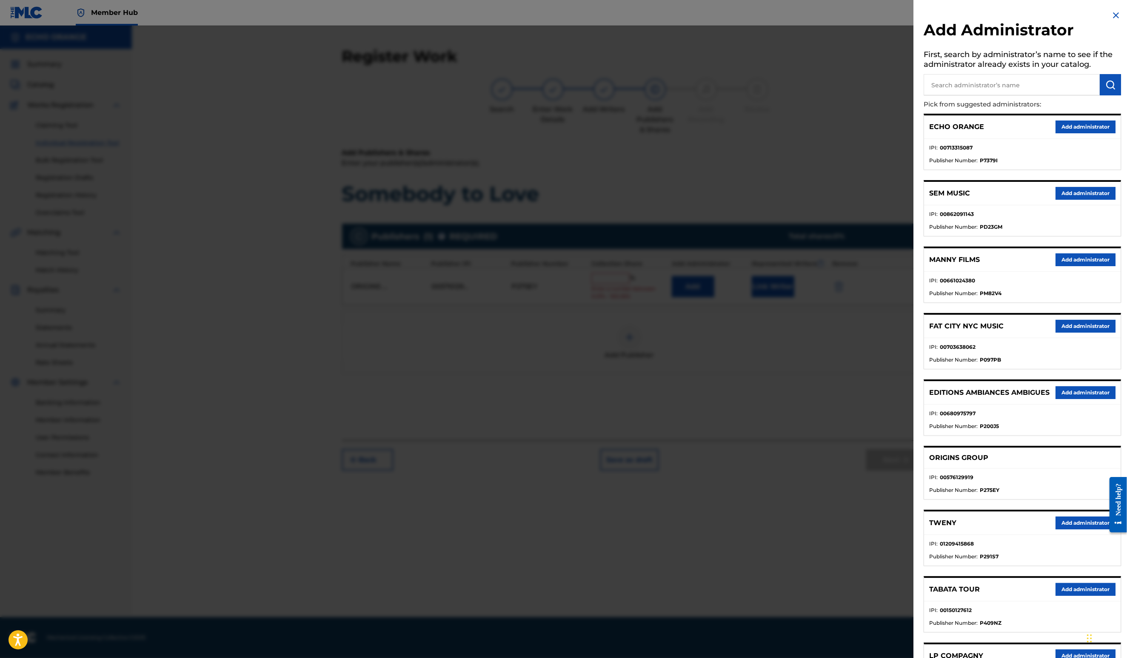
click at [1071, 133] on button "Add administrator" at bounding box center [1086, 126] width 60 height 13
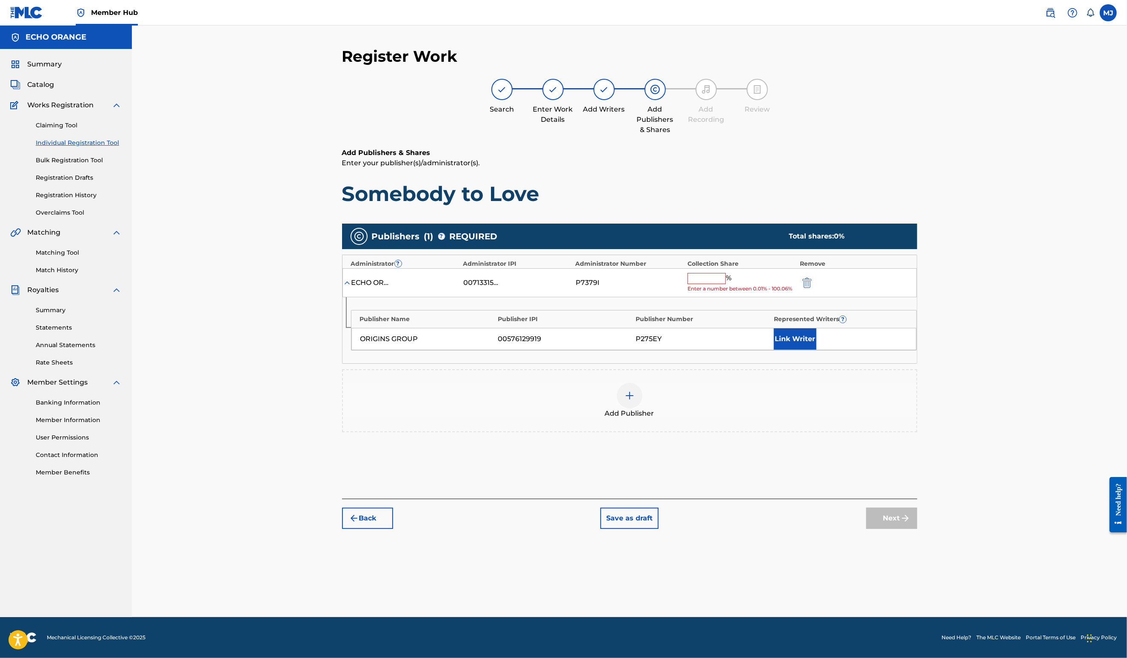
click at [726, 284] on input "text" at bounding box center [707, 278] width 38 height 11
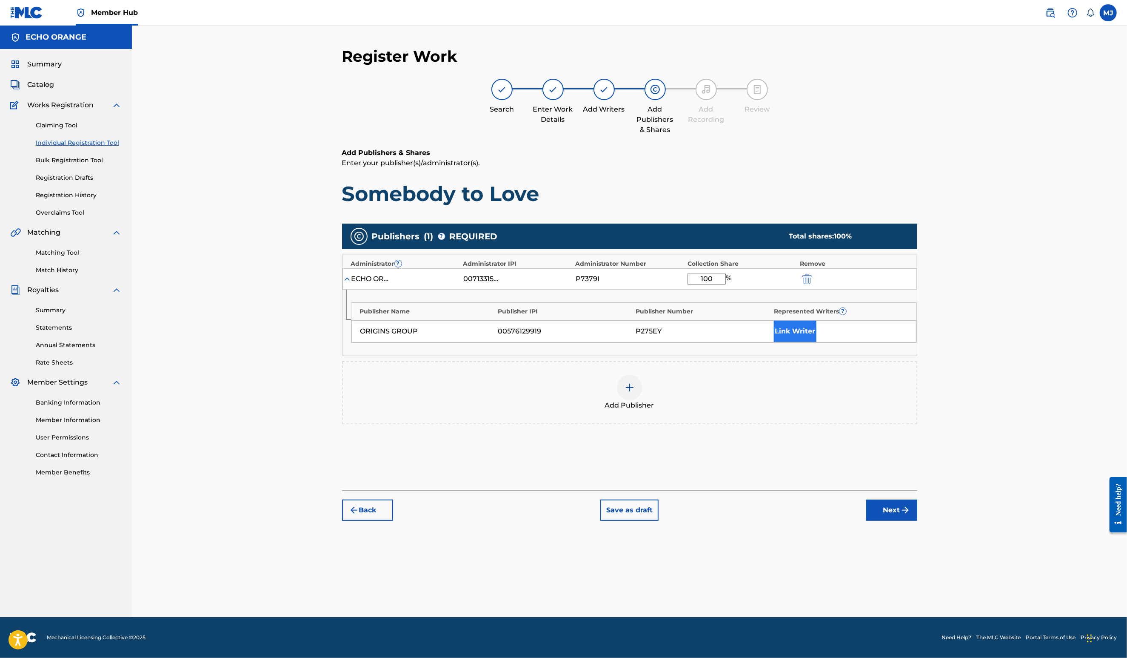
type input "100"
click at [817, 342] on button "Link Writer" at bounding box center [795, 330] width 43 height 21
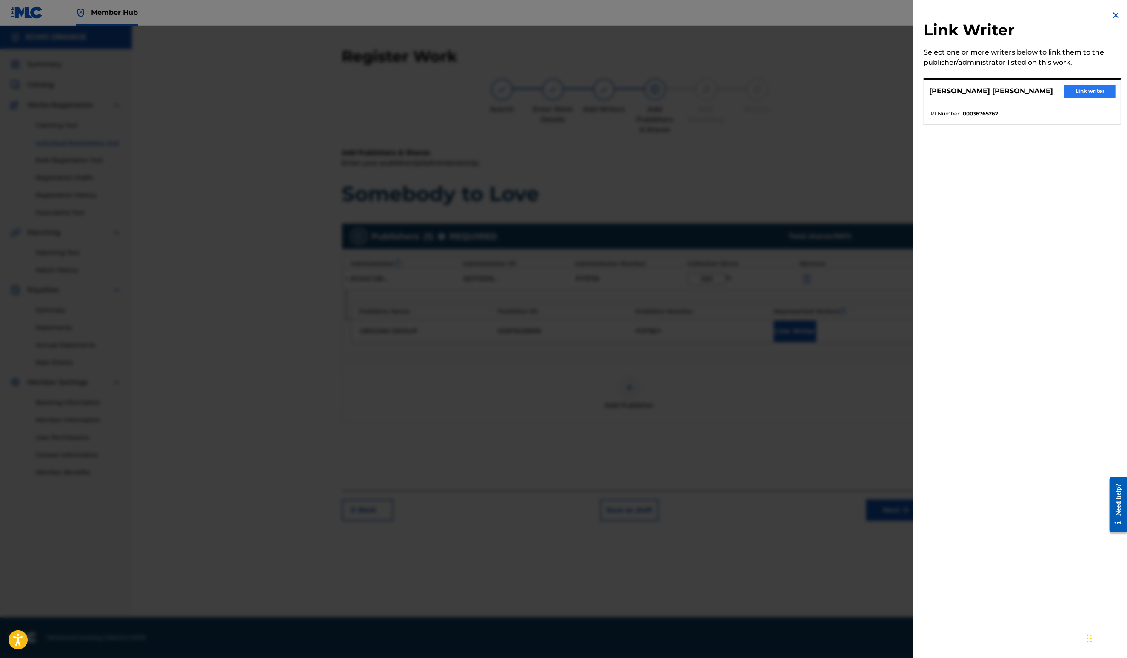
click at [1080, 97] on button "Link writer" at bounding box center [1090, 91] width 51 height 13
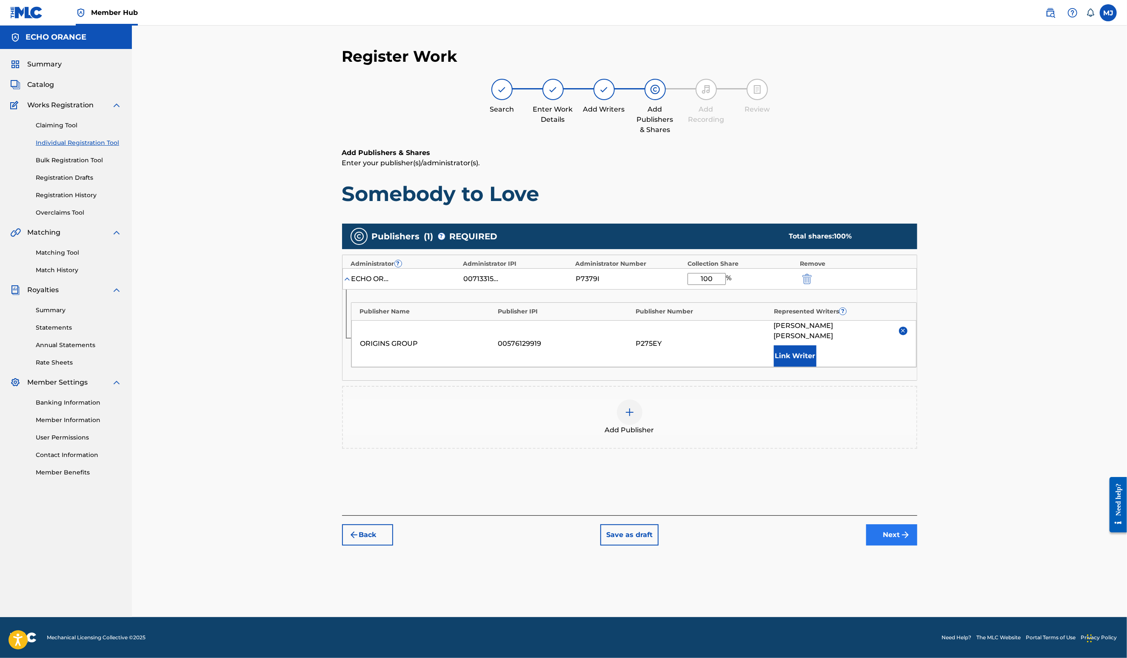
click at [918, 545] on button "Next" at bounding box center [892, 534] width 51 height 21
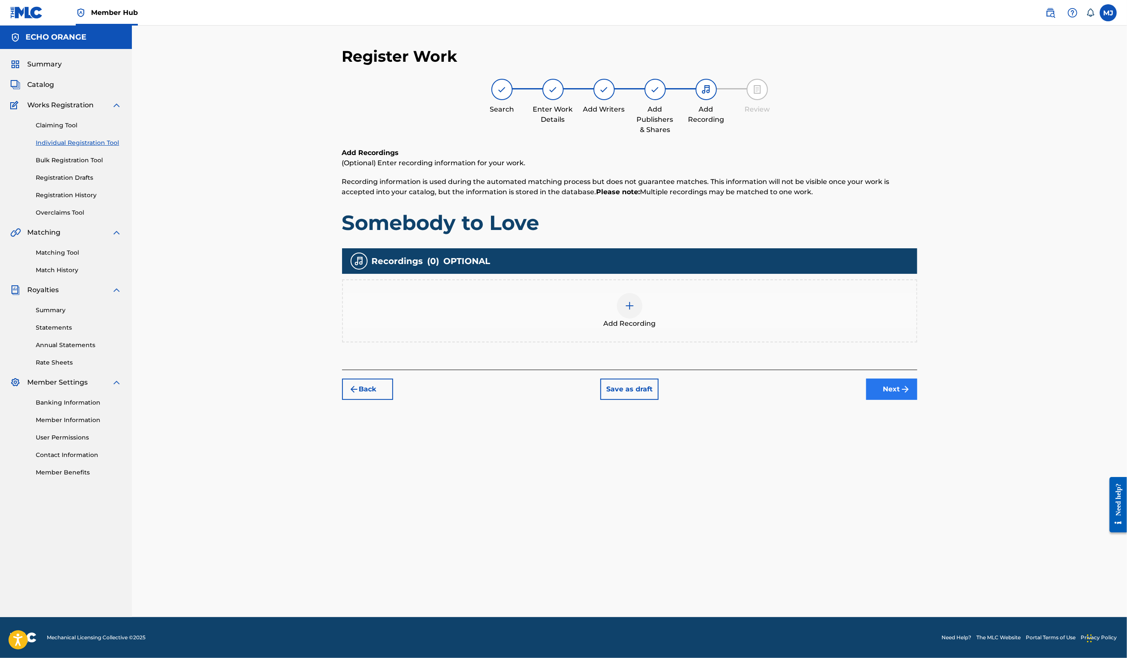
click at [918, 400] on div "Back Save as draft Next" at bounding box center [629, 384] width 575 height 30
click at [918, 400] on button "Next" at bounding box center [892, 388] width 51 height 21
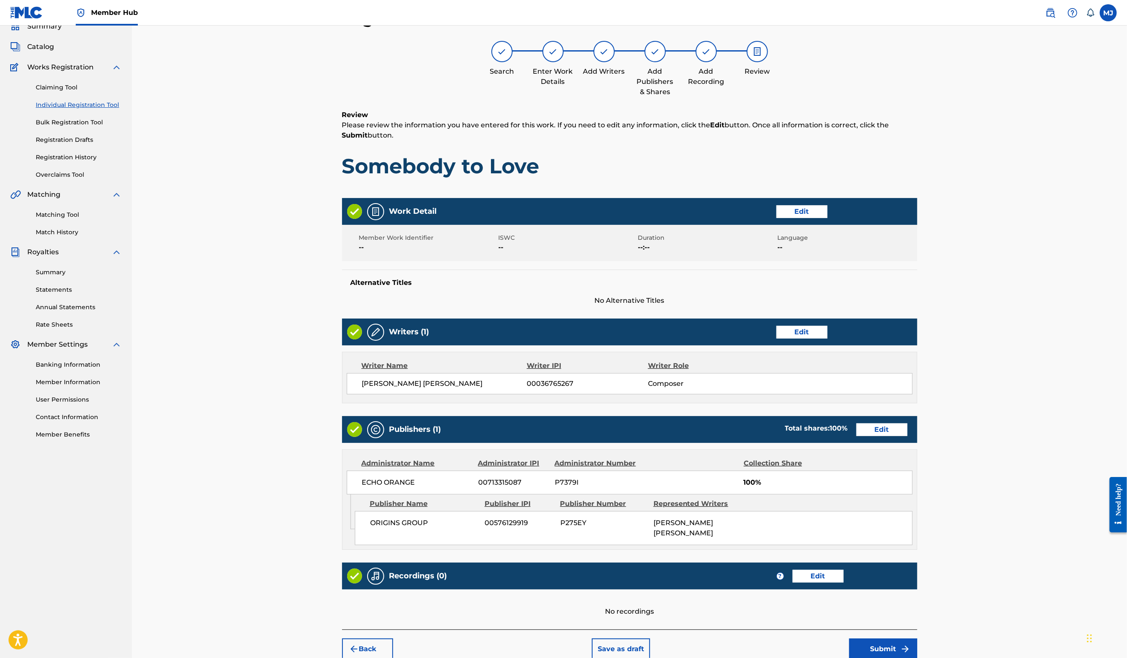
scroll to position [160, 0]
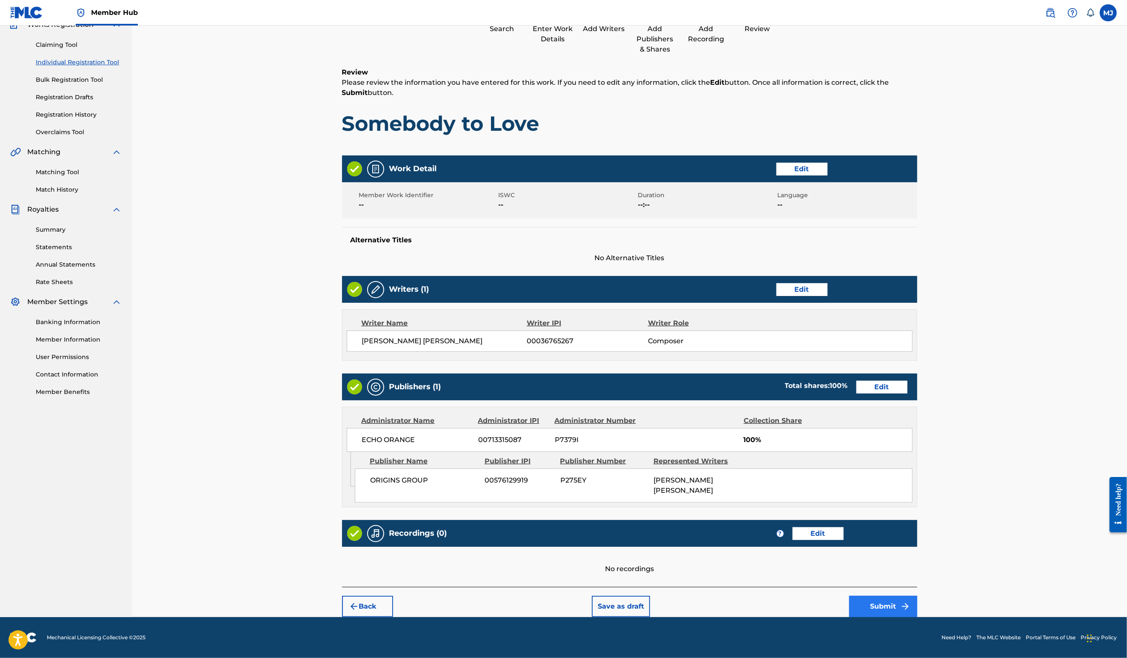
click at [918, 606] on button "Submit" at bounding box center [883, 605] width 68 height 21
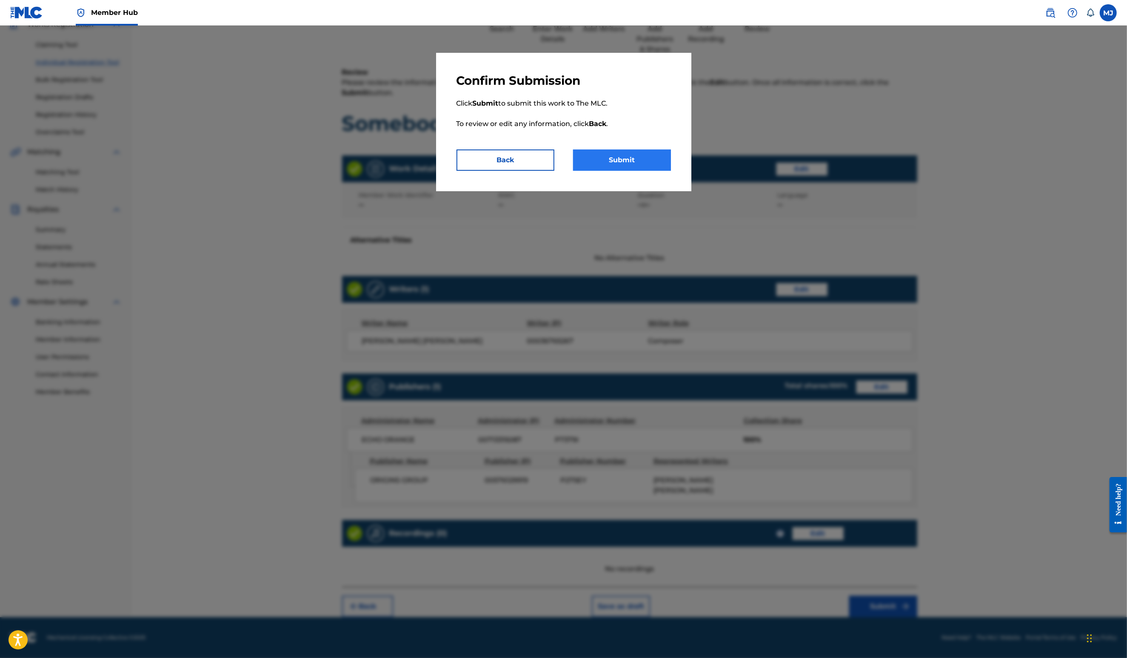
click at [618, 171] on button "Submit" at bounding box center [622, 159] width 98 height 21
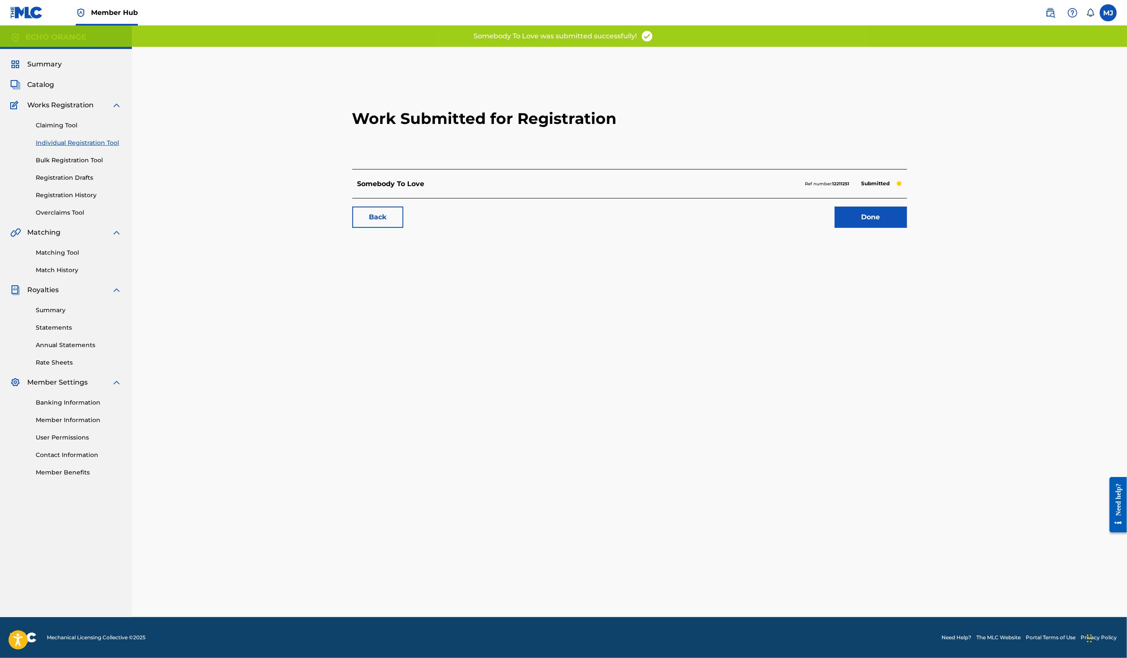
click at [911, 236] on div "Work Submitted for Registration Somebody To Love Ref number: 12211251 Submitted…" at bounding box center [629, 152] width 575 height 168
click at [907, 228] on link "Done" at bounding box center [871, 216] width 72 height 21
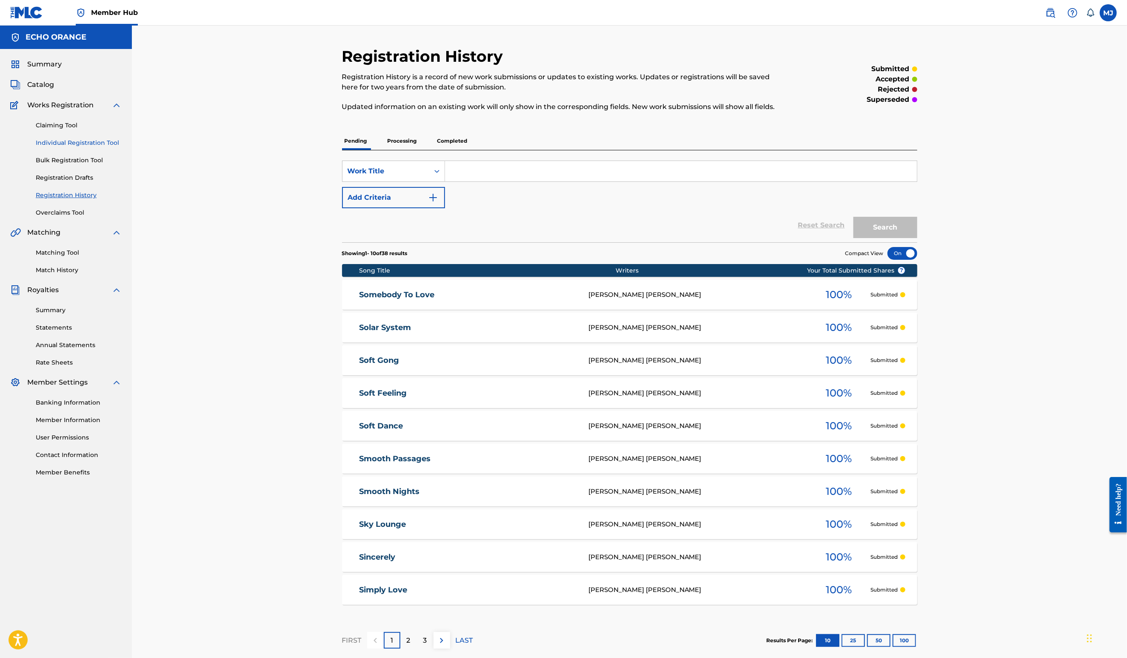
click at [89, 147] on link "Individual Registration Tool" at bounding box center [79, 142] width 86 height 9
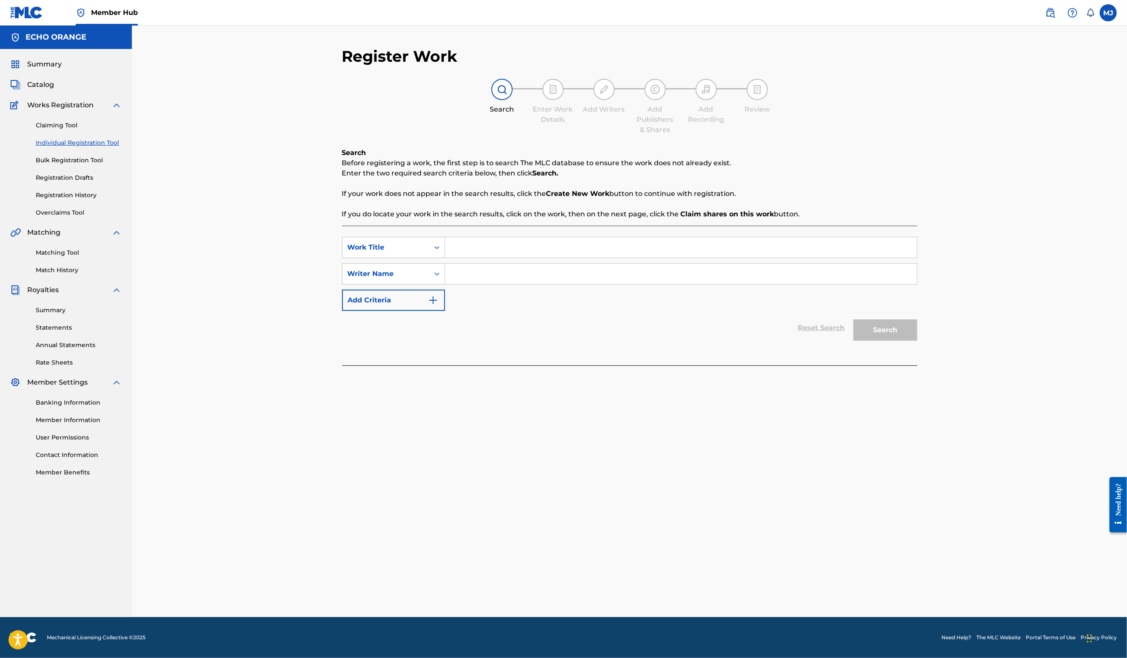
click at [452, 257] on input "Search Form" at bounding box center [681, 247] width 472 height 20
type input "Something Special"
type input "v"
paste input "Denis Hekimian"
type input "Denis Hekimian"
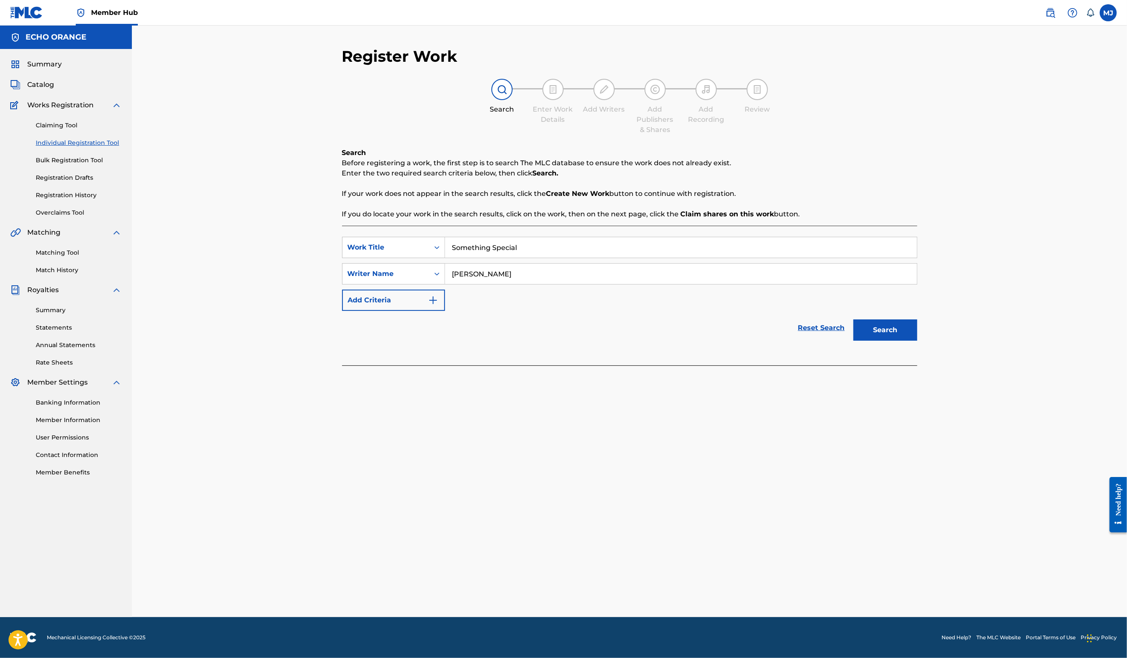
click at [918, 340] on button "Search" at bounding box center [886, 329] width 64 height 21
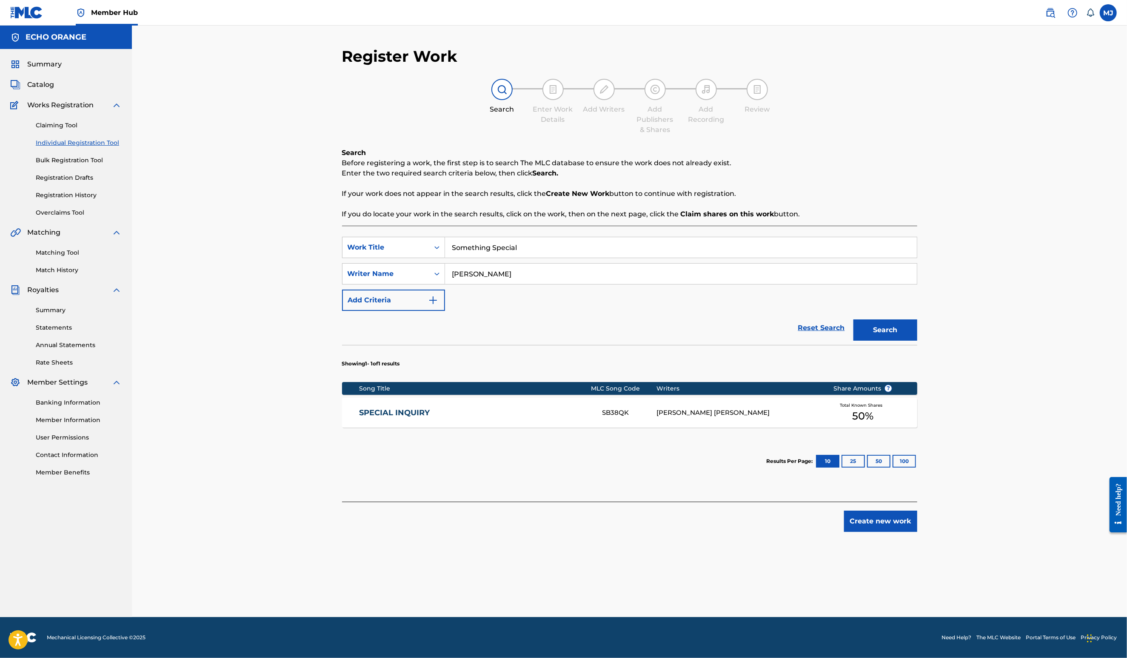
drag, startPoint x: 952, startPoint y: 596, endPoint x: 958, endPoint y: 593, distance: 6.9
click at [918, 532] on button "Create new work" at bounding box center [880, 520] width 73 height 21
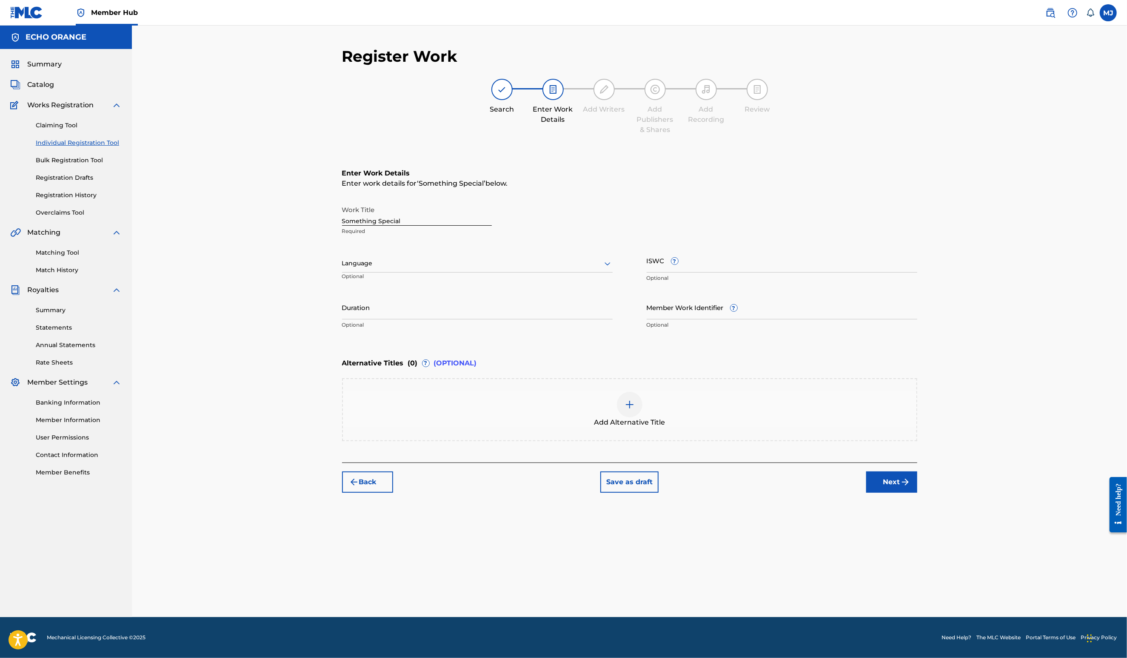
click at [928, 571] on div "Register Work Search Enter Work Details Add Writers Add Publishers & Shares Add…" at bounding box center [630, 332] width 596 height 570
drag, startPoint x: 947, startPoint y: 551, endPoint x: 942, endPoint y: 530, distance: 21.2
click at [918, 492] on button "Next" at bounding box center [892, 481] width 51 height 21
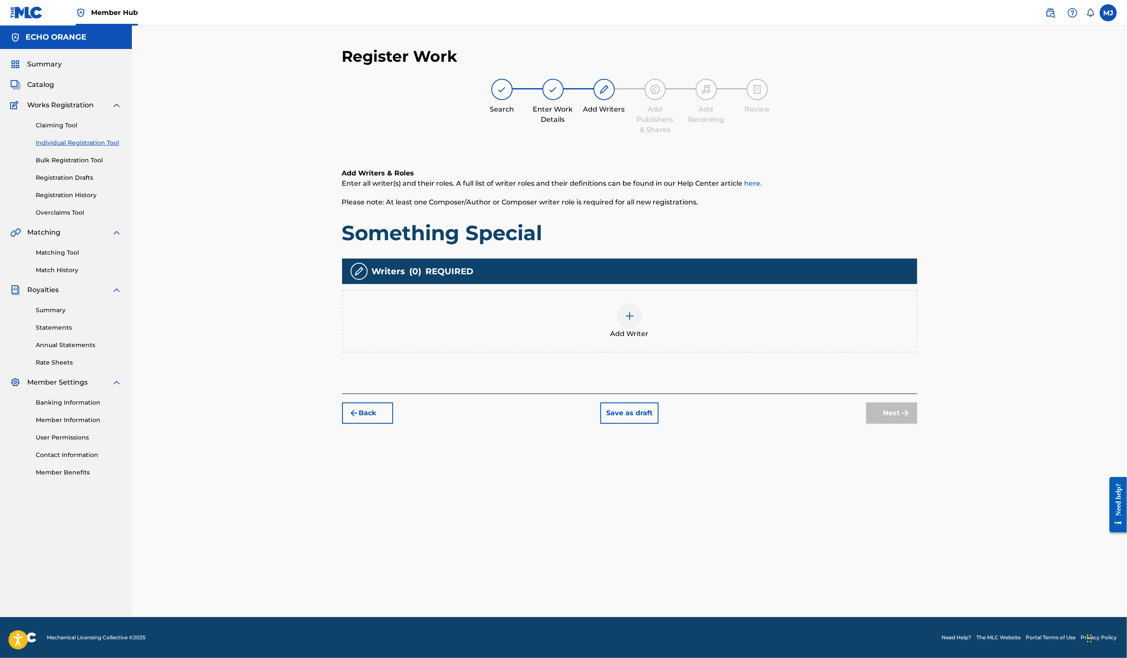
click at [780, 339] on div "Add Writer" at bounding box center [630, 321] width 574 height 36
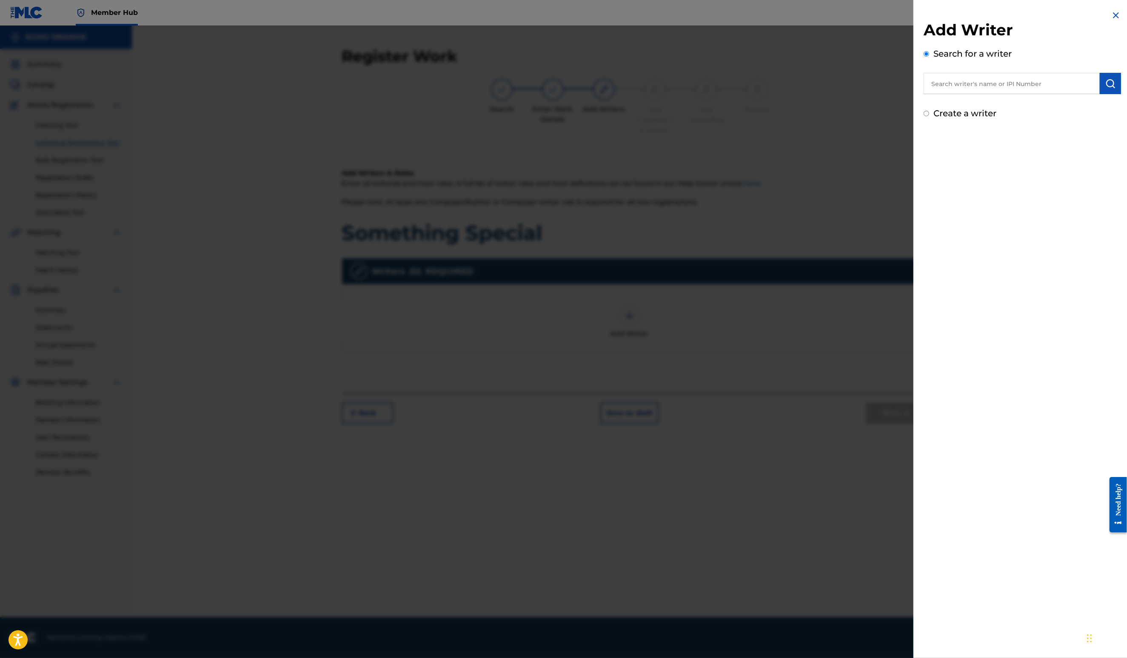
drag, startPoint x: 959, startPoint y: 100, endPoint x: 962, endPoint y: 95, distance: 5.2
click at [962, 94] on input "text" at bounding box center [1012, 83] width 176 height 21
paste input "Denis Hekimian"
type input "Denis Hekimian"
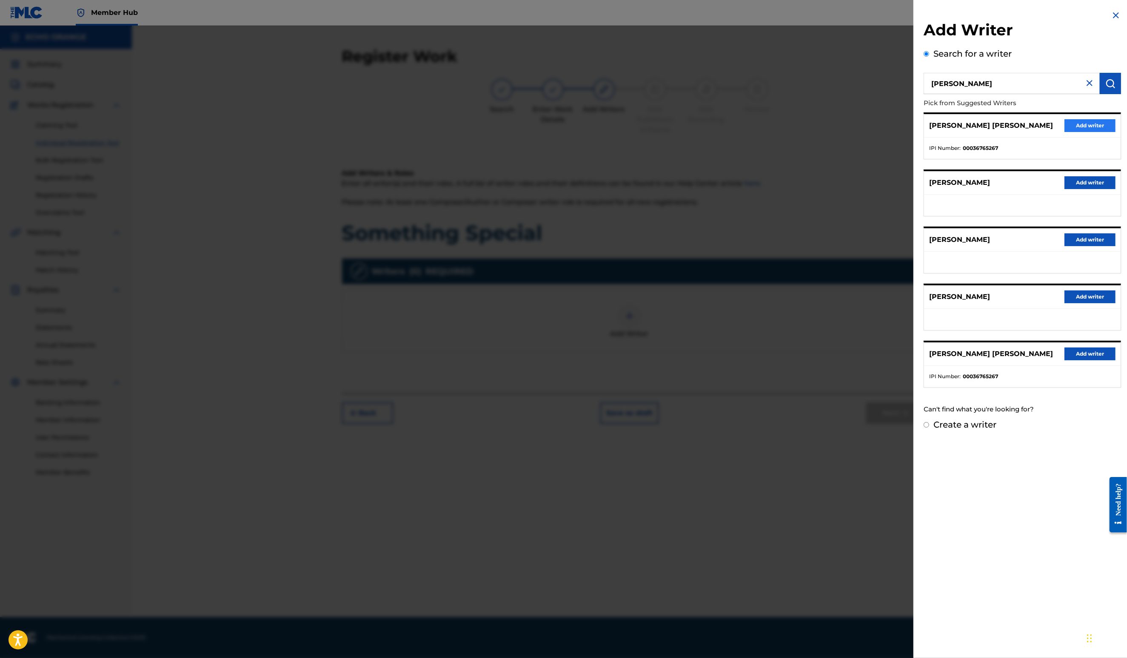
click at [1082, 132] on button "Add writer" at bounding box center [1090, 125] width 51 height 13
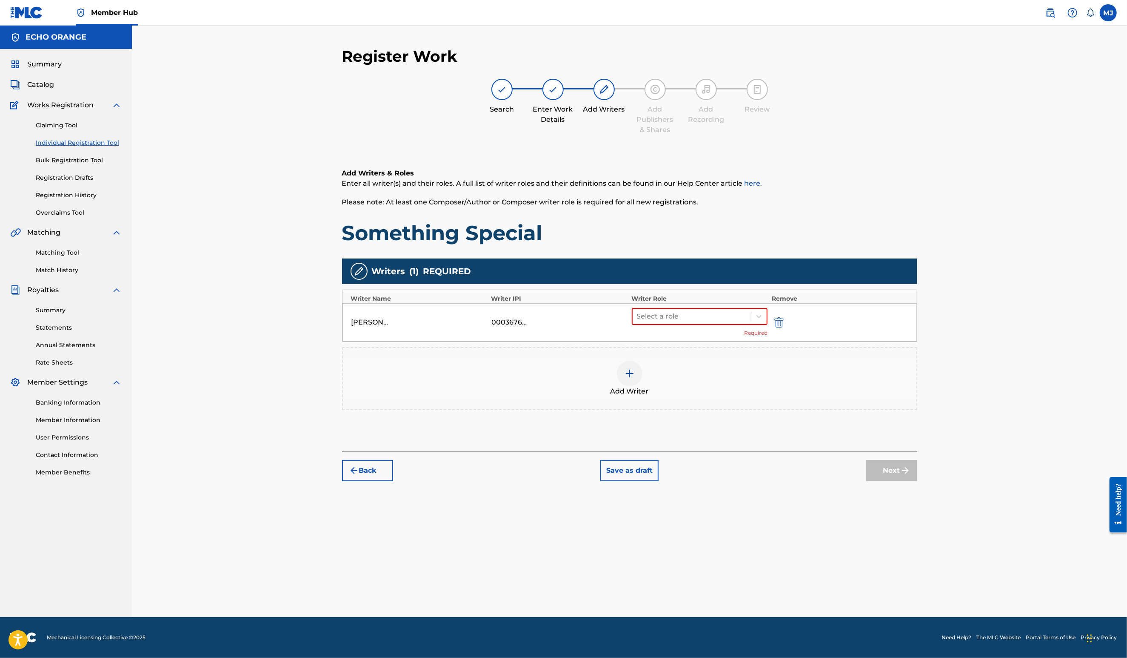
click at [768, 337] on div "Select a role Required" at bounding box center [700, 322] width 136 height 29
click at [747, 322] on div at bounding box center [692, 316] width 110 height 12
click at [723, 438] on div "Composer" at bounding box center [727, 439] width 164 height 17
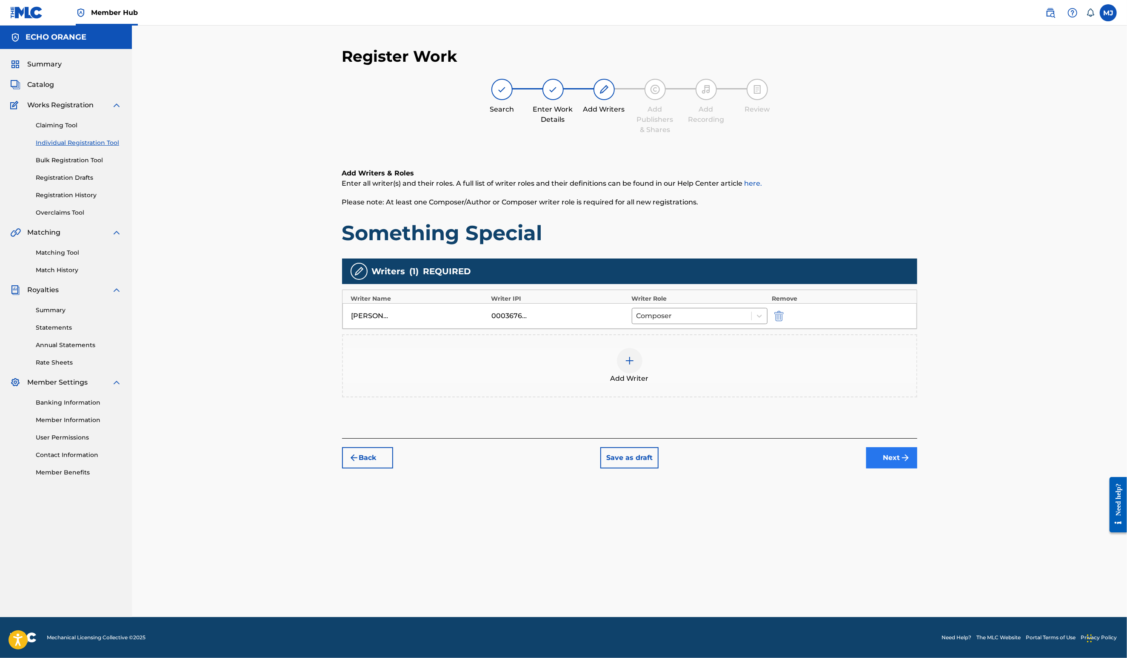
click at [918, 468] on button "Next" at bounding box center [892, 457] width 51 height 21
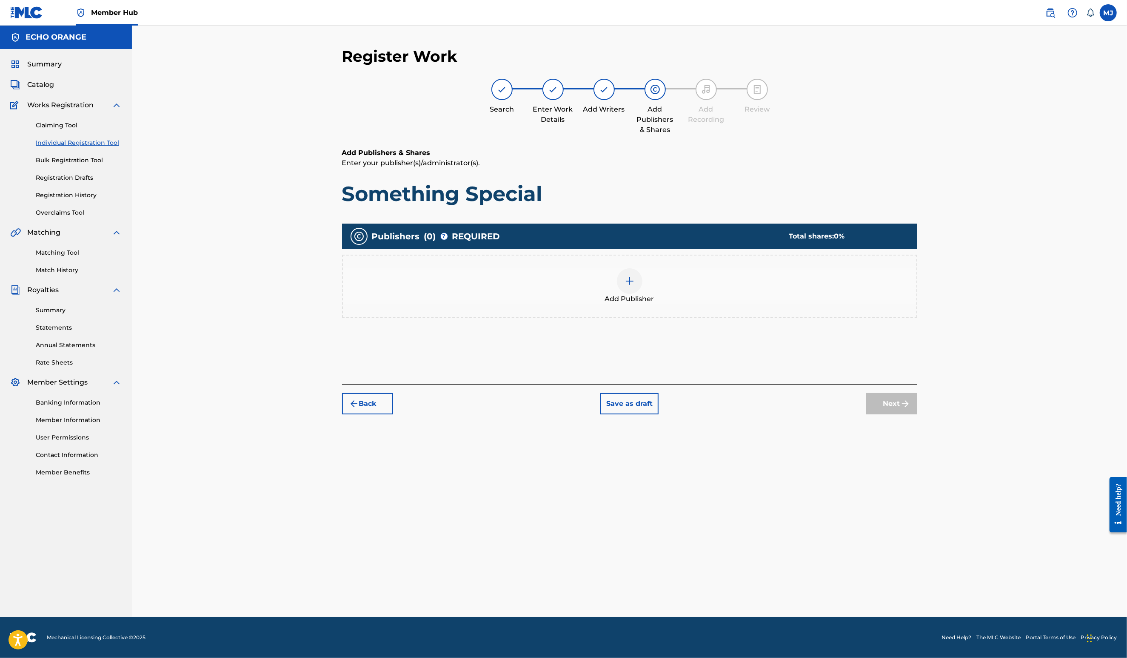
click at [701, 304] on div "Add Publisher" at bounding box center [630, 286] width 574 height 36
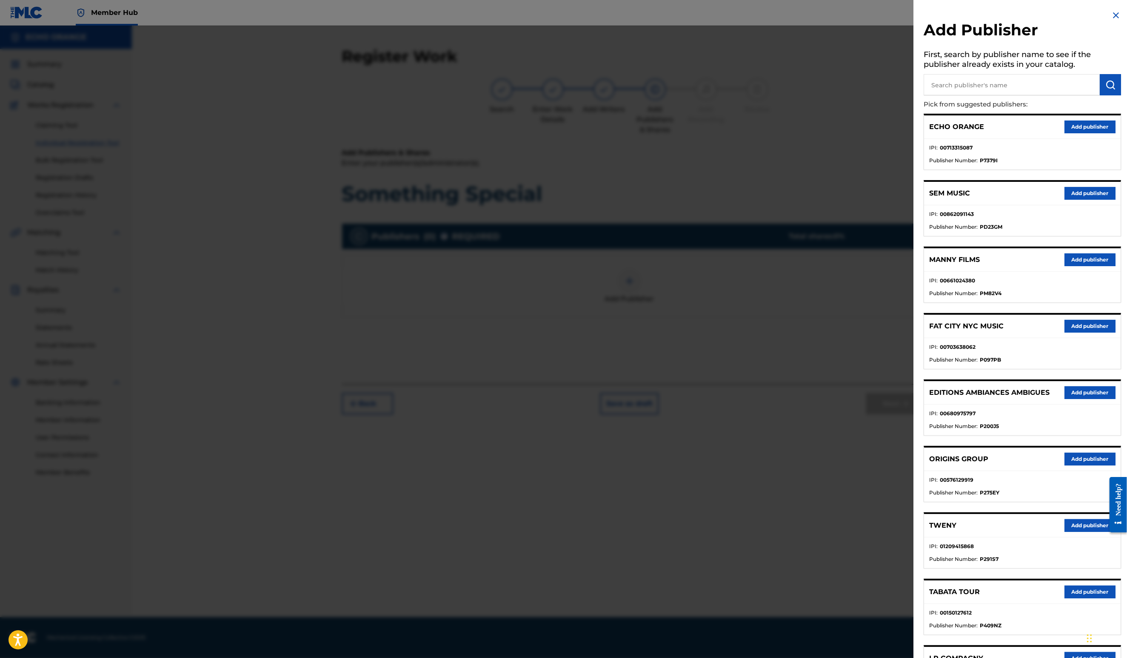
click at [1085, 465] on button "Add publisher" at bounding box center [1090, 458] width 51 height 13
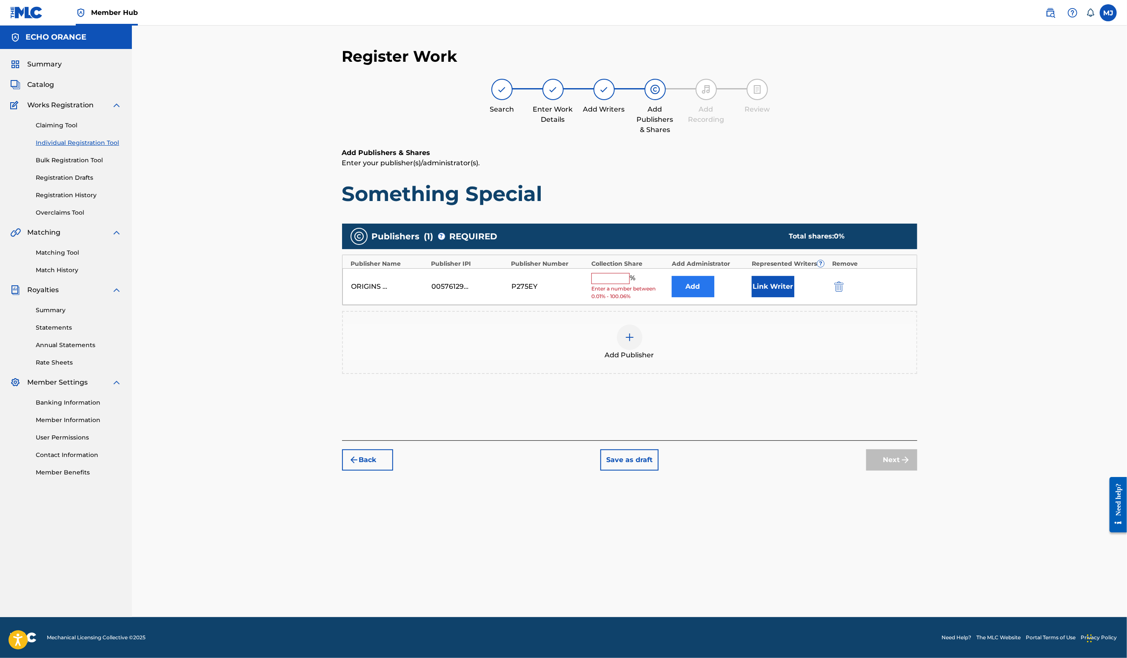
click at [715, 297] on button "Add" at bounding box center [693, 286] width 43 height 21
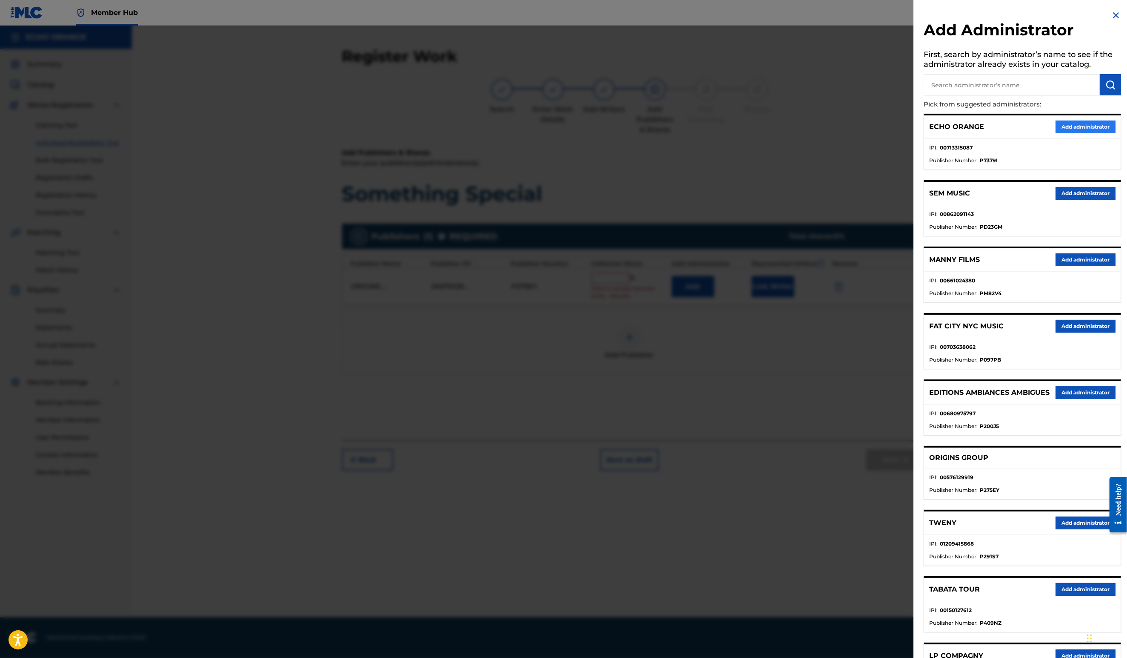
click at [1068, 133] on button "Add administrator" at bounding box center [1086, 126] width 60 height 13
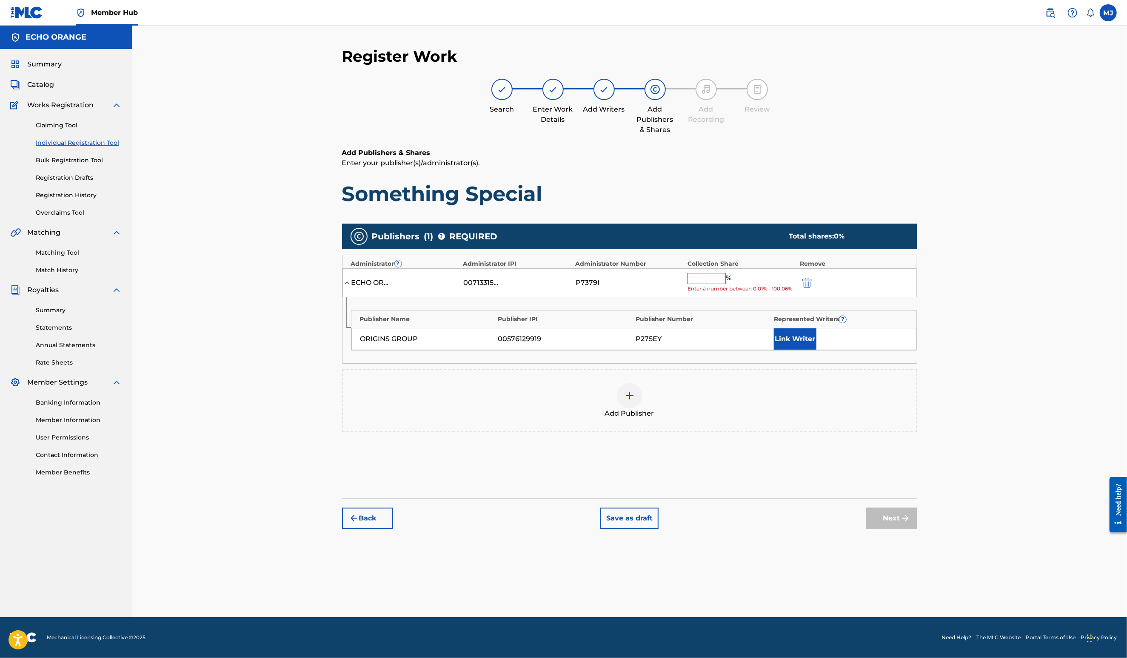
click at [726, 284] on input "text" at bounding box center [707, 278] width 38 height 11
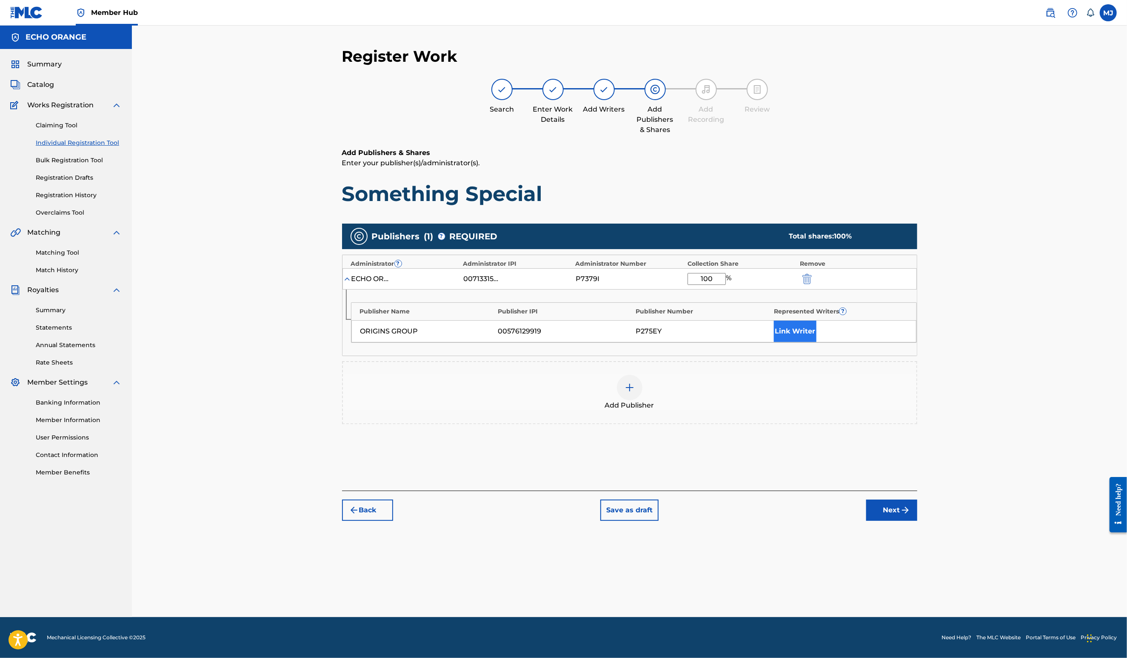
type input "100"
click at [817, 342] on button "Link Writer" at bounding box center [795, 330] width 43 height 21
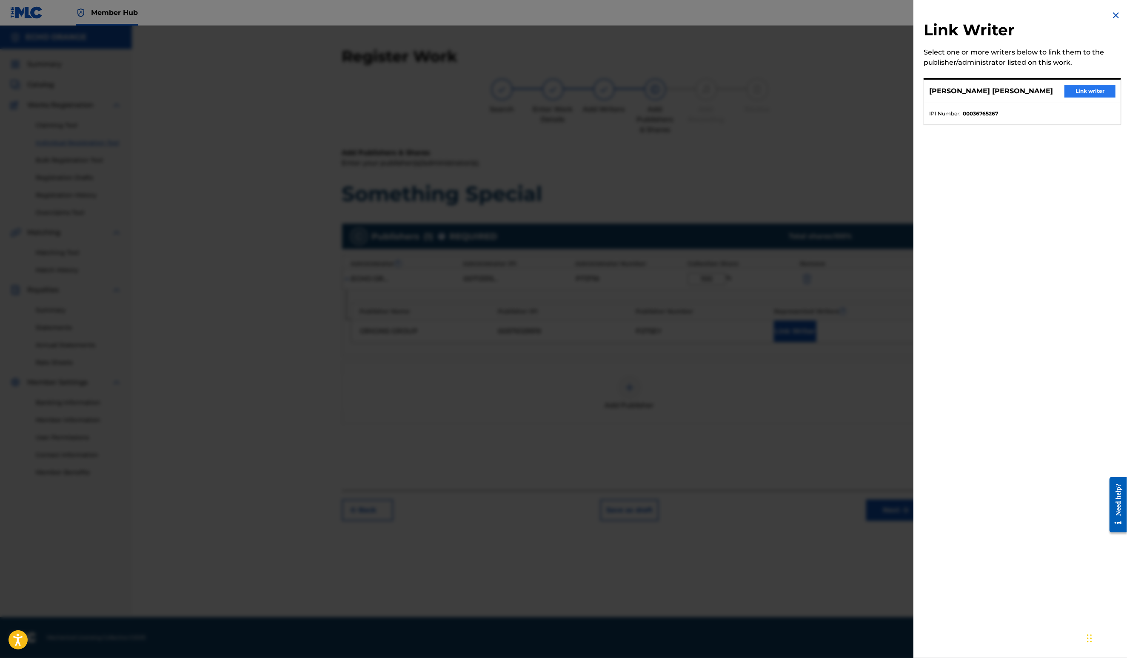
click at [1085, 97] on button "Link writer" at bounding box center [1090, 91] width 51 height 13
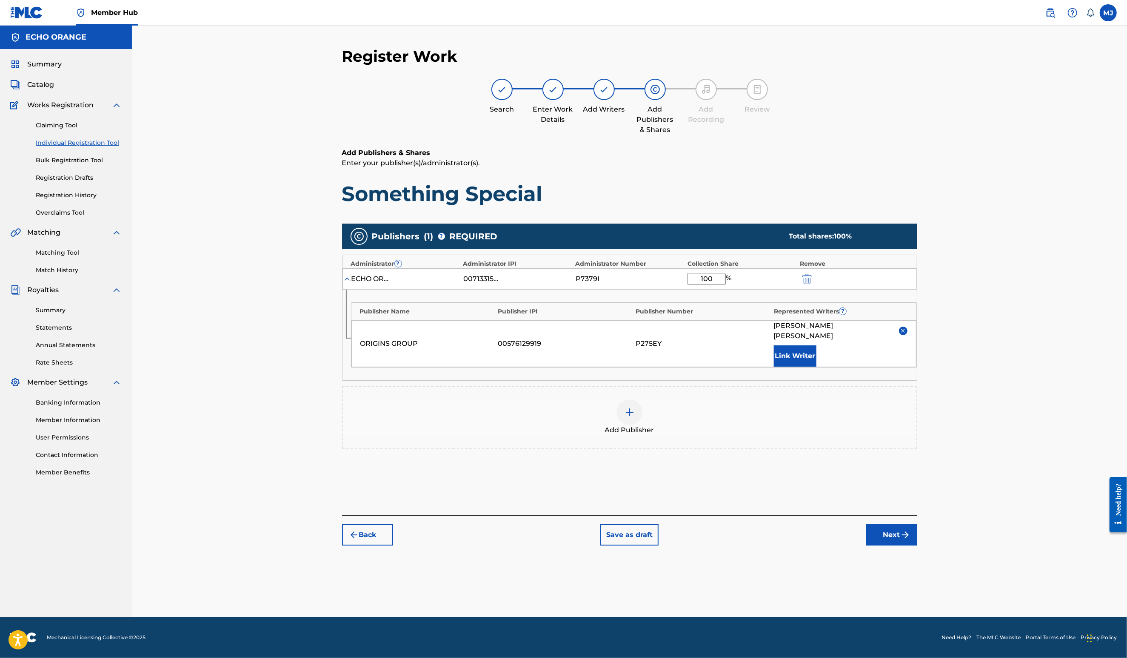
drag, startPoint x: 825, startPoint y: 390, endPoint x: 921, endPoint y: 541, distance: 178.7
click at [918, 515] on div "Add Publishers & Shares Enter your publisher(s)/administrator(s). Something Spe…" at bounding box center [629, 331] width 575 height 367
click at [918, 545] on button "Next" at bounding box center [892, 534] width 51 height 21
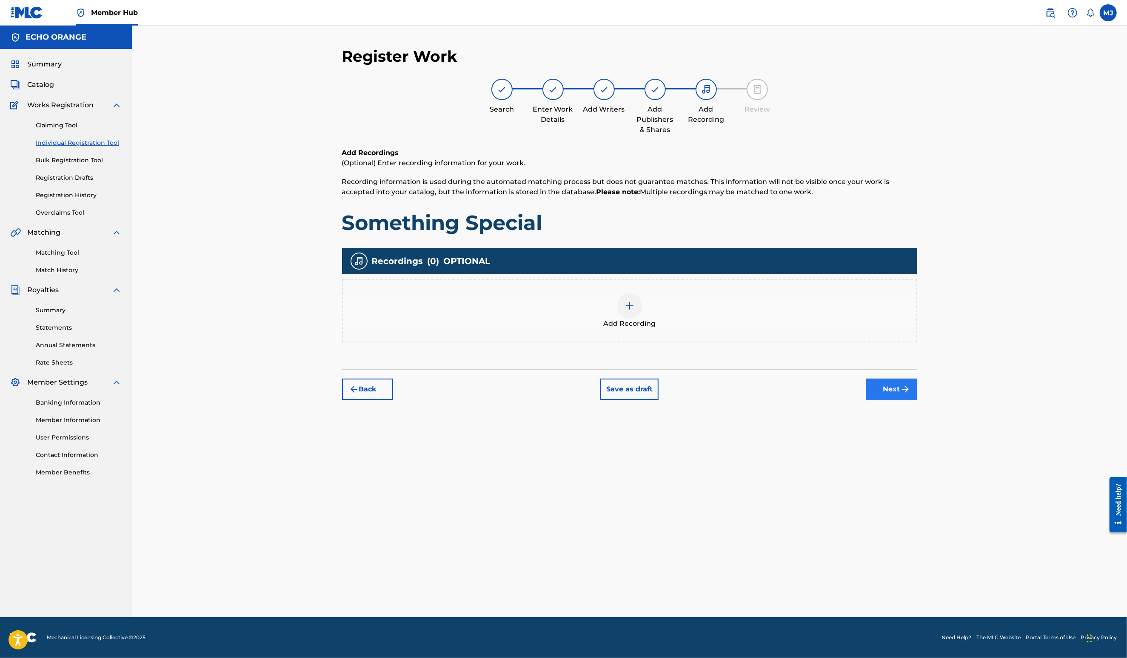
click at [918, 400] on button "Next" at bounding box center [892, 388] width 51 height 21
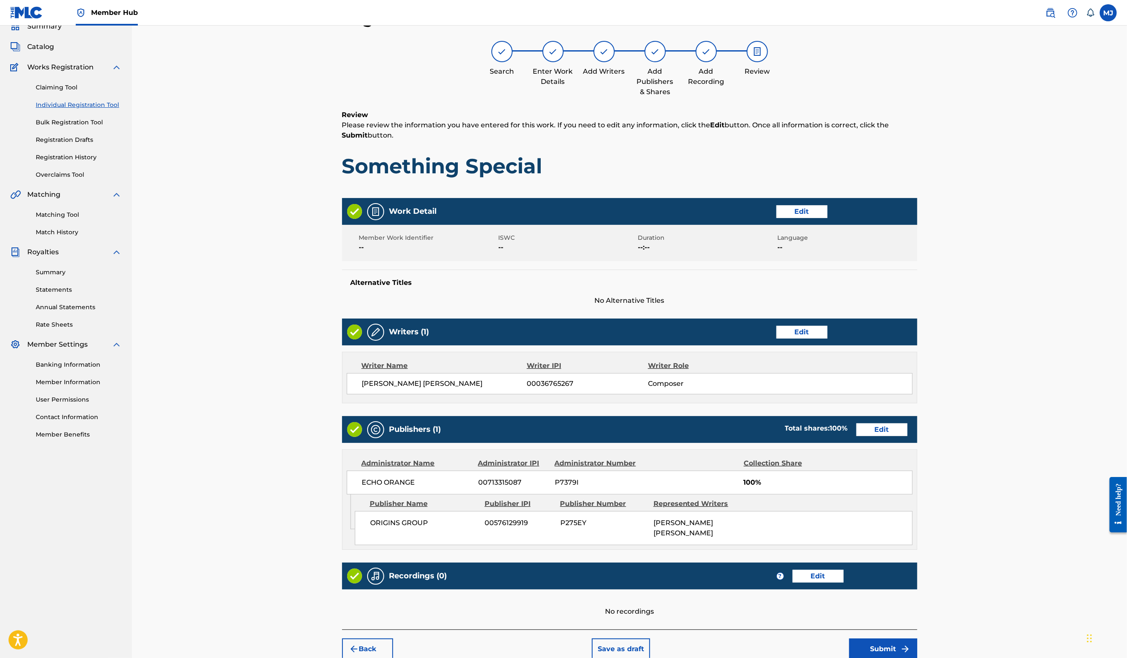
scroll to position [160, 0]
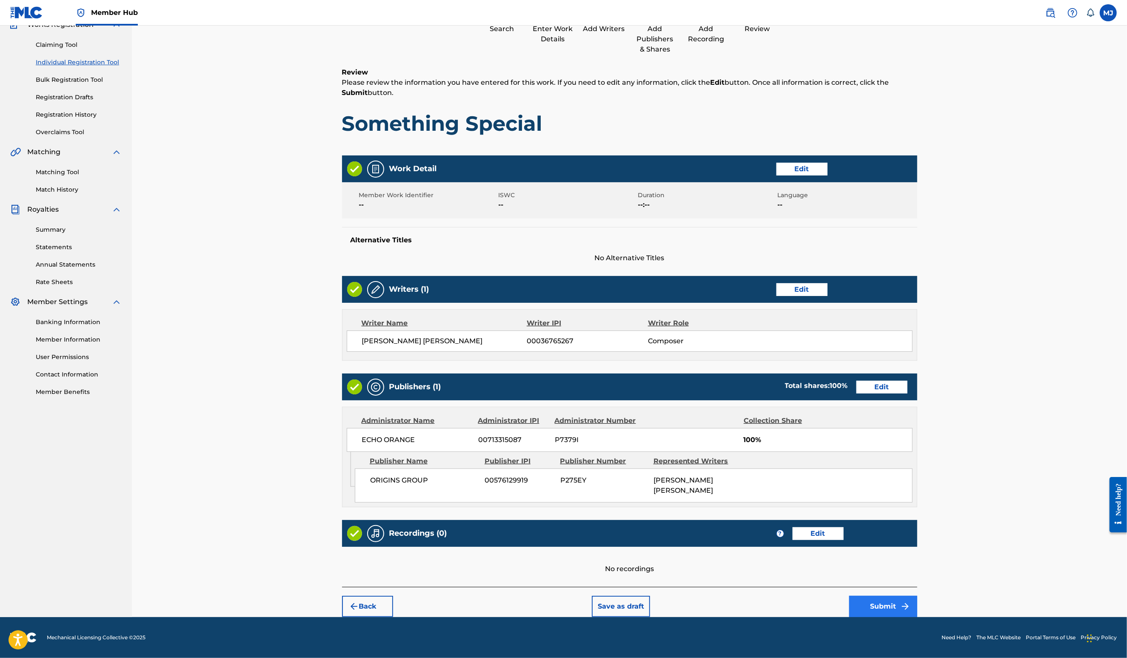
click at [911, 601] on img "submit" at bounding box center [906, 606] width 10 height 10
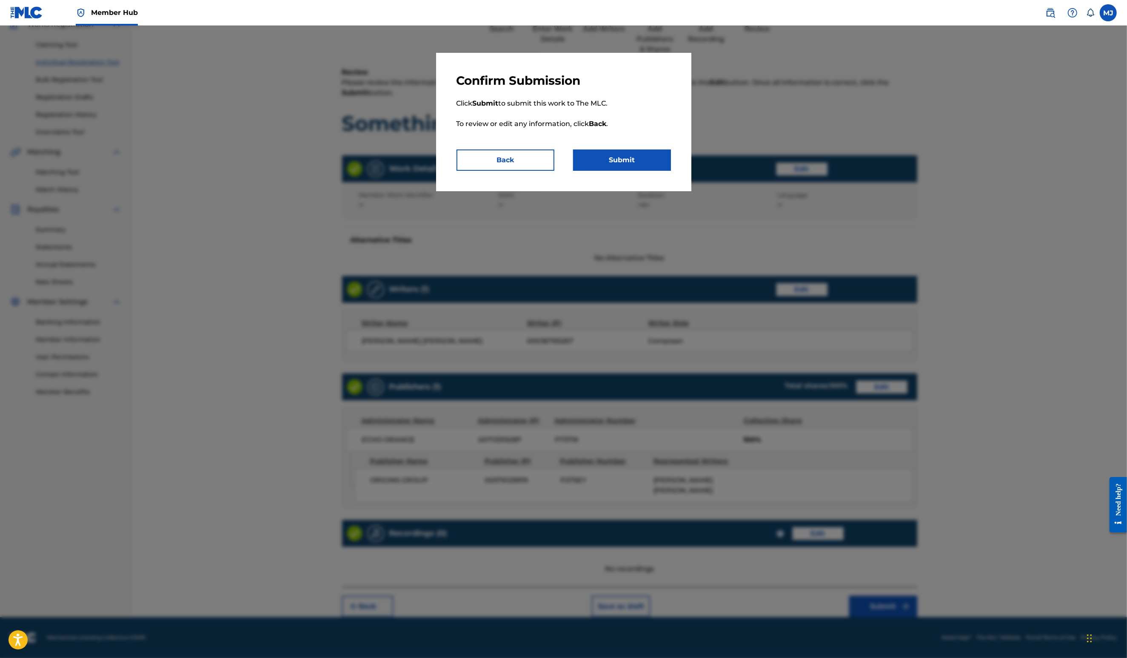
click at [644, 191] on div "Confirm Submission Click Submit to submit this work to The MLC. To review or ed…" at bounding box center [563, 122] width 255 height 138
click at [645, 171] on button "Submit" at bounding box center [622, 159] width 98 height 21
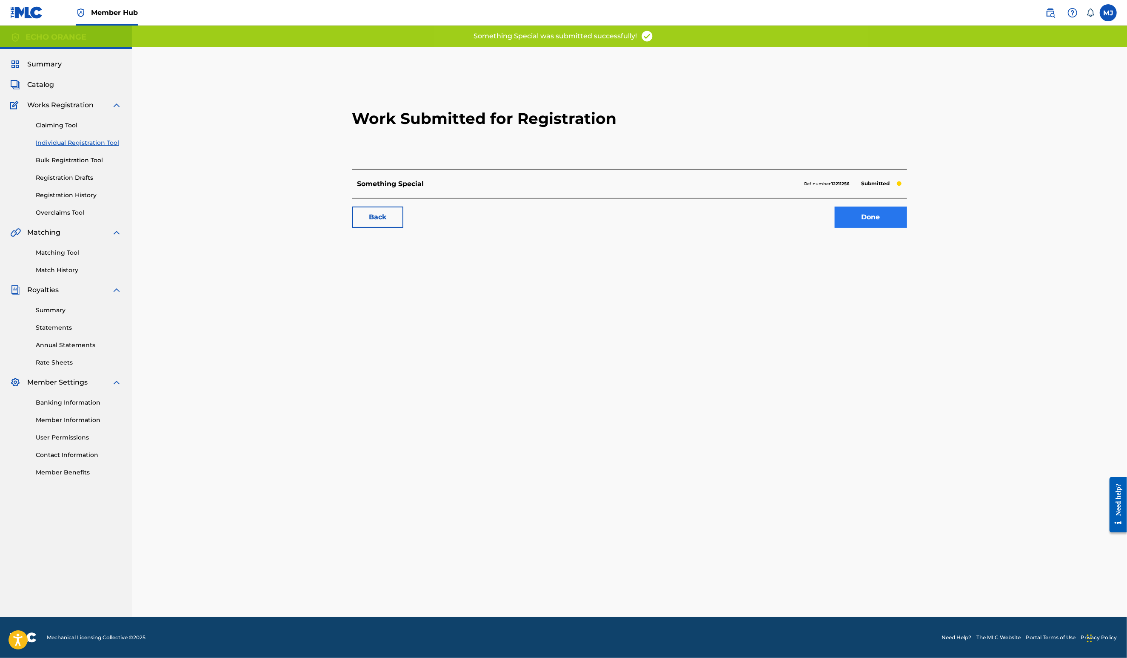
click at [907, 228] on link "Done" at bounding box center [871, 216] width 72 height 21
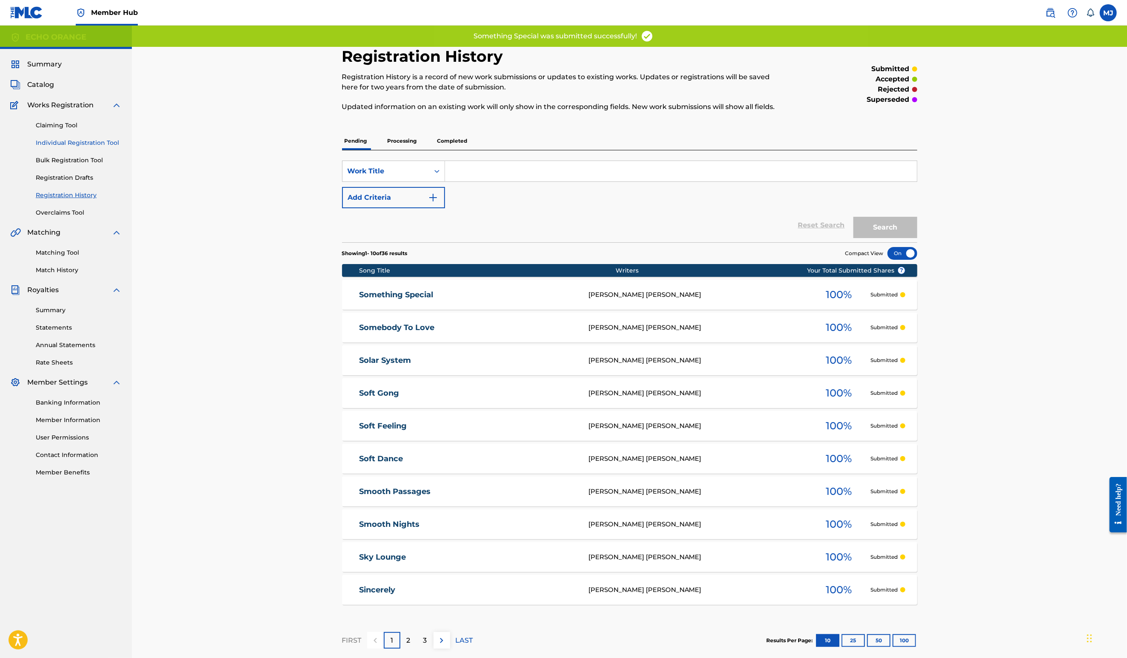
click at [67, 147] on link "Individual Registration Tool" at bounding box center [79, 142] width 86 height 9
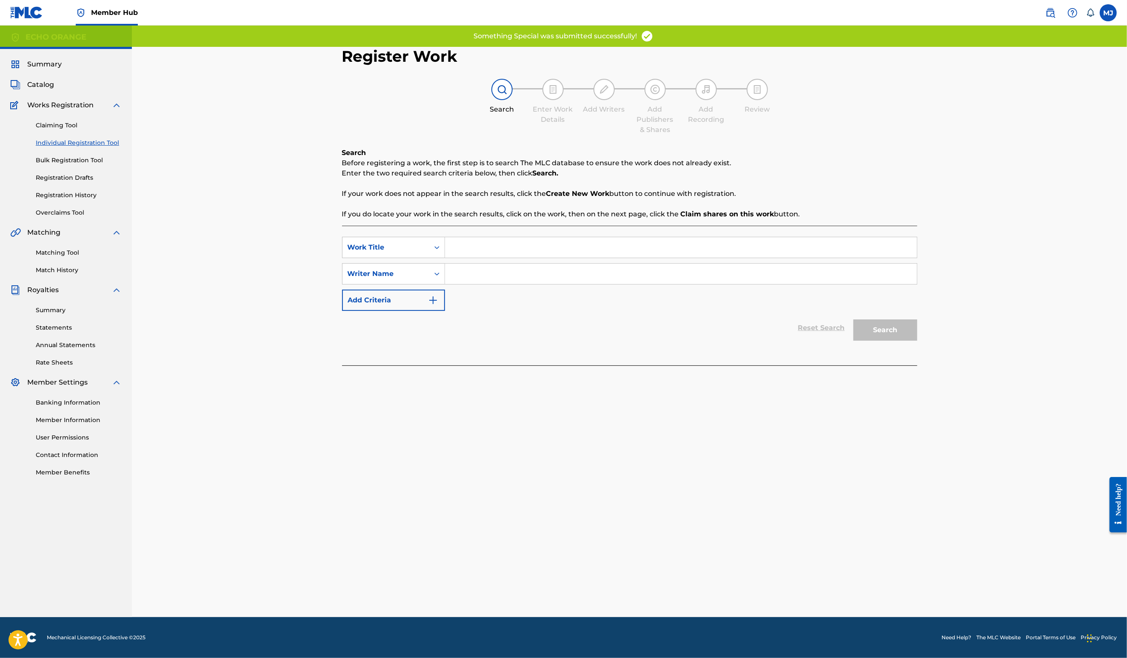
click at [462, 257] on input "Search Form" at bounding box center [681, 247] width 472 height 20
click at [460, 257] on input "Search Form" at bounding box center [681, 247] width 472 height 20
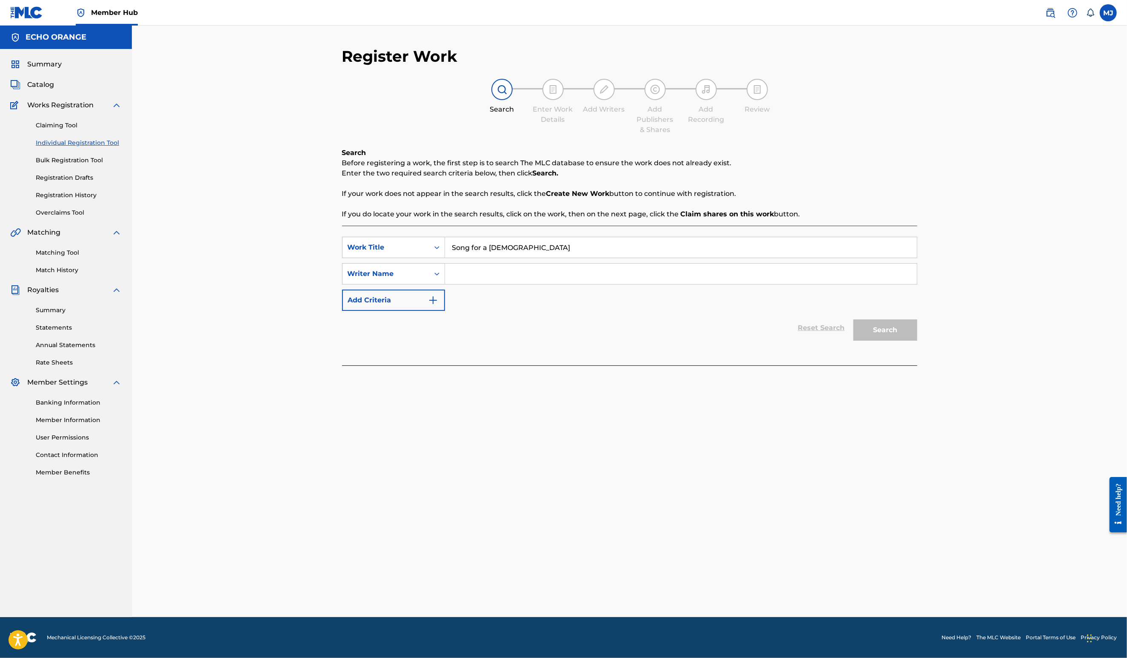
type input "Song for a Lady"
paste input "Denis Hekimian"
type input "Denis Hekimian"
click at [918, 340] on button "Search" at bounding box center [886, 329] width 64 height 21
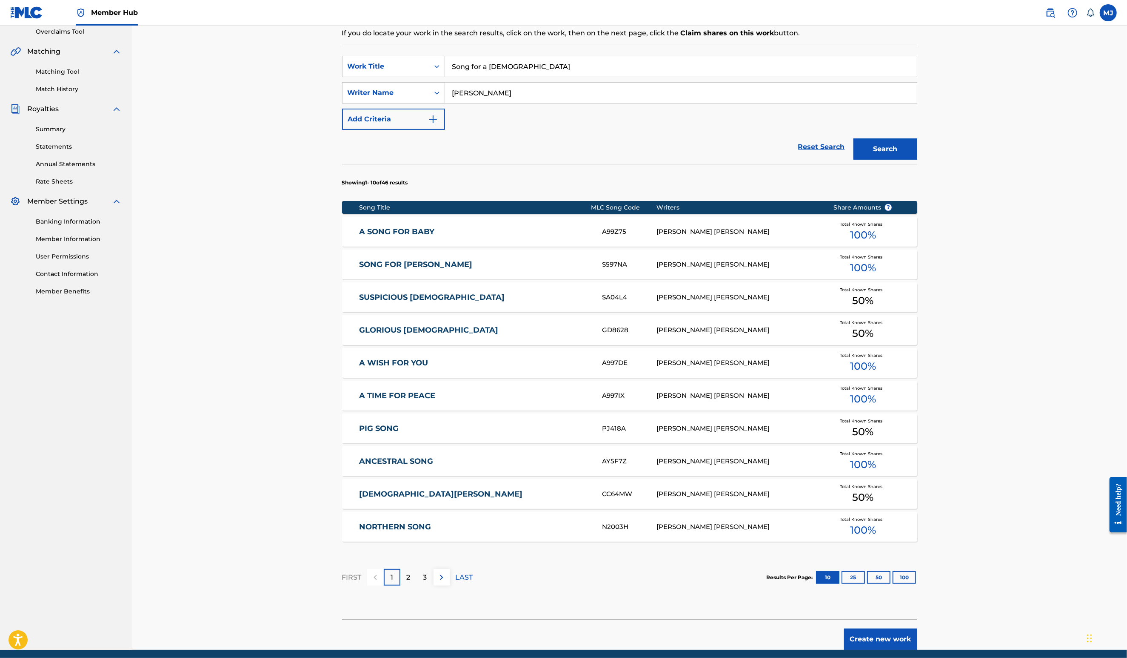
scroll to position [287, 0]
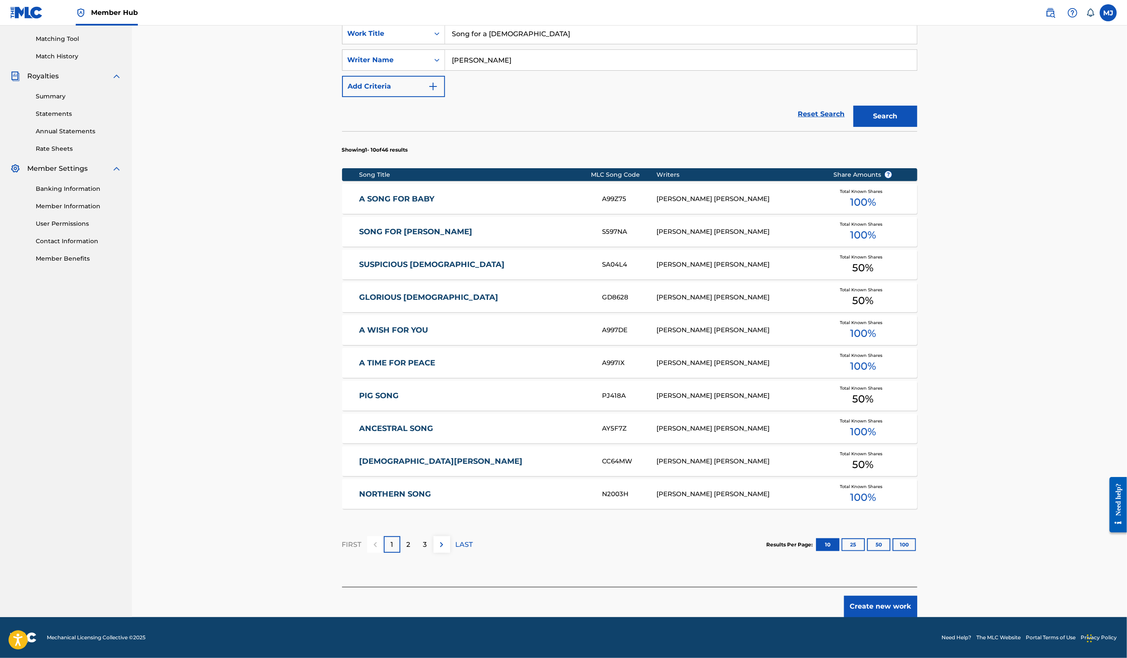
click at [918, 598] on button "Create new work" at bounding box center [880, 605] width 73 height 21
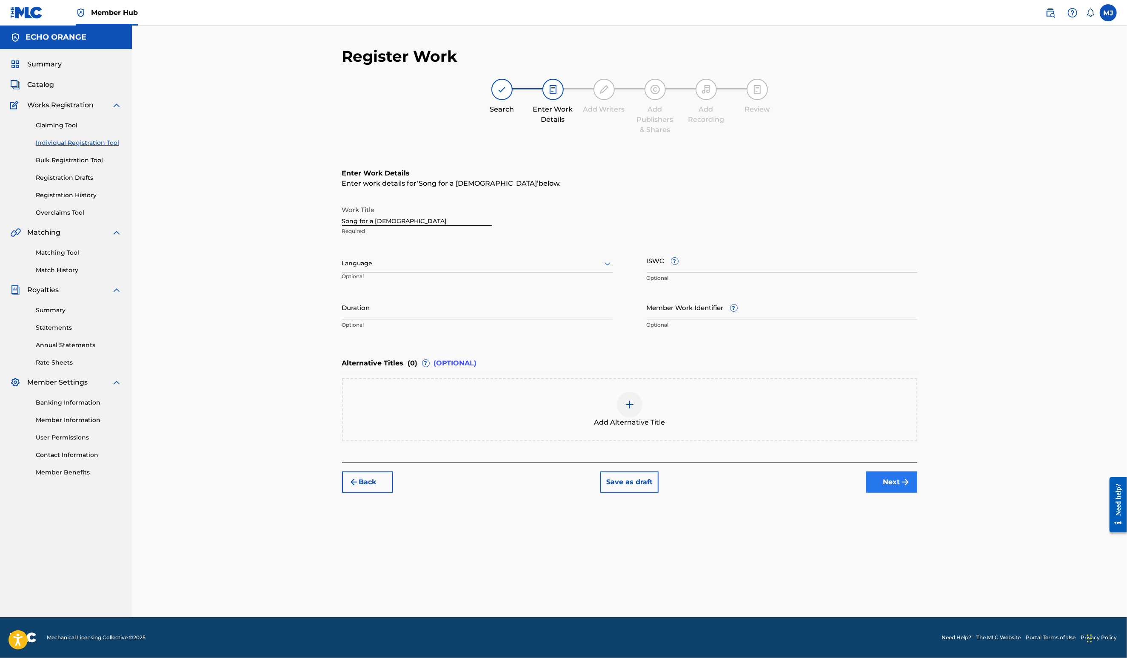
click at [911, 487] on img "submit" at bounding box center [906, 482] width 10 height 10
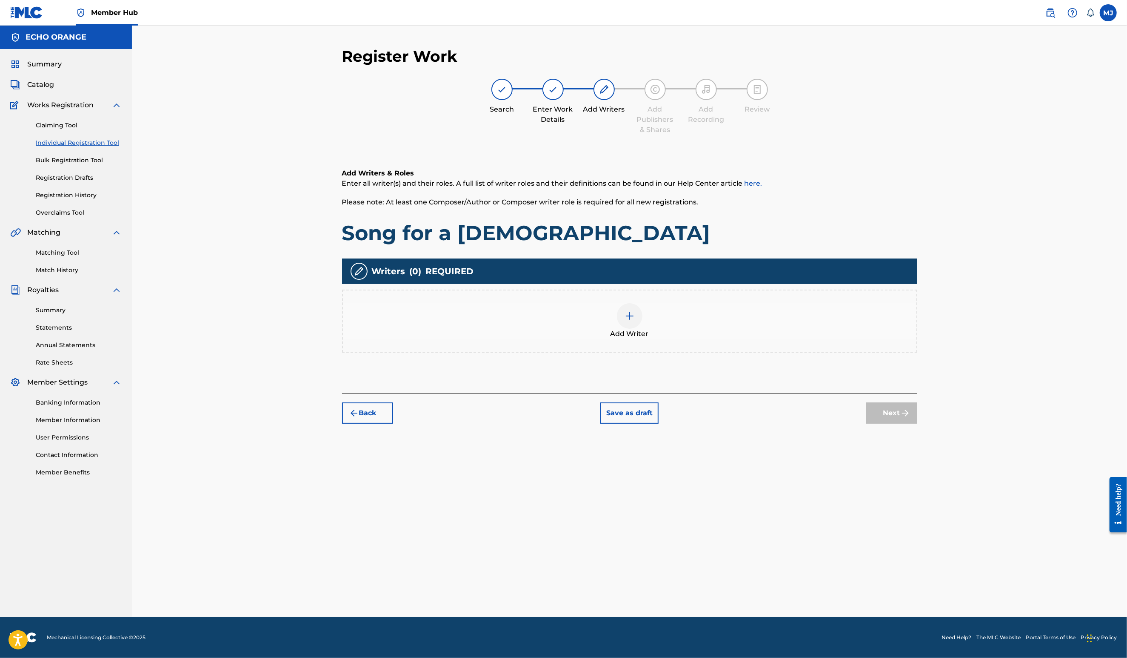
click at [669, 339] on div "Add Writer" at bounding box center [630, 321] width 574 height 36
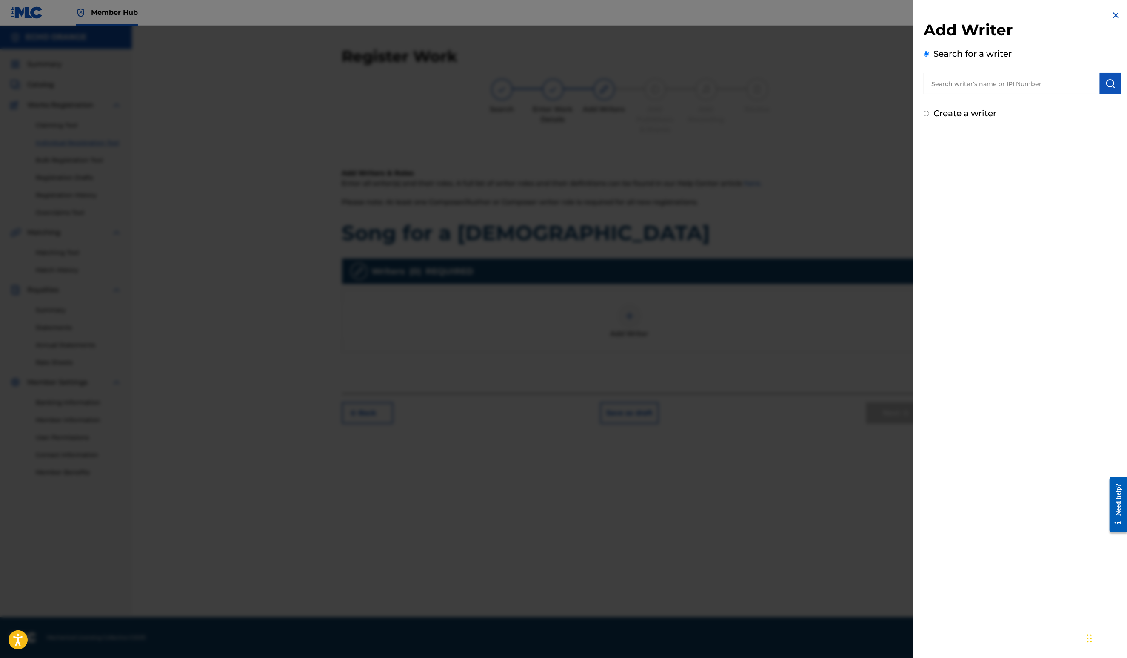
click at [944, 108] on div "Add Writer Search for a writer Create a writer" at bounding box center [1022, 69] width 197 height 99
click at [952, 94] on input "text" at bounding box center [1012, 83] width 176 height 21
paste input "Denis Hekimian"
type input "Denis Hekimian"
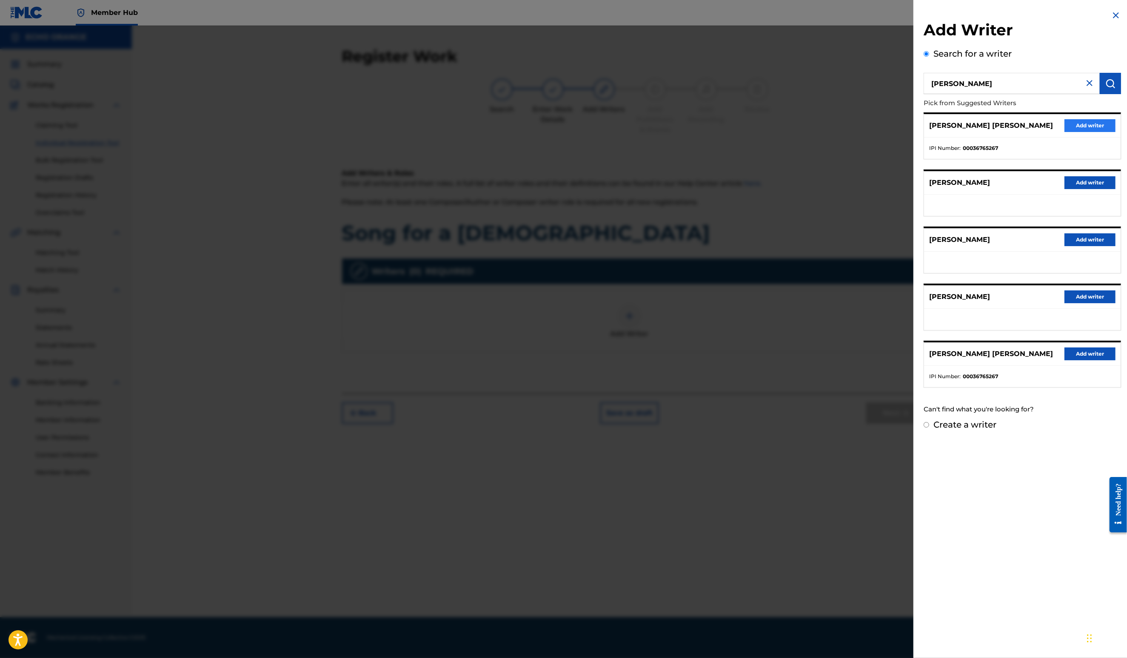
click at [1065, 132] on button "Add writer" at bounding box center [1090, 125] width 51 height 13
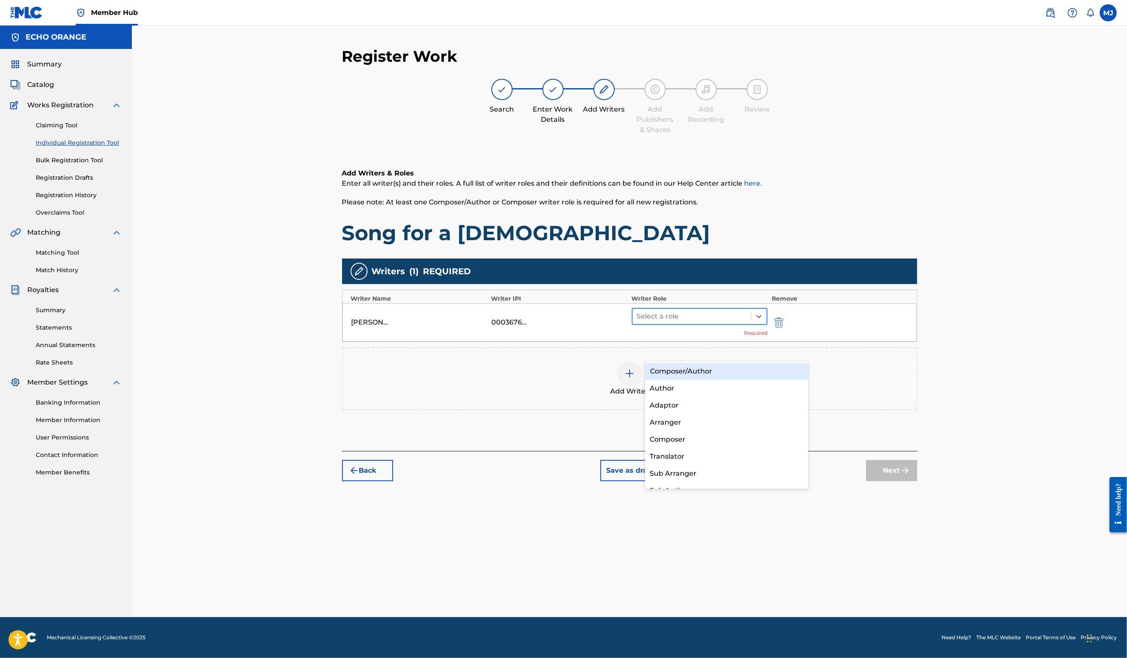
click at [729, 322] on div at bounding box center [692, 316] width 110 height 12
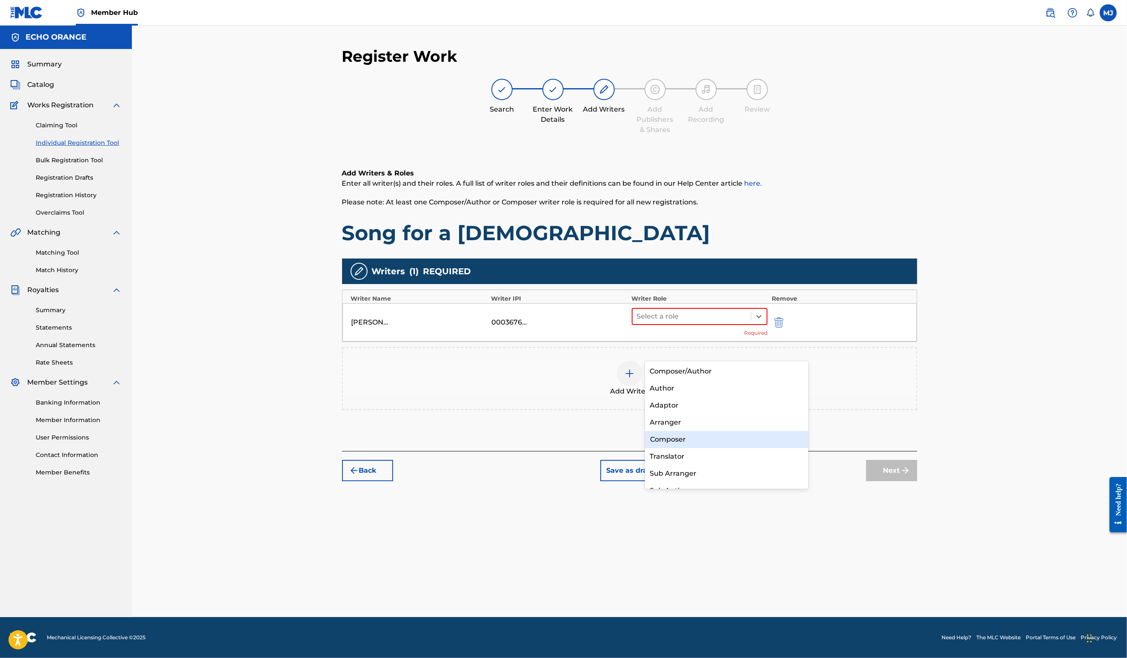
click at [666, 443] on div "Composer" at bounding box center [727, 439] width 164 height 17
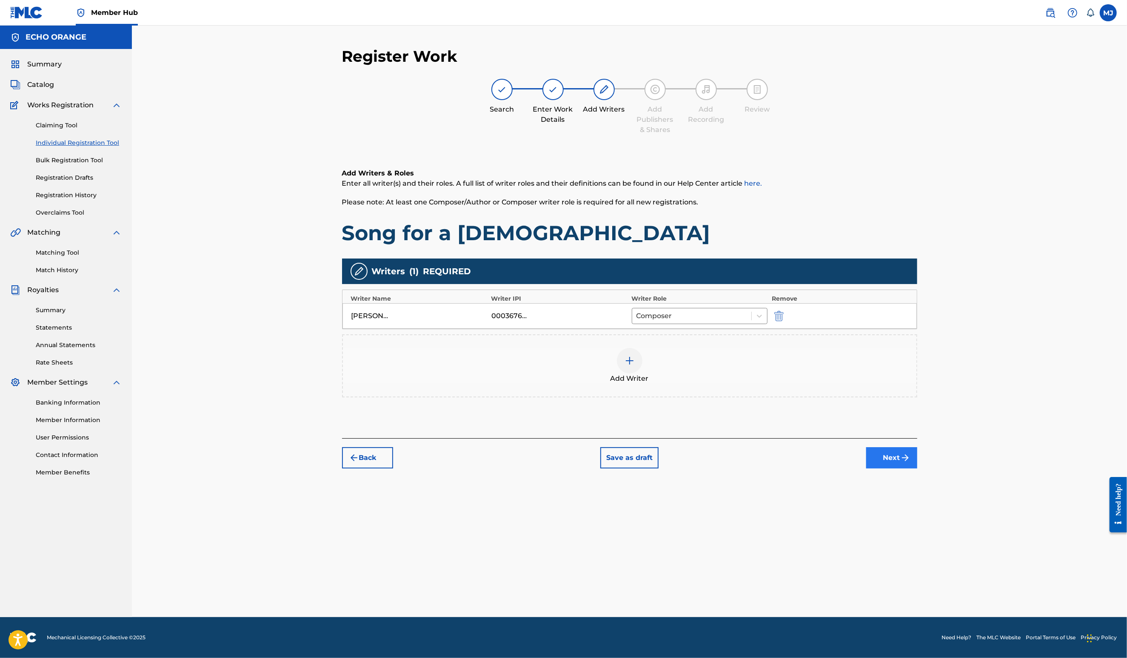
click at [918, 468] on button "Next" at bounding box center [892, 457] width 51 height 21
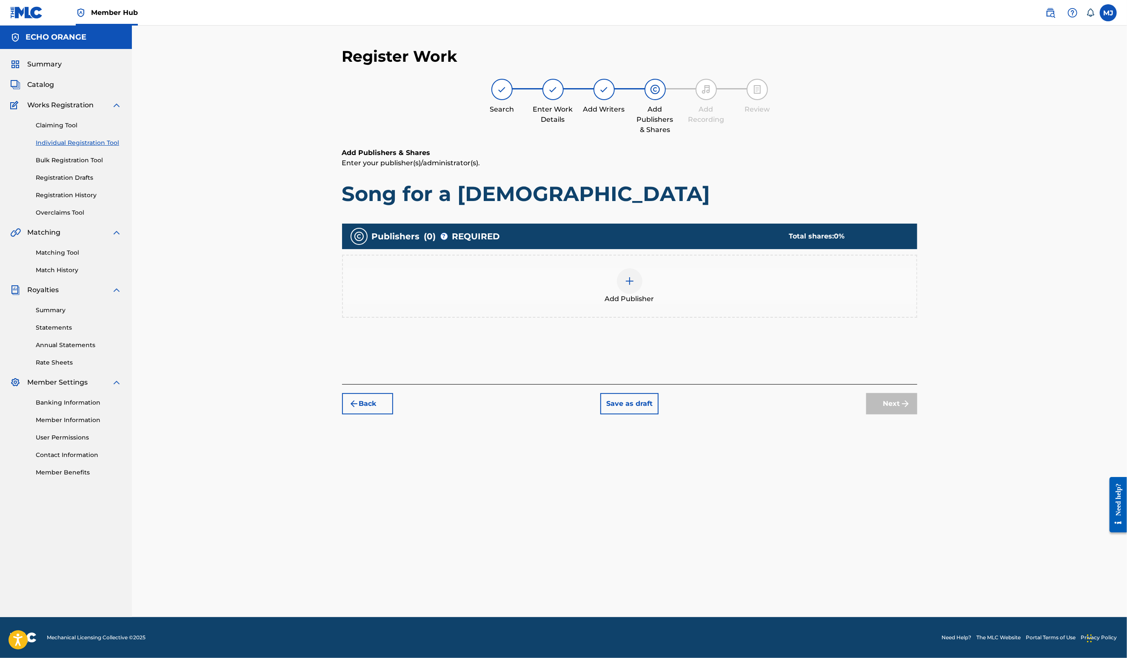
click at [700, 304] on div "Add Publisher" at bounding box center [630, 286] width 574 height 36
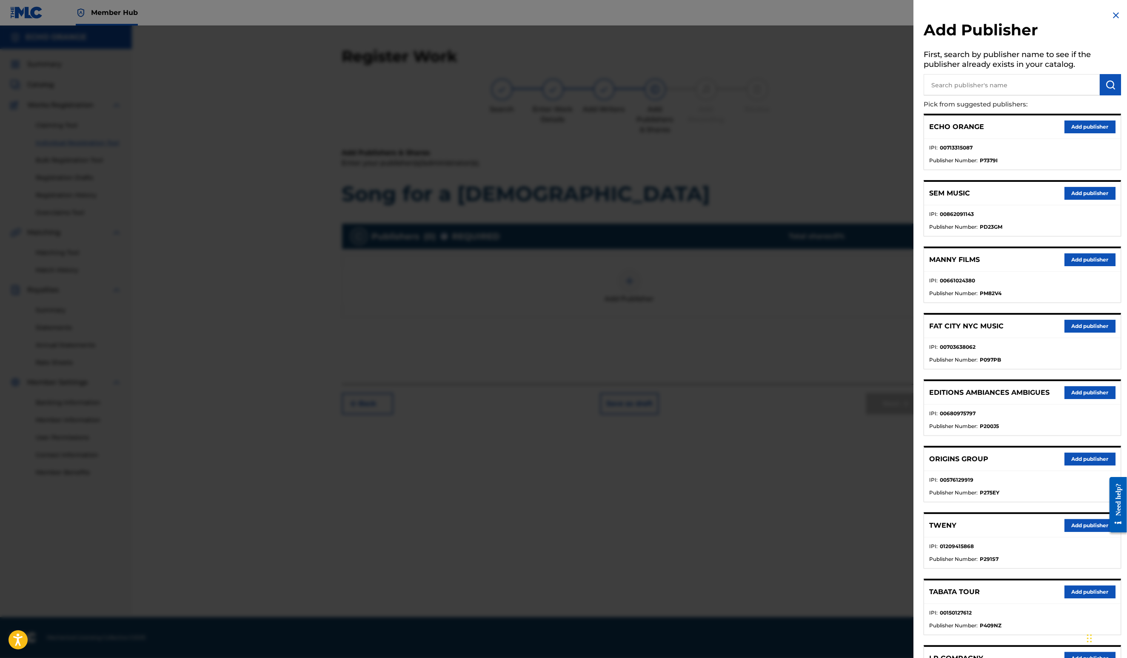
click at [1062, 471] on div "ORIGINS GROUP Add publisher" at bounding box center [1022, 458] width 197 height 23
click at [1065, 465] on button "Add publisher" at bounding box center [1090, 458] width 51 height 13
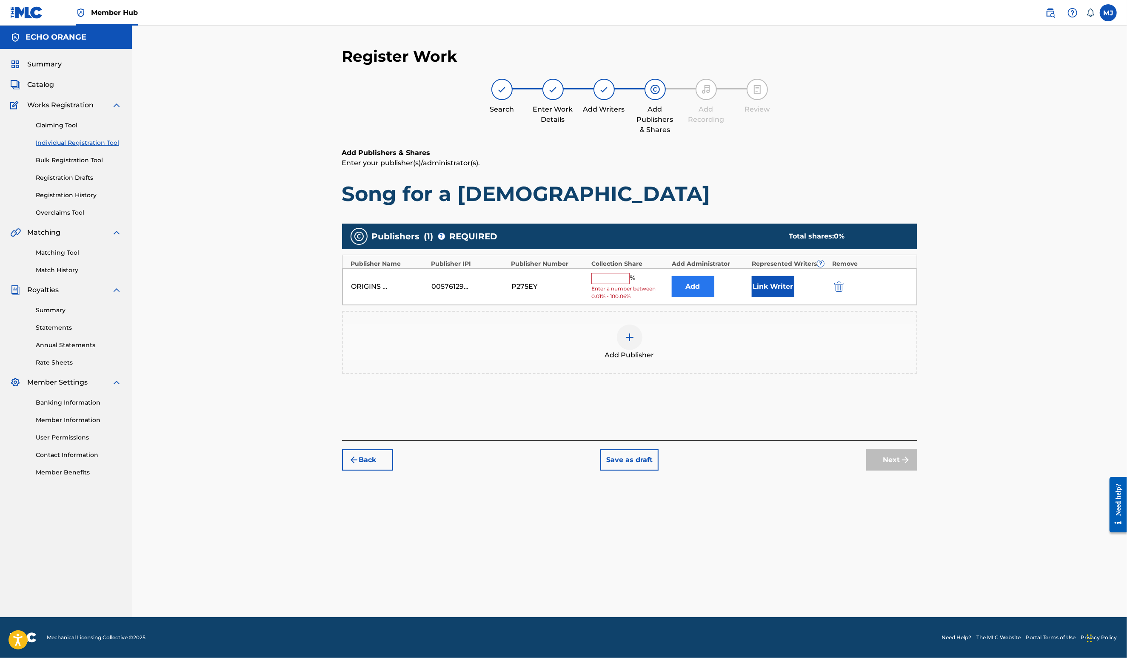
click at [715, 297] on button "Add" at bounding box center [693, 286] width 43 height 21
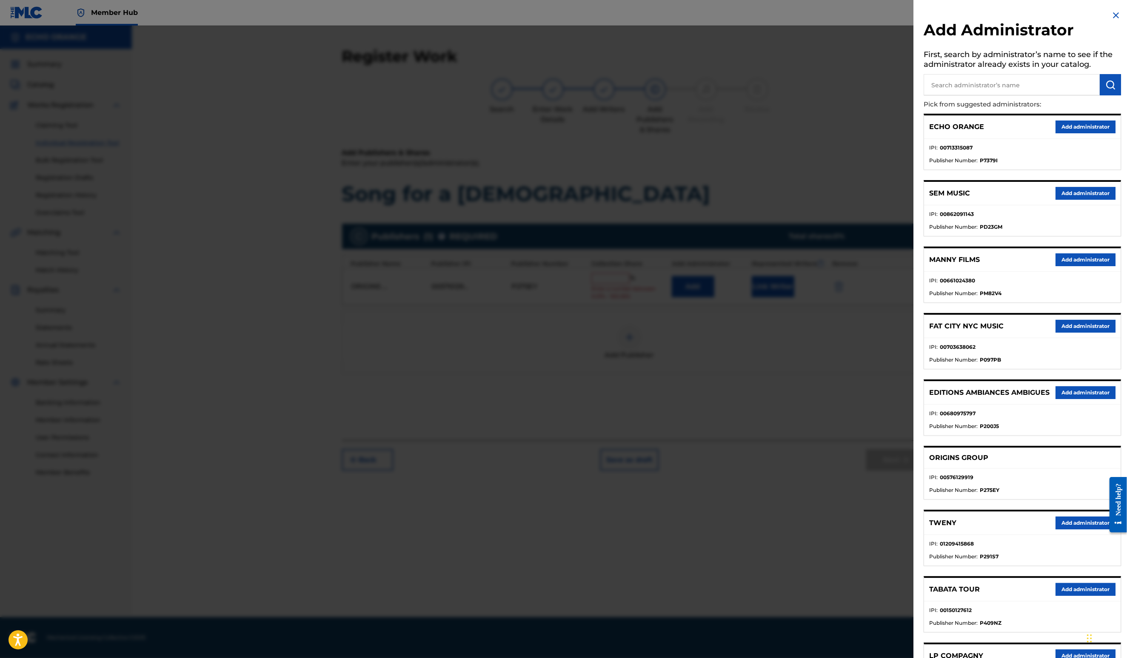
click at [1063, 133] on button "Add administrator" at bounding box center [1086, 126] width 60 height 13
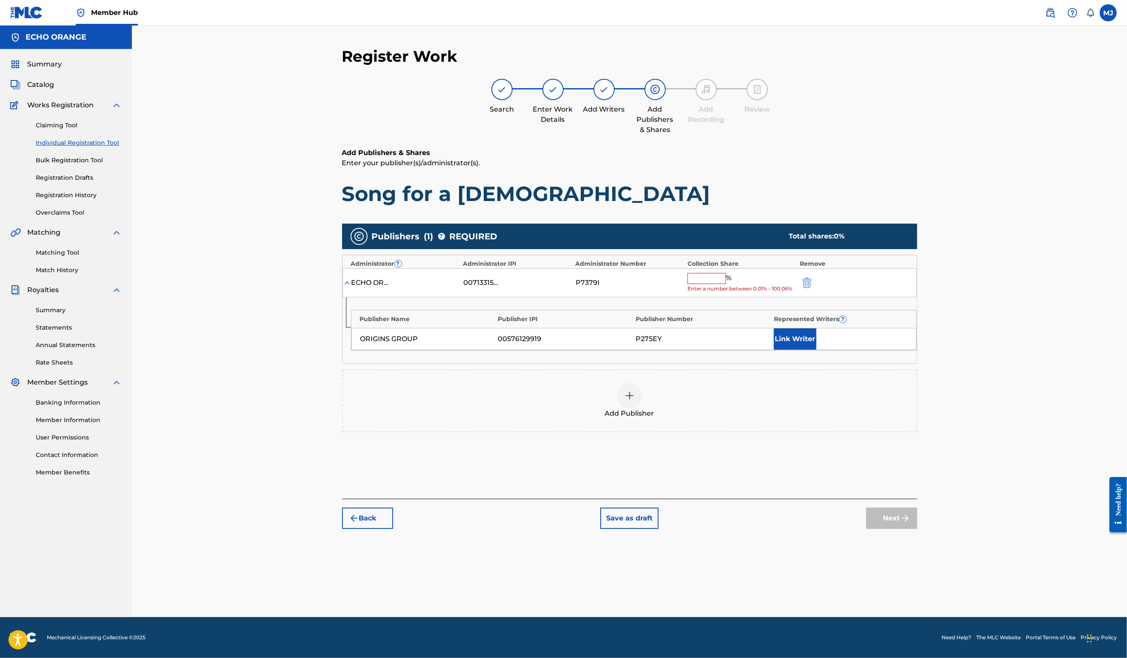
click at [731, 297] on div "ECHO ORANGE 00713315087 P7379I % Enter a number between 0.01% - 100.06%" at bounding box center [630, 282] width 575 height 29
click at [726, 284] on input "text" at bounding box center [707, 278] width 38 height 11
type input "2"
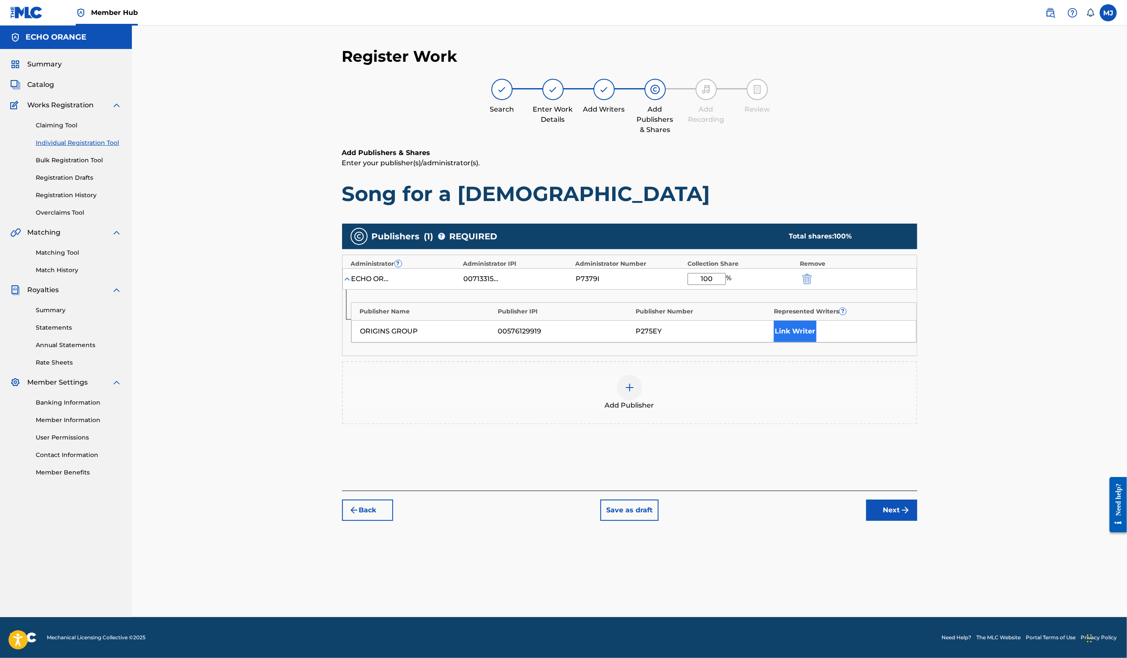
type input "100"
click at [817, 342] on button "Link Writer" at bounding box center [795, 330] width 43 height 21
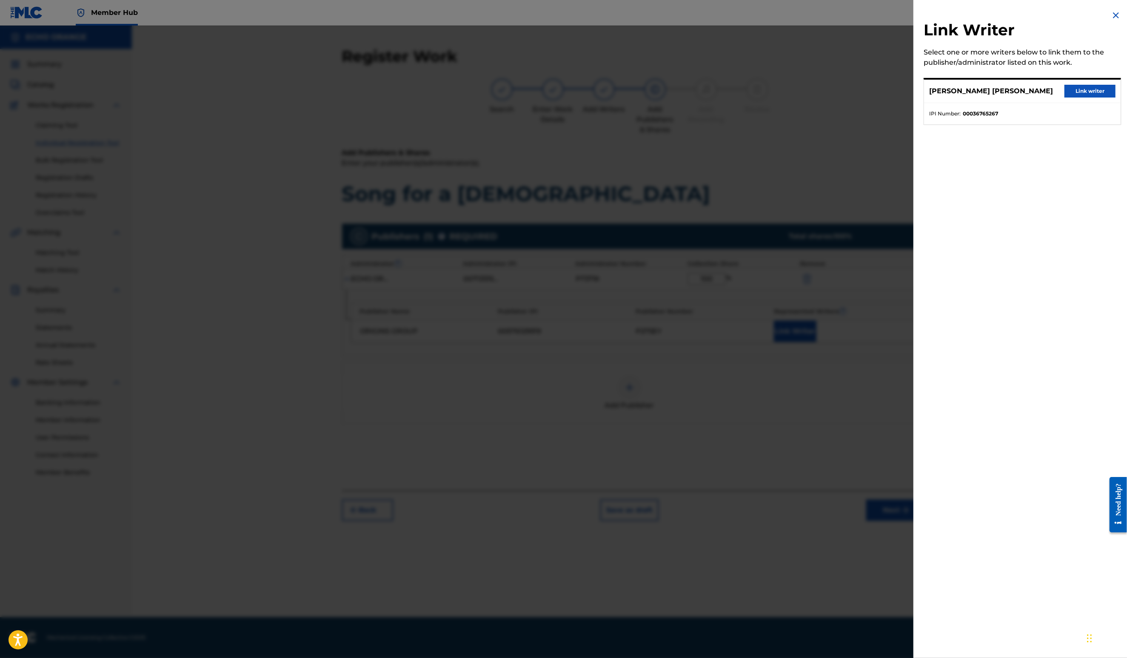
click at [1068, 103] on div "DENIS MARCEL HEKIMIAN Link writer" at bounding box center [1022, 91] width 197 height 23
click at [1074, 97] on button "Link writer" at bounding box center [1090, 91] width 51 height 13
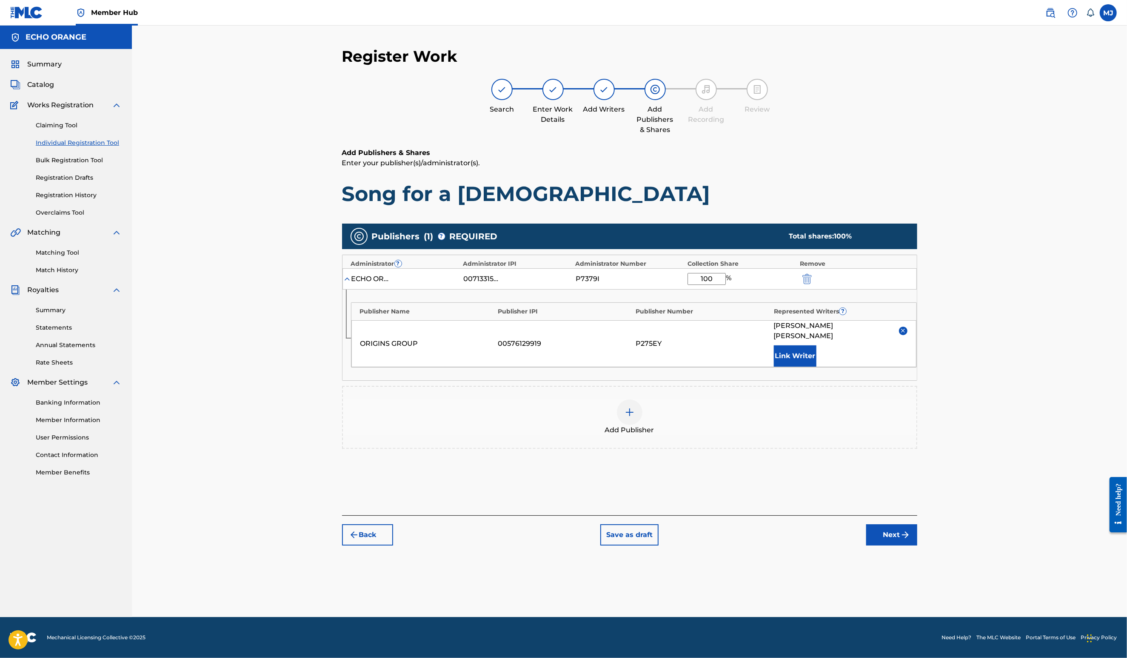
click at [918, 545] on div "Back Save as draft Next" at bounding box center [629, 530] width 575 height 30
drag, startPoint x: 964, startPoint y: 584, endPoint x: 964, endPoint y: 589, distance: 5.1
click at [918, 545] on div "Back Save as draft Next" at bounding box center [629, 530] width 575 height 30
click at [918, 545] on button "Next" at bounding box center [892, 534] width 51 height 21
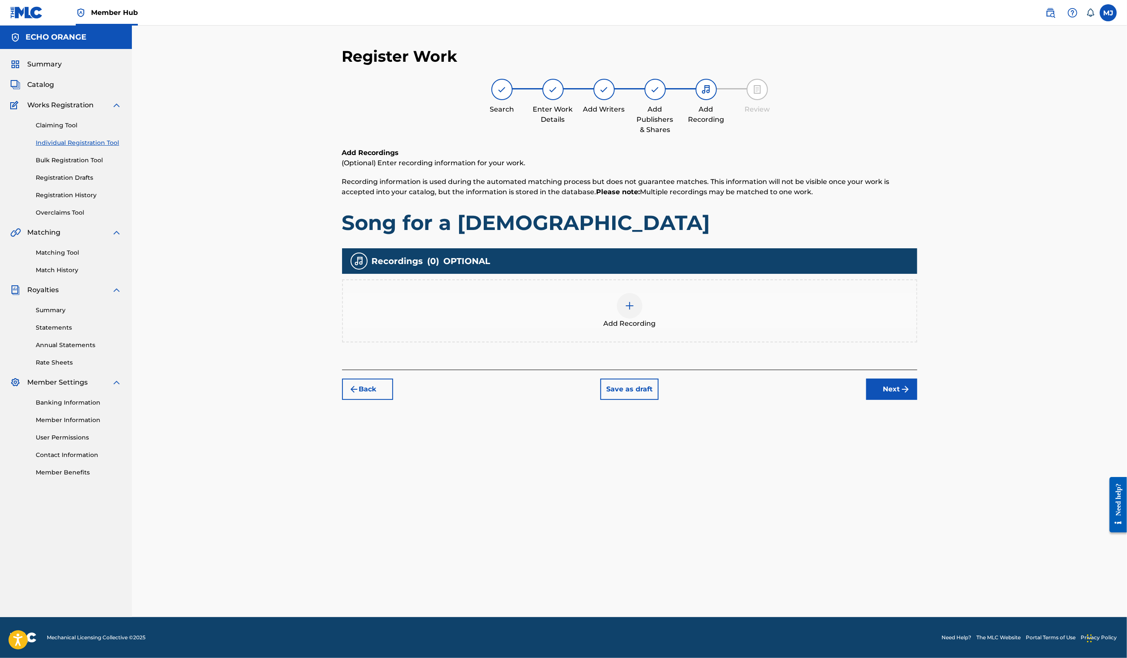
click at [722, 369] on div "Add Recordings (Optional) Enter recording information for your work. Recording …" at bounding box center [629, 259] width 575 height 222
click at [747, 329] on div "Add Recording" at bounding box center [630, 311] width 574 height 36
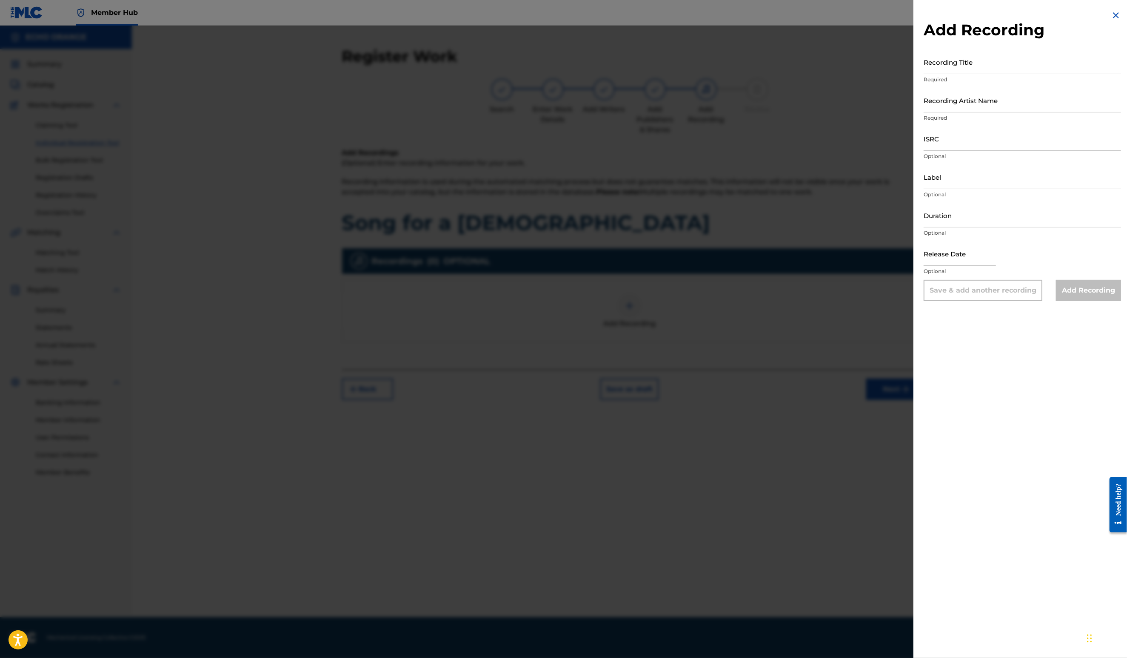
drag, startPoint x: 723, startPoint y: 358, endPoint x: 760, endPoint y: 367, distance: 38.4
click at [722, 358] on div at bounding box center [563, 355] width 1127 height 658
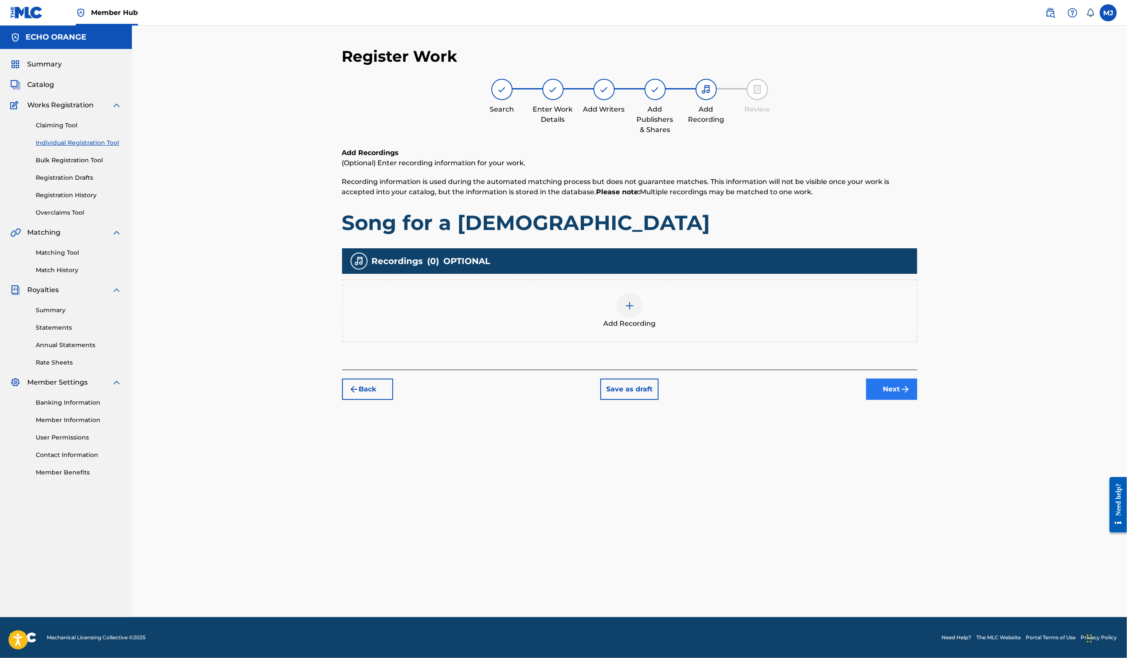
click at [918, 400] on button "Next" at bounding box center [892, 388] width 51 height 21
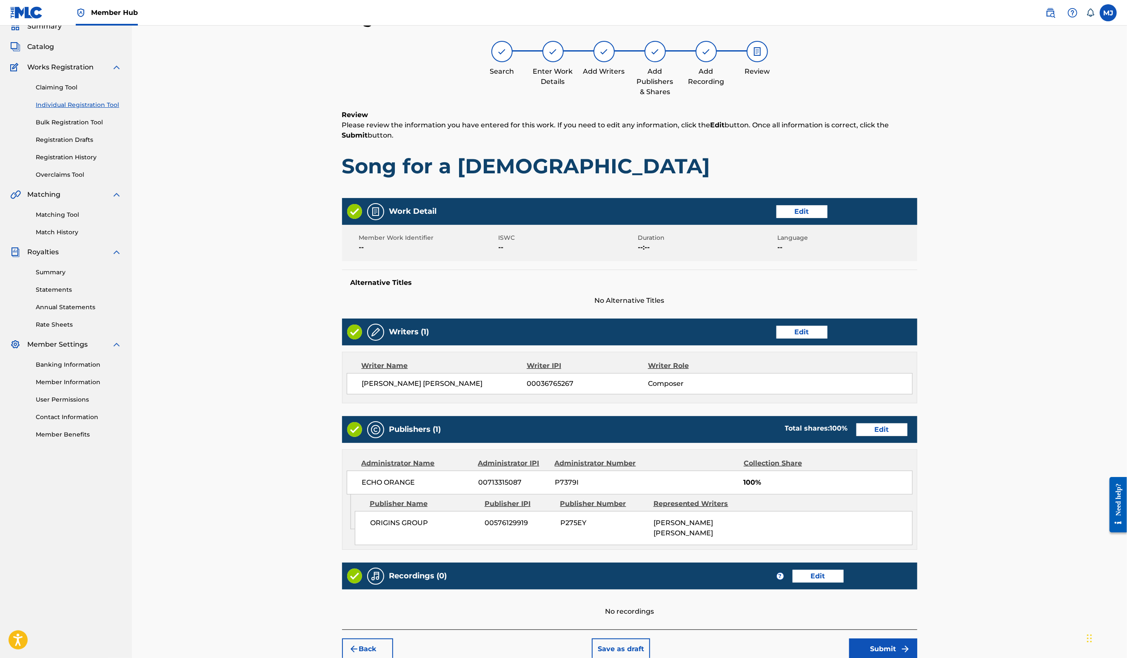
scroll to position [160, 0]
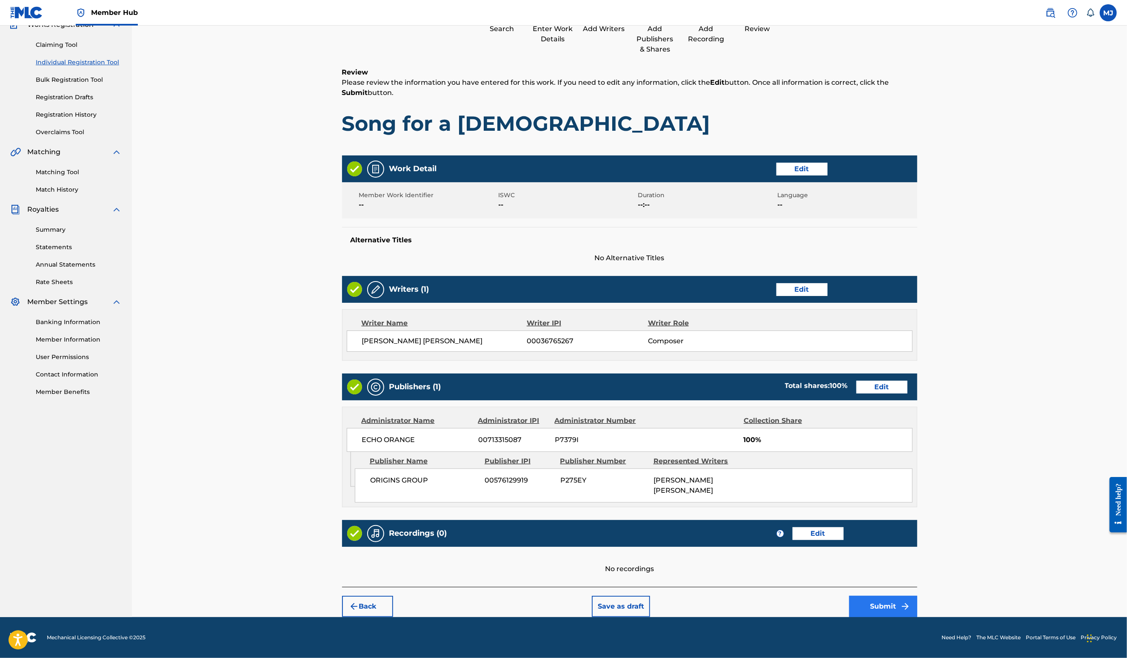
click at [918, 595] on button "Submit" at bounding box center [883, 605] width 68 height 21
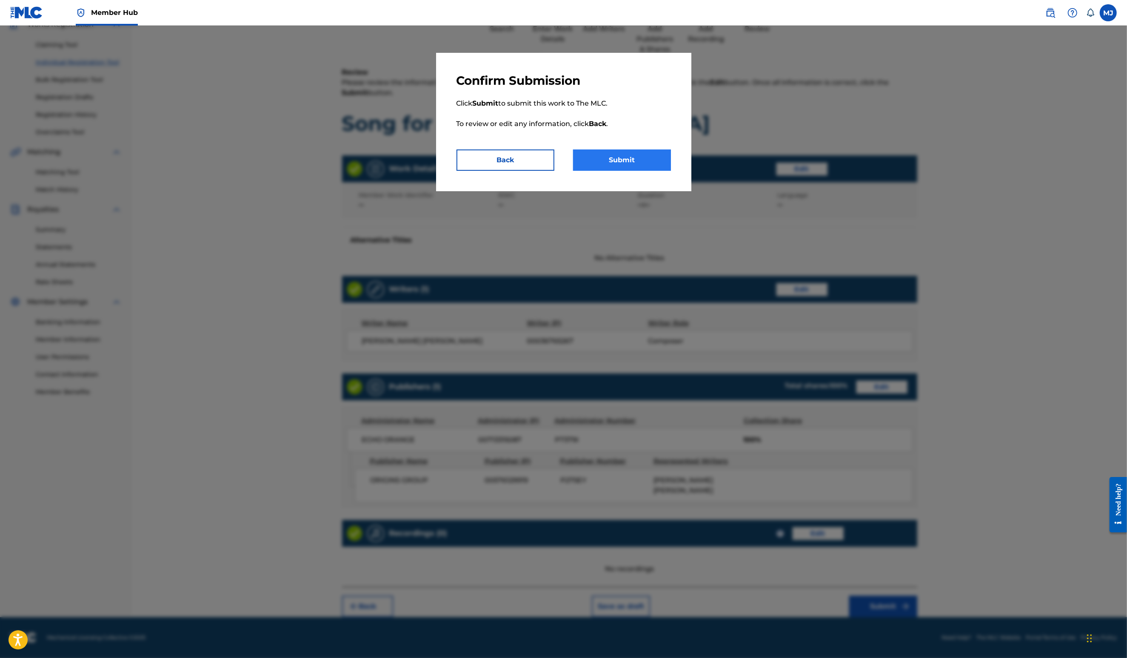
drag, startPoint x: 610, startPoint y: 157, endPoint x: 620, endPoint y: 186, distance: 30.7
click at [609, 149] on p "Click Submit to submit this work to The MLC. To review or edit any information,…" at bounding box center [564, 118] width 215 height 61
click at [622, 171] on button "Submit" at bounding box center [622, 159] width 98 height 21
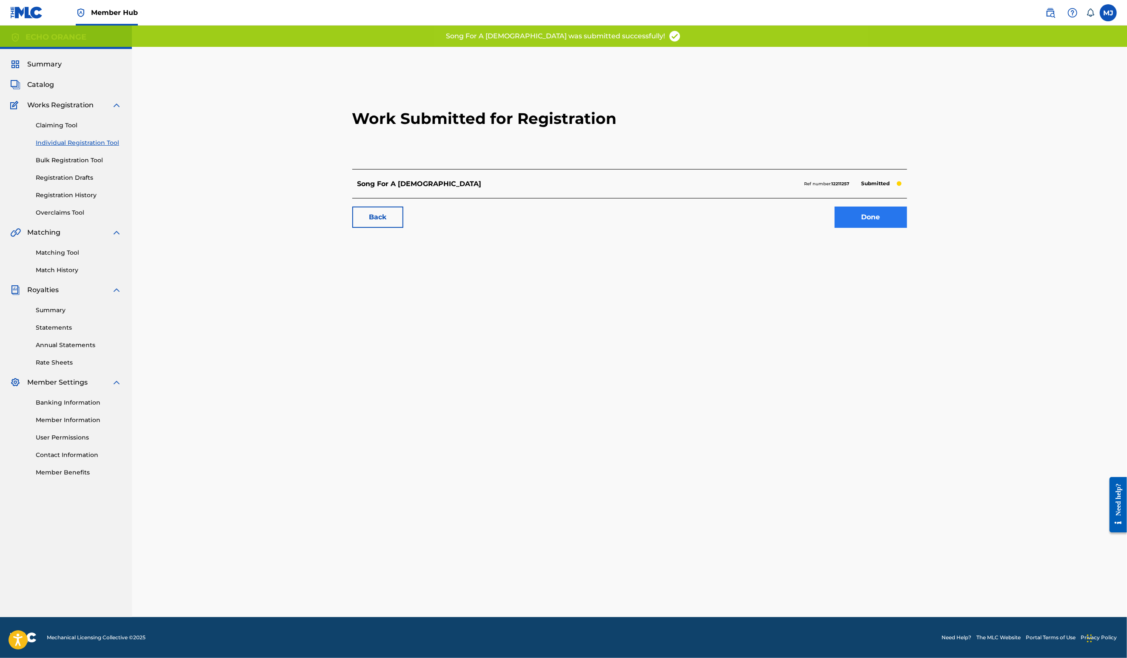
drag, startPoint x: 907, startPoint y: 237, endPoint x: 911, endPoint y: 246, distance: 8.9
click at [907, 228] on div "Back Done" at bounding box center [629, 213] width 555 height 30
click at [907, 228] on link "Done" at bounding box center [871, 216] width 72 height 21
